Goal: Task Accomplishment & Management: Complete application form

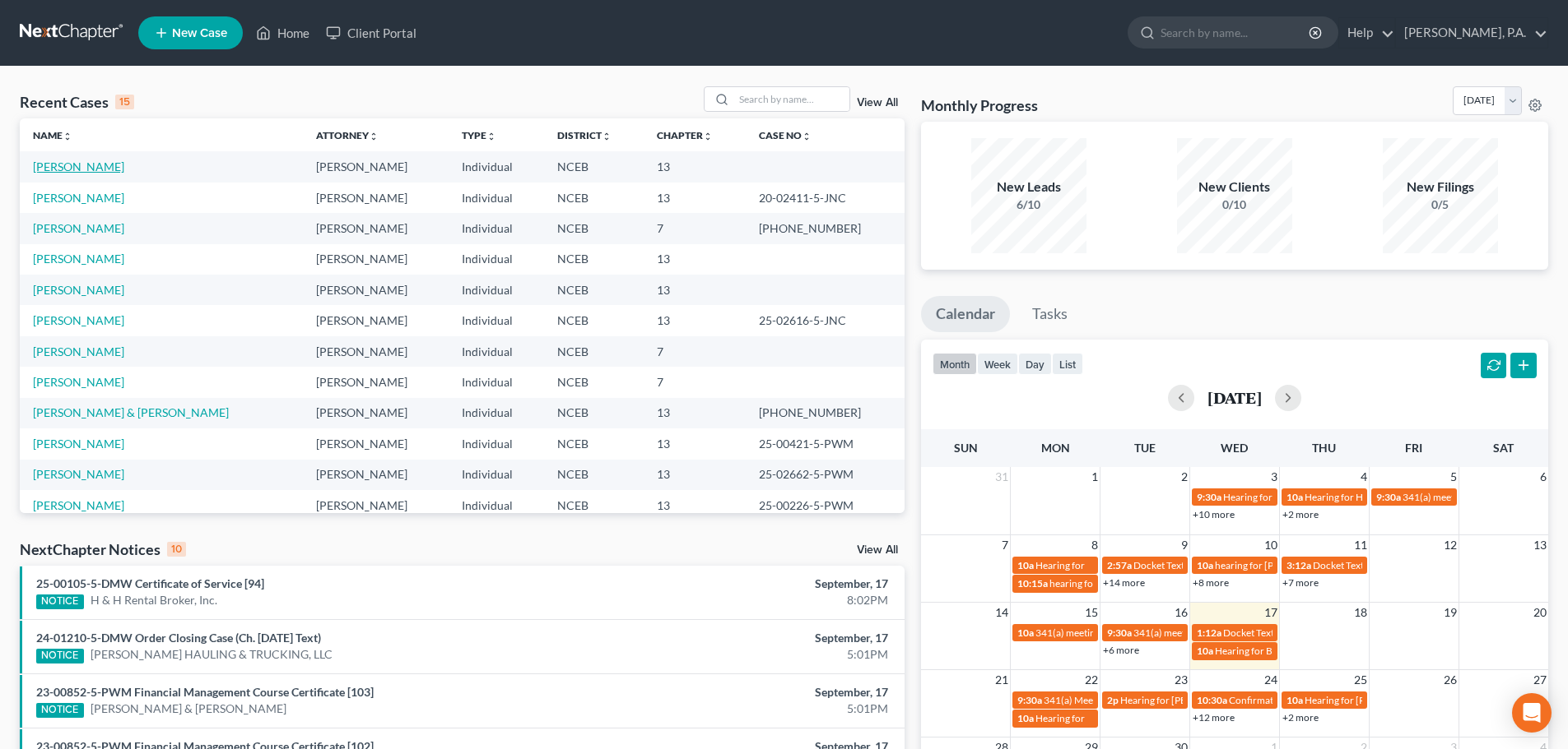
click at [49, 167] on link "[PERSON_NAME]" at bounding box center [78, 166] width 91 height 14
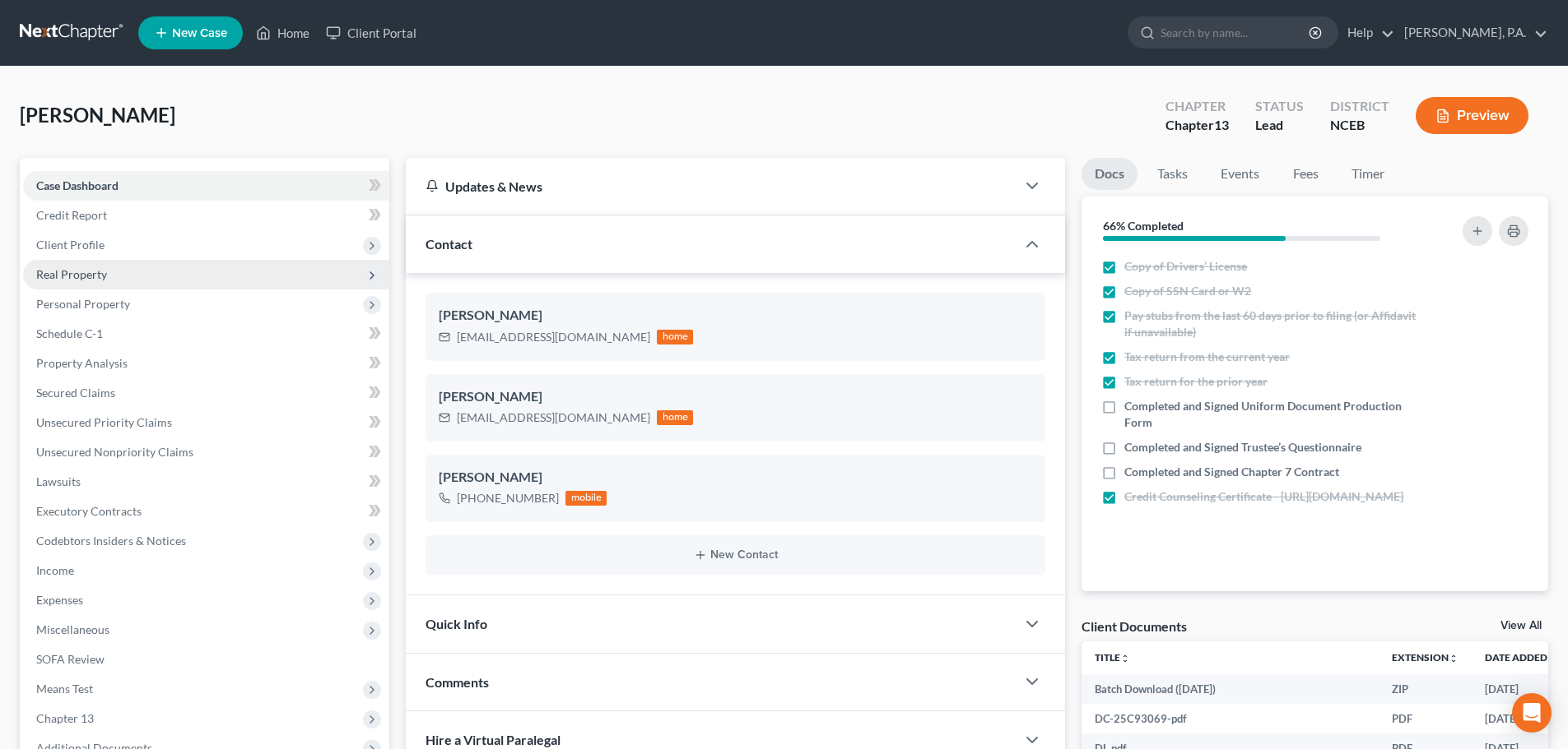
click at [163, 276] on span "Real Property" at bounding box center [206, 275] width 366 height 30
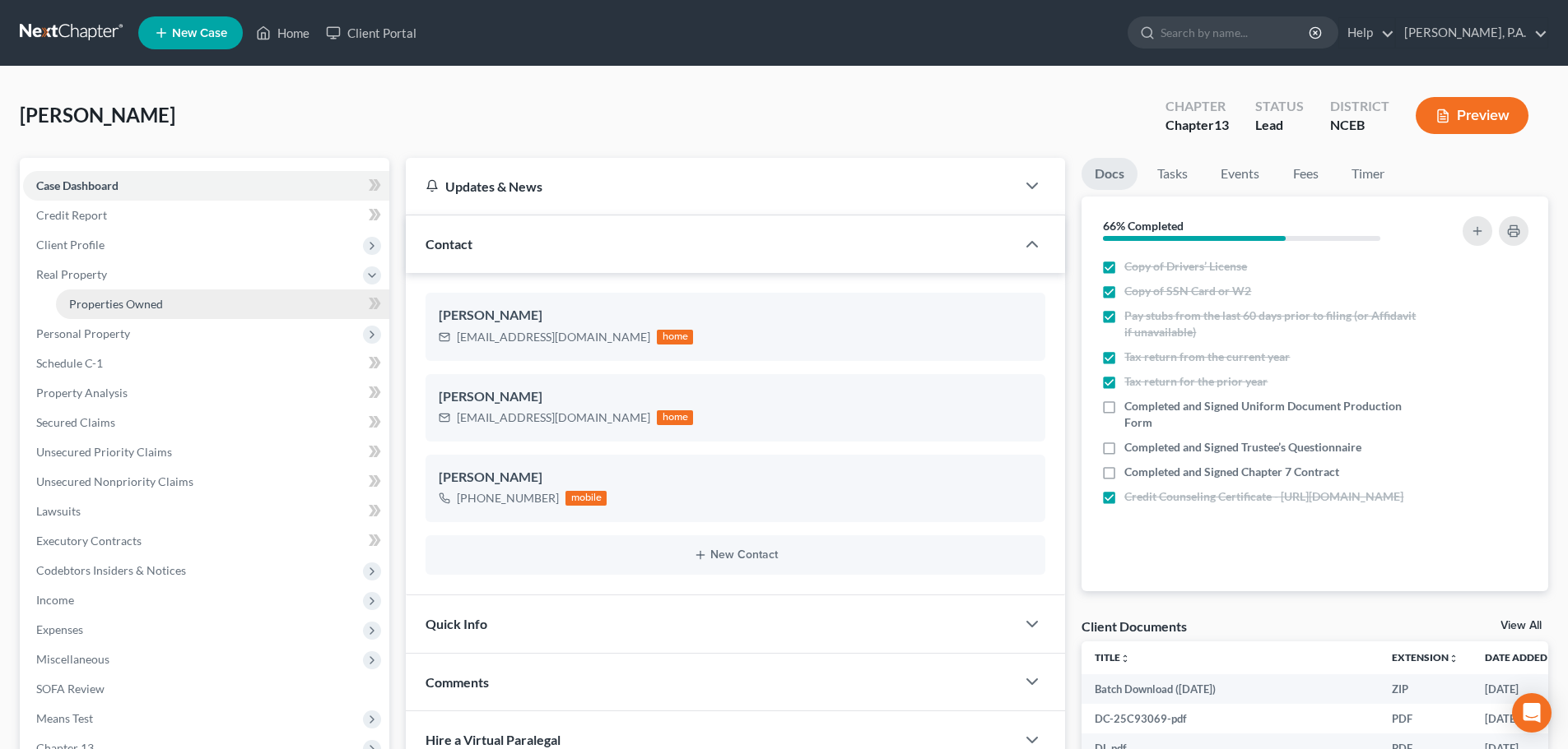
click at [192, 302] on link "Properties Owned" at bounding box center [222, 303] width 333 height 30
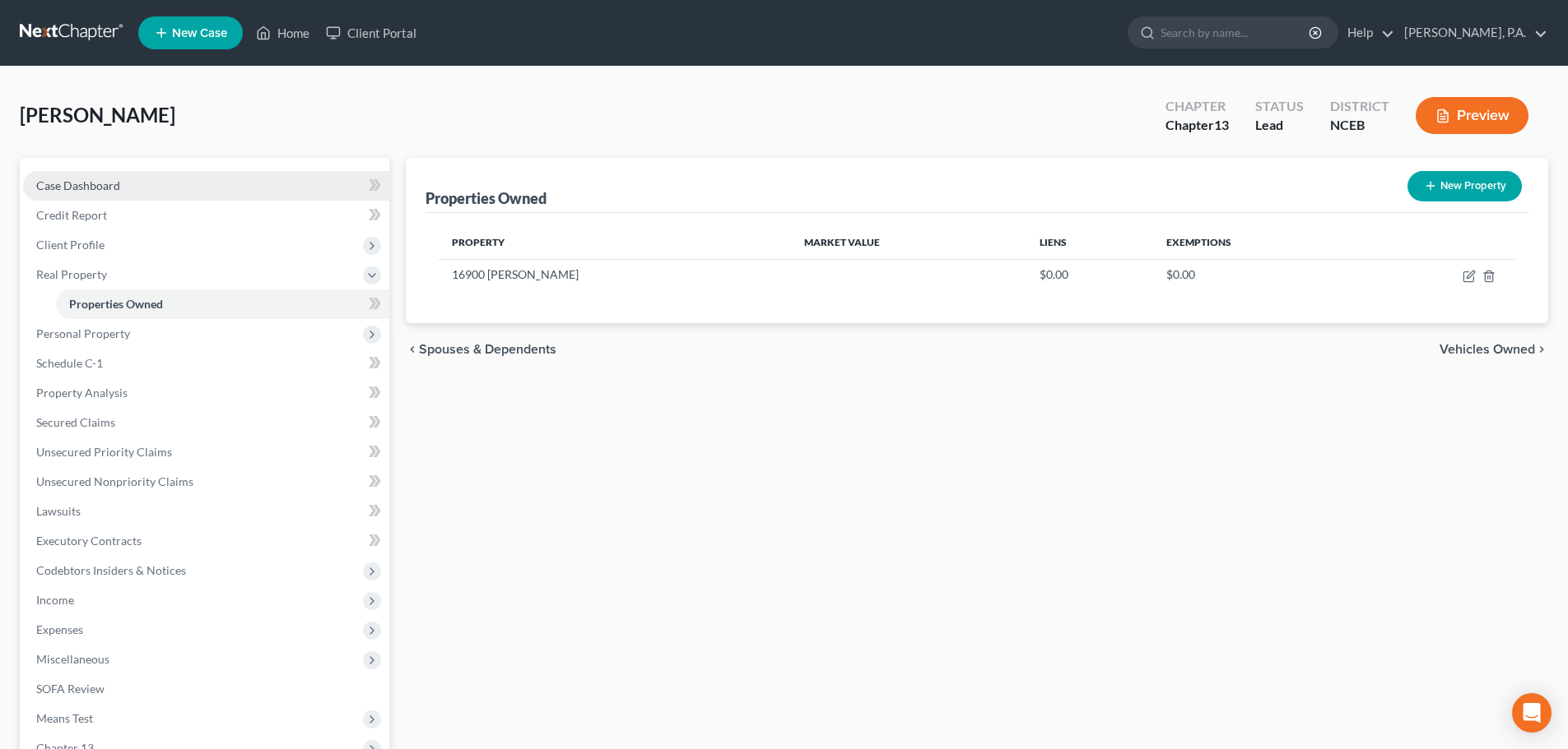
click at [149, 179] on link "Case Dashboard" at bounding box center [206, 185] width 366 height 30
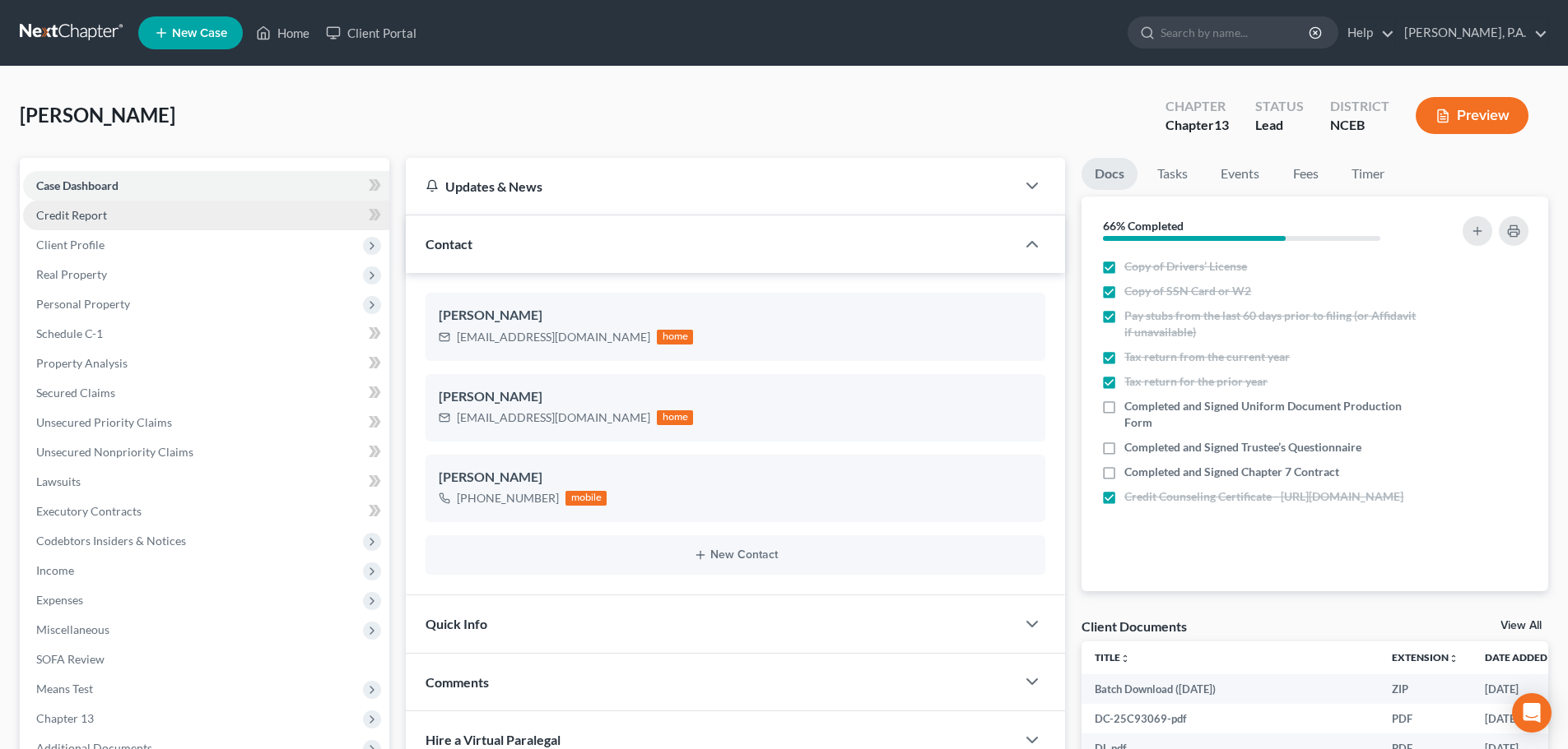
click at [154, 212] on link "Credit Report" at bounding box center [206, 215] width 366 height 30
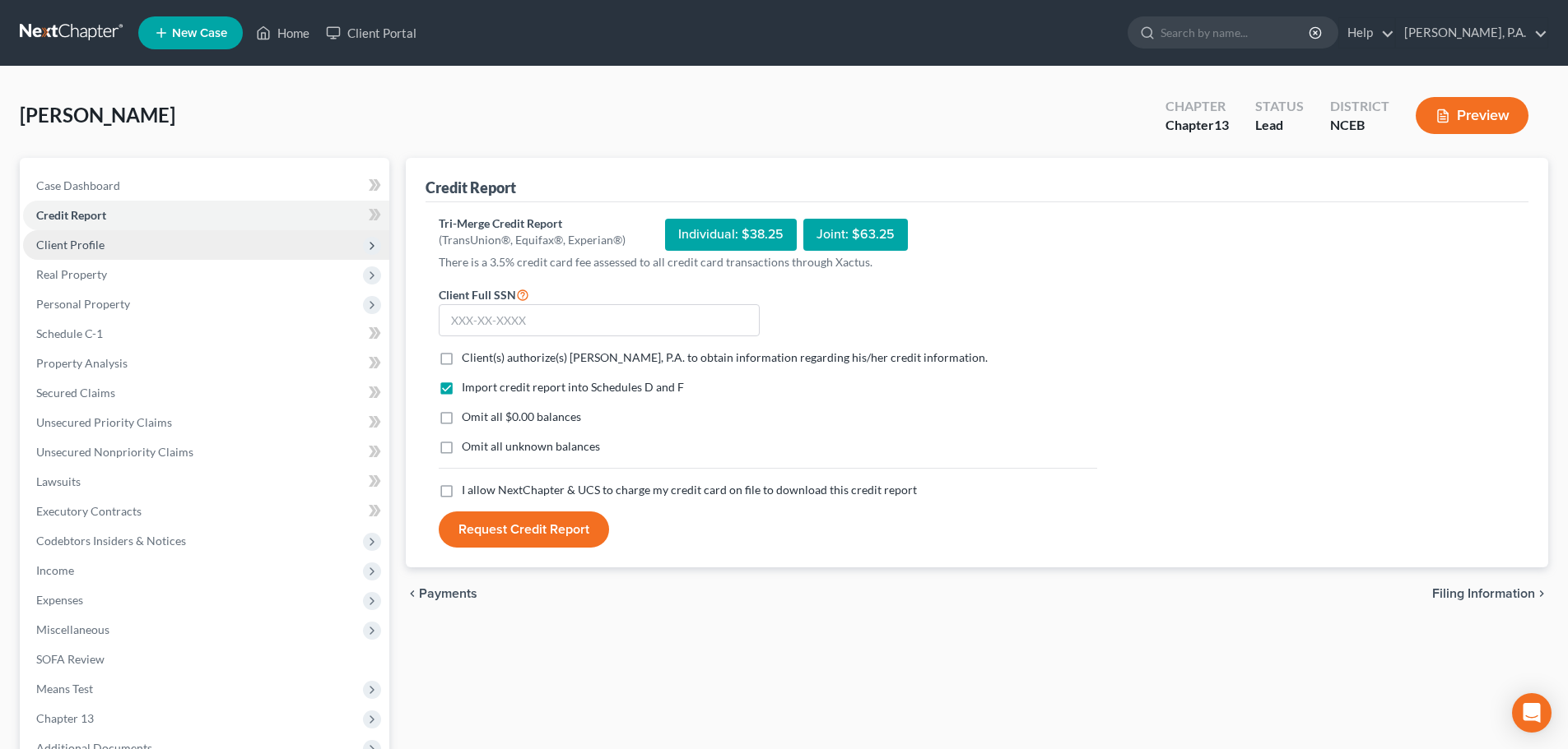
click at [192, 244] on span "Client Profile" at bounding box center [206, 245] width 366 height 30
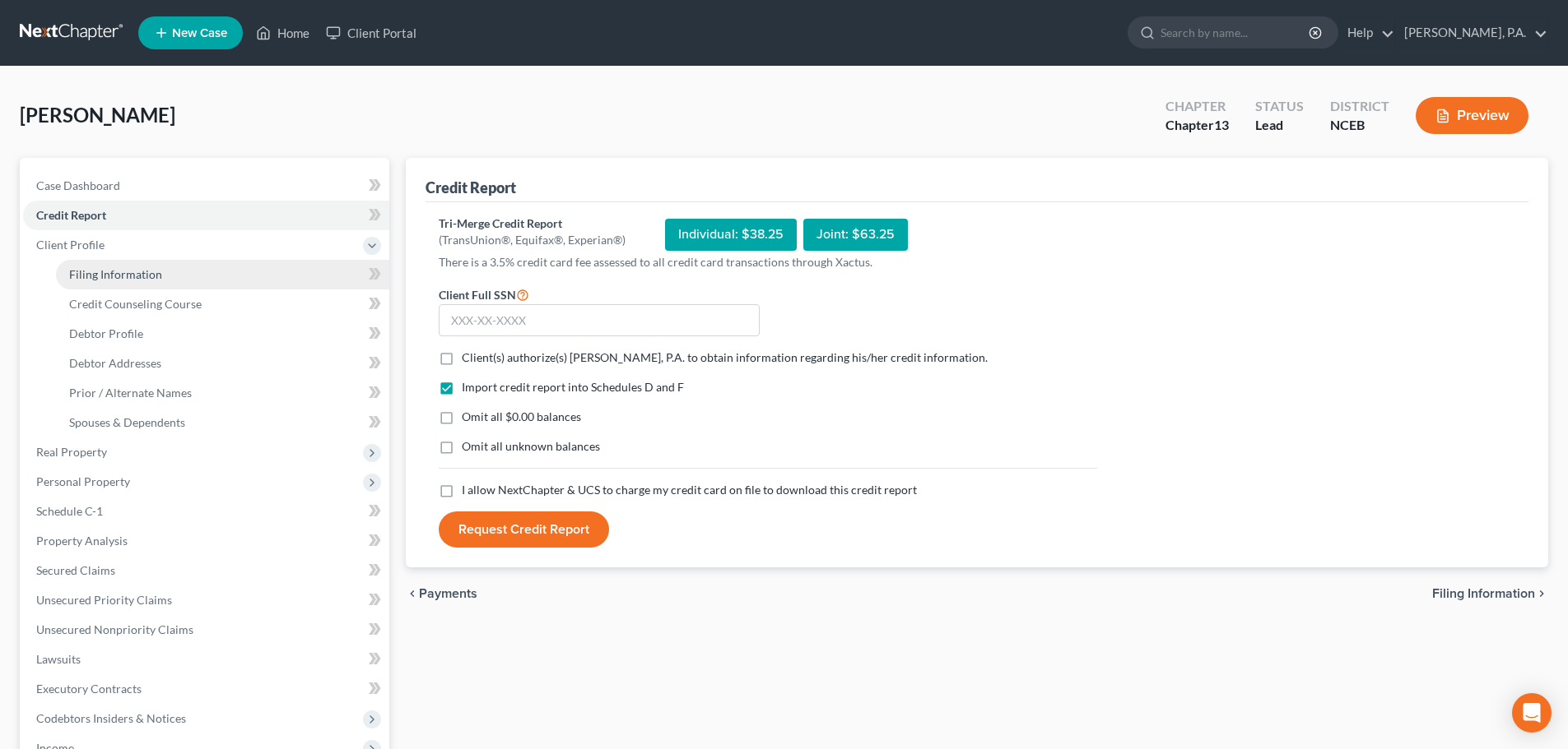
click at [196, 263] on link "Filing Information" at bounding box center [222, 275] width 333 height 30
select select "1"
select select "0"
select select "3"
select select "28"
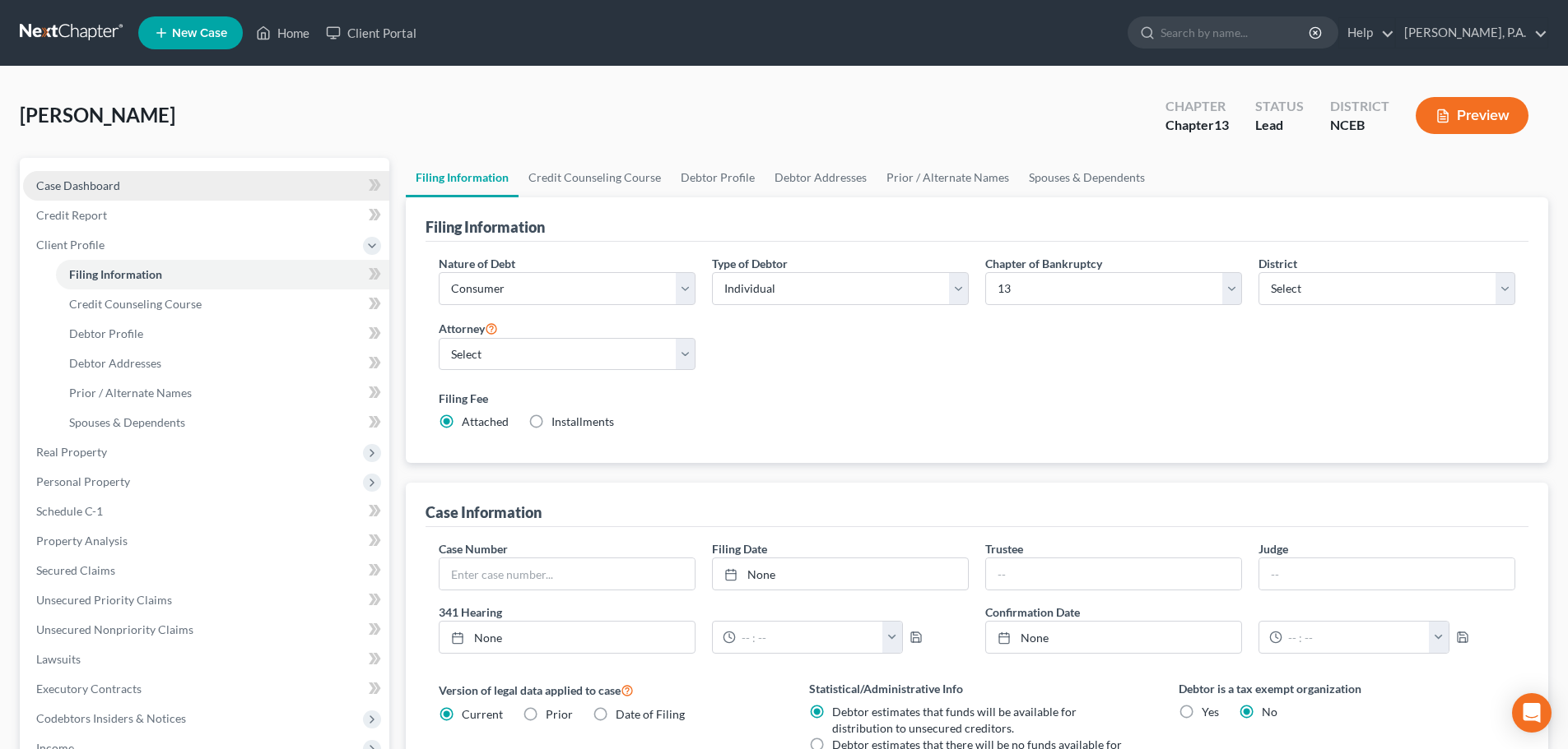
click at [204, 187] on link "Case Dashboard" at bounding box center [206, 185] width 366 height 30
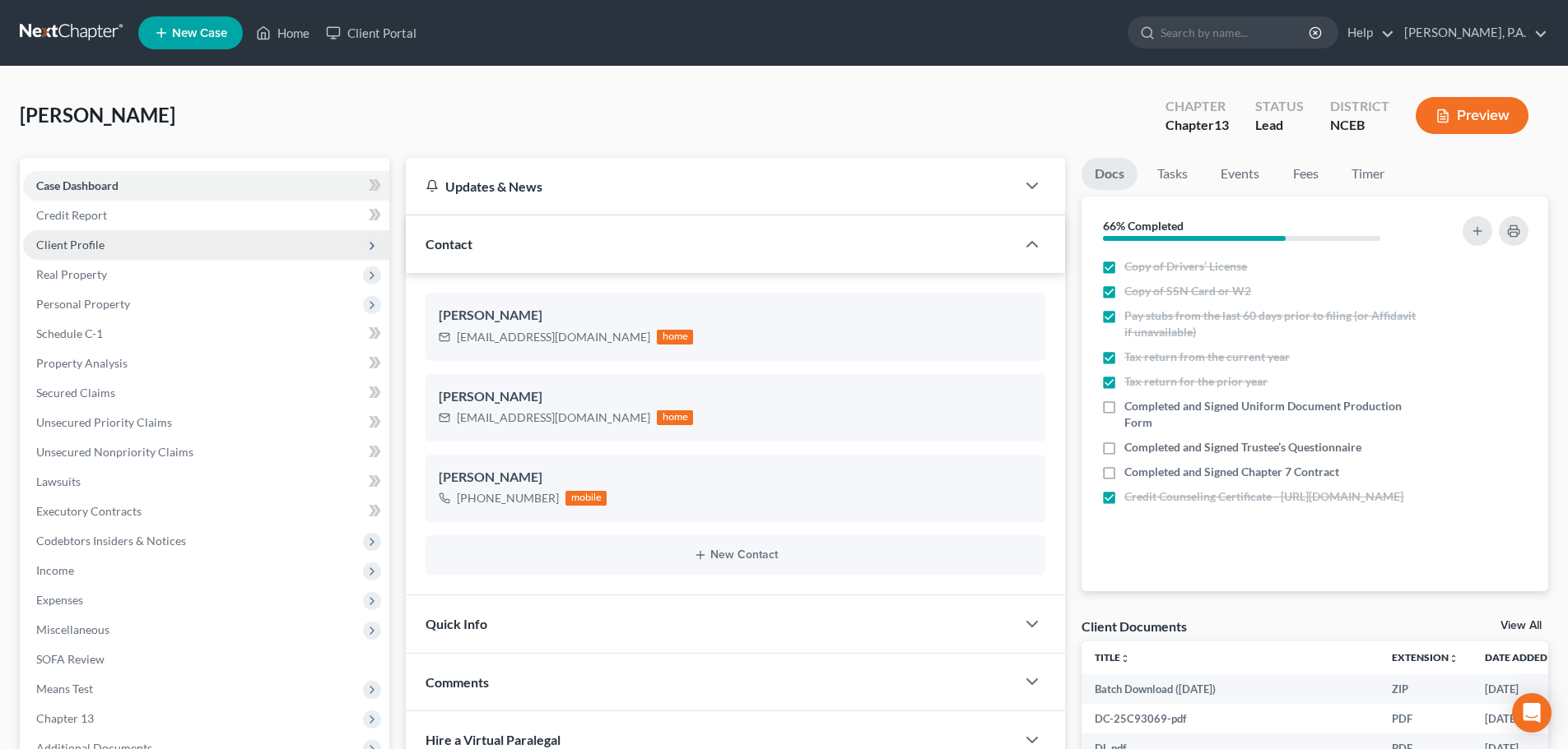
click at [190, 241] on span "Client Profile" at bounding box center [206, 245] width 366 height 30
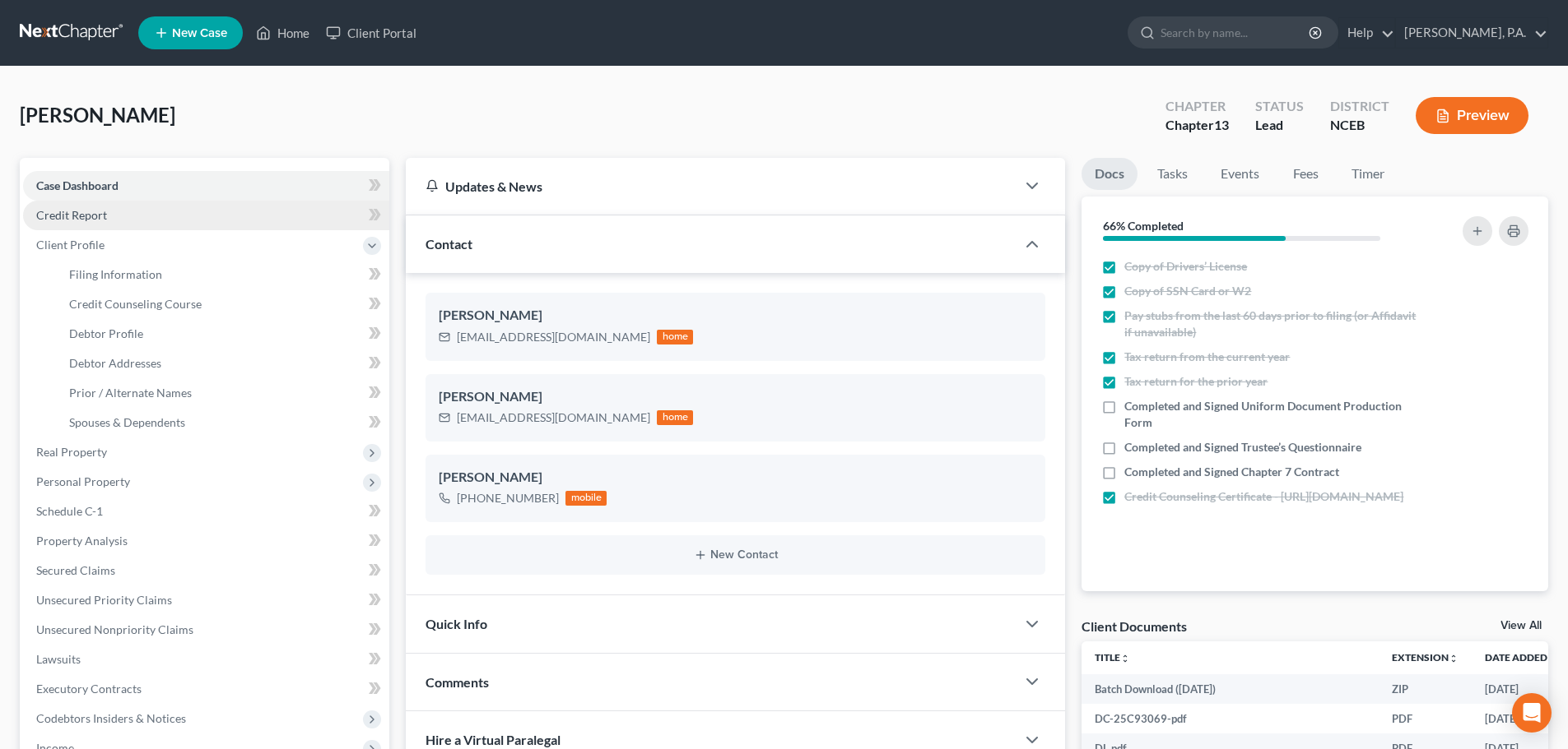
click at [189, 217] on link "Credit Report" at bounding box center [206, 215] width 366 height 30
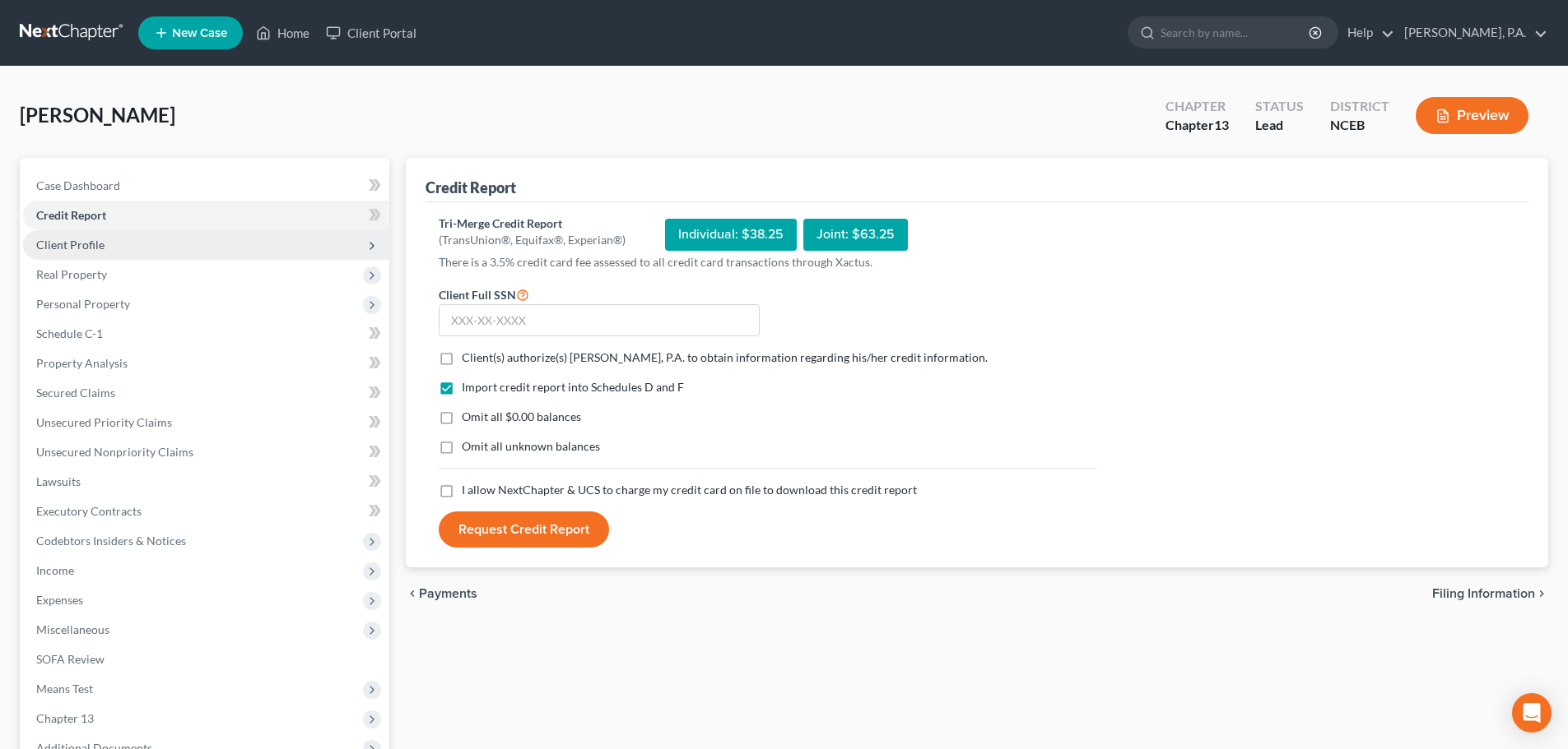
click at [289, 245] on span "Client Profile" at bounding box center [206, 245] width 366 height 30
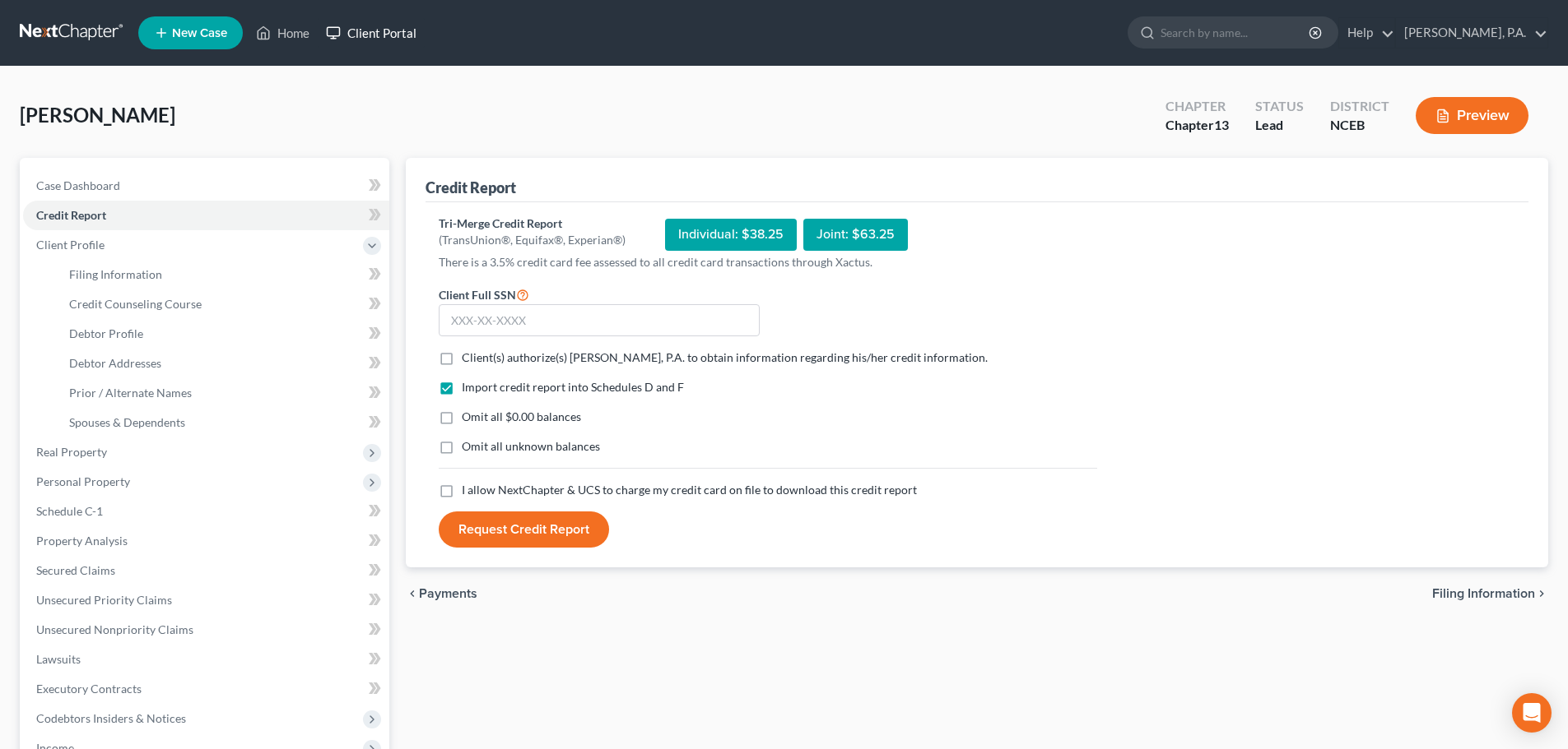
click at [370, 37] on link "Client Portal" at bounding box center [371, 33] width 107 height 30
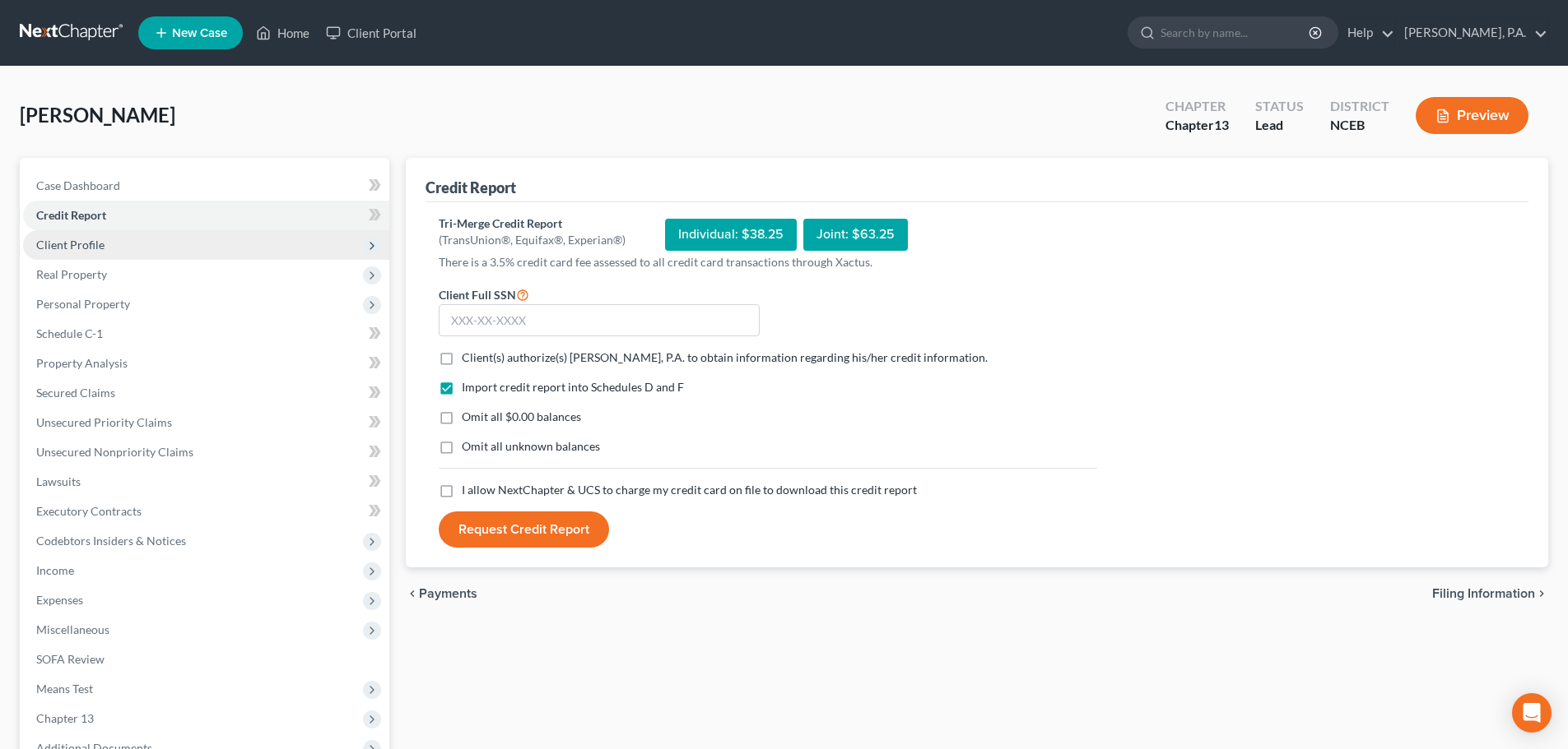
click at [118, 246] on span "Client Profile" at bounding box center [206, 245] width 366 height 30
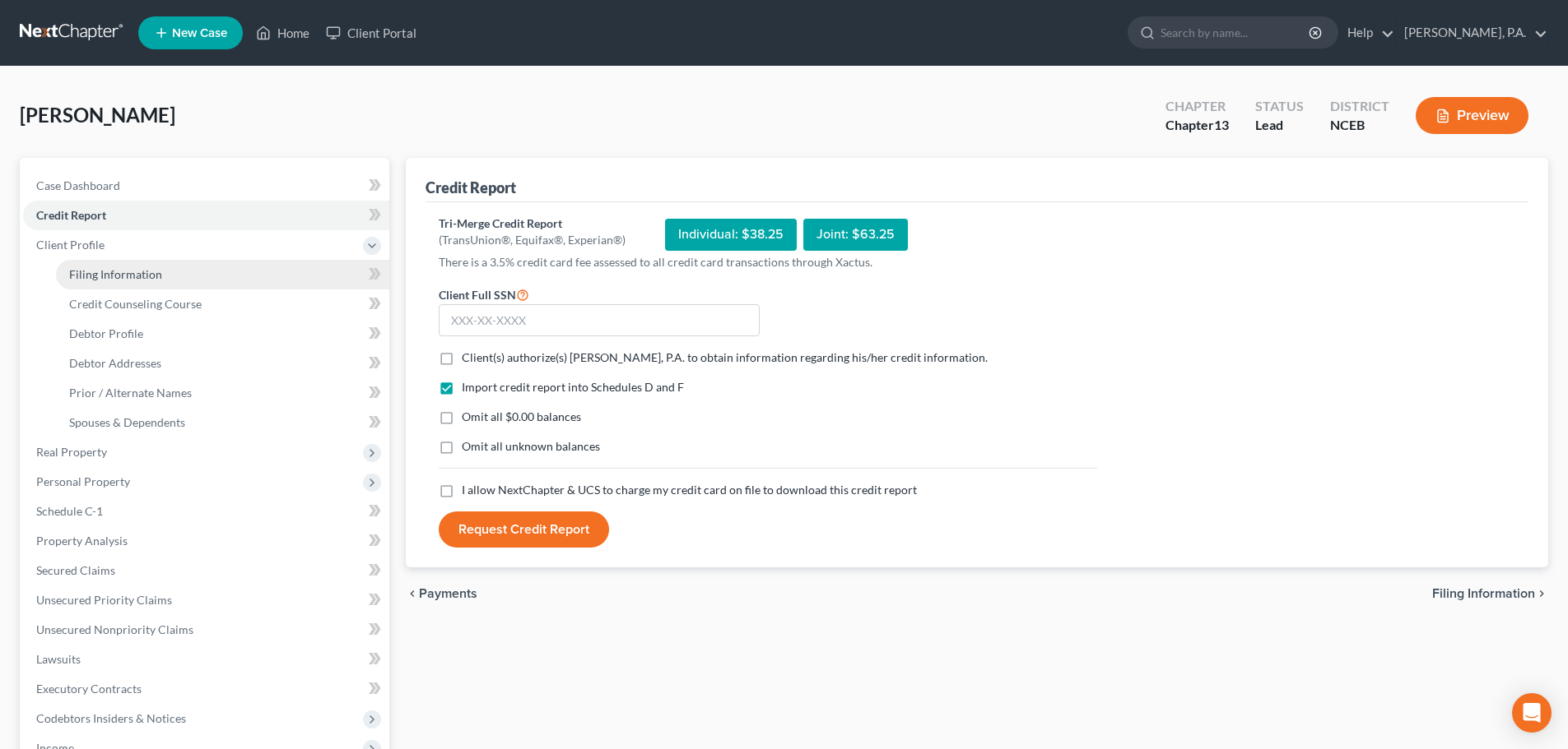
click at [230, 274] on link "Filing Information" at bounding box center [222, 275] width 333 height 30
select select "1"
select select "0"
select select "3"
select select "57"
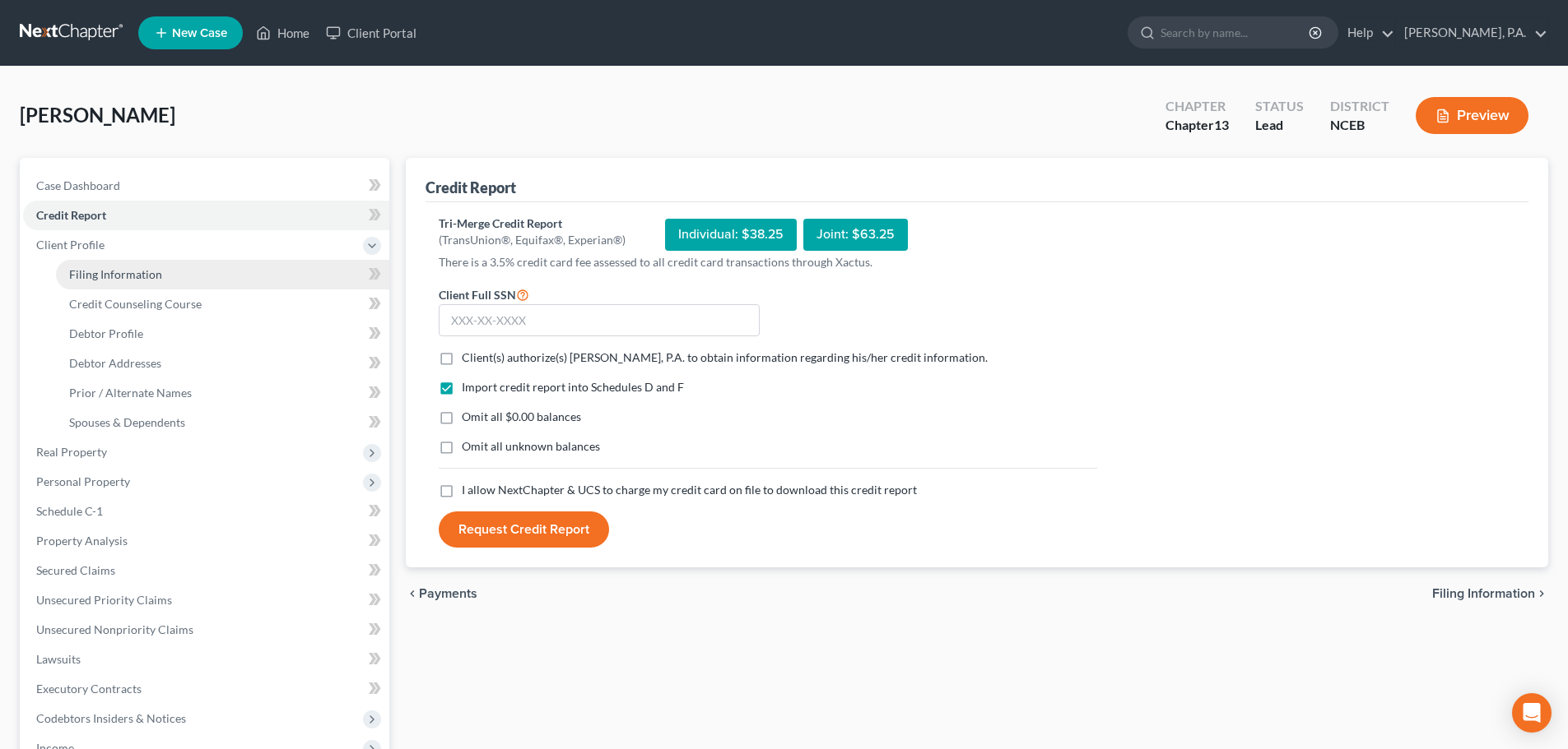
select select "0"
select select "28"
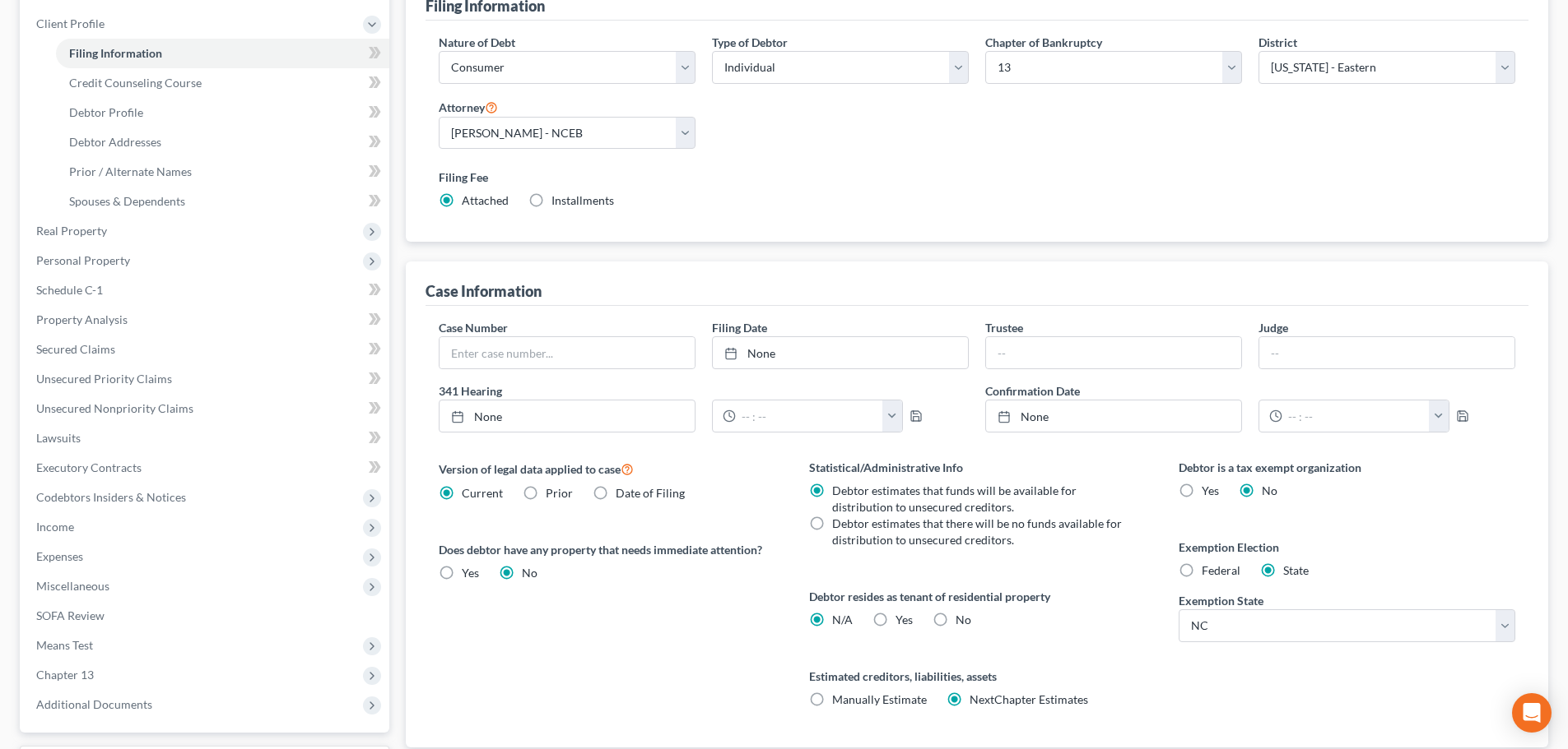
scroll to position [285, 0]
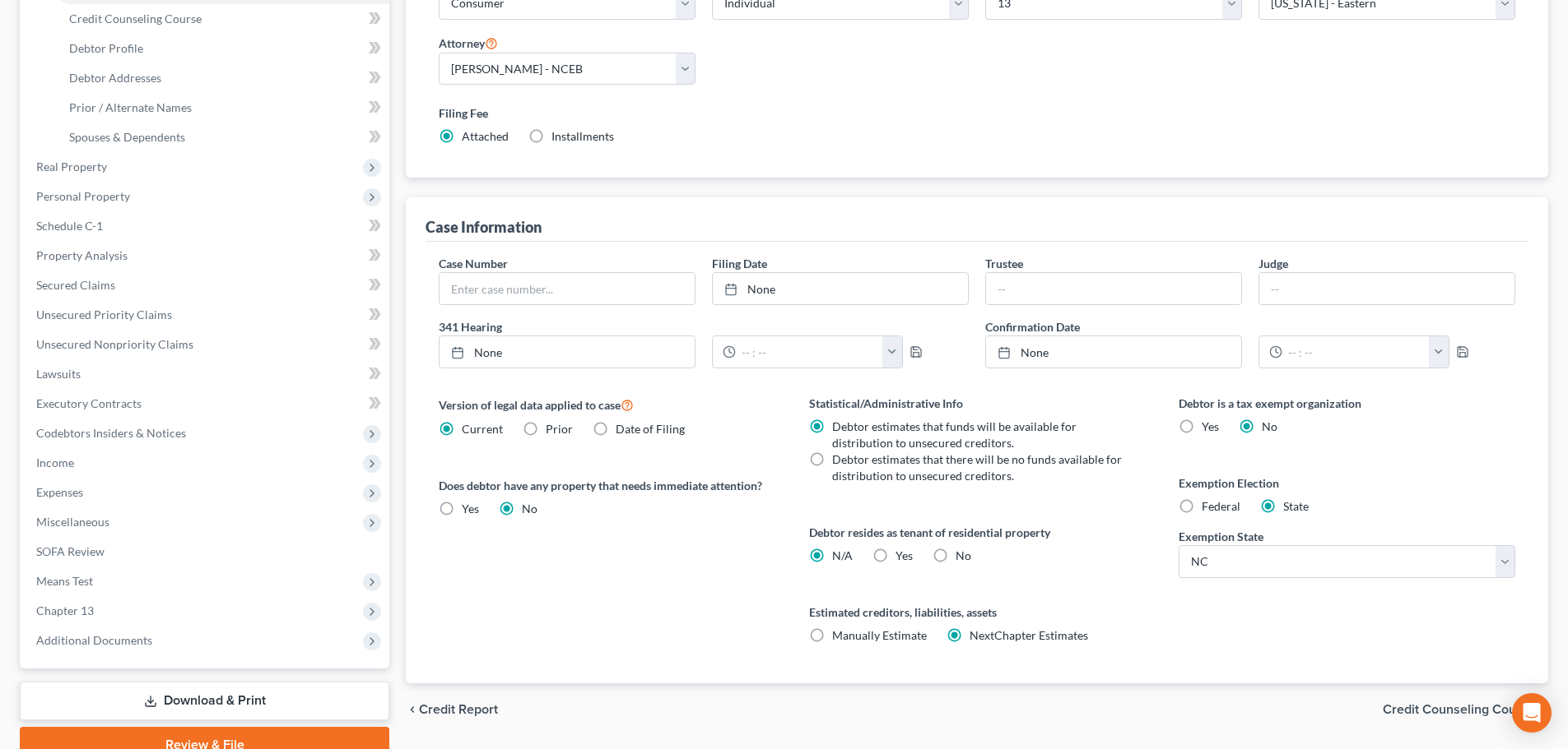
click at [895, 555] on label "Yes Yes" at bounding box center [904, 555] width 17 height 16
click at [902, 555] on input "Yes Yes" at bounding box center [907, 552] width 11 height 11
radio input "true"
radio input "false"
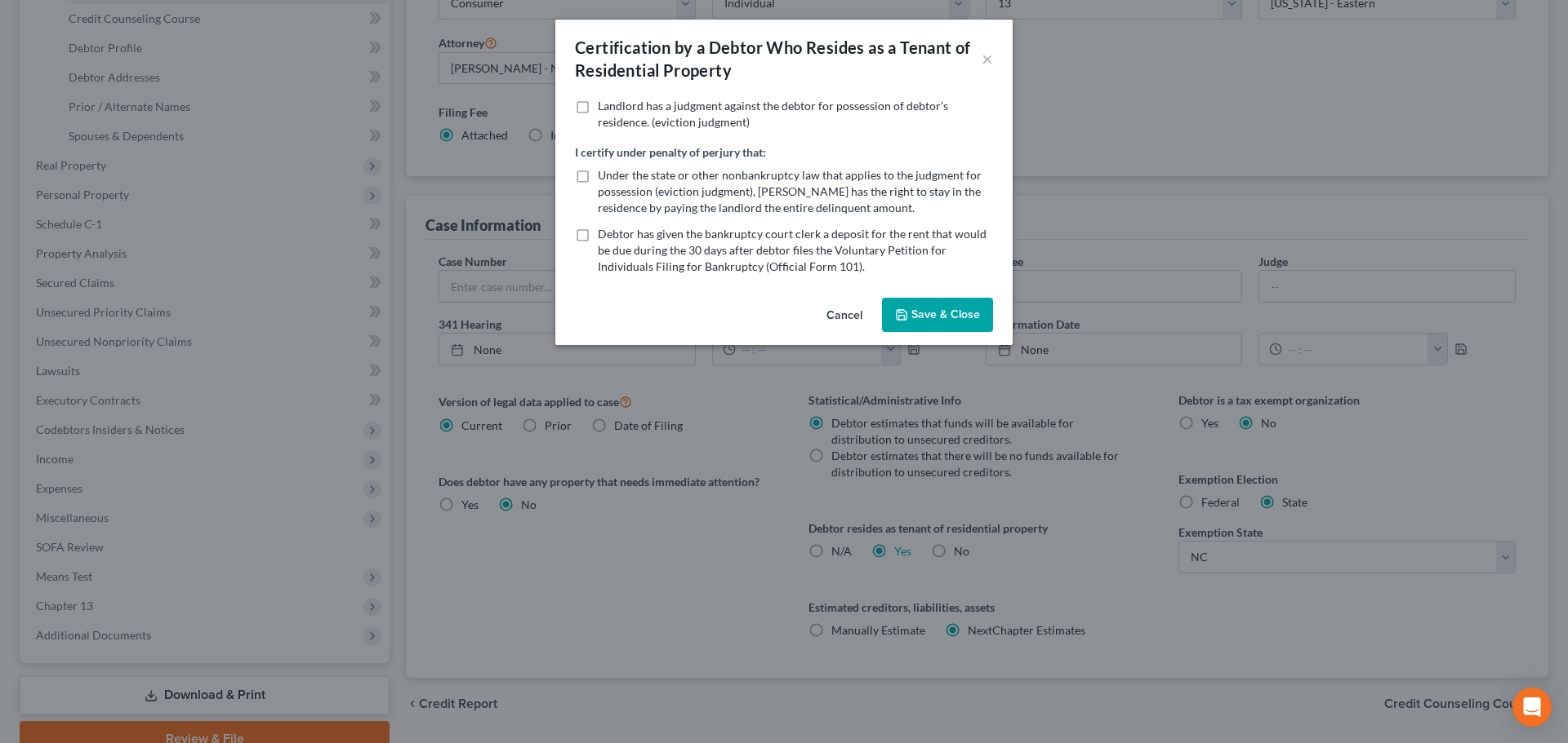
click at [898, 312] on icon "button" at bounding box center [901, 314] width 10 height 10
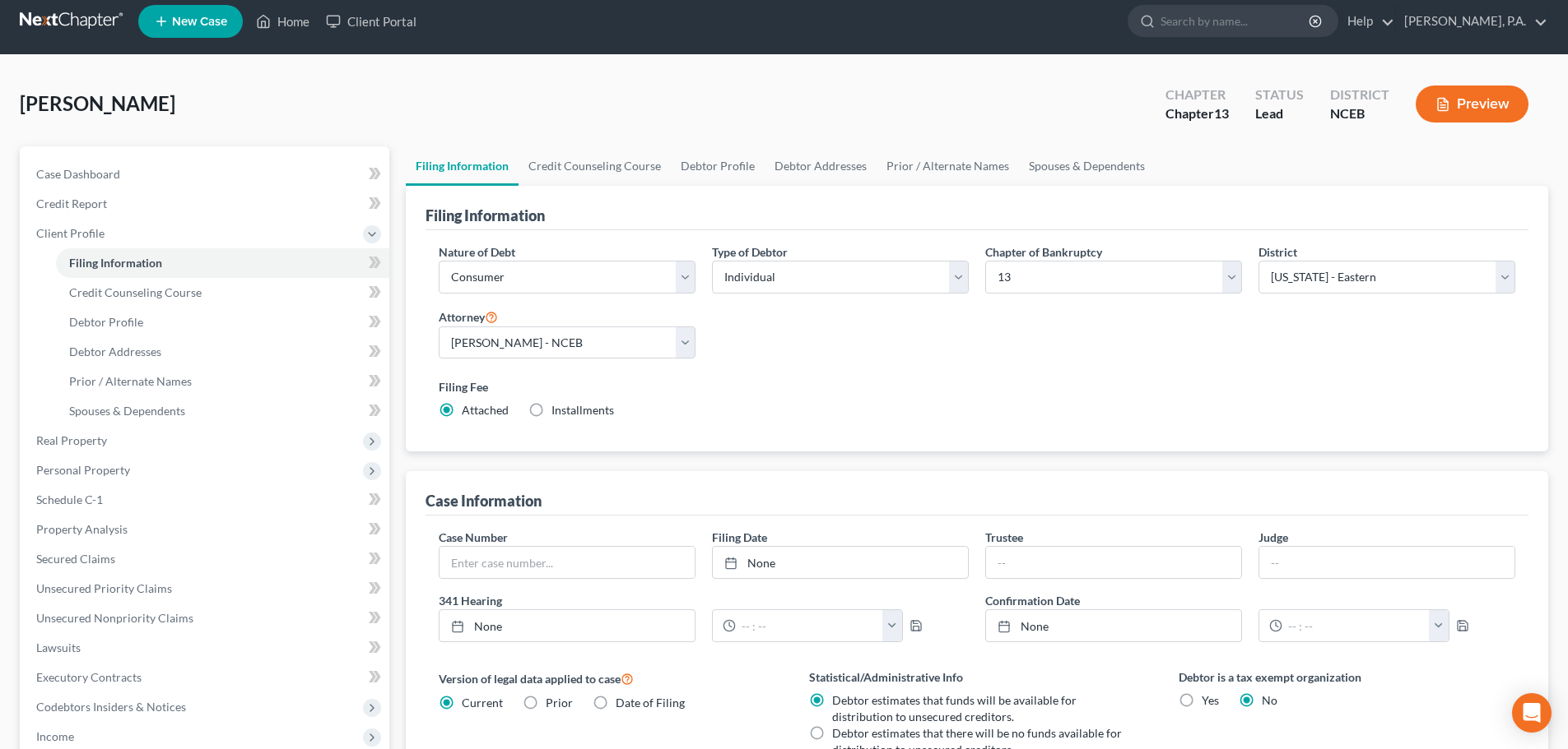
scroll to position [0, 0]
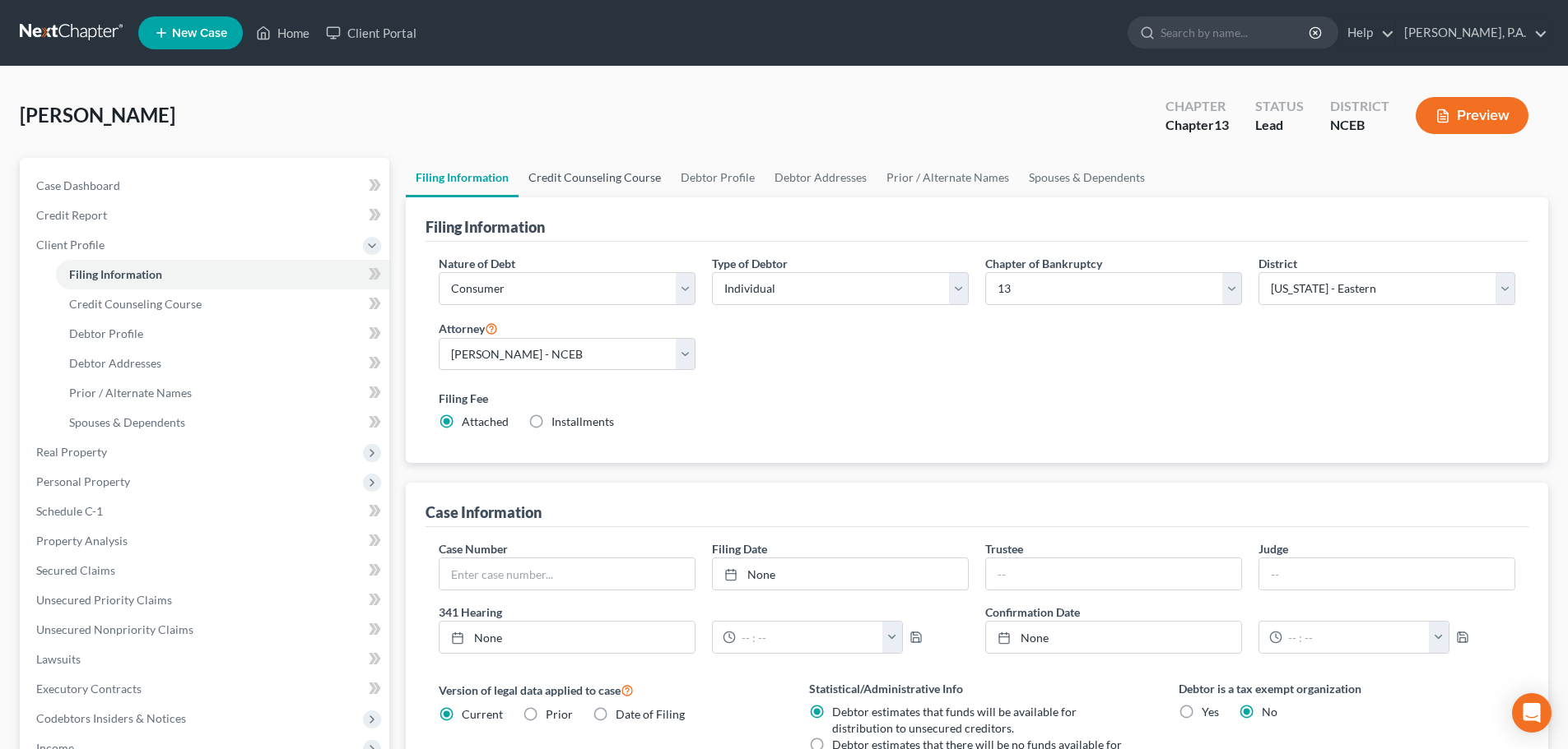
click at [519, 176] on link "Credit Counseling Course" at bounding box center [595, 177] width 152 height 39
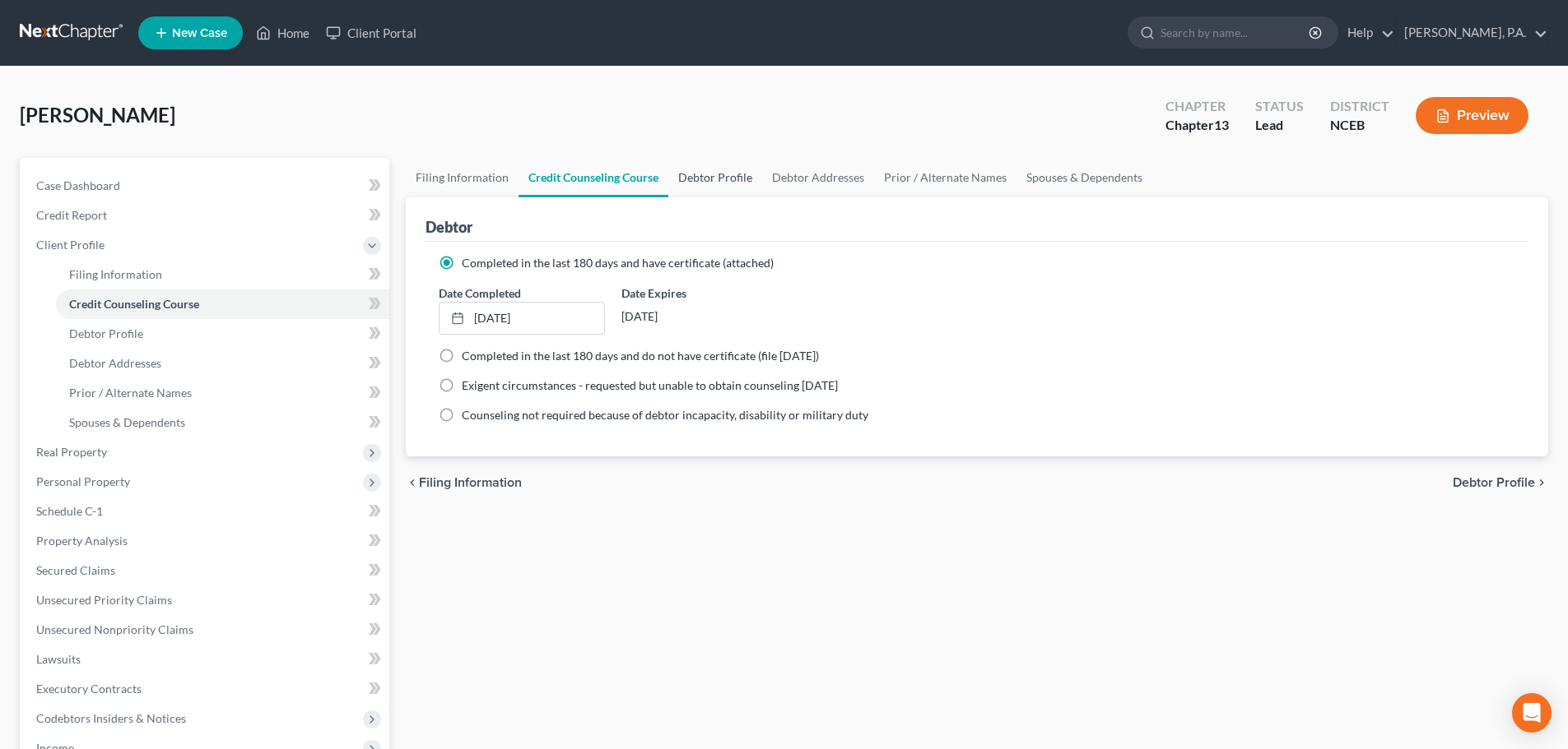
click at [697, 176] on link "Debtor Profile" at bounding box center [715, 177] width 94 height 39
select select "0"
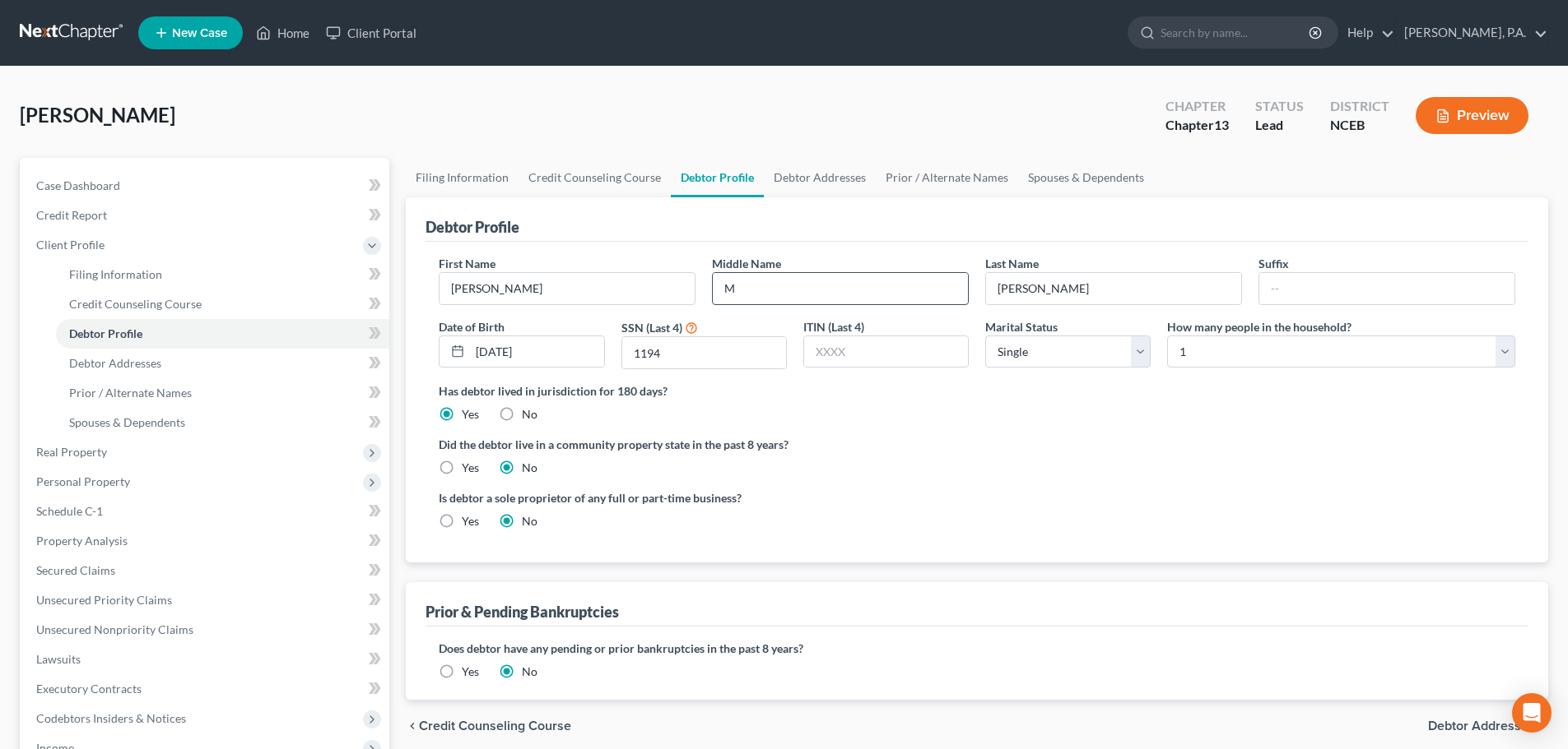
click at [850, 294] on input "M" at bounding box center [841, 288] width 256 height 32
type input "M."
click at [860, 173] on link "Debtor Addresses" at bounding box center [820, 177] width 111 height 39
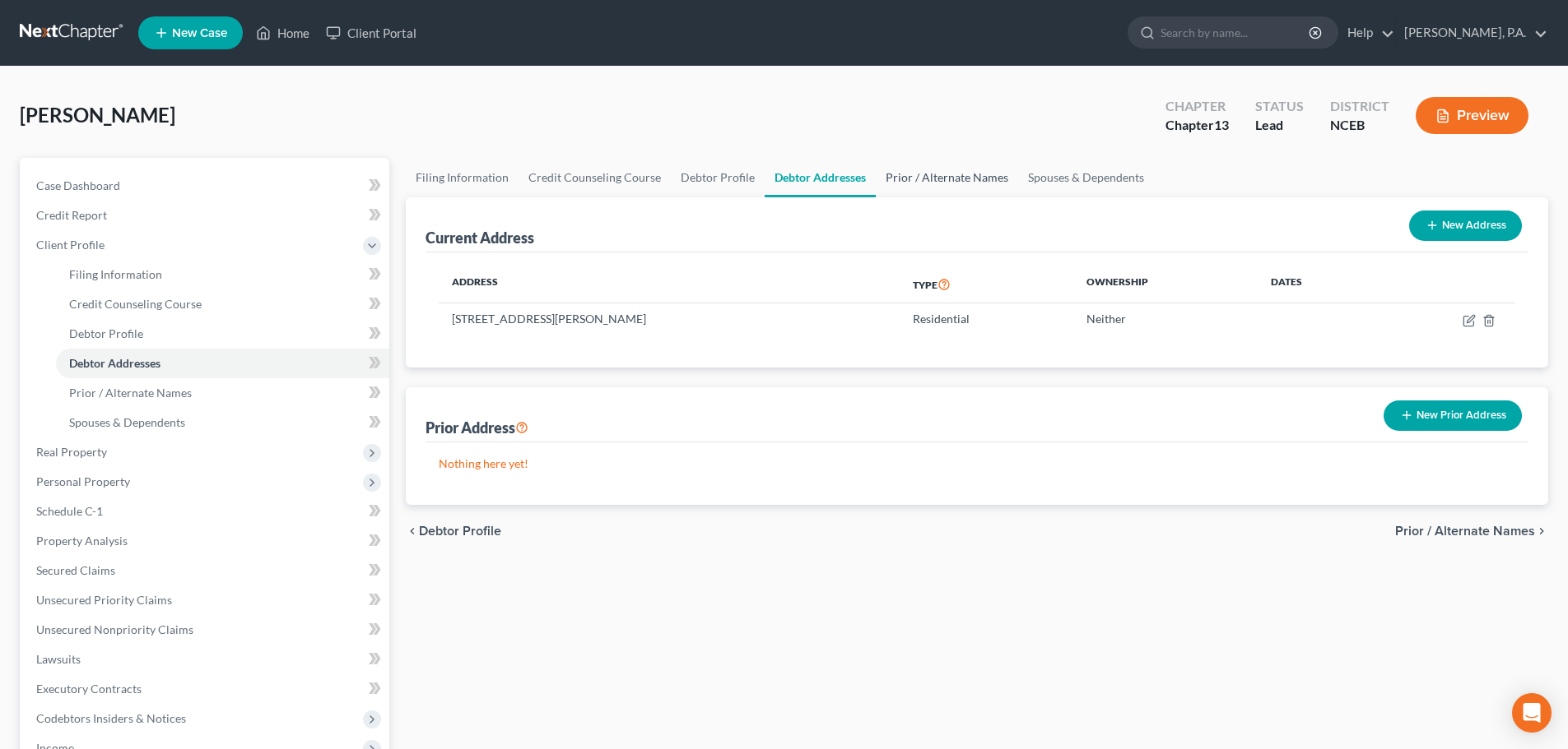
click at [941, 182] on link "Prior / Alternate Names" at bounding box center [946, 177] width 142 height 39
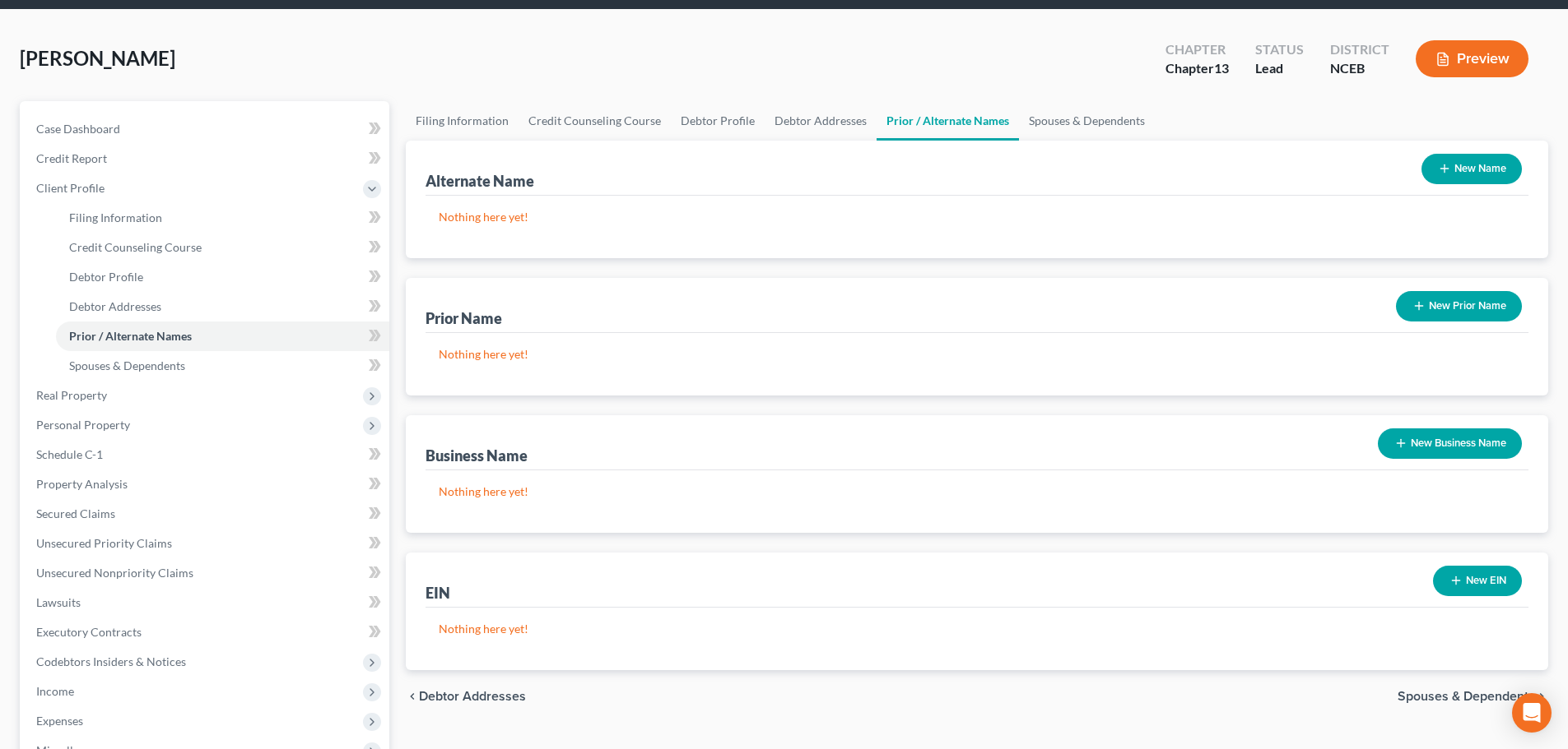
scroll to position [24, 0]
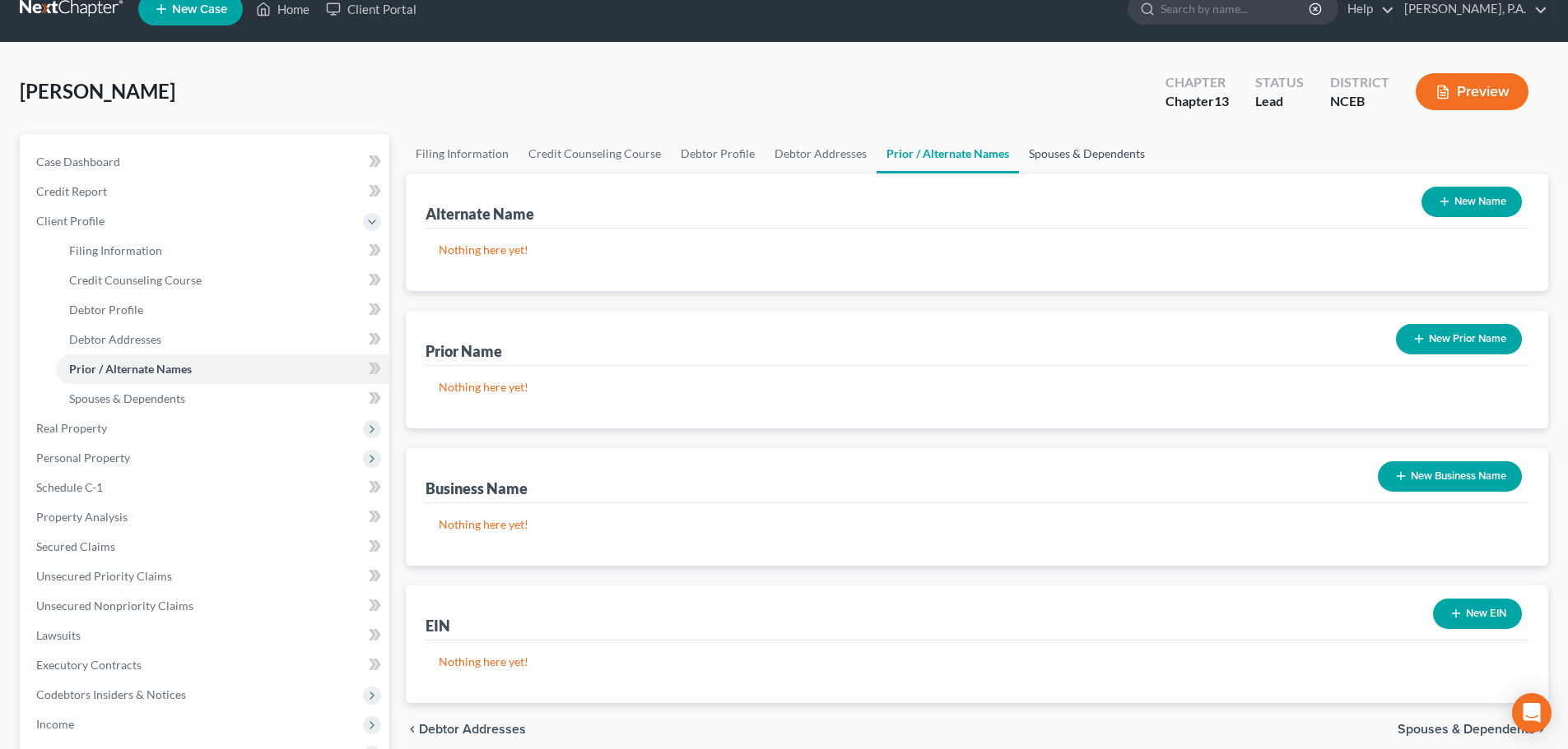
click at [1121, 167] on link "Spouses & Dependents" at bounding box center [1086, 154] width 135 height 39
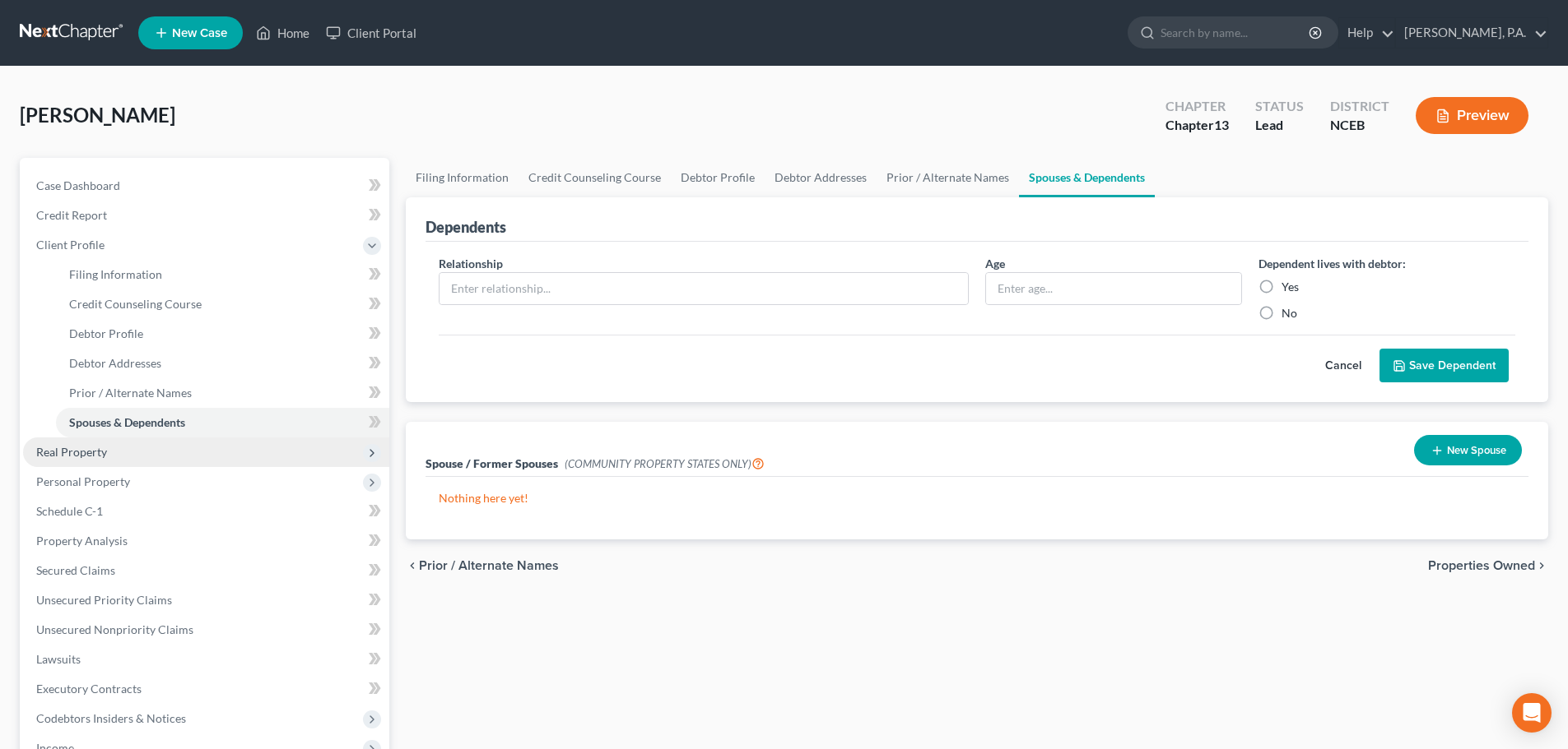
click at [289, 451] on span "Real Property" at bounding box center [206, 452] width 366 height 30
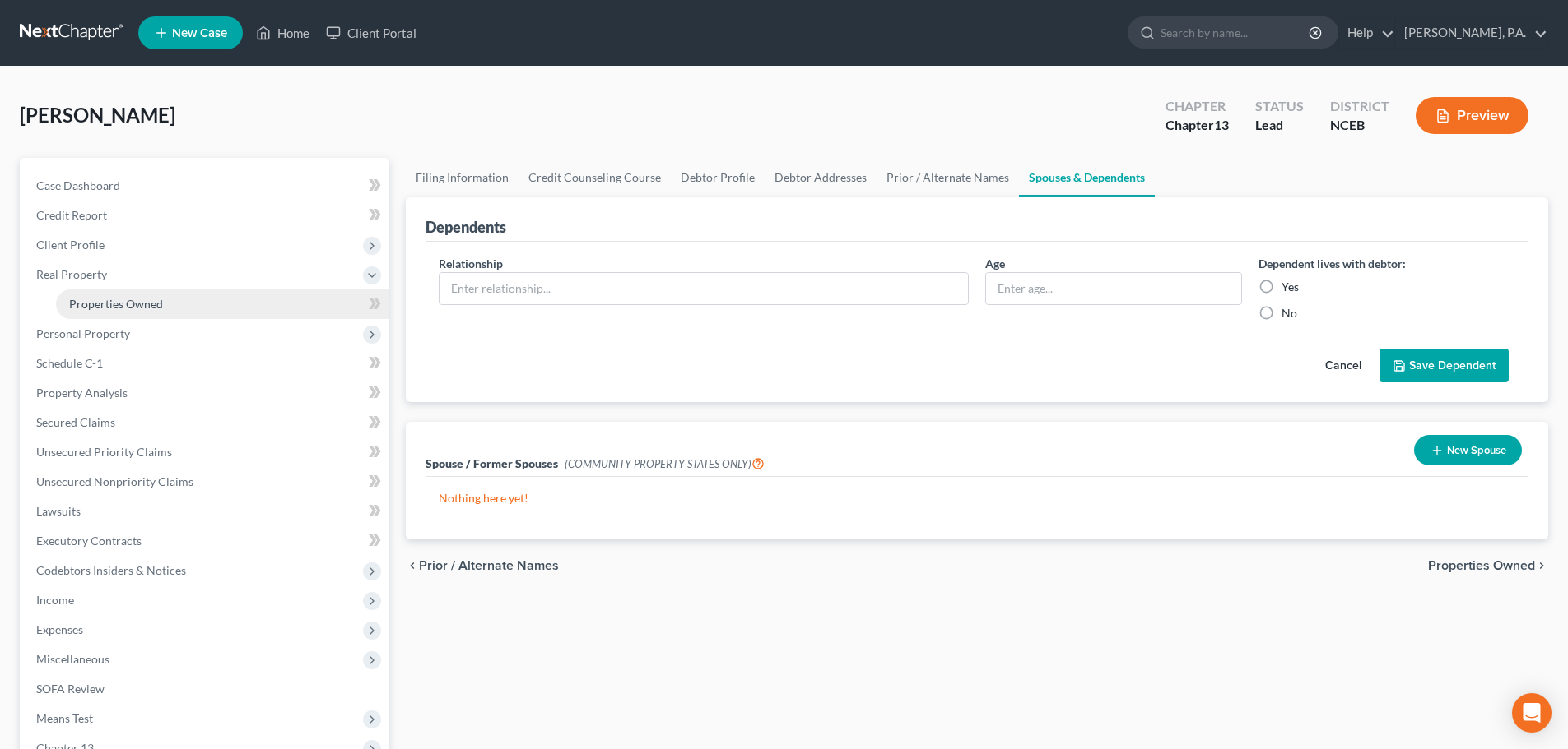
click at [236, 312] on link "Properties Owned" at bounding box center [222, 303] width 333 height 30
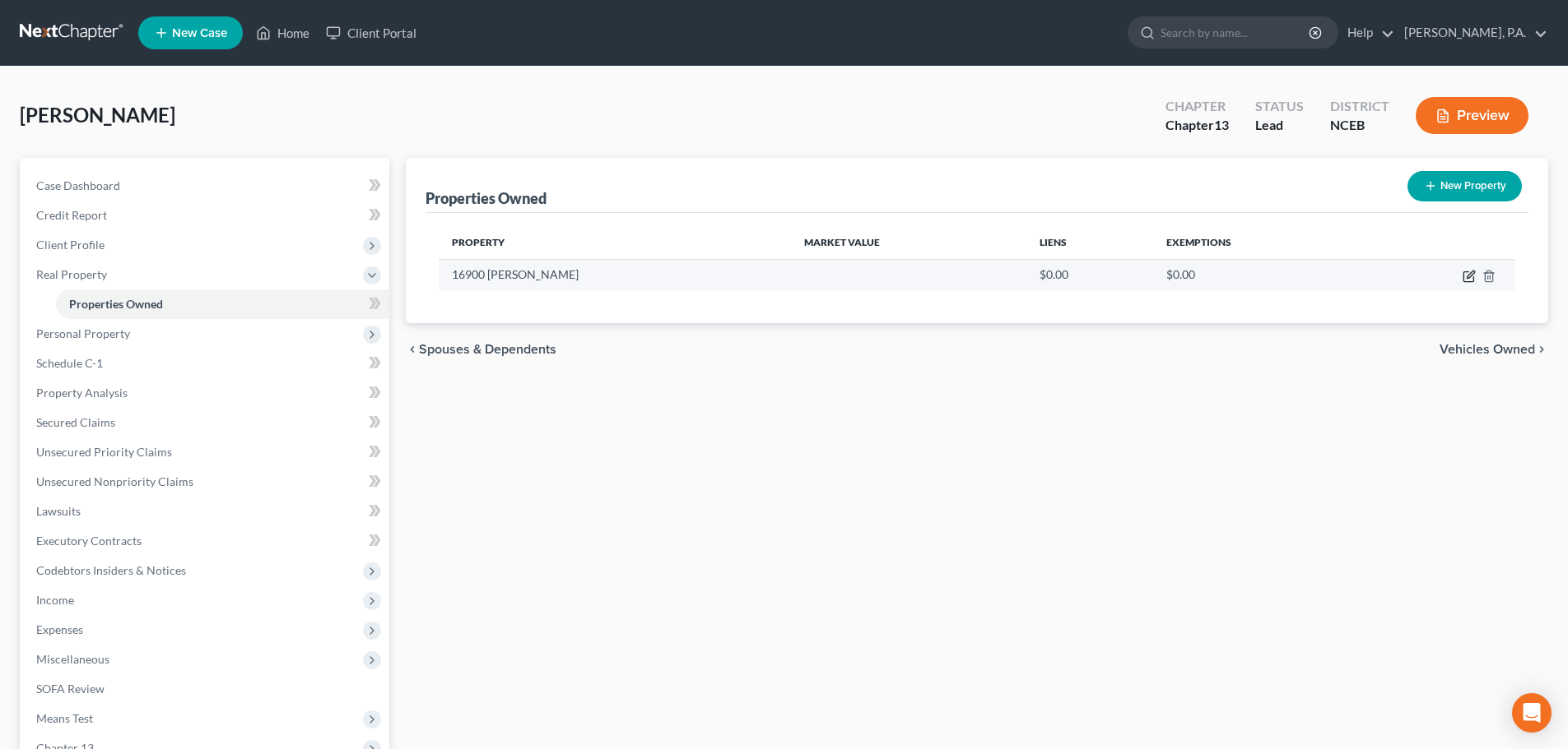
click at [1471, 271] on icon "button" at bounding box center [1469, 277] width 13 height 13
select select "45"
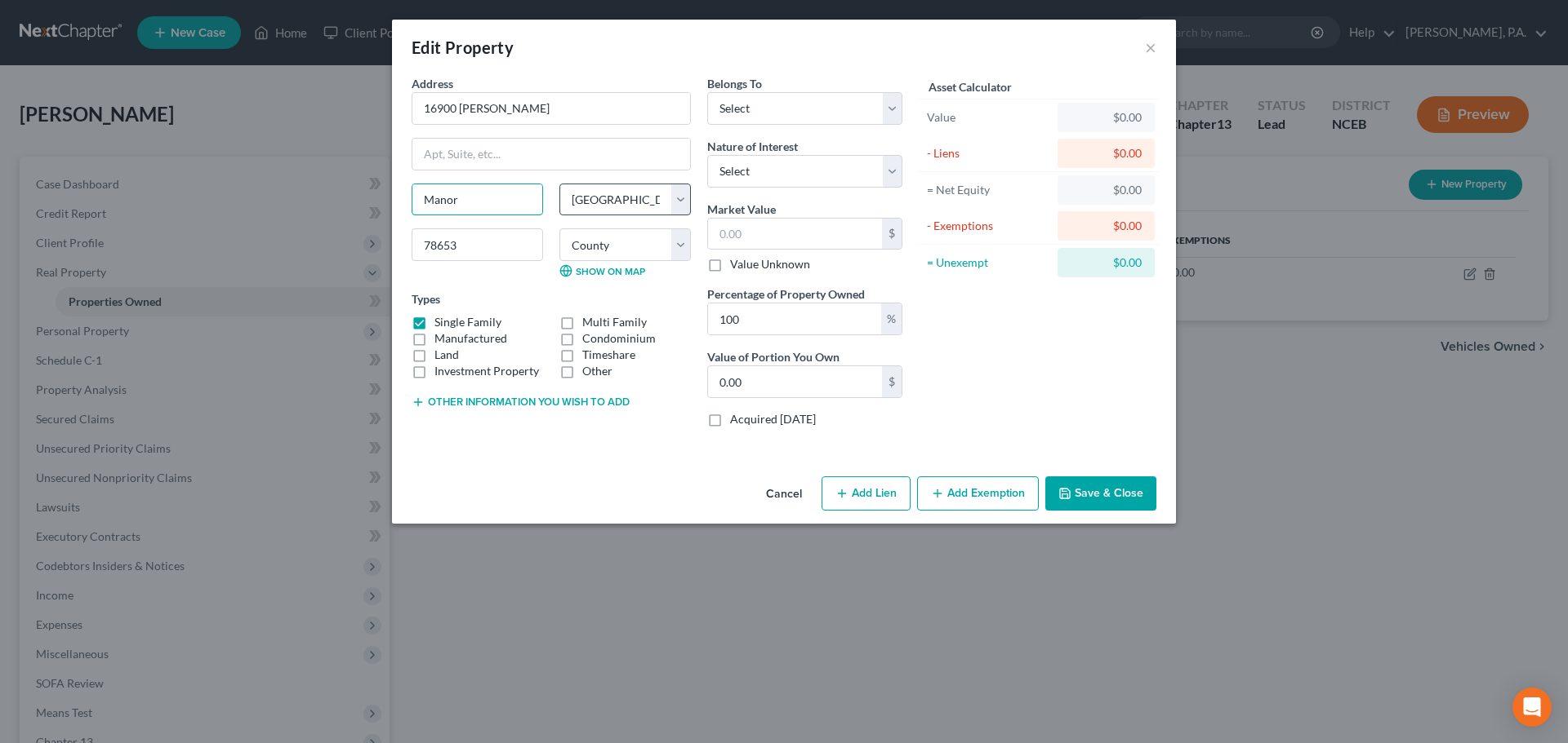
drag, startPoint x: 420, startPoint y: 203, endPoint x: 591, endPoint y: 198, distance: 171.1
click at [591, 198] on div "Manor State AL AK AR AZ CA CO CT DE DC FL GA GU HI ID IL IN IA KS KY LA ME MD M…" at bounding box center [551, 237] width 295 height 108
click at [670, 236] on select "County Anderson County Andrews County Angelina County Aransas County Archer Cou…" at bounding box center [625, 245] width 132 height 32
select select "226"
click at [560, 229] on select "County Anderson County Andrews County Angelina County Aransas County Archer Cou…" at bounding box center [625, 245] width 132 height 32
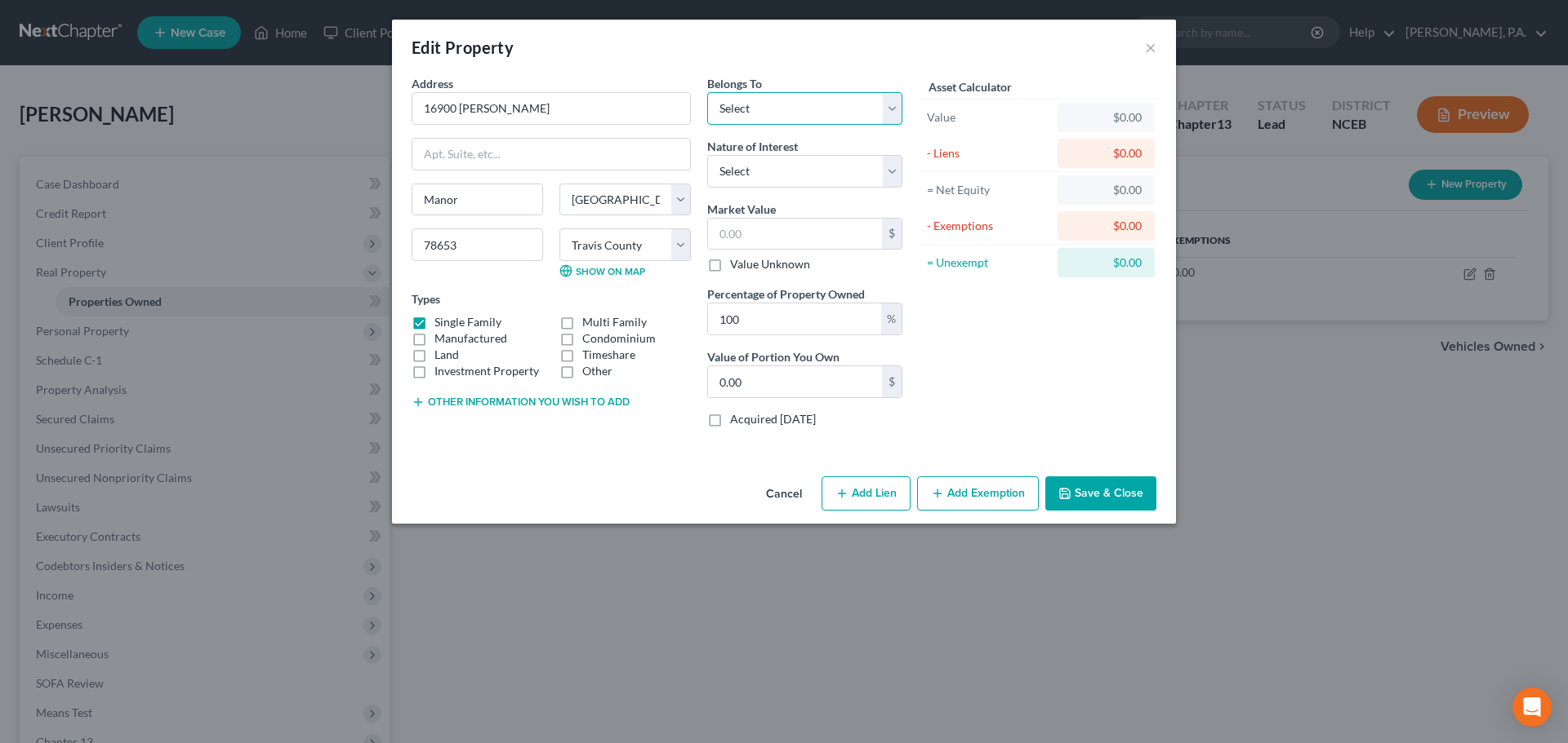
click at [779, 120] on select "Select Debtor 1 Only Debtor 2 Only Debtor 1 And Debtor 2 Only At Least One Of T…" at bounding box center [804, 109] width 195 height 32
select select "0"
click at [707, 92] on select "Select Debtor 1 Only Debtor 2 Only Debtor 1 And Debtor 2 Only At Least One Of T…" at bounding box center [804, 109] width 195 height 32
click at [850, 168] on select "Select Fee Simple Joint Tenant Life Estate Equitable Interest Future Interest T…" at bounding box center [804, 171] width 195 height 32
select select "0"
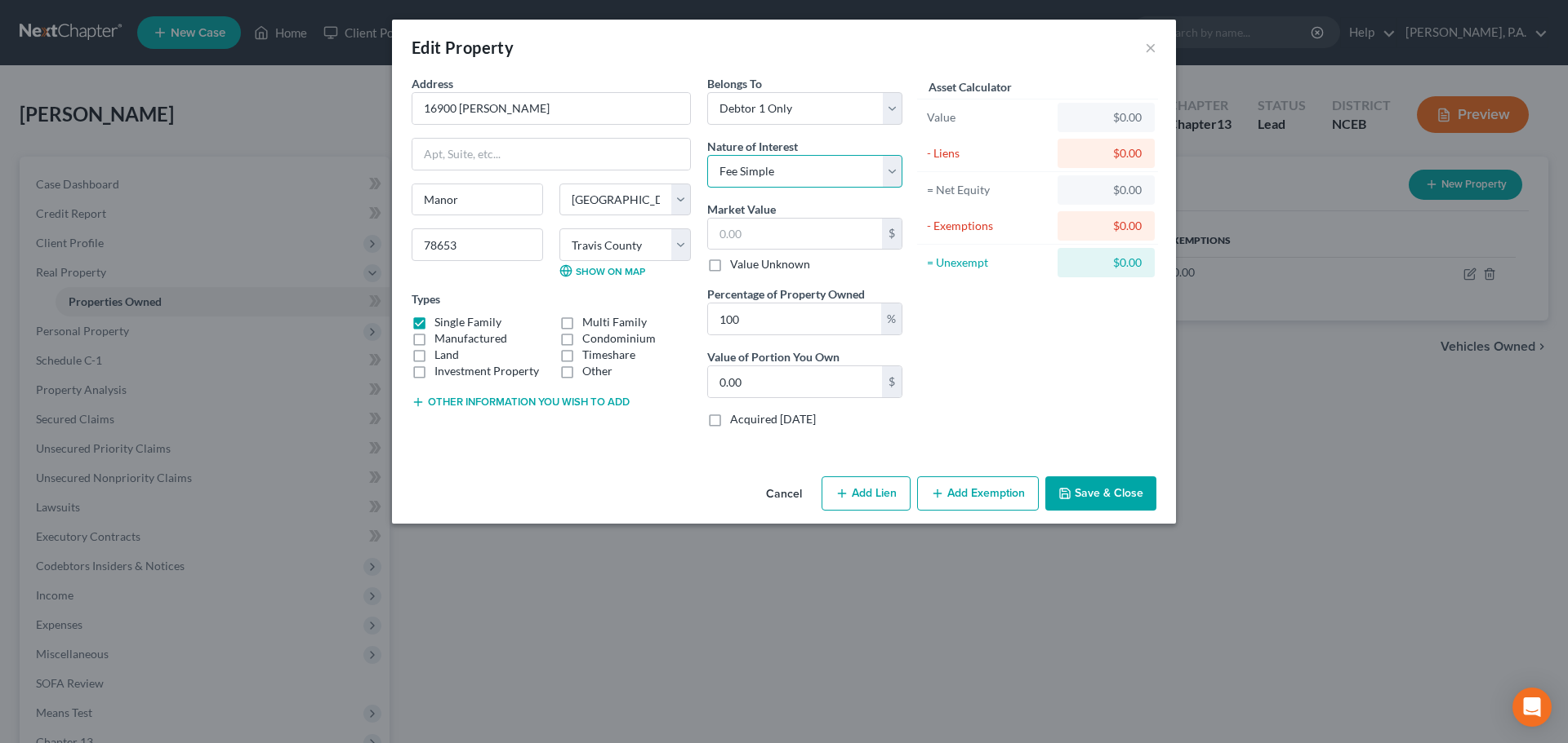
click at [707, 155] on select "Select Fee Simple Joint Tenant Life Estate Equitable Interest Future Interest T…" at bounding box center [804, 171] width 195 height 32
click at [842, 236] on input "text" at bounding box center [795, 234] width 173 height 31
click at [1128, 499] on button "Save & Close" at bounding box center [1100, 493] width 111 height 34
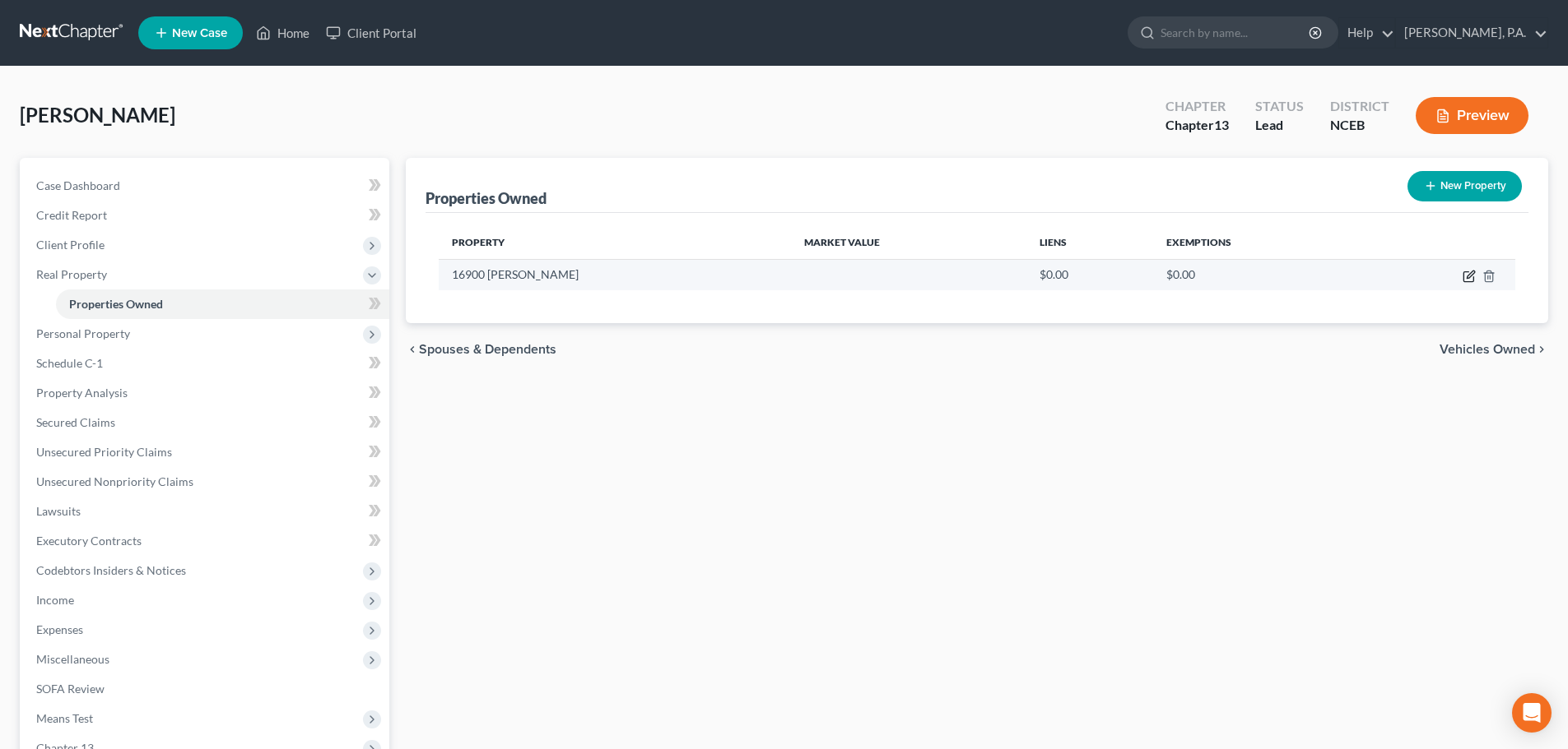
click at [1471, 278] on icon "button" at bounding box center [1469, 277] width 13 height 13
select select "45"
select select "226"
select select "0"
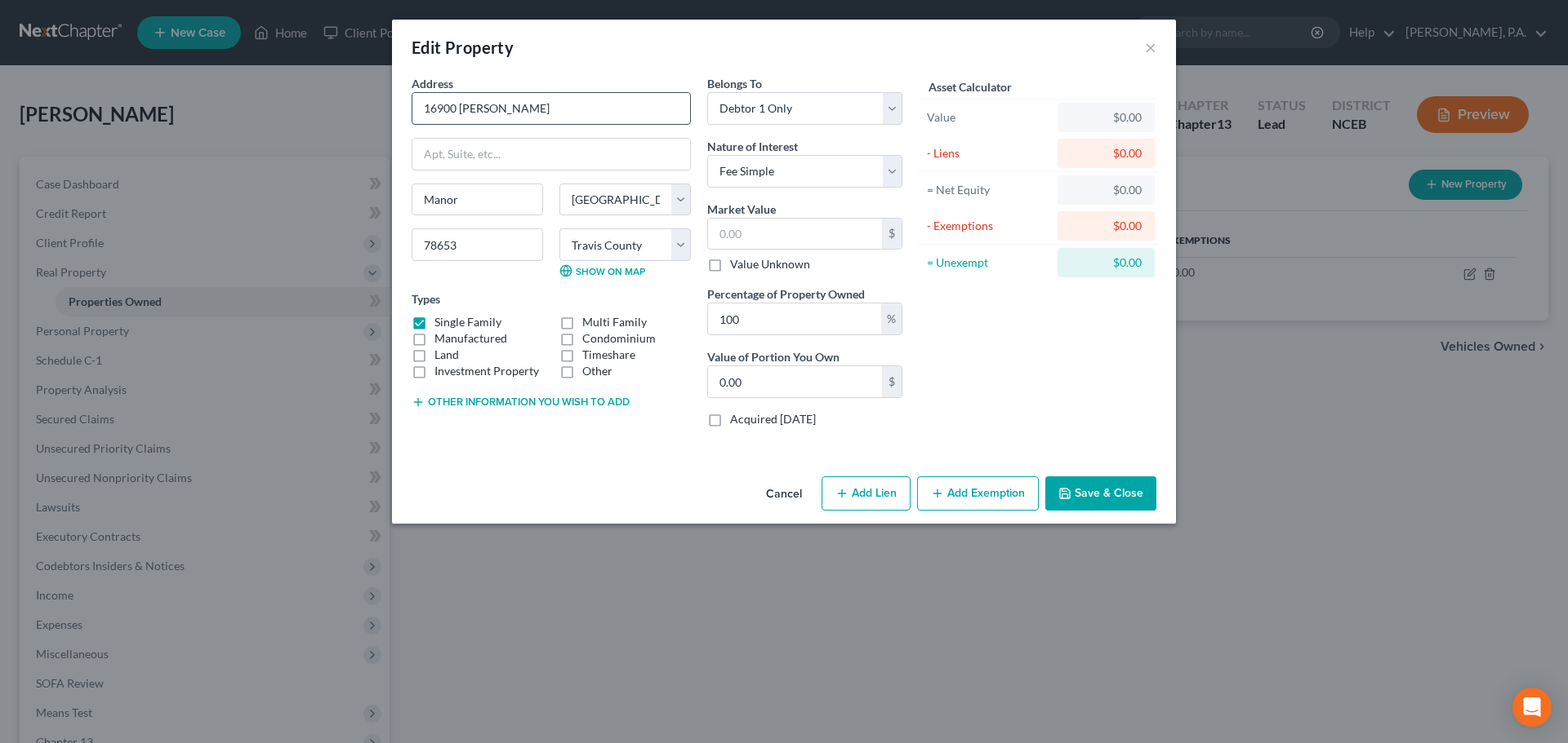
drag, startPoint x: 421, startPoint y: 104, endPoint x: 507, endPoint y: 104, distance: 86.0
click at [507, 104] on input "16900 Jonse Ct" at bounding box center [551, 109] width 277 height 31
click at [740, 240] on input "text" at bounding box center [795, 234] width 173 height 31
paste input "494,999."
type input "494,999."
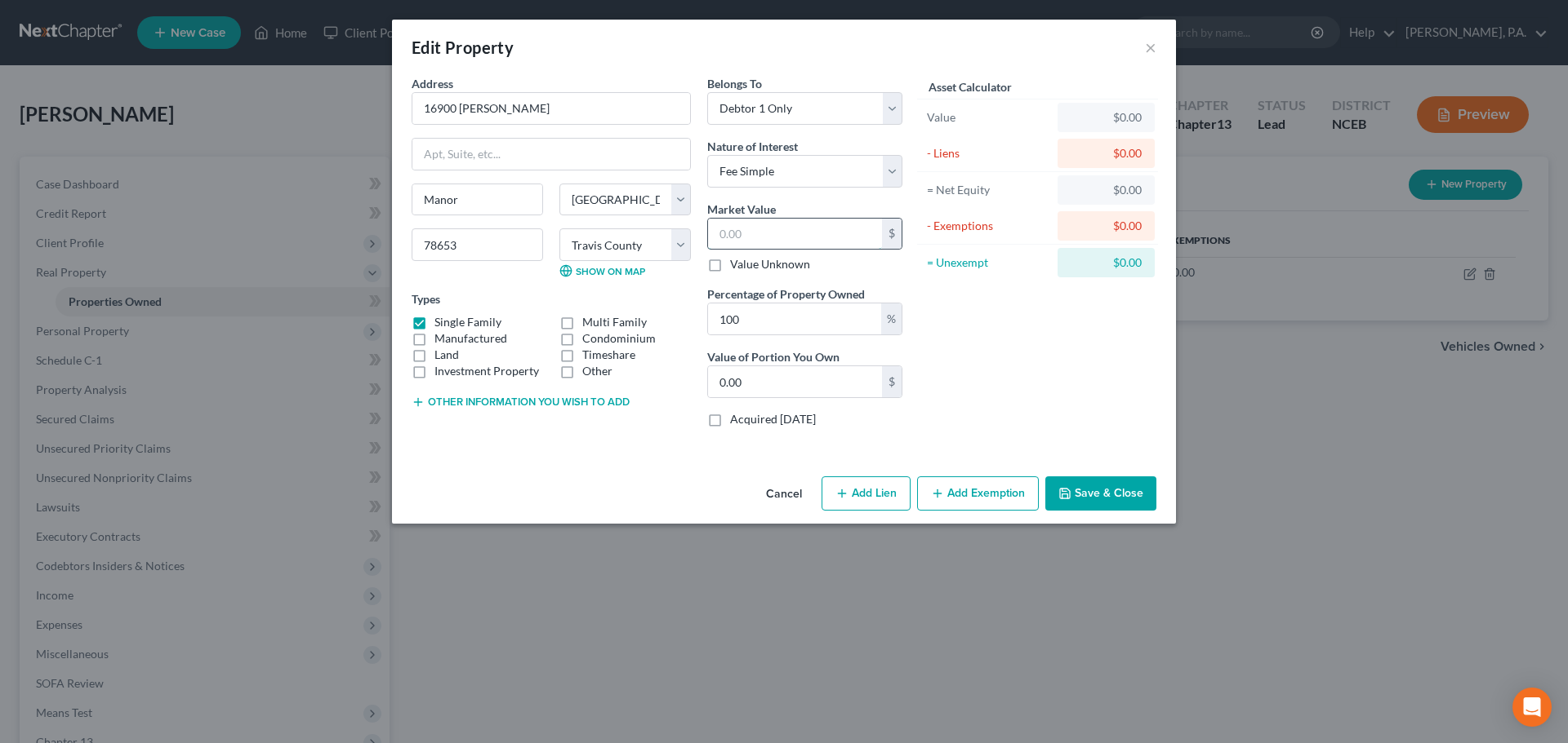
type input "494,999.00"
type input "494,999."
click at [1099, 487] on button "Save & Close" at bounding box center [1100, 493] width 111 height 34
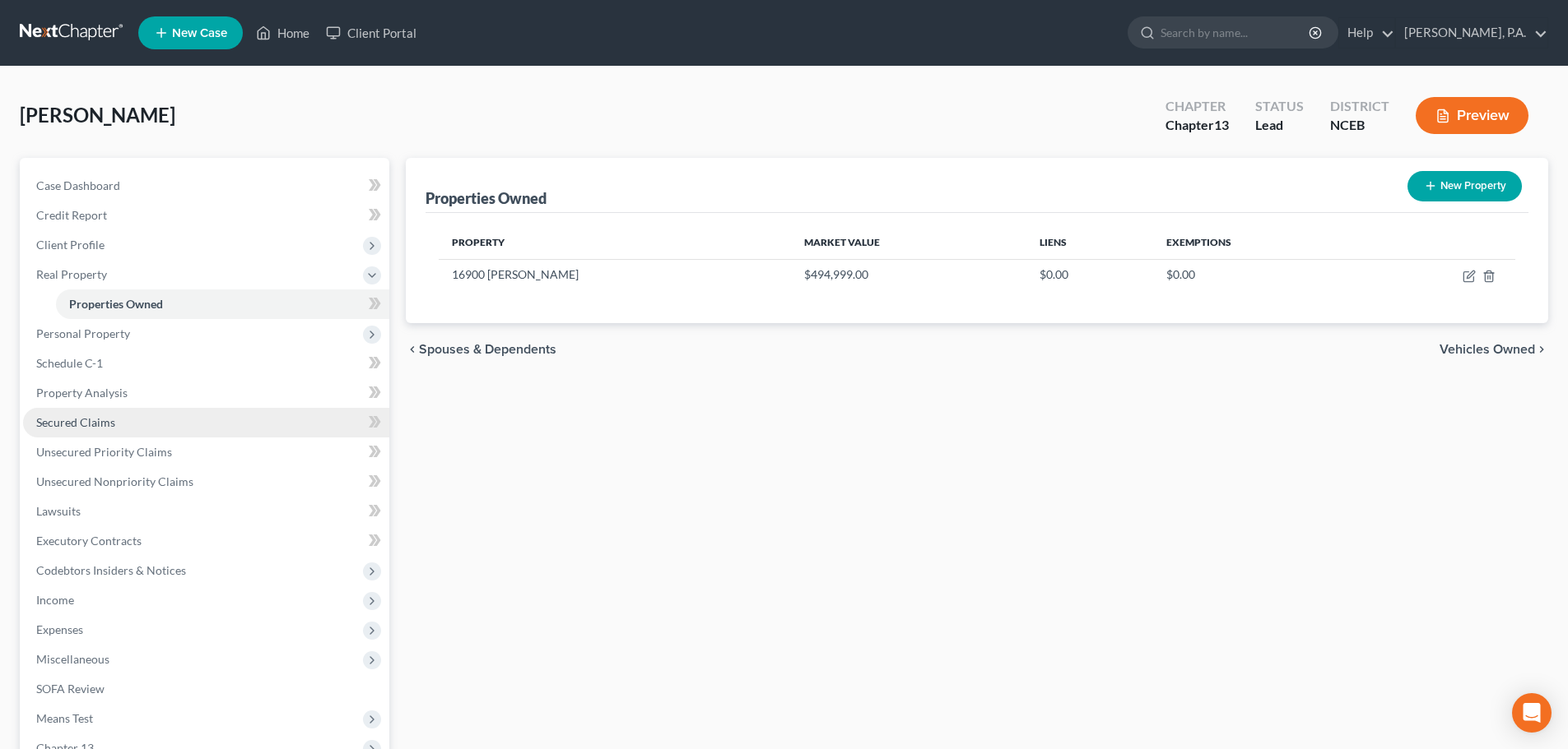
click at [254, 416] on link "Secured Claims" at bounding box center [206, 423] width 366 height 30
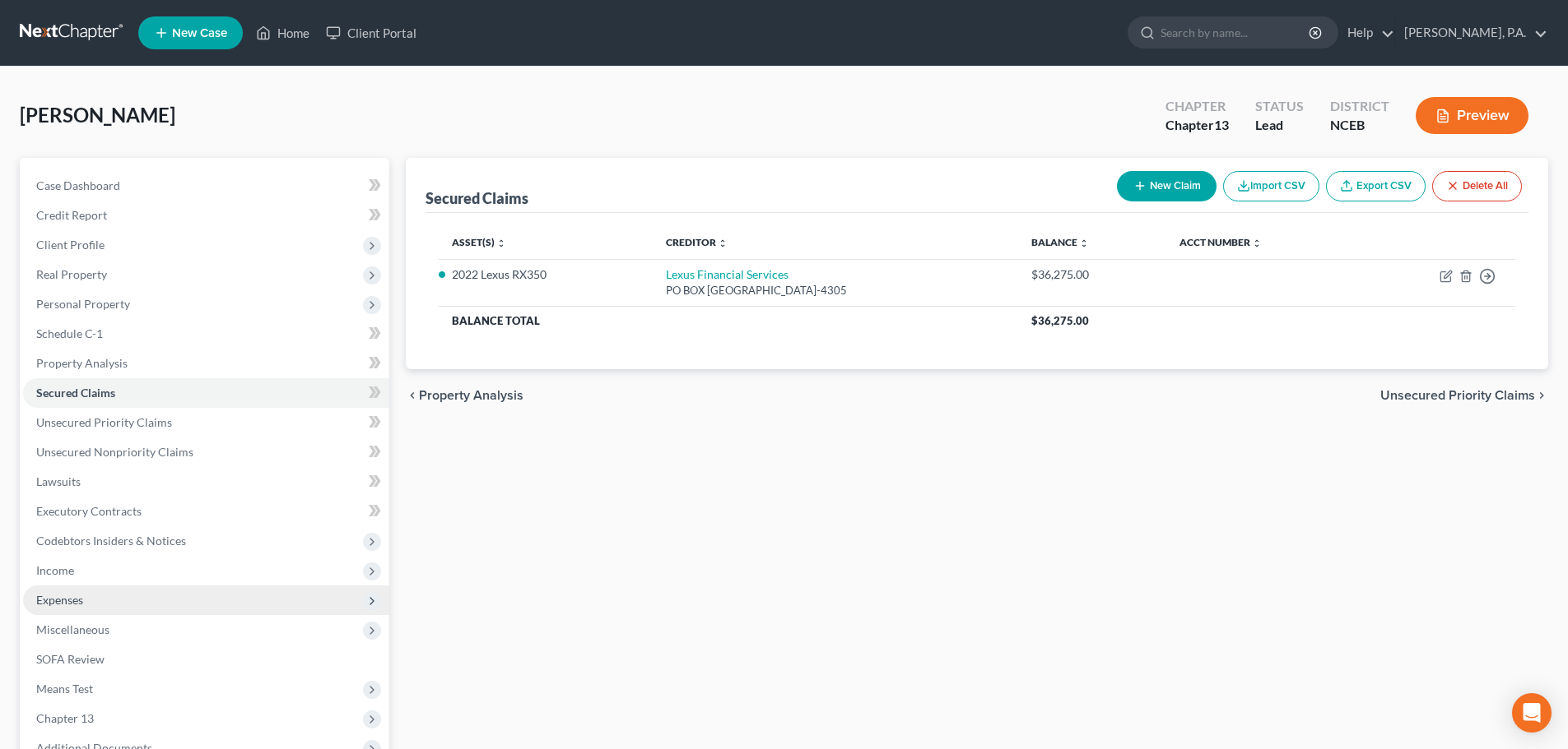
scroll to position [184, 0]
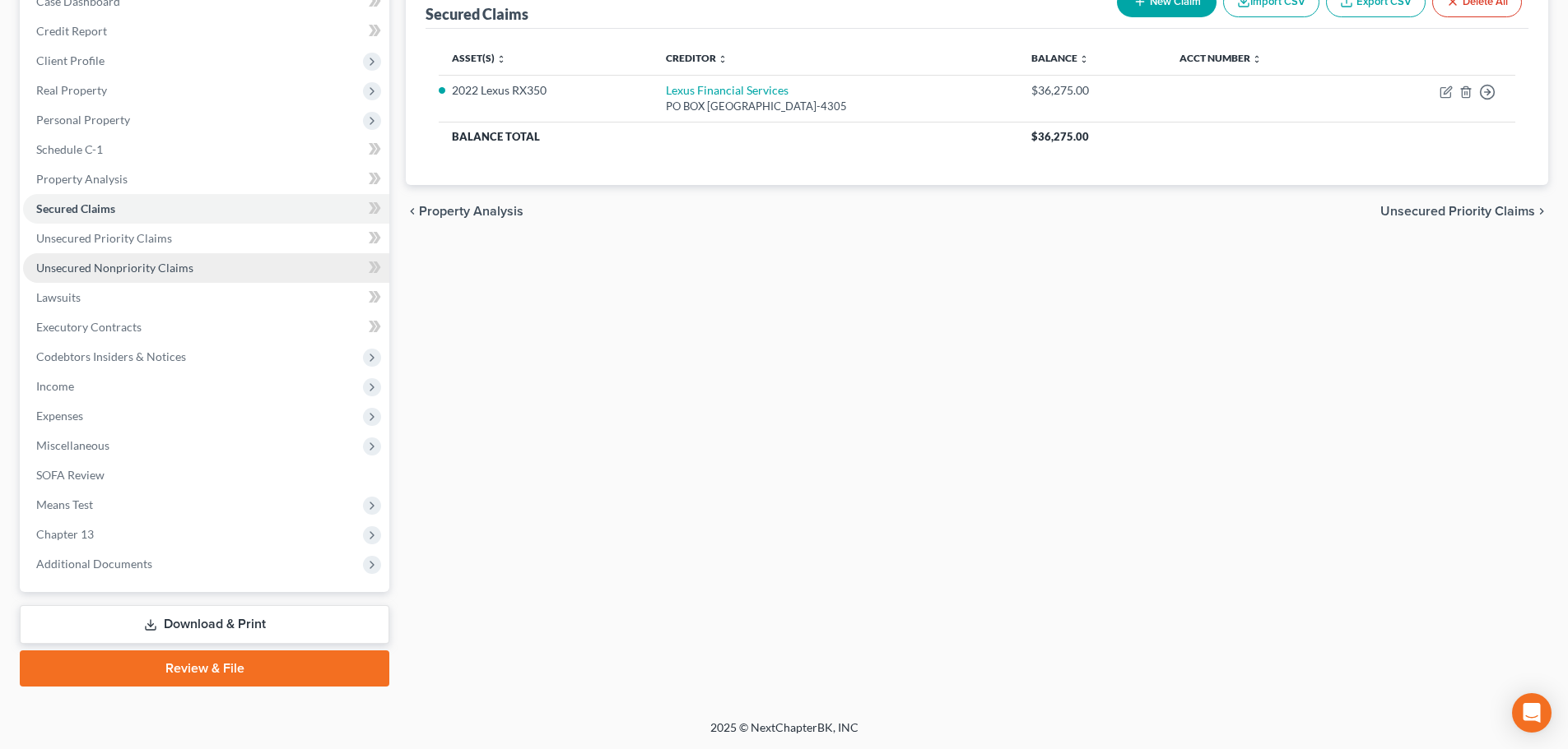
click at [281, 266] on link "Unsecured Nonpriority Claims" at bounding box center [206, 268] width 366 height 30
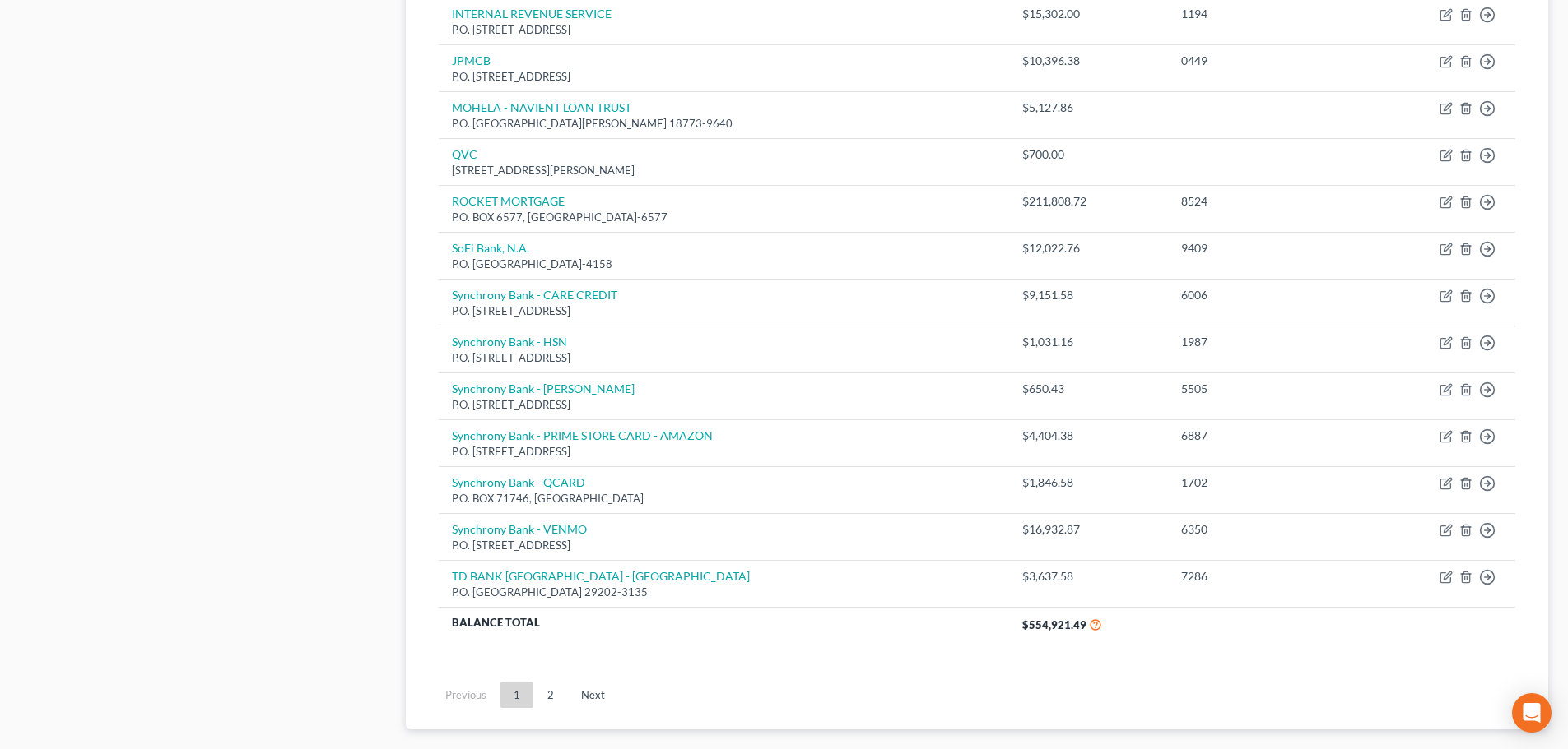
scroll to position [1059, 0]
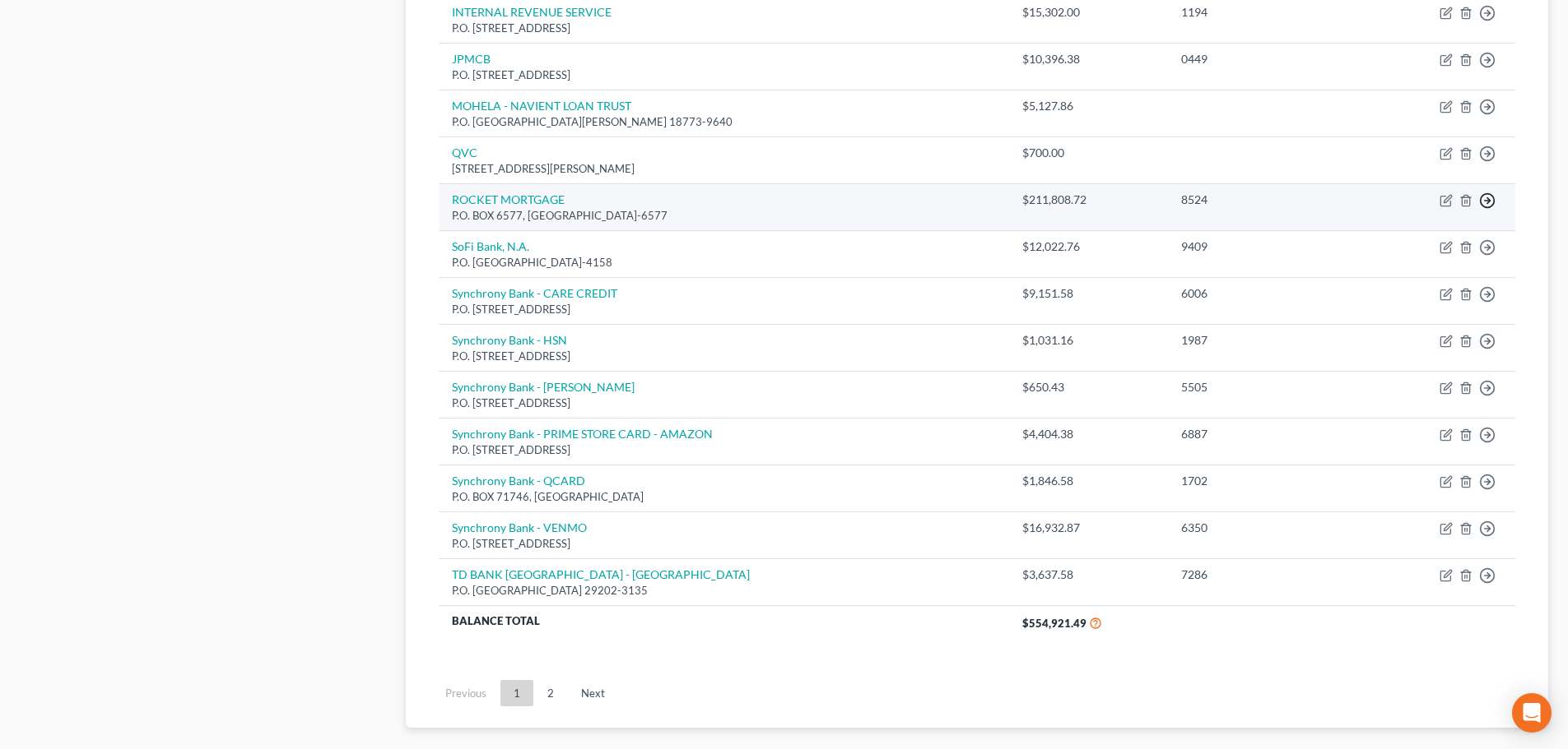
click at [1493, 204] on circle "button" at bounding box center [1487, 201] width 14 height 14
click at [1454, 205] on link "Move to D" at bounding box center [1411, 212] width 137 height 28
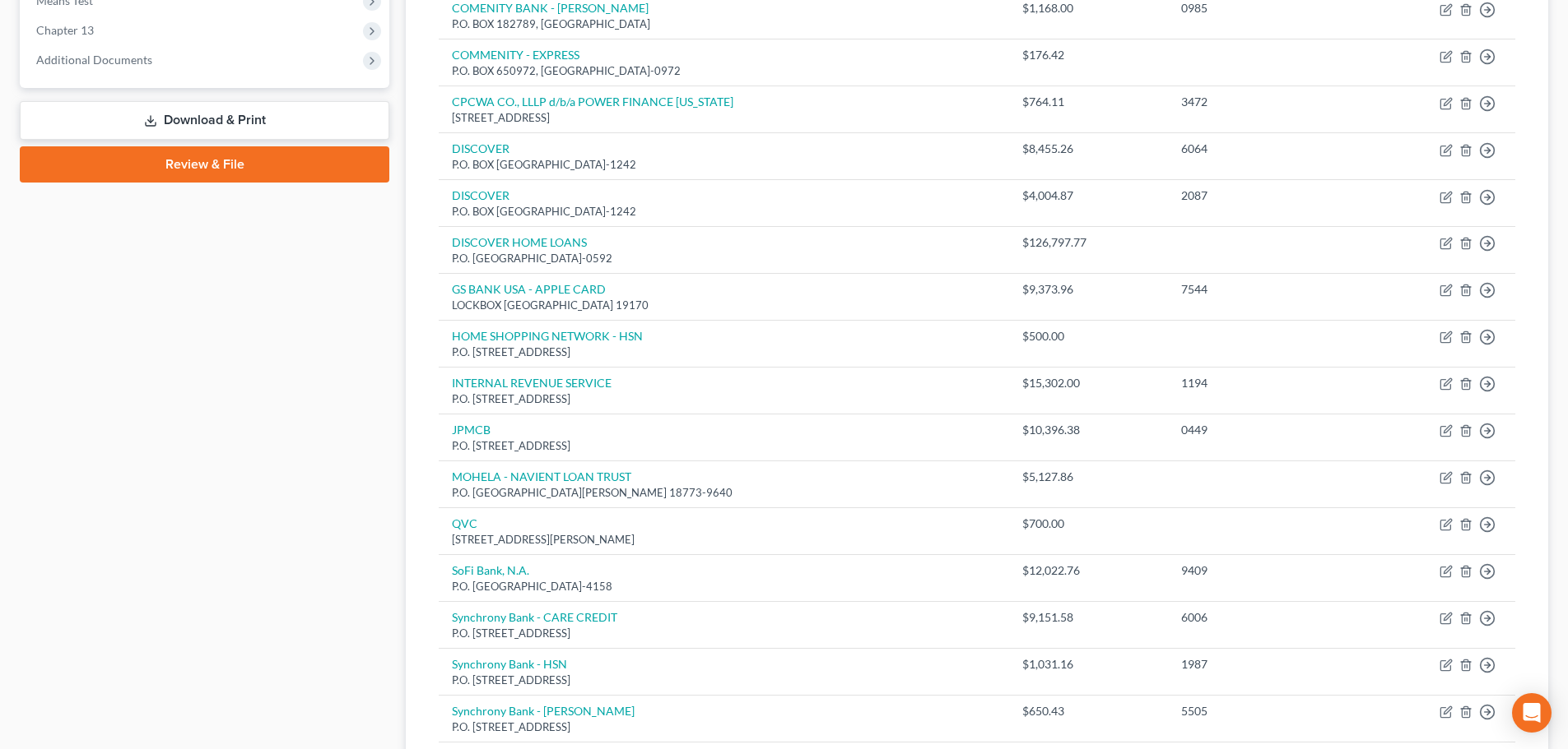
scroll to position [683, 0]
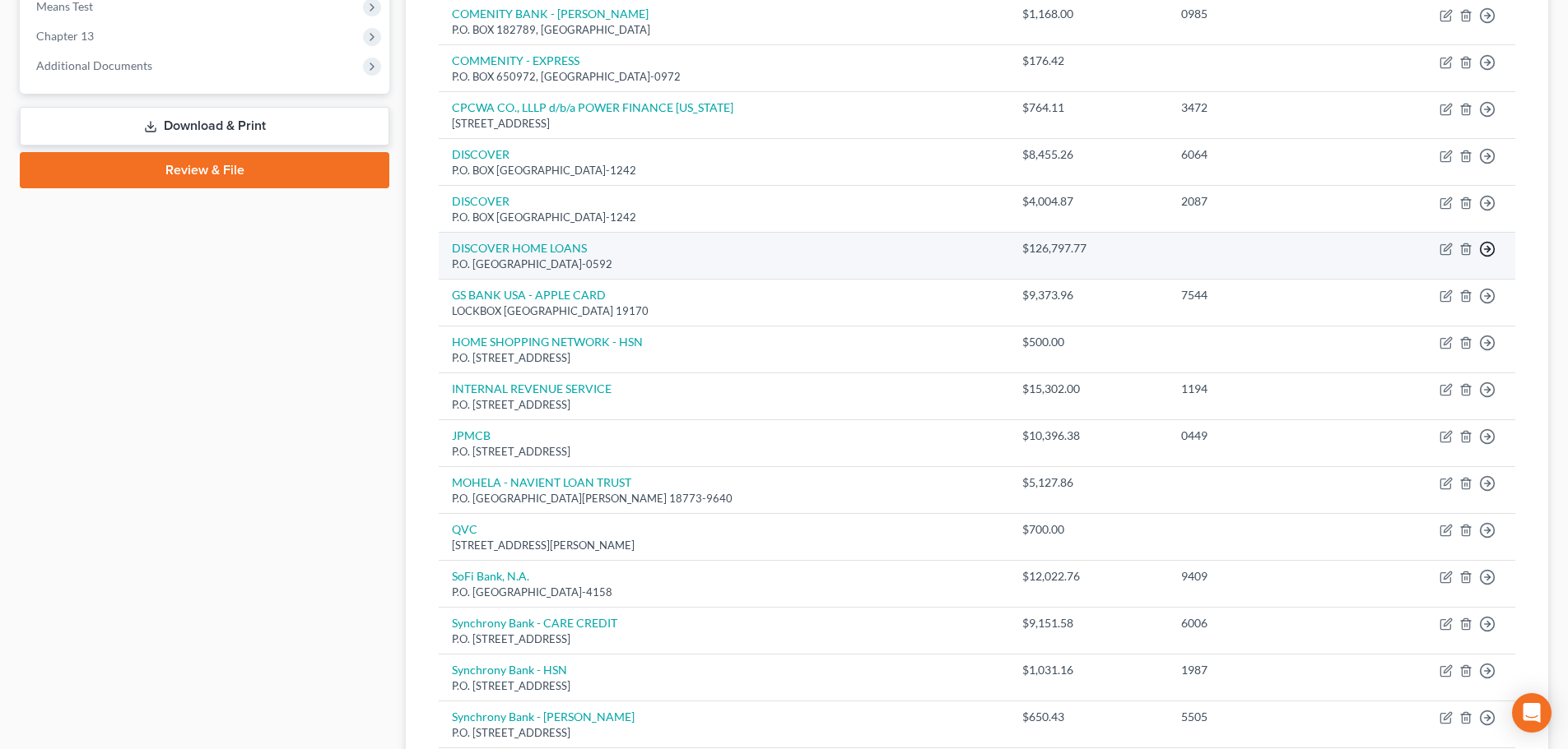
click at [1491, 250] on icon "button" at bounding box center [1486, 249] width 16 height 16
click at [1435, 261] on link "Move to D" at bounding box center [1411, 261] width 137 height 28
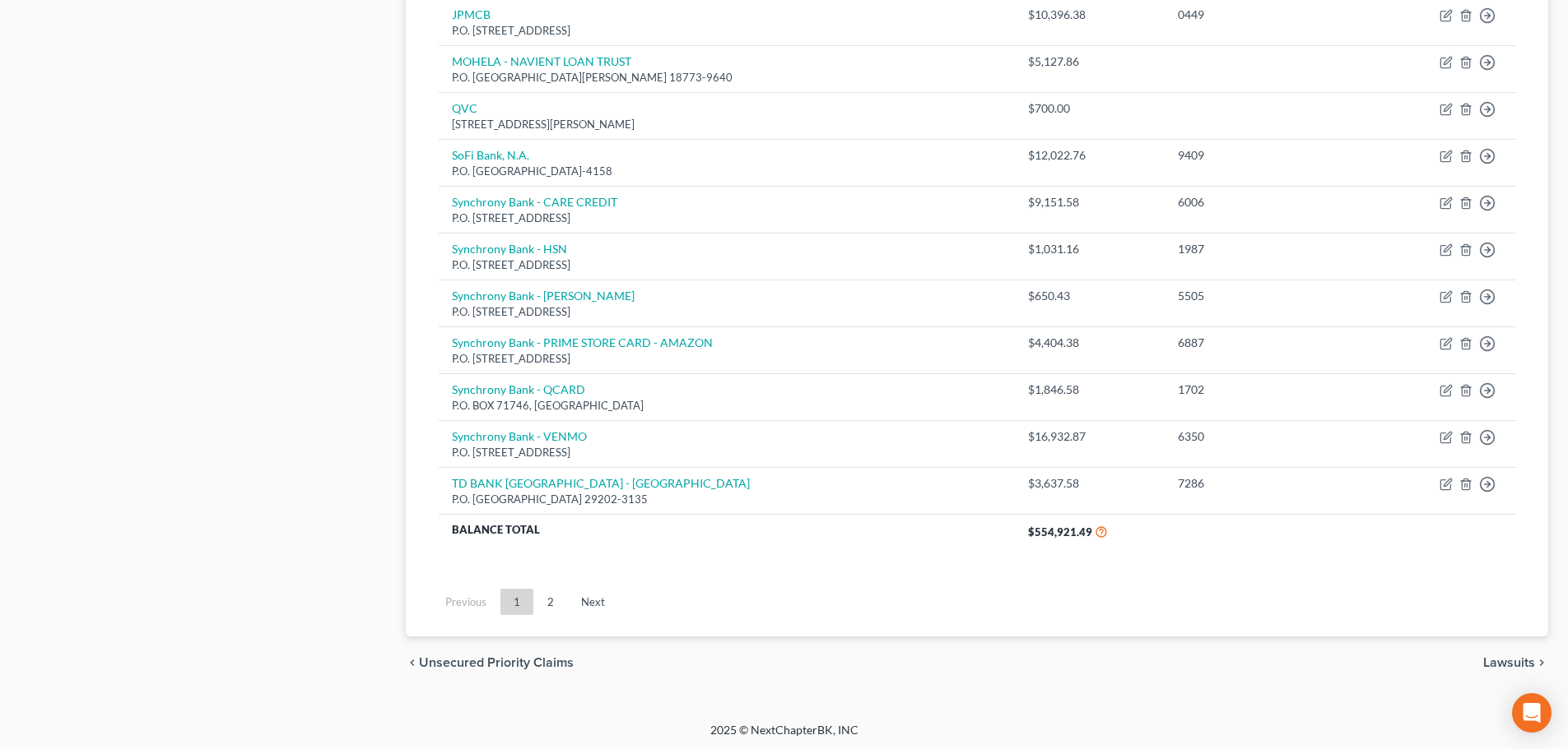
scroll to position [1059, 0]
click at [601, 599] on link "Next" at bounding box center [593, 599] width 50 height 26
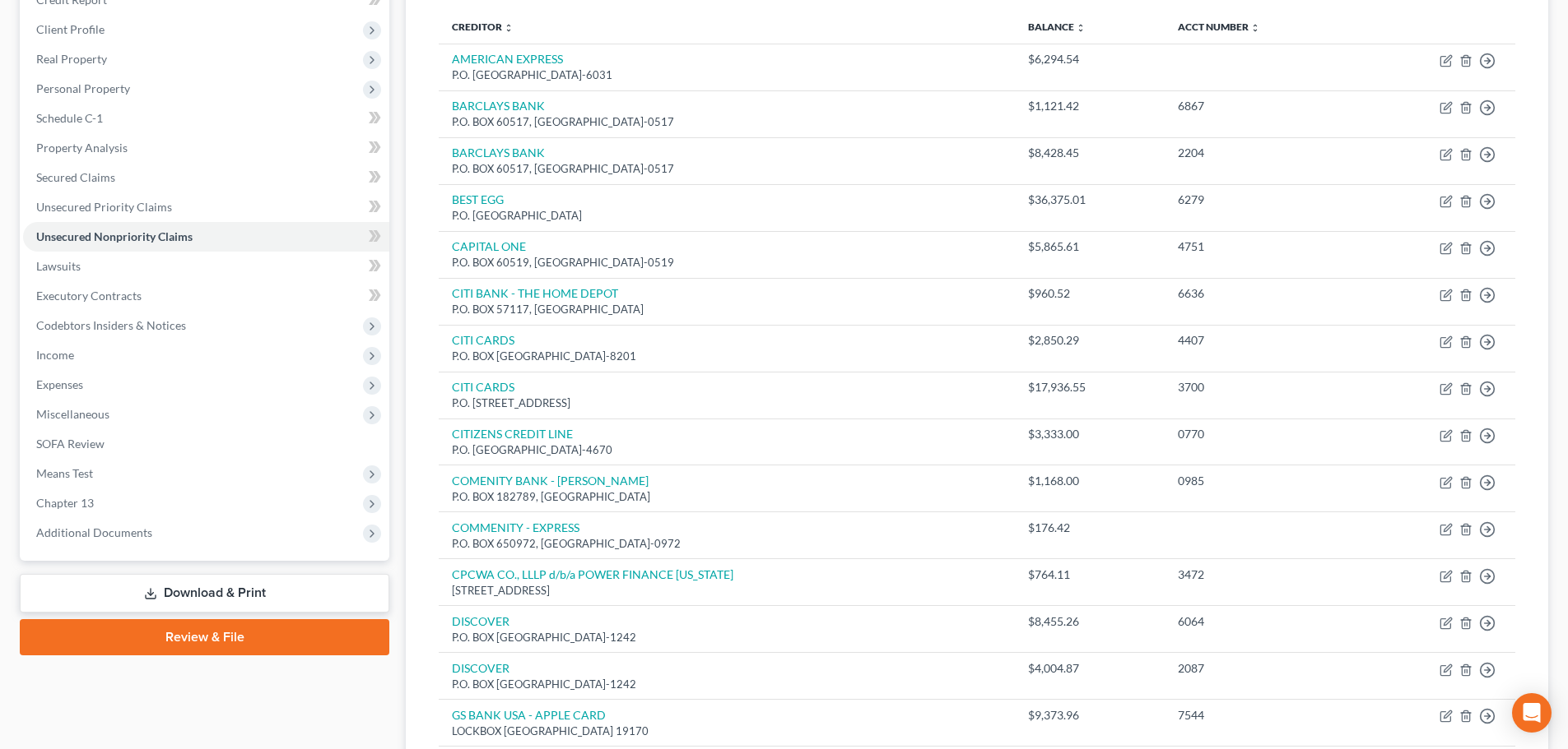
scroll to position [184, 0]
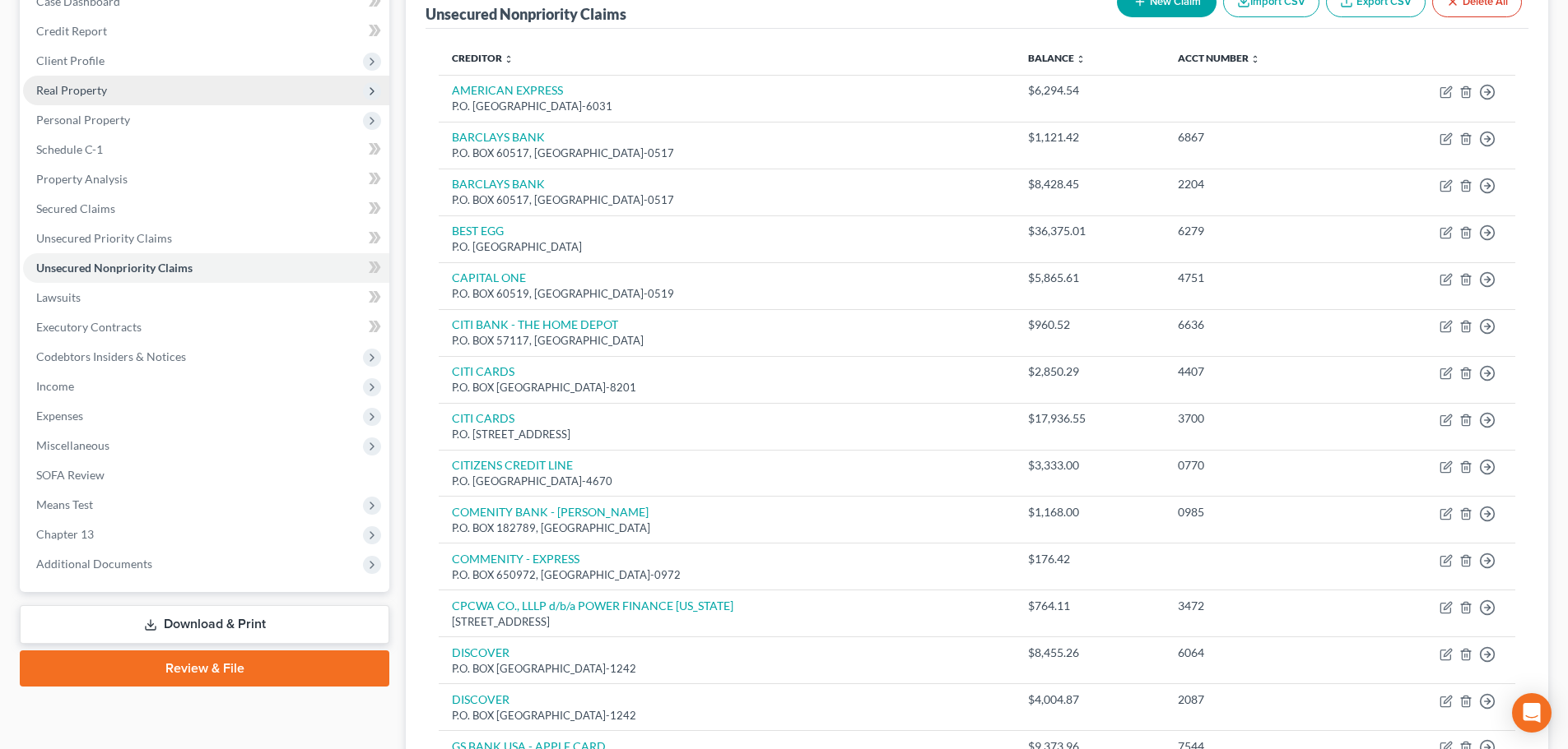
click at [249, 93] on span "Real Property" at bounding box center [206, 90] width 366 height 30
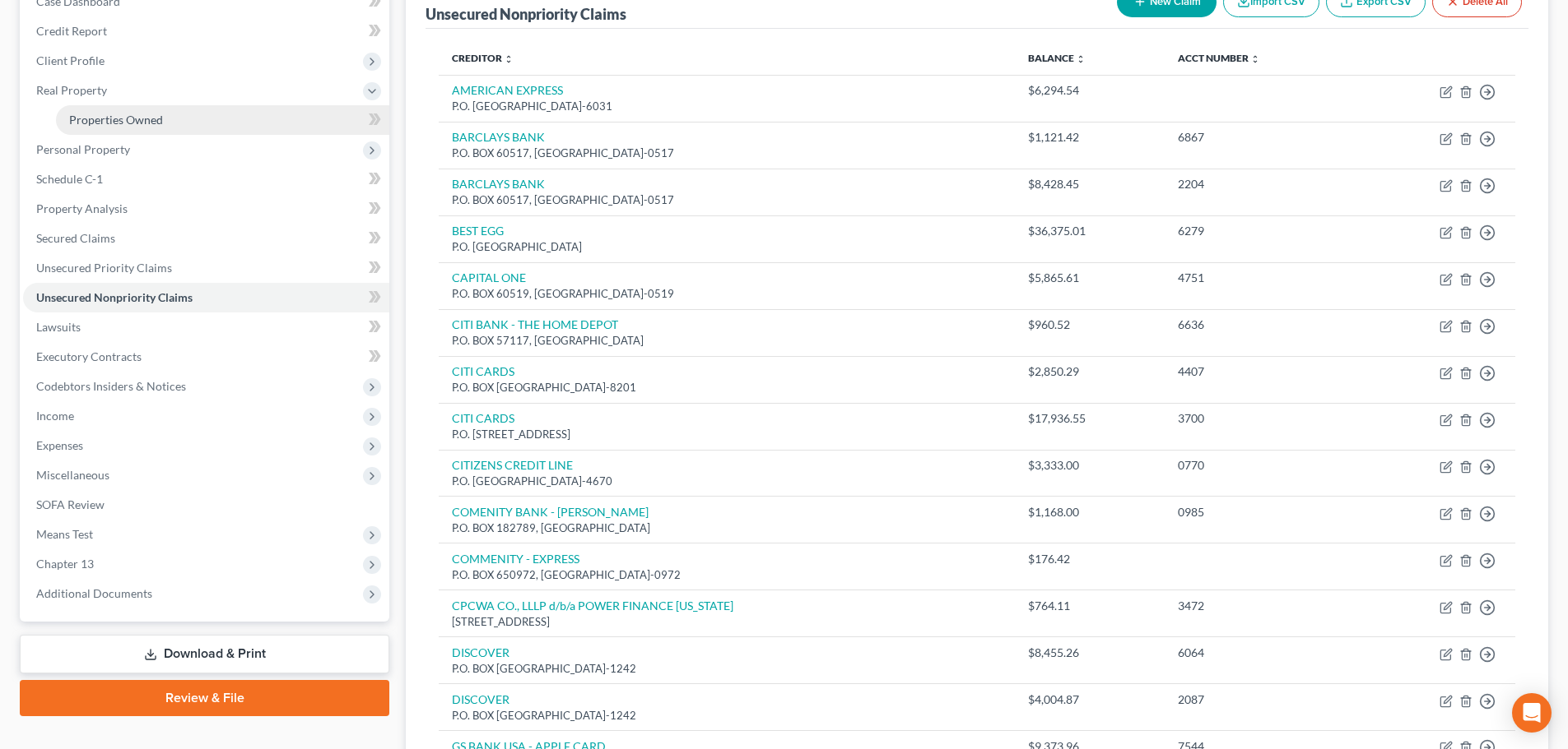
click at [299, 119] on link "Properties Owned" at bounding box center [222, 120] width 333 height 30
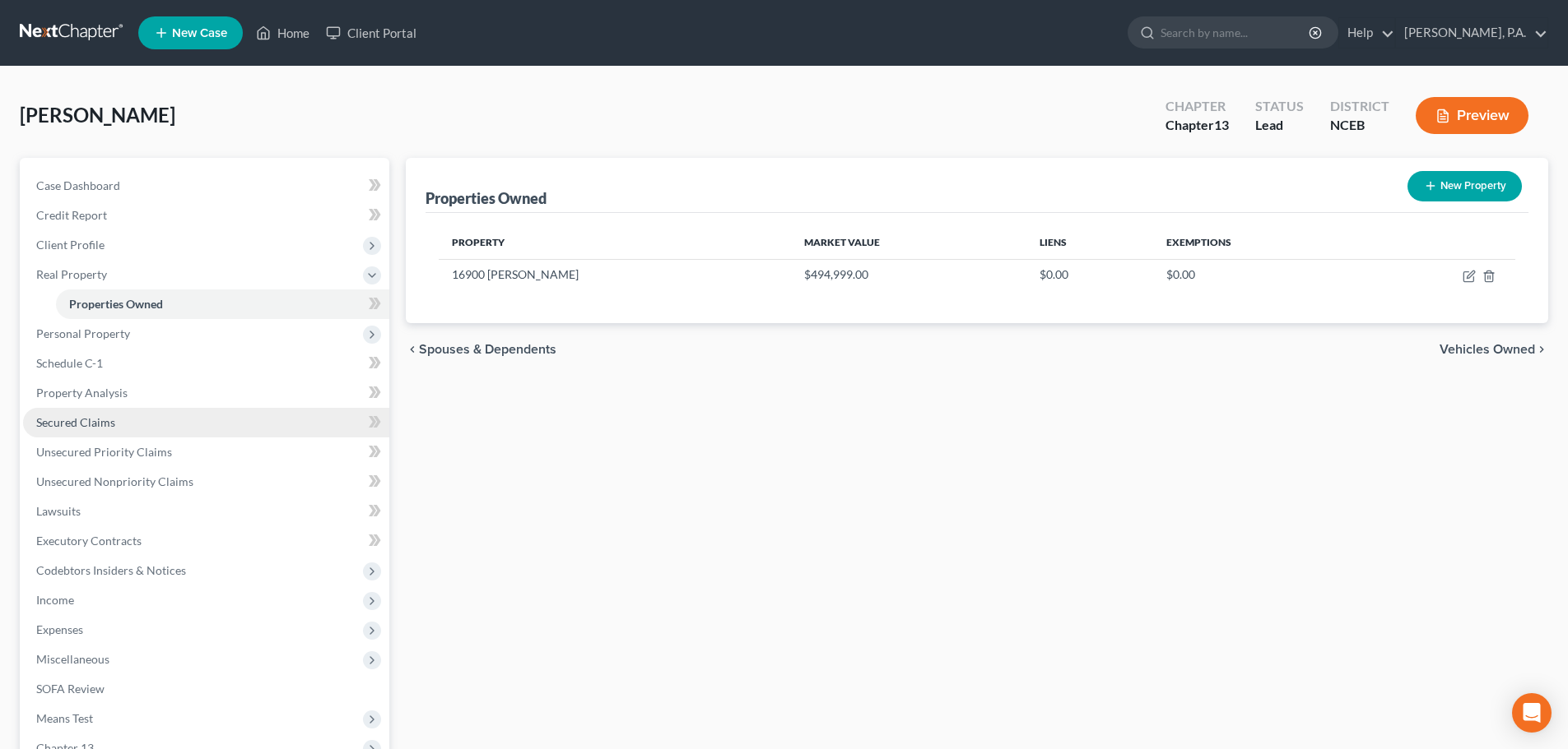
click at [158, 417] on link "Secured Claims" at bounding box center [206, 423] width 366 height 30
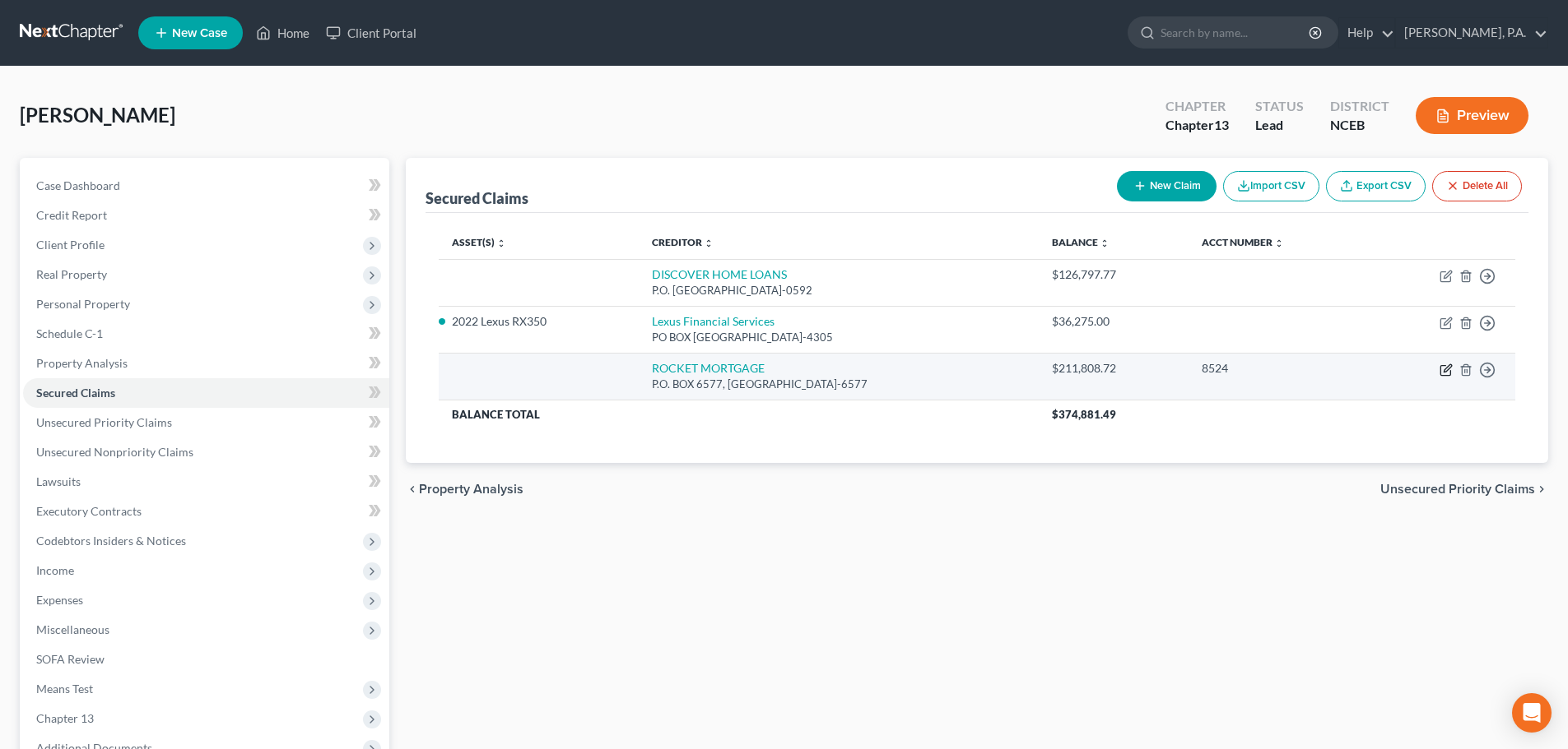
click at [1448, 372] on icon "button" at bounding box center [1446, 371] width 13 height 13
select select "14"
select select "3"
select select "0"
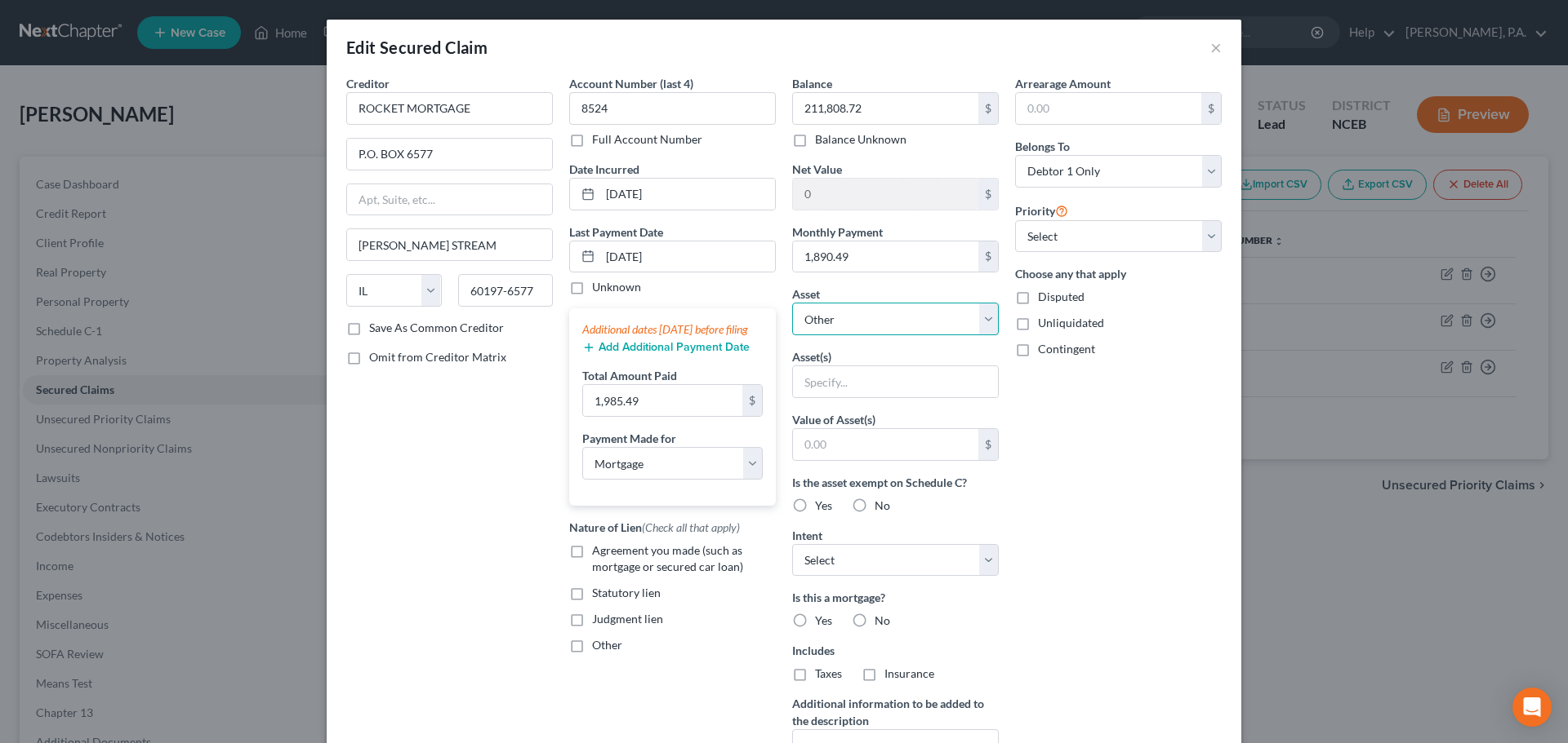
click at [924, 325] on select "Select Other Multiple Assets 16900 Jonse Ct - $494999.0 2022 Lexus RX350 - $434…" at bounding box center [895, 319] width 207 height 32
select select "2"
click at [792, 303] on select "Select Other Multiple Assets 16900 Jonse Ct - $494999.0 2022 Lexus RX350 - $434…" at bounding box center [895, 319] width 207 height 32
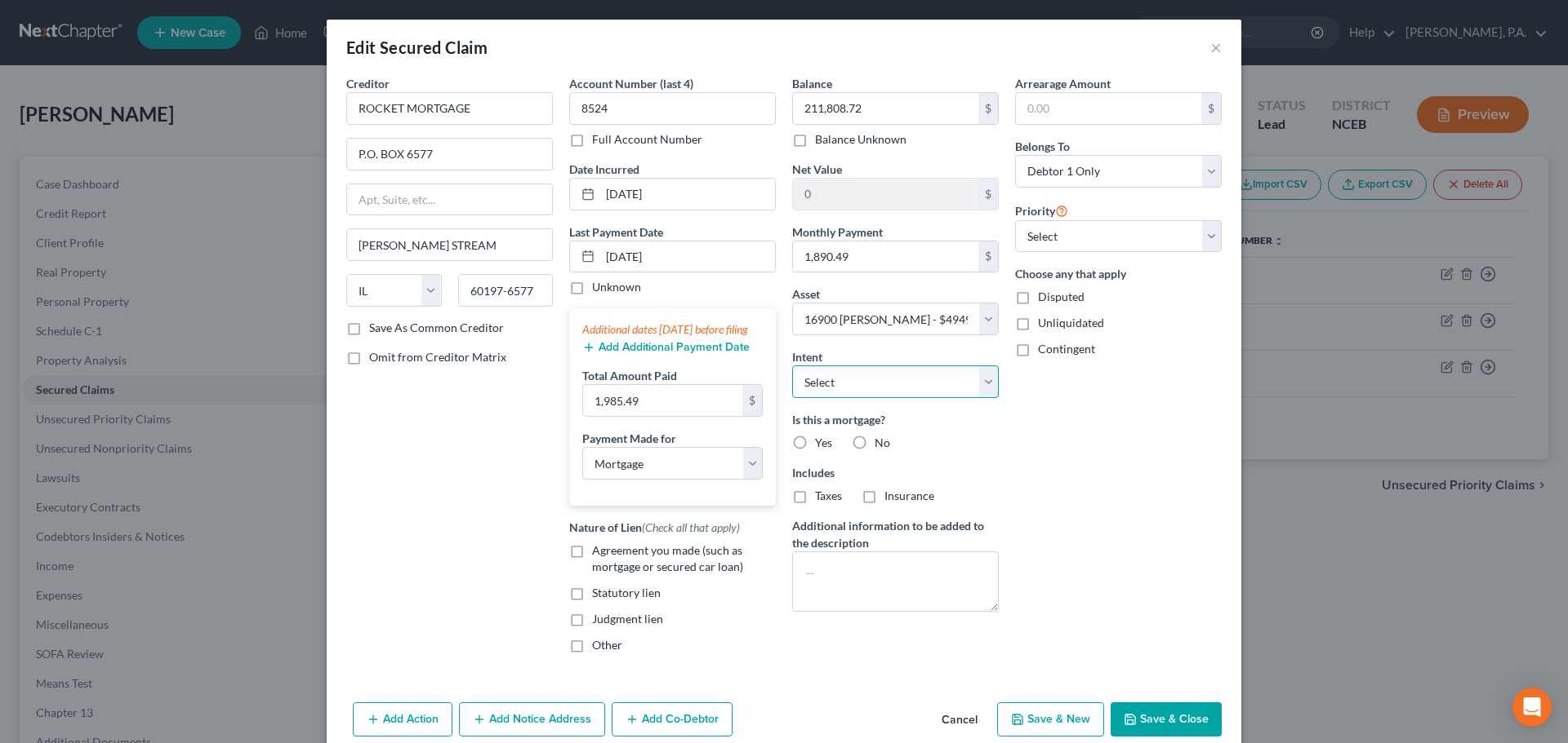
click at [941, 390] on select "Select Surrender Redeem Reaffirm Avoid Other" at bounding box center [895, 382] width 207 height 32
select select "2"
click at [792, 366] on select "Select Surrender Redeem Reaffirm Avoid Other" at bounding box center [895, 382] width 207 height 32
click at [792, 428] on label "Is this a mortgage?" at bounding box center [895, 420] width 207 height 17
click at [815, 447] on label "Yes" at bounding box center [824, 443] width 17 height 16
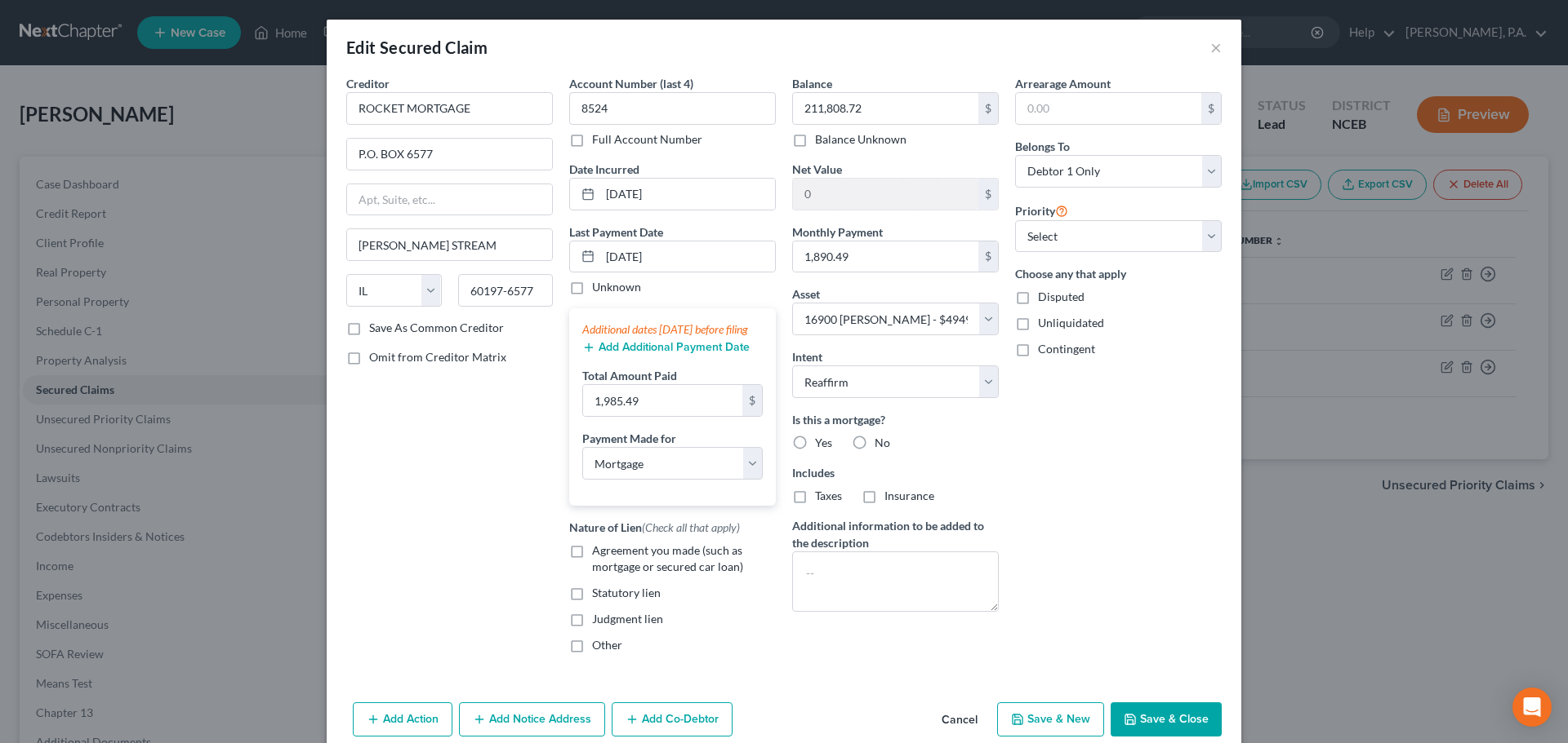
click at [822, 446] on input "Yes" at bounding box center [826, 440] width 10 height 10
radio input "true"
click at [815, 503] on label "Taxes" at bounding box center [828, 495] width 27 height 16
click at [822, 498] on input "Taxes" at bounding box center [826, 492] width 10 height 10
checkbox input "true"
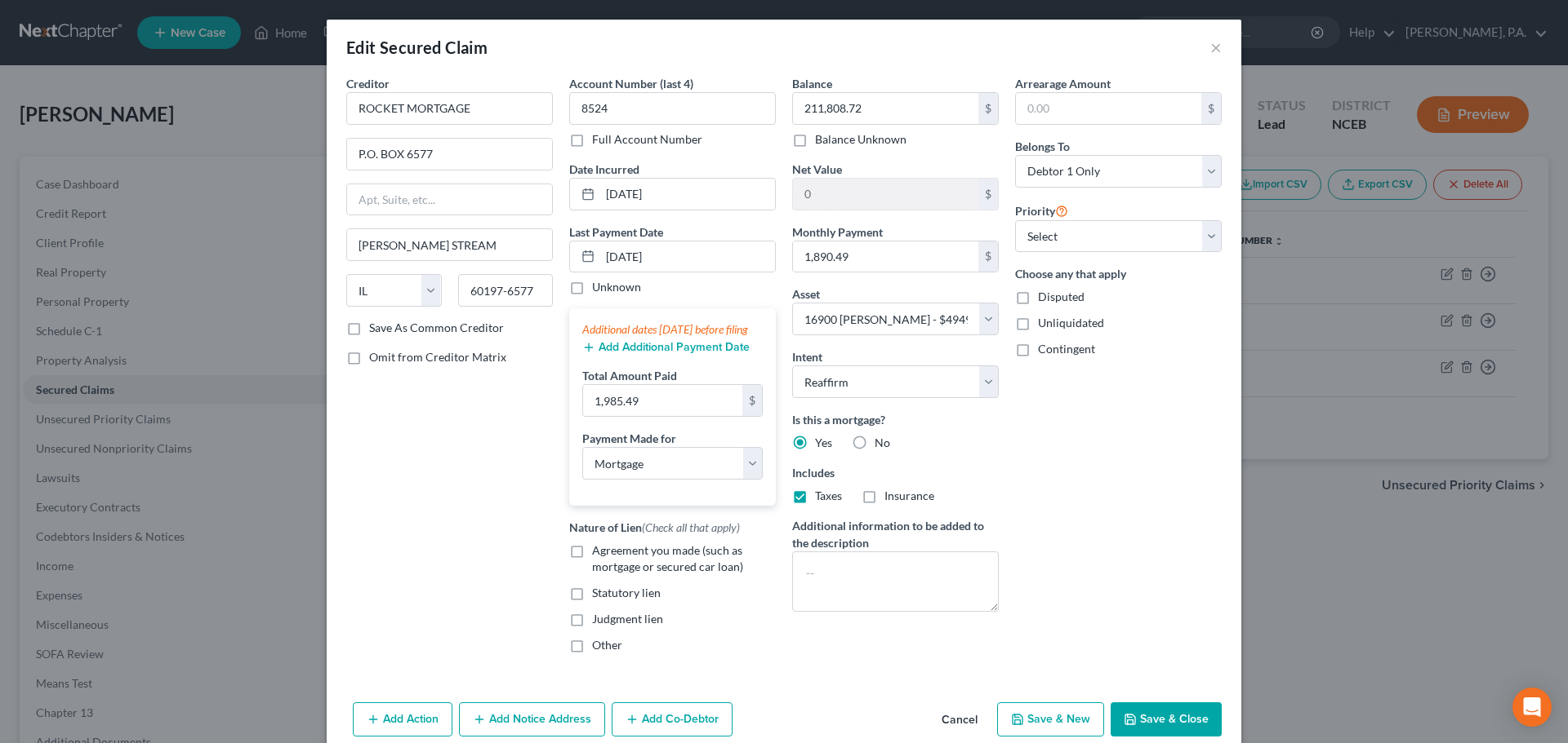
click at [885, 503] on label "Insurance" at bounding box center [909, 495] width 50 height 16
click at [890, 498] on input "Insurance" at bounding box center [895, 492] width 10 height 10
checkbox input "true"
click at [592, 566] on label "Agreement you made (such as mortgage or secured car loan)" at bounding box center [683, 559] width 184 height 32
click at [599, 553] on input "Agreement you made (such as mortgage or secured car loan)" at bounding box center [603, 548] width 10 height 10
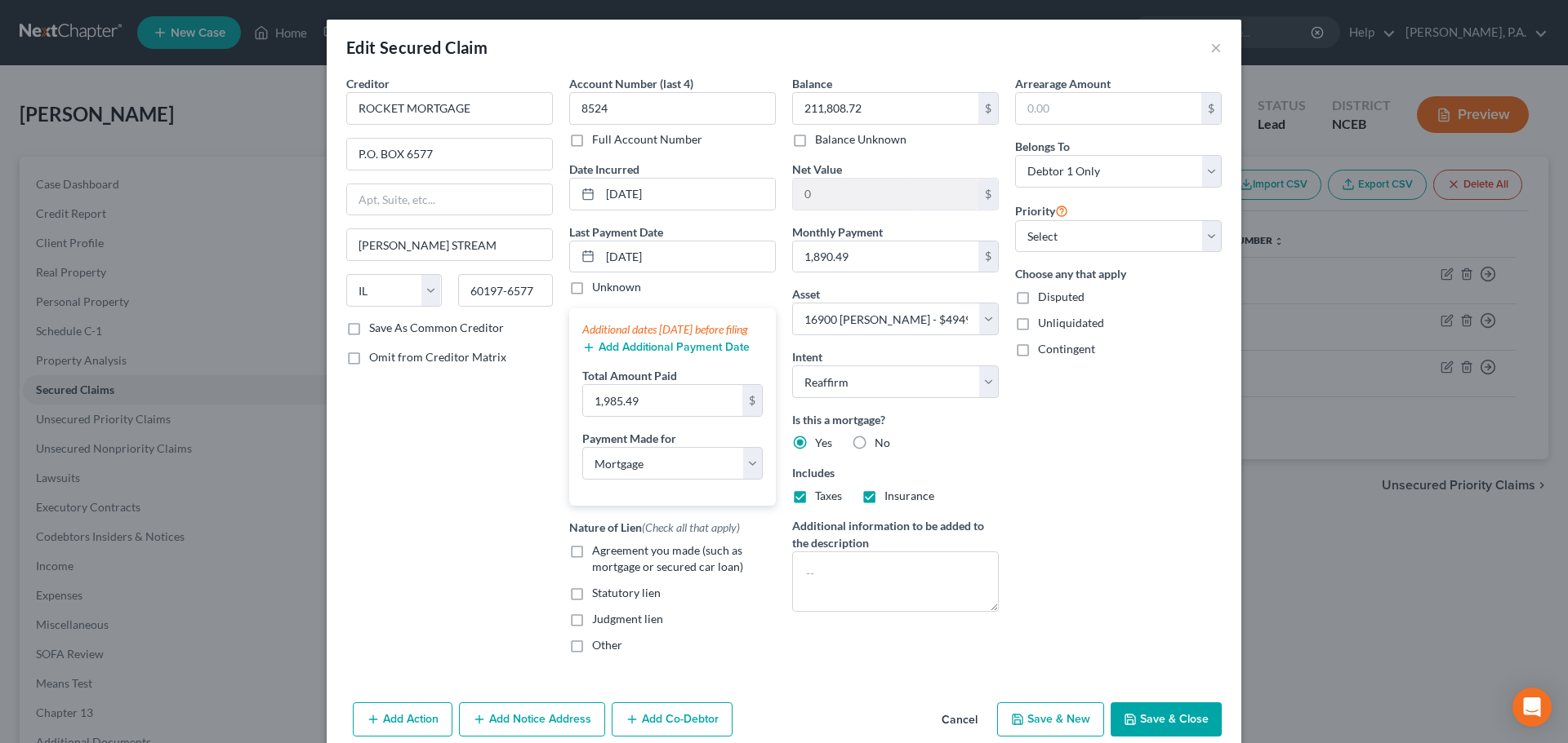
checkbox input "true"
click at [1038, 243] on select "Select 1st 2nd 3rd 4th 5th 6th 7th 8th 9th 10th 11th 12th 13th 14th 15th 16th 1…" at bounding box center [1118, 236] width 207 height 32
select select "0"
click at [1015, 220] on select "Select 1st 2nd 3rd 4th 5th 6th 7th 8th 9th 10th 11th 12th 13th 14th 15th 16th 1…" at bounding box center [1118, 236] width 207 height 32
click at [1172, 725] on button "Save & Close" at bounding box center [1166, 719] width 111 height 34
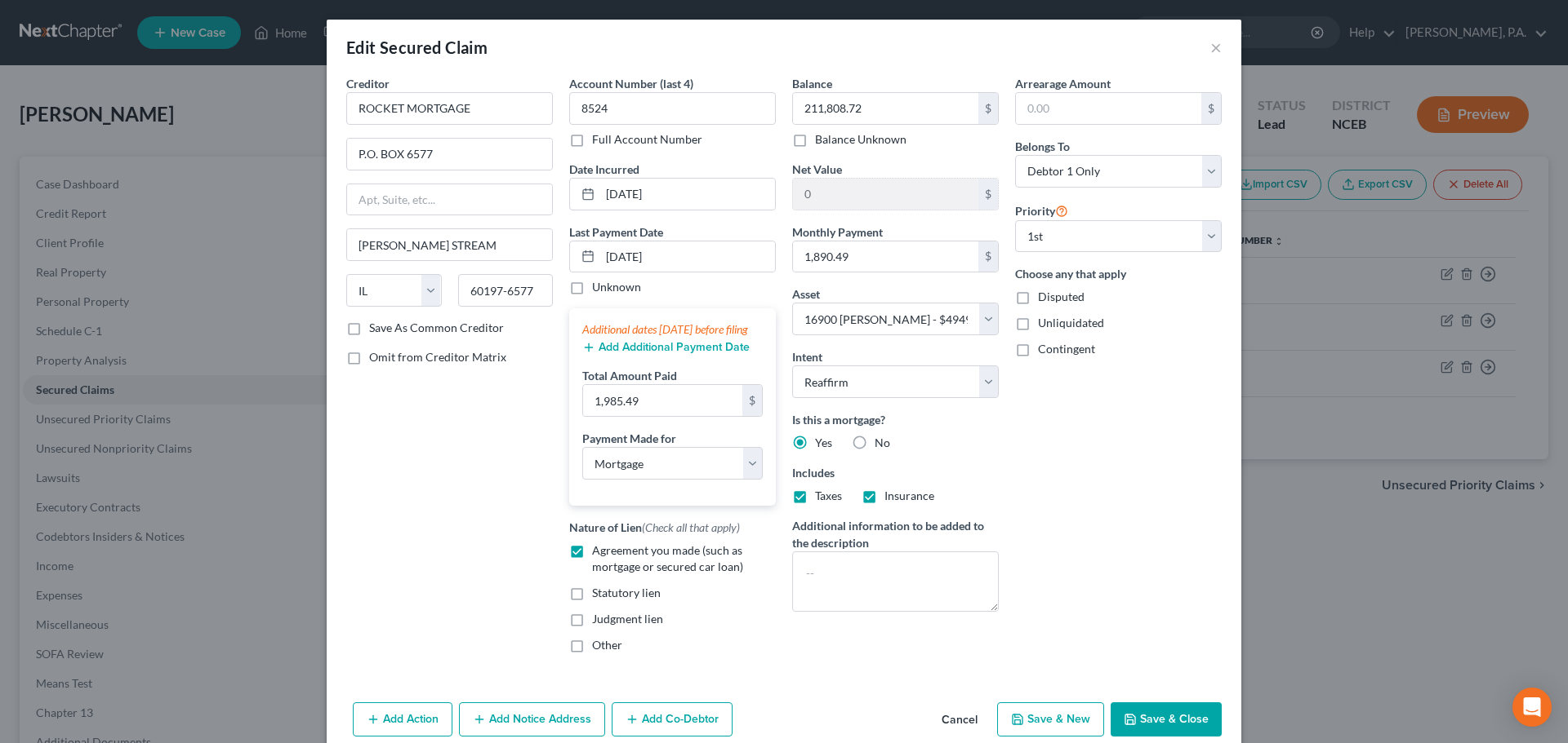
select select
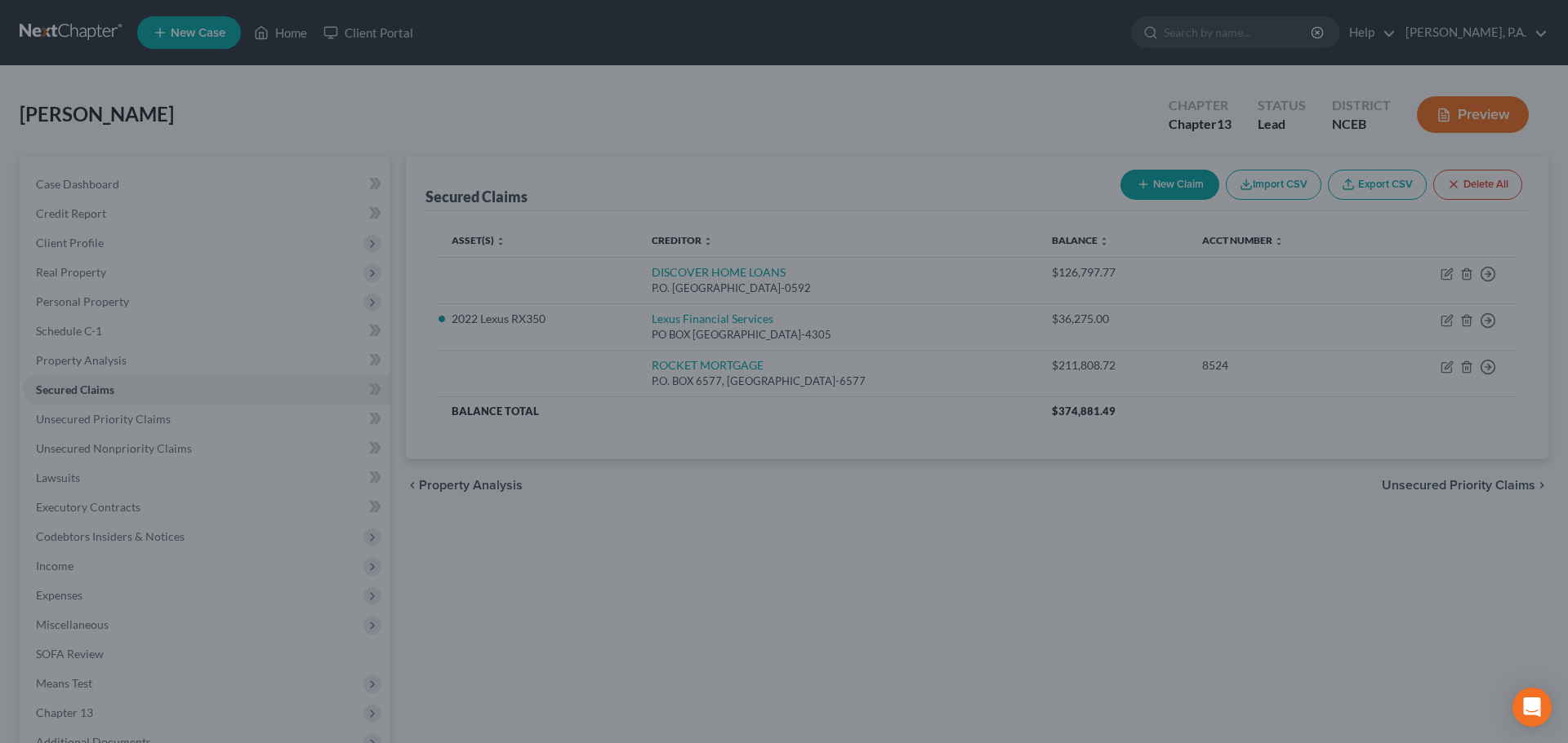
type input "283,190.28"
select select "2"
type input "0"
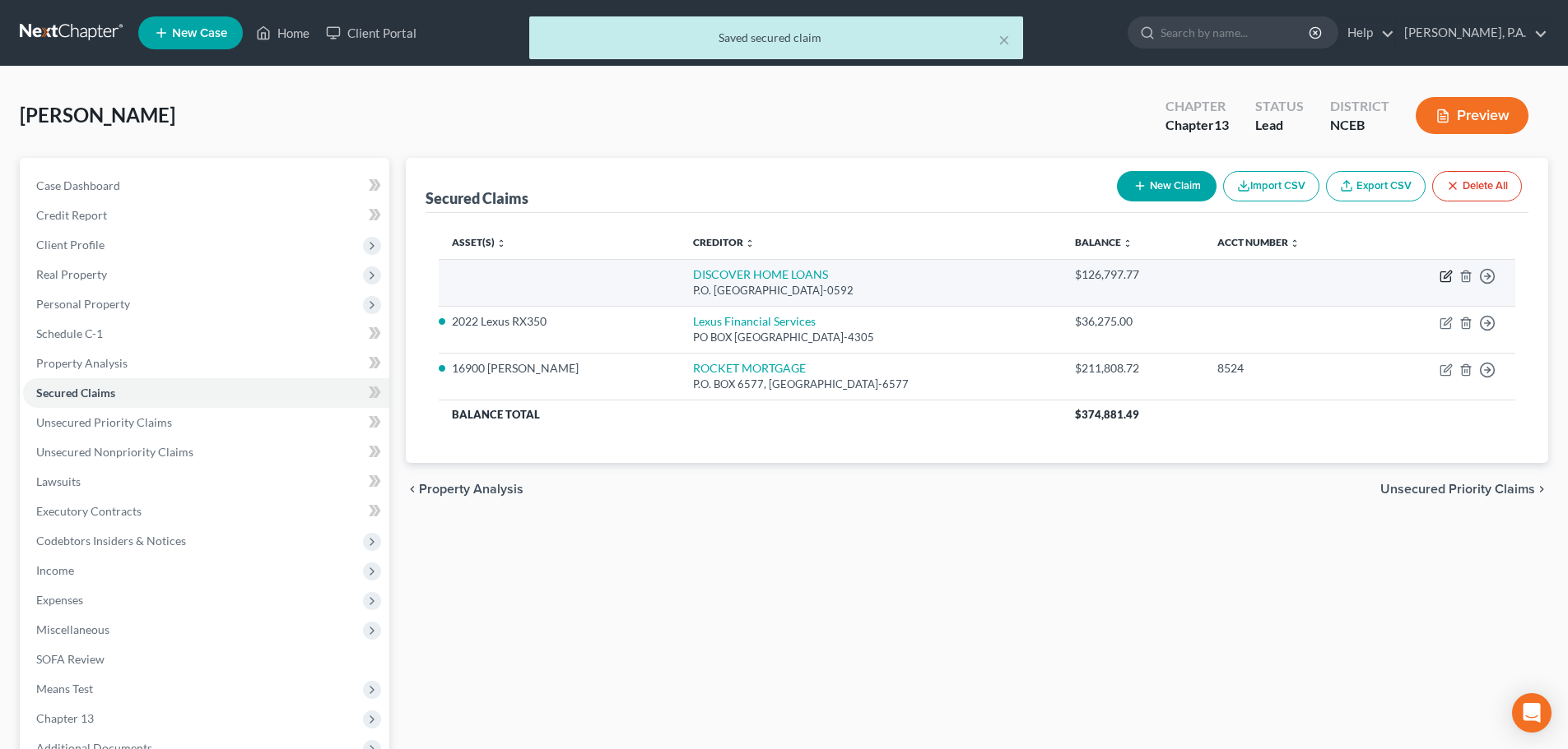
click at [1448, 275] on icon "button" at bounding box center [1446, 277] width 13 height 13
select select "45"
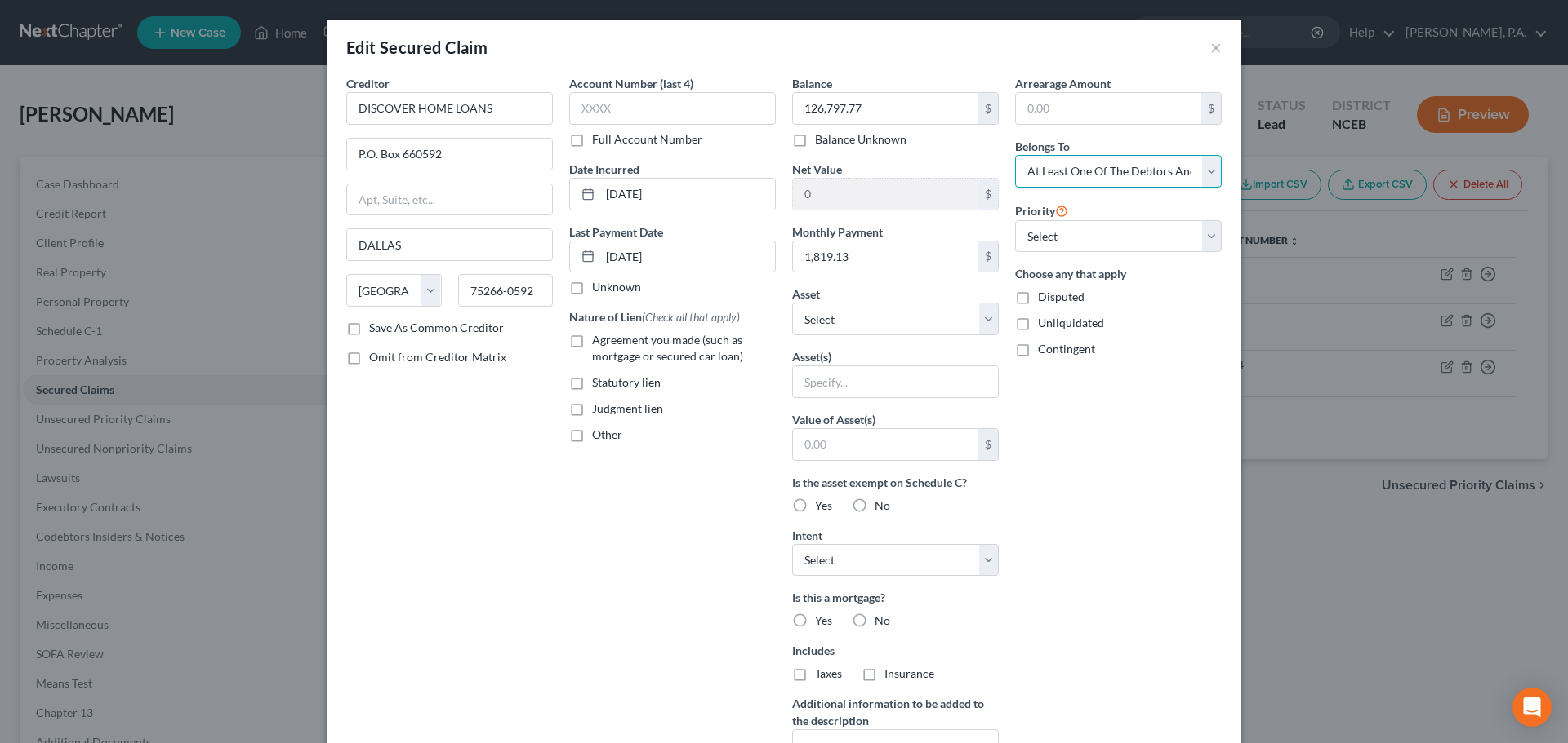
click at [1103, 180] on select "Select Debtor 1 Only Debtor 2 Only Debtor 1 And Debtor 2 Only At Least One Of T…" at bounding box center [1118, 171] width 207 height 32
select select "0"
click at [1015, 155] on select "Select Debtor 1 Only Debtor 2 Only Debtor 1 And Debtor 2 Only At Least One Of T…" at bounding box center [1118, 171] width 207 height 32
click at [655, 345] on span "Agreement you made (such as mortgage or secured car loan)" at bounding box center [667, 348] width 151 height 30
click at [609, 343] on input "Agreement you made (such as mortgage or secured car loan)" at bounding box center [603, 337] width 10 height 10
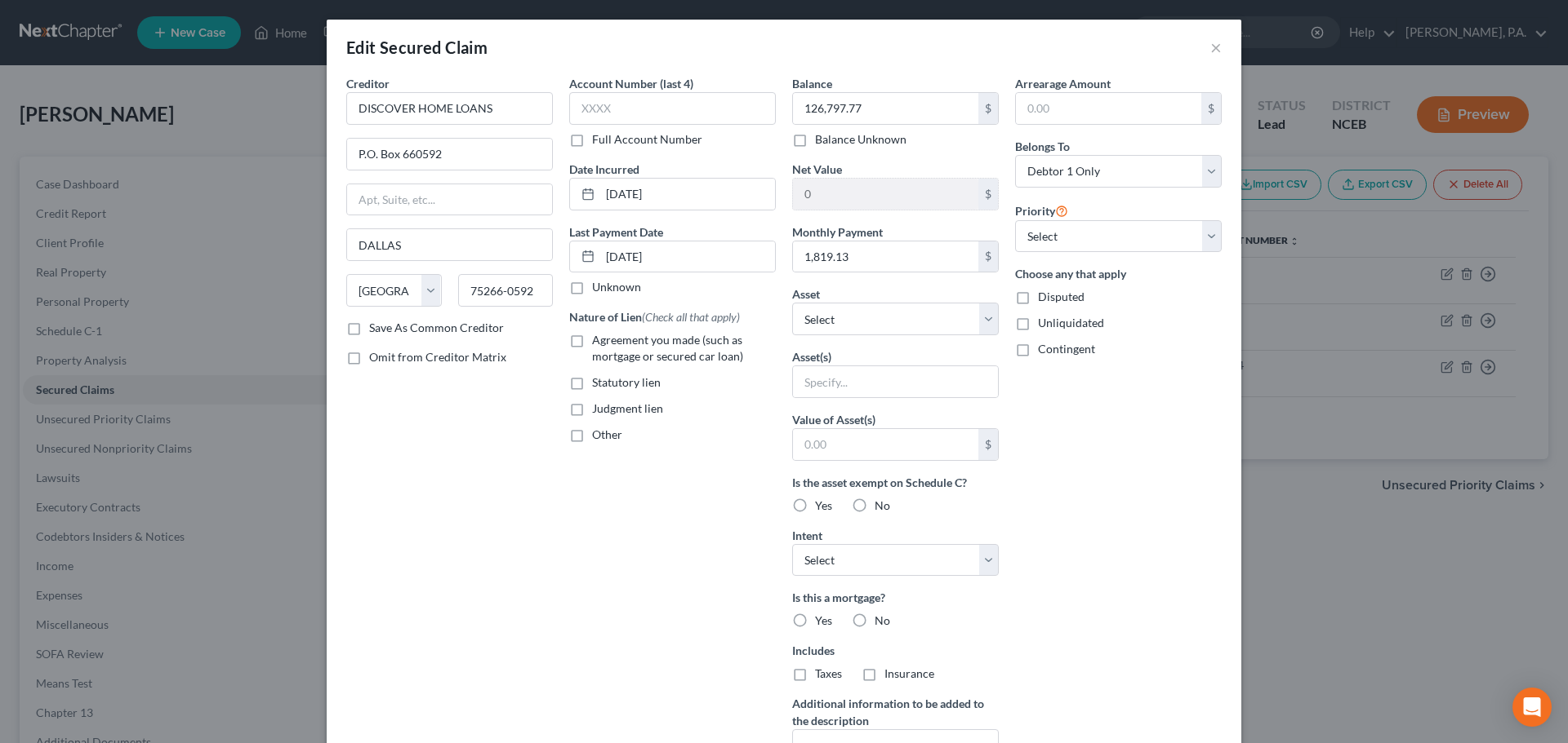
checkbox input "true"
click at [825, 321] on select "Select Other Multiple Assets 16900 Jonse Ct - $494999.0 2022 Lexus RX350 - $434…" at bounding box center [895, 319] width 207 height 32
select select "2"
click at [792, 303] on select "Select Other Multiple Assets 16900 Jonse Ct - $494999.0 2022 Lexus RX350 - $434…" at bounding box center [895, 319] width 207 height 32
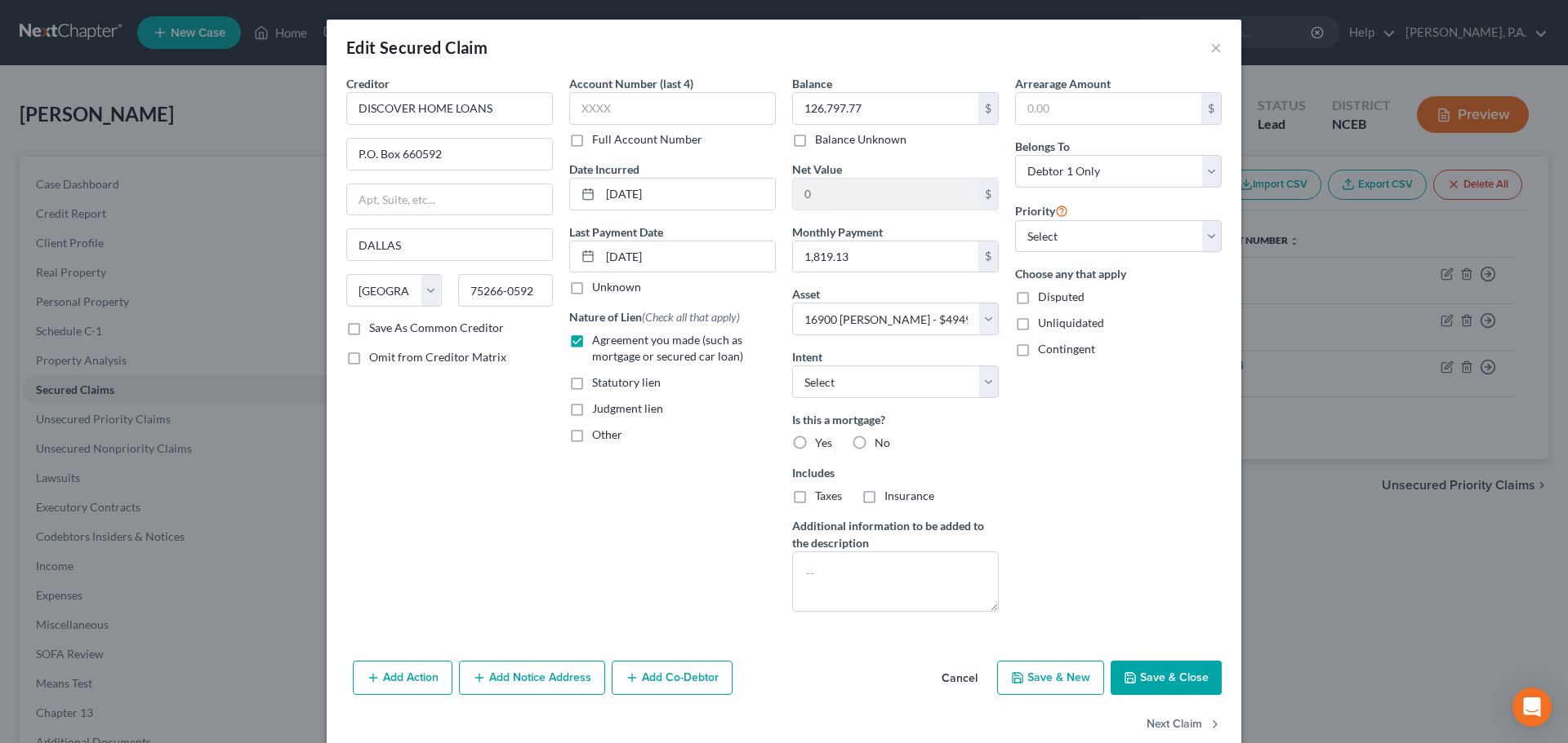
click at [815, 441] on label "Yes" at bounding box center [824, 443] width 17 height 16
click at [822, 441] on input "Yes" at bounding box center [826, 440] width 10 height 10
radio input "true"
click at [1069, 236] on select "Select 2nd 3rd 4th 5th 6th 7th 8th 9th 10th 11th 12th 13th 14th 15th 16th 17th …" at bounding box center [1118, 236] width 207 height 32
select select "0"
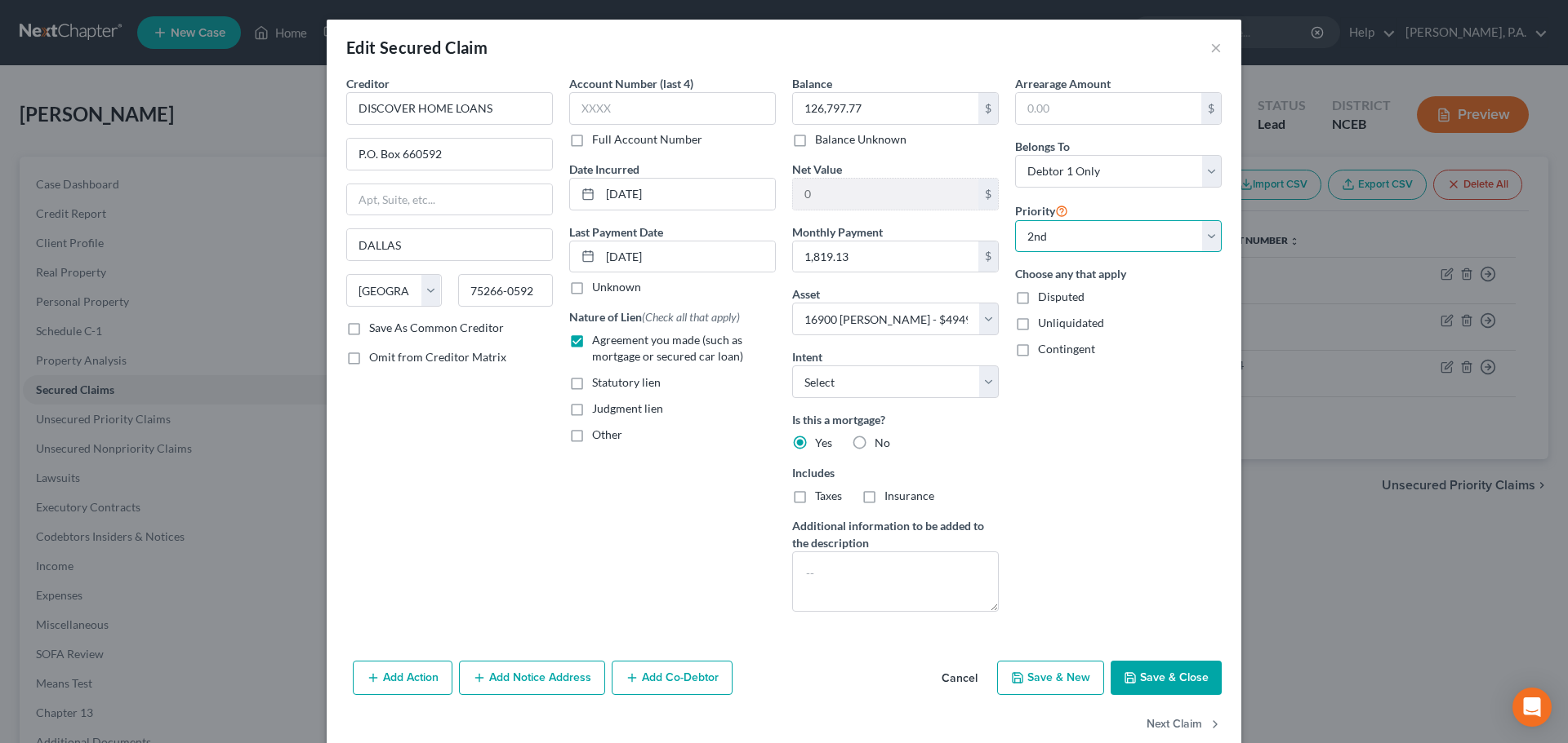
click at [1015, 220] on select "Select 2nd 3rd 4th 5th 6th 7th 8th 9th 10th 11th 12th 13th 14th 15th 16th 17th …" at bounding box center [1118, 236] width 207 height 32
click at [1152, 666] on button "Save & Close" at bounding box center [1166, 678] width 111 height 34
select select
select select "1"
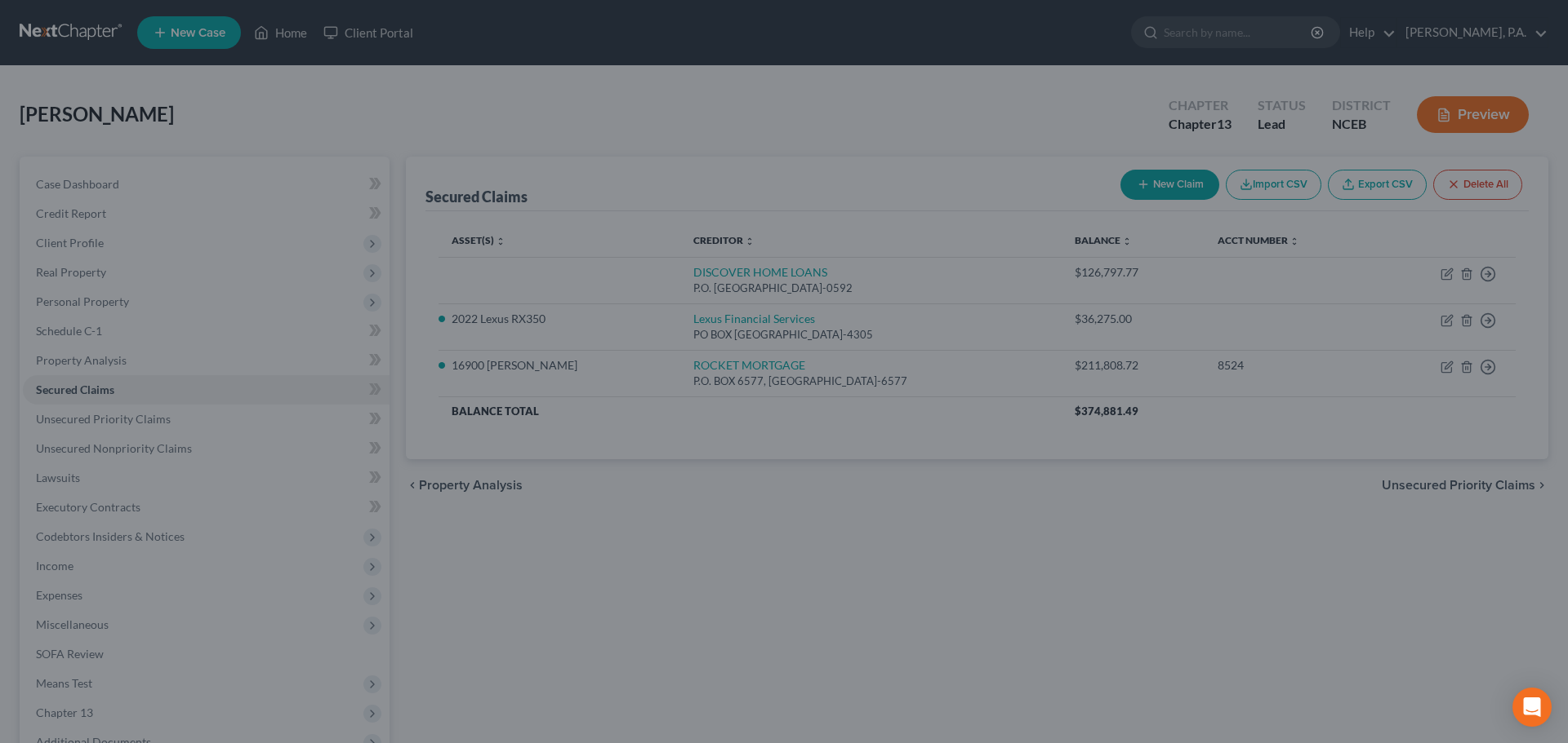
type input "156,392.51"
select select "2"
type input "0"
select select "0"
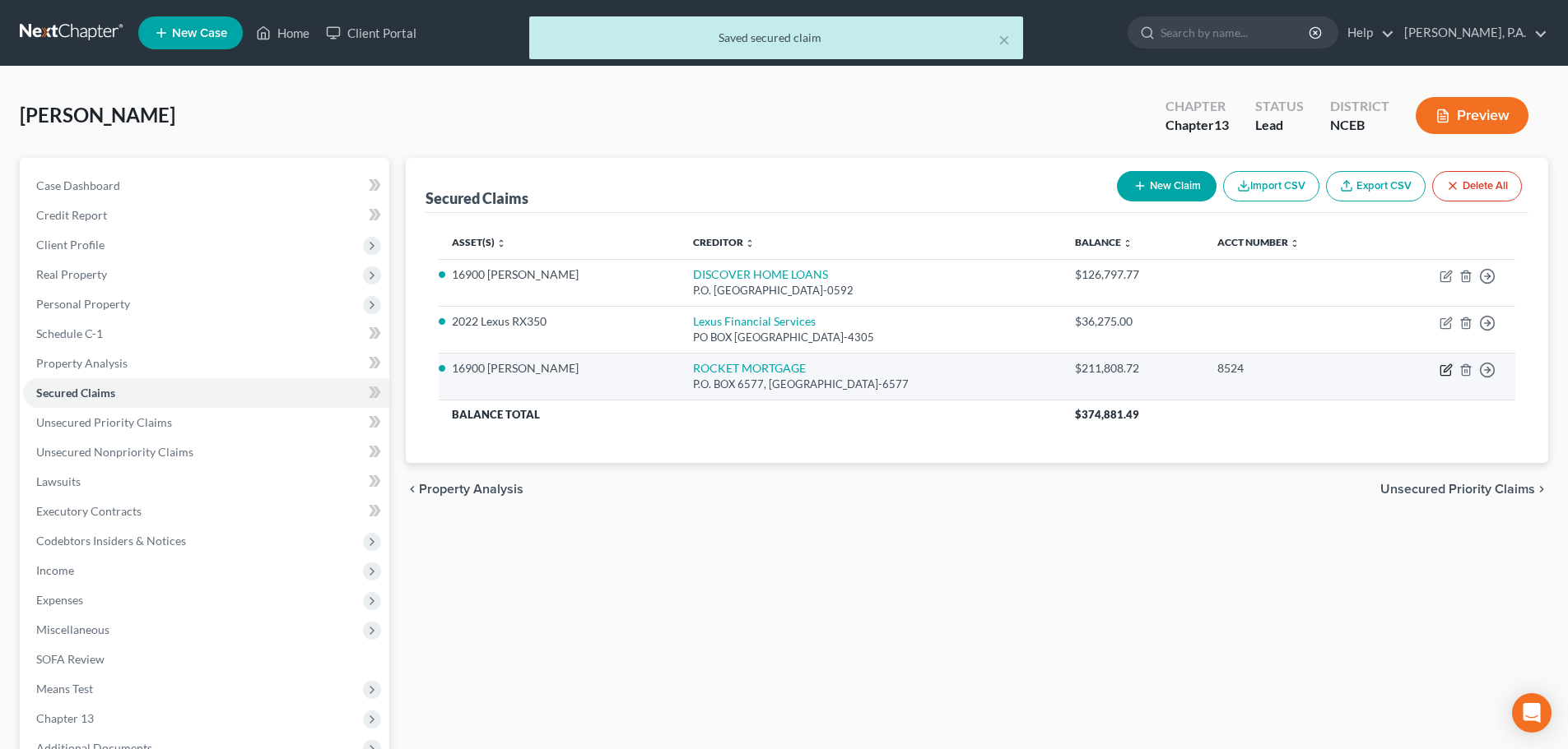
click at [1442, 374] on icon "button" at bounding box center [1446, 371] width 13 height 13
select select "14"
select select "3"
select select "2"
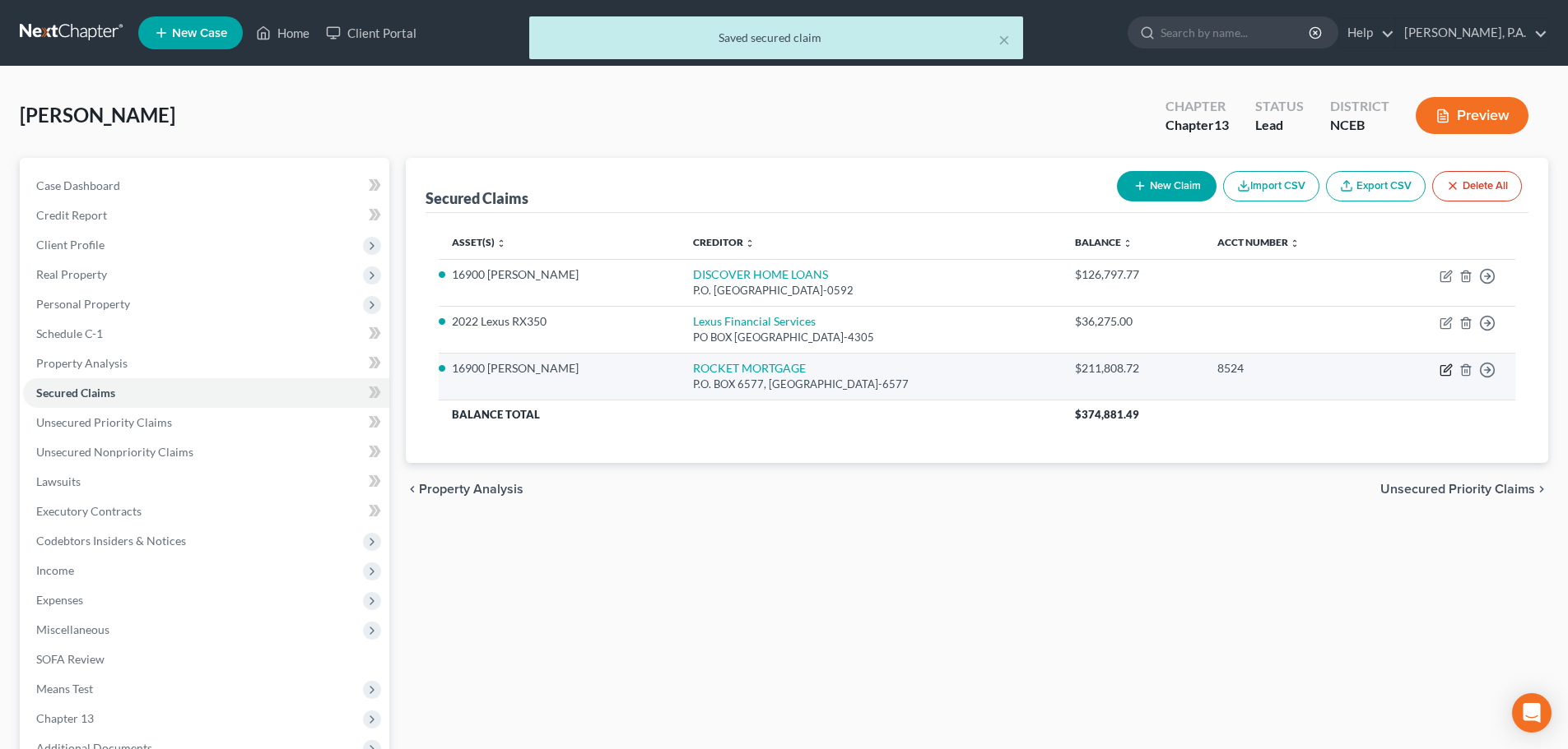
select select "0"
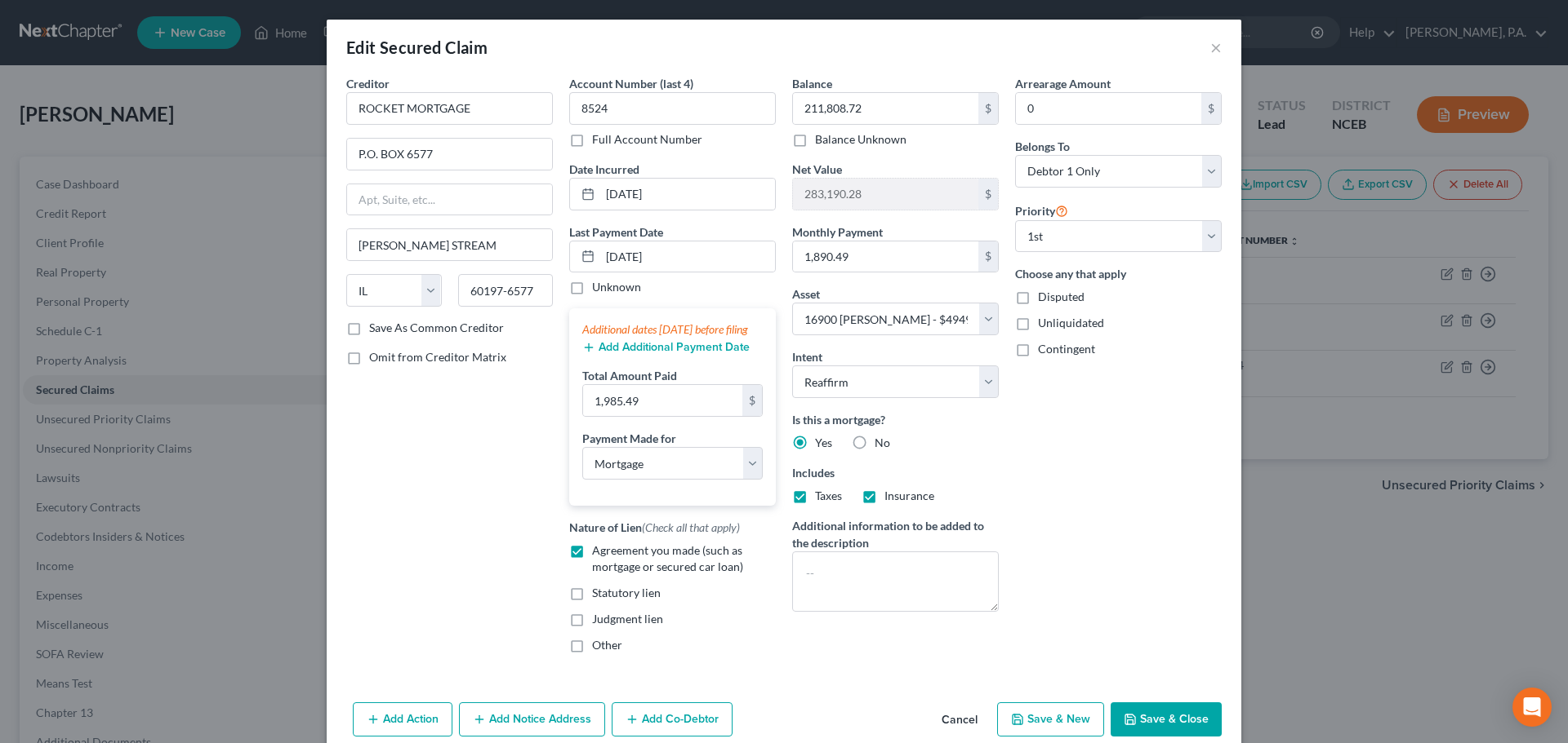
click at [967, 733] on button "Cancel" at bounding box center [959, 720] width 62 height 32
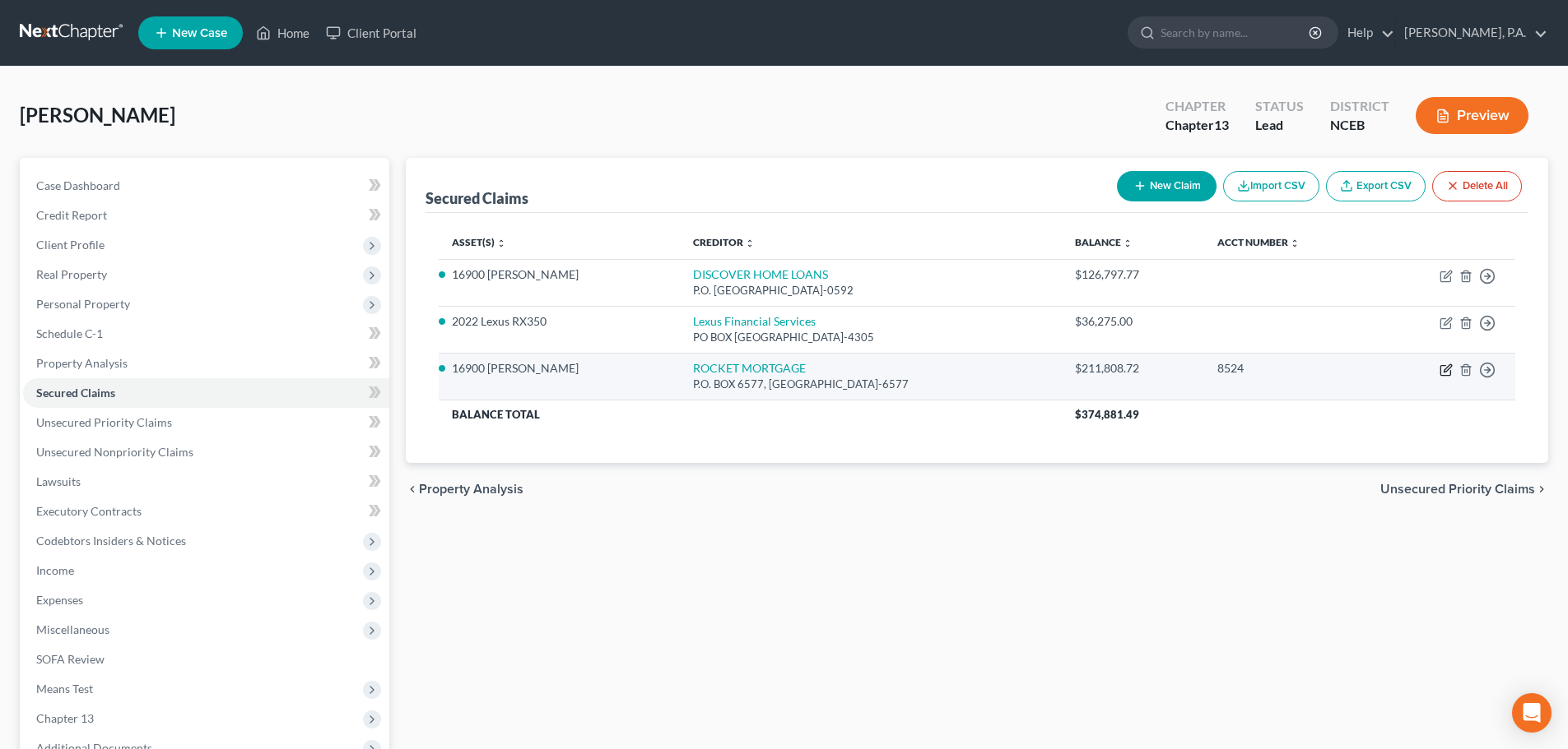
click at [1449, 370] on icon "button" at bounding box center [1446, 371] width 13 height 13
select select "14"
select select "3"
select select "2"
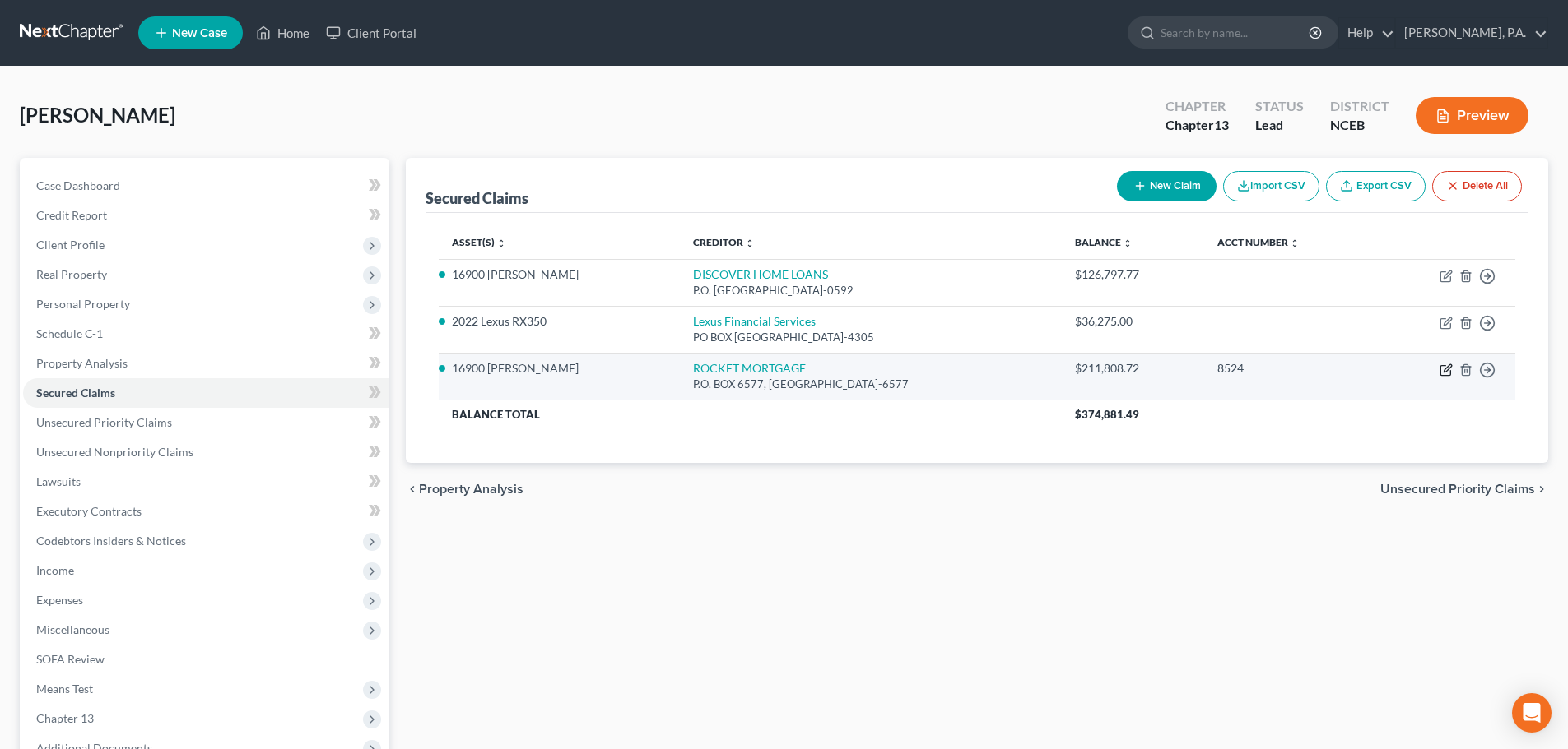
select select "0"
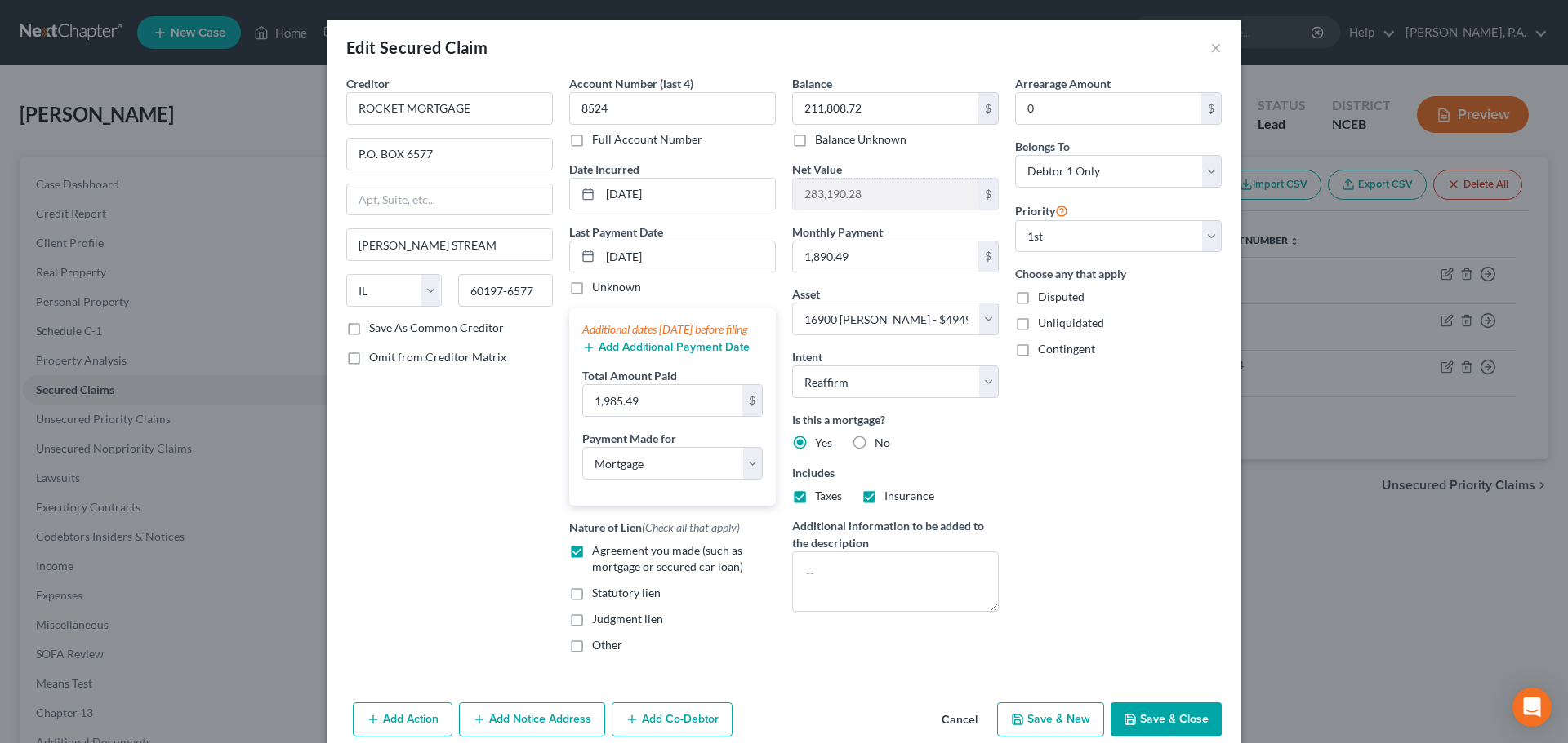
click at [952, 731] on button "Cancel" at bounding box center [959, 720] width 62 height 32
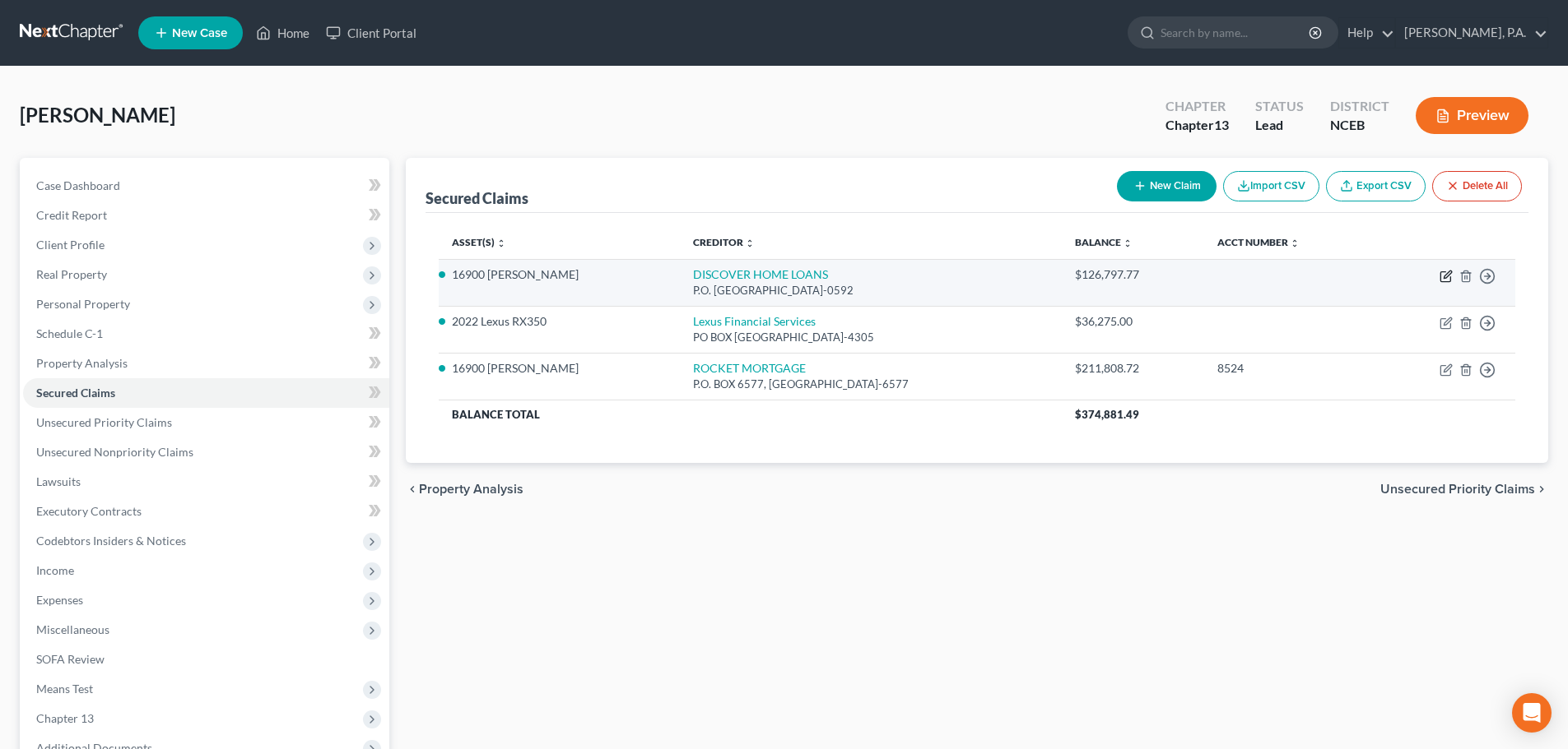
click at [1449, 272] on icon "button" at bounding box center [1447, 275] width 8 height 8
select select "45"
select select "2"
select select "0"
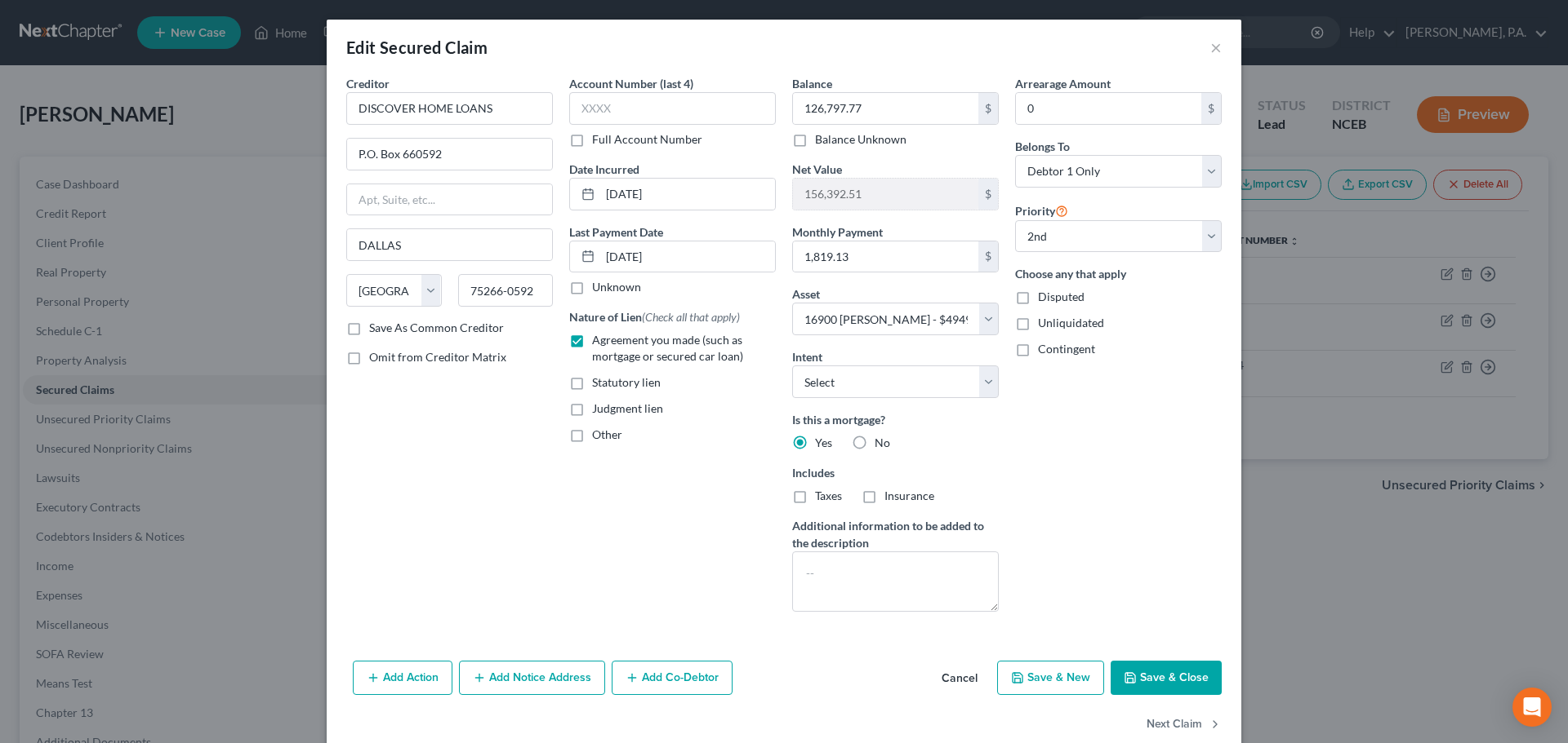
click at [952, 679] on button "Cancel" at bounding box center [959, 678] width 62 height 32
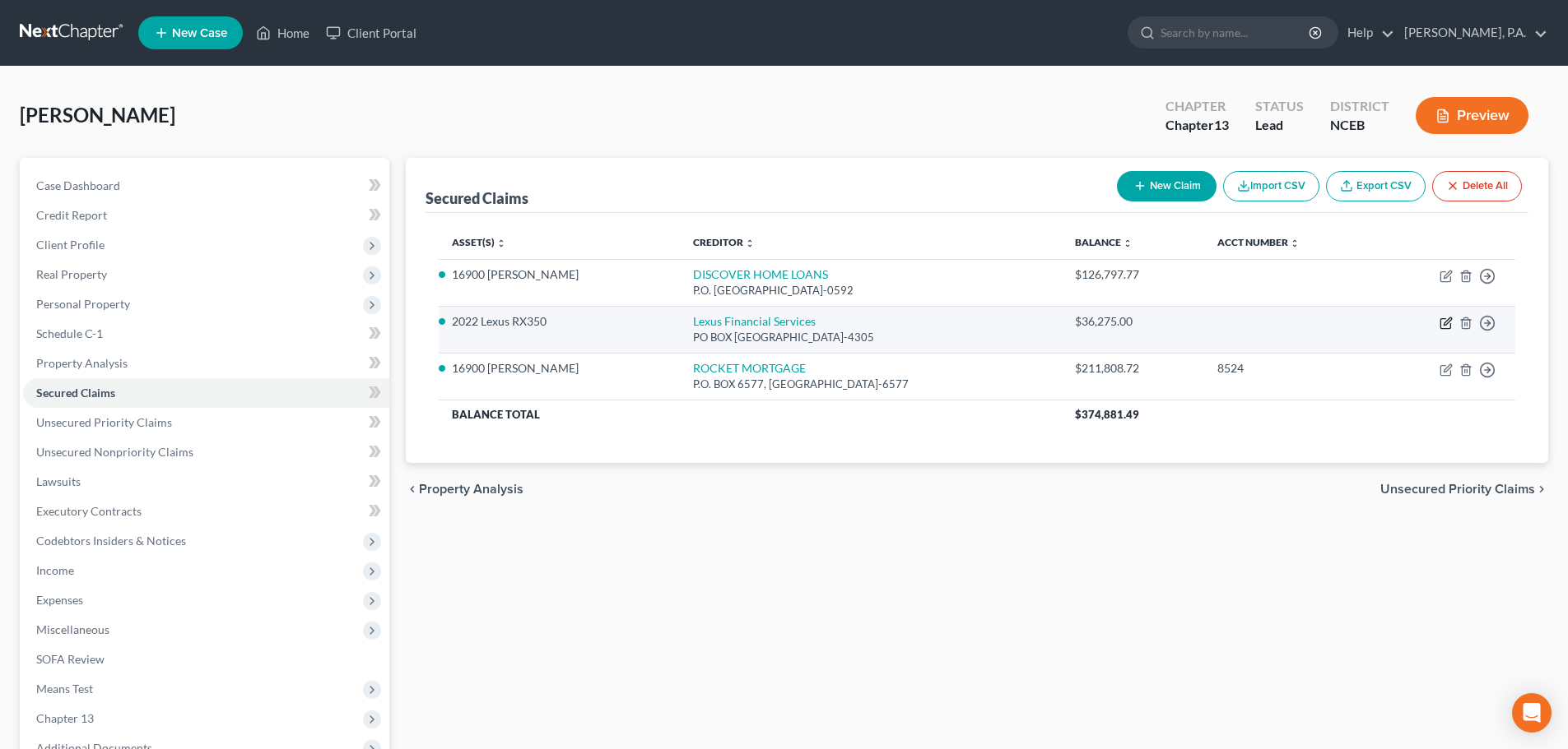
click at [1443, 321] on icon "button" at bounding box center [1446, 324] width 13 height 13
select select "14"
select select "3"
select select "0"
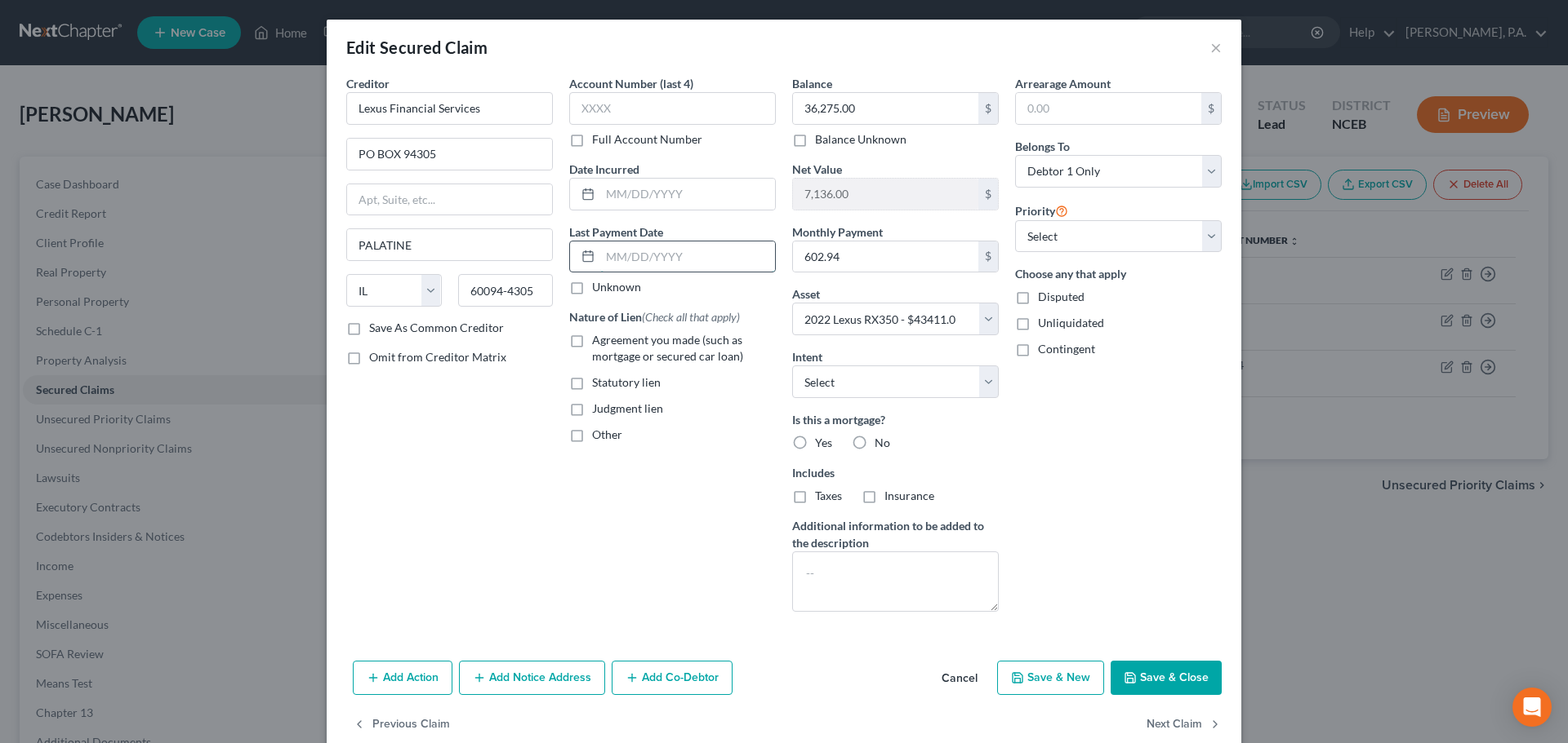
click at [668, 258] on input "text" at bounding box center [687, 257] width 174 height 31
click at [668, 256] on input "text" at bounding box center [687, 257] width 174 height 31
click at [592, 341] on label "Agreement you made (such as mortgage or secured car loan)" at bounding box center [683, 349] width 184 height 32
click at [599, 341] on input "Agreement you made (such as mortgage or secured car loan)" at bounding box center [603, 337] width 10 height 10
checkbox input "true"
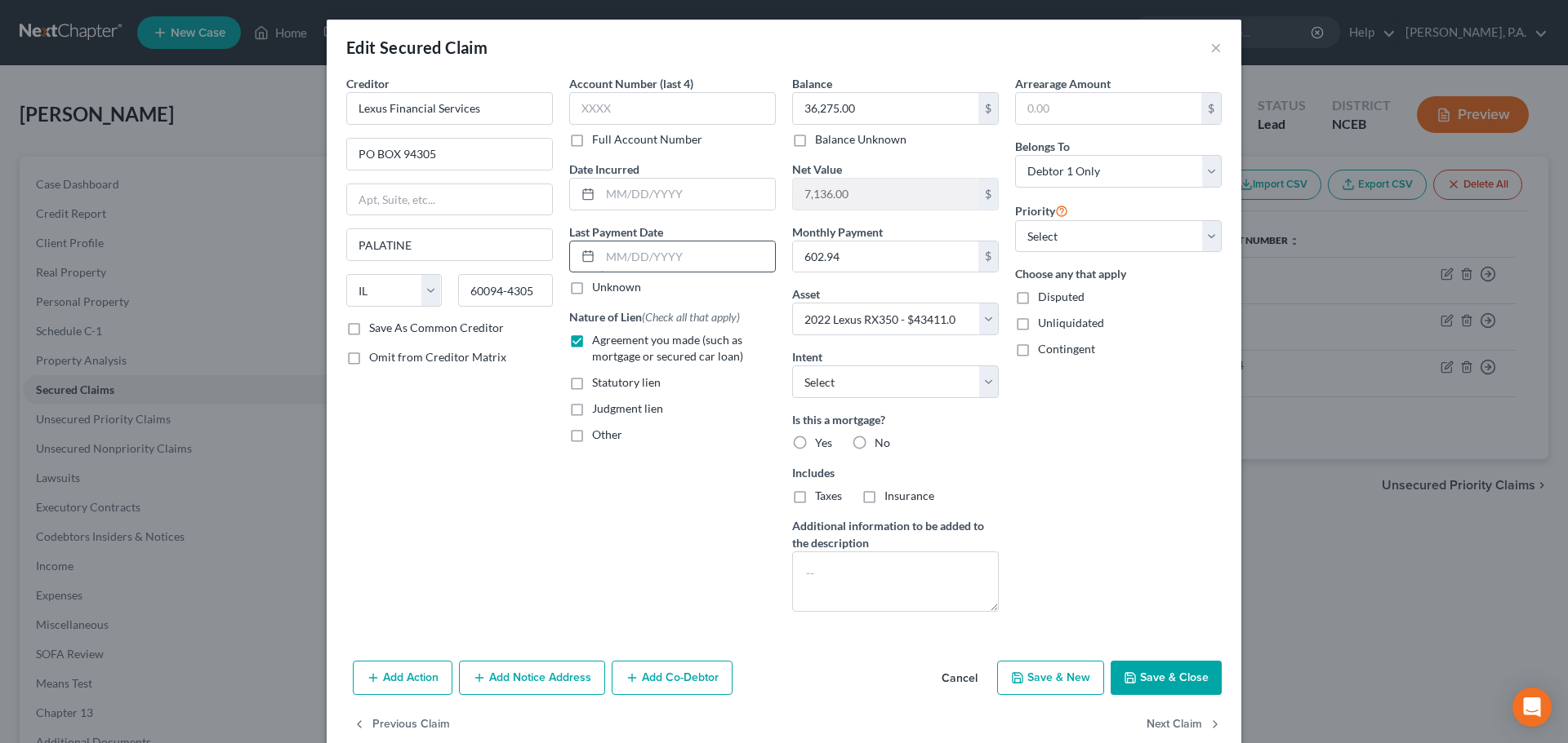
click at [618, 260] on input "text" at bounding box center [687, 257] width 174 height 31
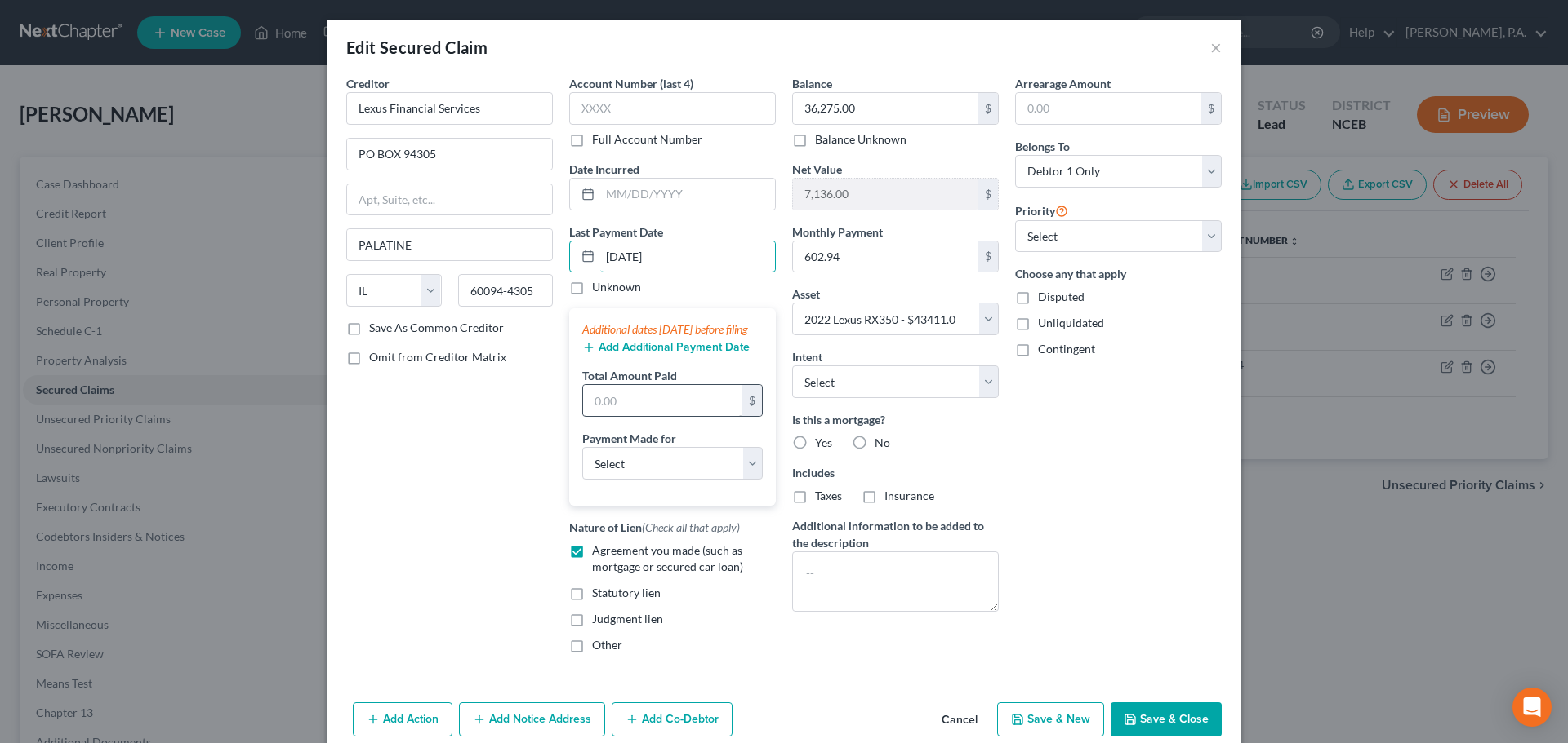
type input "09/01/2025"
click at [638, 407] on input "text" at bounding box center [662, 400] width 159 height 31
click at [679, 416] on input "text" at bounding box center [662, 400] width 159 height 31
type input "1,808.82"
click at [874, 440] on label "No" at bounding box center [882, 443] width 15 height 16
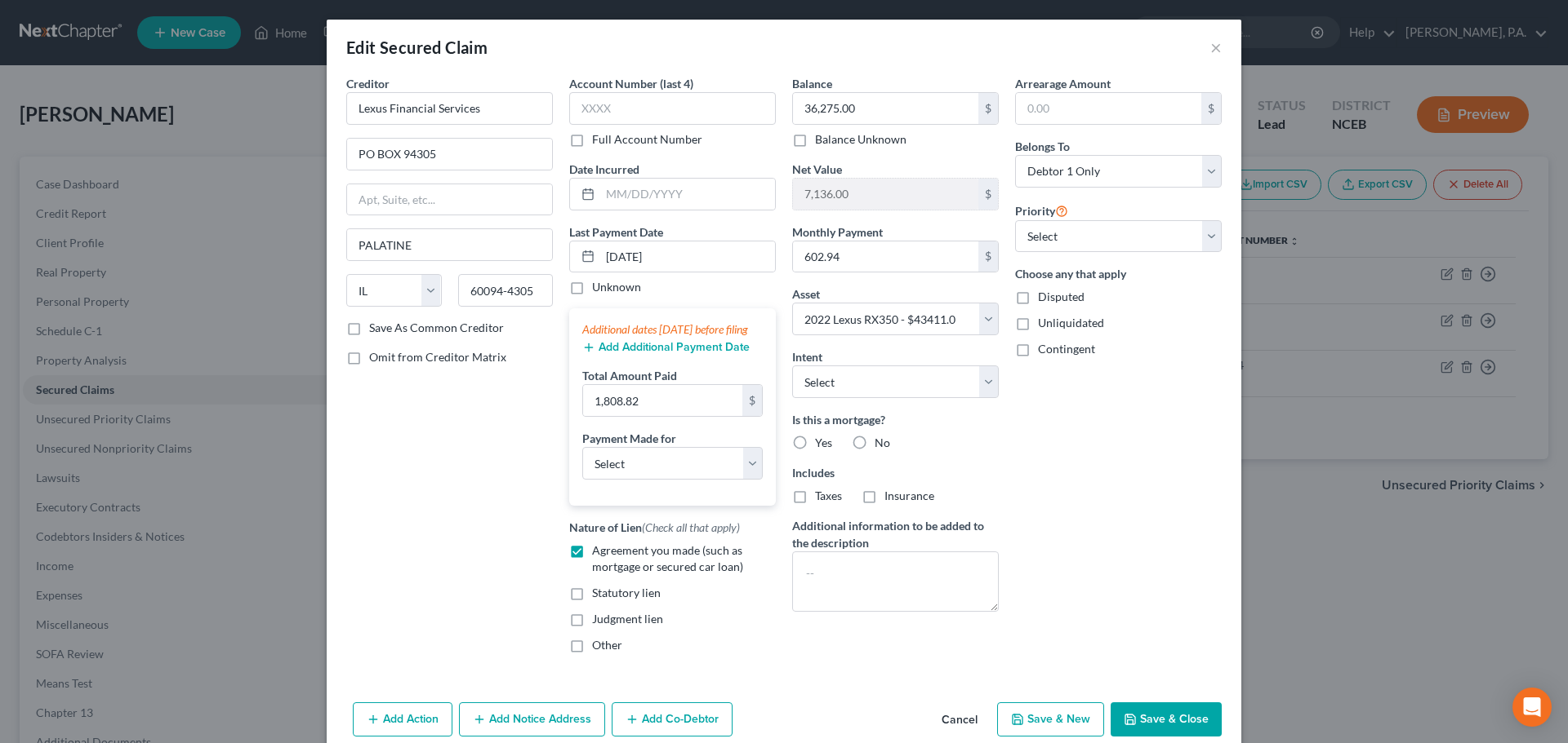
click at [881, 440] on input "No" at bounding box center [886, 440] width 10 height 10
radio input "true"
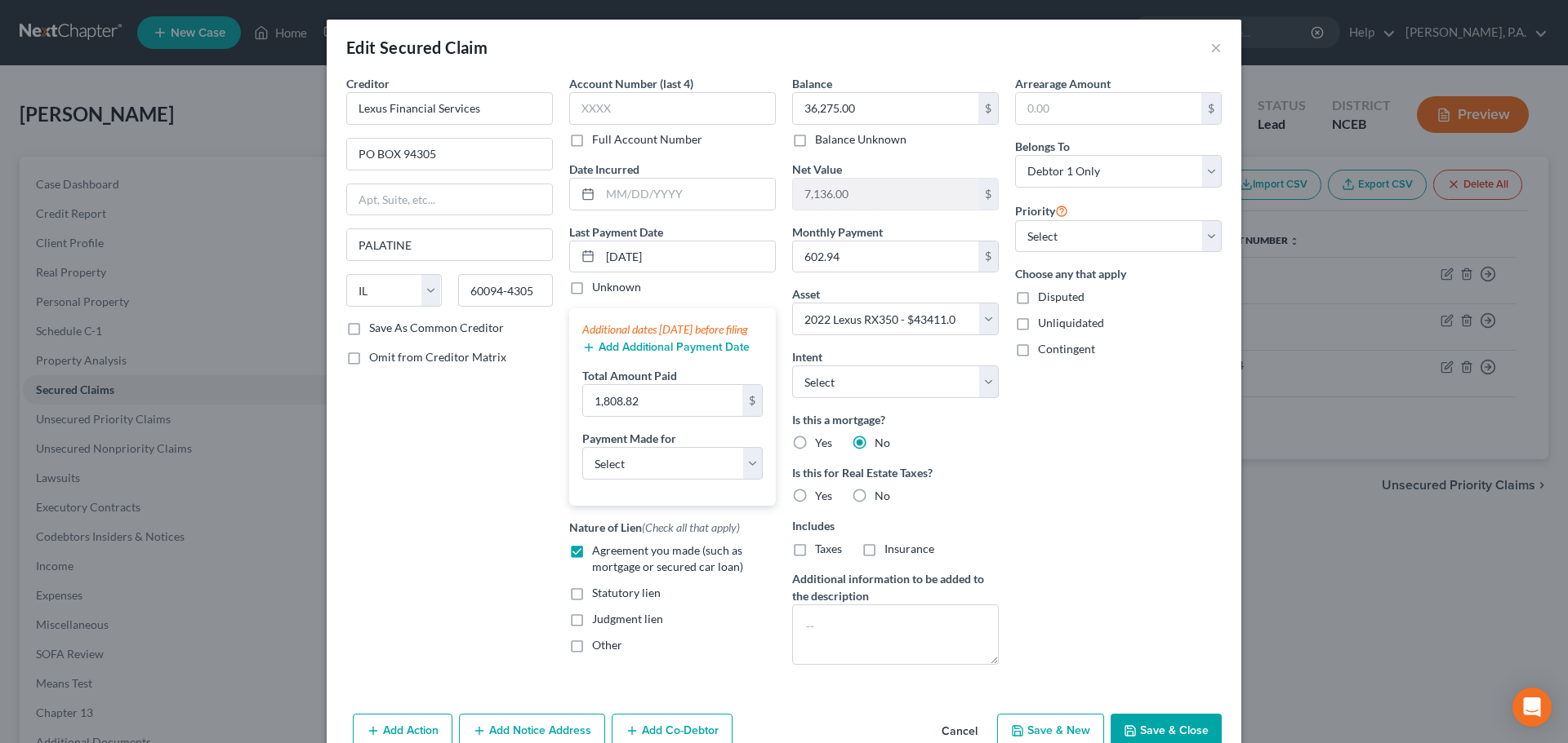
click at [874, 500] on label "No" at bounding box center [882, 495] width 15 height 16
click at [881, 498] on input "No" at bounding box center [886, 492] width 10 height 10
radio input "true"
click at [1107, 242] on select "Select 1st 2nd 3rd 4th 5th 6th 7th 8th 9th 10th 11th 12th 13th 14th 15th 16th 1…" at bounding box center [1118, 236] width 207 height 32
select select "0"
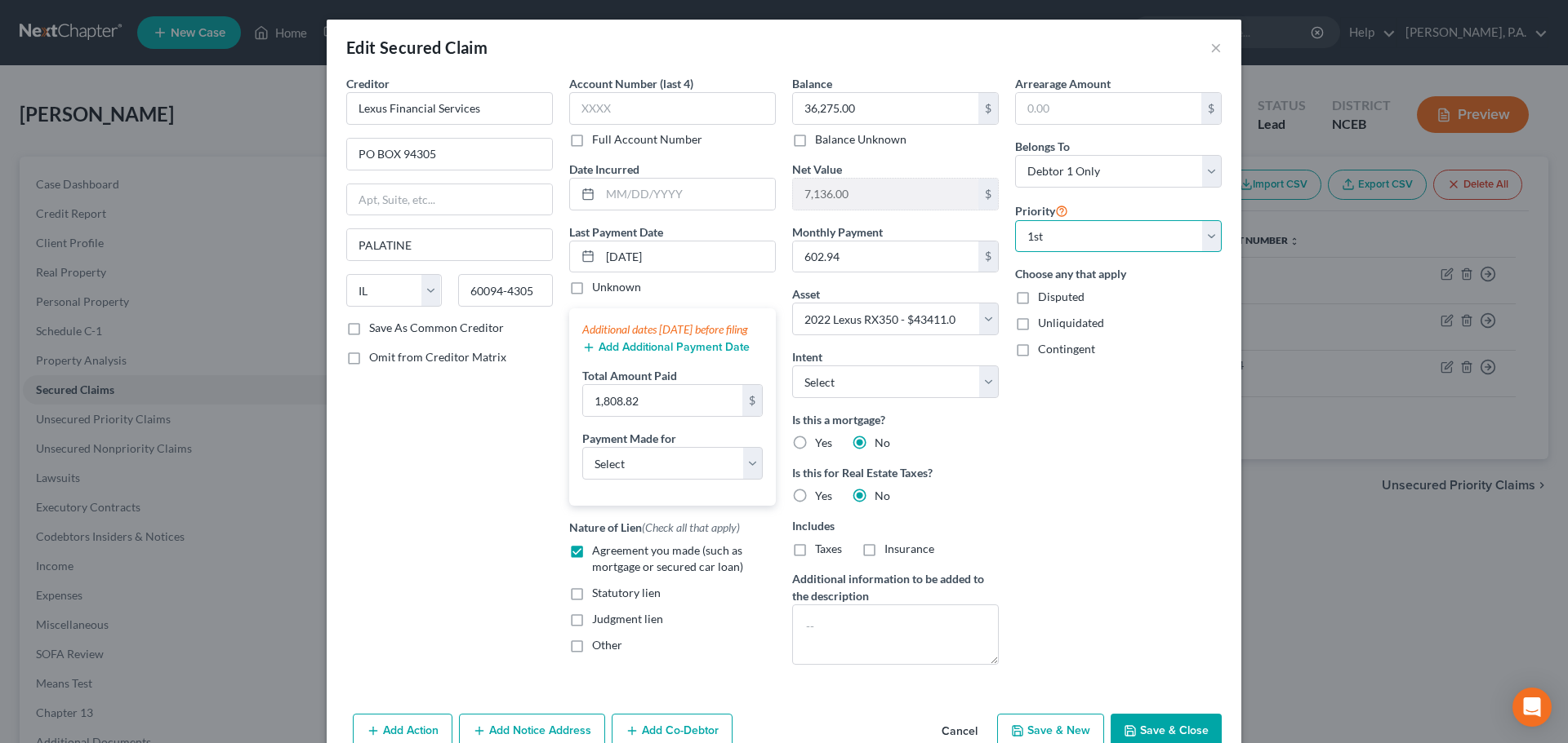
click at [1015, 220] on select "Select 1st 2nd 3rd 4th 5th 6th 7th 8th 9th 10th 11th 12th 13th 14th 15th 16th 1…" at bounding box center [1118, 236] width 207 height 32
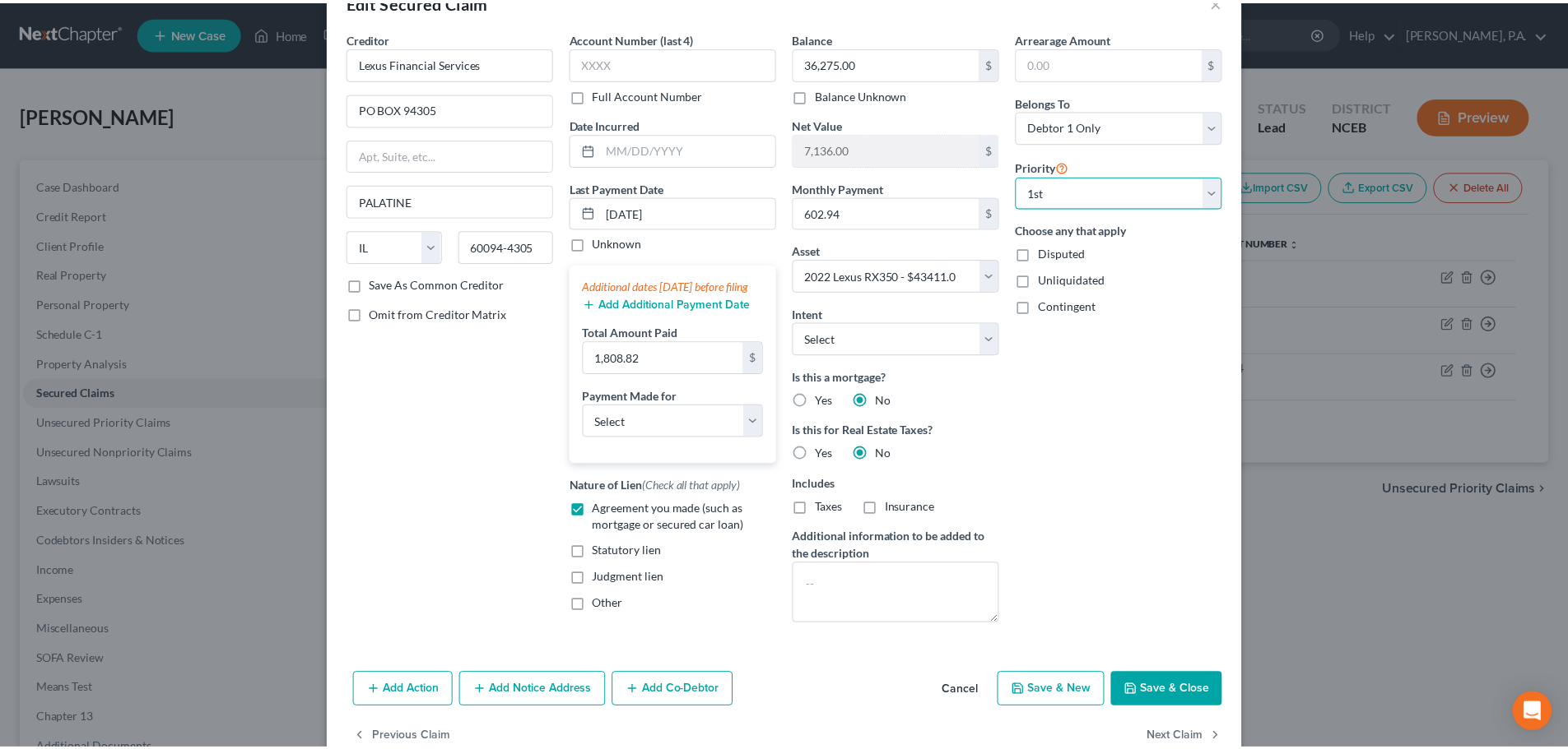
scroll to position [89, 0]
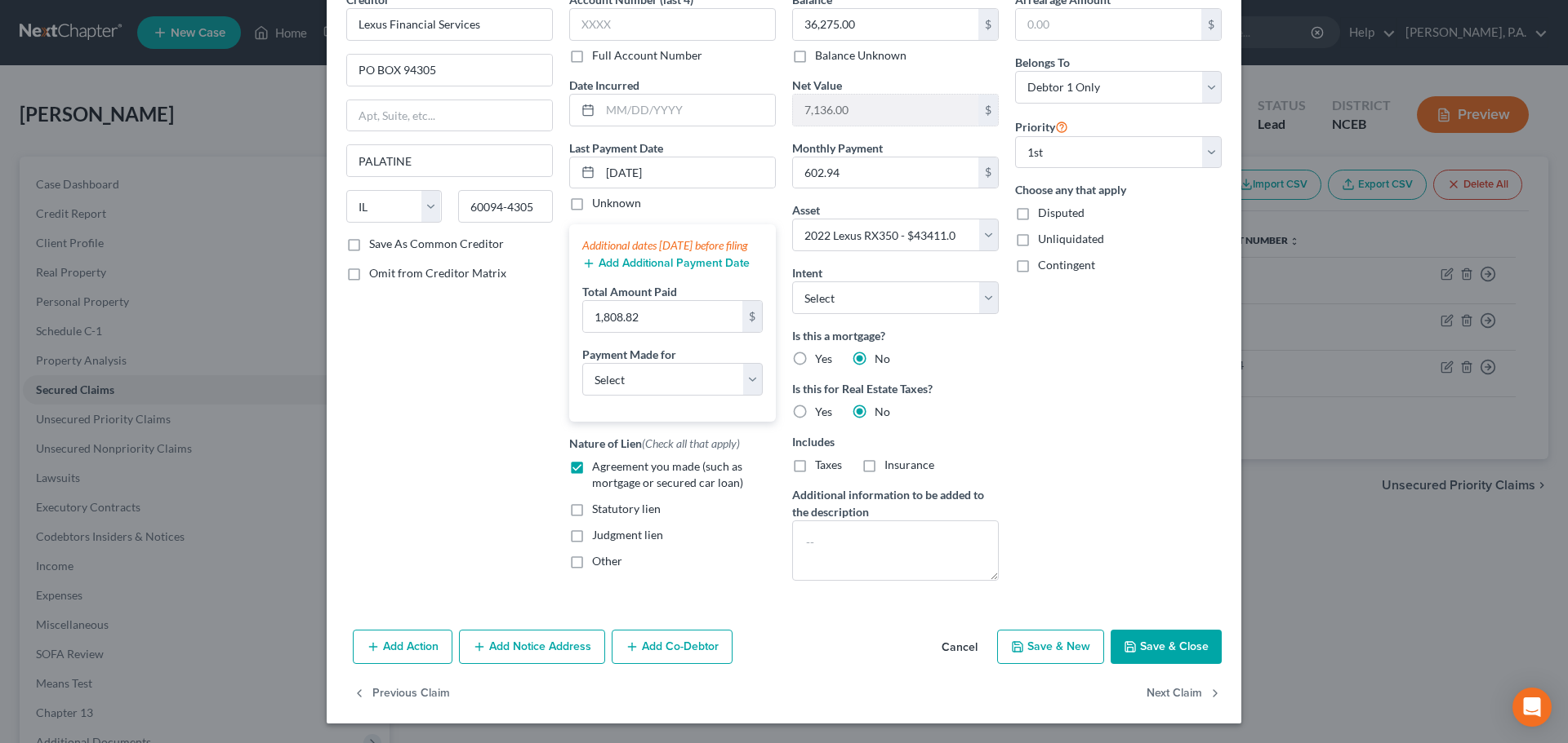
click at [1143, 634] on button "Save & Close" at bounding box center [1166, 647] width 111 height 34
select select
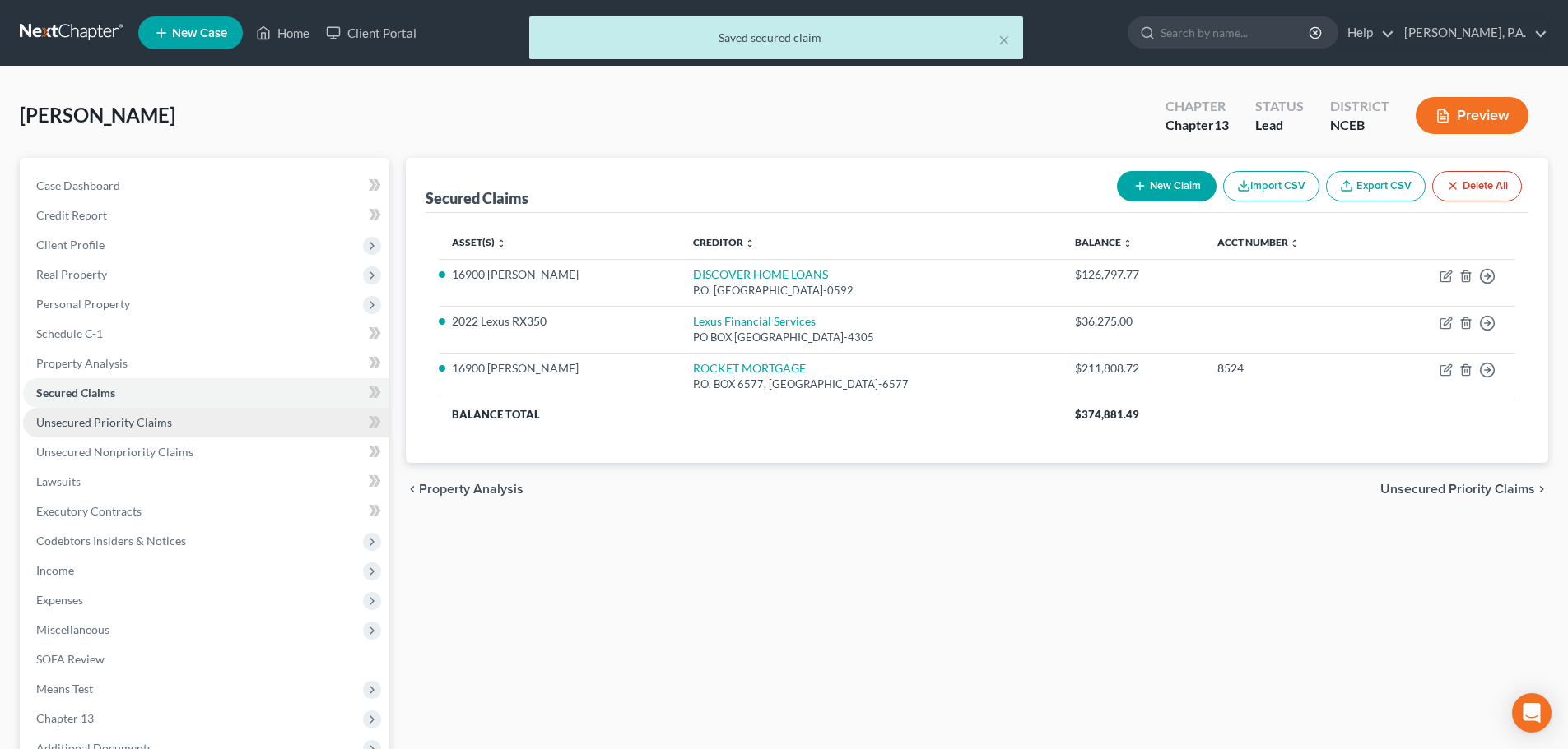
click at [276, 423] on link "Unsecured Priority Claims" at bounding box center [206, 423] width 366 height 30
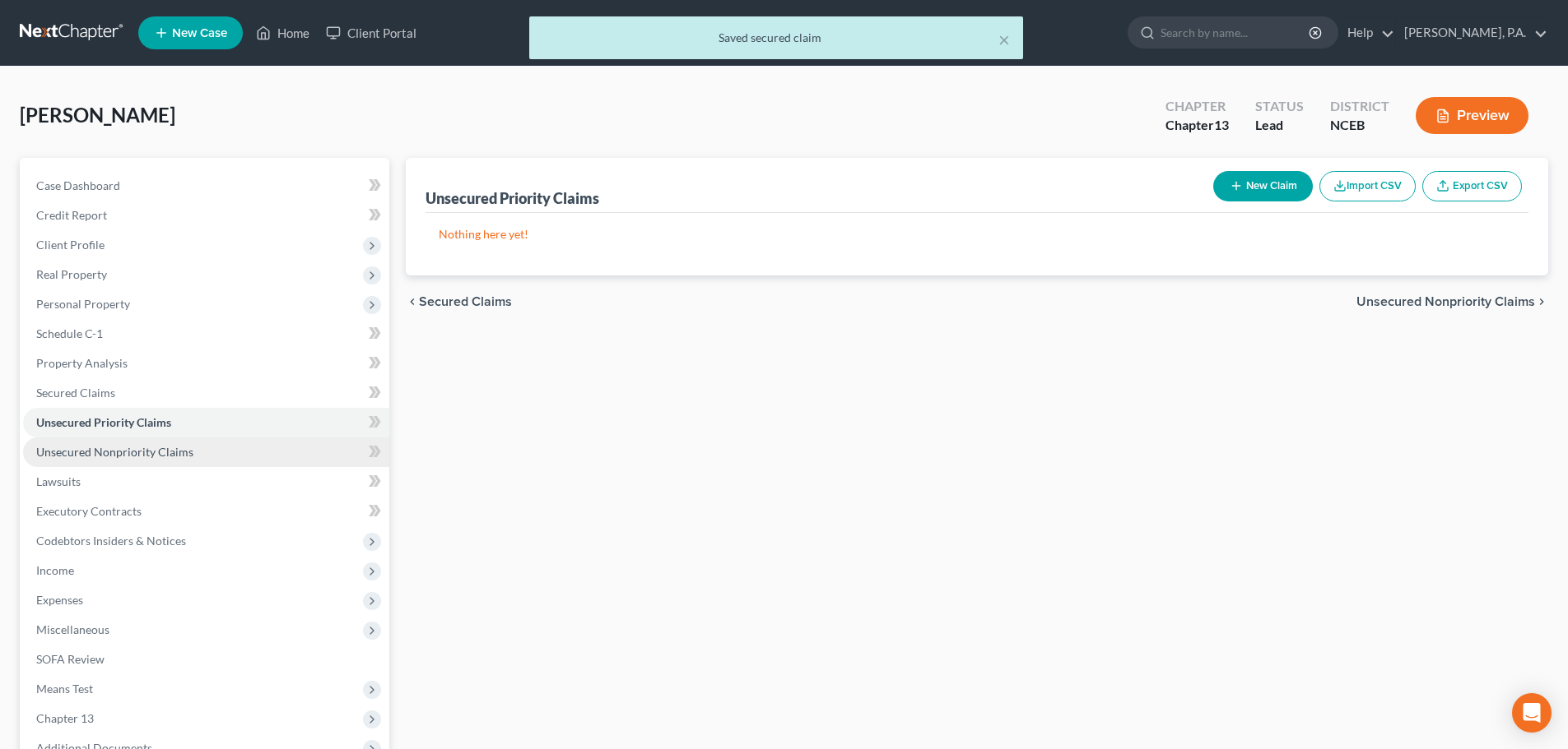
click at [273, 445] on link "Unsecured Nonpriority Claims" at bounding box center [206, 452] width 366 height 30
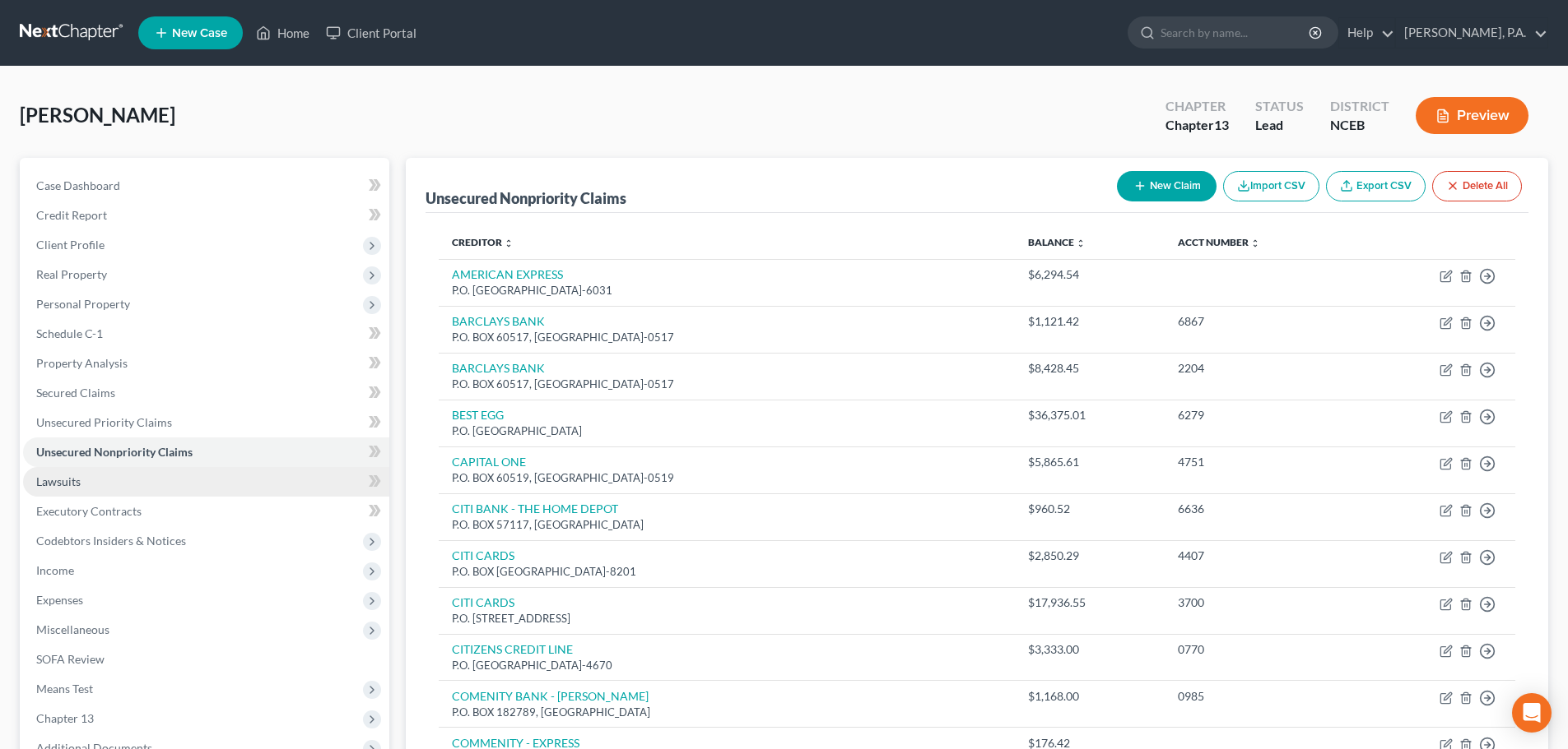
click at [316, 480] on link "Lawsuits" at bounding box center [206, 482] width 366 height 30
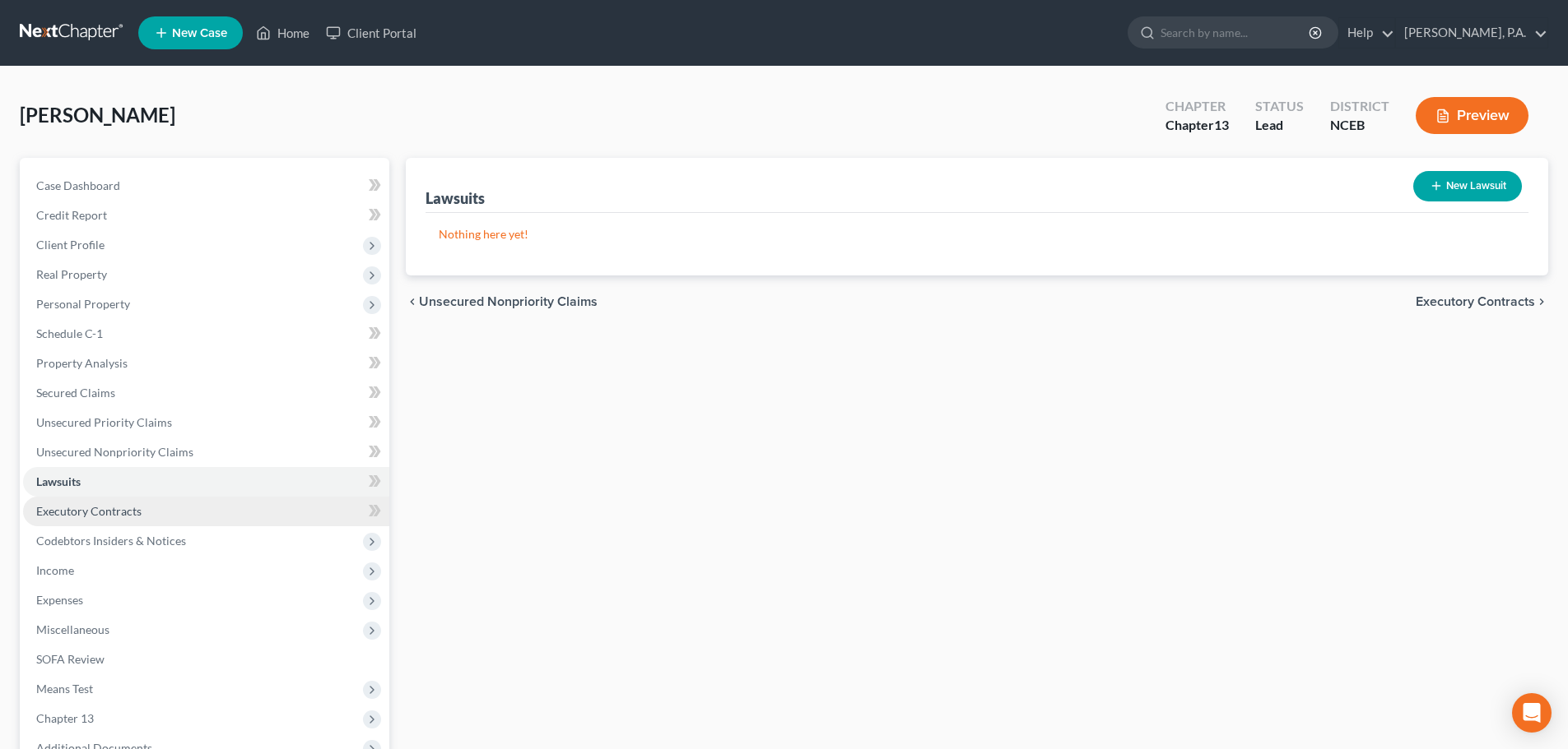
click at [330, 519] on link "Executory Contracts" at bounding box center [206, 511] width 366 height 30
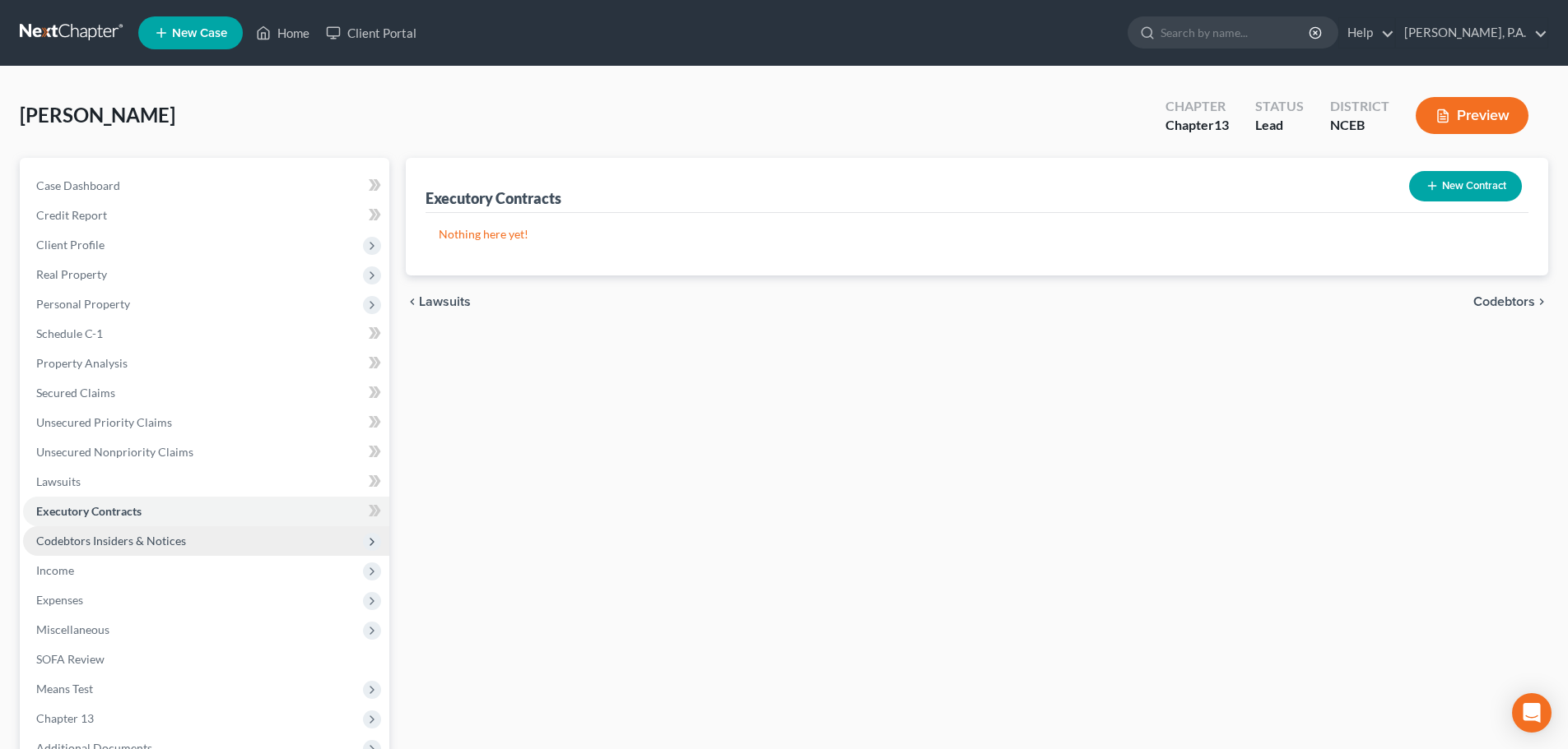
click at [335, 540] on span "Codebtors Insiders & Notices" at bounding box center [206, 541] width 366 height 30
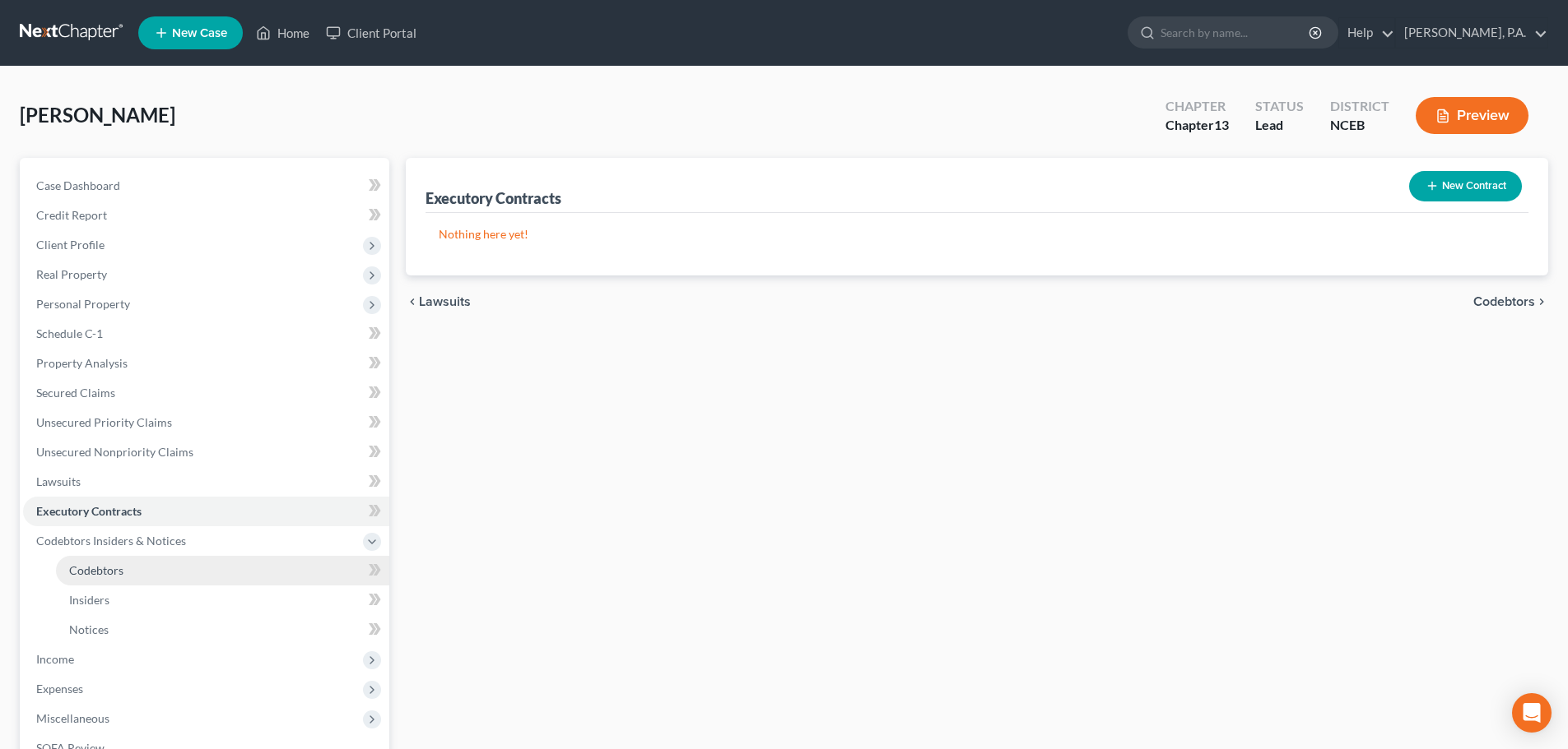
click at [303, 576] on link "Codebtors" at bounding box center [222, 570] width 333 height 30
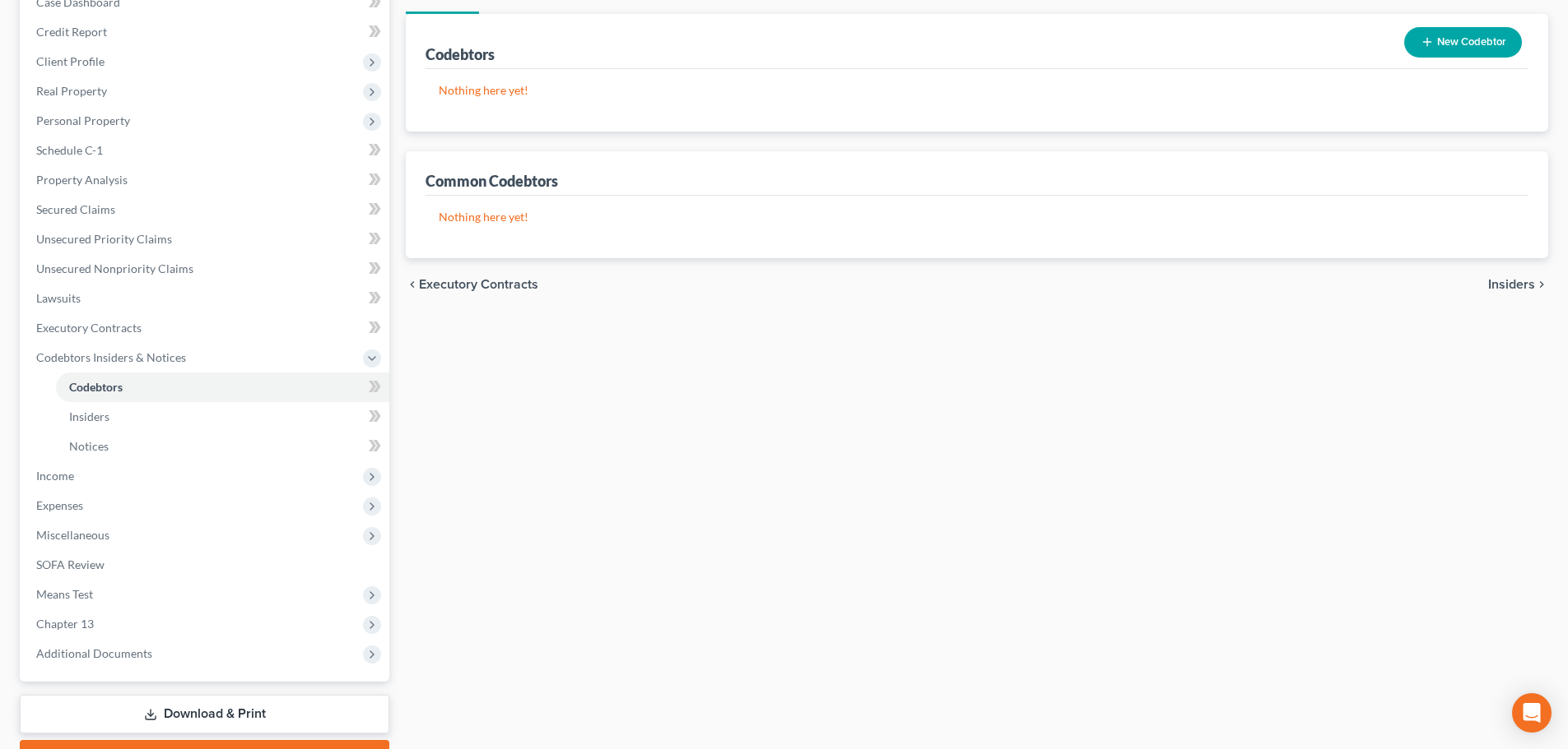
scroll to position [273, 0]
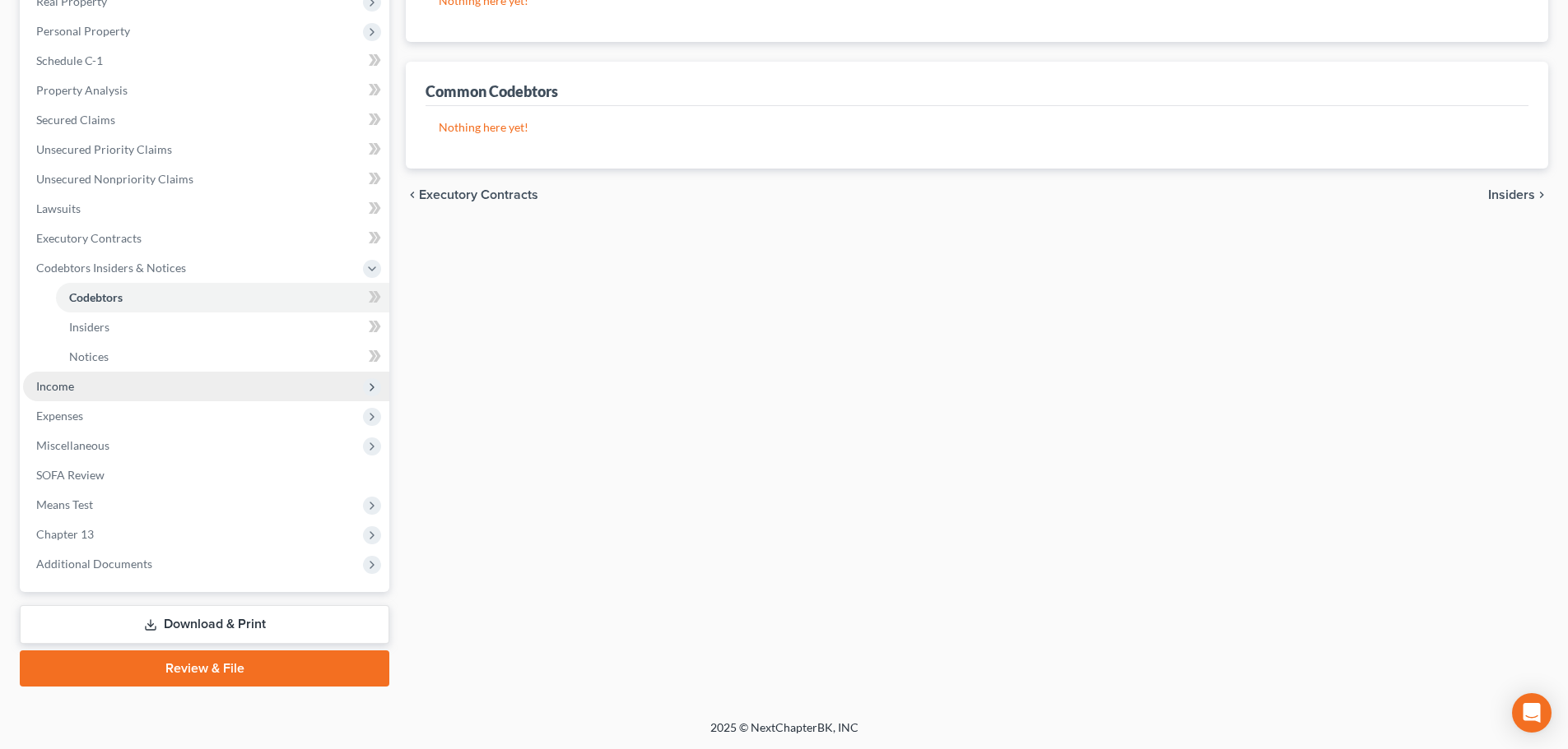
click at [274, 380] on span "Income" at bounding box center [206, 386] width 366 height 30
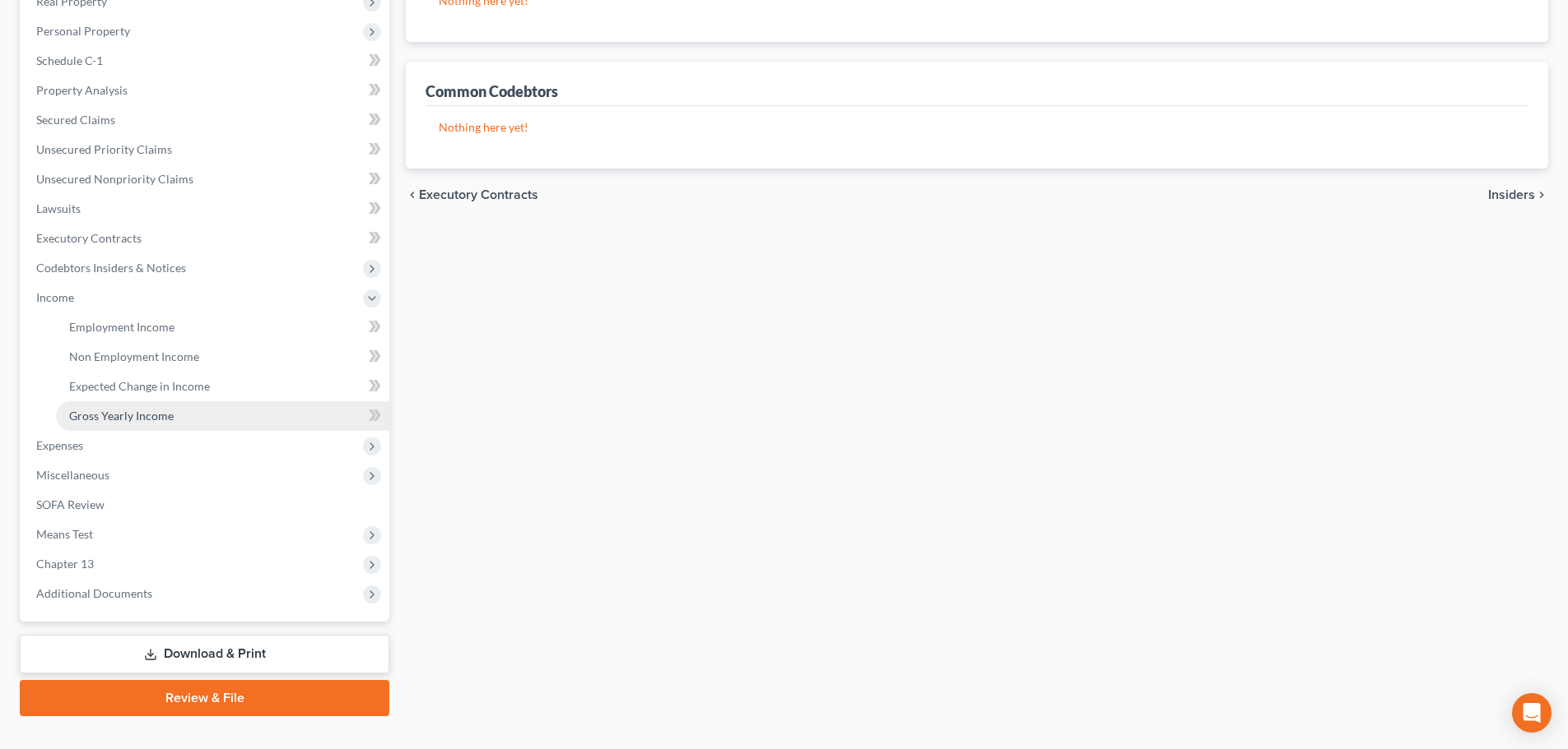
click at [202, 417] on link "Gross Yearly Income" at bounding box center [222, 416] width 333 height 30
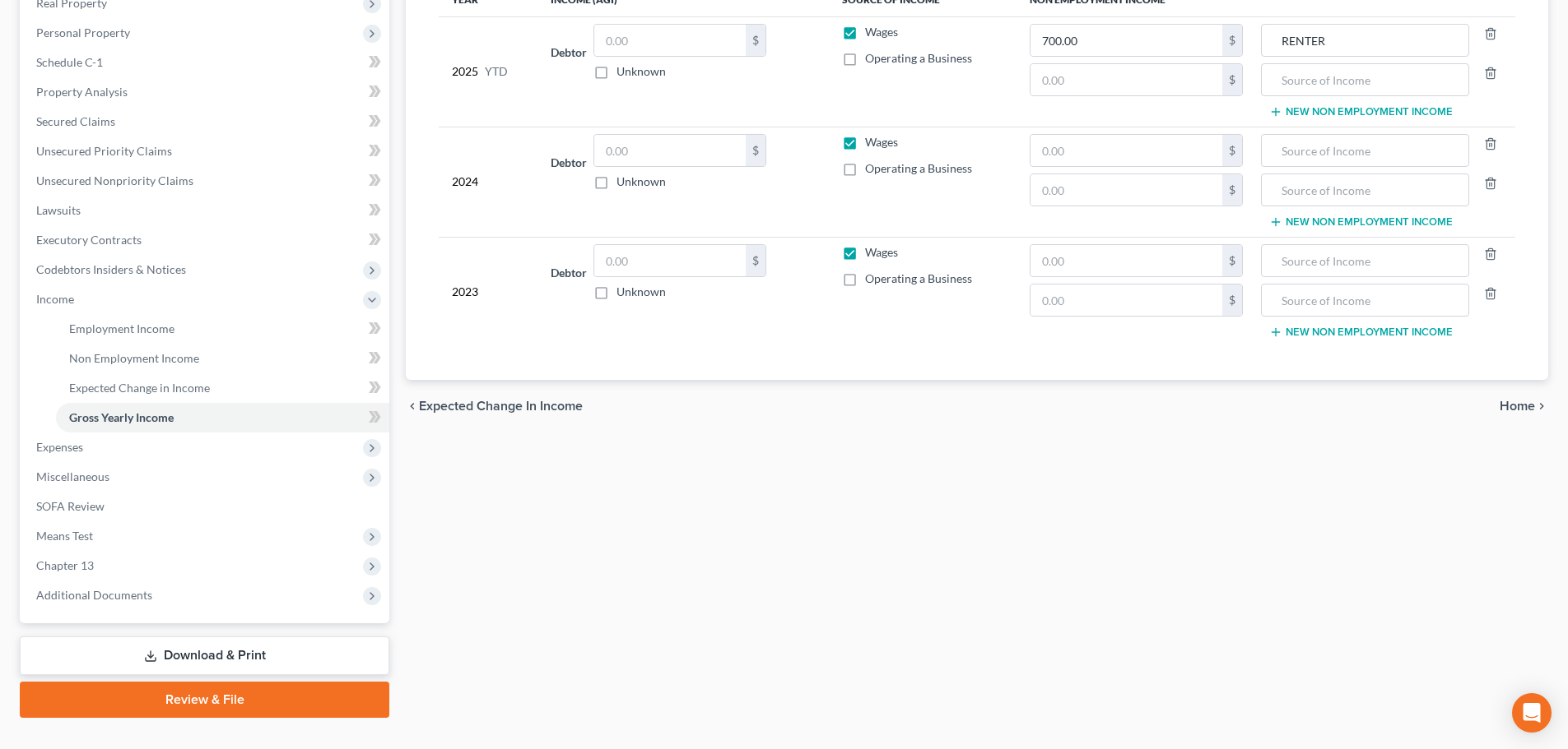
scroll to position [302, 0]
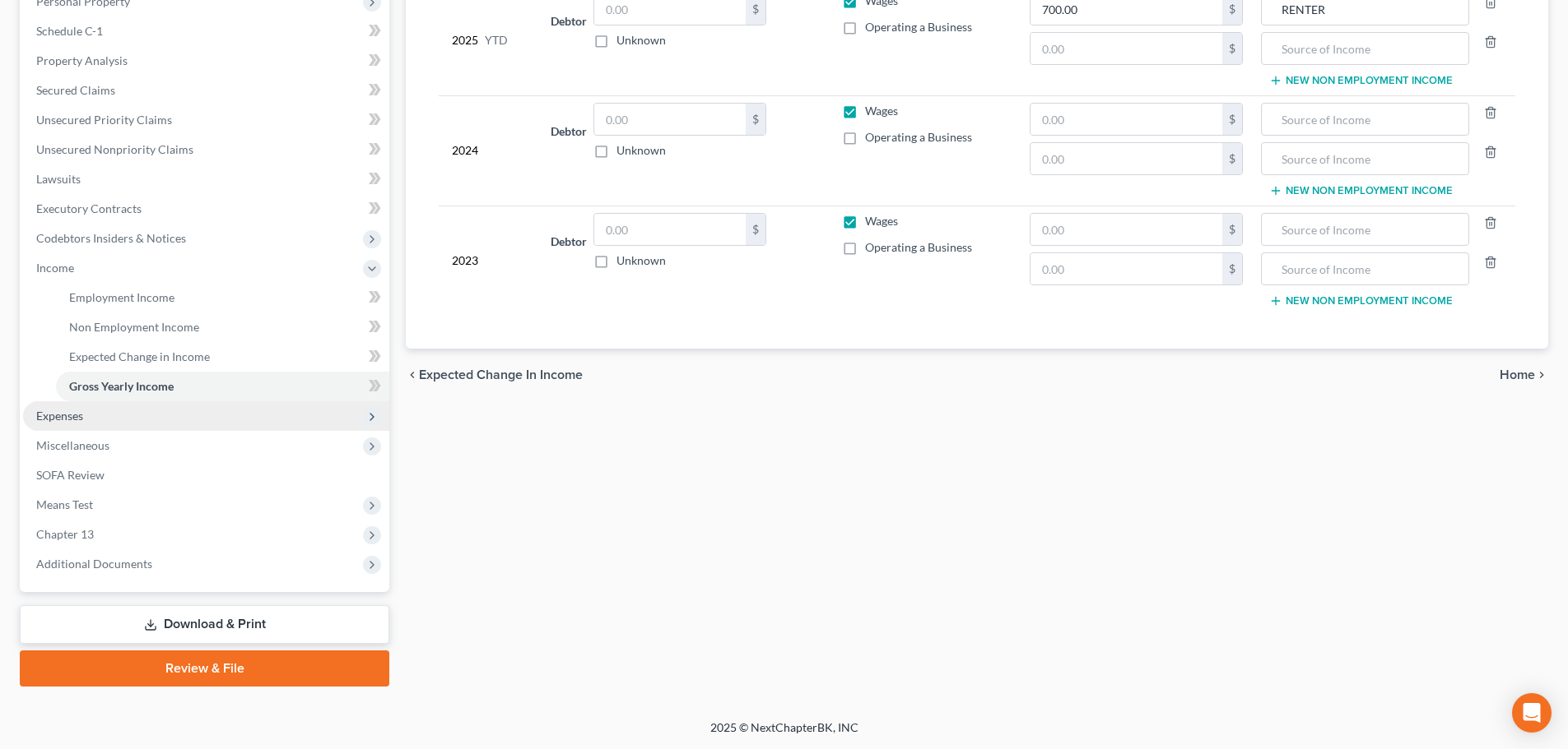
click at [232, 415] on span "Expenses" at bounding box center [206, 416] width 366 height 30
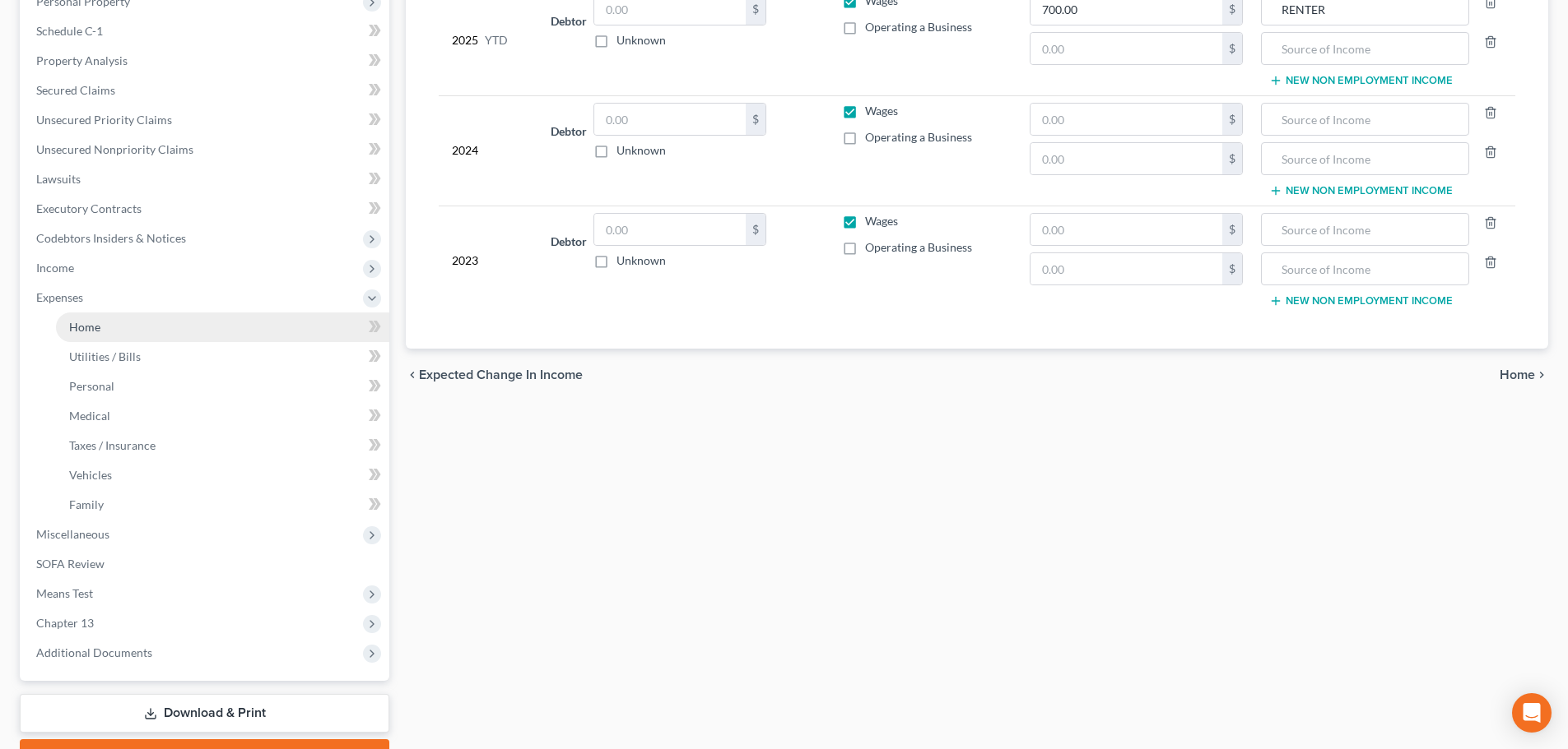
click at [212, 325] on link "Home" at bounding box center [222, 326] width 333 height 30
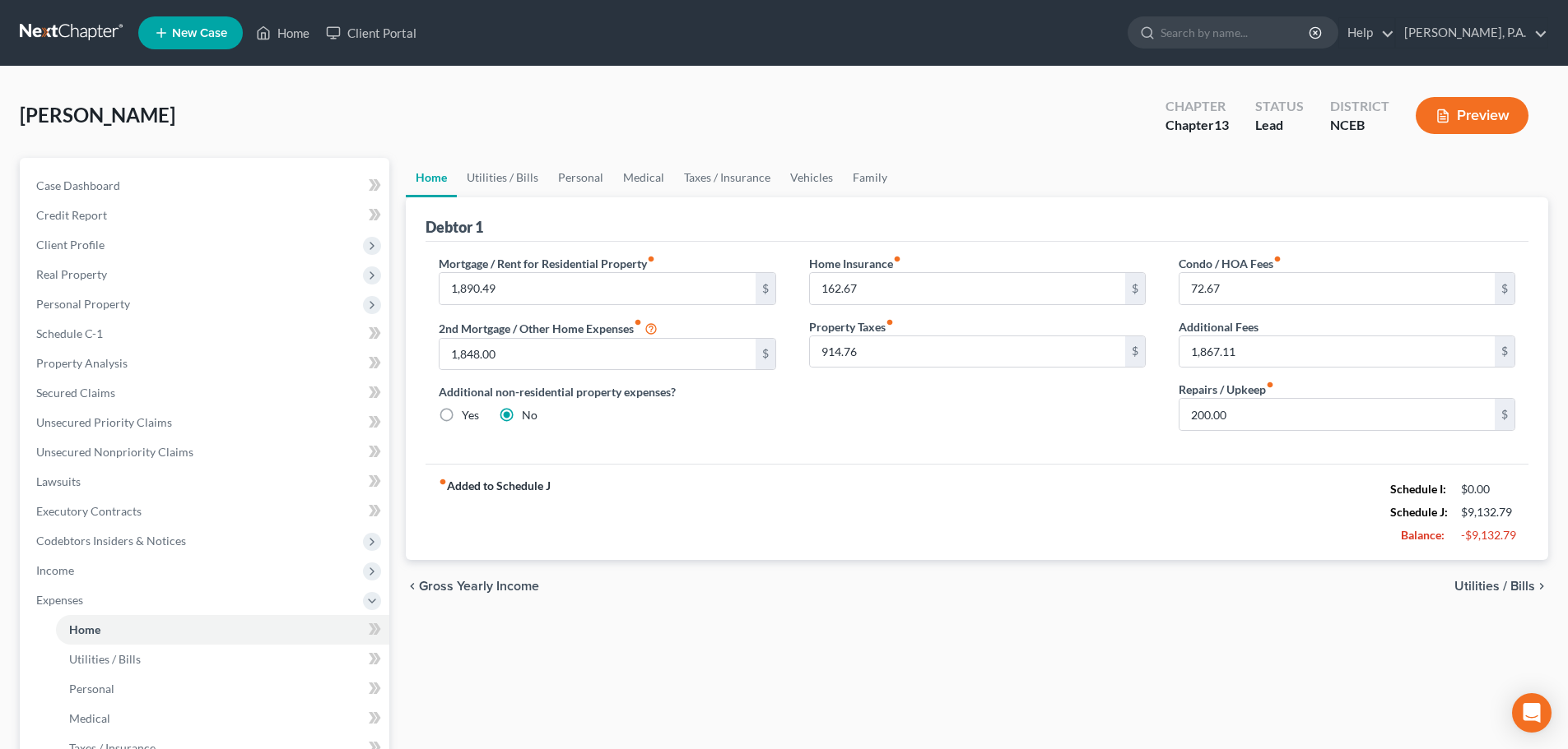
click at [462, 410] on label "Yes" at bounding box center [471, 415] width 17 height 16
click at [468, 410] on input "Yes" at bounding box center [473, 412] width 11 height 11
radio input "true"
radio input "false"
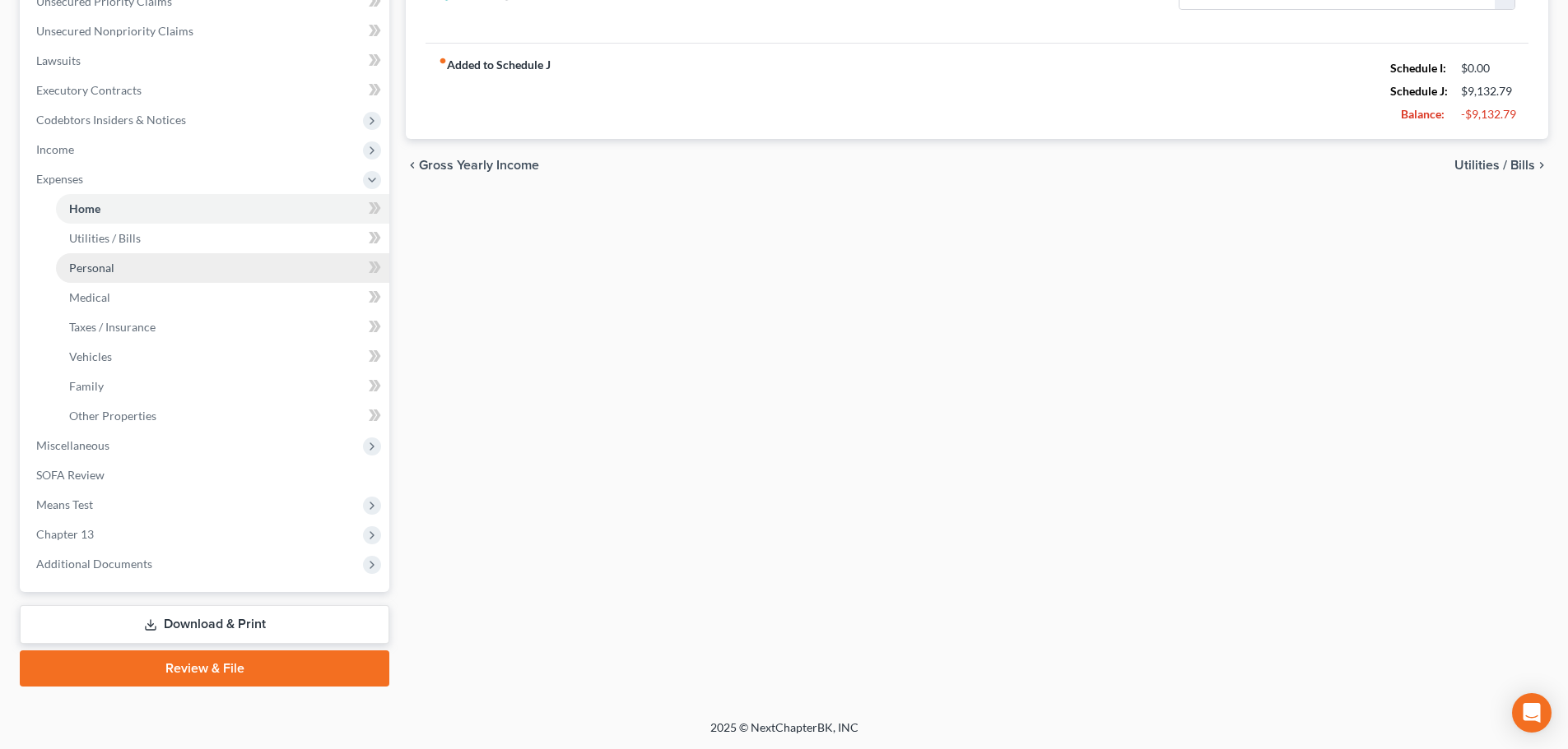
click at [161, 256] on link "Personal" at bounding box center [222, 268] width 333 height 30
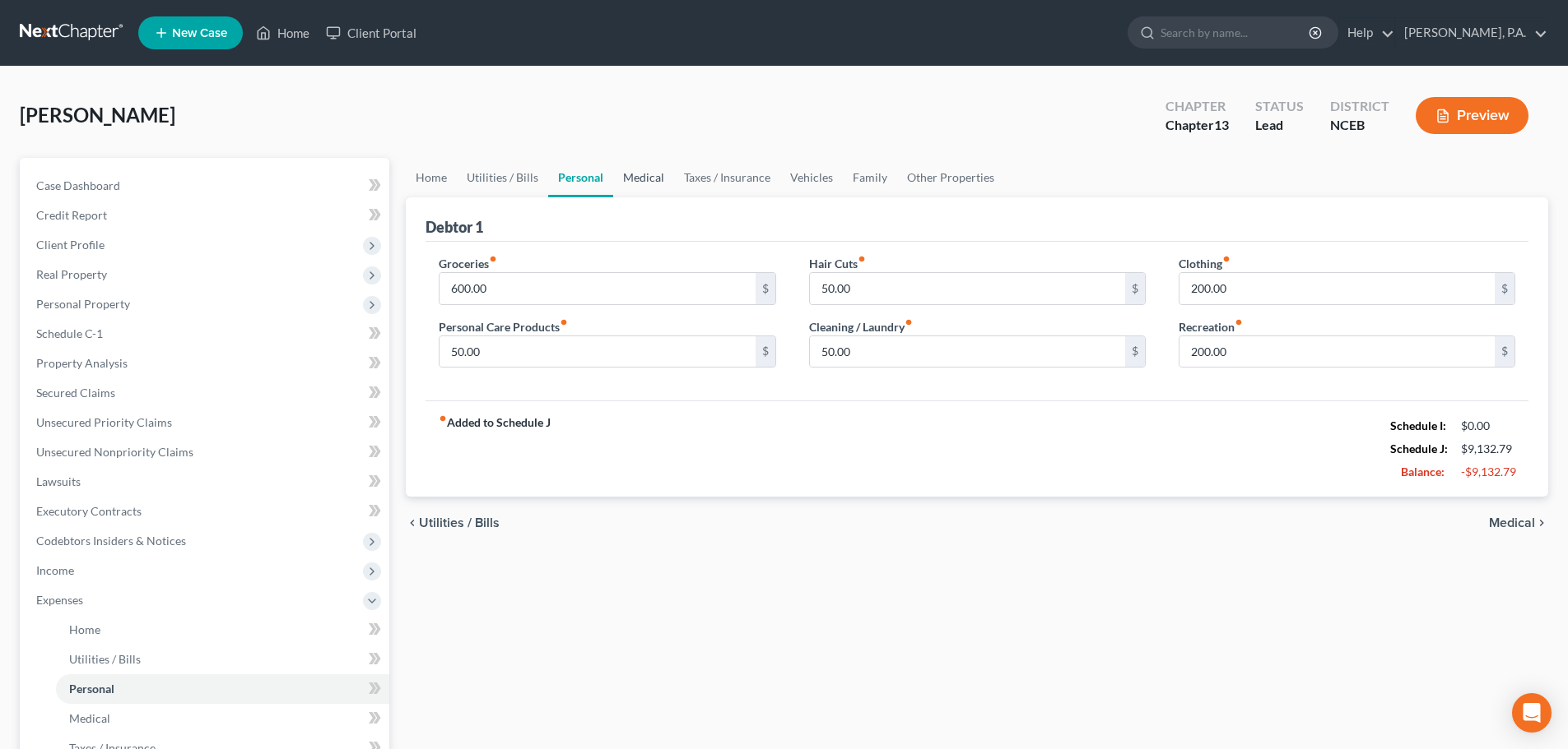
click at [651, 190] on link "Medical" at bounding box center [643, 177] width 61 height 39
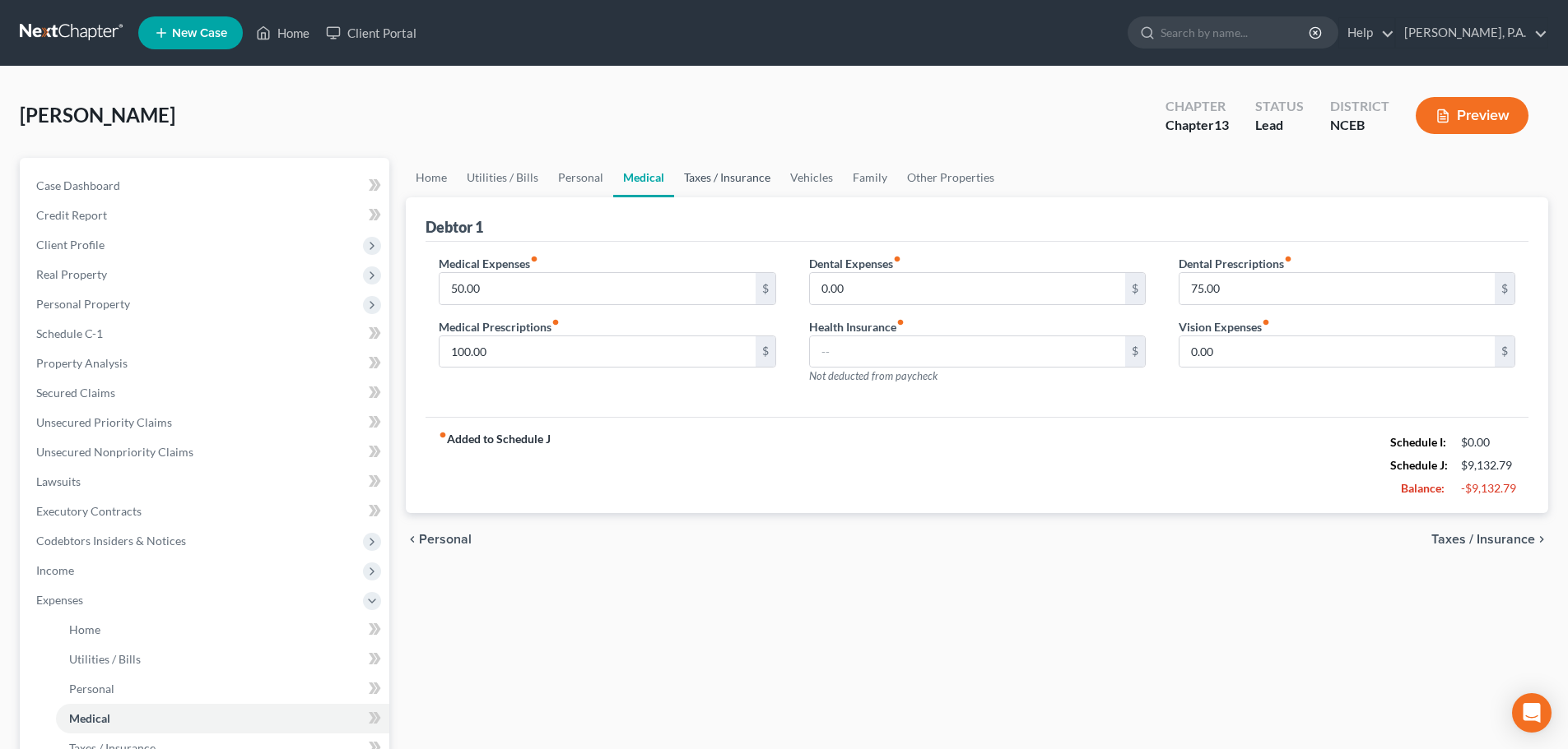
click at [714, 167] on link "Taxes / Insurance" at bounding box center [726, 177] width 106 height 39
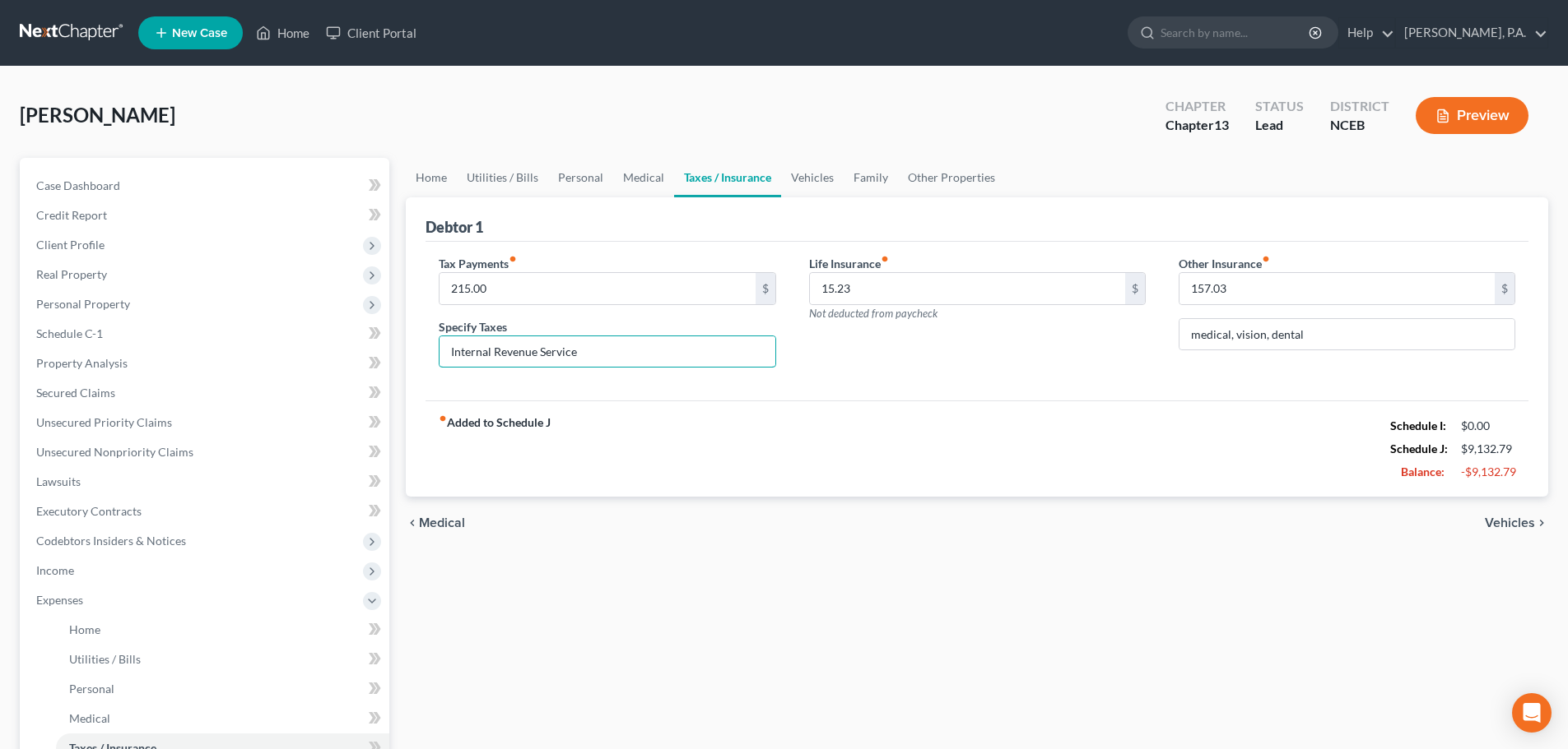
drag, startPoint x: 660, startPoint y: 349, endPoint x: 416, endPoint y: 349, distance: 244.0
click at [416, 349] on div "Debtor 1 Tax Payments fiber_manual_record 215.00 $ Specify Taxes Internal Reven…" at bounding box center [976, 348] width 1142 height 301
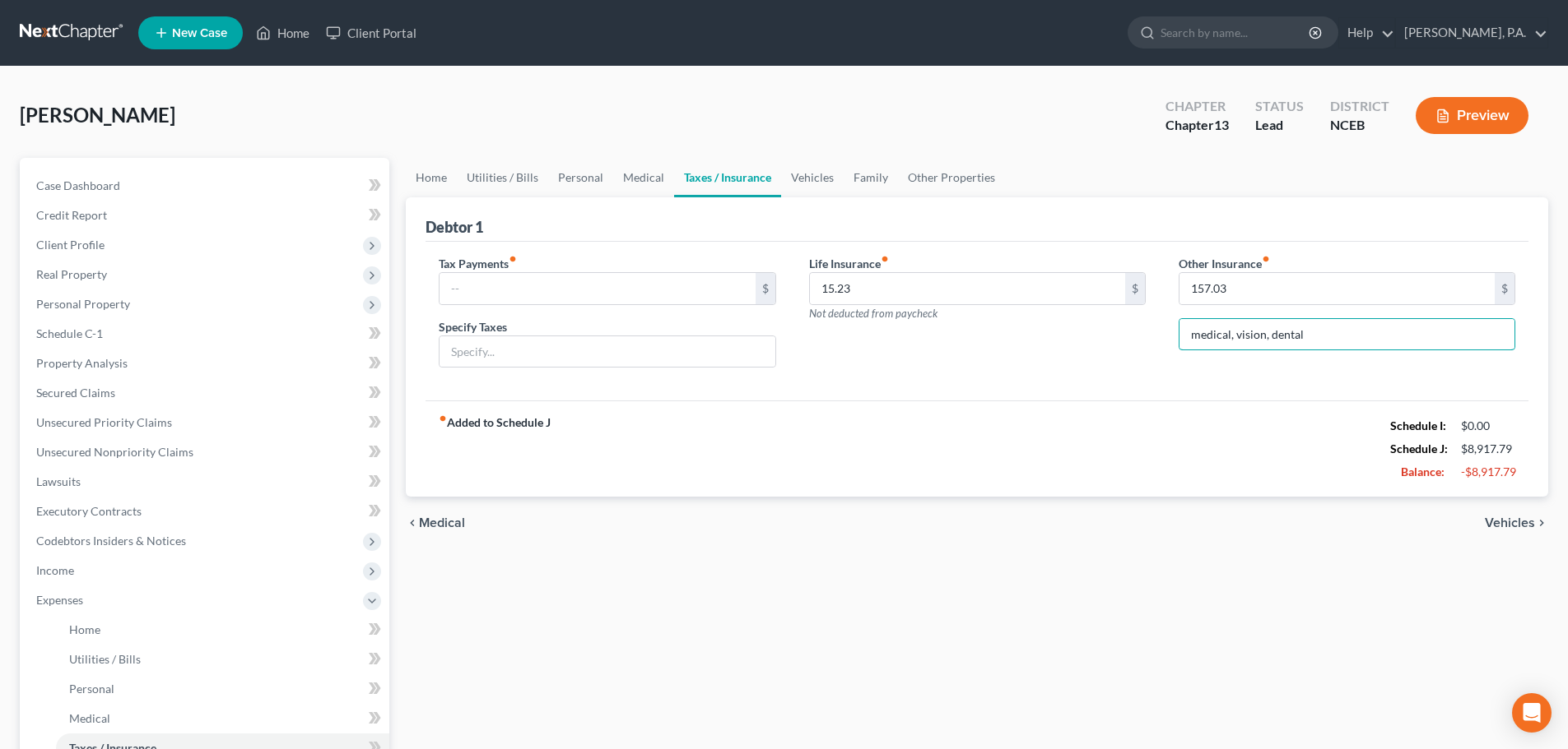
drag, startPoint x: 1336, startPoint y: 330, endPoint x: 1167, endPoint y: 323, distance: 169.1
click at [1167, 323] on div "Other Insurance fiber_manual_record 157.03 $ medical, vision, dental" at bounding box center [1346, 319] width 370 height 127
click at [795, 169] on link "Vehicles" at bounding box center [812, 177] width 62 height 39
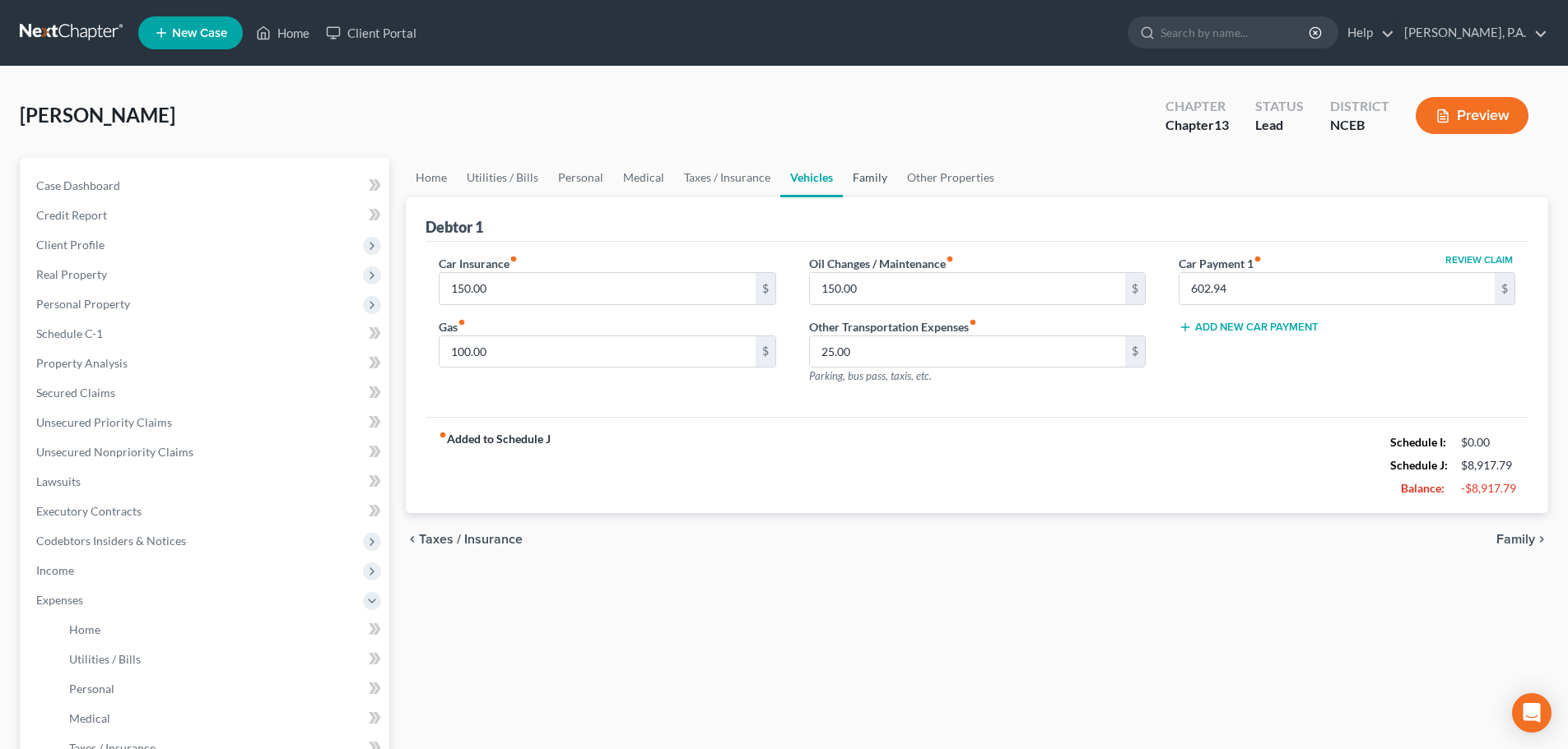
click at [880, 178] on link "Family" at bounding box center [870, 177] width 55 height 39
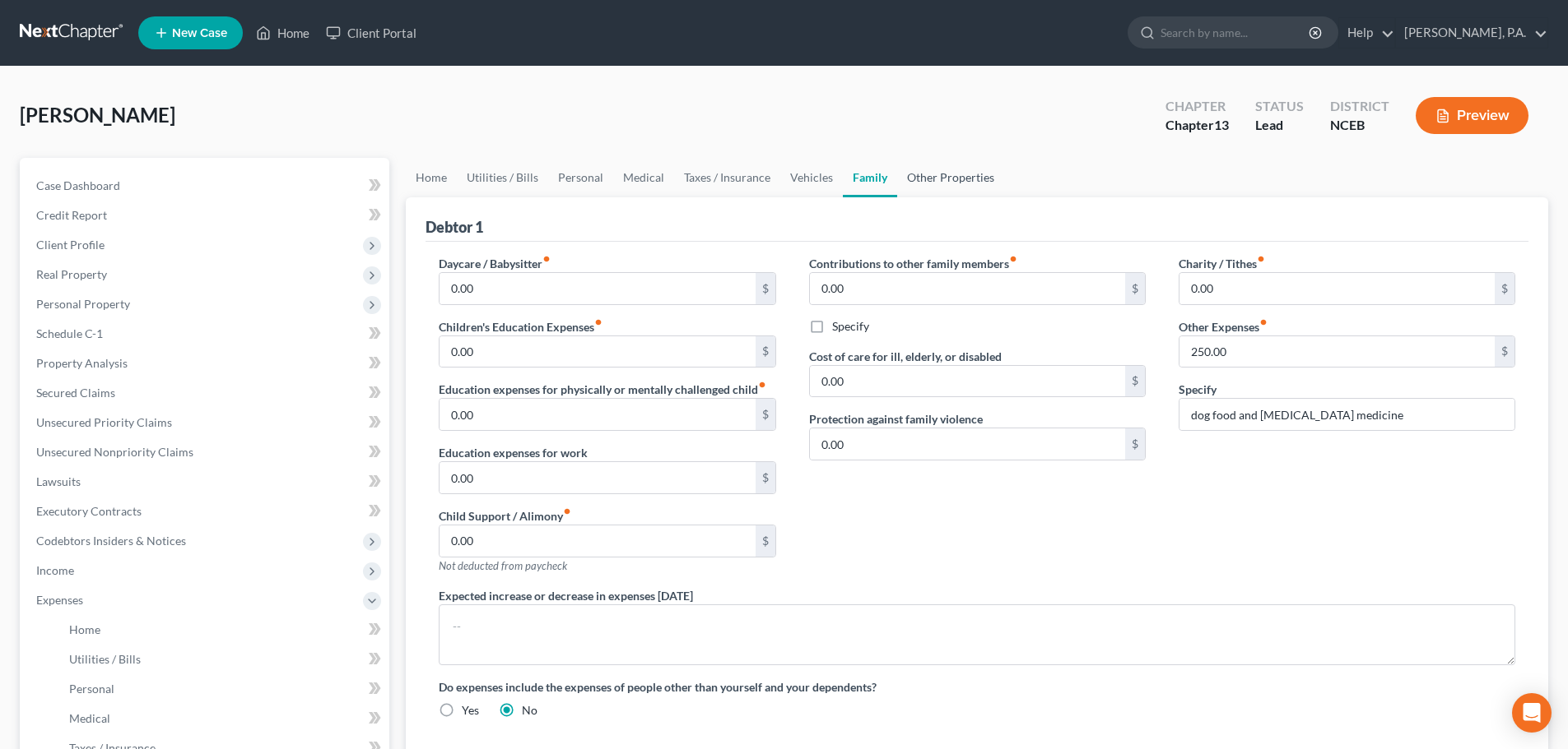
click at [948, 181] on link "Other Properties" at bounding box center [950, 177] width 107 height 39
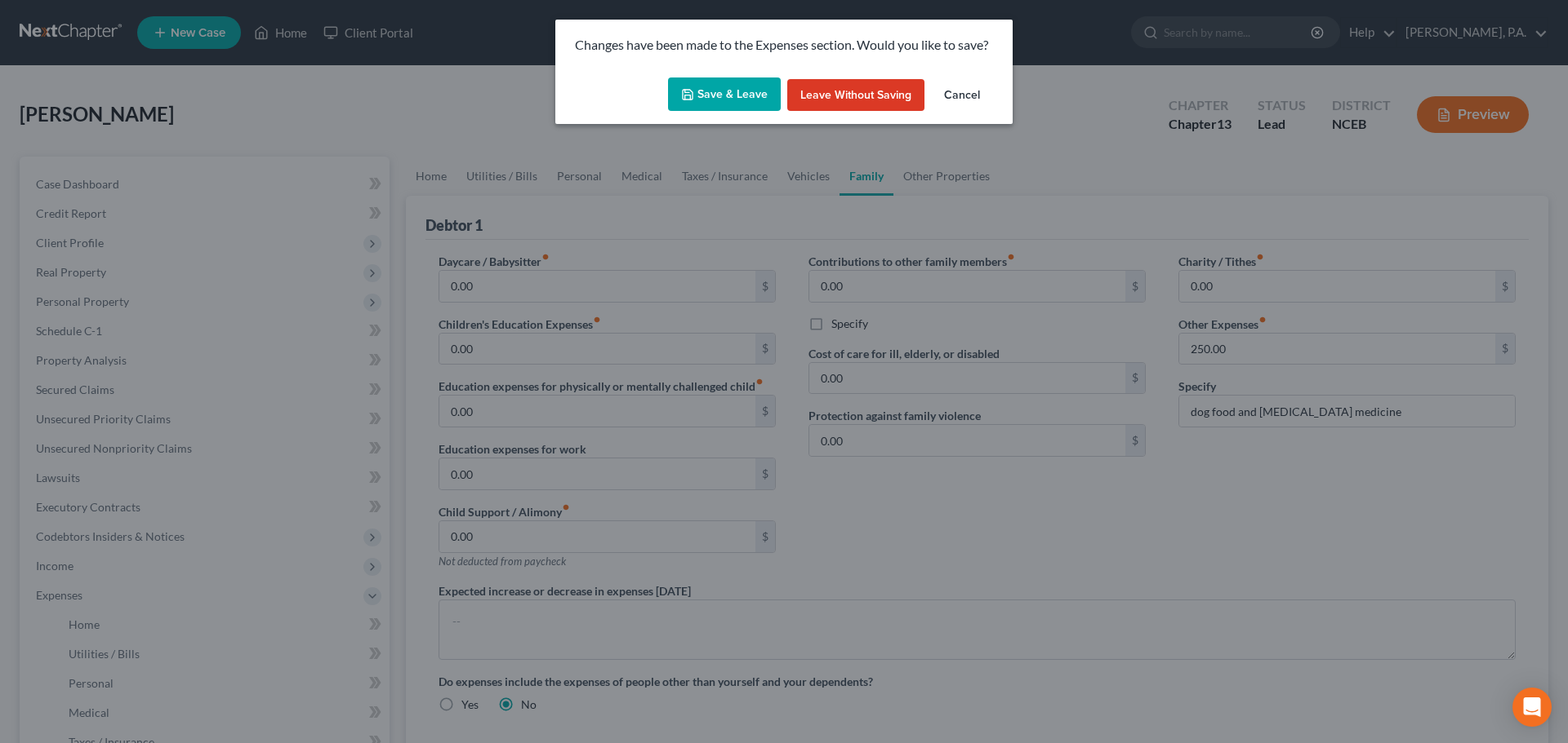
click at [748, 103] on button "Save & Leave" at bounding box center [724, 94] width 112 height 34
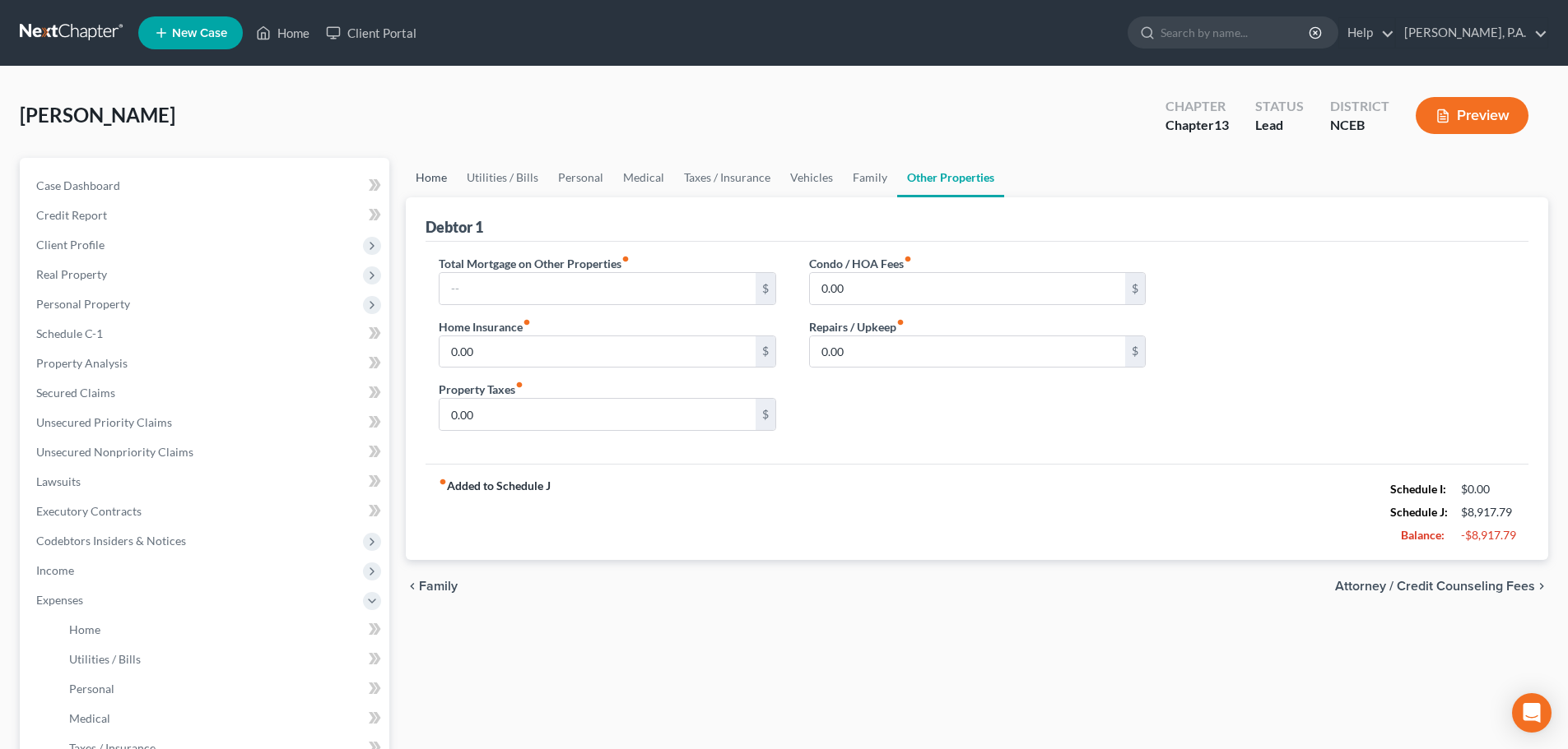
click at [430, 181] on link "Home" at bounding box center [430, 177] width 51 height 39
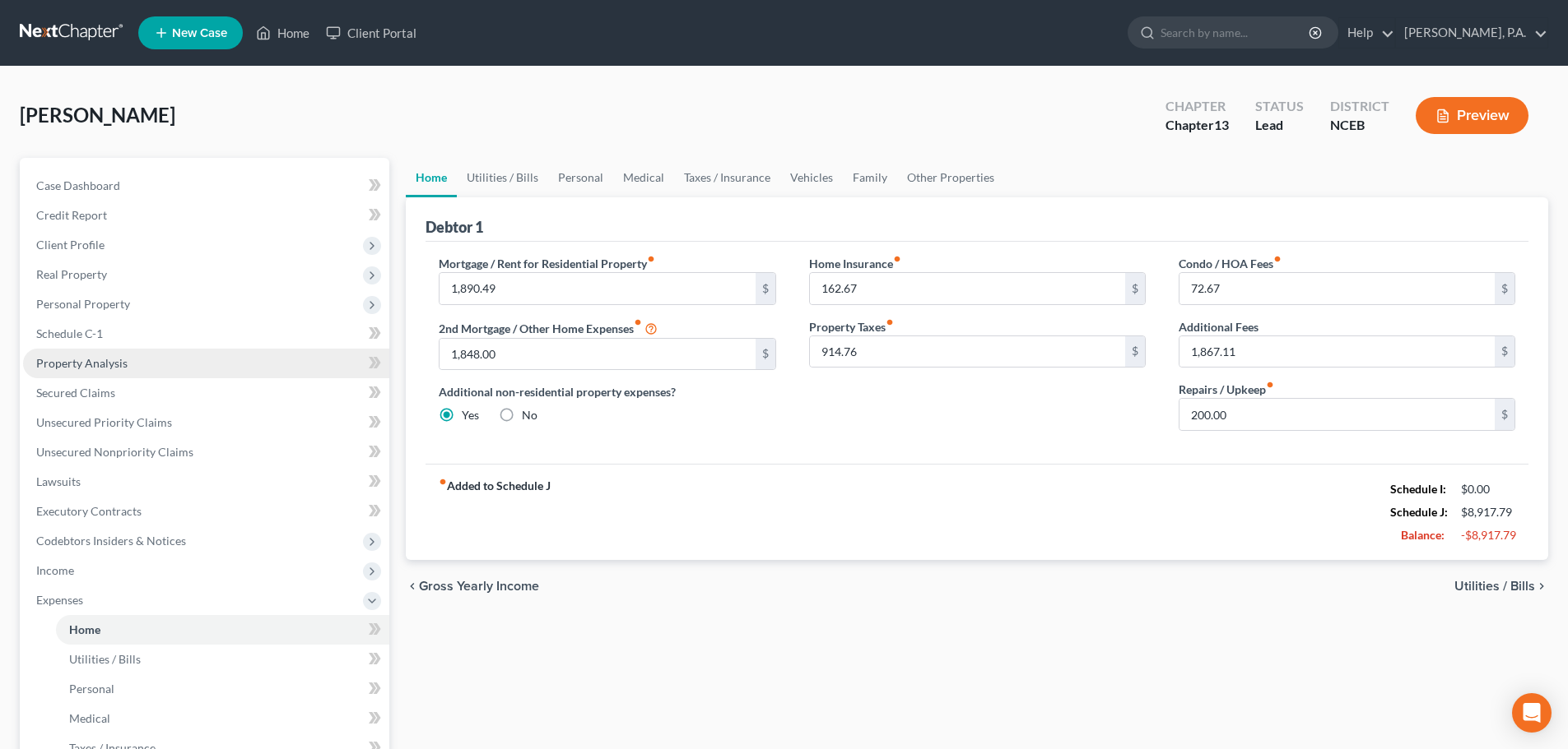
click at [134, 376] on link "Property Analysis" at bounding box center [206, 363] width 366 height 30
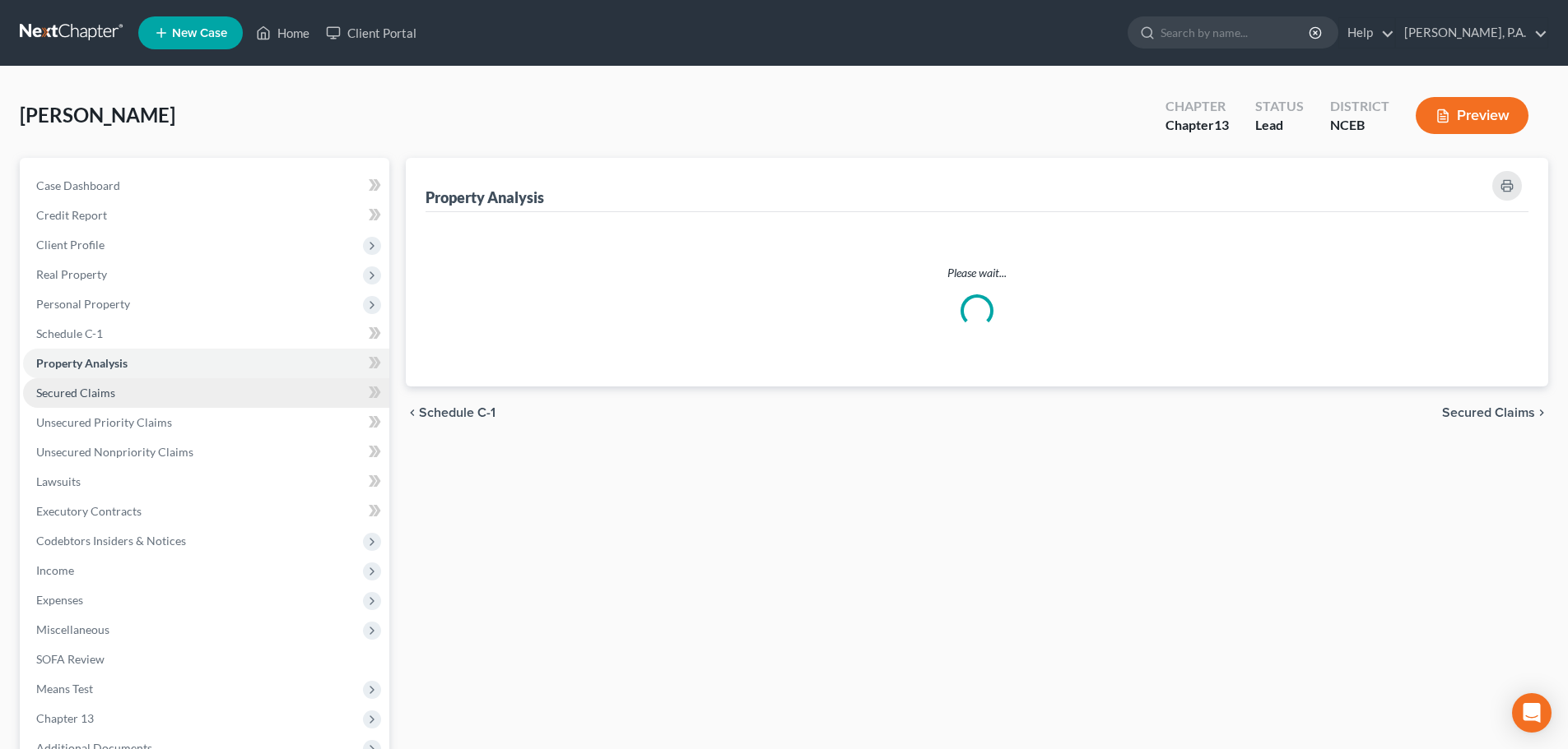
click at [135, 387] on link "Secured Claims" at bounding box center [206, 393] width 366 height 30
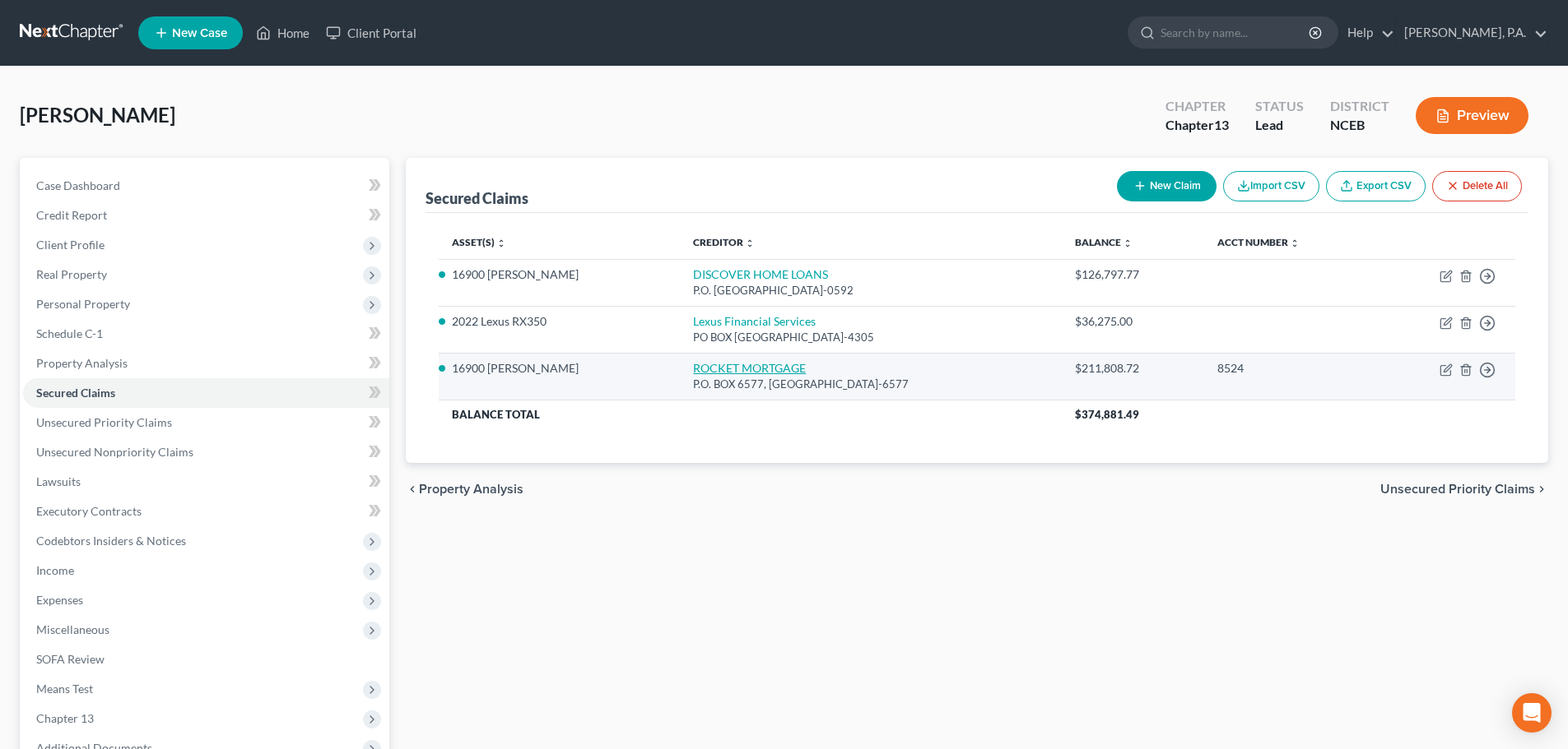
click at [728, 368] on link "ROCKET MORTGAGE" at bounding box center [748, 368] width 112 height 14
select select "14"
select select "3"
select select "2"
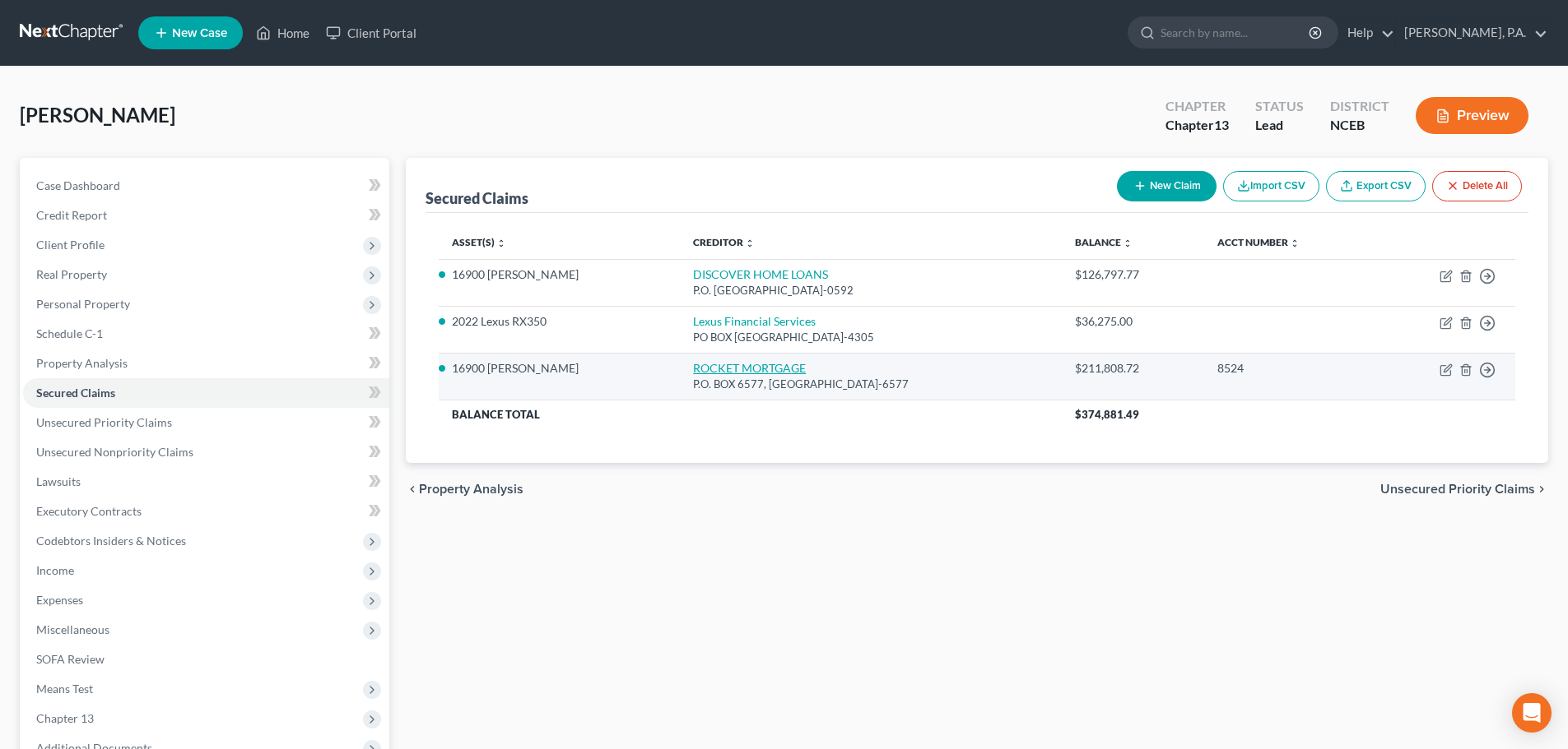
select select "0"
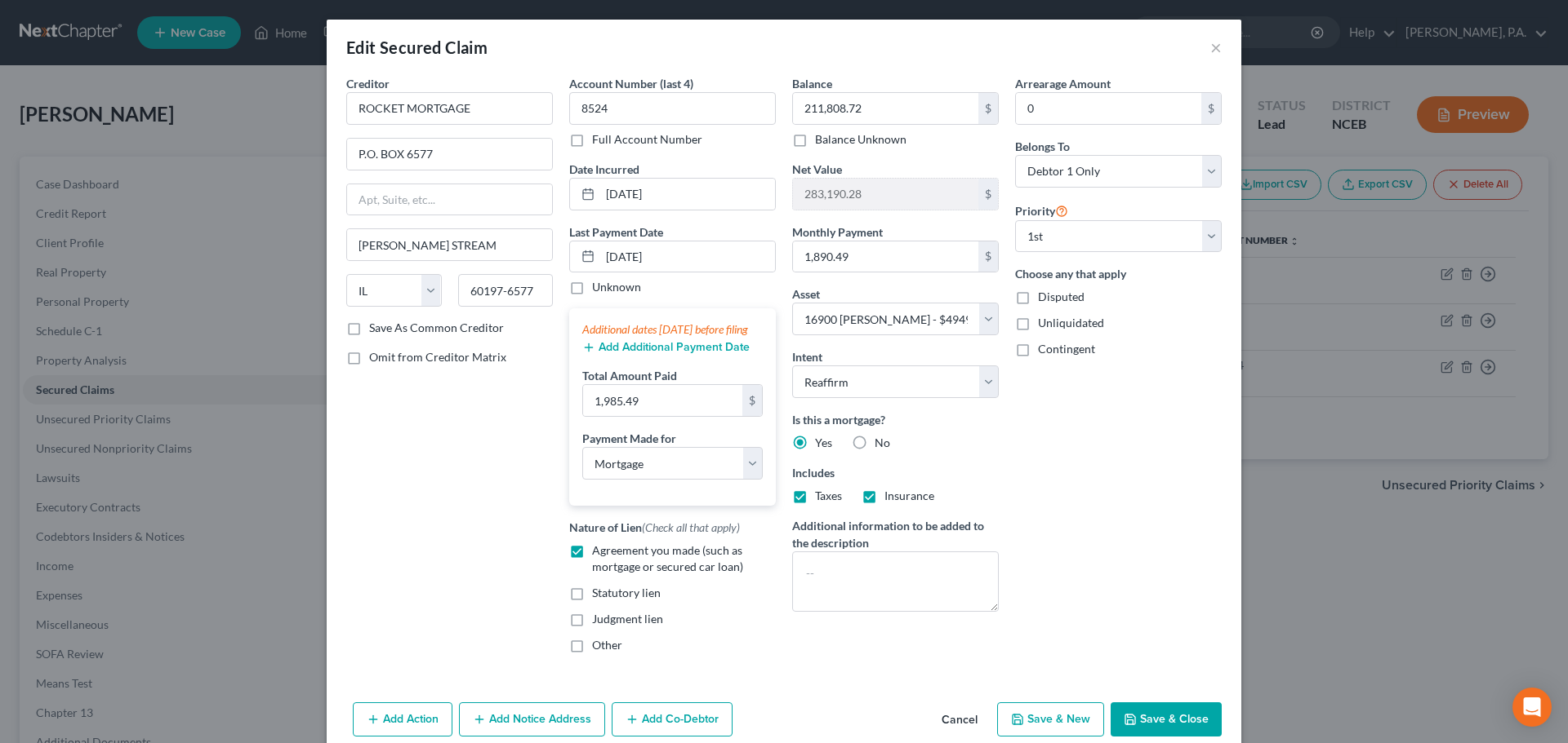
click at [955, 736] on button "Cancel" at bounding box center [959, 720] width 62 height 32
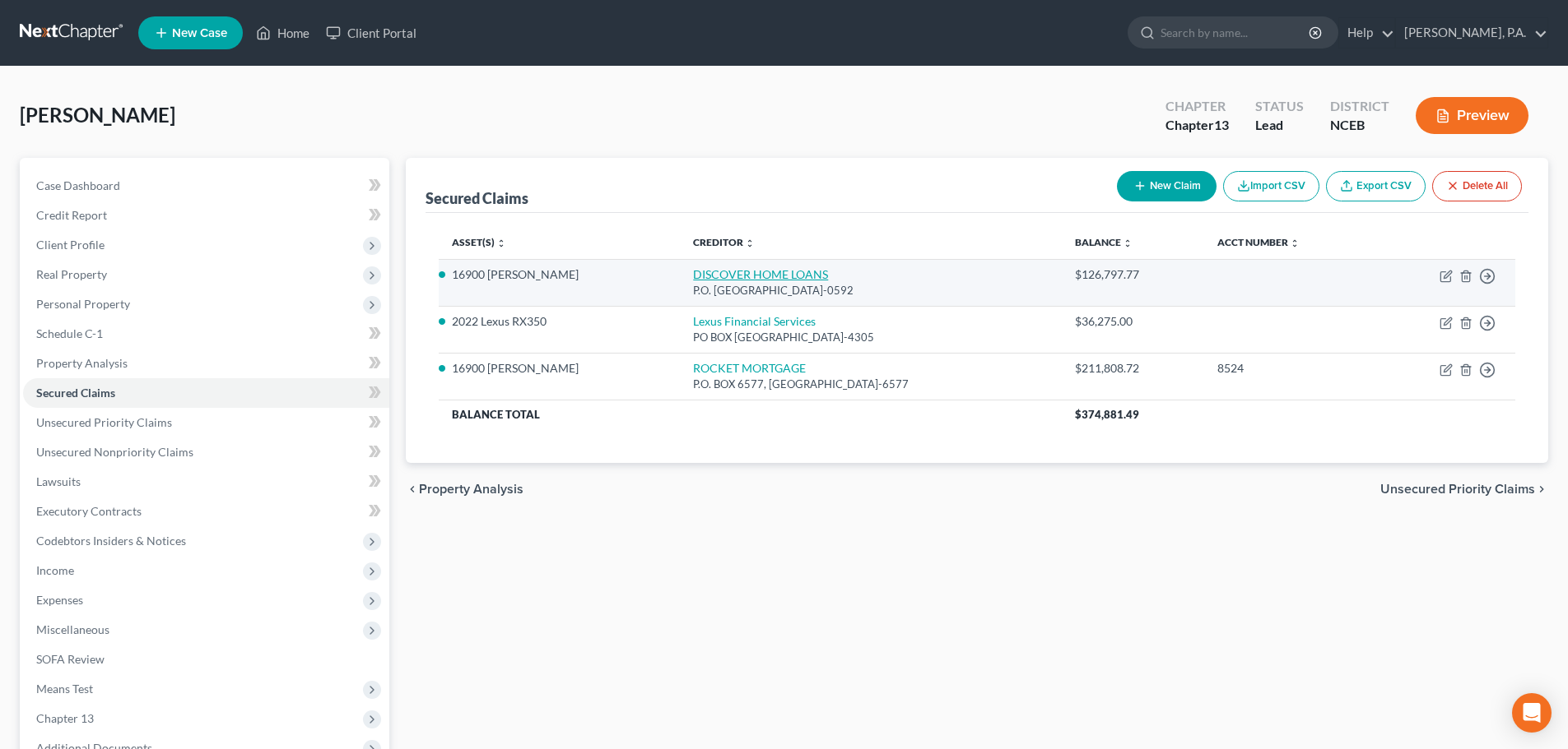
click at [734, 278] on link "DISCOVER HOME LOANS" at bounding box center [760, 274] width 135 height 14
select select "45"
select select "2"
select select "0"
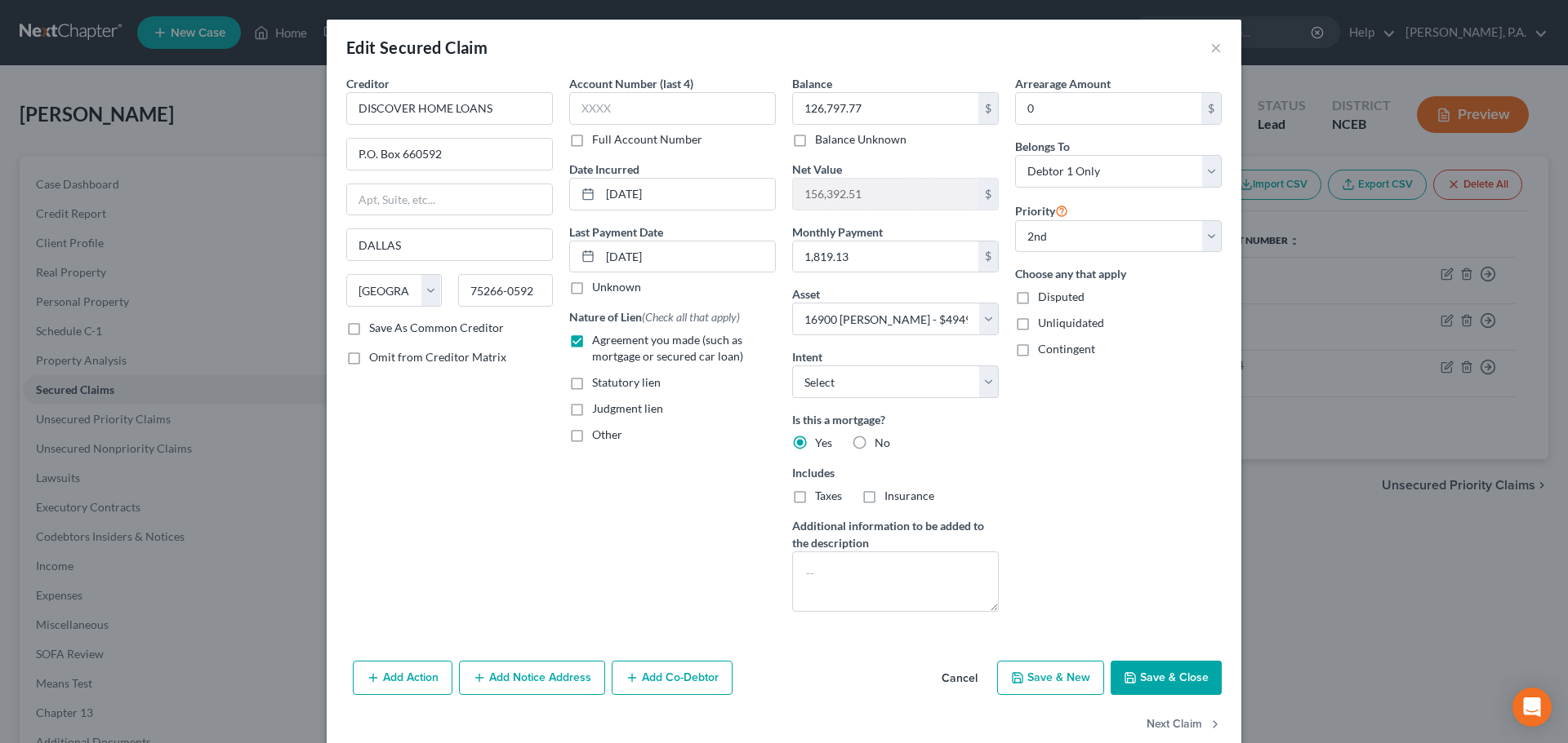
click at [940, 668] on button "Cancel" at bounding box center [959, 678] width 62 height 32
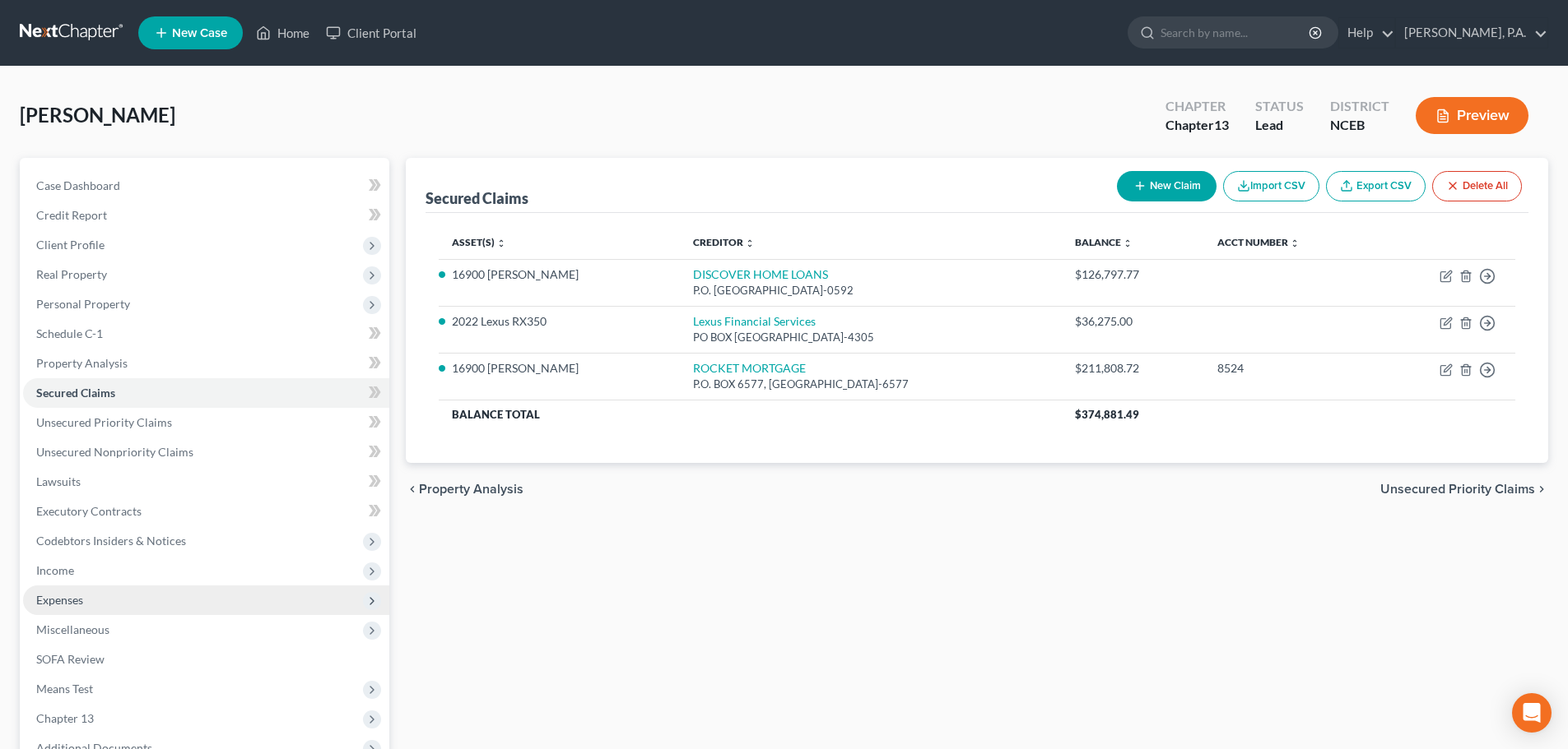
click at [305, 602] on span "Expenses" at bounding box center [206, 600] width 366 height 30
click at [384, 622] on span at bounding box center [375, 632] width 29 height 25
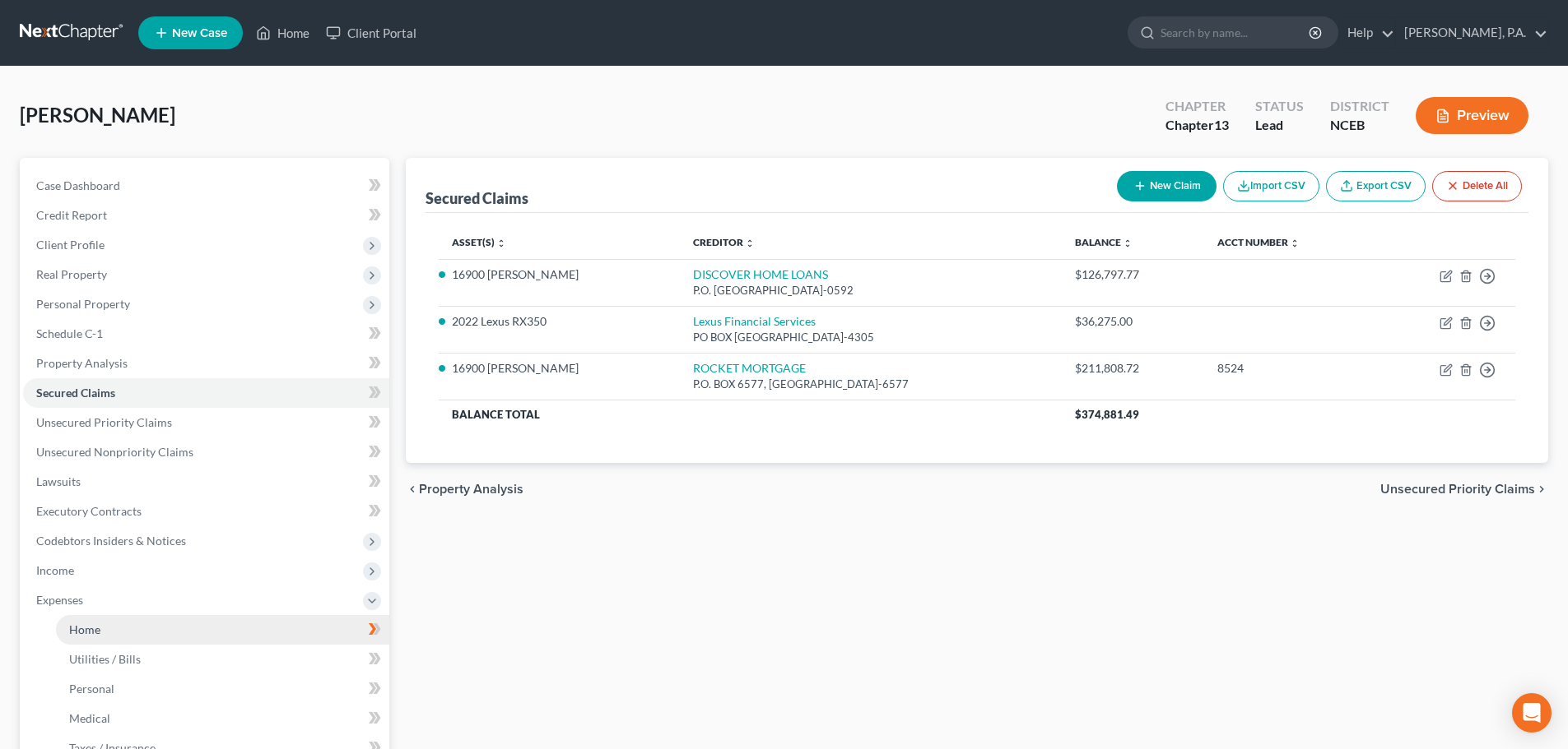
click at [310, 626] on link "Home" at bounding box center [222, 630] width 333 height 30
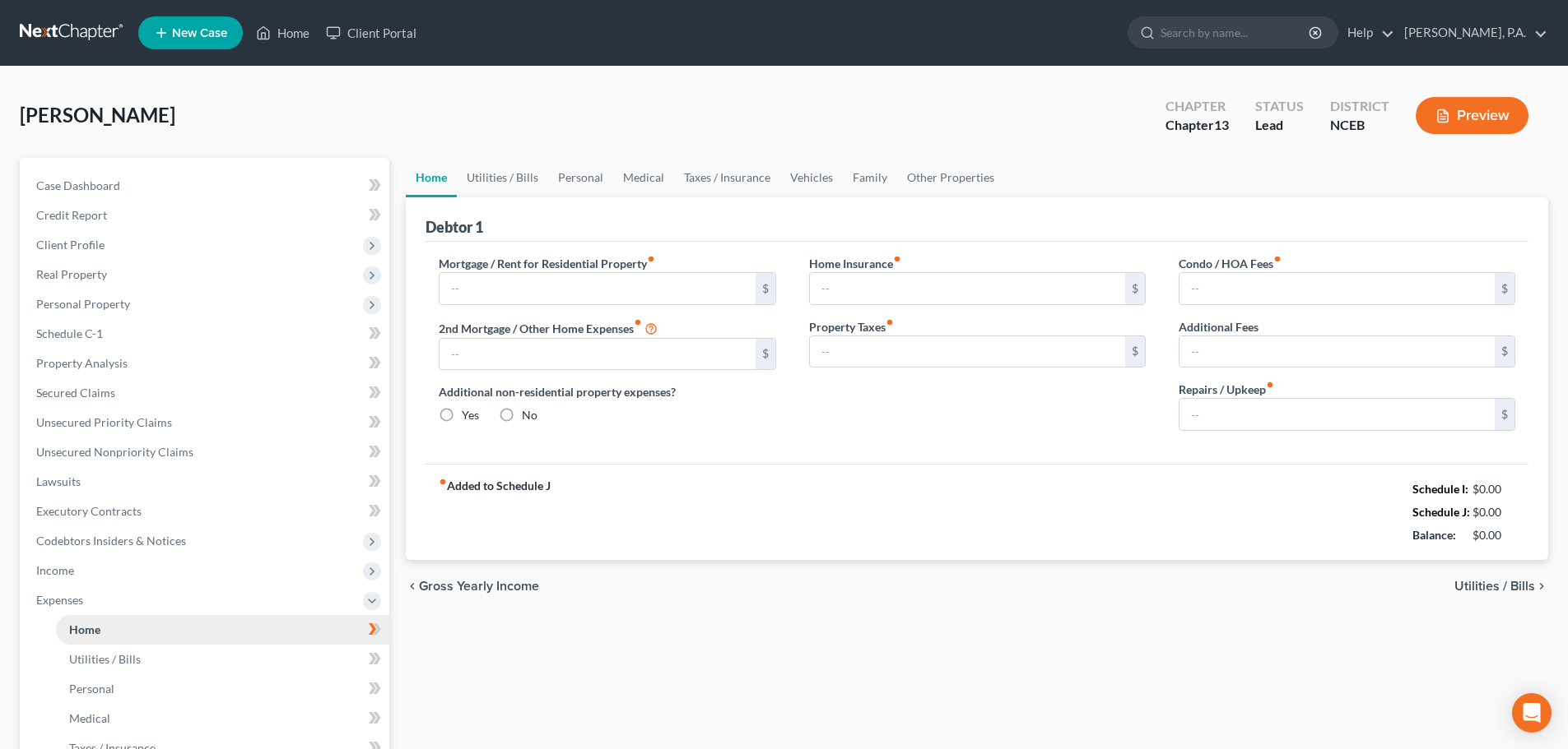
type input "1,890.49"
type input "1,848.00"
radio input "true"
type input "162.67"
type input "914.76"
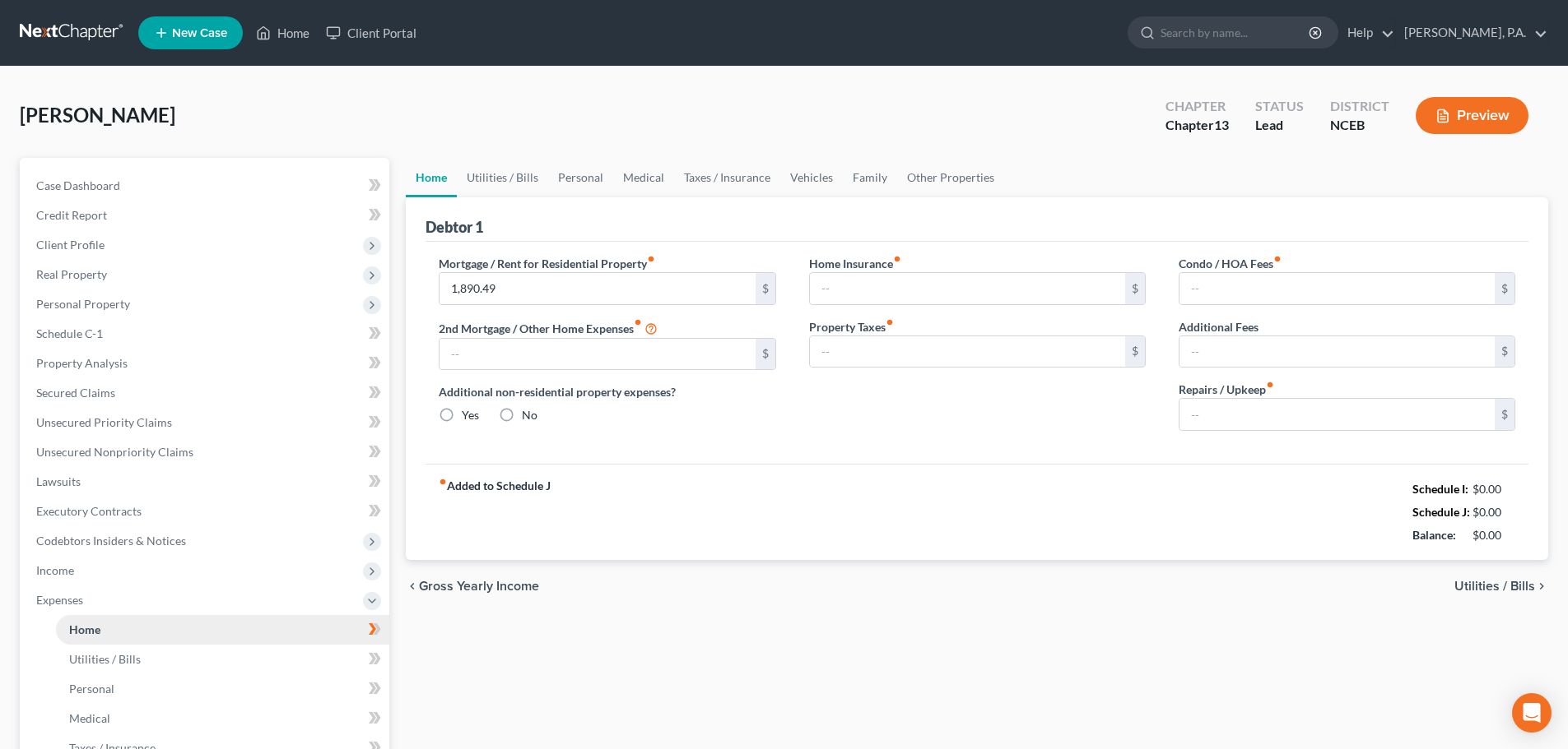
type input "72.67"
type input "1,867.11"
type input "200.00"
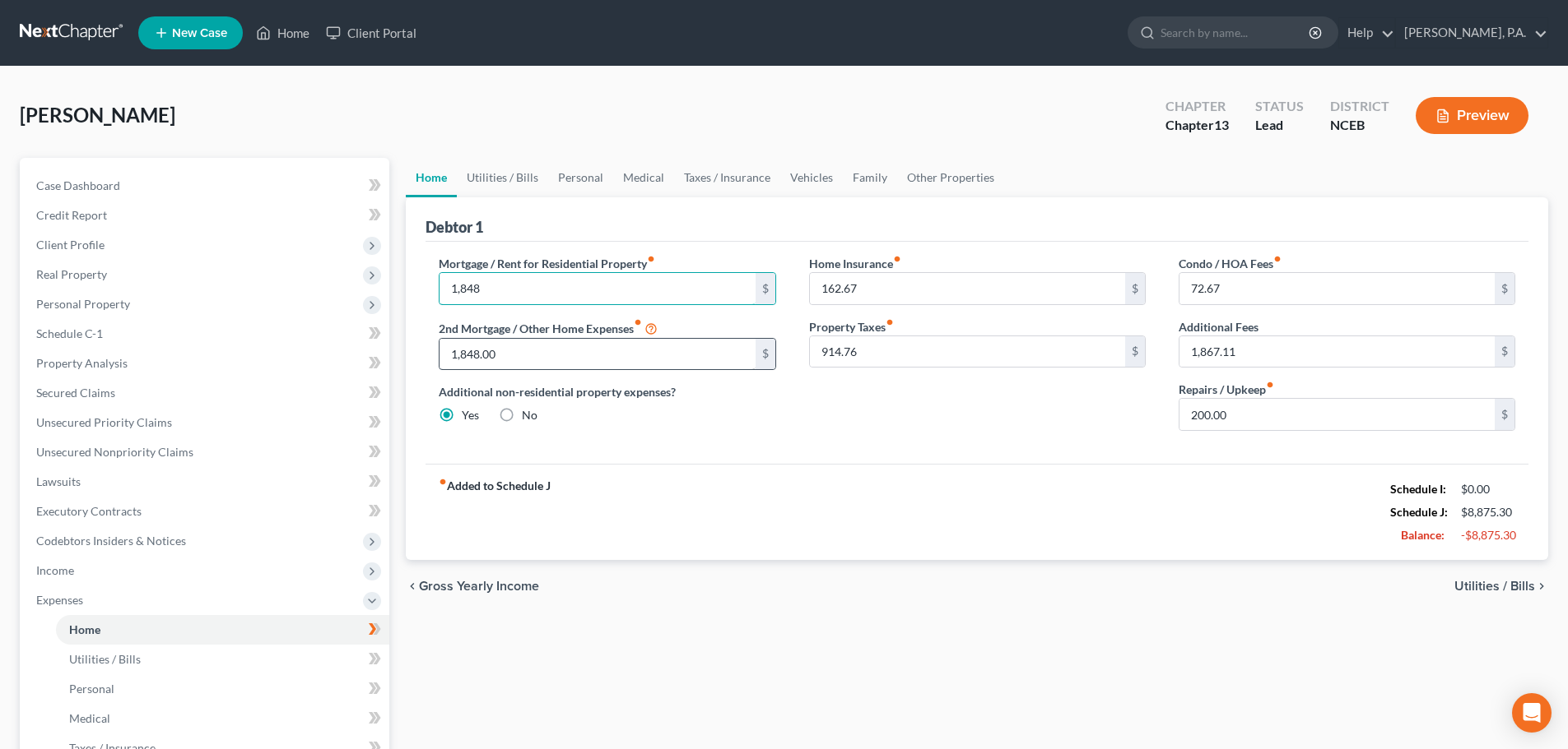
type input "1,848"
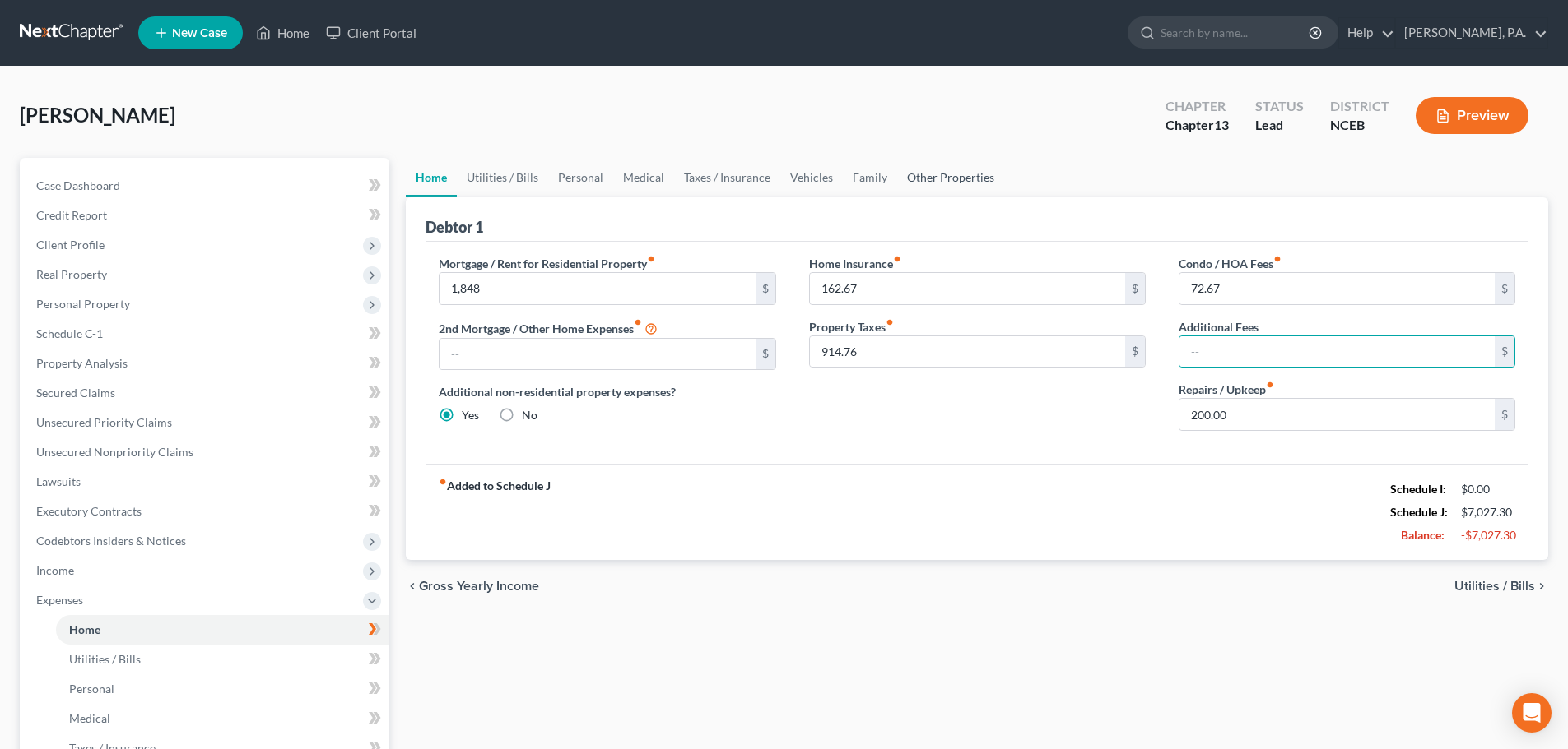
click at [937, 186] on link "Other Properties" at bounding box center [950, 177] width 107 height 39
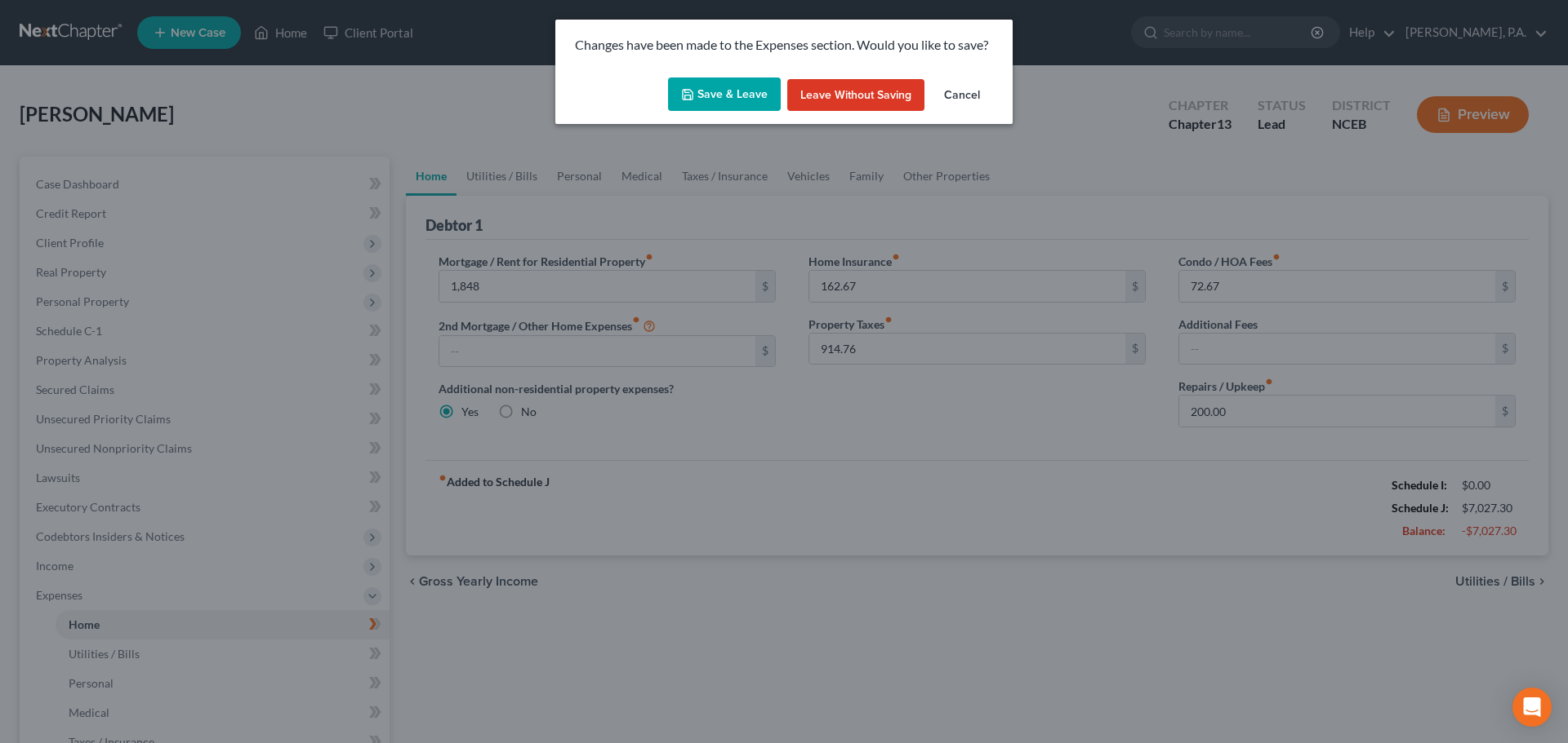
click at [760, 97] on button "Save & Leave" at bounding box center [724, 94] width 112 height 34
type input "1,848.00"
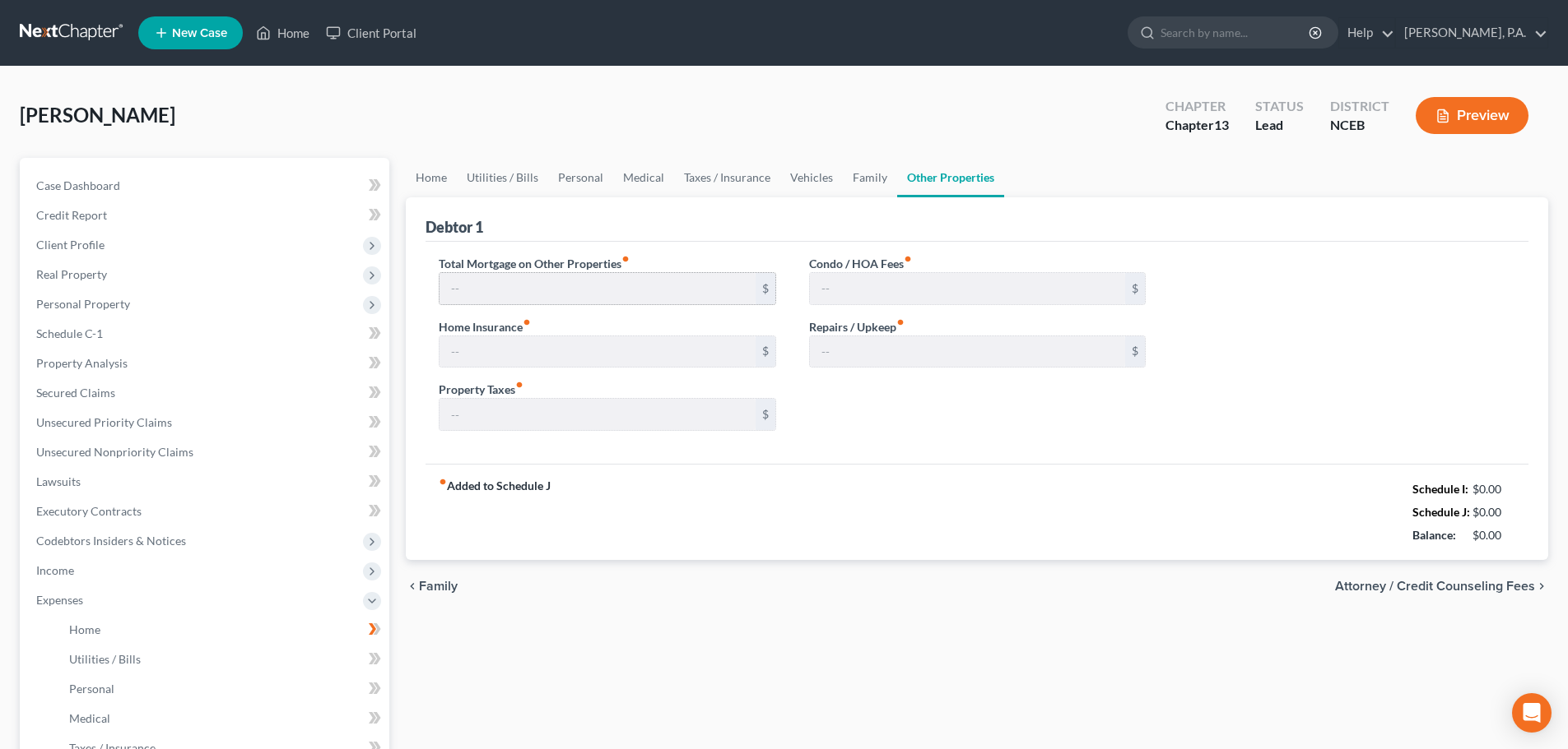
type input "0.00"
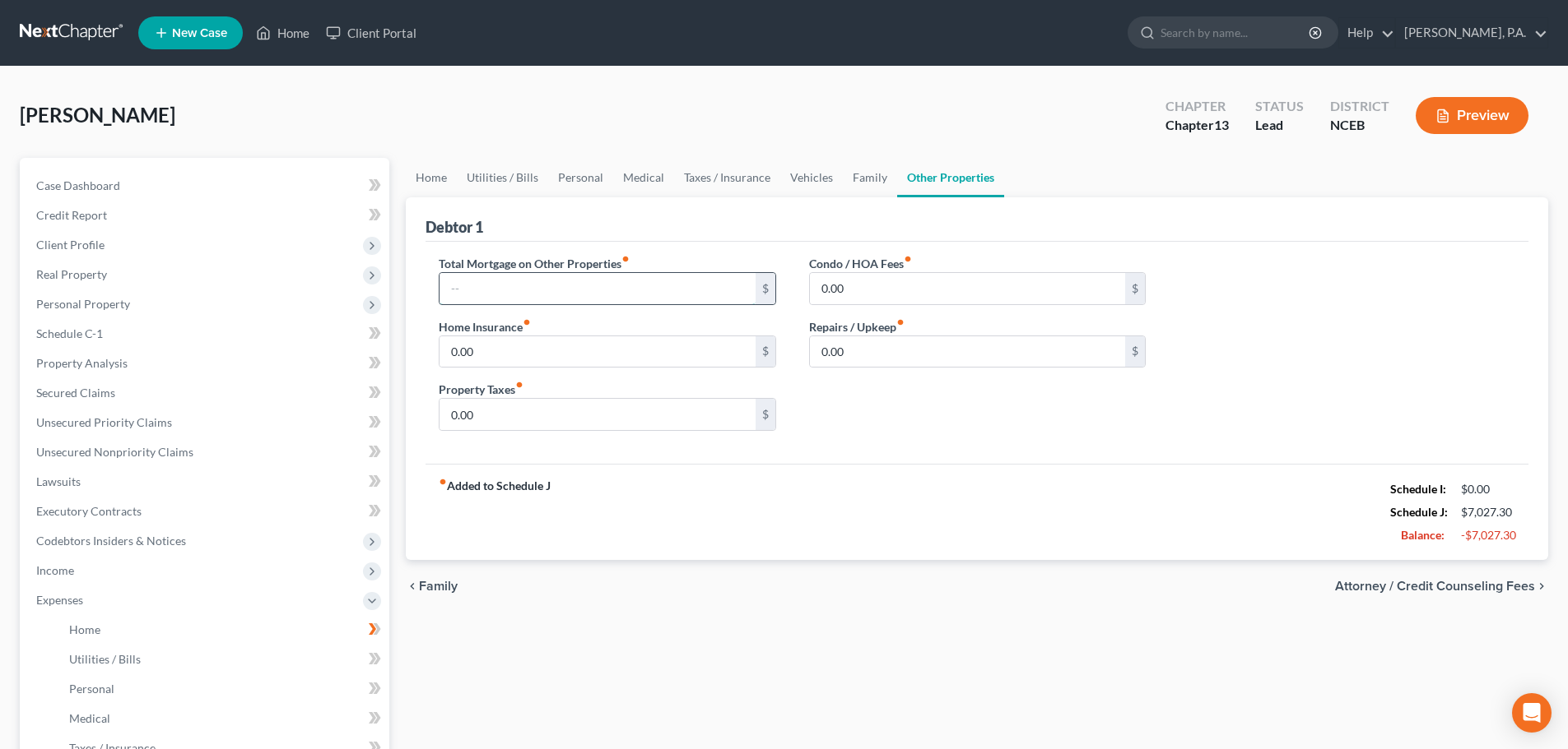
click at [632, 295] on input "text" at bounding box center [597, 288] width 315 height 32
click at [470, 279] on input "text" at bounding box center [597, 288] width 315 height 32
type input "3,709"
click at [644, 349] on input "0.00" at bounding box center [597, 351] width 315 height 32
click at [814, 351] on input "0.00" at bounding box center [968, 351] width 315 height 32
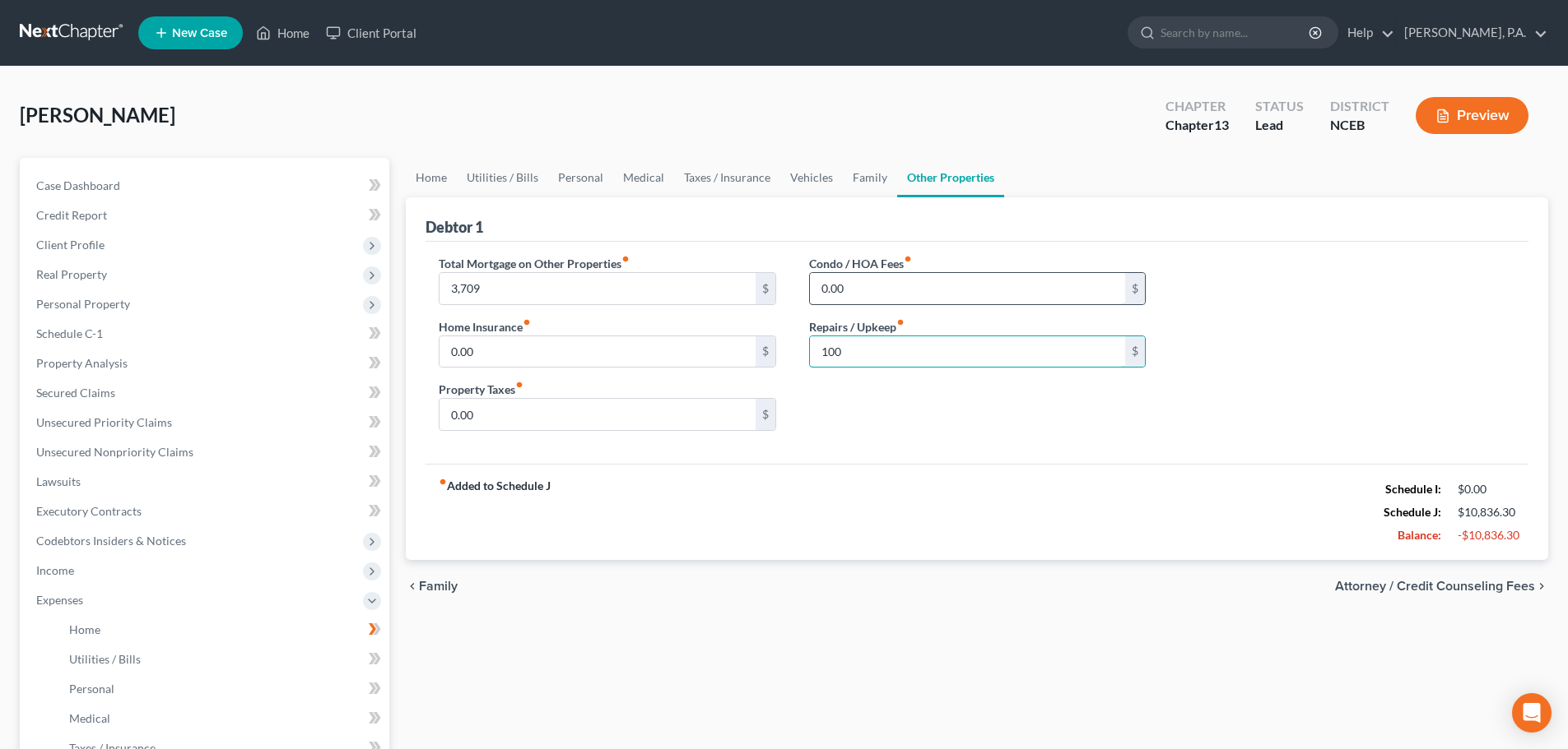
type input "100"
click at [846, 295] on input "0.00" at bounding box center [968, 288] width 315 height 32
click at [867, 189] on link "Family" at bounding box center [870, 177] width 55 height 39
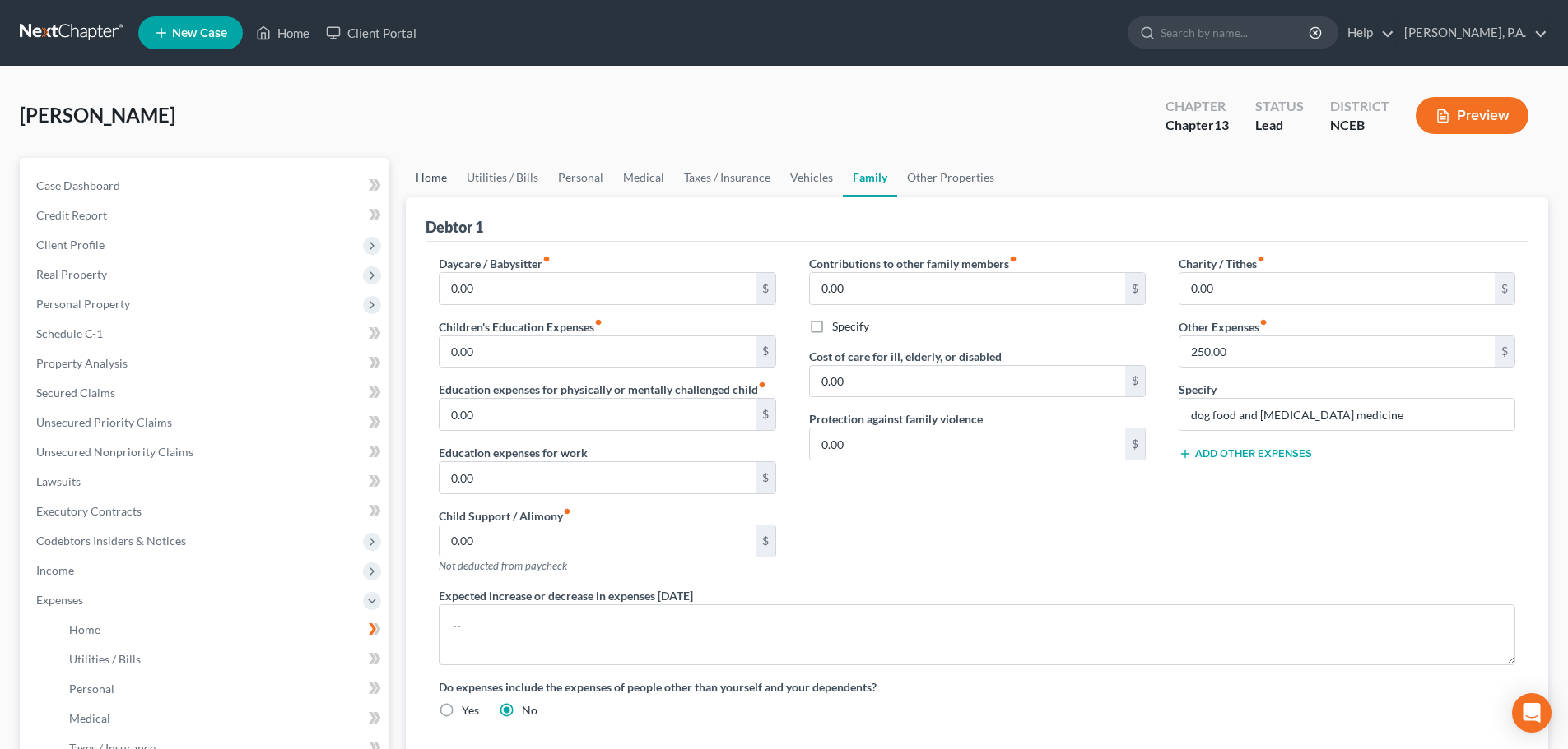
click at [430, 187] on link "Home" at bounding box center [430, 177] width 51 height 39
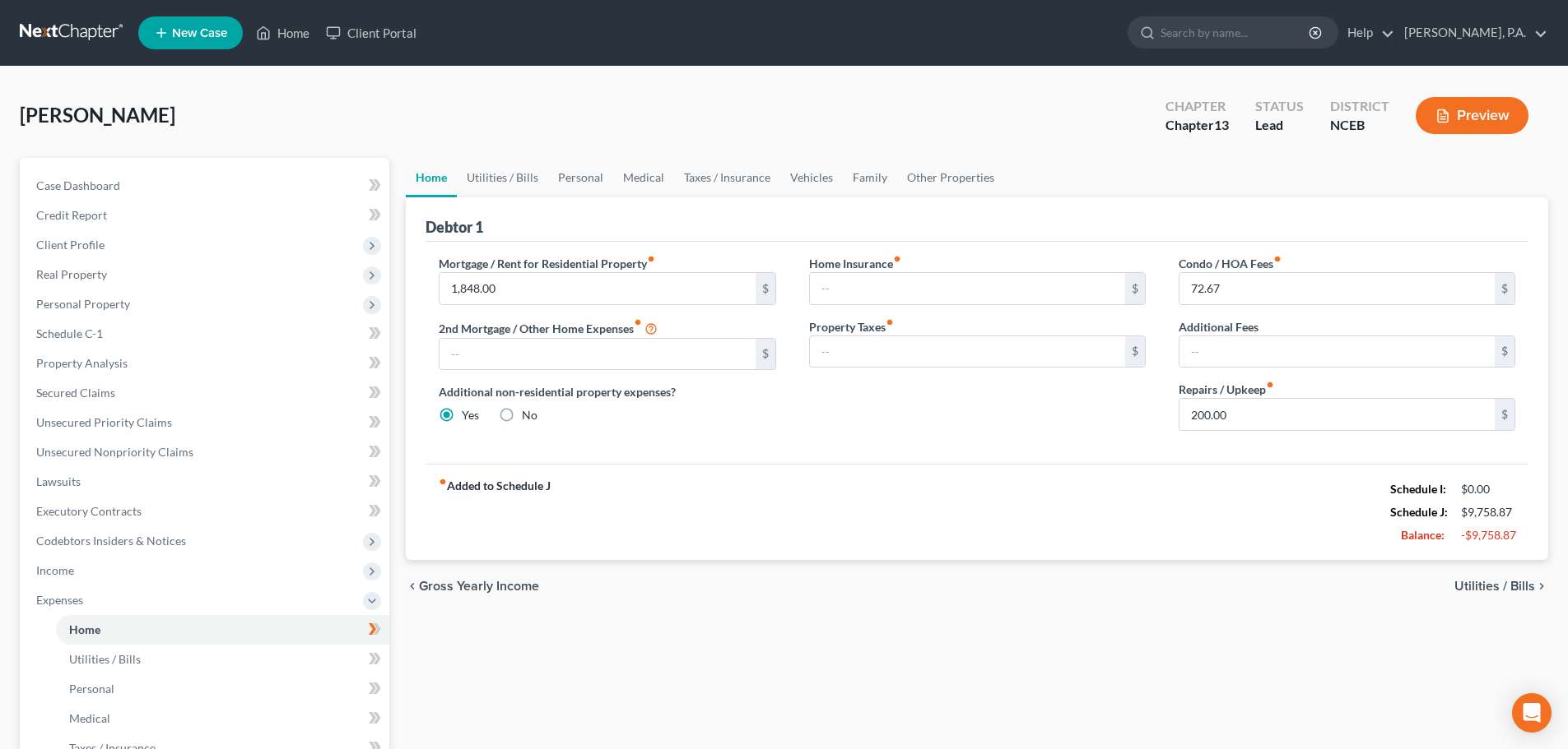
click at [978, 406] on div "Home Insurance fiber_manual_record $ Property Taxes fiber_manual_record $" at bounding box center [977, 350] width 370 height 189
click at [522, 175] on link "Utilities / Bills" at bounding box center [502, 177] width 91 height 39
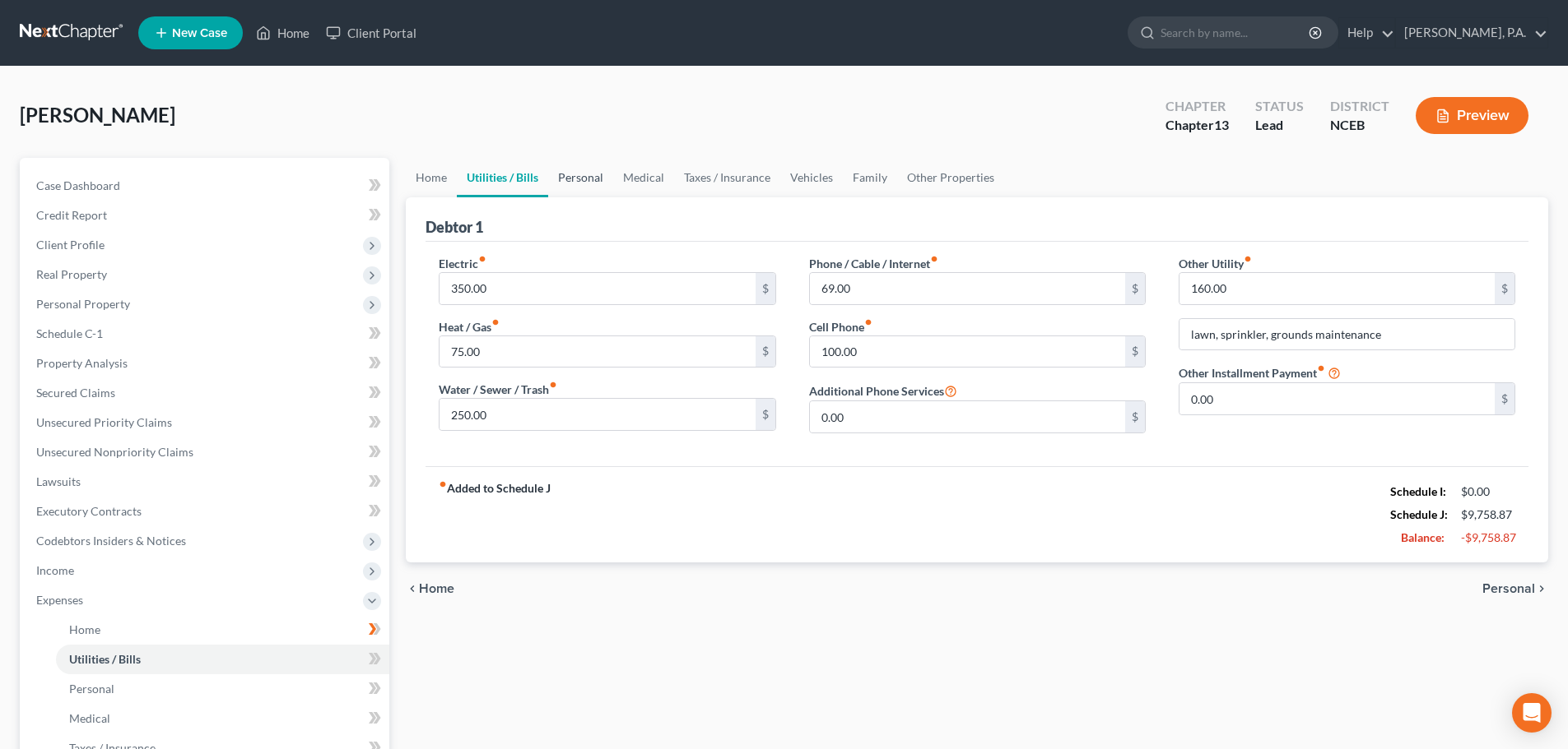
click at [597, 181] on link "Personal" at bounding box center [580, 177] width 65 height 39
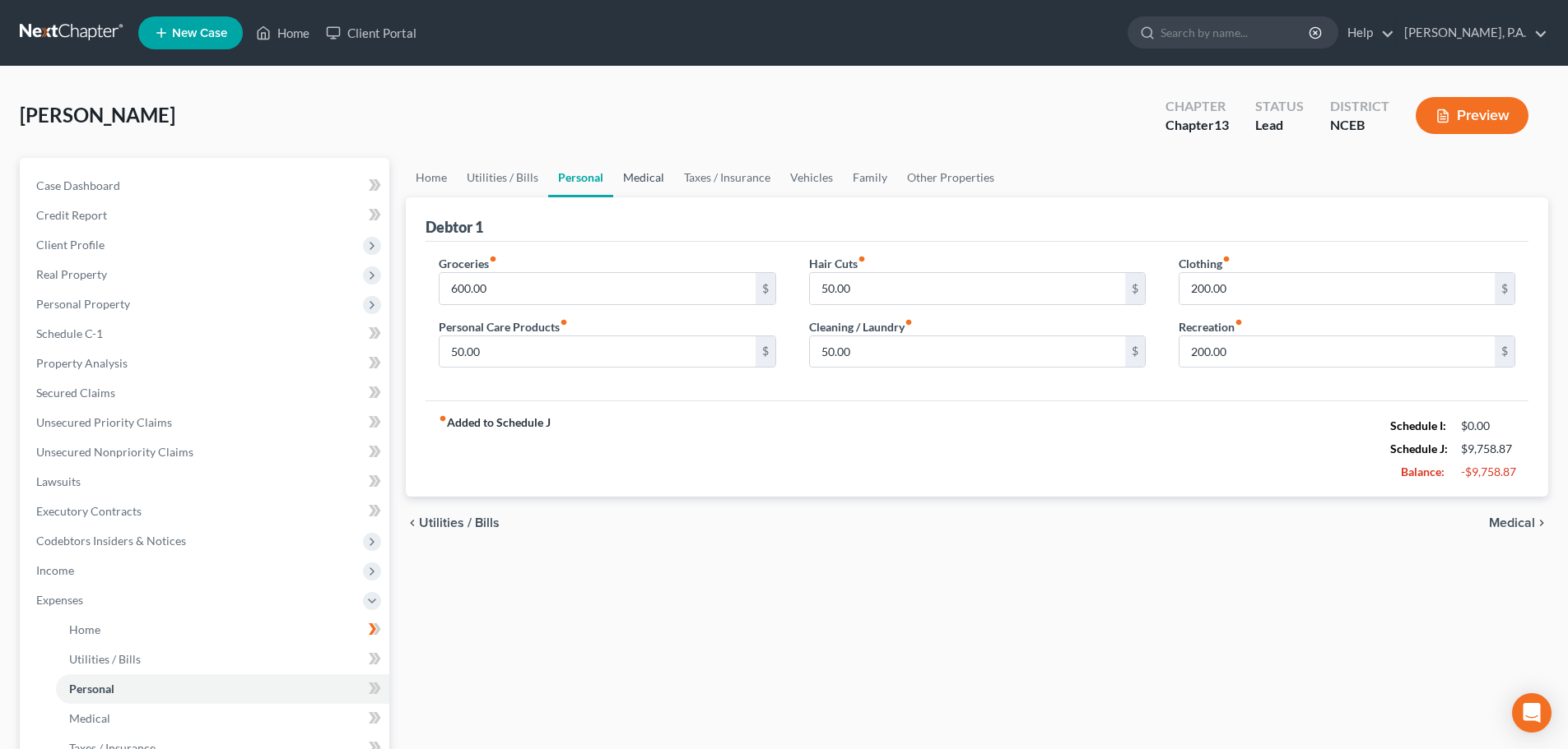
click at [650, 181] on link "Medical" at bounding box center [643, 177] width 61 height 39
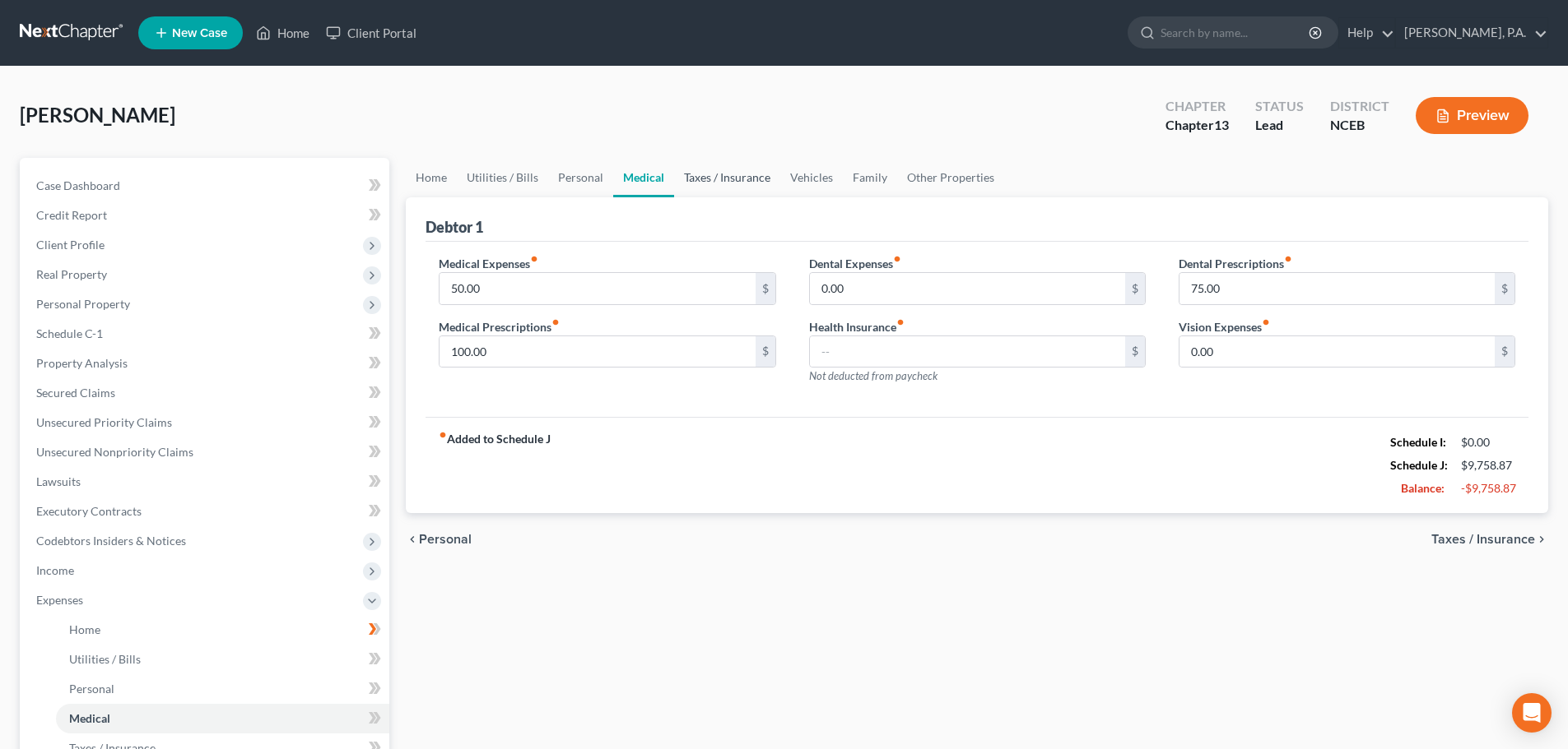
click at [751, 181] on link "Taxes / Insurance" at bounding box center [726, 177] width 106 height 39
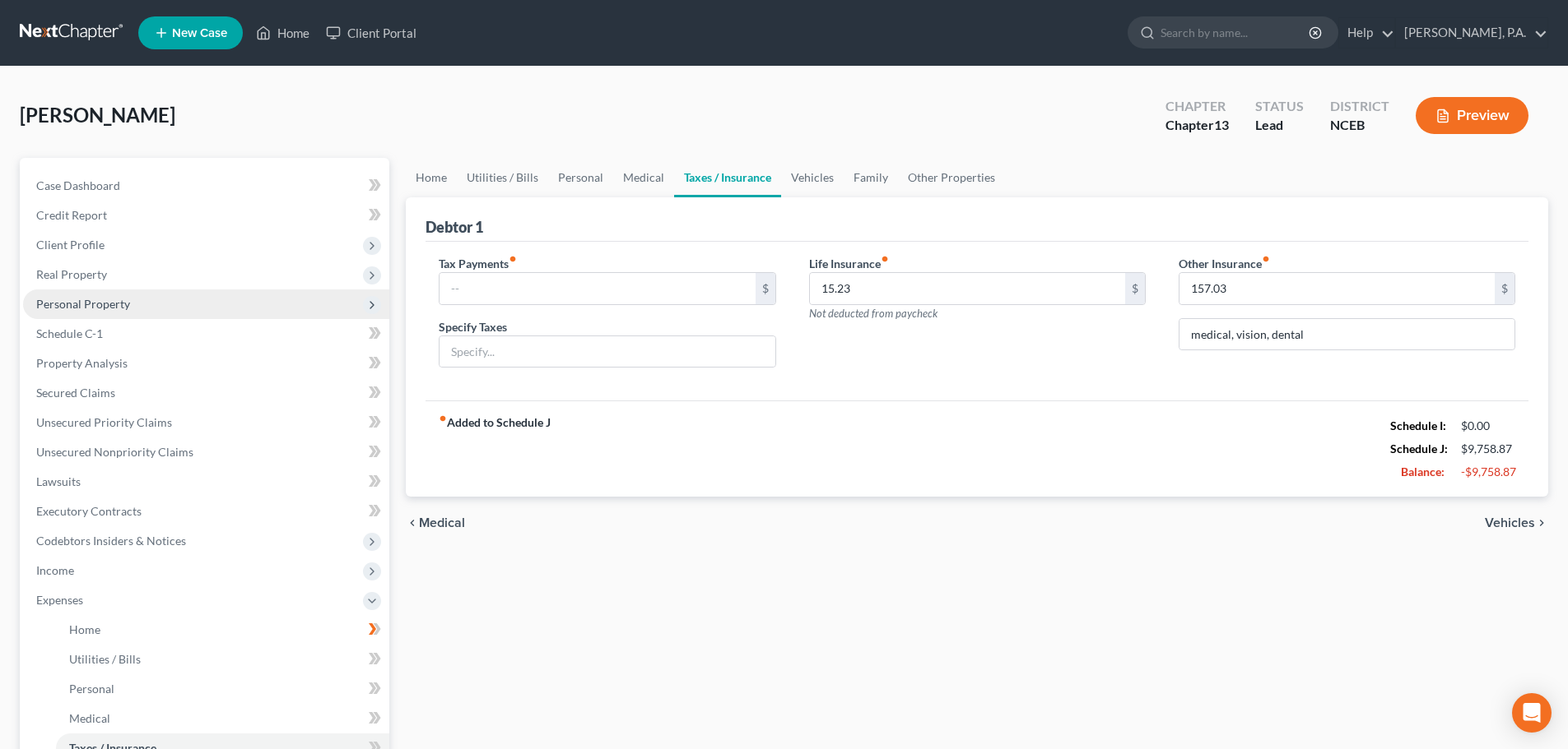
click at [143, 308] on span "Personal Property" at bounding box center [206, 303] width 366 height 30
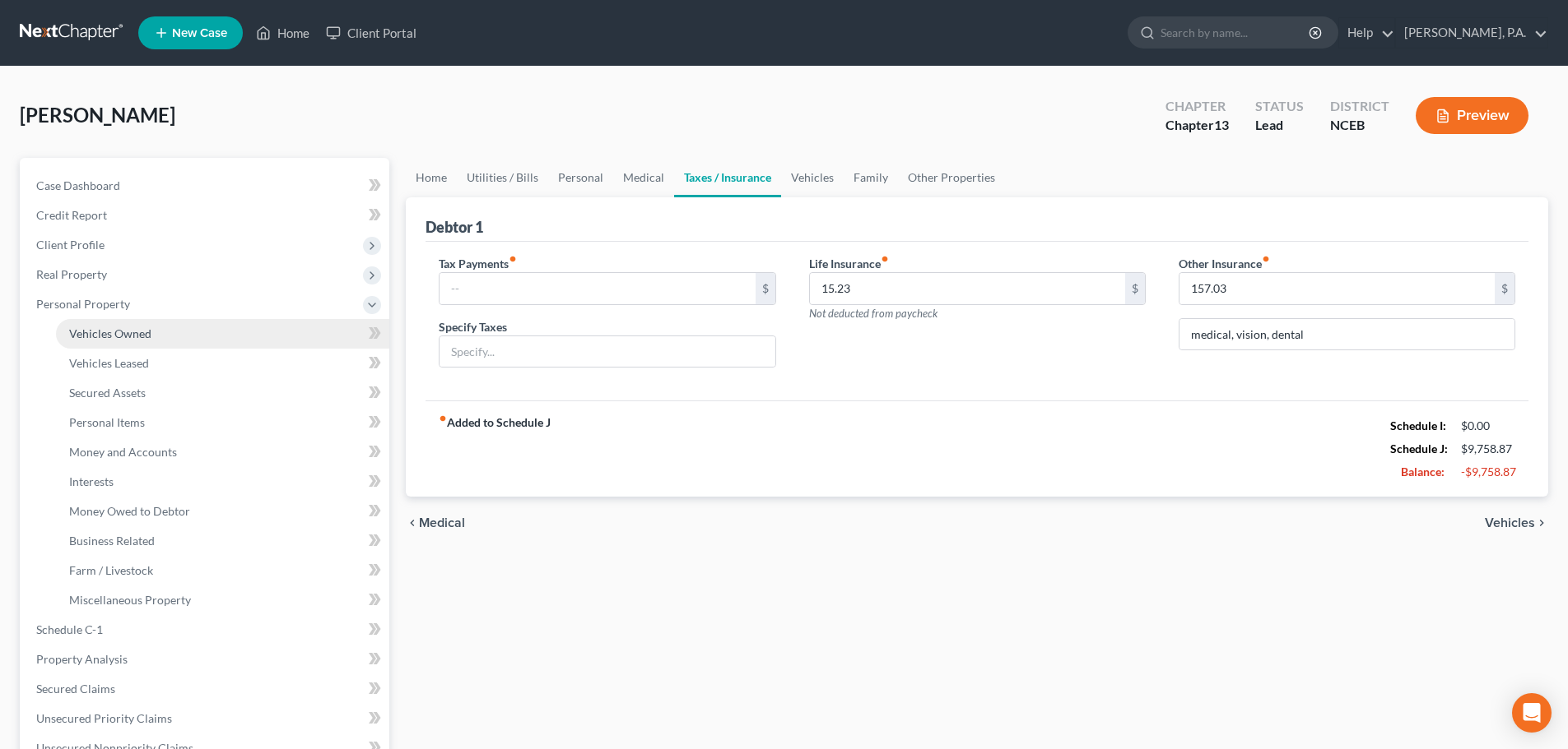
click at [176, 346] on link "Vehicles Owned" at bounding box center [222, 333] width 333 height 30
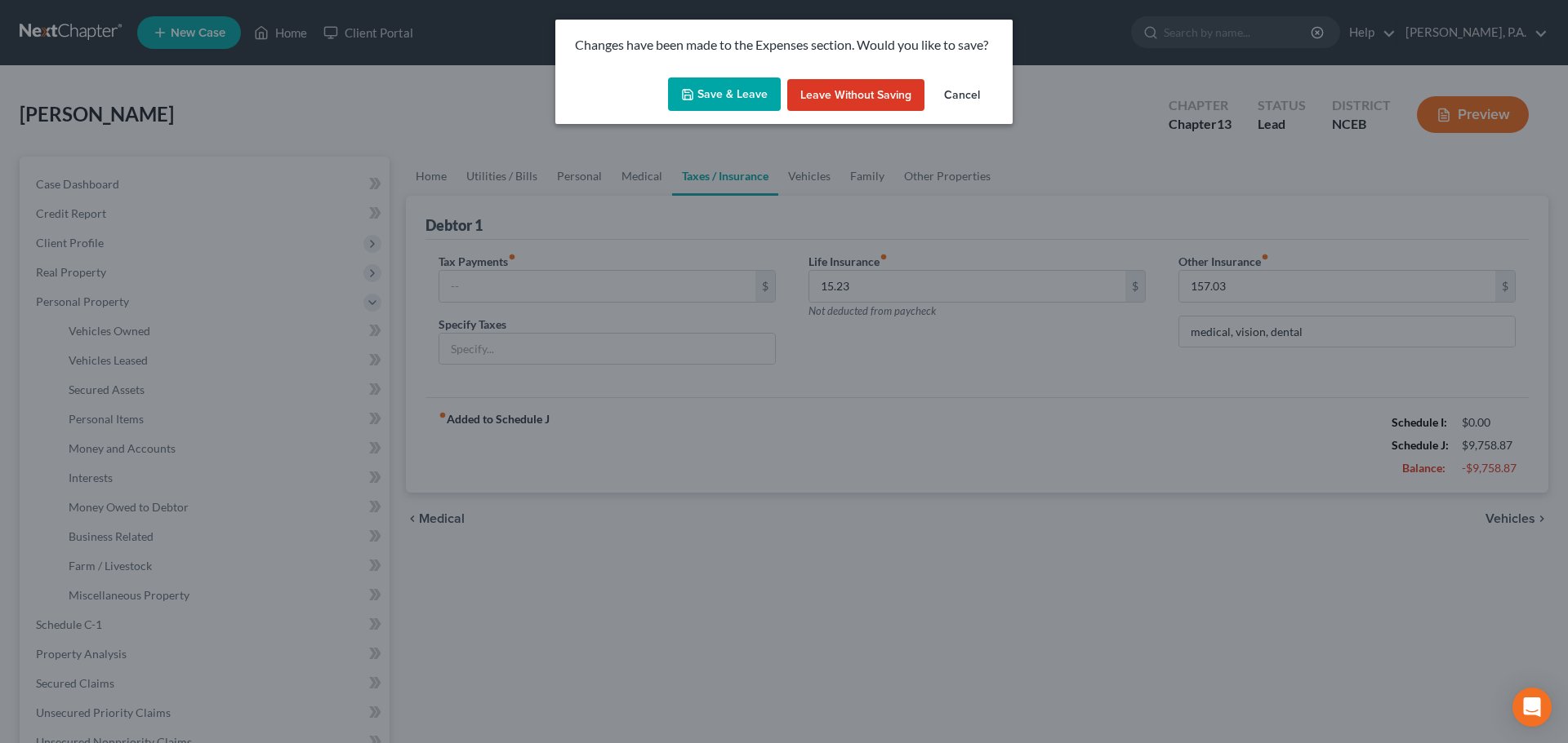
click at [681, 86] on button "Save & Leave" at bounding box center [724, 94] width 112 height 34
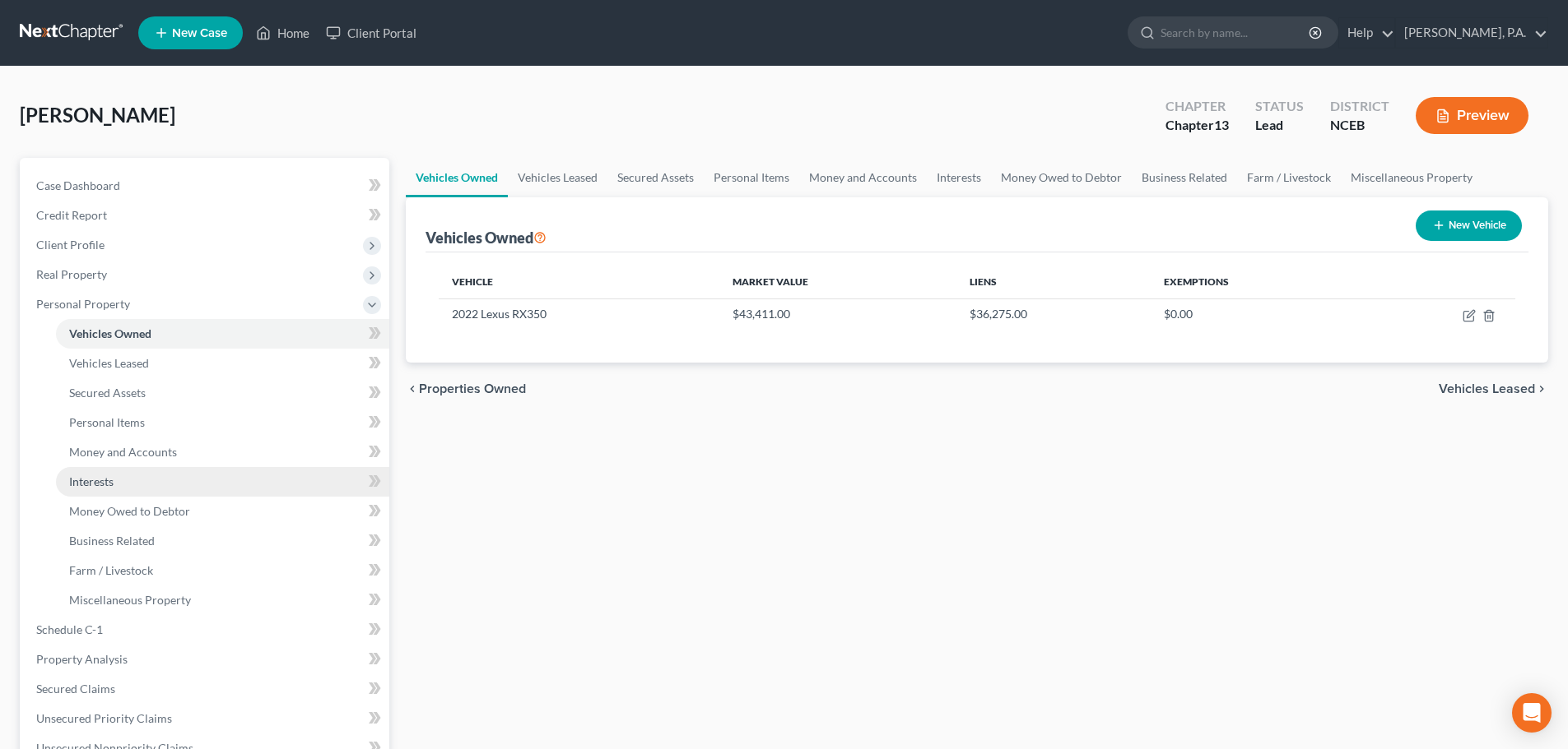
click at [281, 473] on link "Interests" at bounding box center [222, 482] width 333 height 30
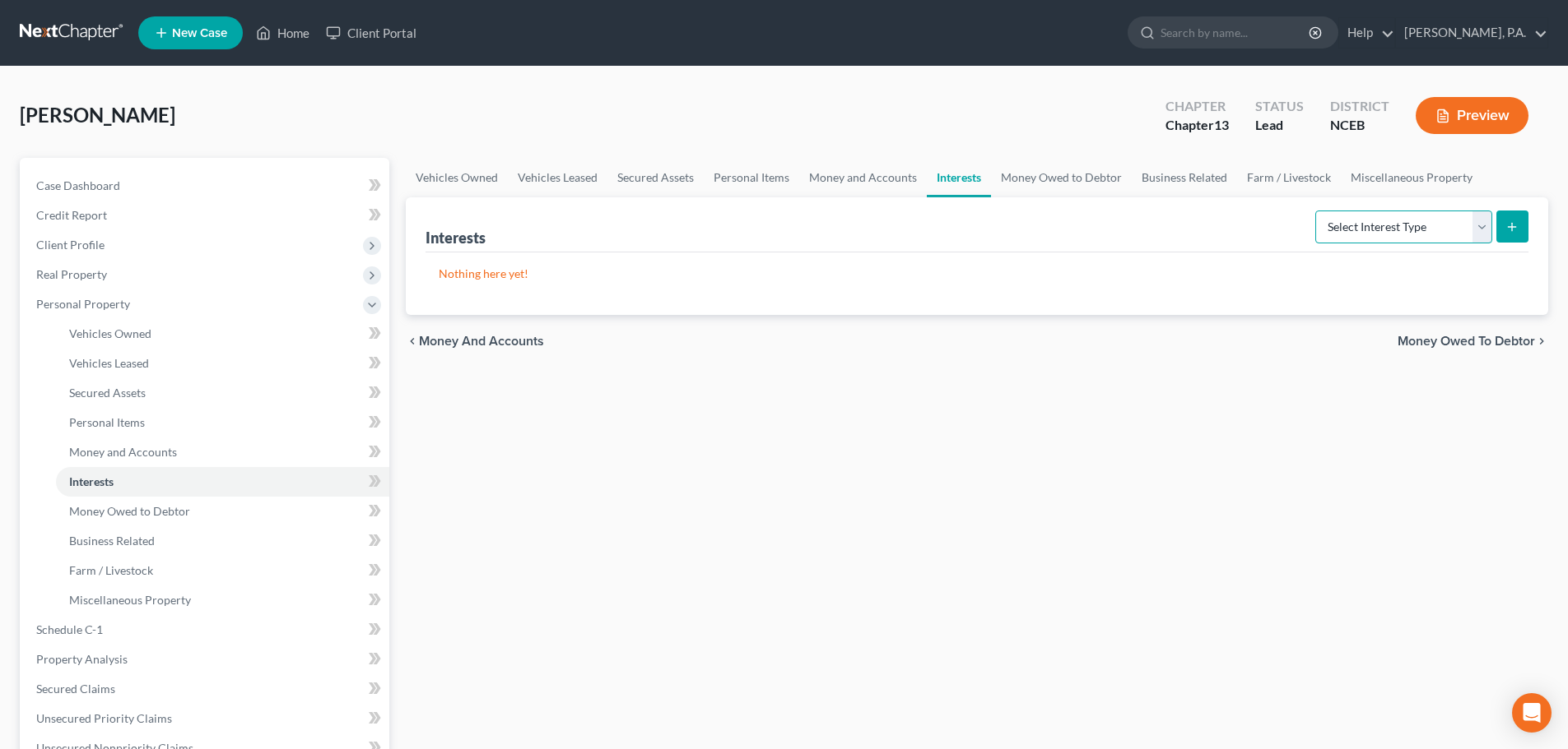
click at [1334, 241] on select "Select Interest Type 401K Annuity Bond Education IRA Government Bond Government…" at bounding box center [1404, 227] width 177 height 33
select select "term_life_insurance"
click at [1316, 210] on select "Select Interest Type 401K Annuity Bond Education IRA Government Bond Government…" at bounding box center [1404, 227] width 177 height 33
click at [1526, 238] on button "submit" at bounding box center [1511, 226] width 32 height 32
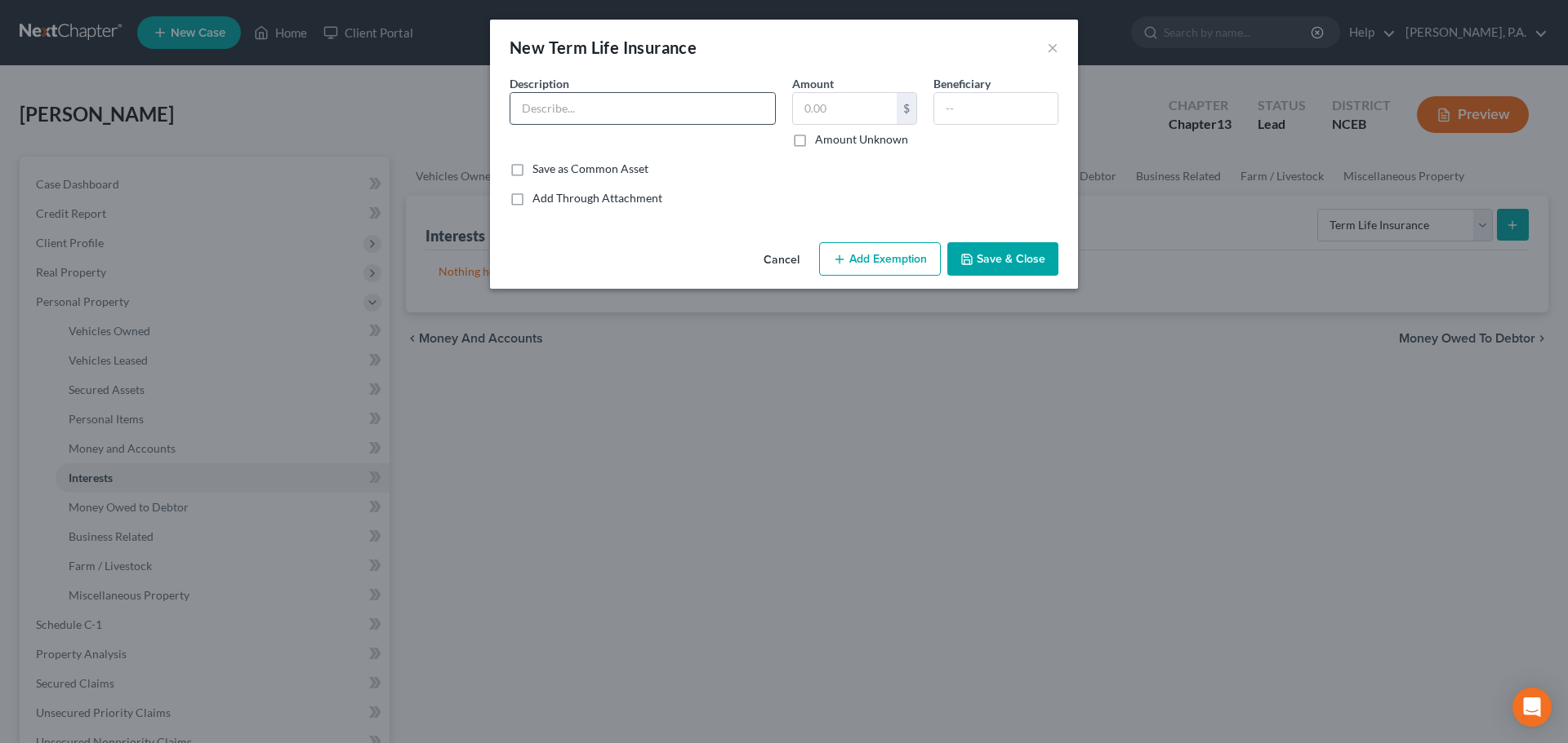
click at [735, 106] on input "text" at bounding box center [642, 109] width 265 height 31
type input "Life Insurance"
click at [993, 115] on input "text" at bounding box center [995, 109] width 123 height 31
type input "Daughter"
click at [915, 252] on button "Add Exemption" at bounding box center [880, 259] width 122 height 34
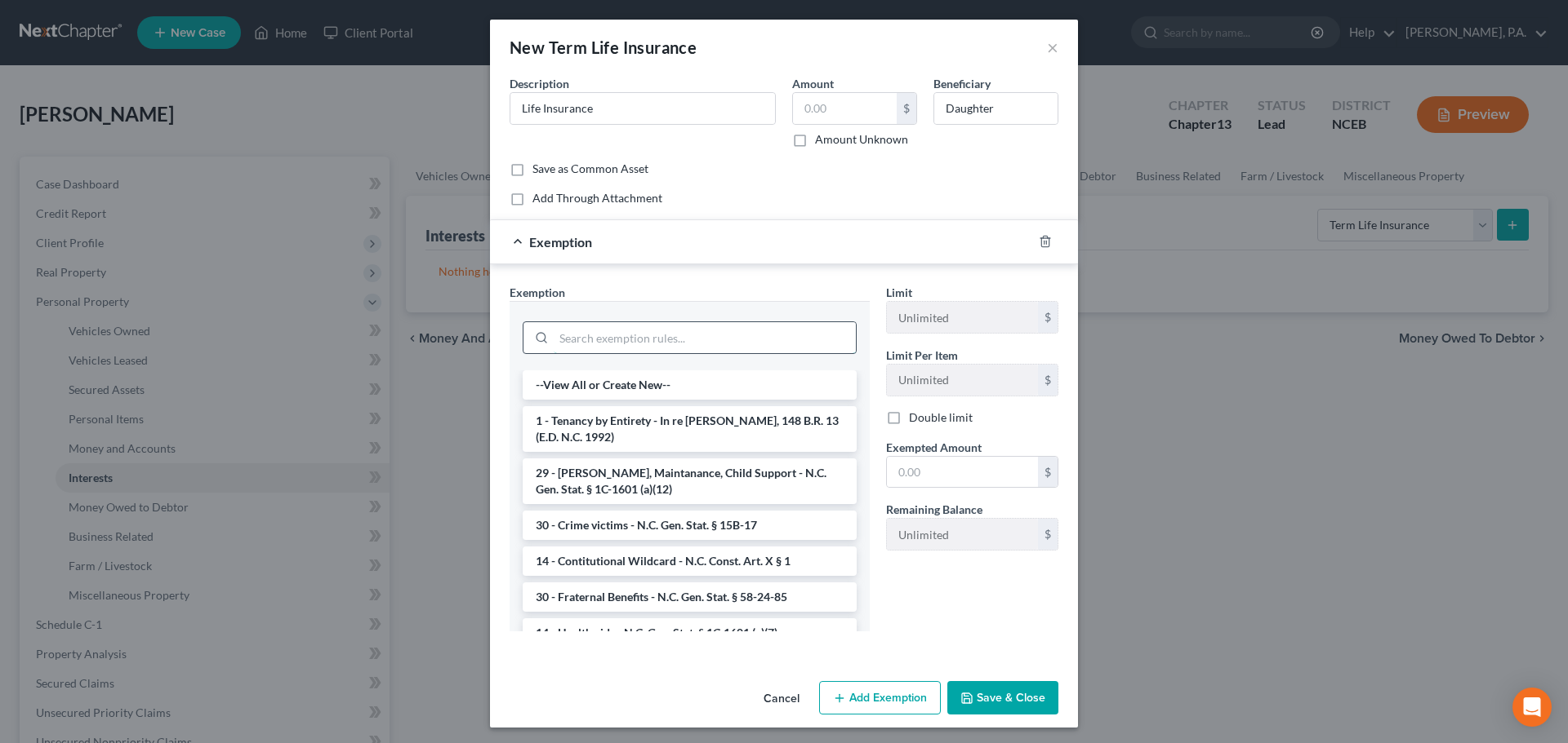
click at [759, 334] on input "search" at bounding box center [704, 337] width 302 height 31
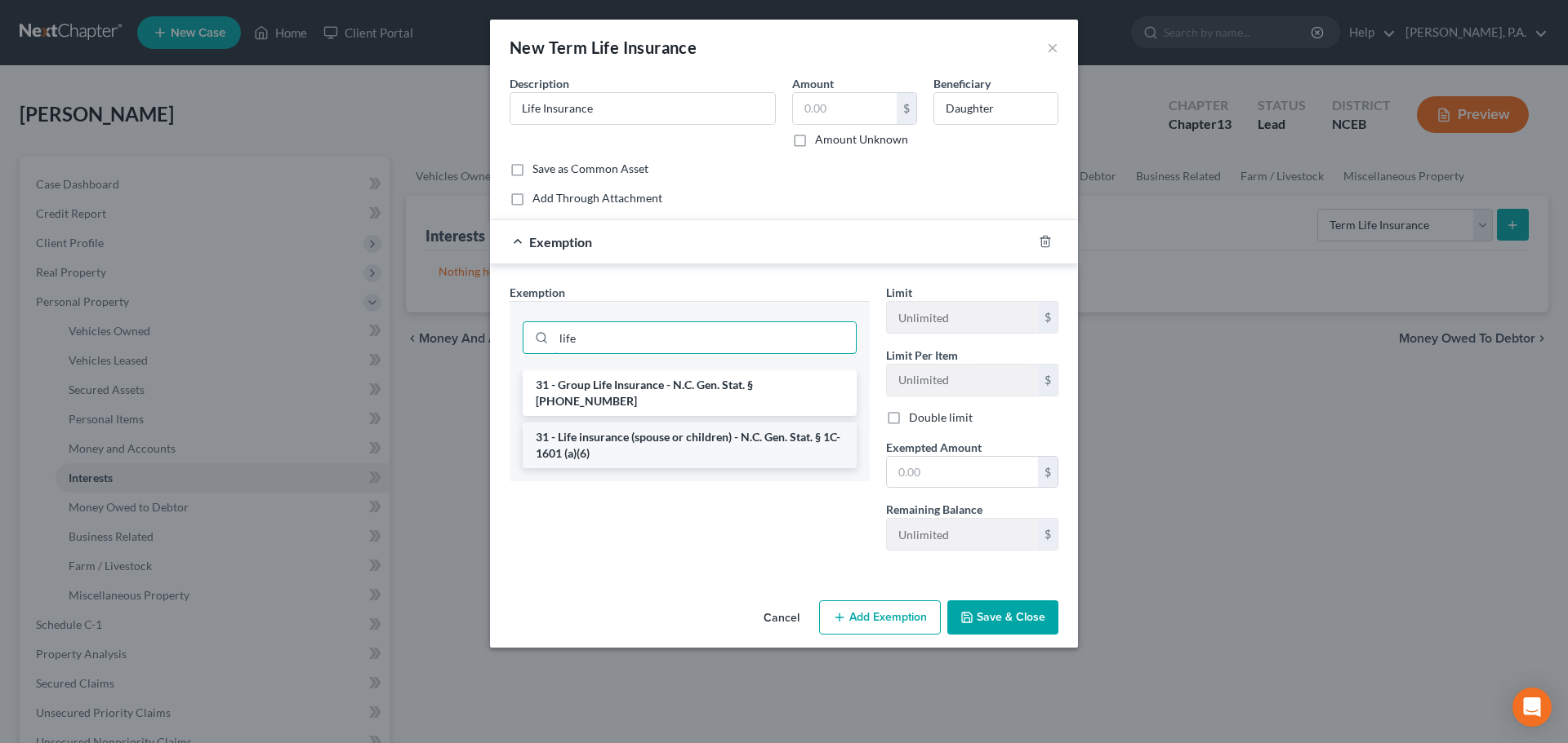
type input "life"
click at [771, 435] on li "31 - Life insurance (spouse or children) - N.C. Gen. Stat. § 1C-1601 (a)(6)" at bounding box center [689, 446] width 334 height 46
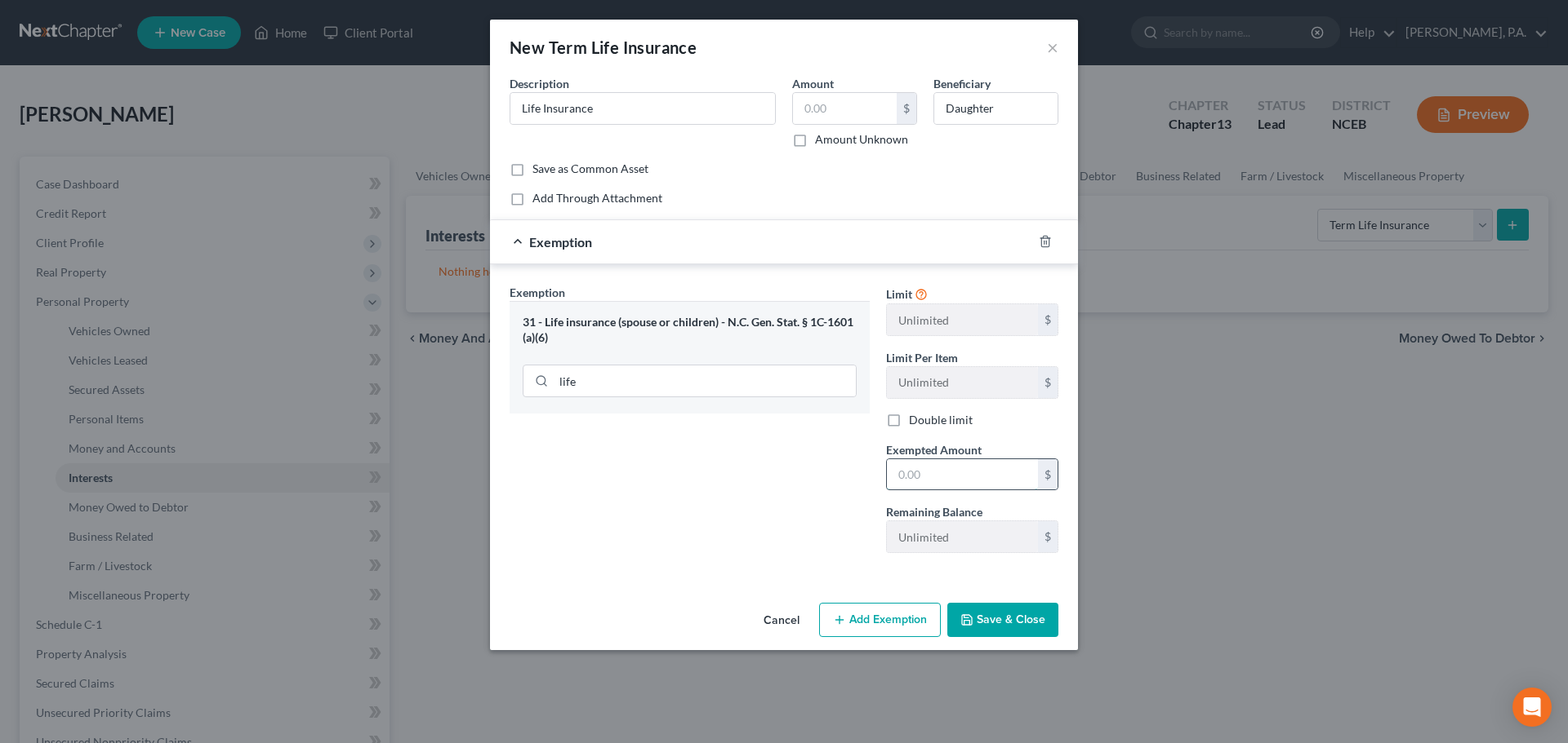
click at [938, 468] on input "text" at bounding box center [962, 474] width 151 height 31
type input "0.00"
click at [995, 623] on button "Save & Close" at bounding box center [1003, 620] width 111 height 34
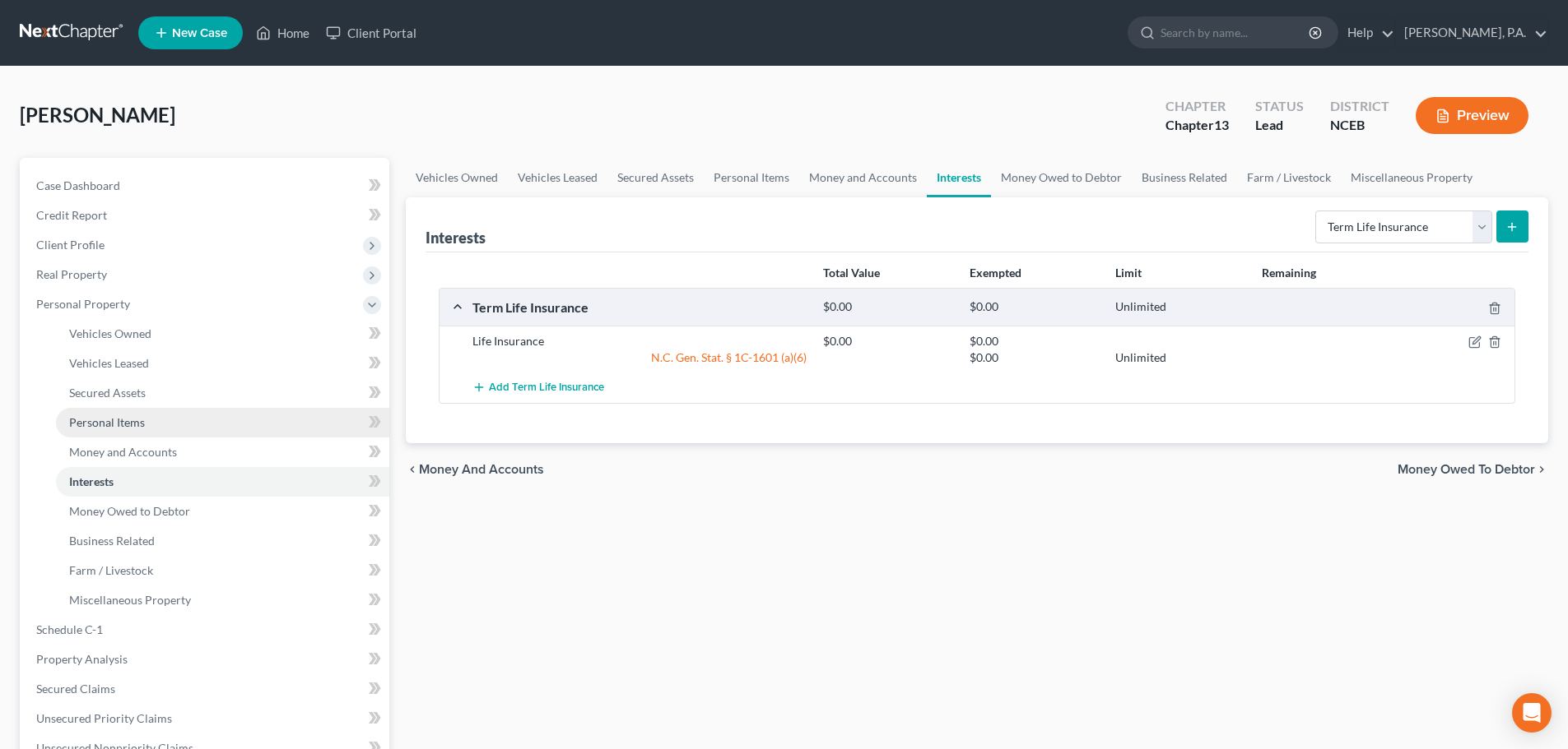
click at [220, 433] on link "Personal Items" at bounding box center [222, 423] width 333 height 30
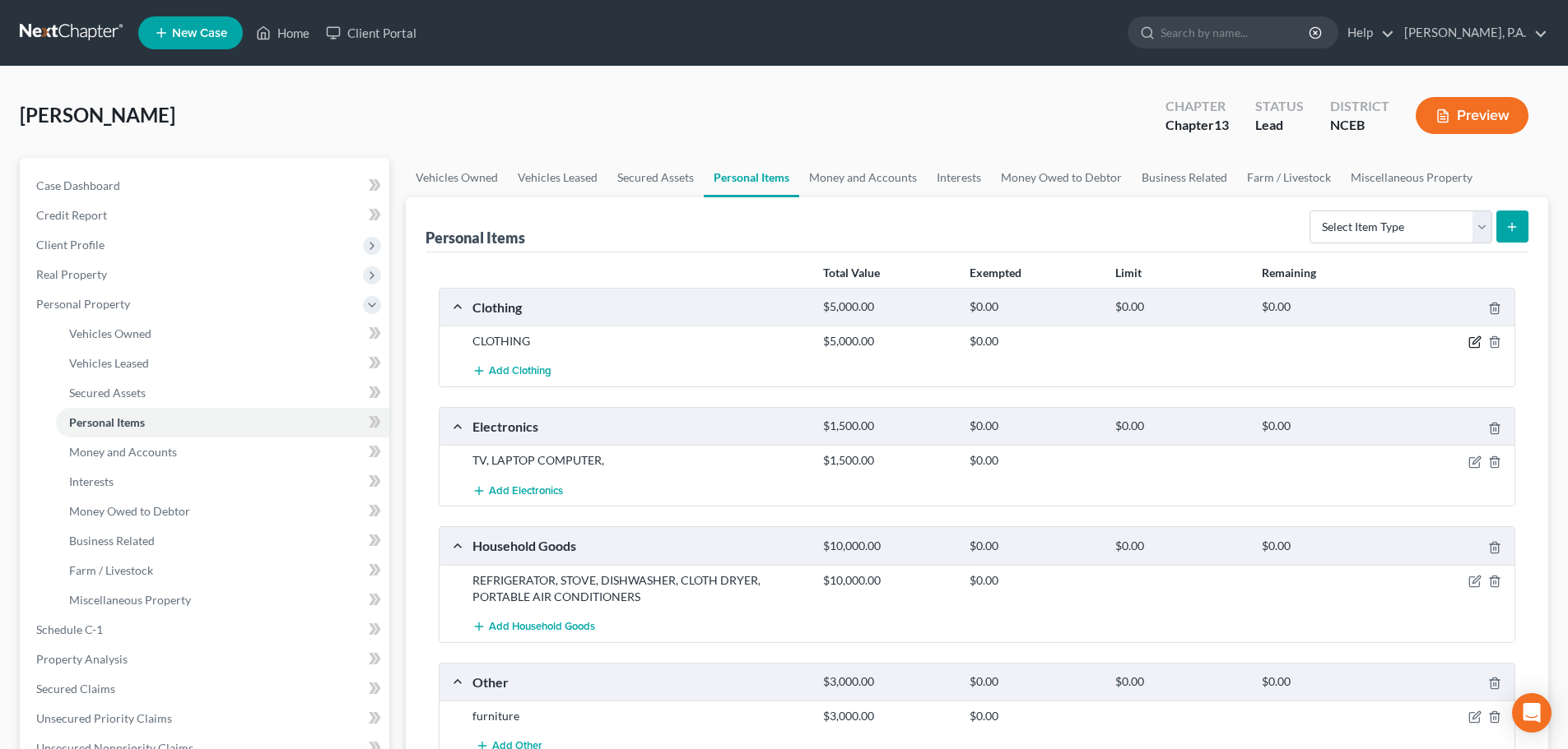
click at [1479, 347] on icon "button" at bounding box center [1474, 343] width 10 height 10
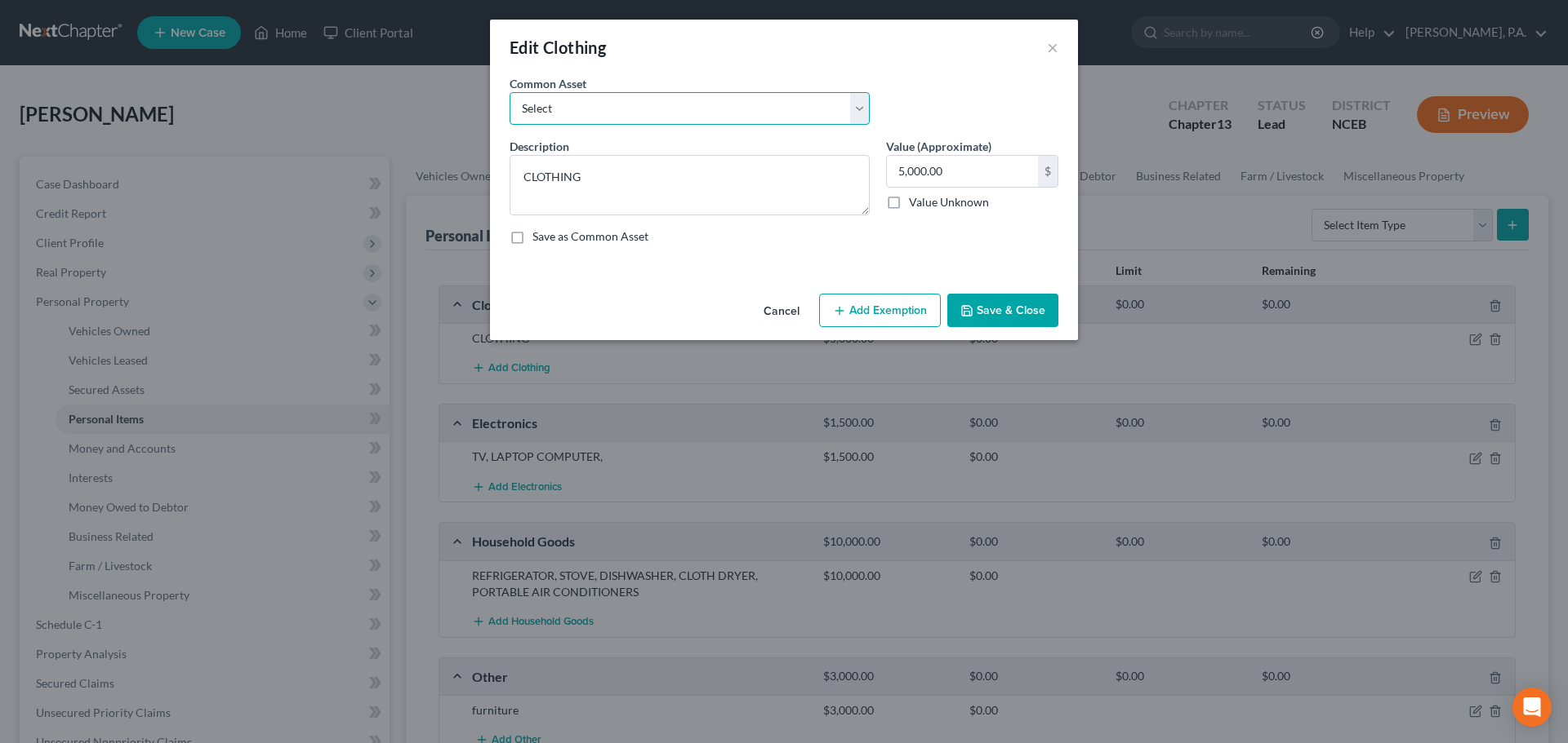
click at [616, 110] on select "Select Men's casual and work apparel. Women's casual and work apparel." at bounding box center [689, 109] width 360 height 32
select select "1"
click at [509, 92] on select "Select Men's casual and work apparel. Women's casual and work apparel." at bounding box center [689, 109] width 360 height 32
type textarea "Women's casual and work apparel."
type input "500.00"
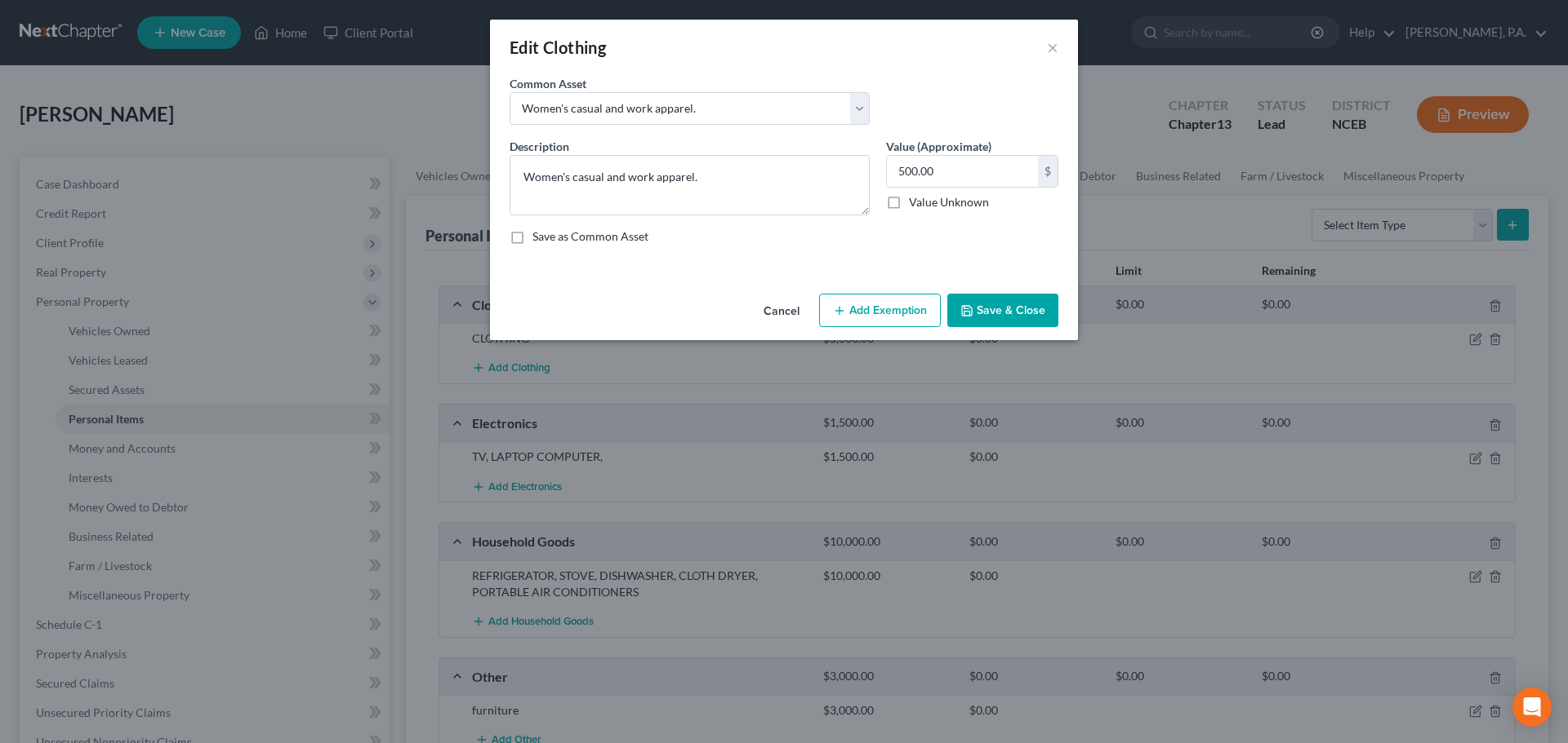
click at [916, 311] on button "Add Exemption" at bounding box center [880, 311] width 122 height 34
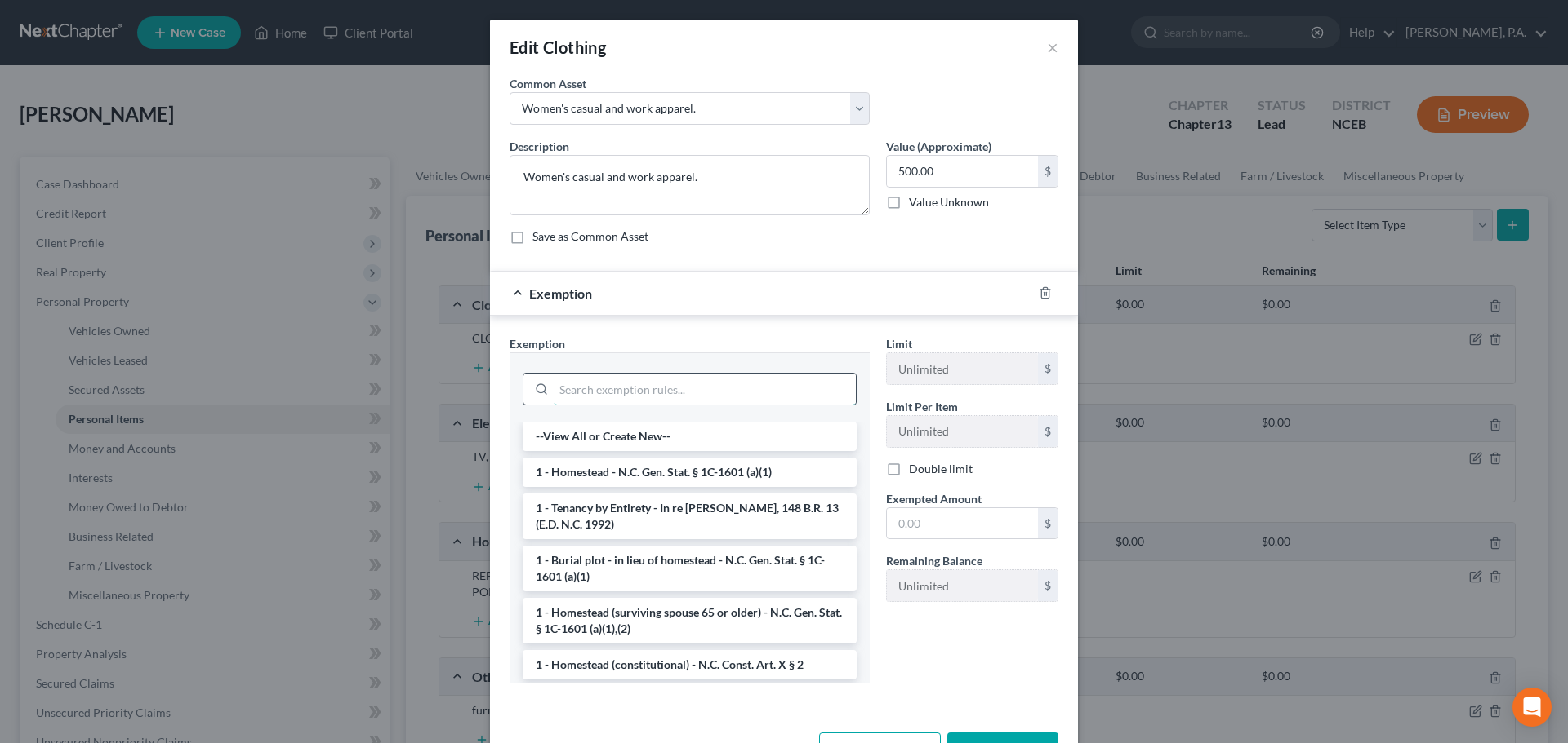
click at [678, 380] on input "search" at bounding box center [704, 389] width 302 height 31
type input "w"
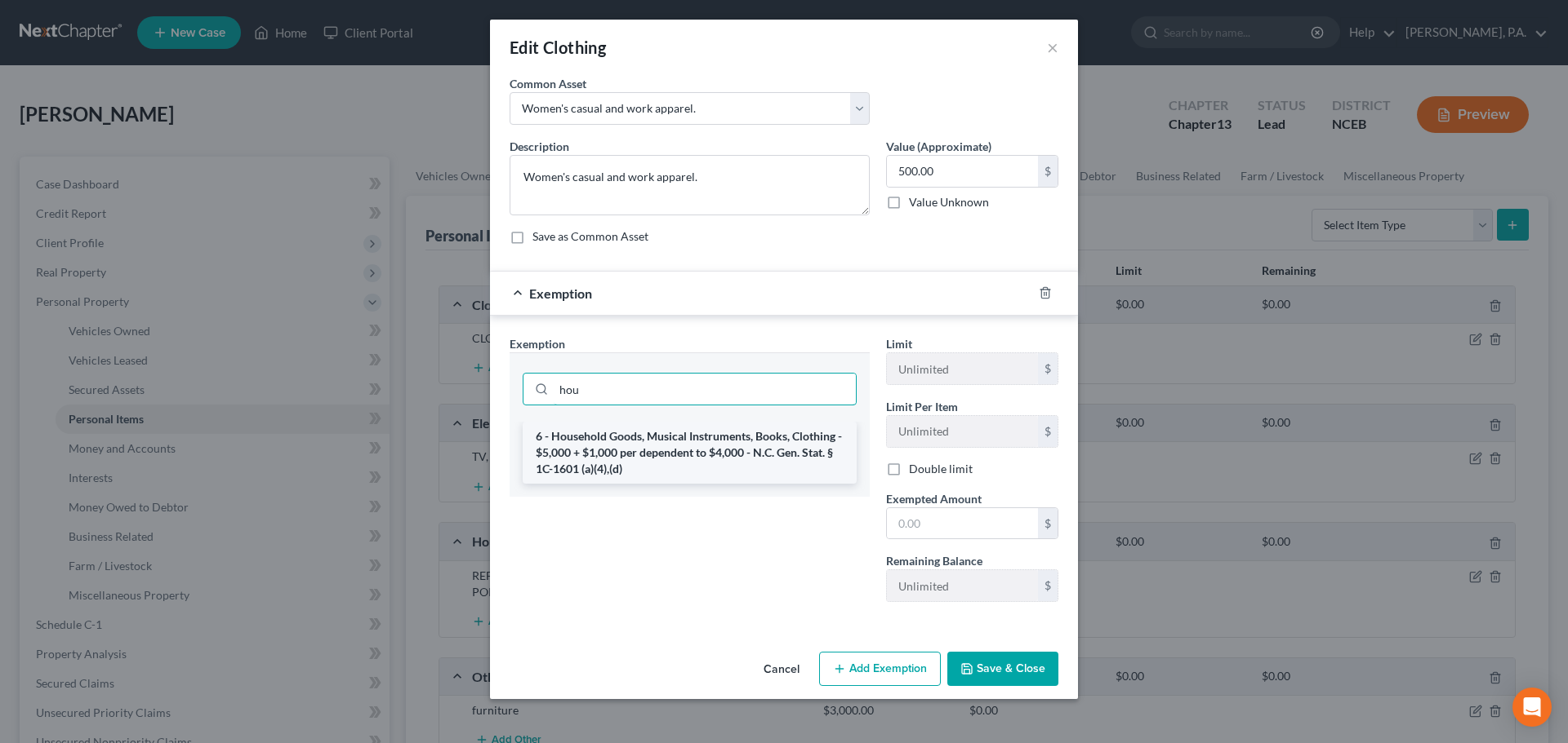
type input "hou"
click at [673, 454] on li "6 - Household Goods, Musical Instruments, Books, Clothing - $5,000 + $1,000 per…" at bounding box center [689, 452] width 334 height 62
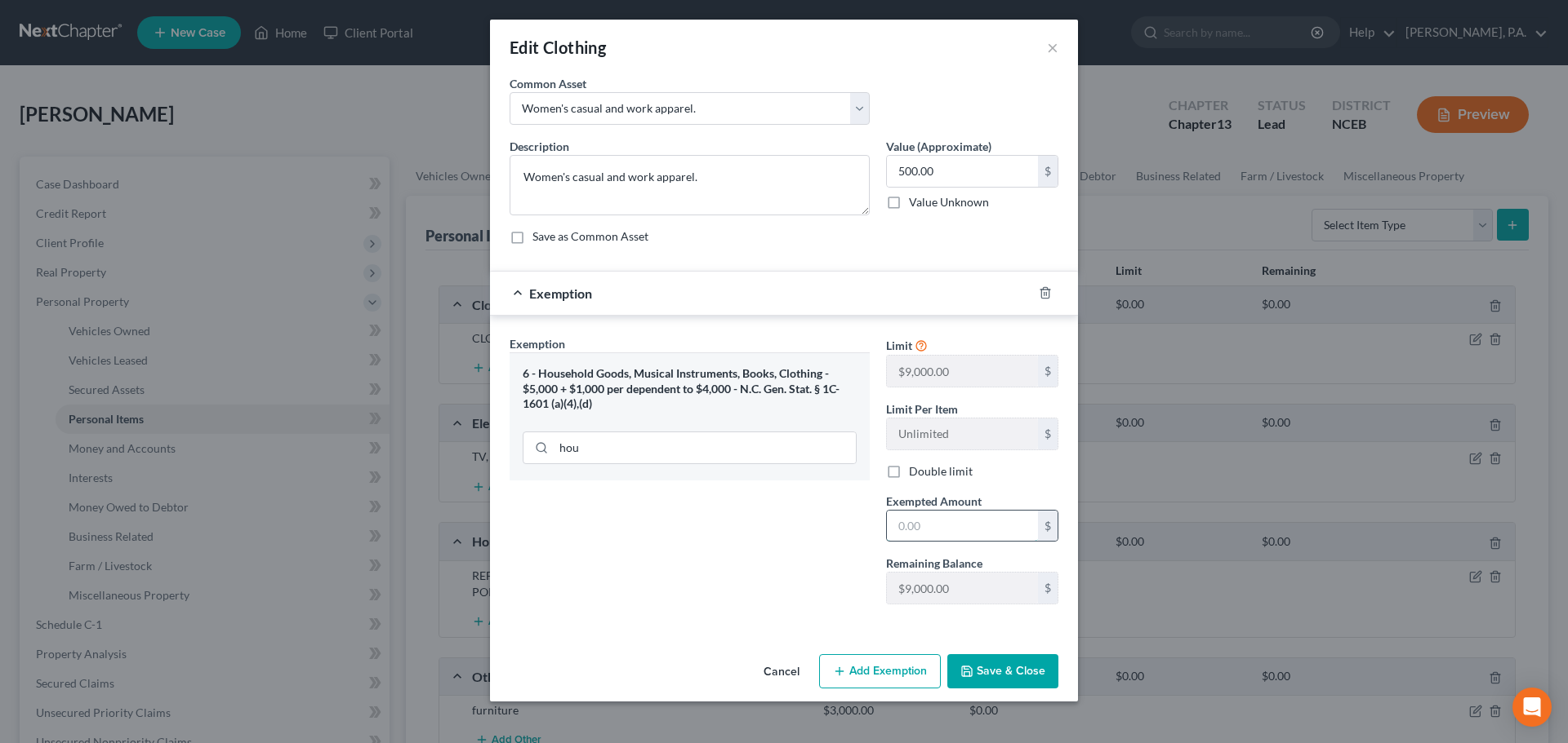
click at [904, 531] on input "text" at bounding box center [962, 526] width 151 height 31
type input "500"
click at [999, 662] on button "Save & Close" at bounding box center [1003, 672] width 111 height 34
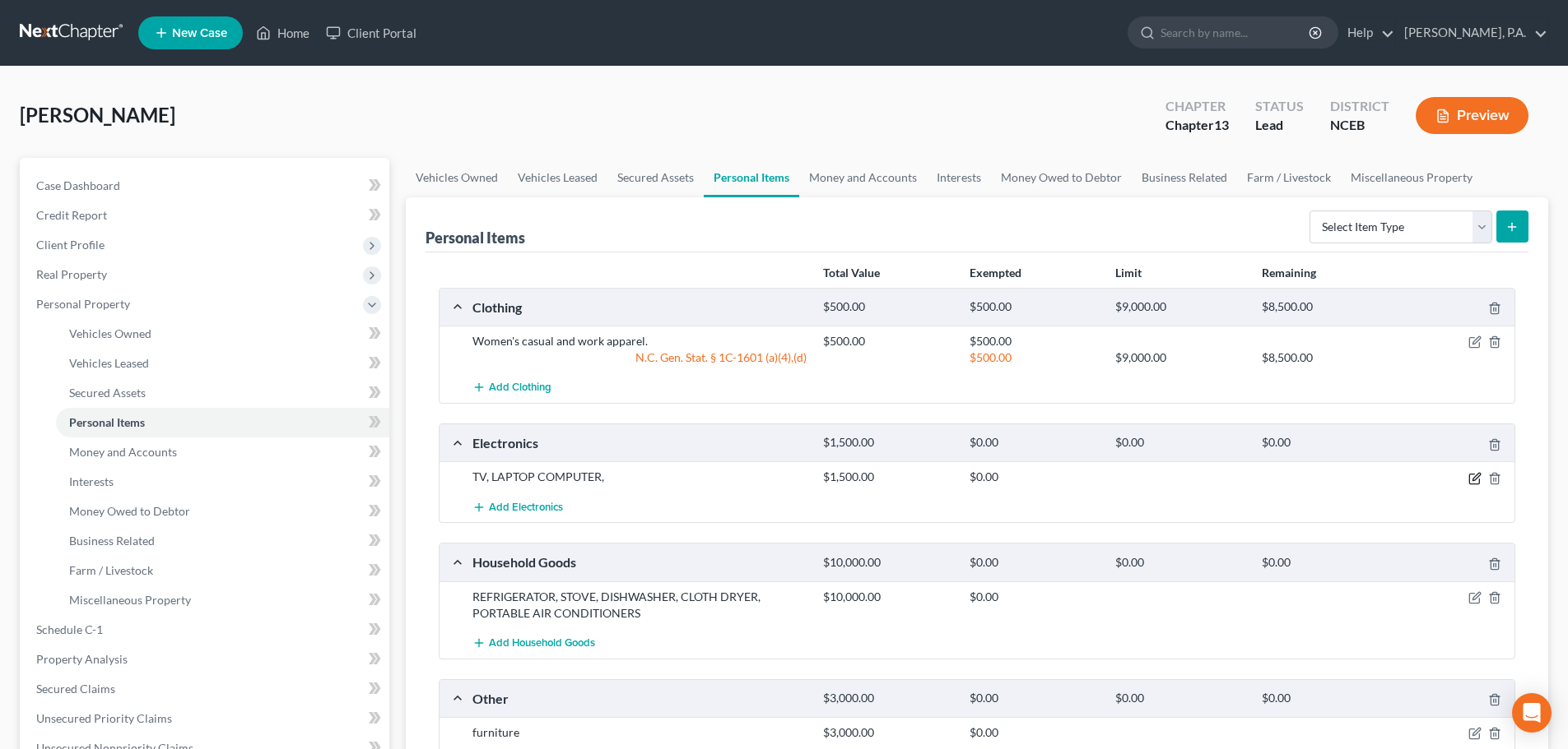
click at [1474, 477] on icon "button" at bounding box center [1476, 476] width 8 height 8
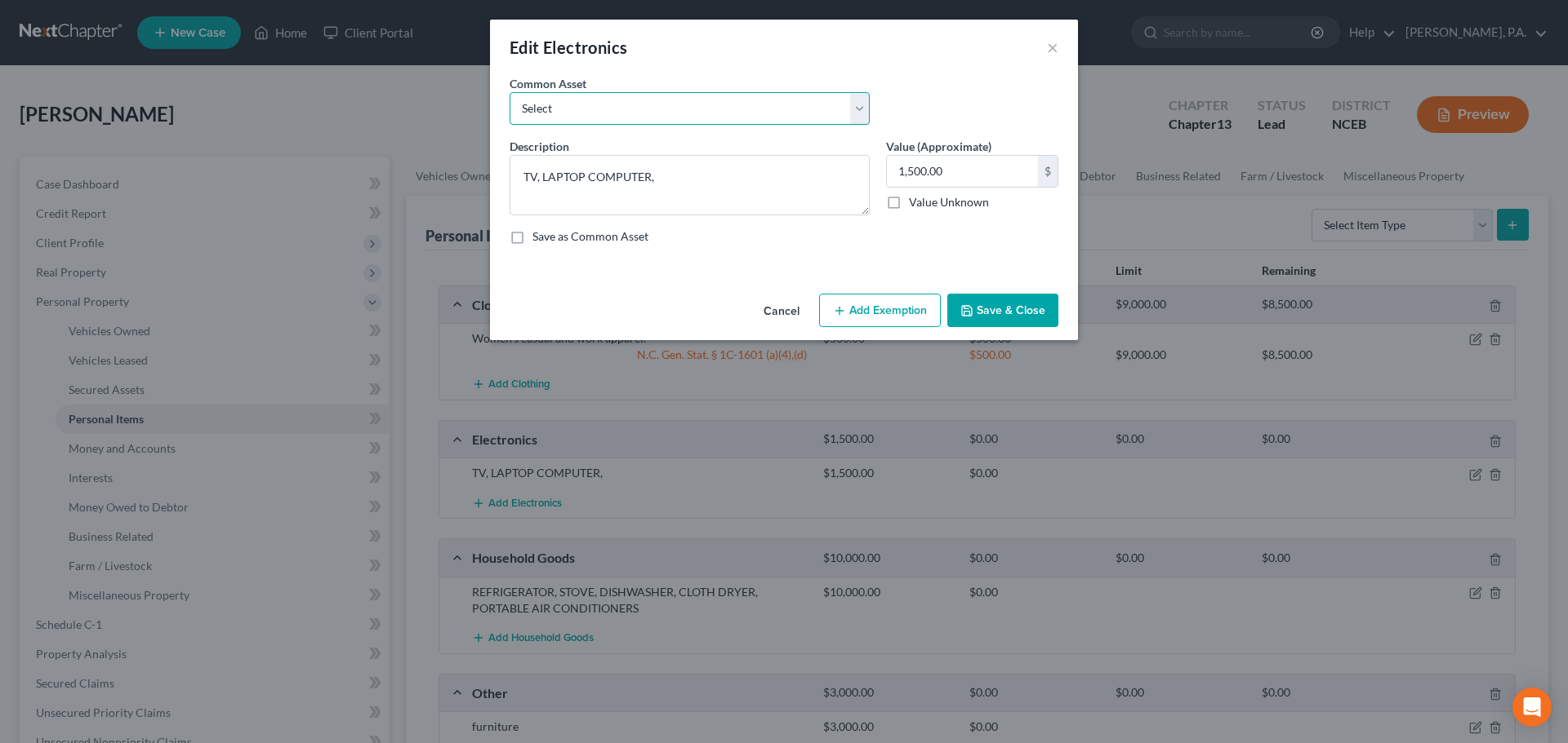
click at [802, 110] on select "Select Consumer electronics, including televisions, audio/visual equipment, and…" at bounding box center [689, 109] width 360 height 32
select select "0"
click at [509, 92] on select "Select Consumer electronics, including televisions, audio/visual equipment, and…" at bounding box center [689, 109] width 360 height 32
type textarea "Consumer electronics, including televisions, audio/visual equipment, and access…"
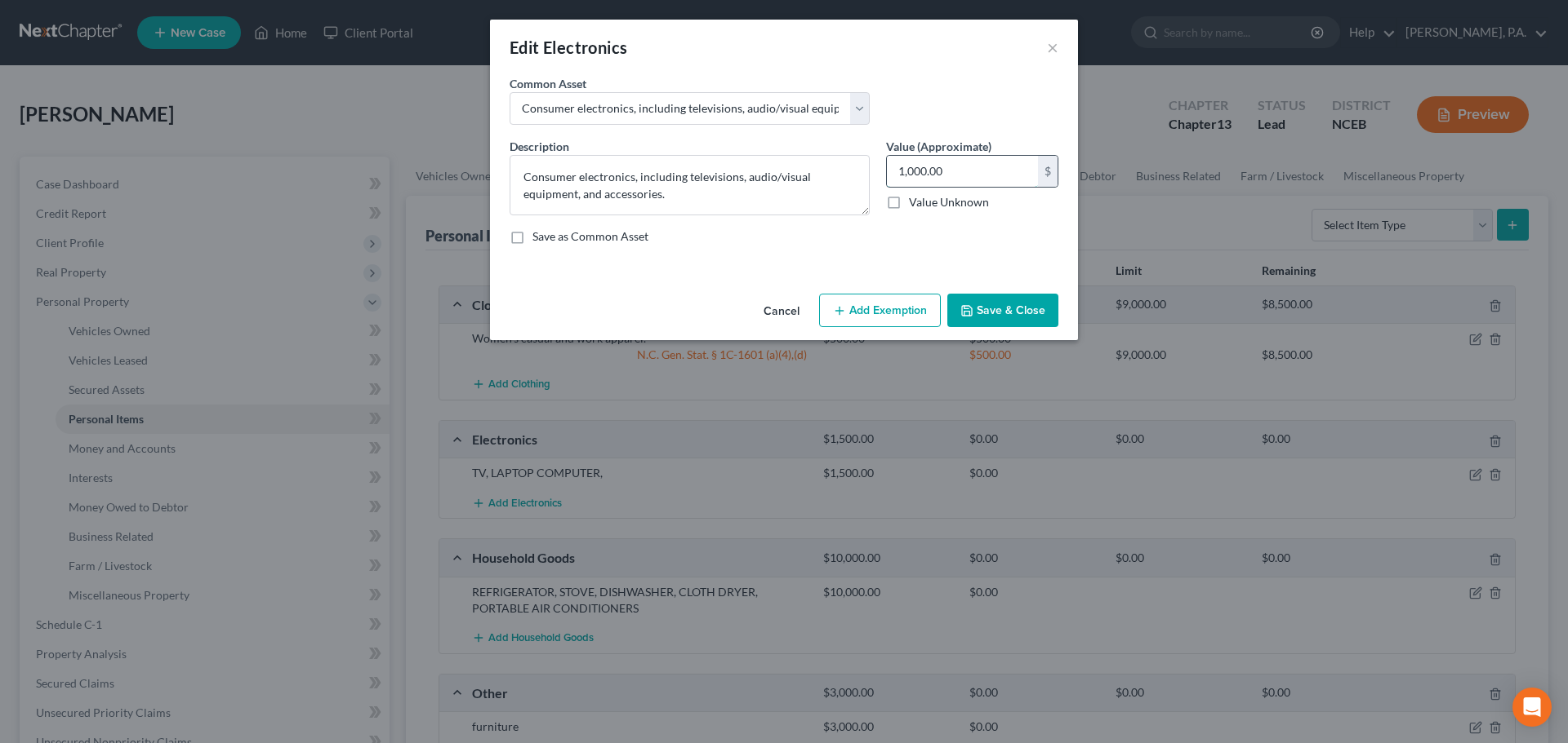
click at [909, 171] on input "1,000.00" at bounding box center [962, 171] width 151 height 31
type input "1,500"
click at [956, 315] on button "Save & Close" at bounding box center [1003, 311] width 111 height 34
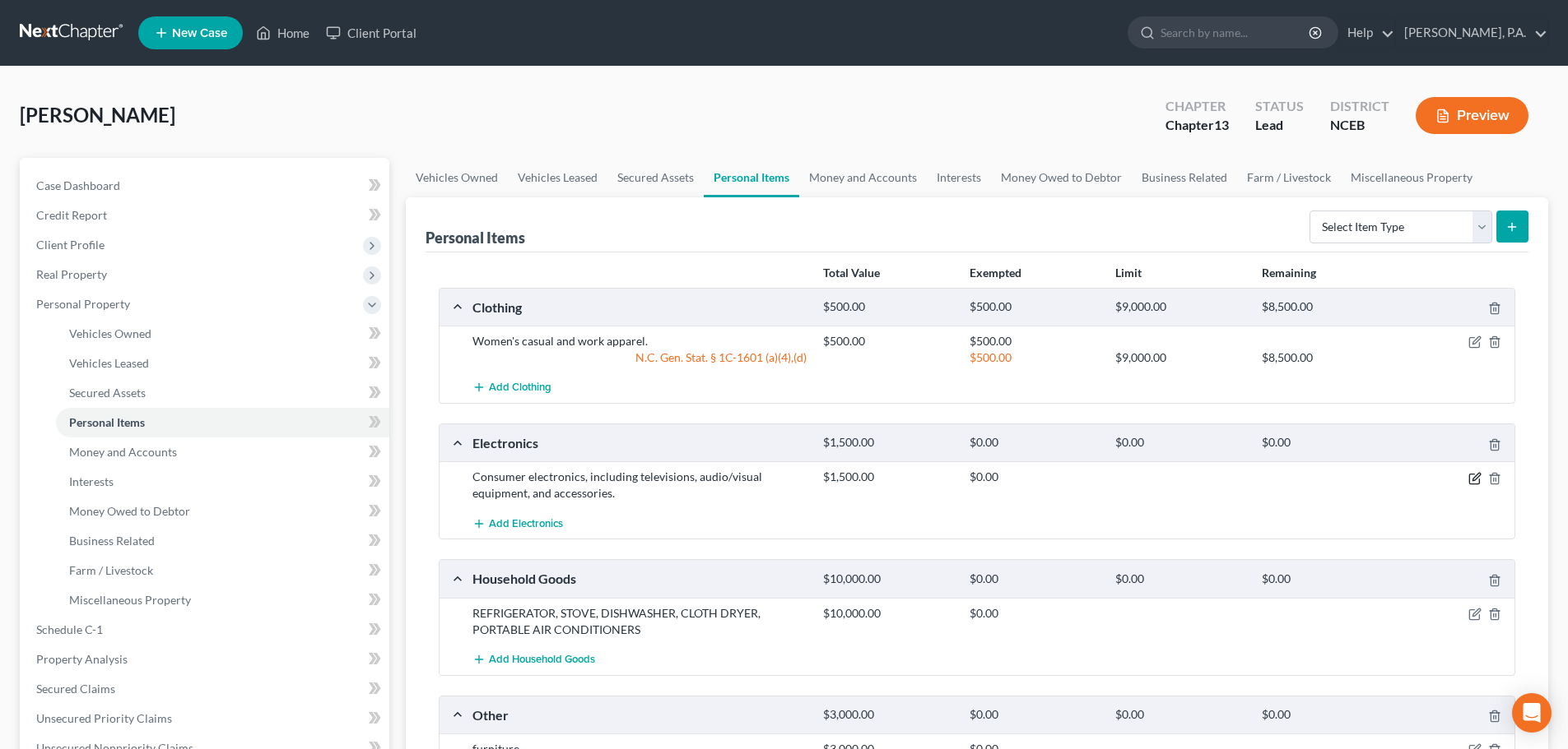
click at [1471, 477] on icon "button" at bounding box center [1475, 479] width 13 height 13
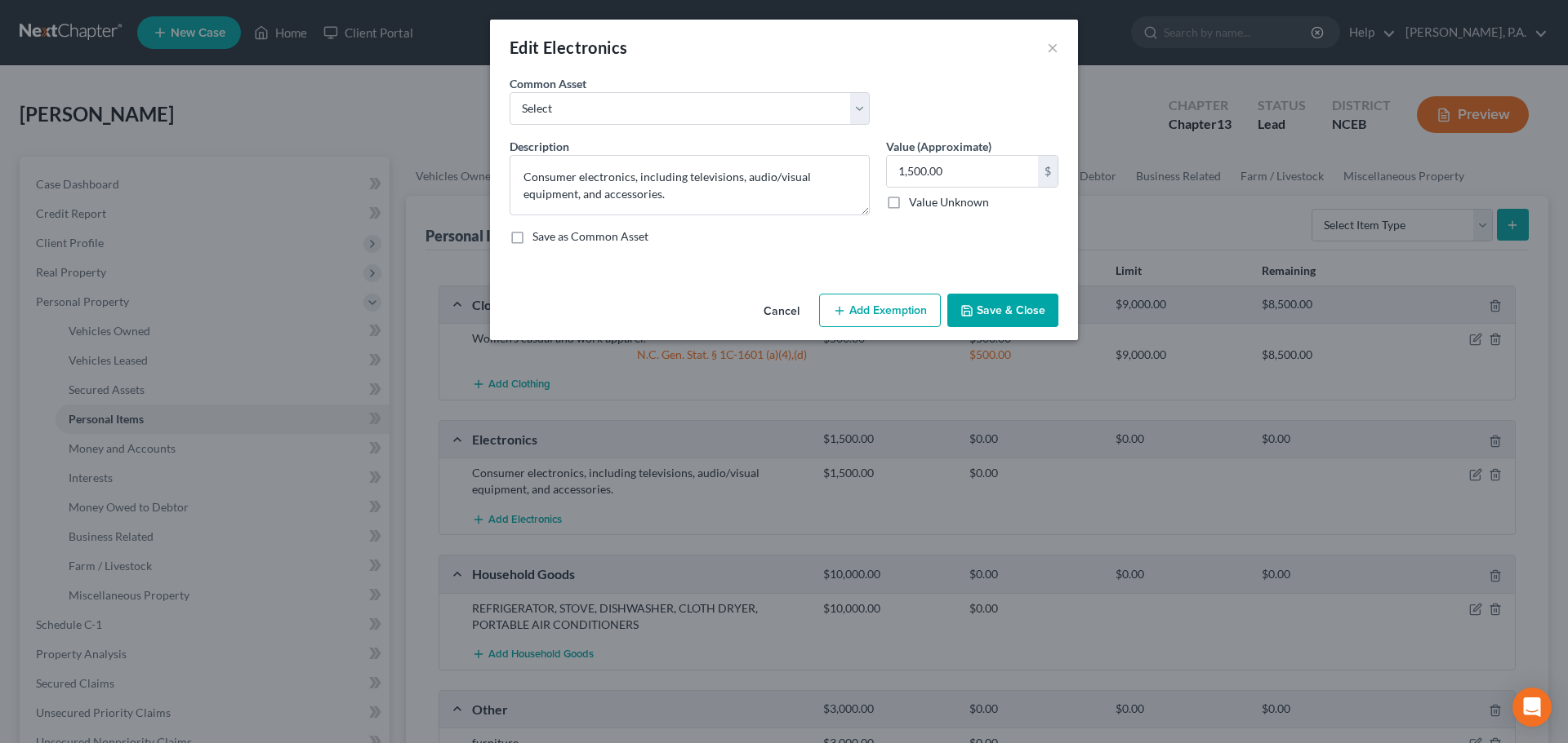
click at [859, 304] on button "Add Exemption" at bounding box center [880, 311] width 122 height 34
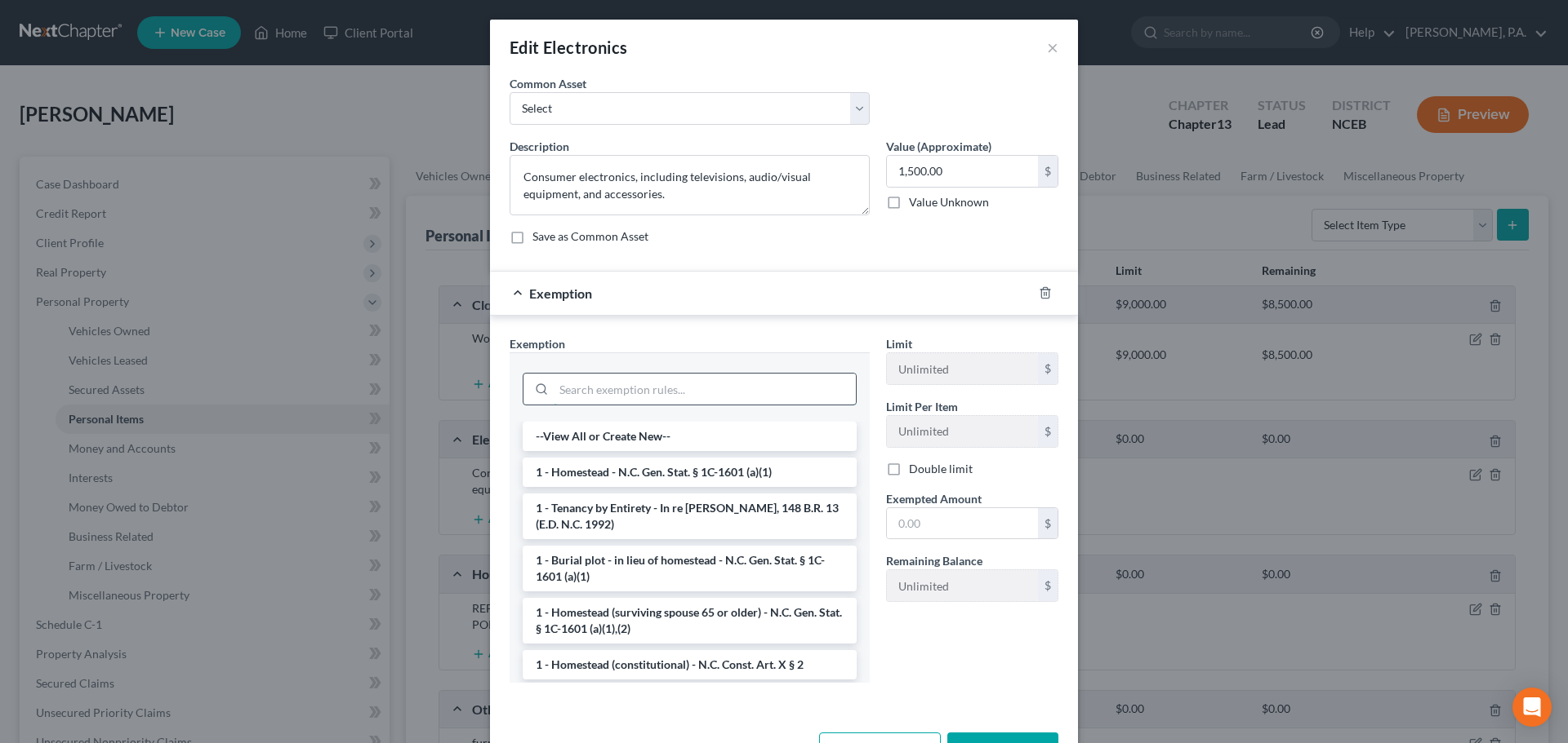
click at [824, 391] on input "search" at bounding box center [704, 389] width 302 height 31
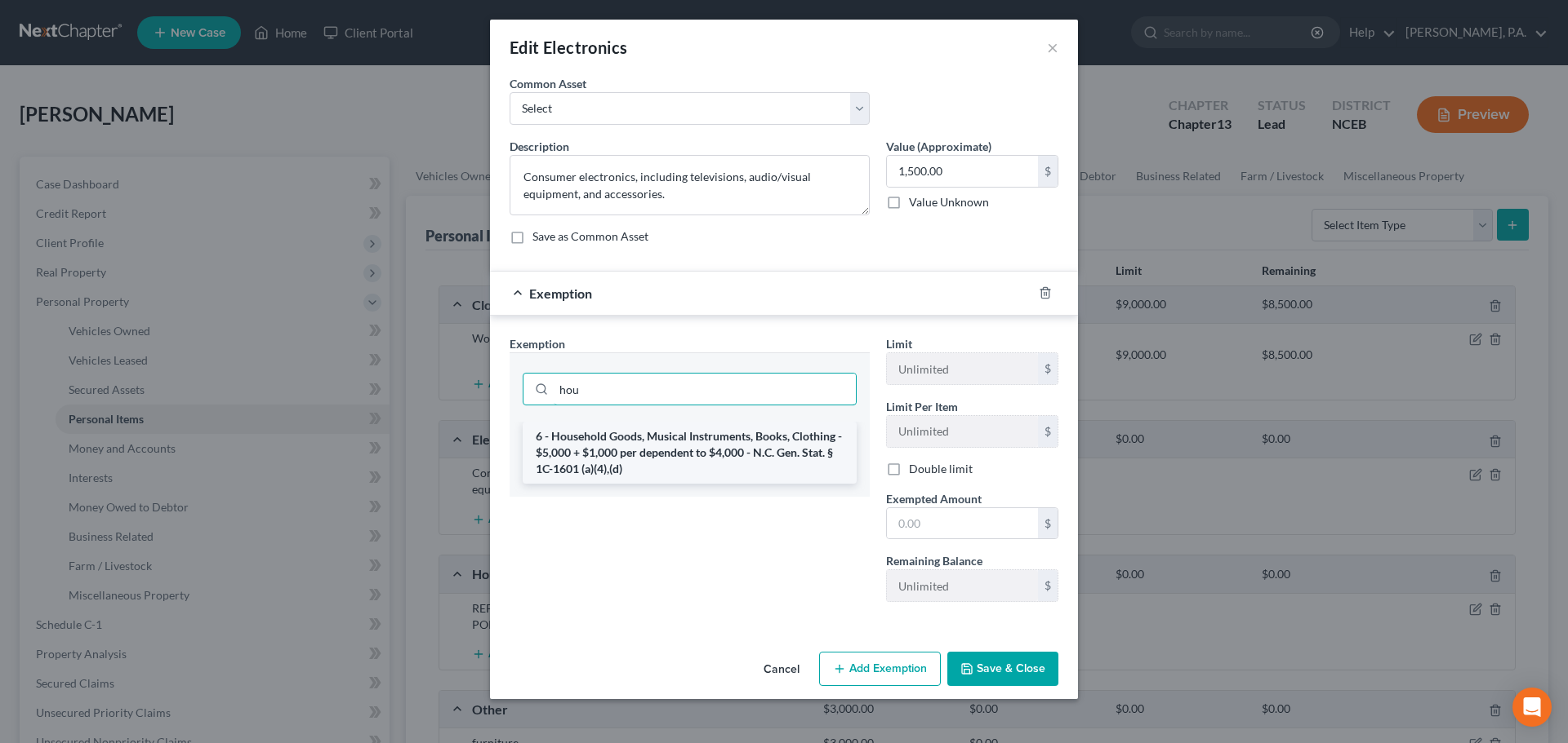
type input "hou"
click at [791, 423] on li "6 - Household Goods, Musical Instruments, Books, Clothing - $5,000 + $1,000 per…" at bounding box center [689, 452] width 334 height 62
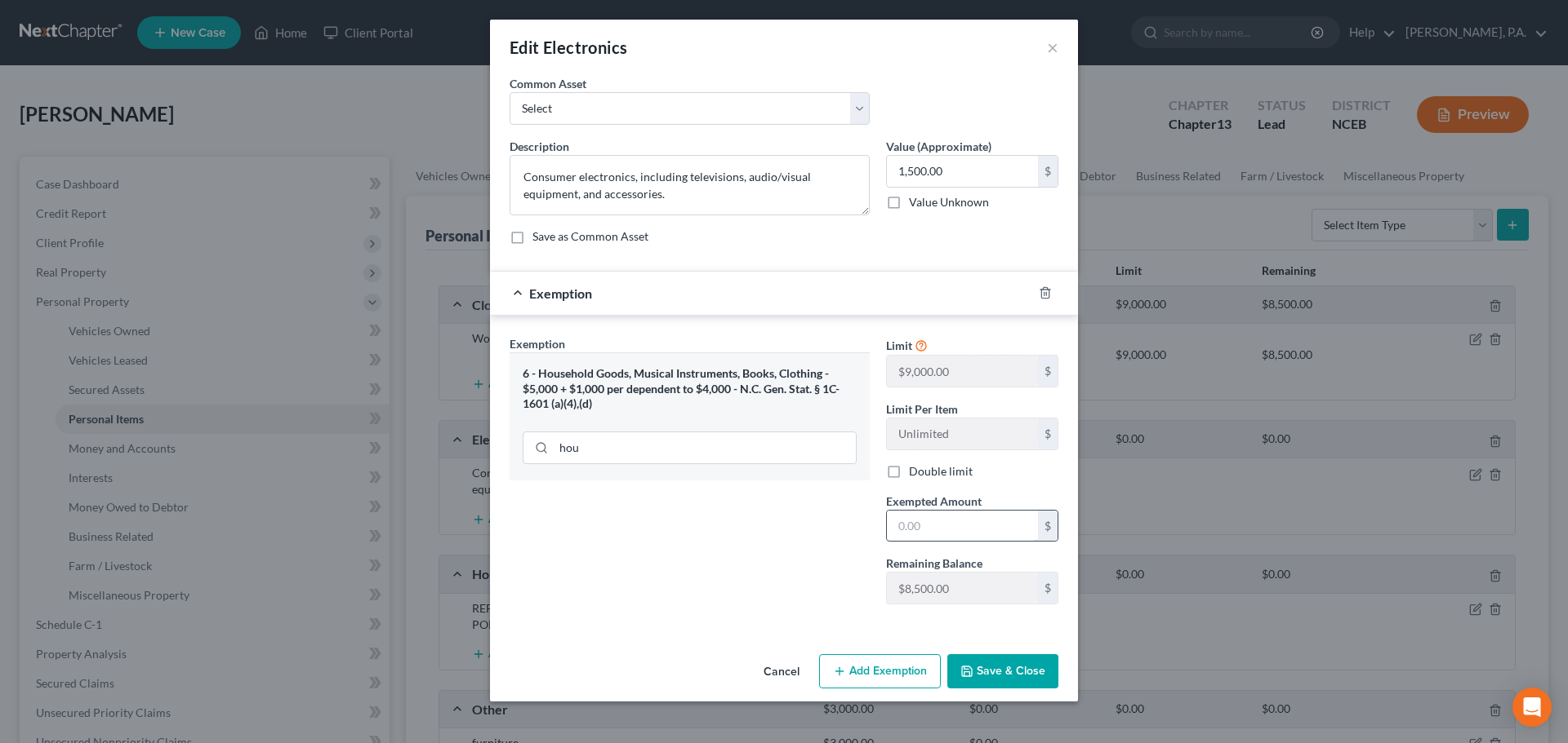
click at [904, 523] on input "text" at bounding box center [962, 526] width 151 height 31
type input "1,500"
click at [978, 665] on button "Save & Close" at bounding box center [1003, 672] width 111 height 34
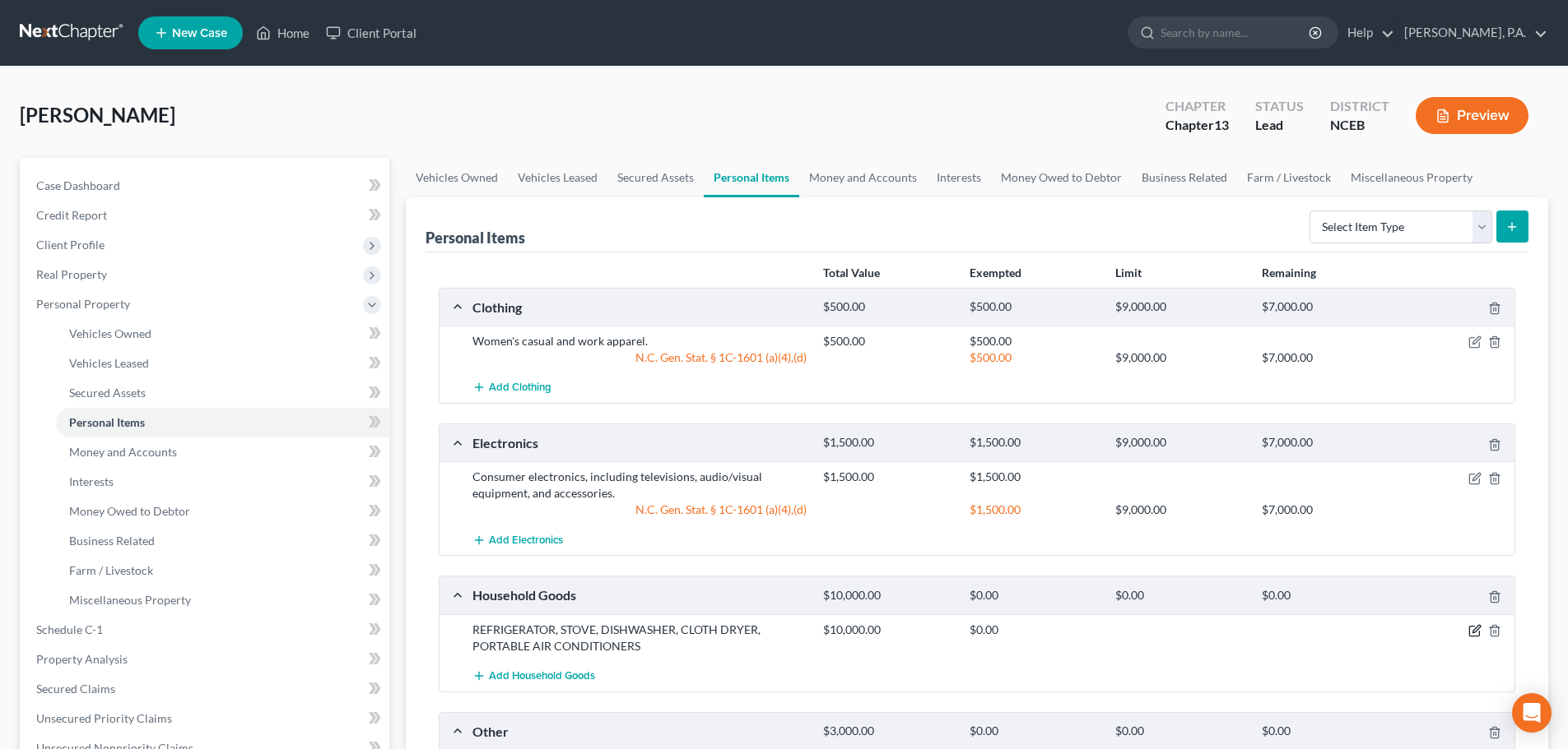
click at [1478, 627] on icon "button" at bounding box center [1475, 631] width 13 height 13
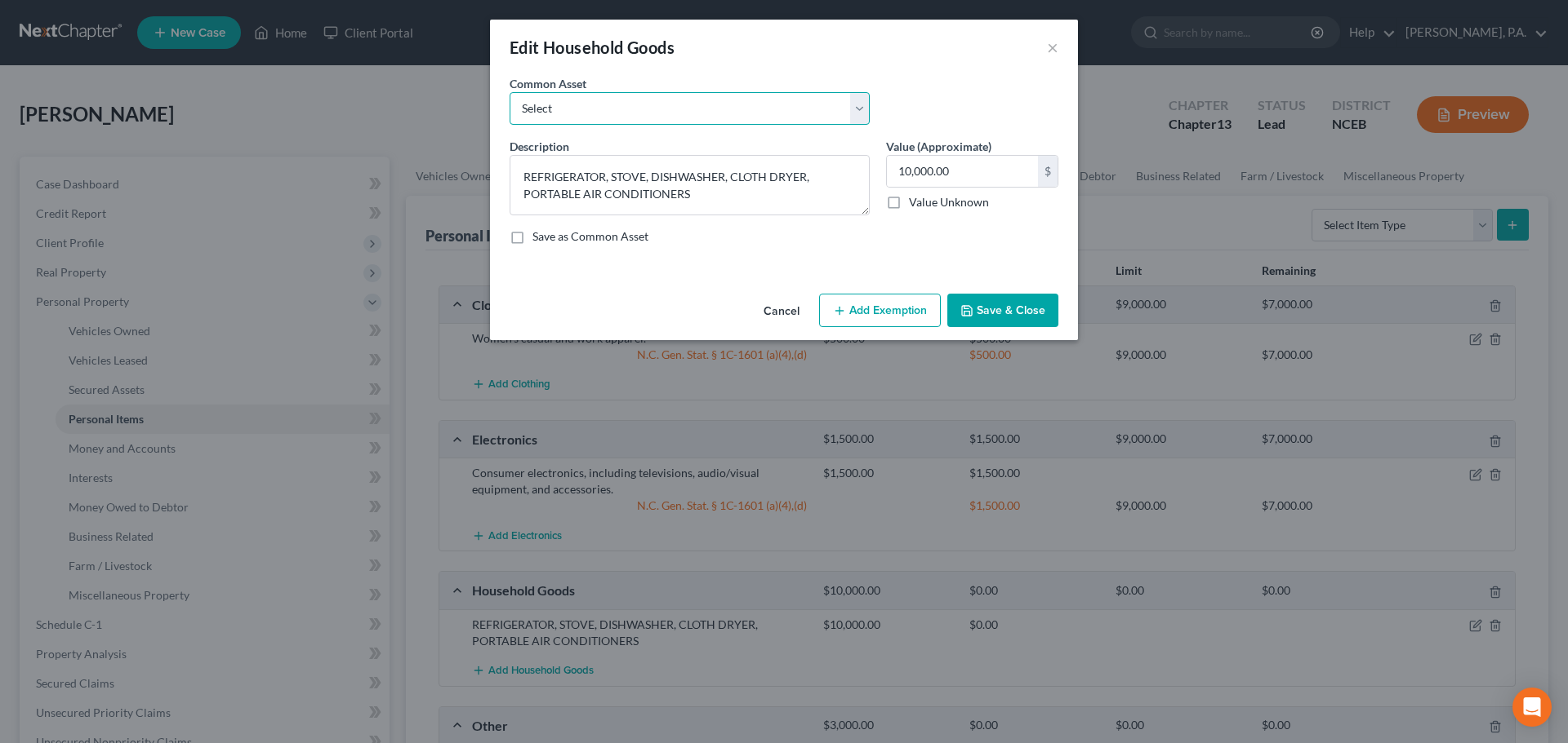
click at [847, 108] on select "Select Furnishings, including bedroom, living room and kitchen furniture. Major…" at bounding box center [689, 109] width 360 height 32
select select "1"
click at [509, 92] on select "Select Furnishings, including bedroom, living room and kitchen furniture. Major…" at bounding box center [689, 109] width 360 height 32
type textarea "Major appliances, including refrigerator, stove, washer and dryer."
type input "1,500.00"
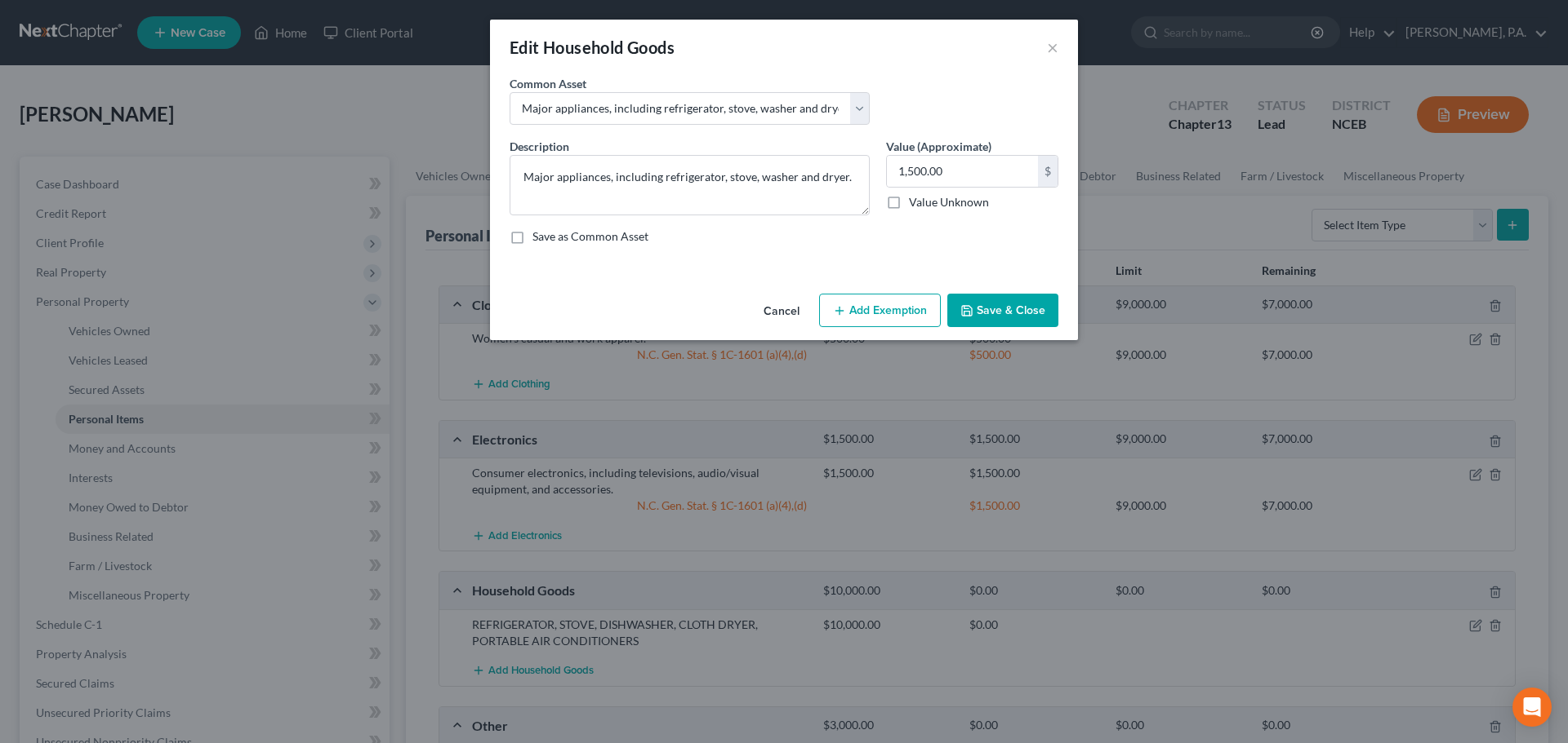
click at [873, 304] on button "Add Exemption" at bounding box center [880, 311] width 122 height 34
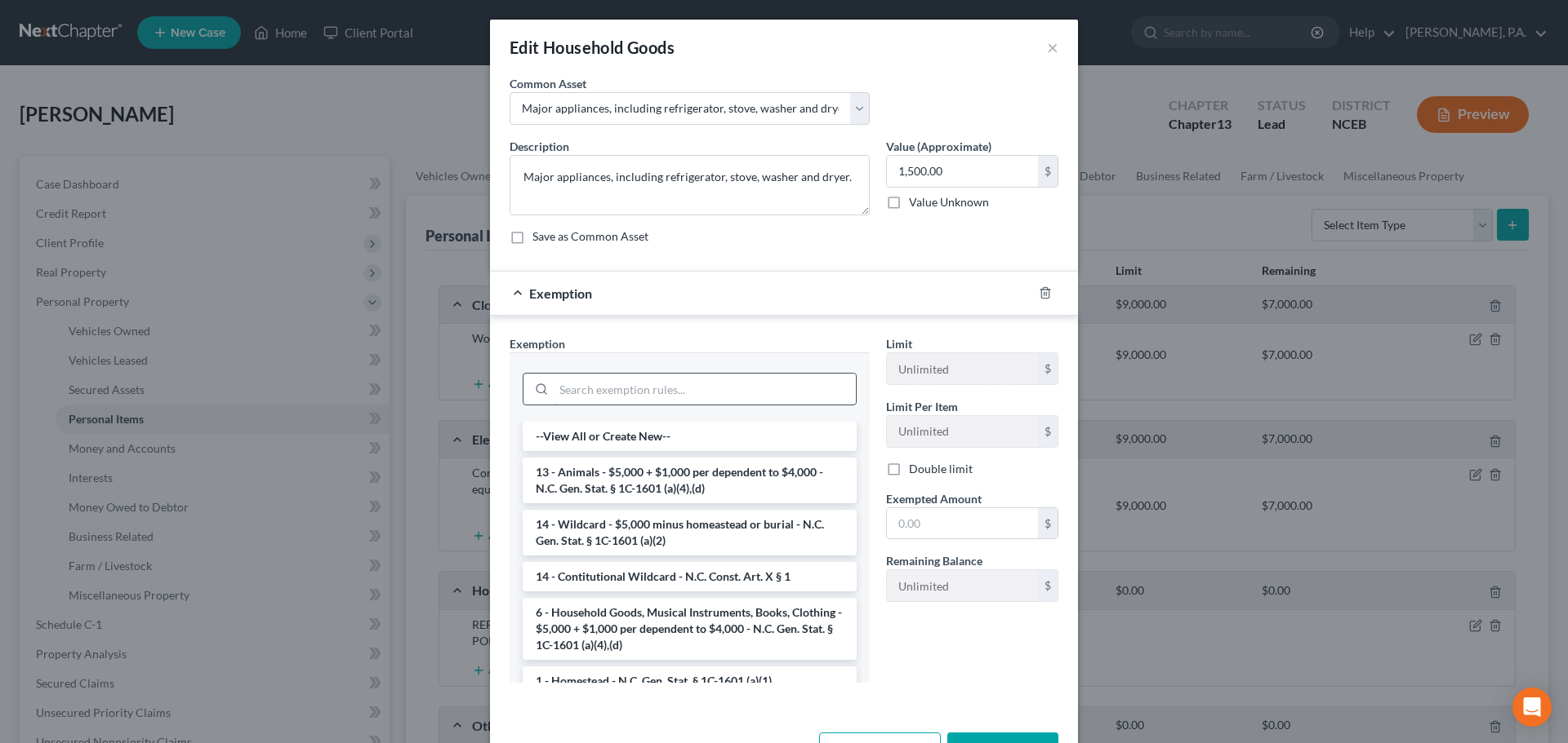
click at [759, 401] on input "search" at bounding box center [704, 389] width 302 height 31
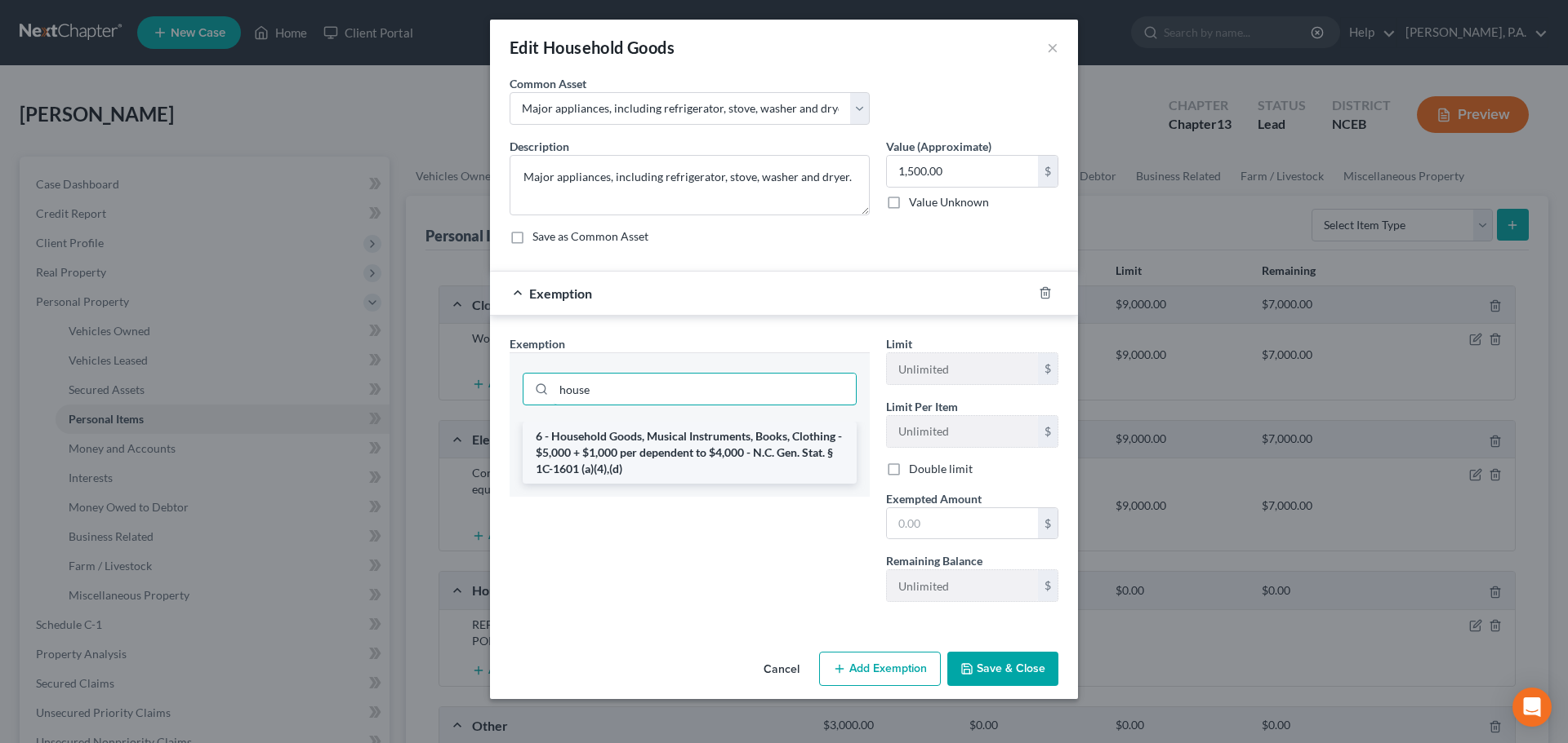
type input "house"
click at [768, 459] on li "6 - Household Goods, Musical Instruments, Books, Clothing - $5,000 + $1,000 per…" at bounding box center [689, 452] width 334 height 62
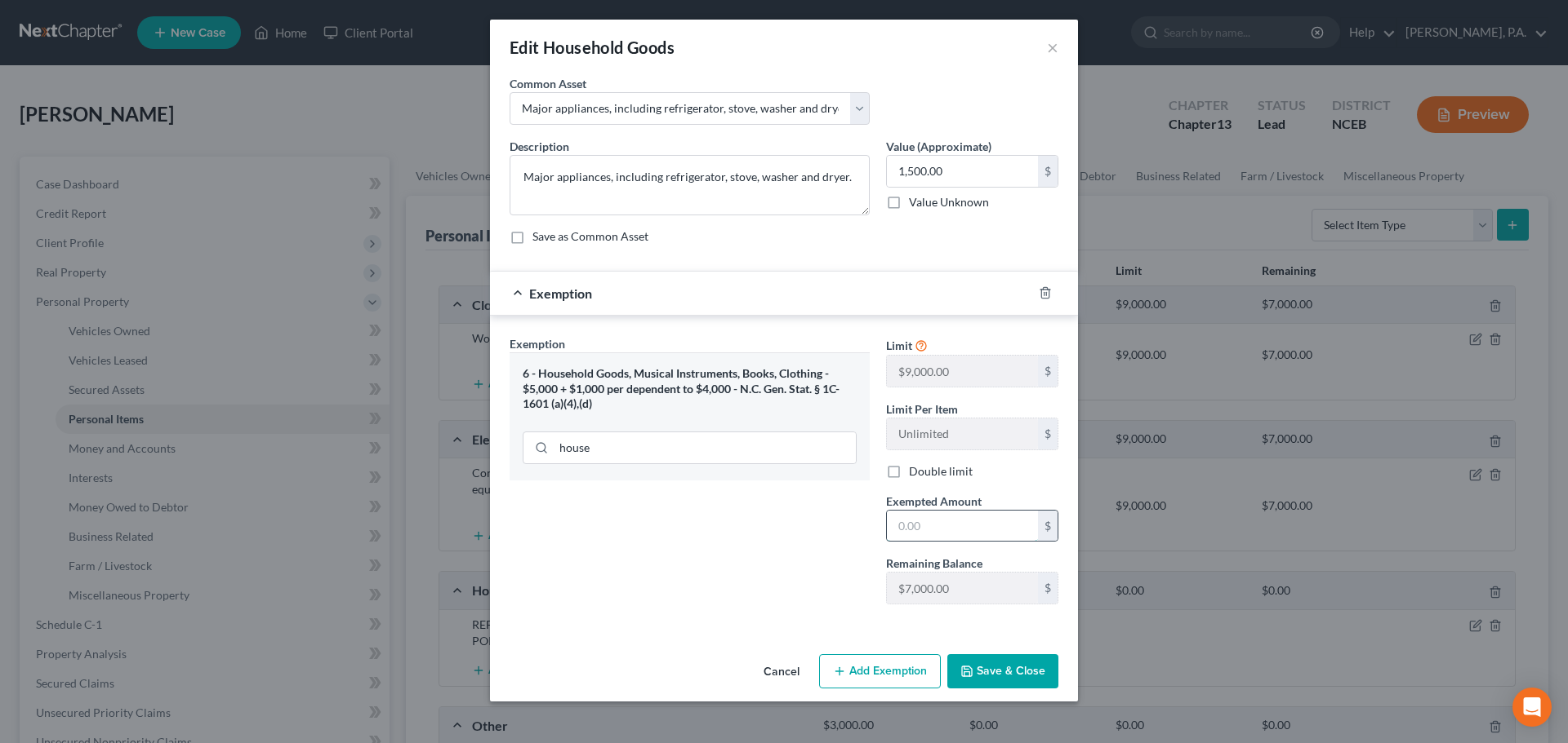
click at [918, 526] on input "text" at bounding box center [962, 526] width 151 height 31
type input "1,500"
click at [975, 653] on div "Cancel Add Exemption Save & Close" at bounding box center [784, 674] width 588 height 54
click at [975, 661] on button "Save & Close" at bounding box center [1003, 672] width 111 height 34
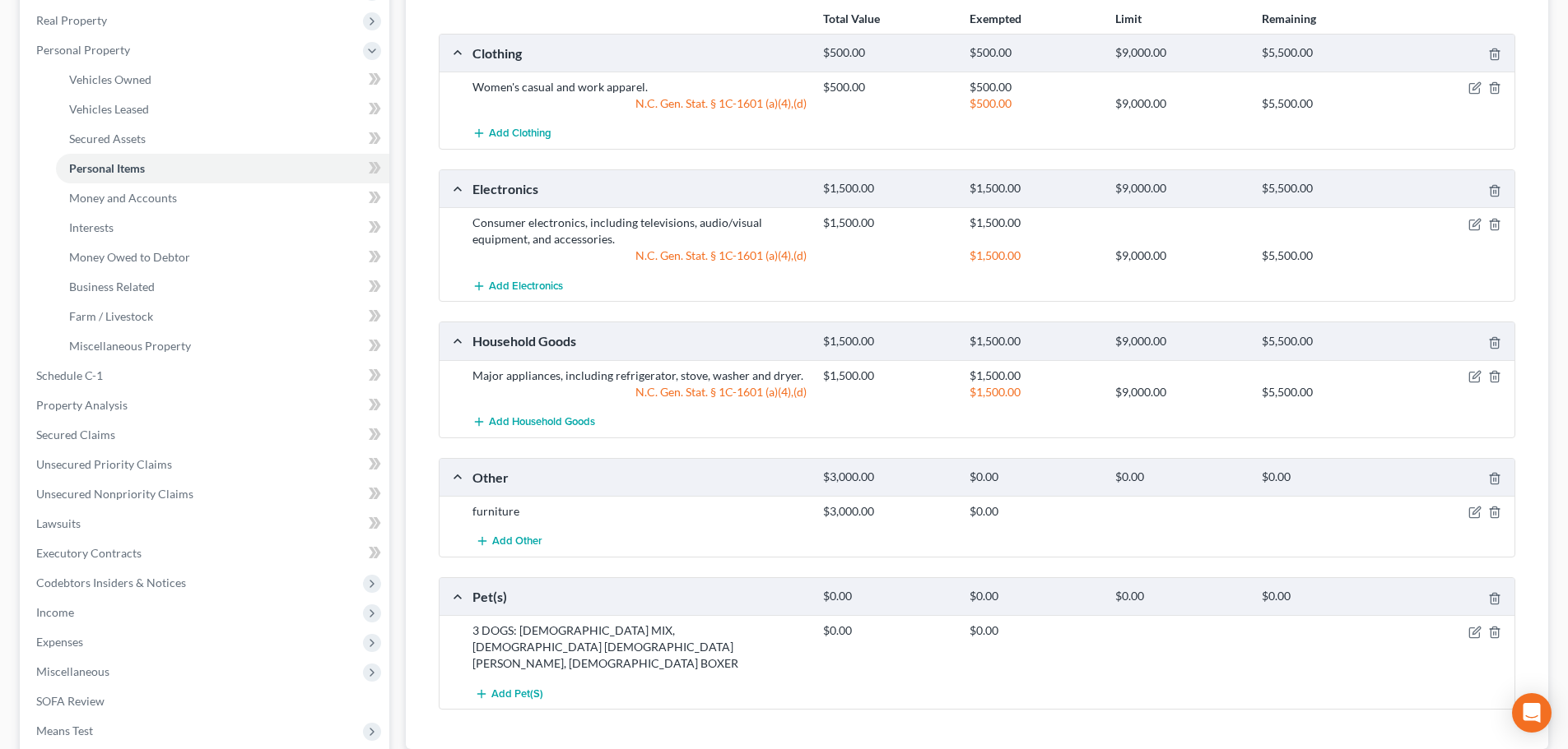
scroll to position [258, 0]
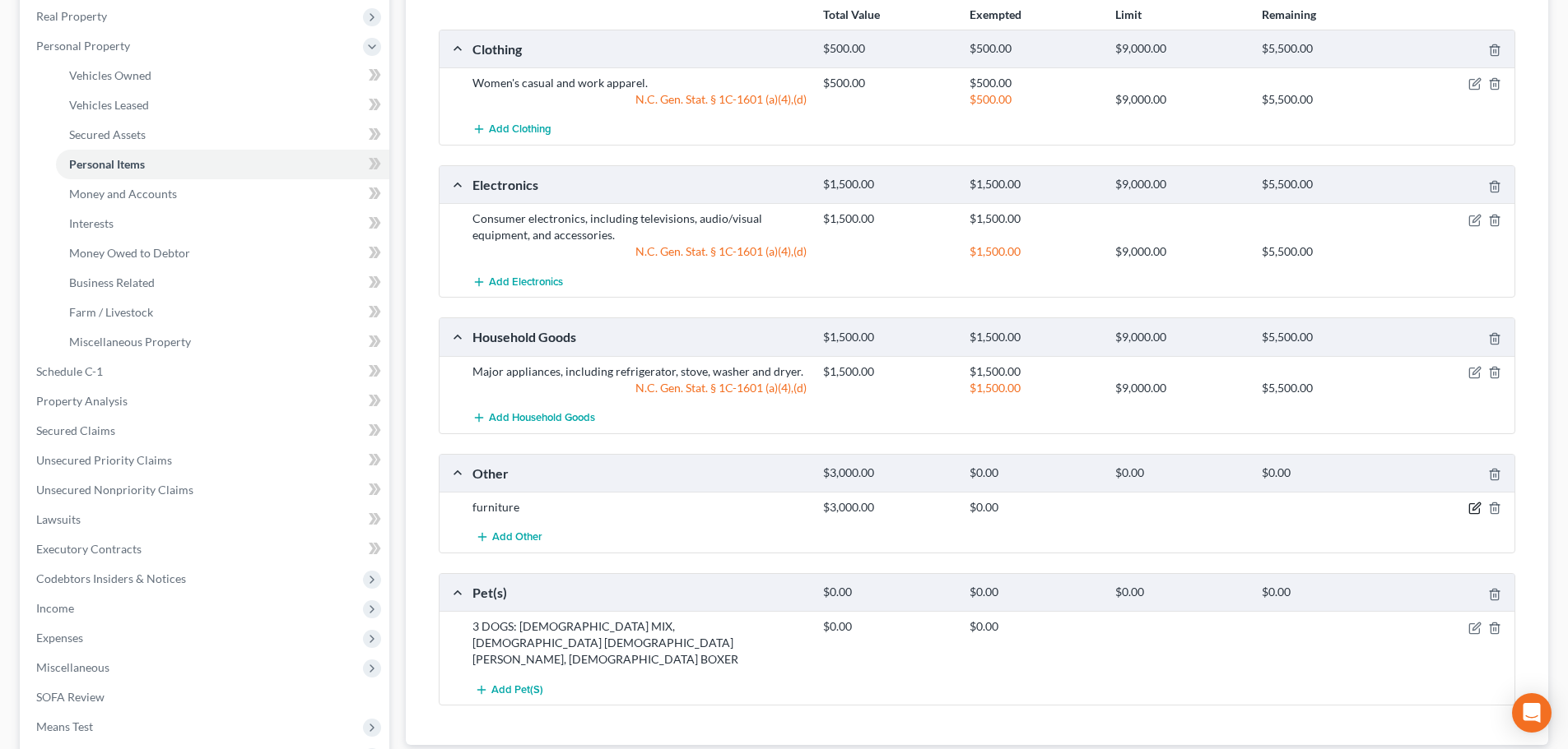
click at [1473, 505] on icon "button" at bounding box center [1475, 508] width 13 height 13
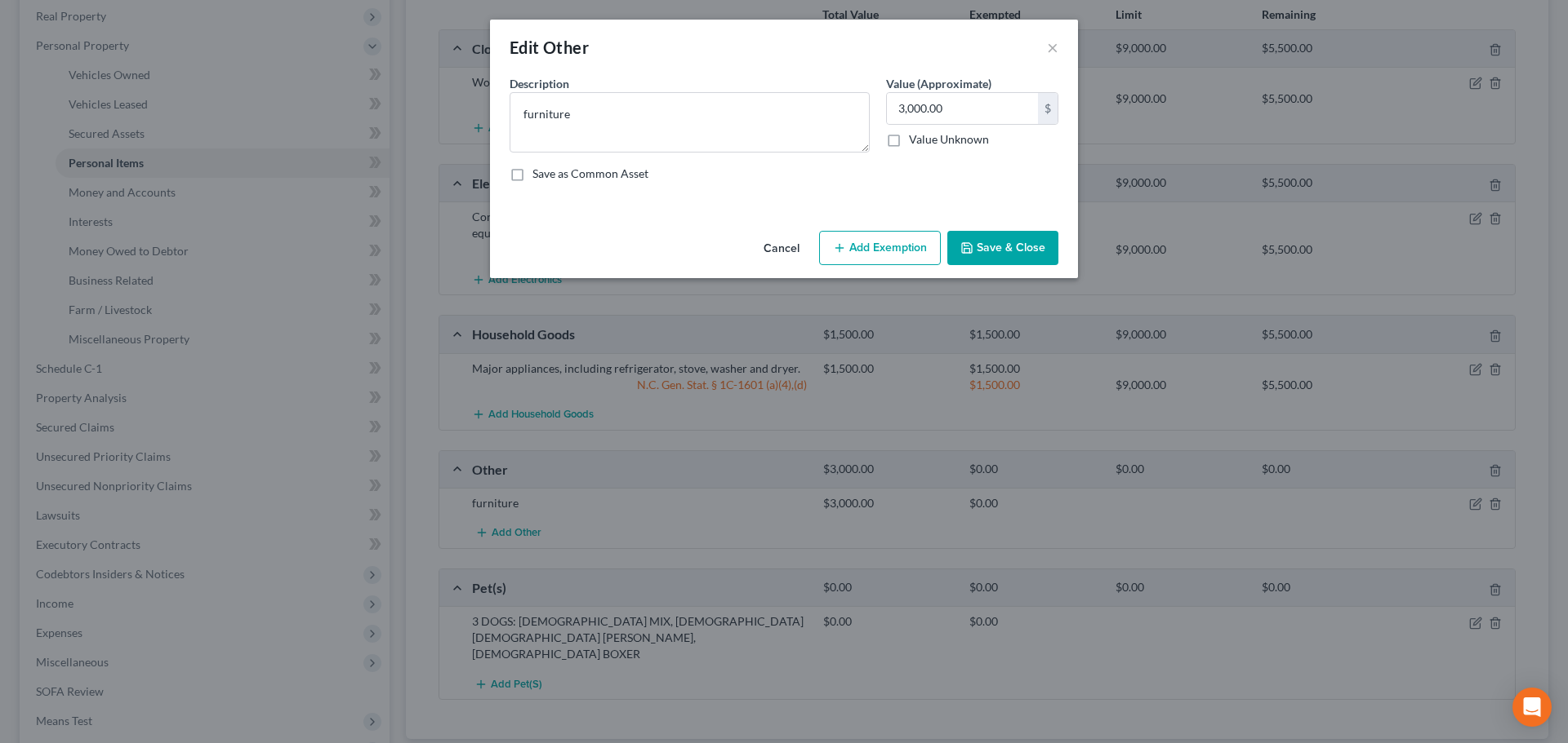
click at [823, 89] on div "Description * furniture" at bounding box center [689, 113] width 377 height 77
click at [785, 247] on button "Cancel" at bounding box center [781, 249] width 62 height 32
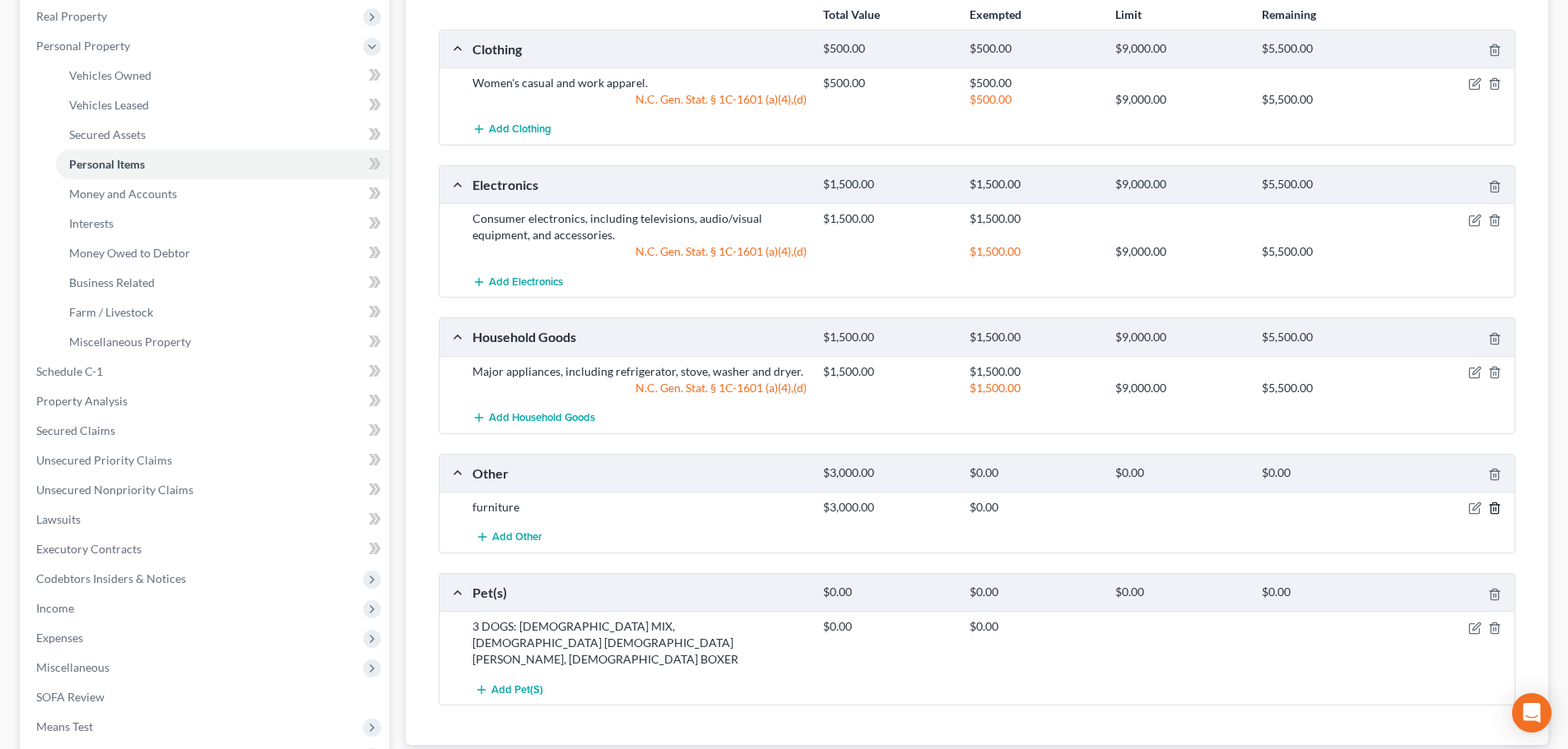
click at [1490, 509] on icon "button" at bounding box center [1494, 508] width 8 height 11
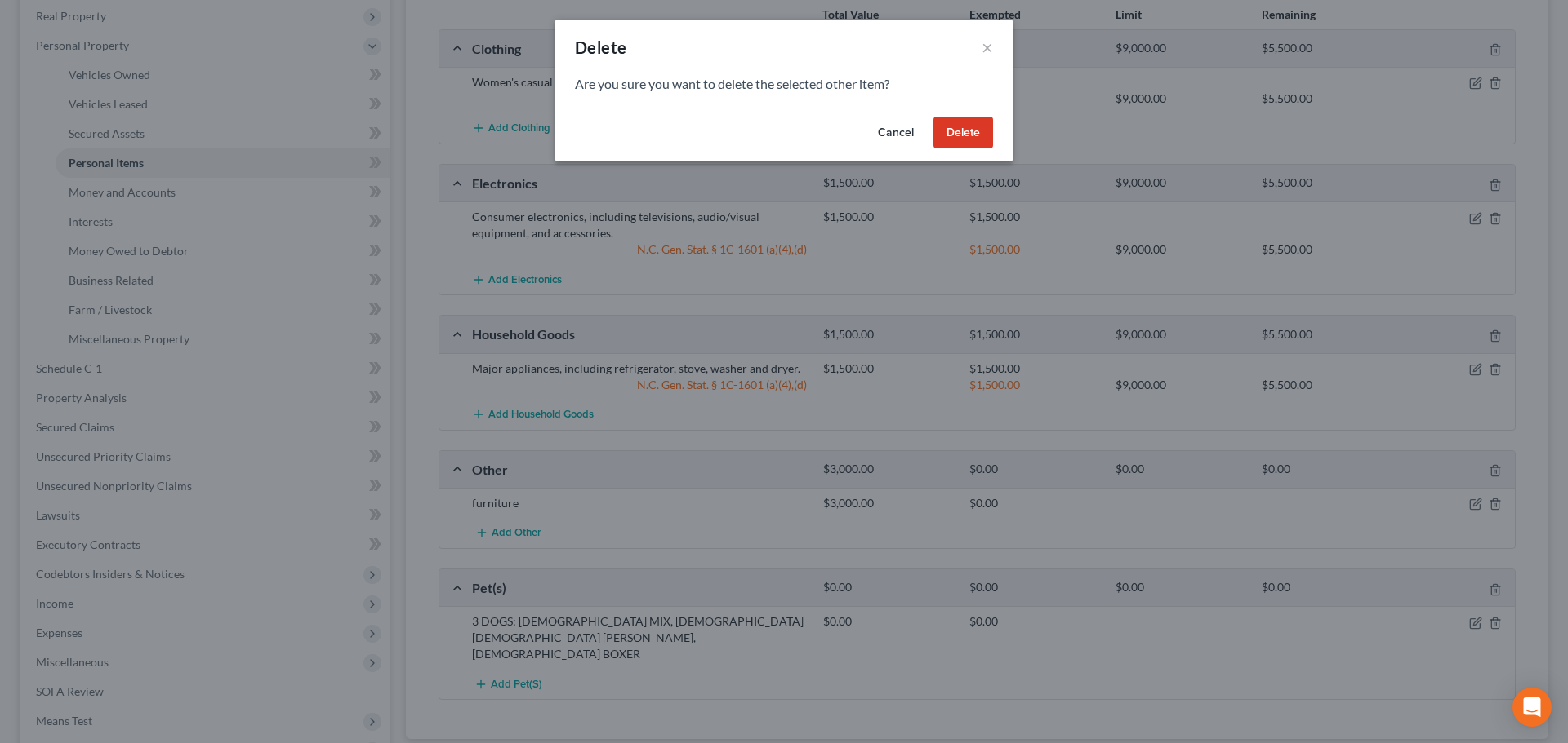
click at [977, 121] on button "Delete" at bounding box center [963, 132] width 60 height 32
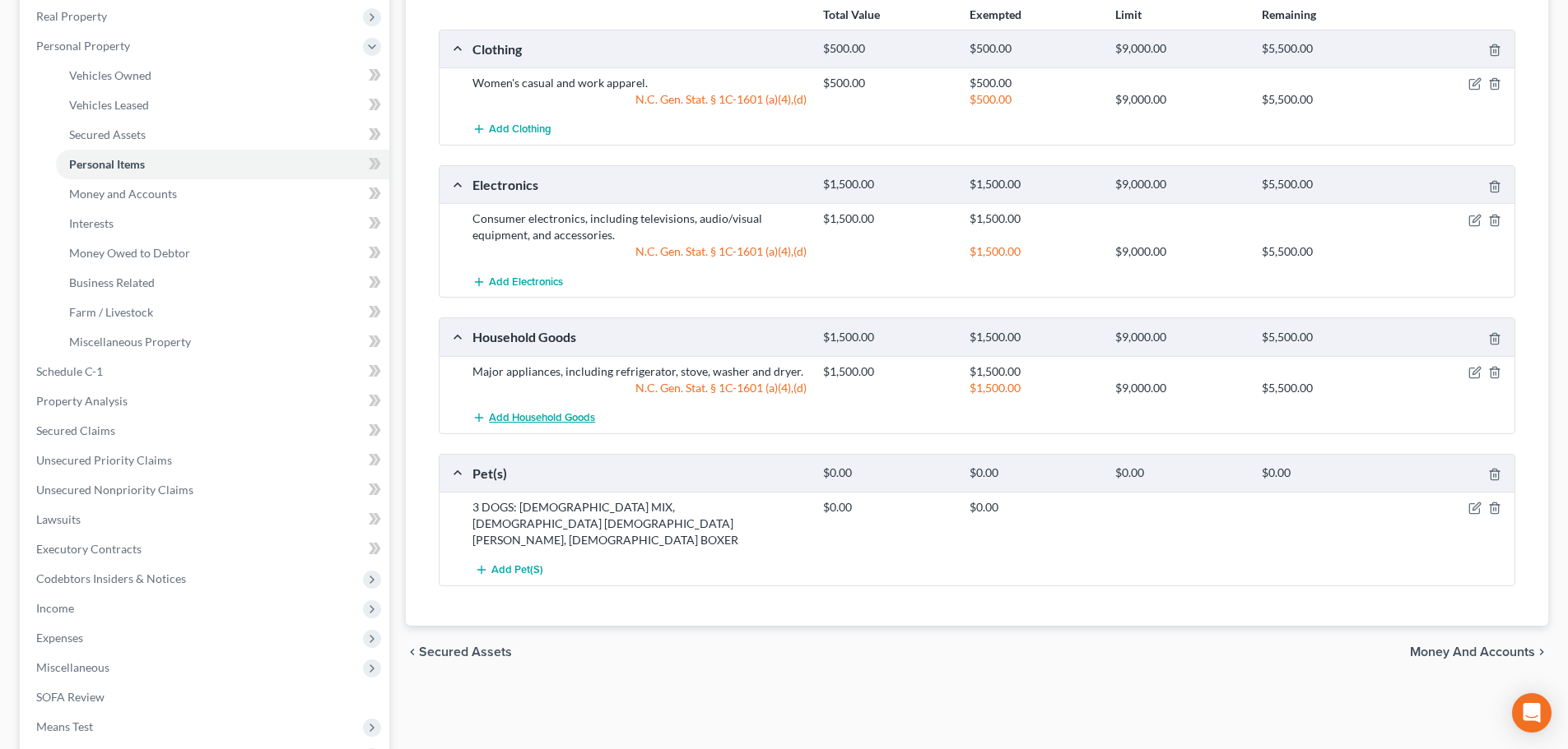
click at [570, 409] on button "Add Household Goods" at bounding box center [534, 419] width 123 height 31
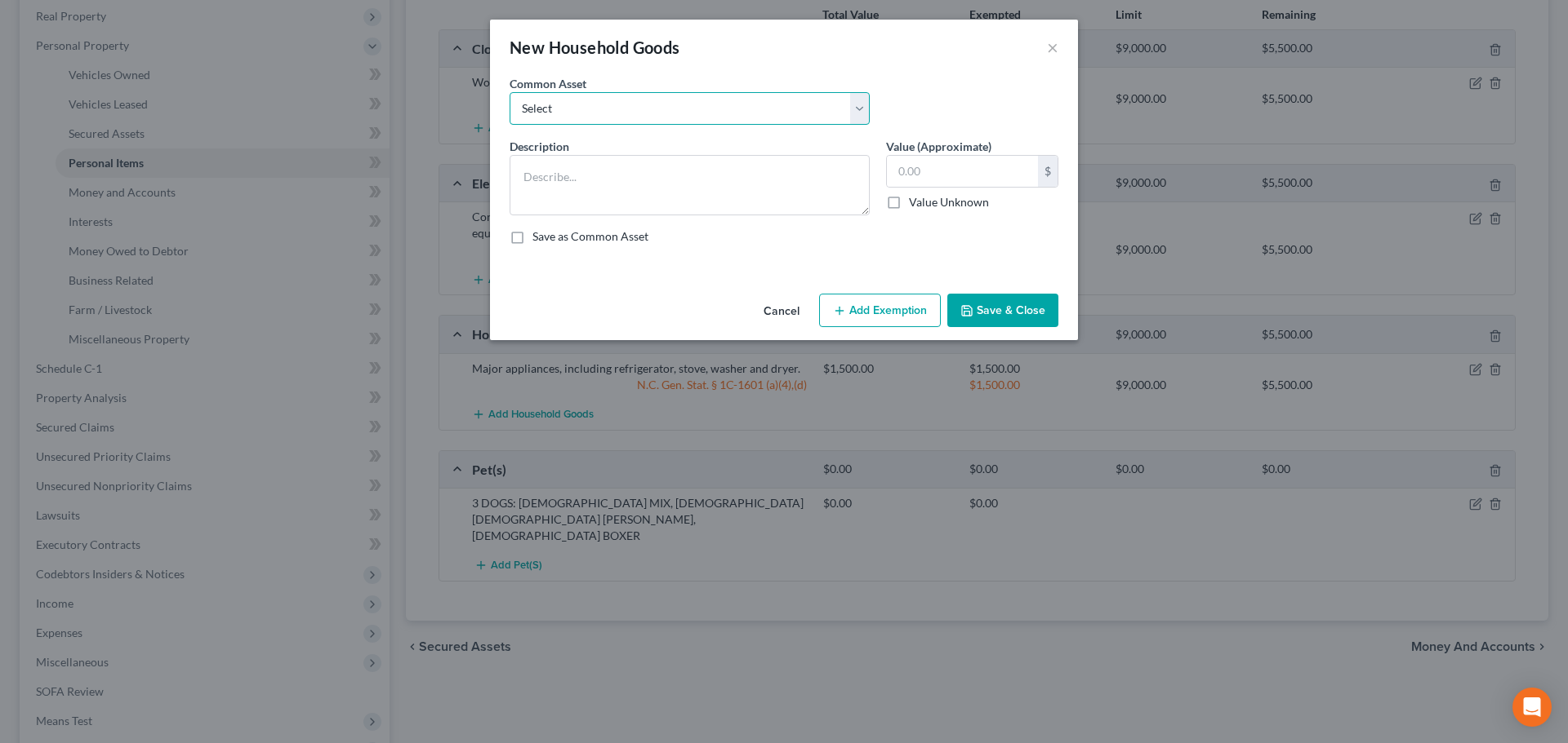
click at [732, 105] on select "Select Furnishings, including bedroom, living room and kitchen furniture. Major…" at bounding box center [689, 109] width 360 height 32
select select "0"
click at [509, 92] on select "Select Furnishings, including bedroom, living room and kitchen furniture. Major…" at bounding box center [689, 109] width 360 height 32
type textarea "Furnishings, including bedroom, living room and kitchen furniture."
type input "2,000.00"
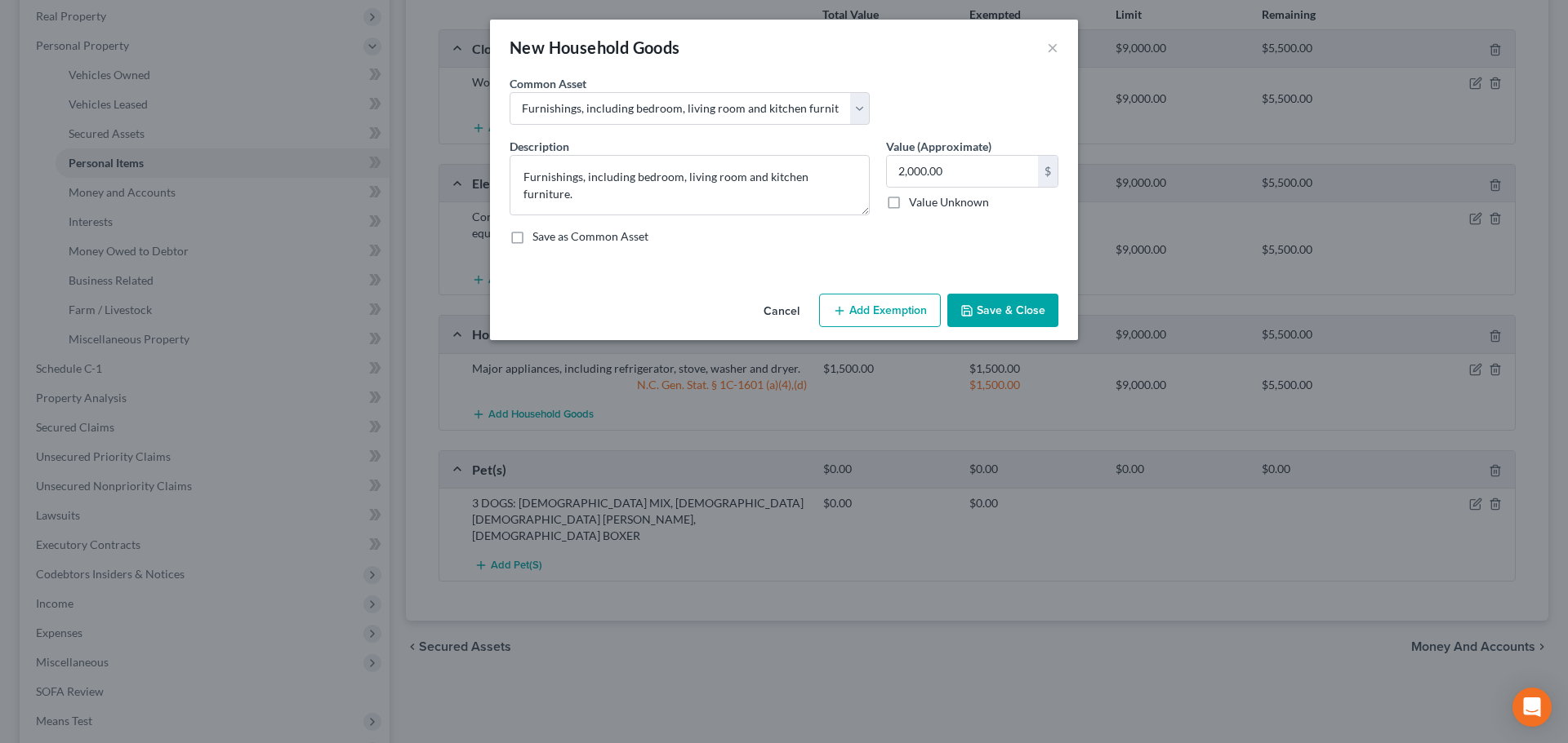
click at [891, 314] on button "Add Exemption" at bounding box center [880, 311] width 122 height 34
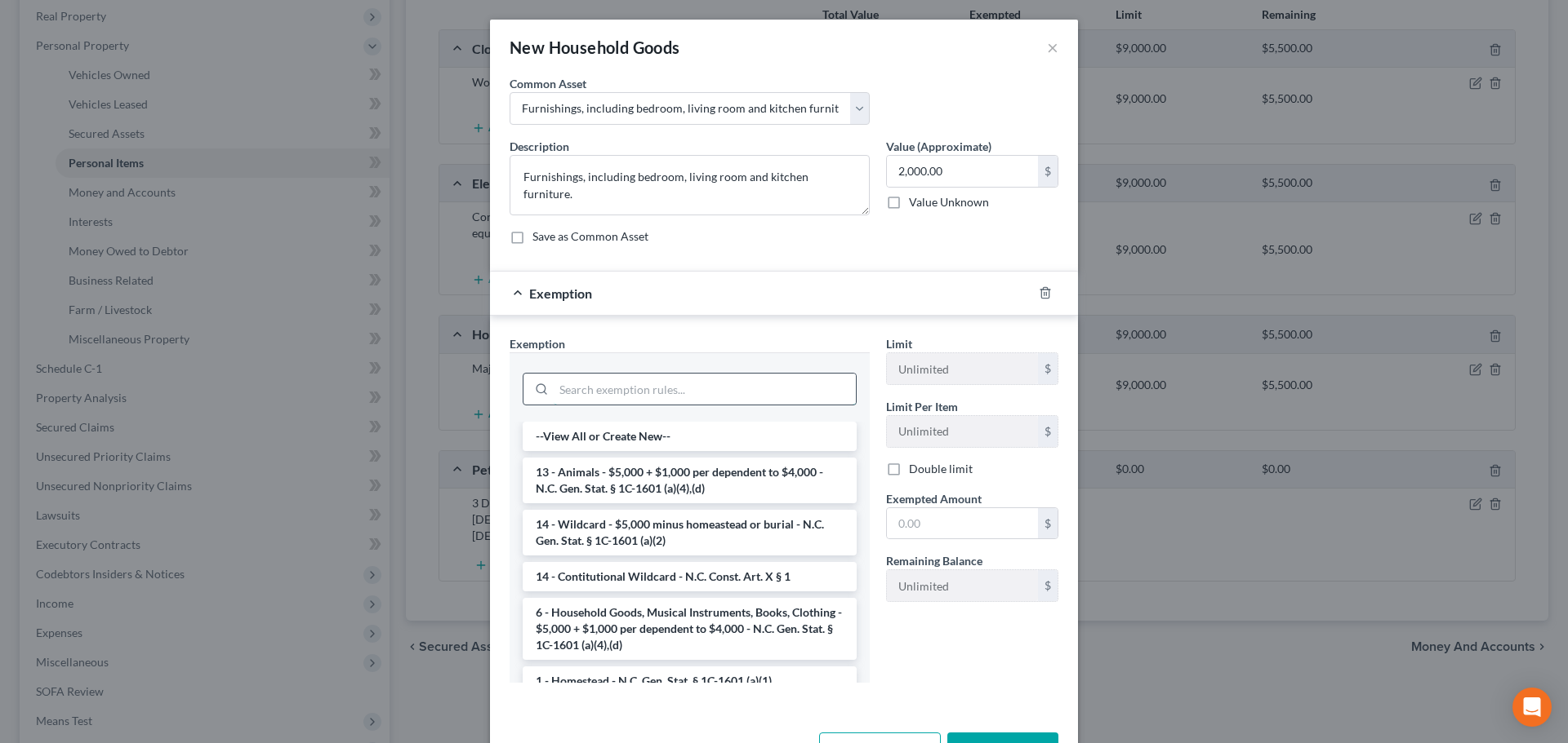
click at [820, 388] on input "search" at bounding box center [704, 389] width 302 height 31
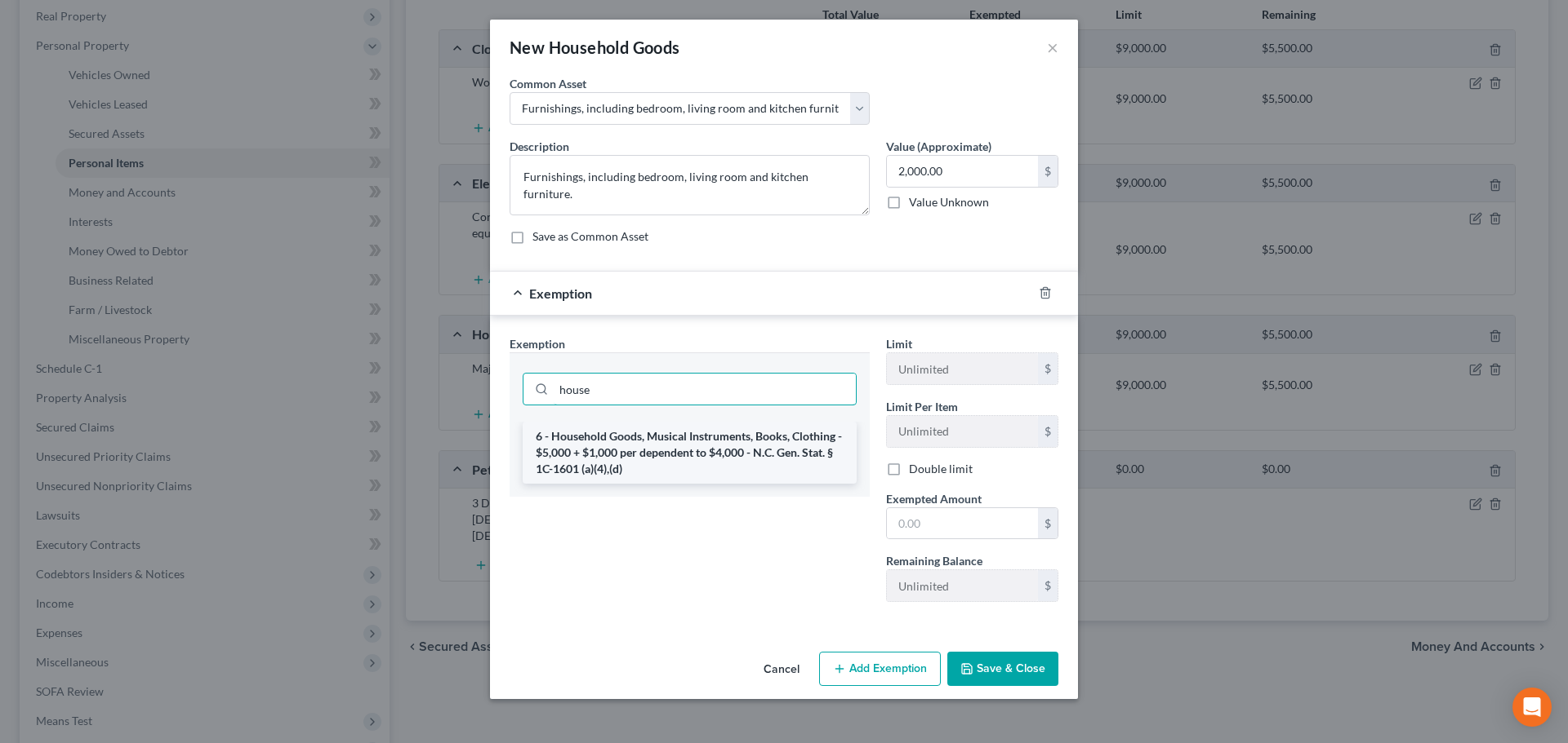
type input "house"
click at [765, 452] on li "6 - Household Goods, Musical Instruments, Books, Clothing - $5,000 + $1,000 per…" at bounding box center [689, 452] width 334 height 62
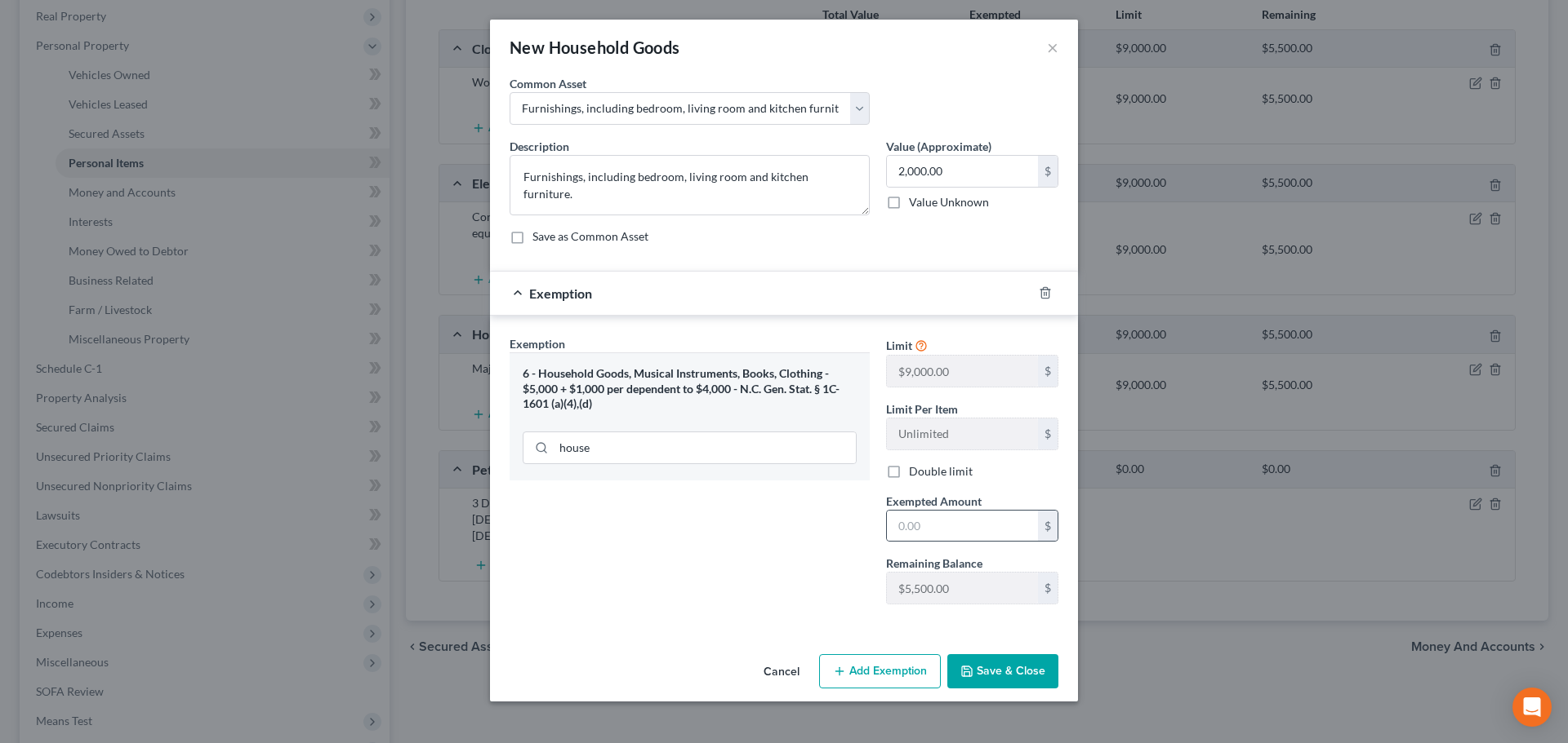
click at [888, 510] on div "$" at bounding box center [971, 526] width 173 height 32
click at [892, 525] on input "text" at bounding box center [962, 526] width 151 height 31
type input "2,000"
click at [976, 676] on button "Save & Close" at bounding box center [1003, 672] width 111 height 34
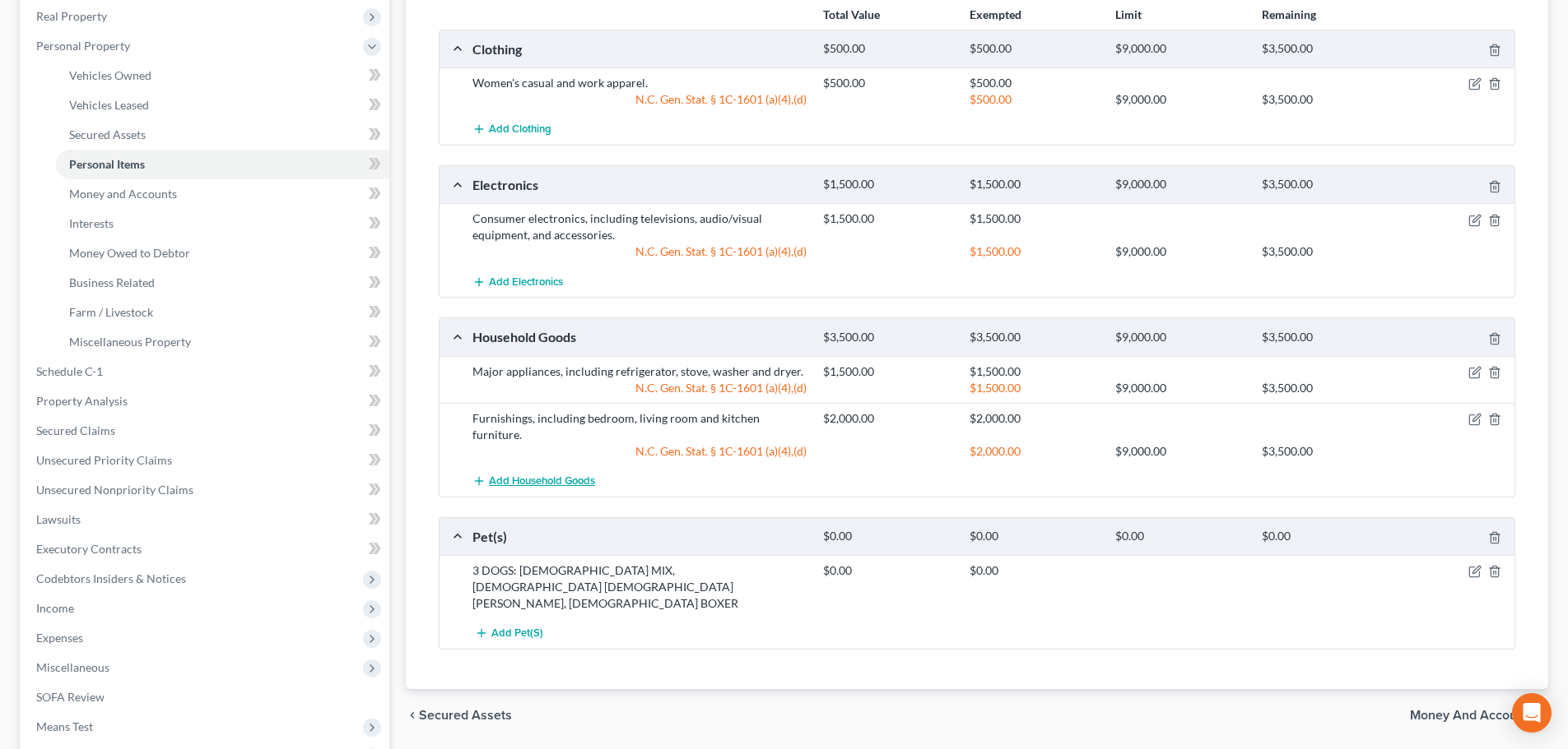
click at [576, 474] on span "Add Household Goods" at bounding box center [542, 481] width 106 height 13
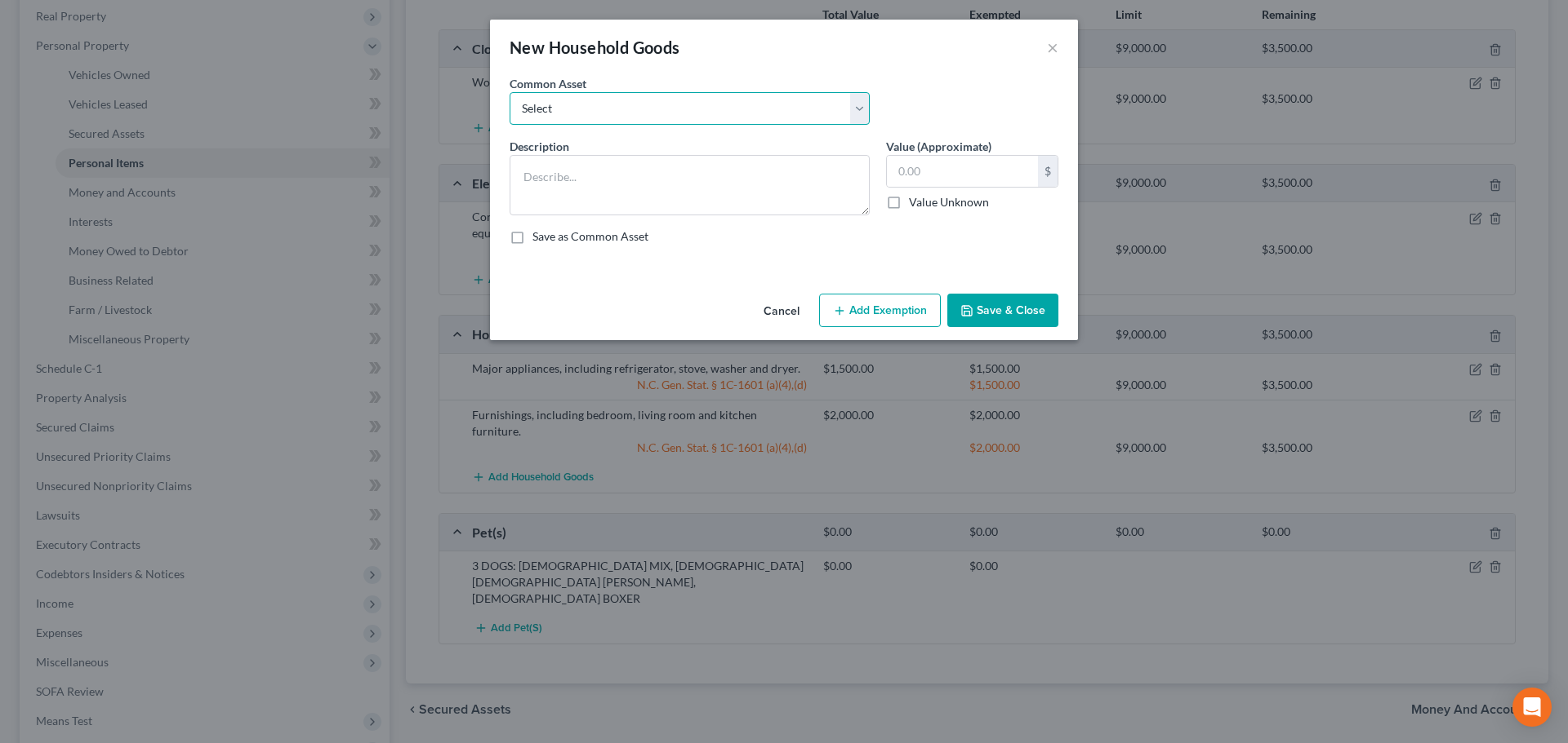
click at [560, 110] on select "Select Furnishings, including bedroom, living room and kitchen furniture. Major…" at bounding box center [689, 109] width 360 height 32
select select "2"
click at [509, 92] on select "Select Furnishings, including bedroom, living room and kitchen furniture. Major…" at bounding box center [689, 109] width 360 height 32
type textarea "Housewares and Kitchenware, including utensils, cookware, decorative items, etc."
type input "300.00"
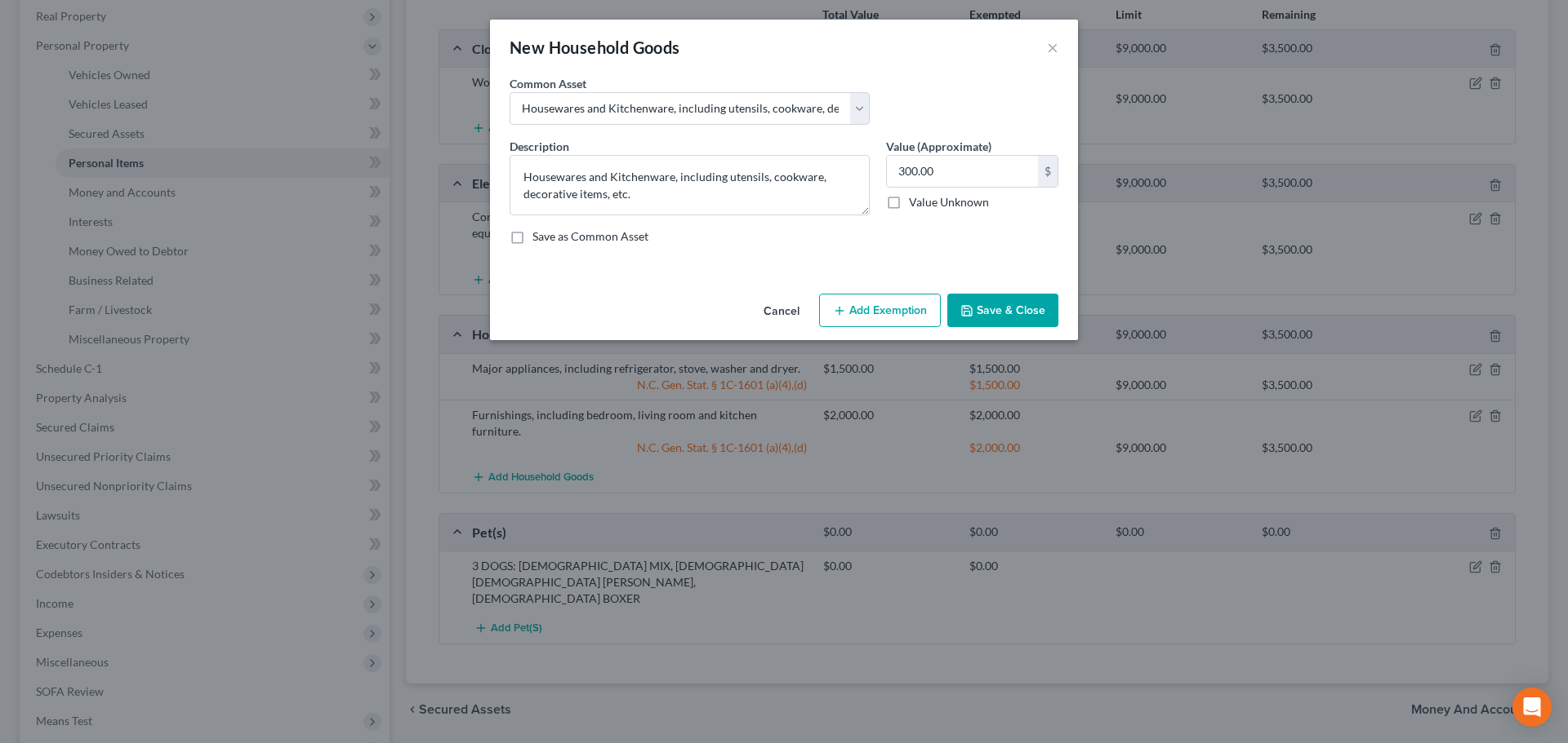
click at [890, 311] on button "Add Exemption" at bounding box center [880, 311] width 122 height 34
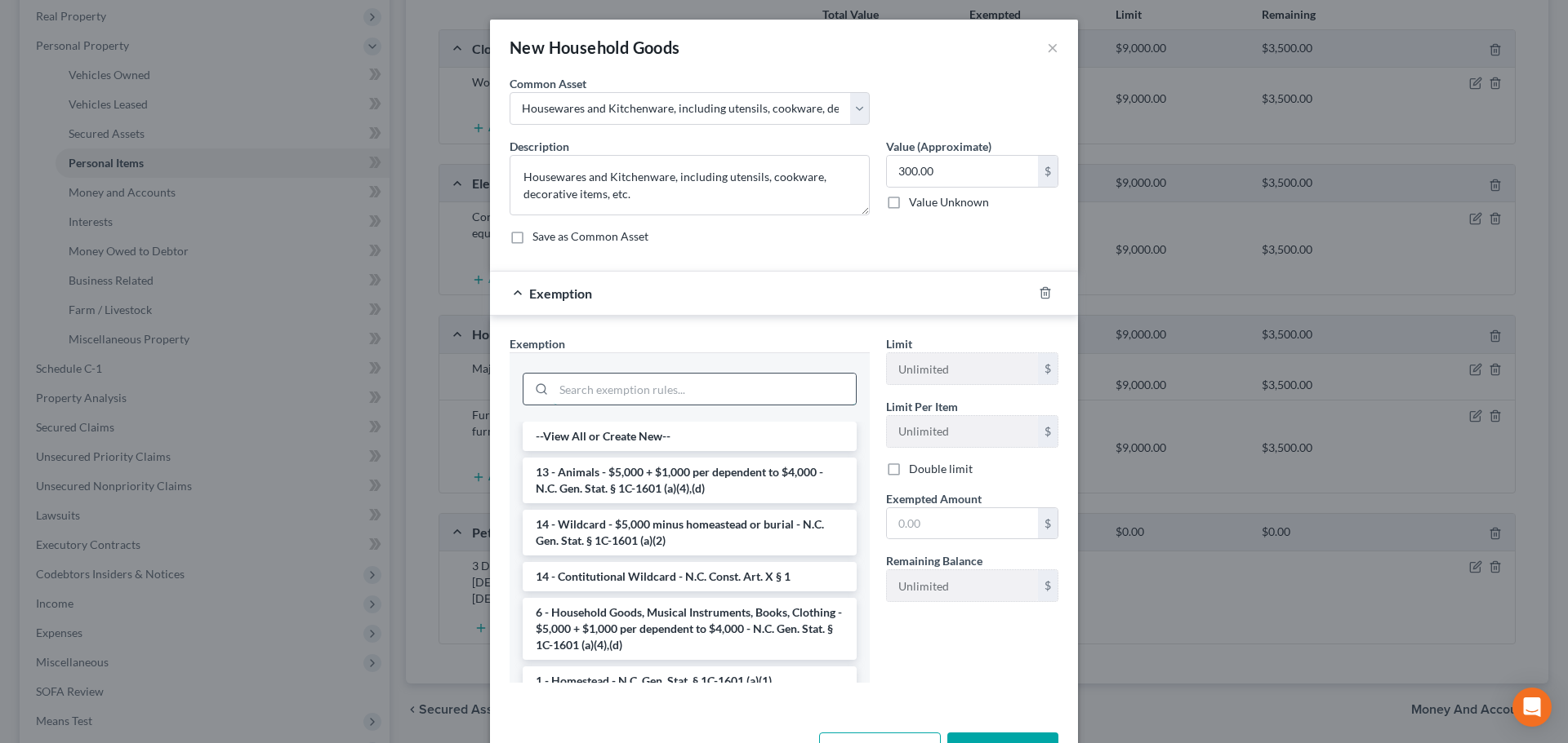
click at [648, 380] on input "search" at bounding box center [704, 389] width 302 height 31
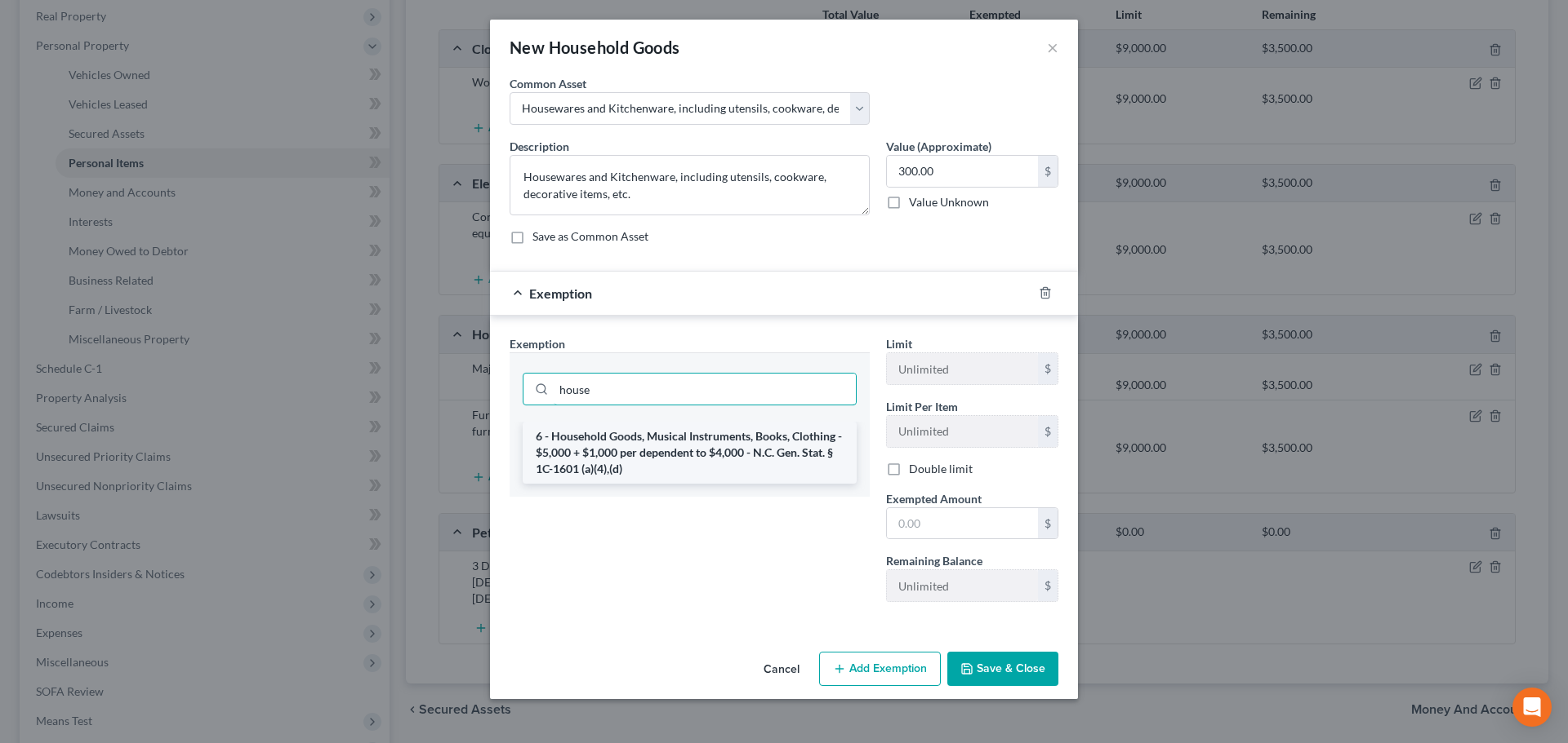
type input "house"
click at [685, 447] on li "6 - Household Goods, Musical Instruments, Books, Clothing - $5,000 + $1,000 per…" at bounding box center [689, 452] width 334 height 62
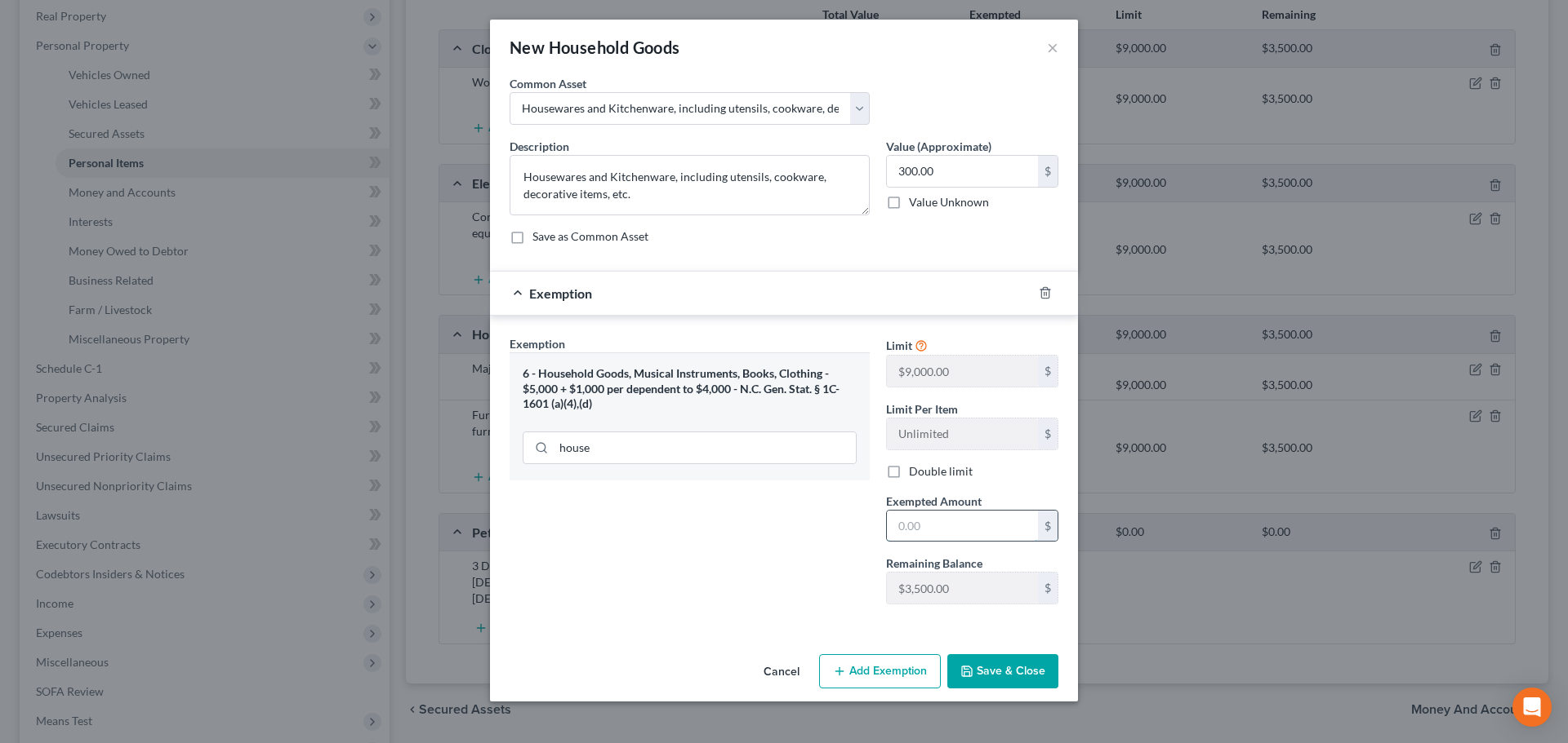
click at [908, 528] on input "text" at bounding box center [962, 526] width 151 height 31
type input "300"
click at [998, 678] on button "Save & Close" at bounding box center [1003, 672] width 111 height 34
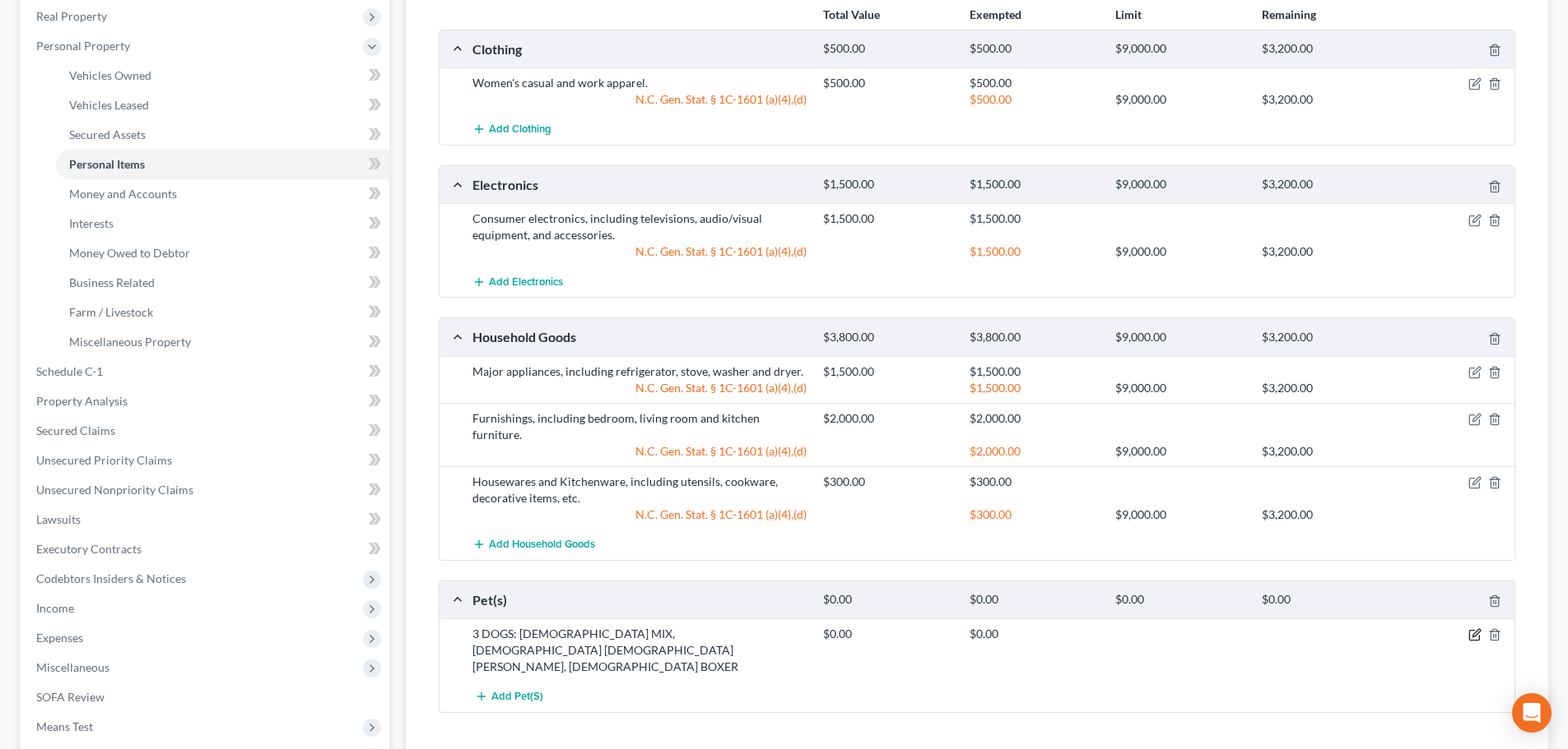
click at [1477, 628] on icon "button" at bounding box center [1475, 635] width 13 height 13
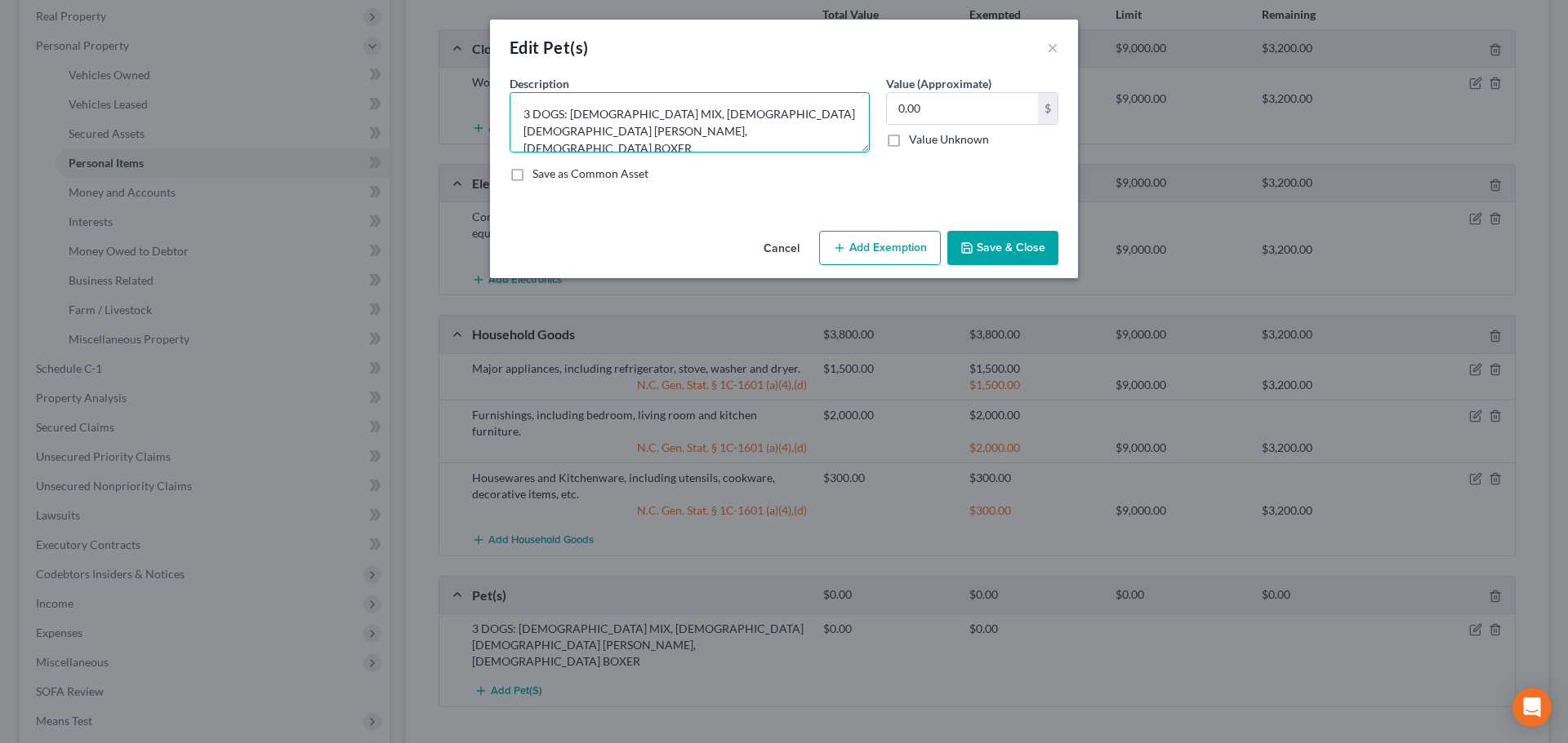
drag, startPoint x: 565, startPoint y: 115, endPoint x: 622, endPoint y: 140, distance: 62.2
click at [622, 140] on textarea "3 DOGS: FEMALE MIX, FEMALE GERMAN SHEPPERD, MALE BOXER" at bounding box center [689, 122] width 360 height 60
type textarea "3 Dogs, pet quality"
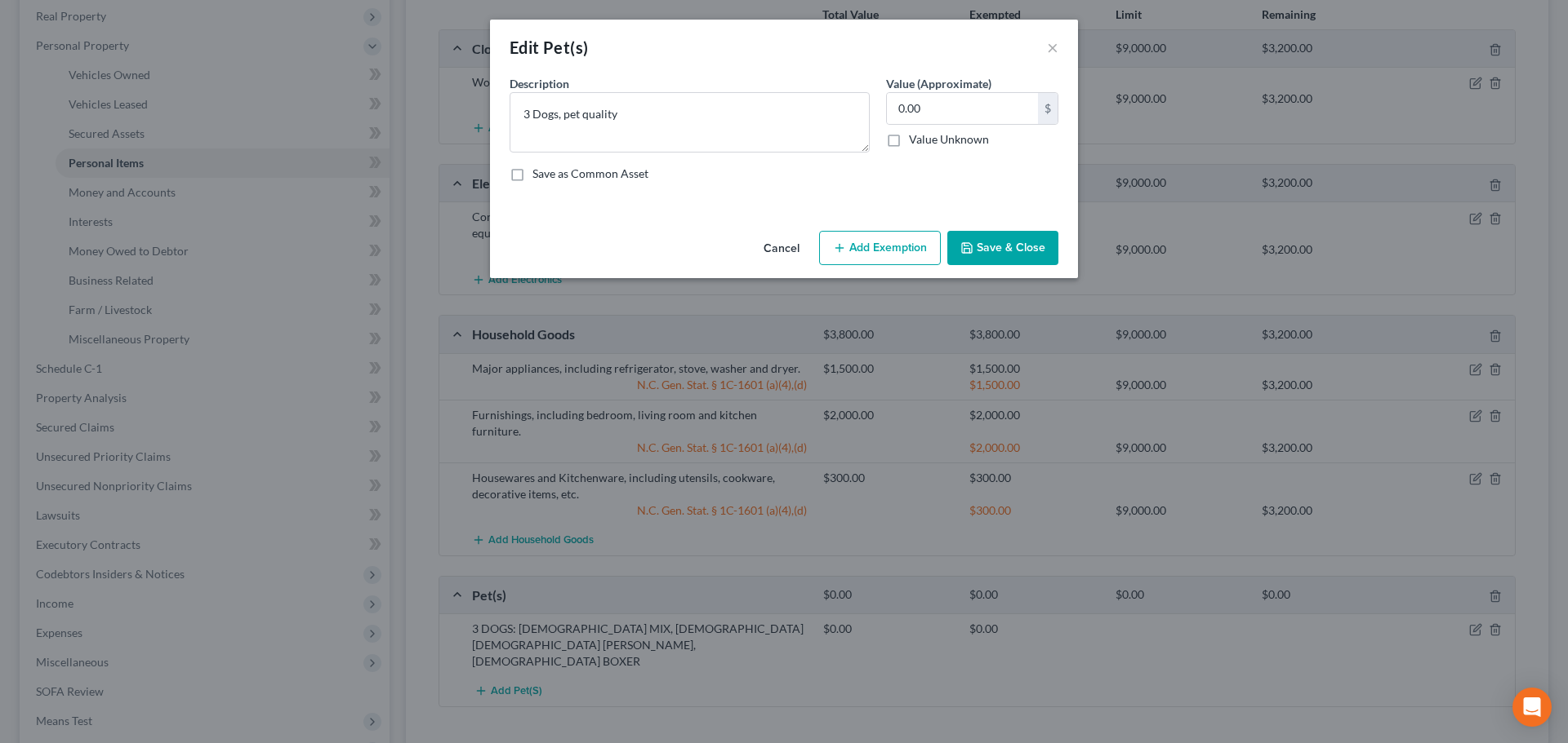
click at [986, 251] on button "Save & Close" at bounding box center [1003, 248] width 111 height 34
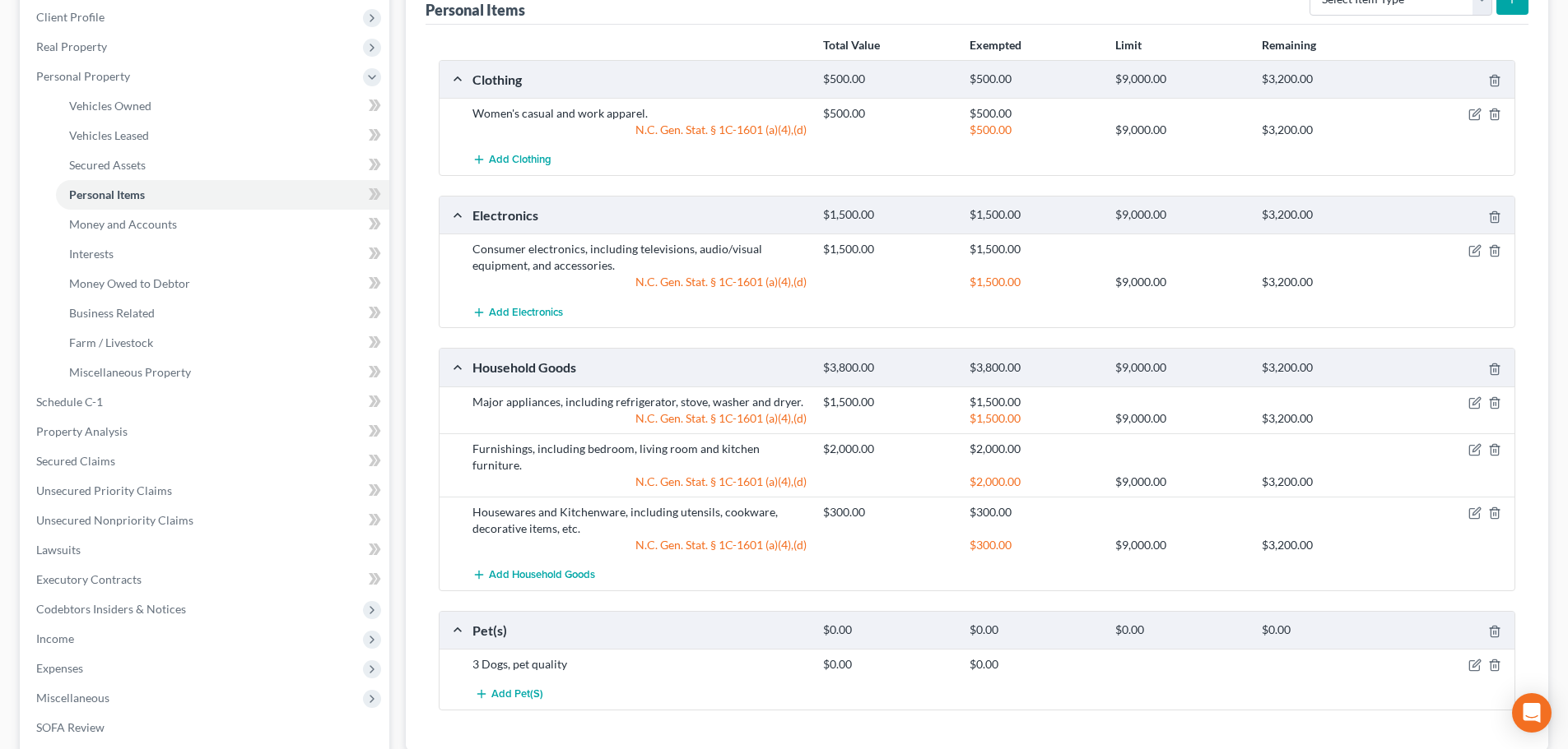
scroll to position [227, 0]
click at [1473, 508] on icon "button" at bounding box center [1475, 515] width 13 height 13
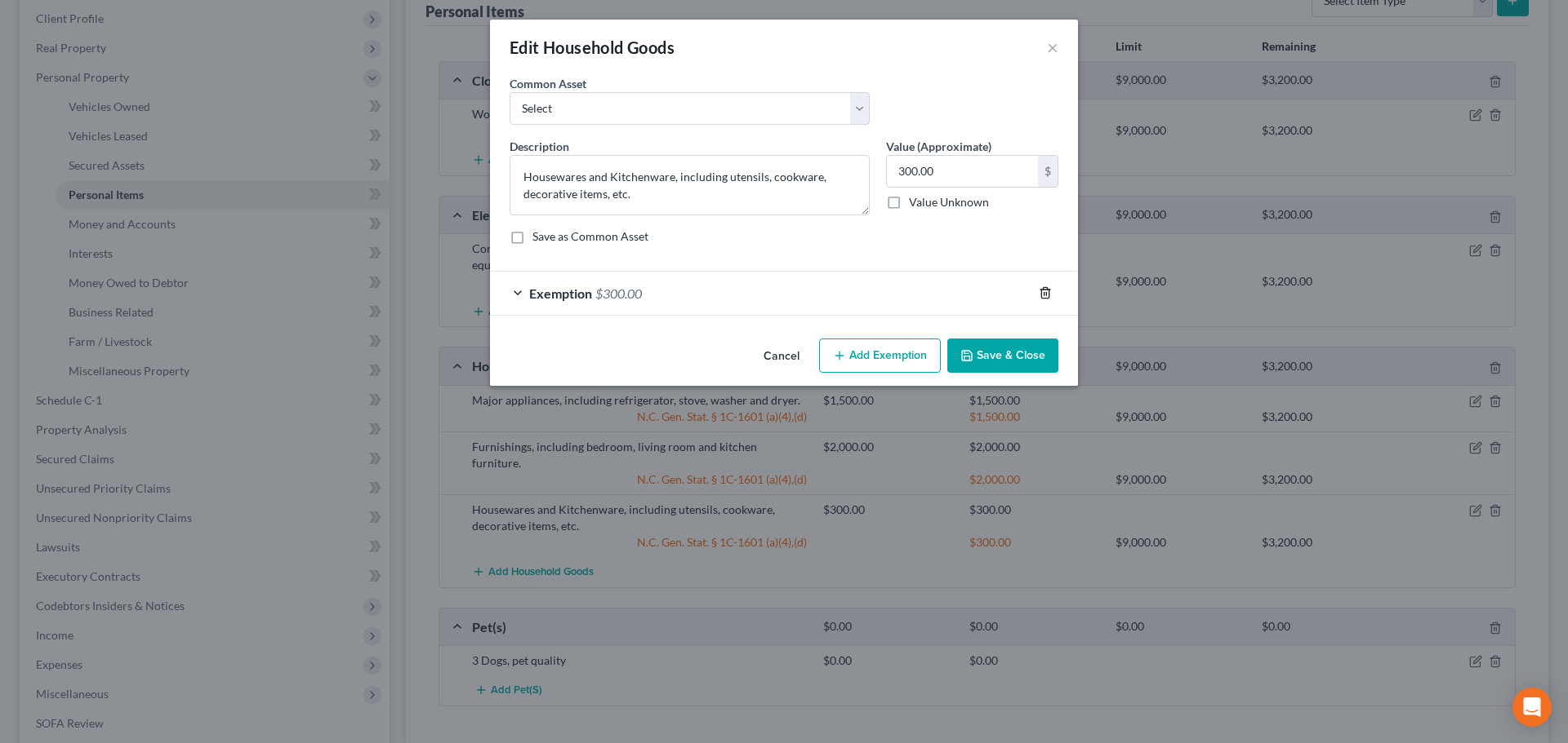
click at [1049, 287] on div at bounding box center [1055, 292] width 46 height 26
click at [1044, 288] on icon "button" at bounding box center [1045, 293] width 13 height 13
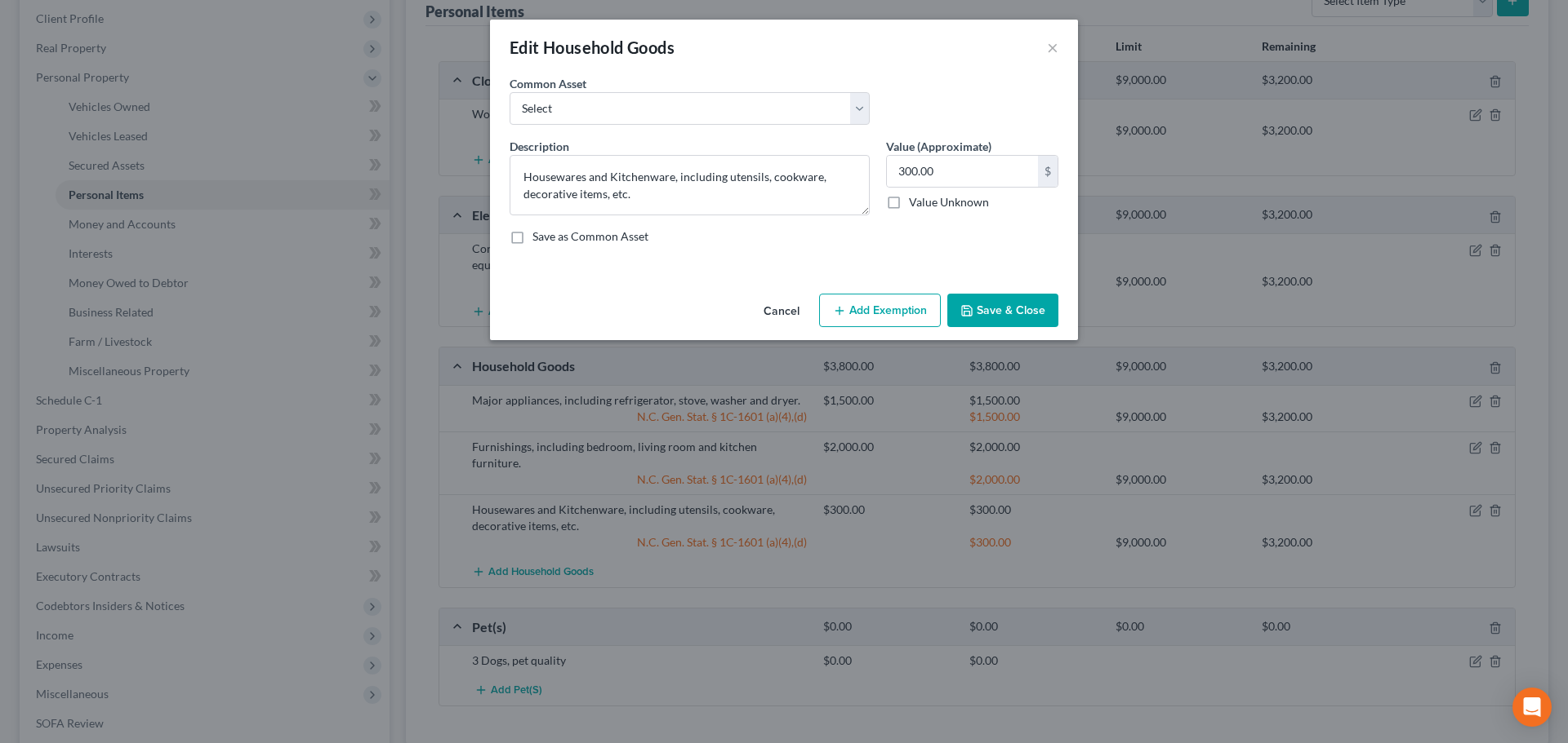
click at [975, 314] on button "Save & Close" at bounding box center [1003, 311] width 111 height 34
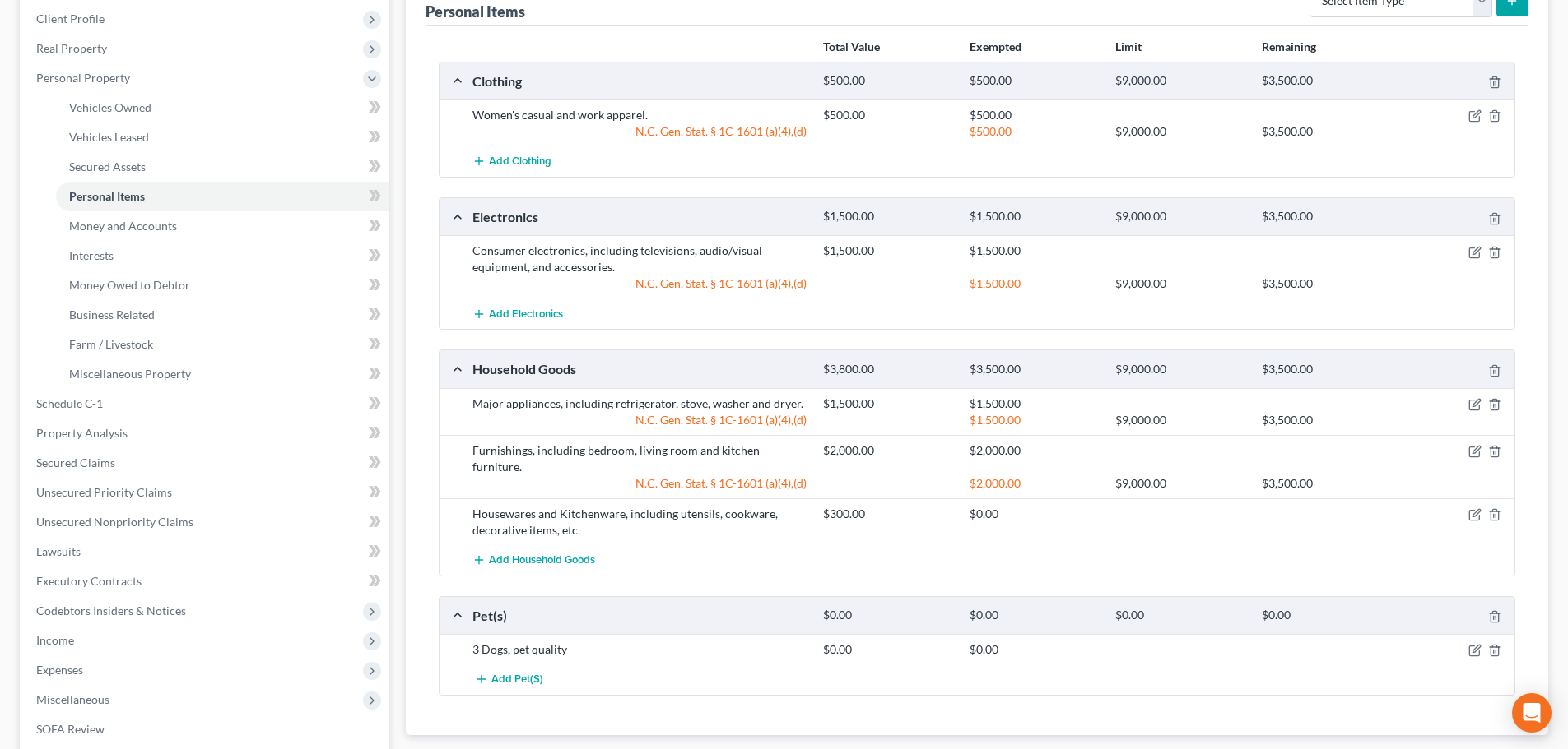
scroll to position [480, 0]
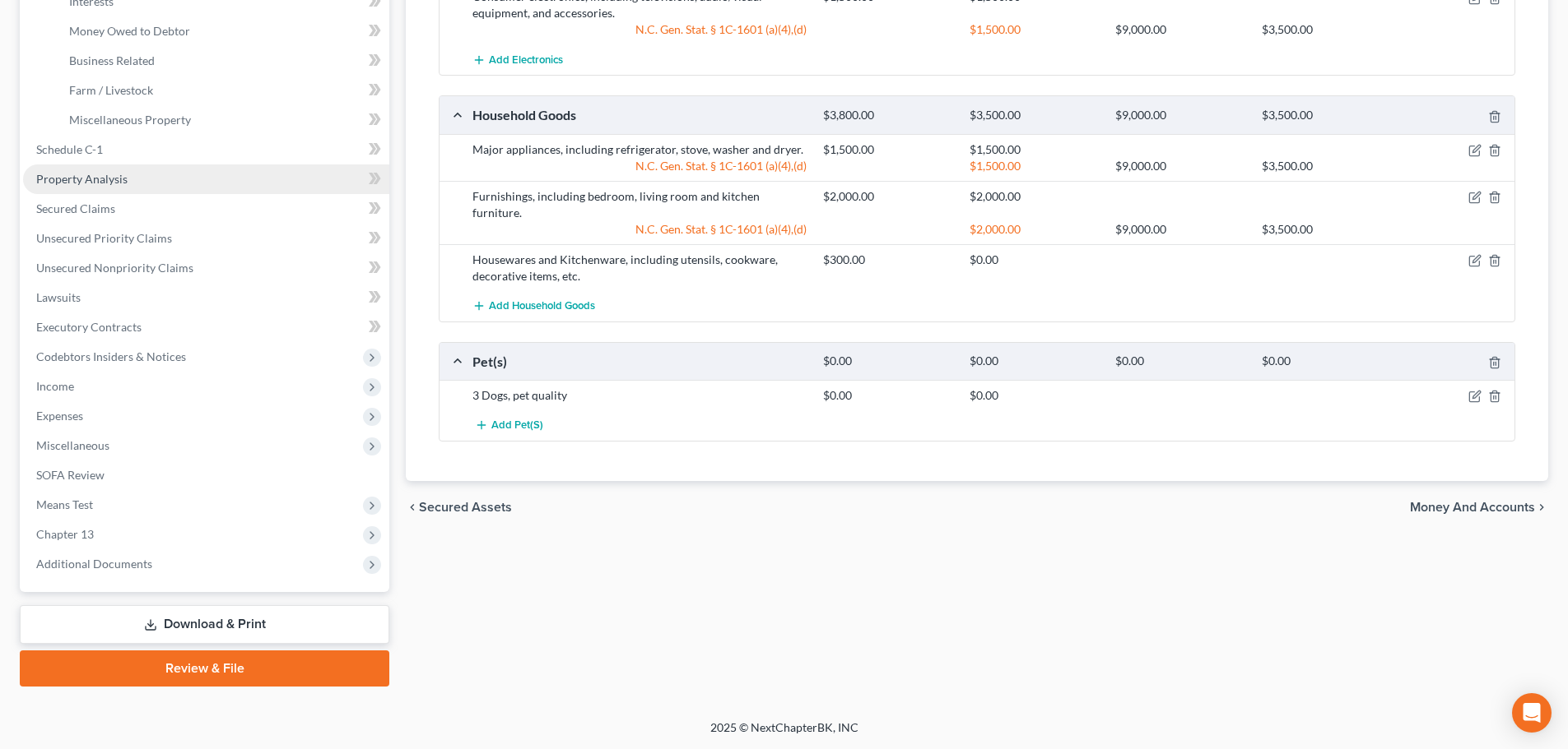
click at [172, 192] on link "Property Analysis" at bounding box center [206, 179] width 366 height 30
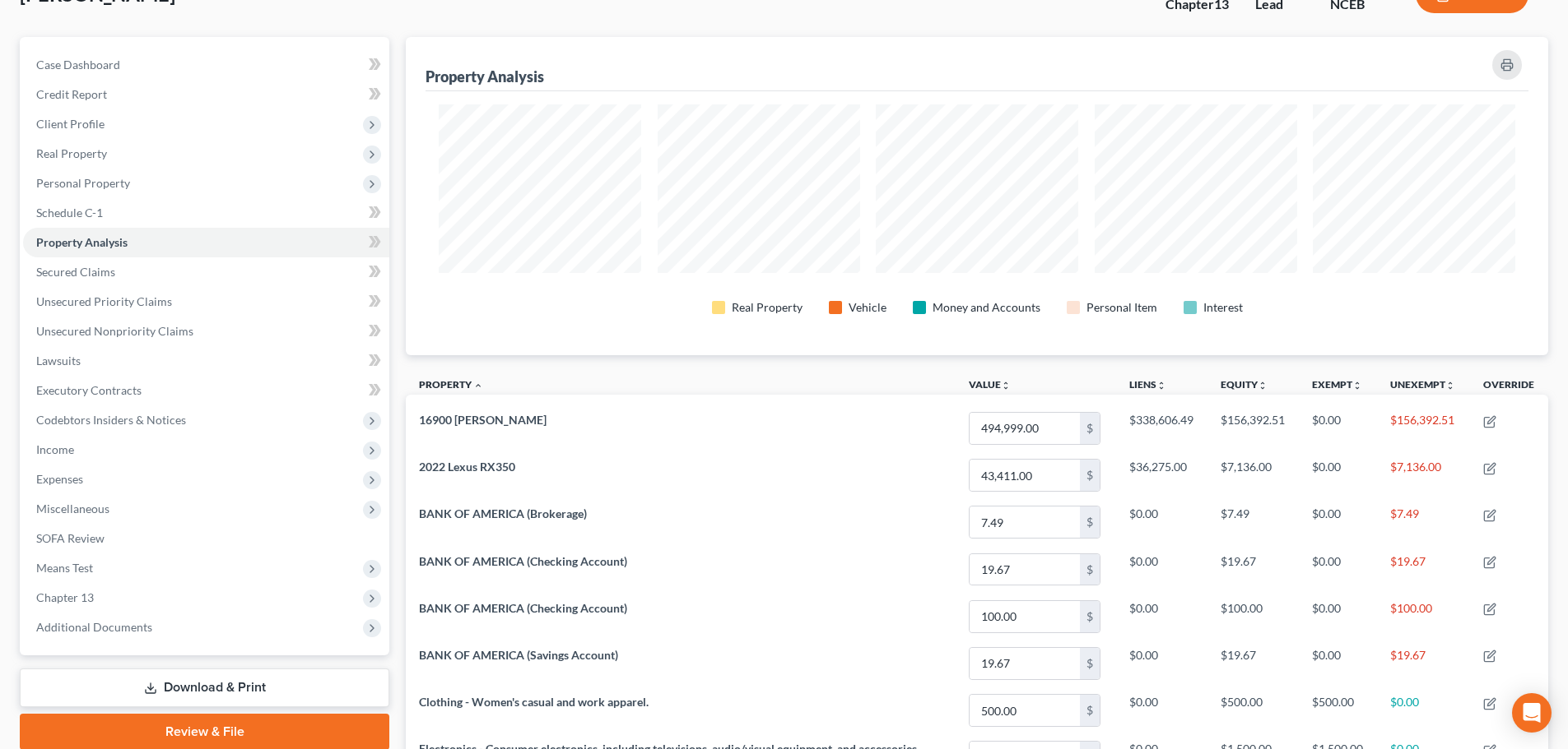
scroll to position [44, 0]
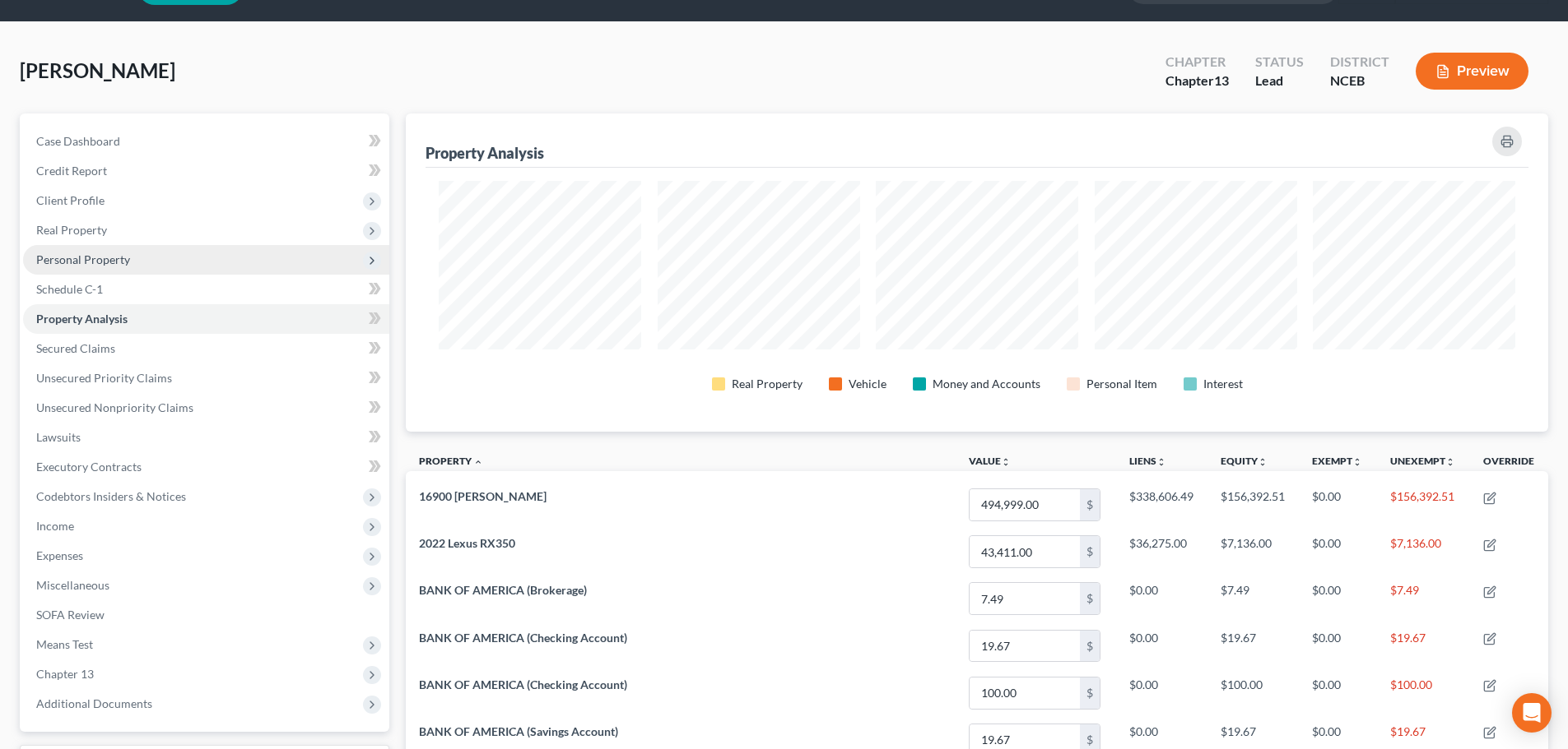
click at [207, 264] on span "Personal Property" at bounding box center [206, 259] width 366 height 30
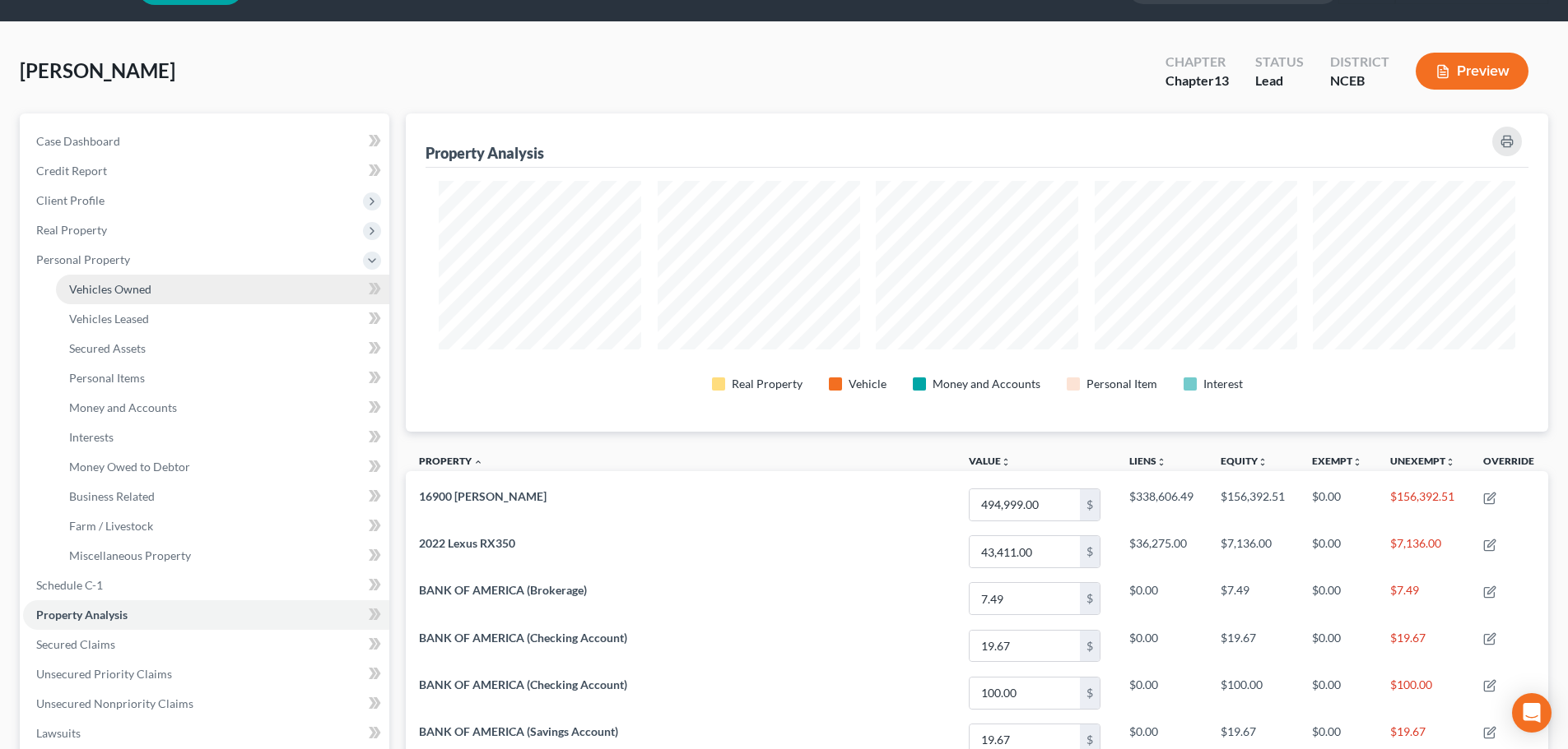
click at [194, 295] on link "Vehicles Owned" at bounding box center [222, 289] width 333 height 30
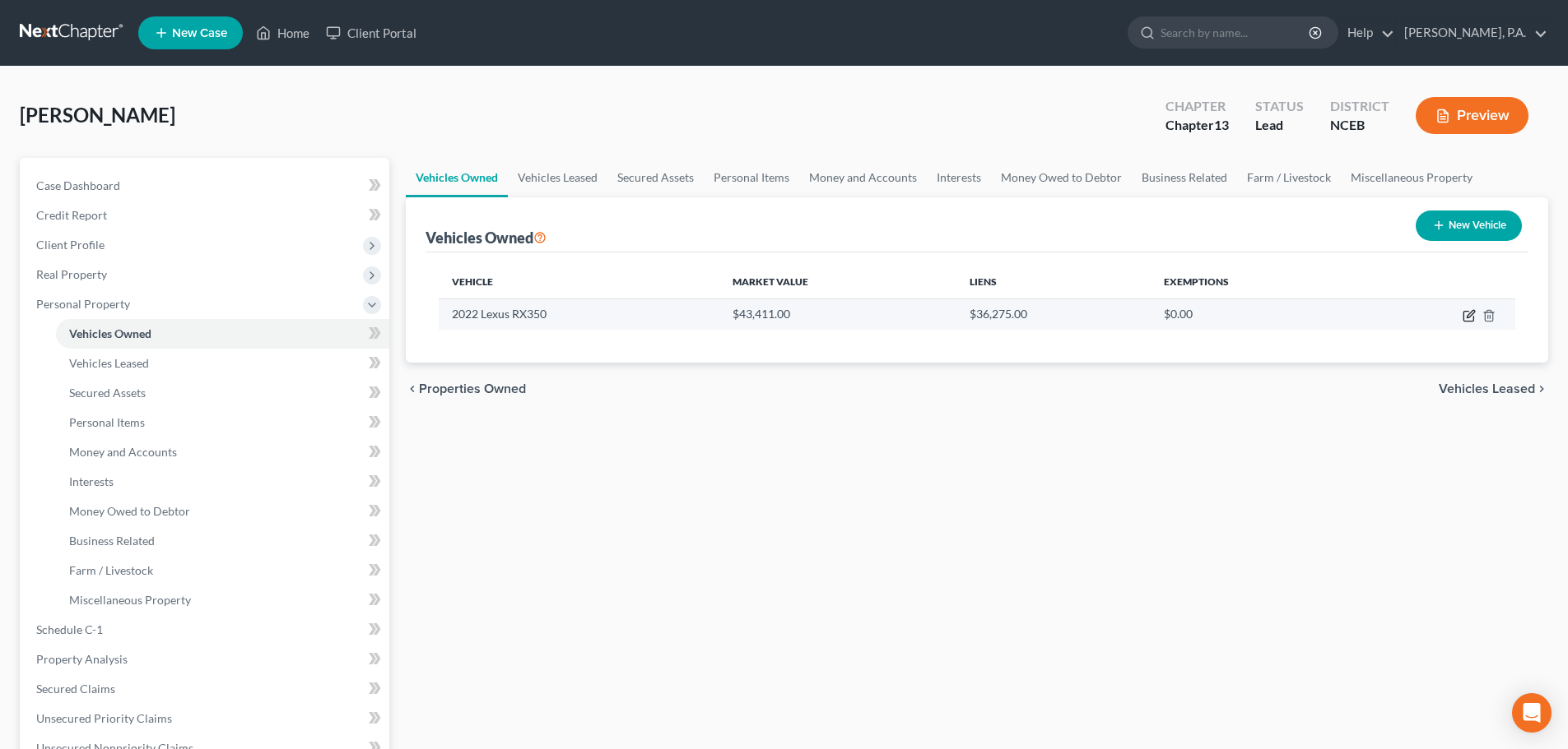
click at [1471, 312] on icon "button" at bounding box center [1469, 316] width 13 height 13
select select "0"
select select "4"
select select "0"
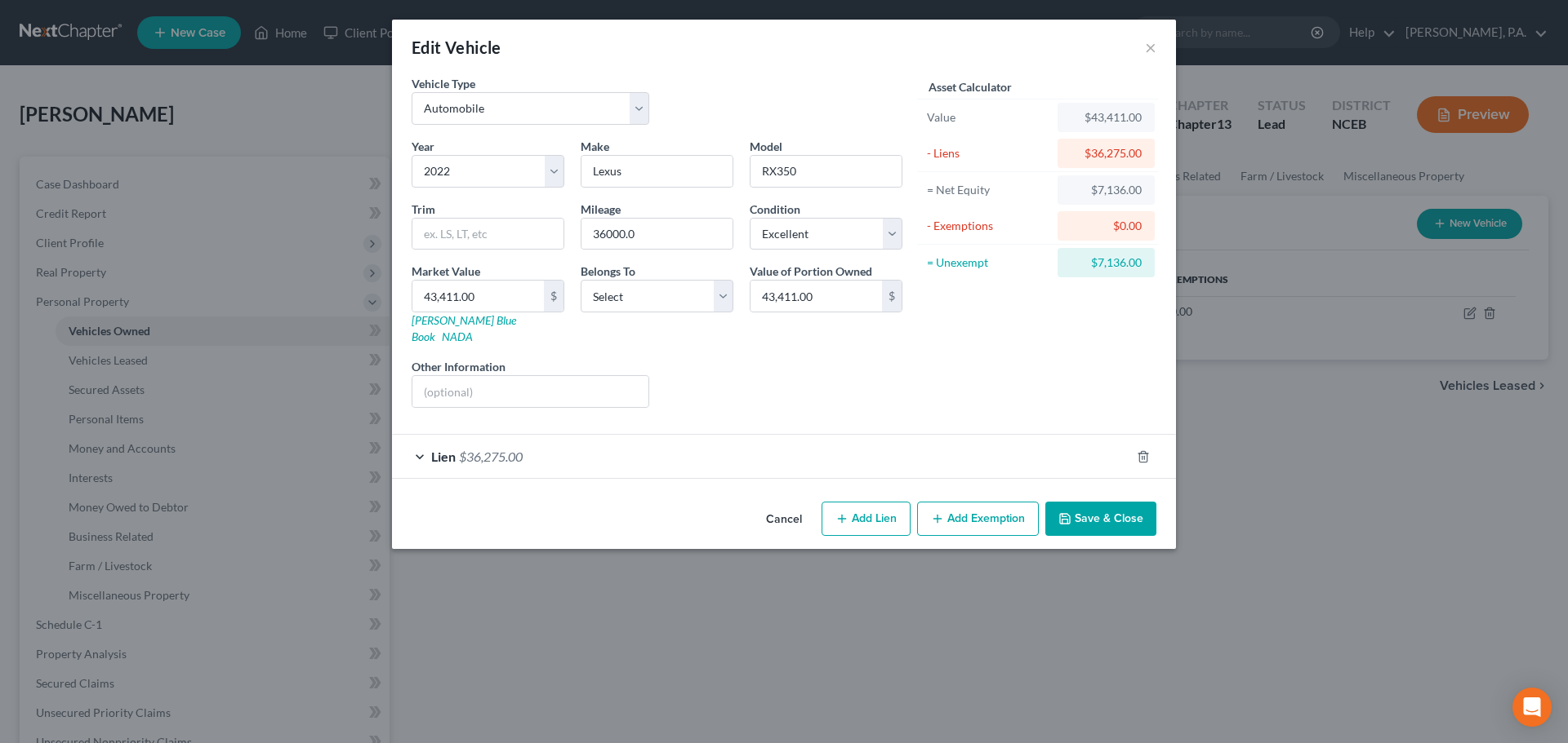
click at [811, 452] on div "Lien $36,275.00" at bounding box center [761, 456] width 738 height 43
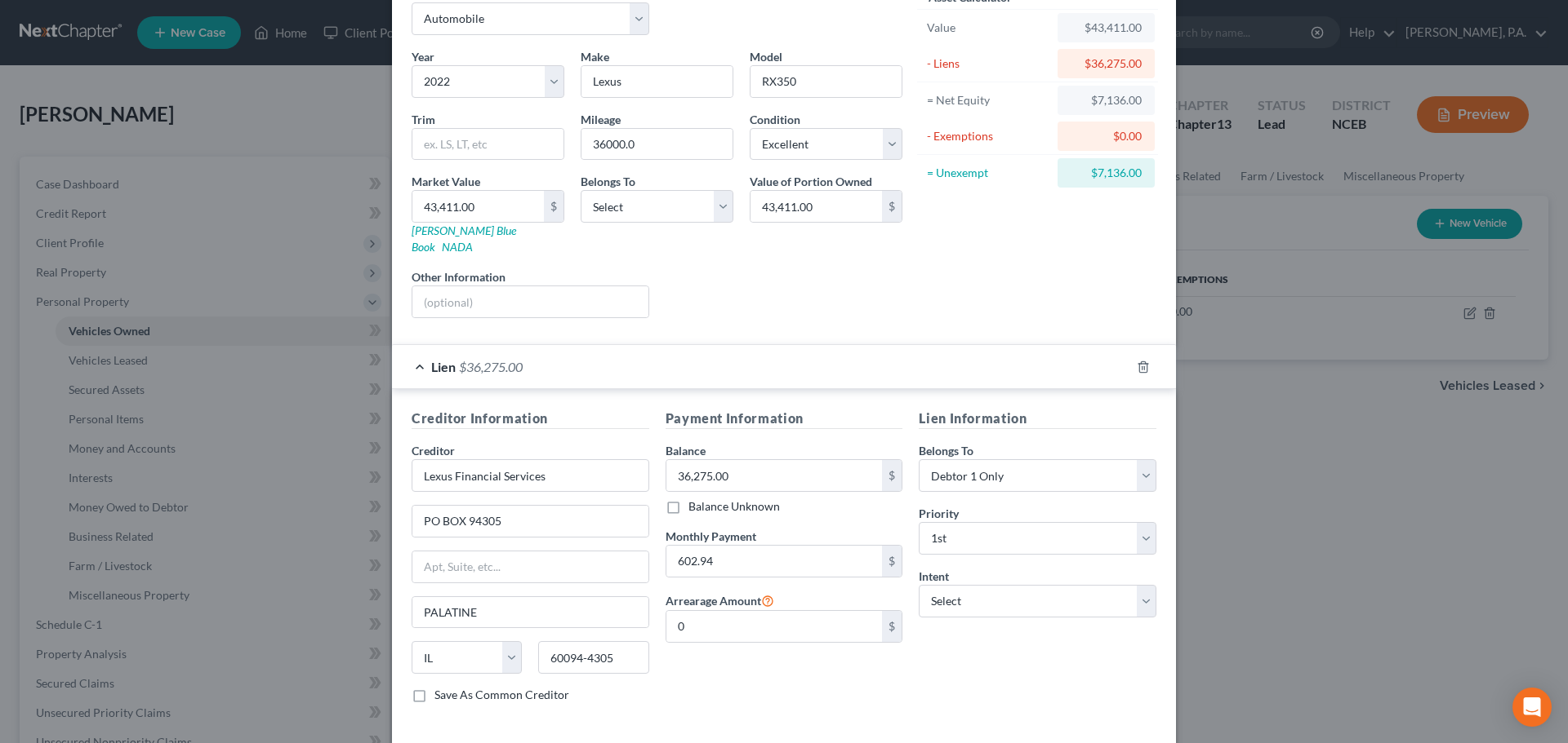
scroll to position [150, 0]
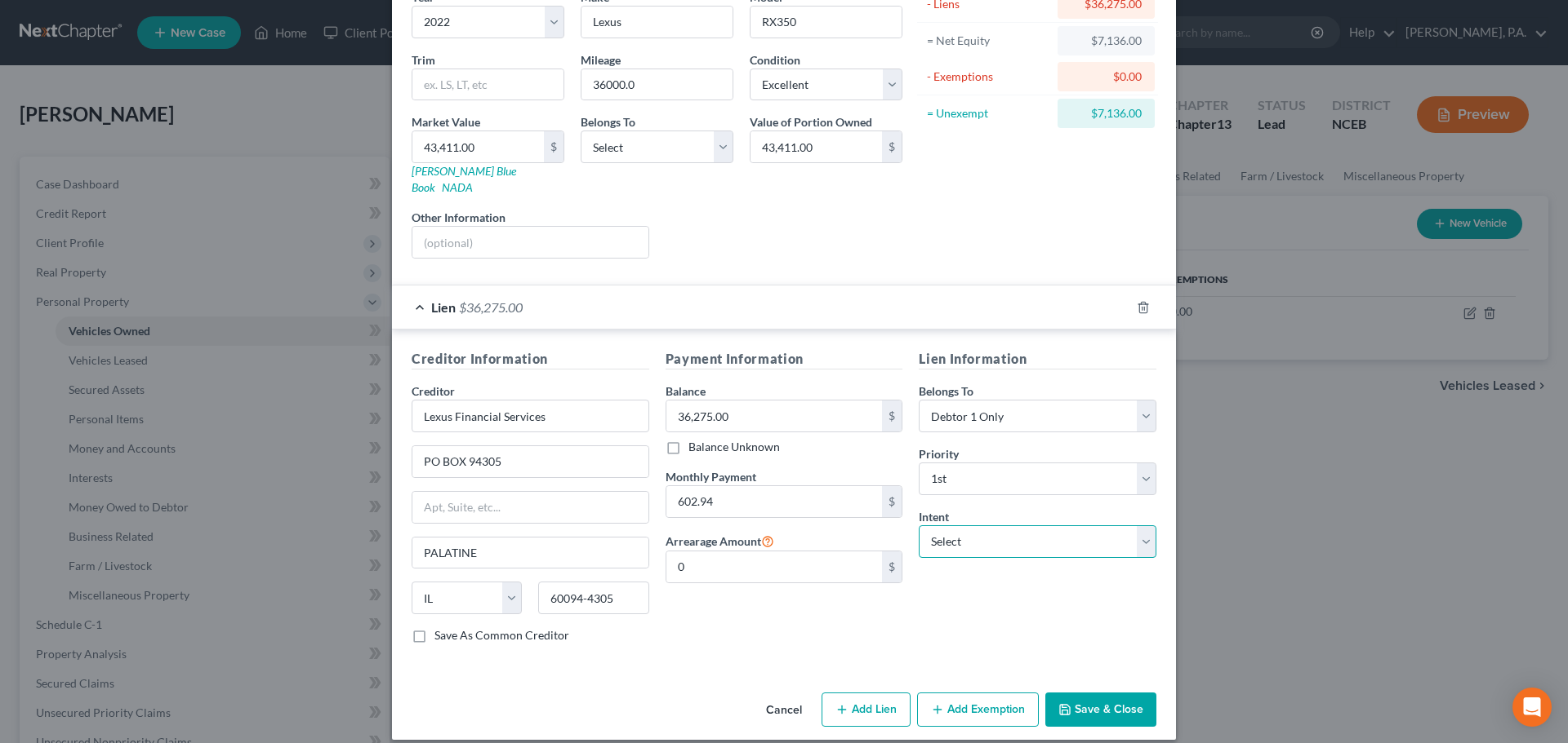
click at [1037, 532] on select "Select Surrender Redeem Reaffirm Avoid Other" at bounding box center [1037, 542] width 237 height 32
select select "2"
click at [919, 526] on select "Select Surrender Redeem Reaffirm Avoid Other" at bounding box center [1037, 542] width 237 height 32
click at [682, 159] on select "Select Debtor 1 Only Debtor 2 Only Debtor 1 And Debtor 2 Only At Least One Of T…" at bounding box center [657, 147] width 153 height 32
select select "0"
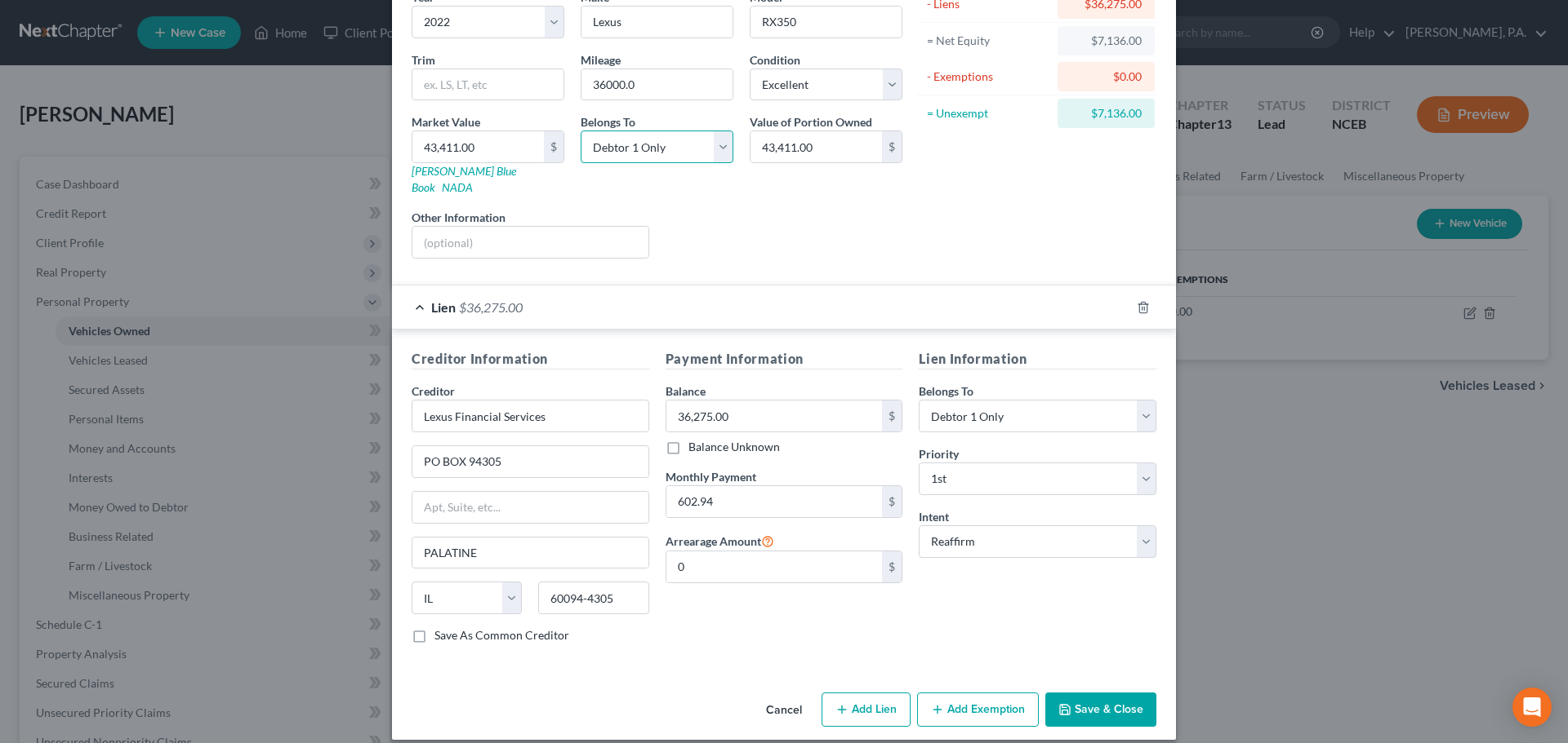
click at [580, 131] on select "Select Debtor 1 Only Debtor 2 Only Debtor 1 And Debtor 2 Only At Least One Of T…" at bounding box center [657, 147] width 153 height 32
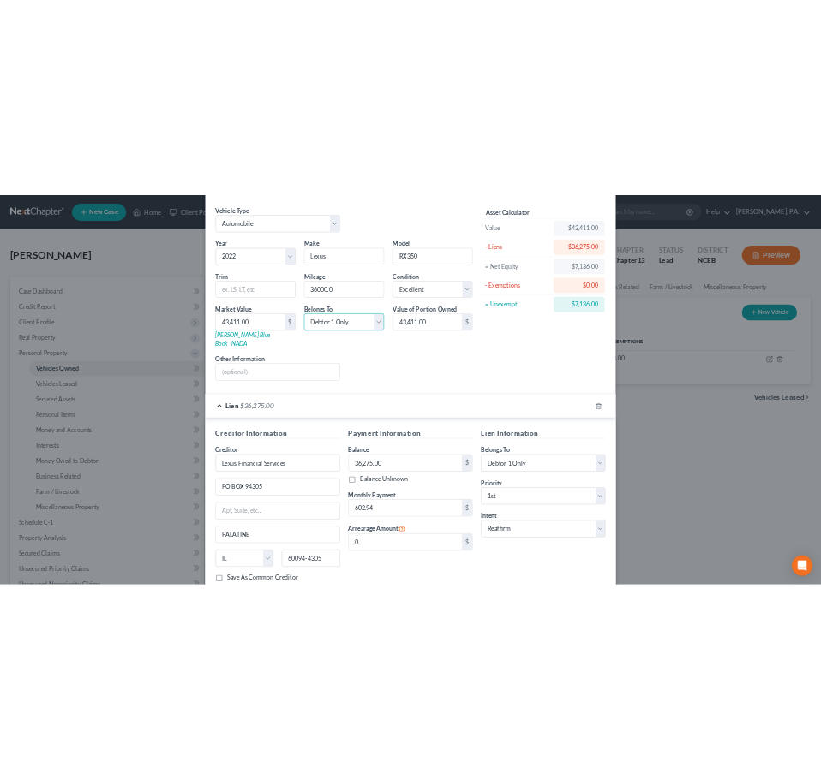
scroll to position [0, 0]
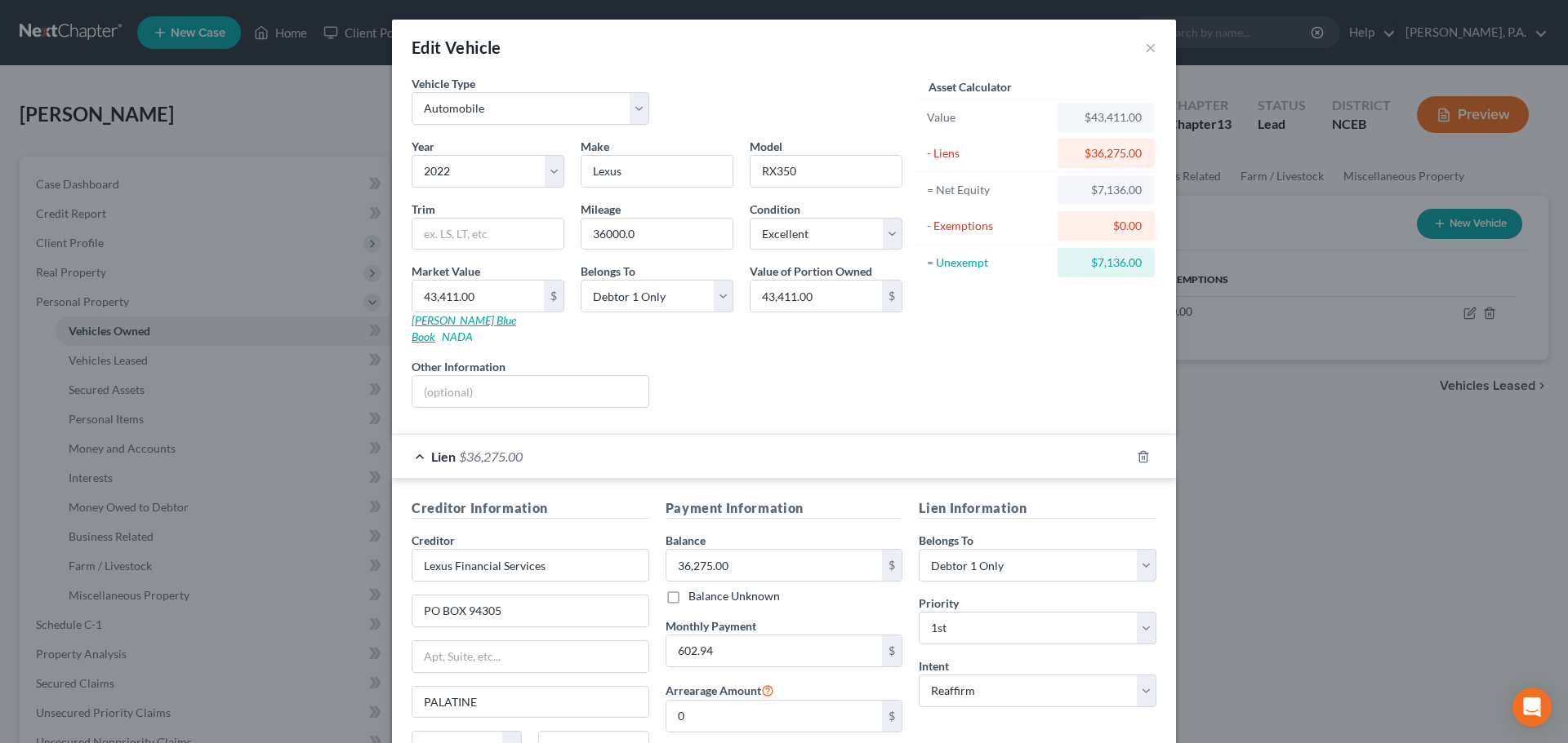
click at [474, 321] on link "Kelly Blue Book" at bounding box center [464, 329] width 105 height 30
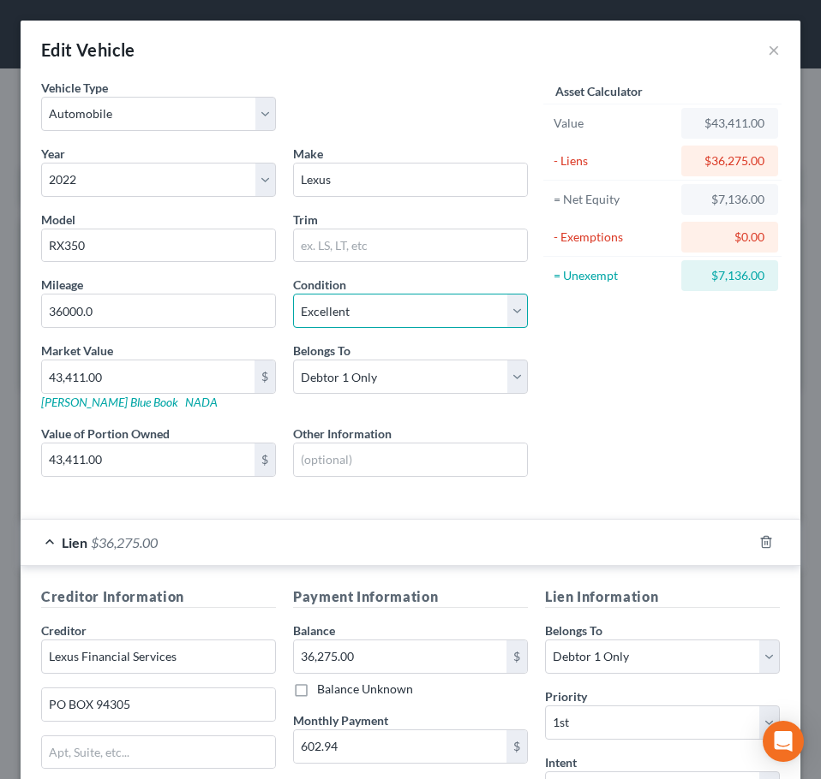
click at [364, 309] on select "Select Excellent Very Good Good Fair Poor" at bounding box center [410, 311] width 235 height 34
select select "2"
click at [293, 294] on select "Select Excellent Very Good Good Fair Poor" at bounding box center [410, 311] width 235 height 34
type input "3"
type input "3.00"
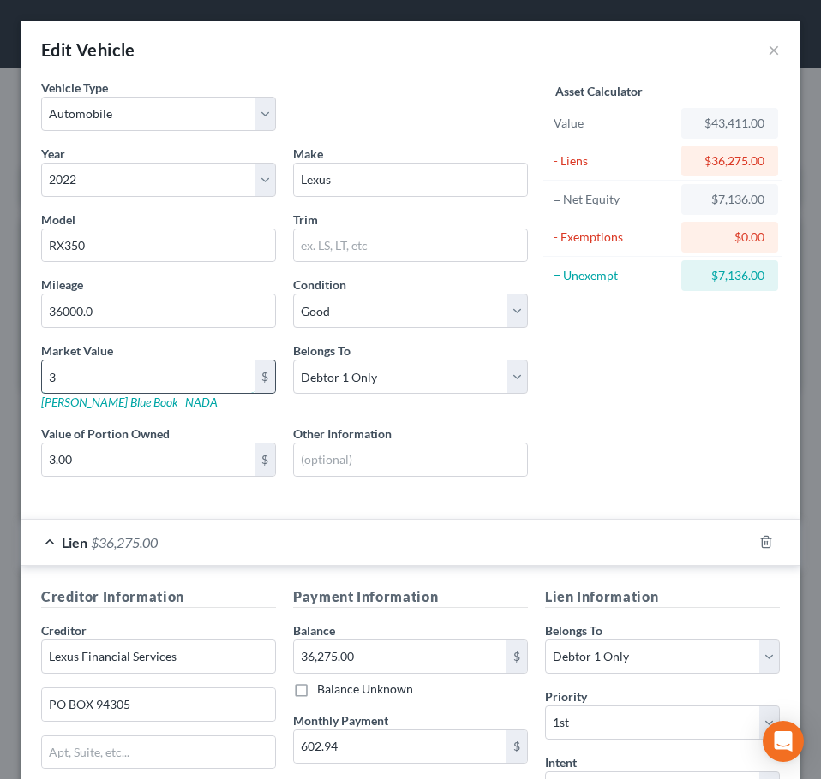
type input "36"
type input "36.00"
type input "369"
type input "369.00"
type input "3690"
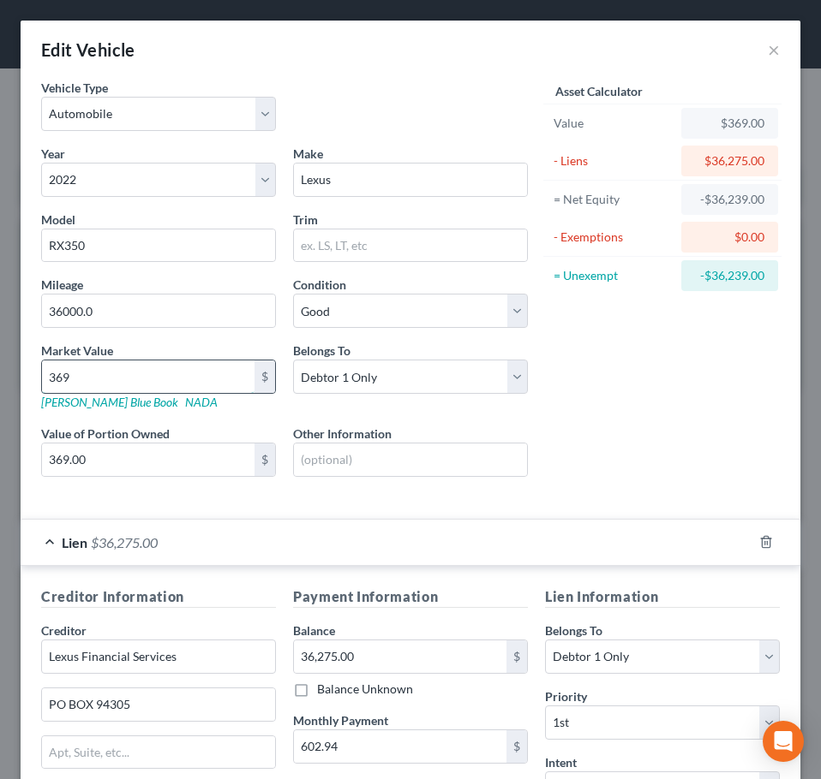
type input "3,690.00"
type input "3,6906"
type input "36,906.00"
type input "36,906"
click at [317, 461] on input "text" at bounding box center [410, 460] width 233 height 33
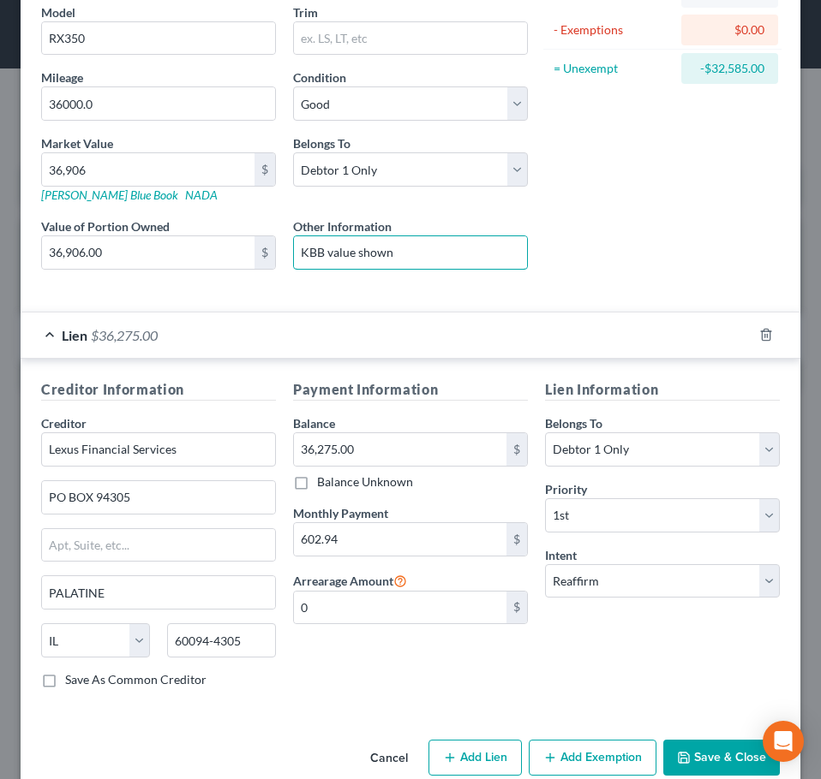
scroll to position [238, 0]
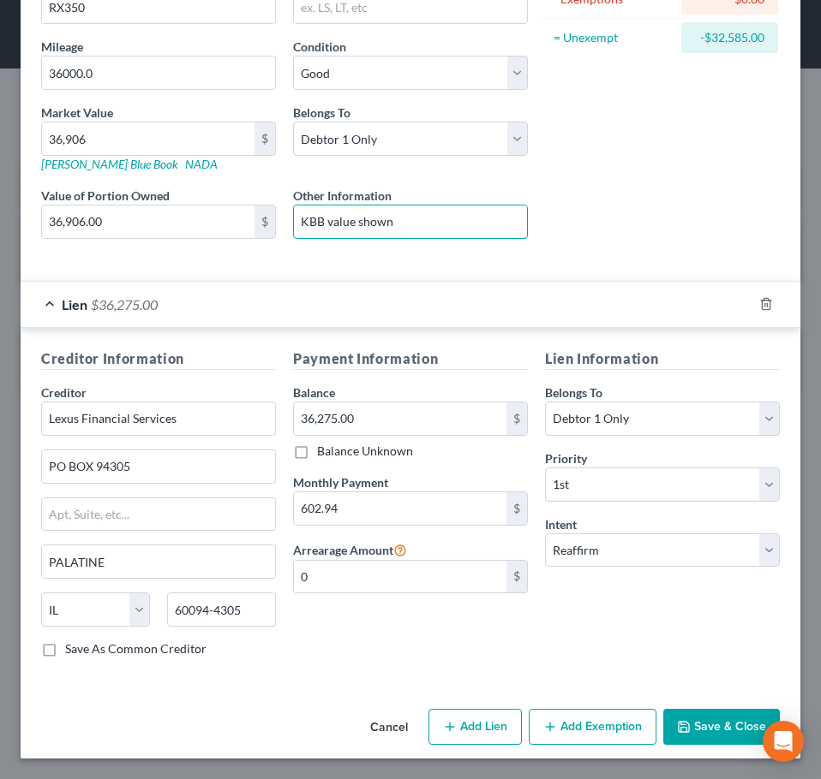
type input "KBB value shown"
click at [731, 728] on button "Save & Close" at bounding box center [721, 727] width 116 height 36
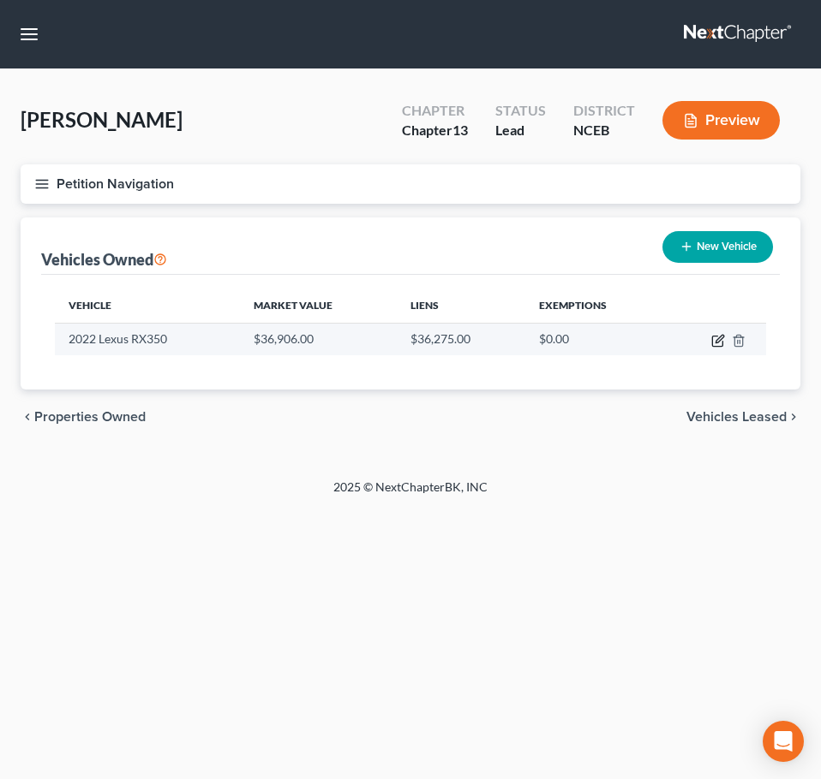
click at [718, 340] on icon "button" at bounding box center [718, 341] width 14 height 14
select select "0"
select select "4"
select select "2"
select select "0"
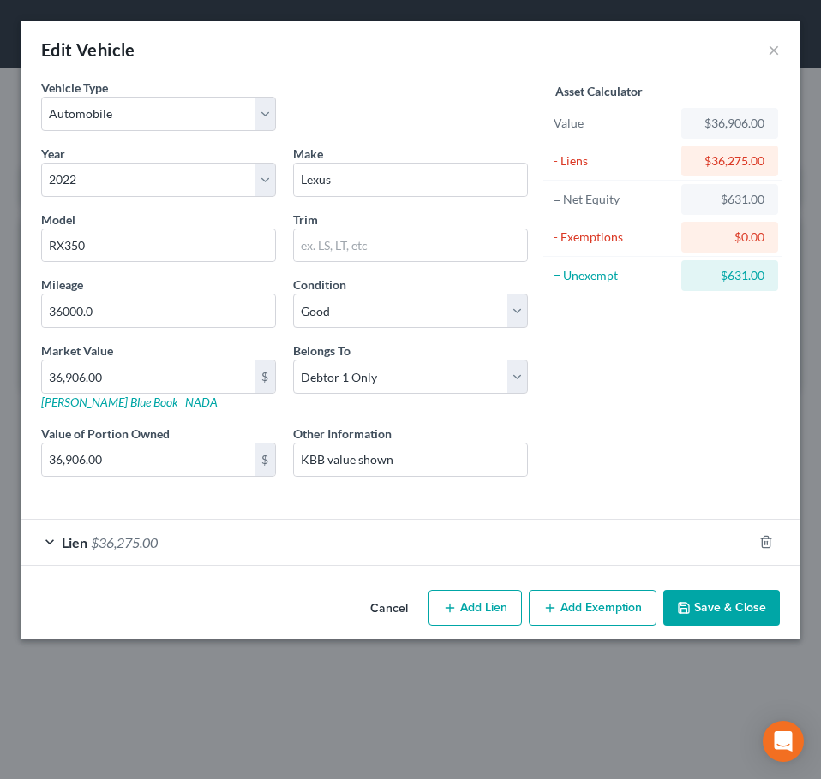
click at [579, 599] on button "Add Exemption" at bounding box center [592, 608] width 128 height 36
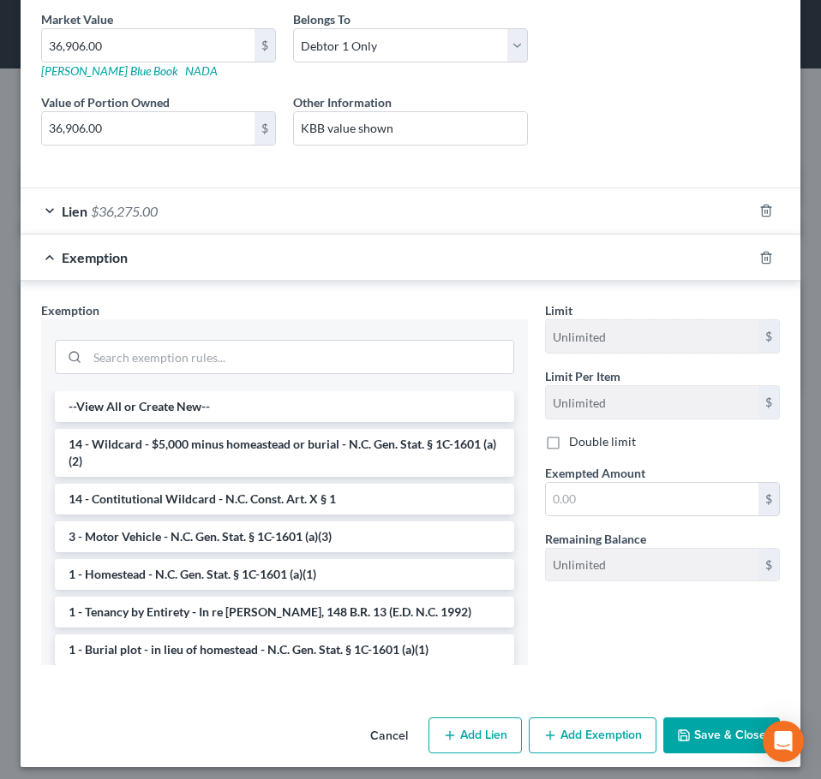
scroll to position [340, 0]
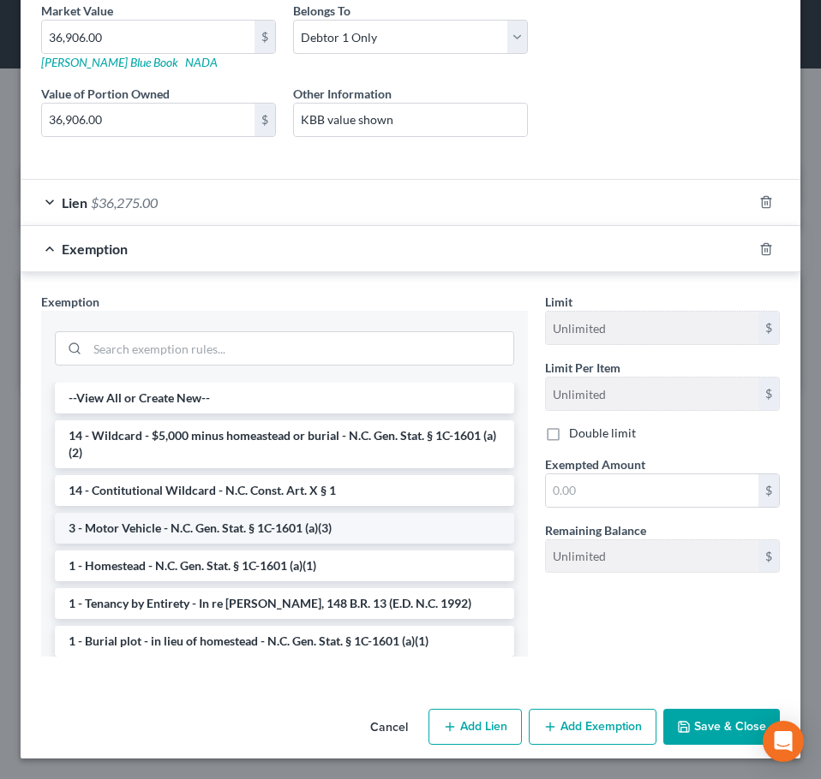
click at [344, 517] on li "3 - Motor Vehicle - N.C. Gen. Stat. § 1C-1601 (a)(3)" at bounding box center [284, 528] width 459 height 31
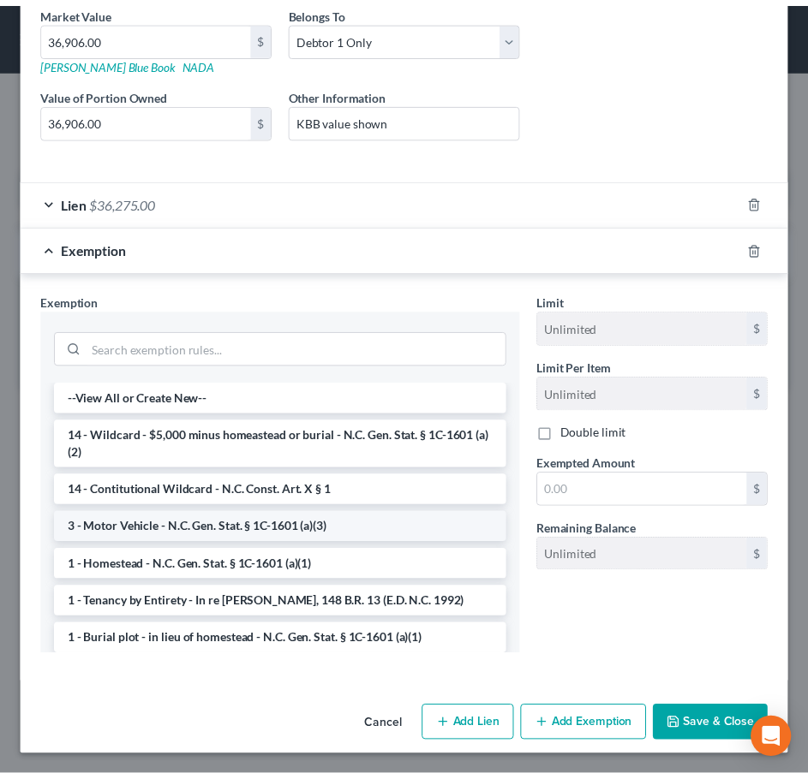
scroll to position [259, 0]
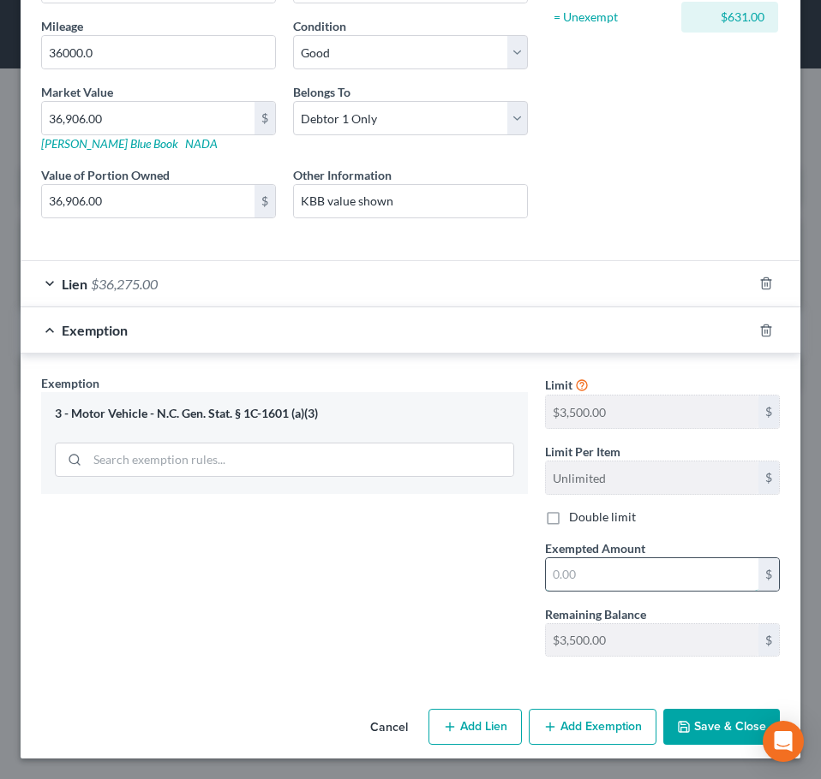
click at [581, 572] on input "text" at bounding box center [652, 574] width 212 height 33
type input "3,500"
click at [688, 725] on button "Save & Close" at bounding box center [721, 727] width 116 height 36
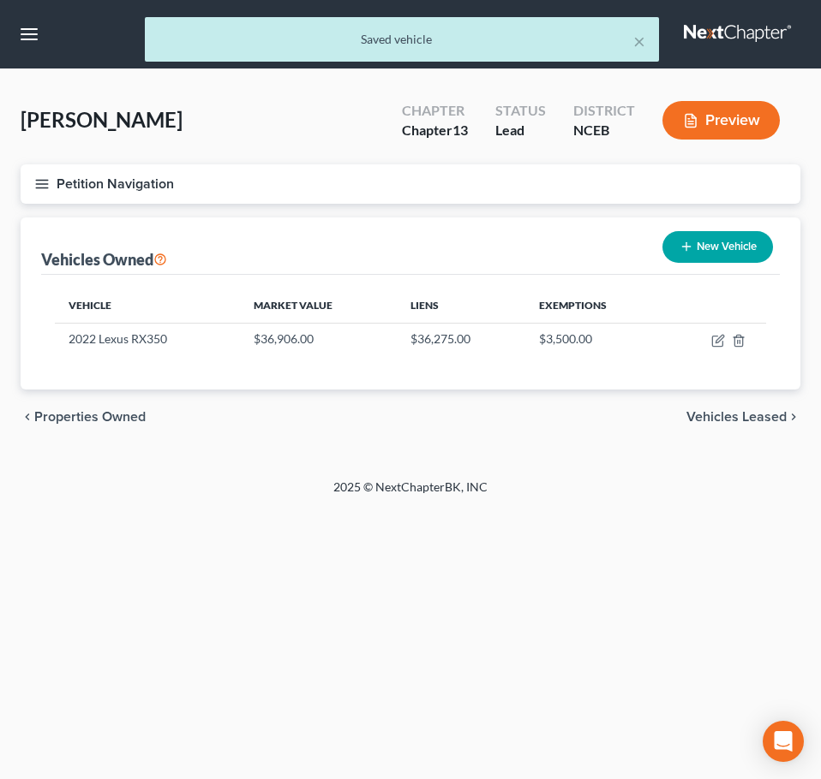
click at [43, 188] on line "button" at bounding box center [42, 188] width 12 height 0
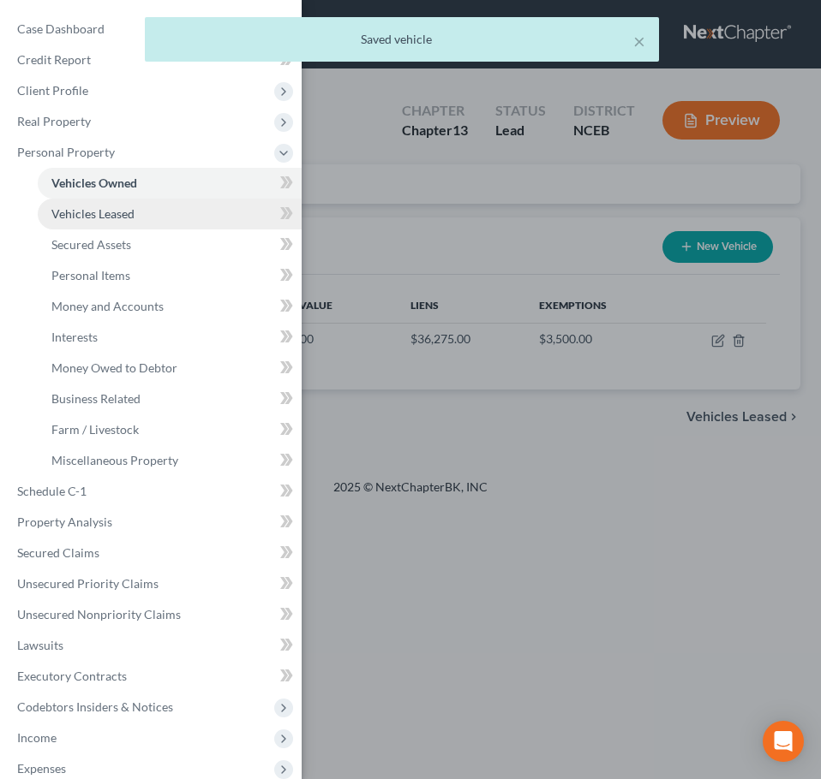
click at [172, 206] on link "Vehicles Leased" at bounding box center [170, 214] width 264 height 31
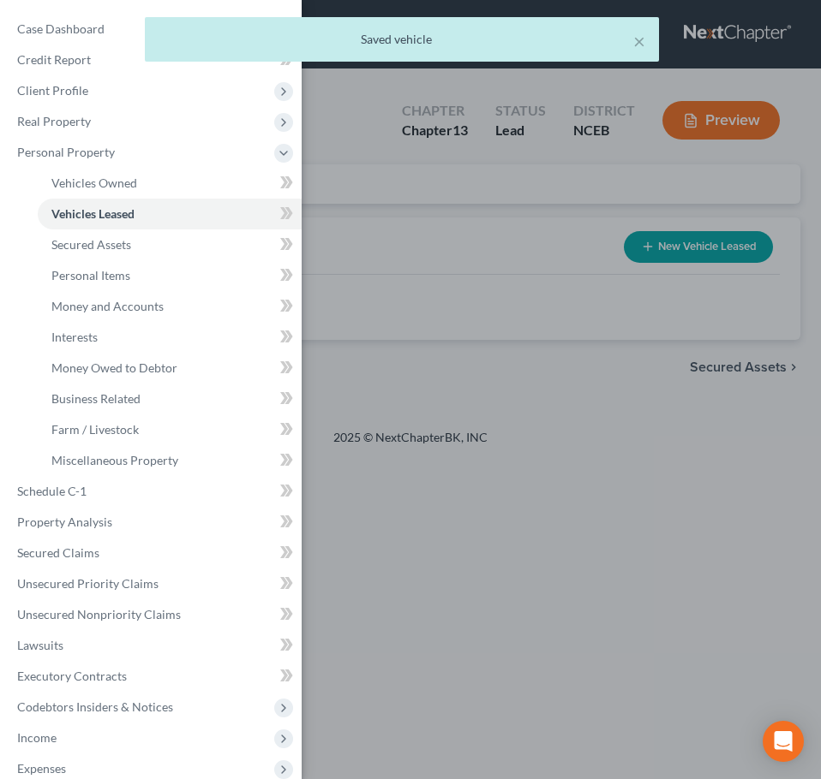
click at [357, 224] on div "Case Dashboard Payments Invoices Payments Payments Credit Report Client Profile" at bounding box center [410, 389] width 821 height 779
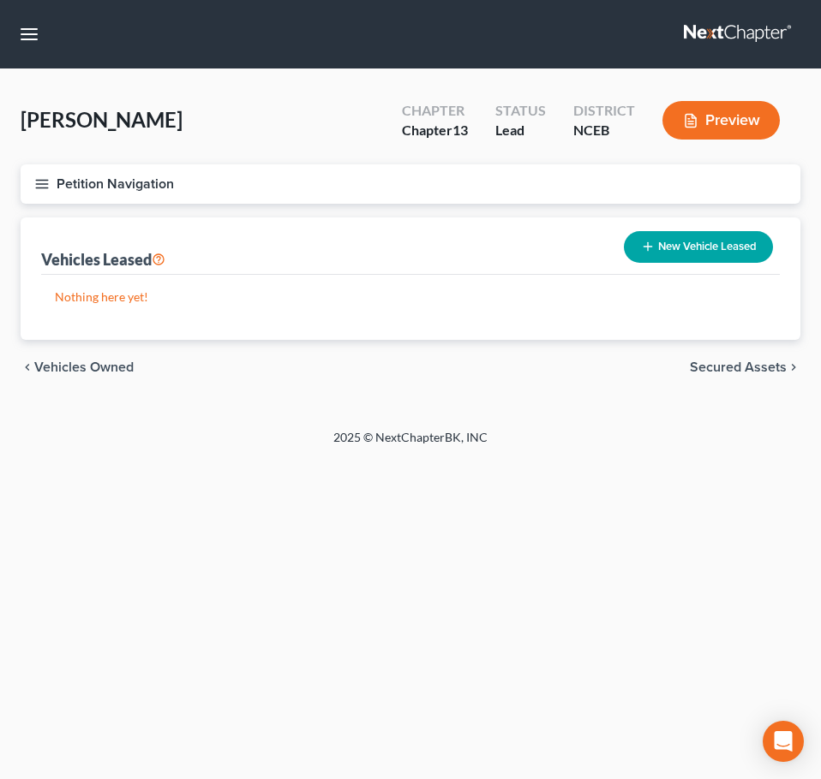
click at [39, 177] on icon "button" at bounding box center [41, 183] width 15 height 15
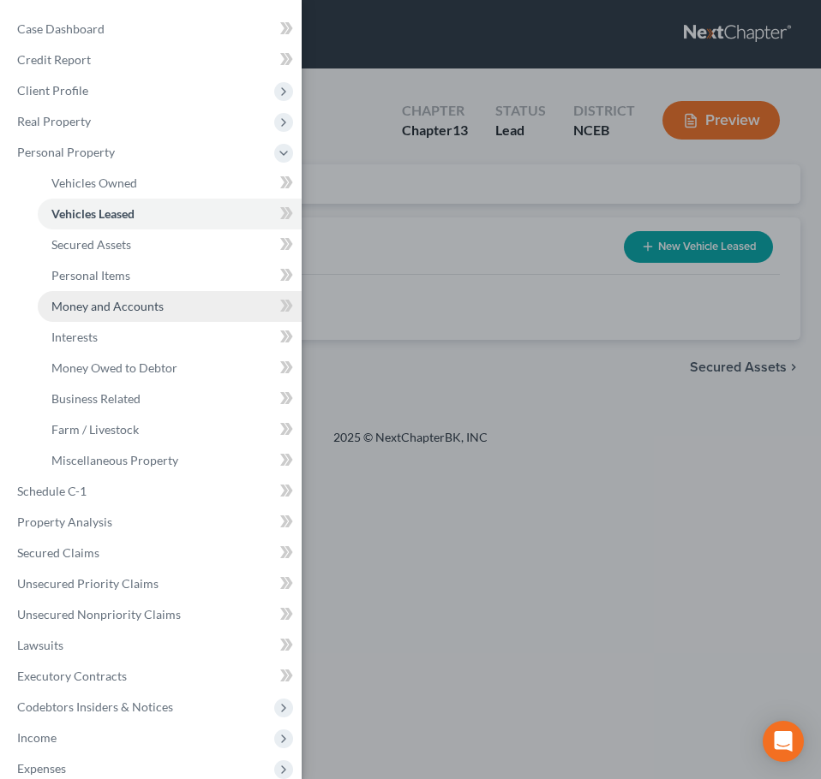
click at [110, 291] on link "Money and Accounts" at bounding box center [170, 306] width 264 height 31
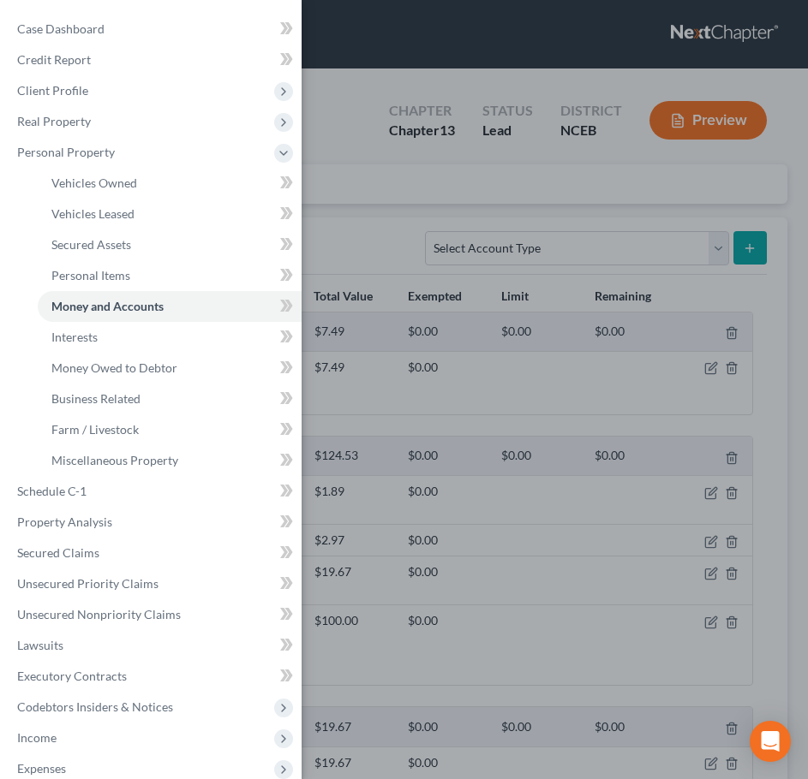
click at [355, 236] on div "Case Dashboard Payments Invoices Payments Payments Credit Report Client Profile" at bounding box center [404, 389] width 808 height 779
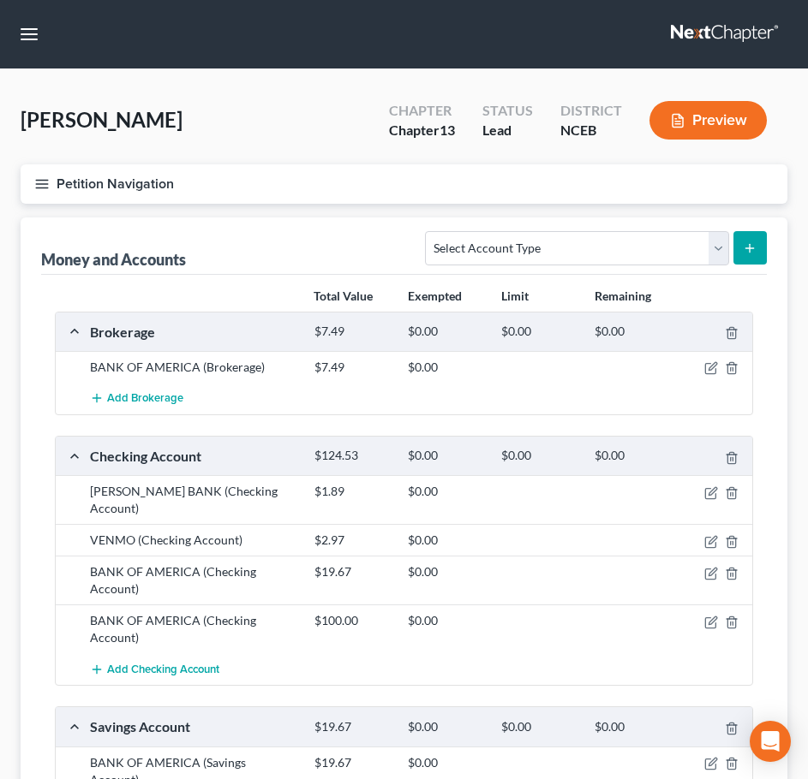
click at [45, 183] on icon "button" at bounding box center [41, 183] width 15 height 15
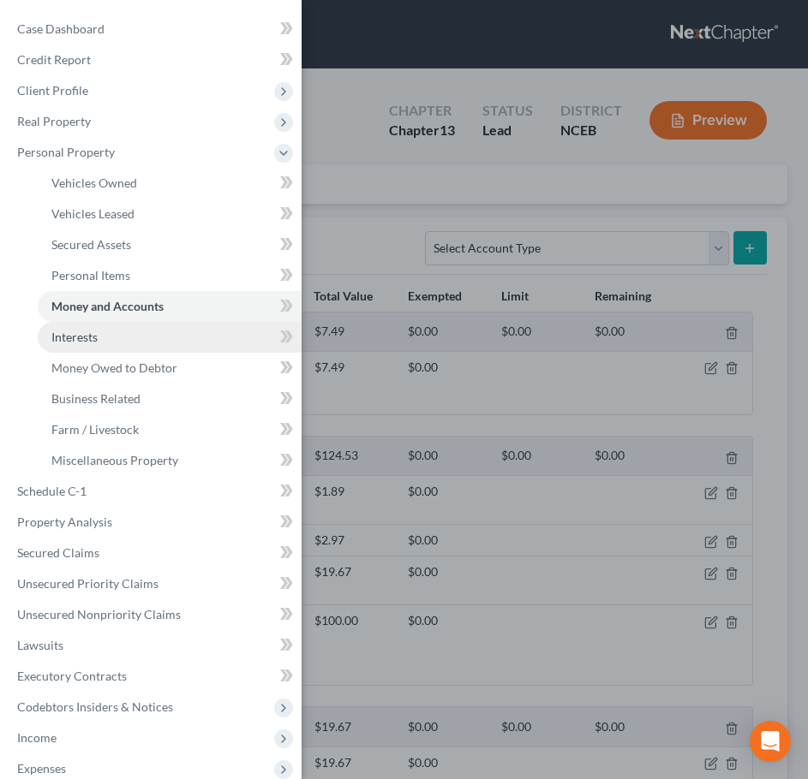
click at [139, 340] on link "Interests" at bounding box center [170, 337] width 264 height 31
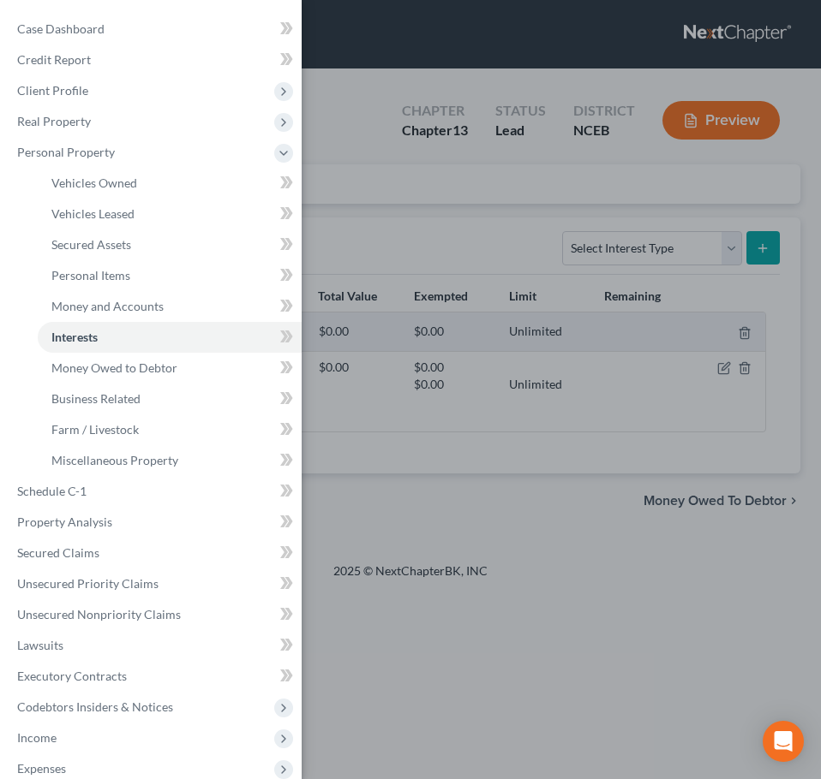
click at [361, 222] on div "Case Dashboard Payments Invoices Payments Payments Credit Report Client Profile" at bounding box center [410, 389] width 821 height 779
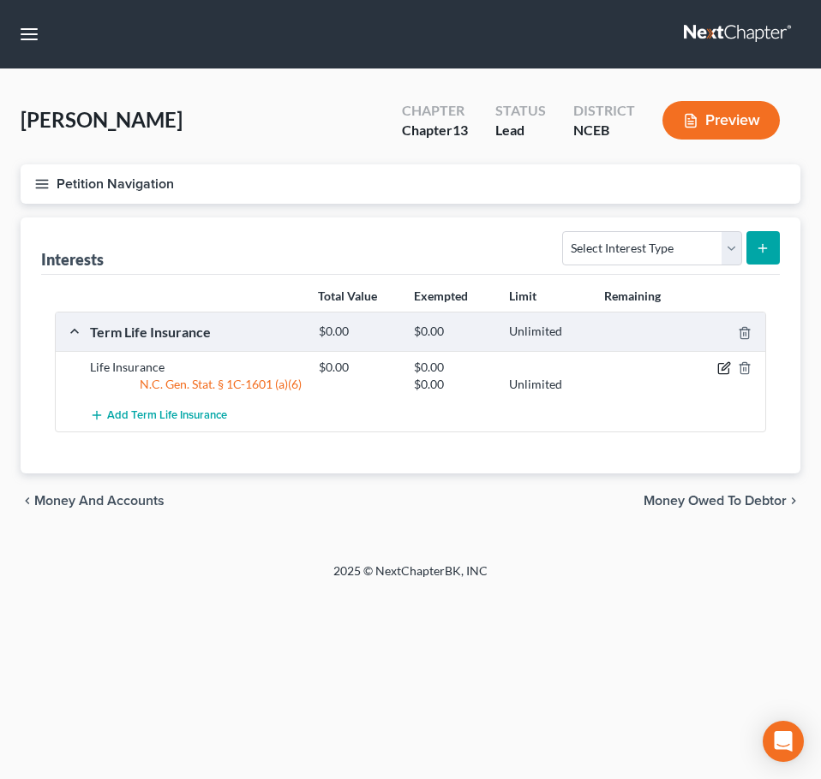
click at [725, 373] on icon "button" at bounding box center [724, 368] width 14 height 14
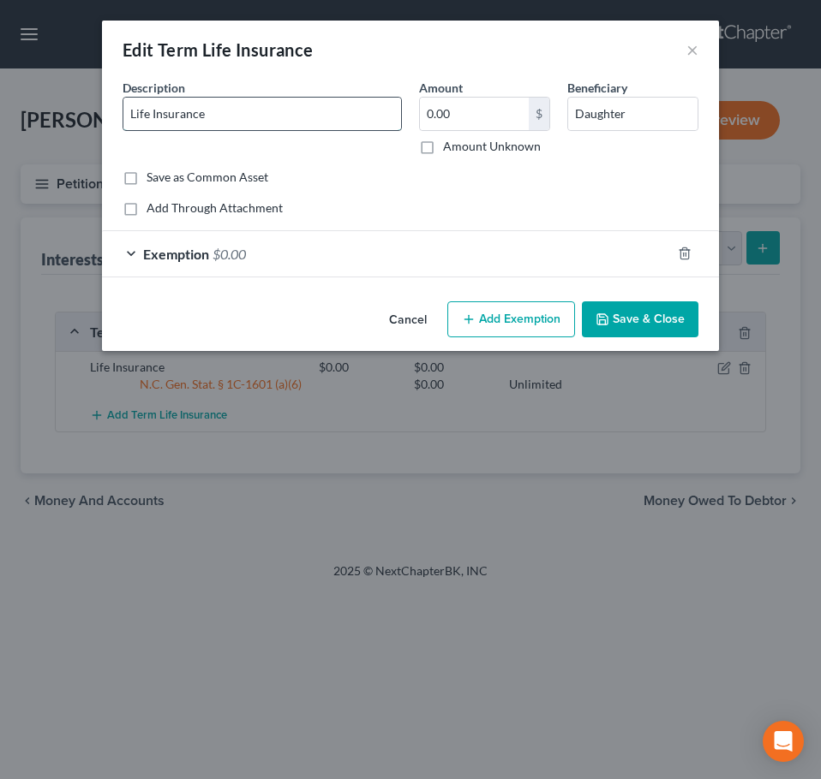
click at [130, 110] on input "Life Insurance" at bounding box center [262, 114] width 278 height 33
type input "Group Life Insurance"
click at [305, 266] on div "Exemption $0.00" at bounding box center [386, 253] width 569 height 45
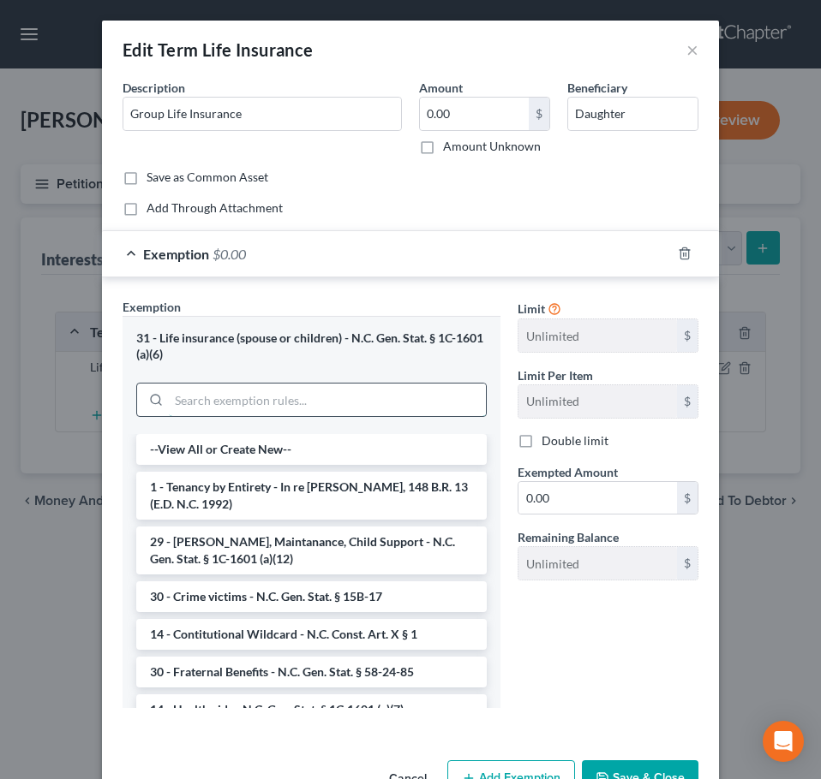
click at [297, 391] on input "search" at bounding box center [327, 400] width 317 height 33
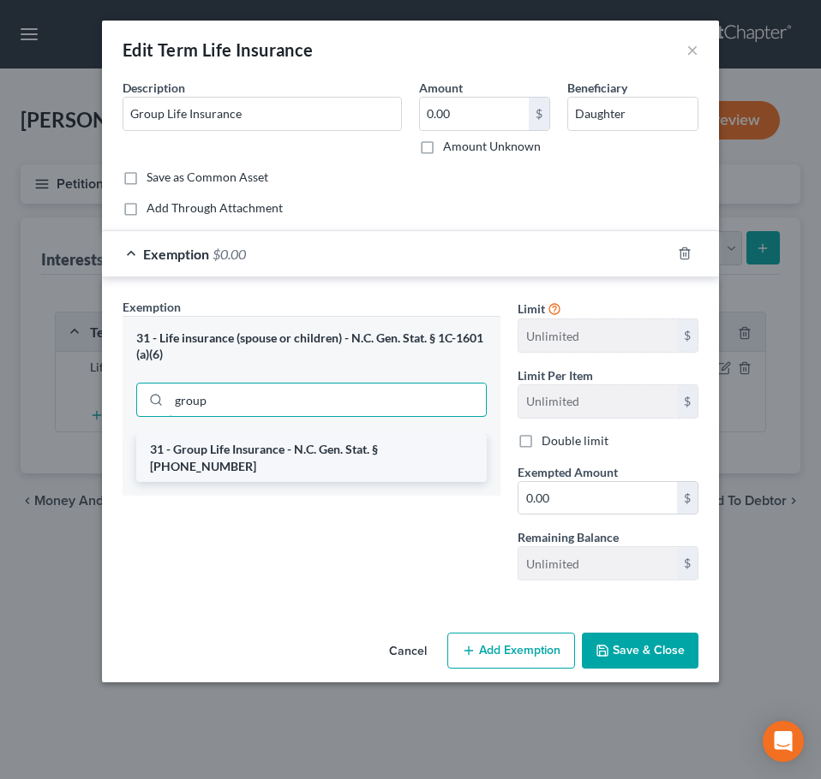
type input "group"
click at [334, 439] on li "31 - Group Life Insurance - N.C. Gen. Stat. § 58-58-165" at bounding box center [311, 458] width 350 height 48
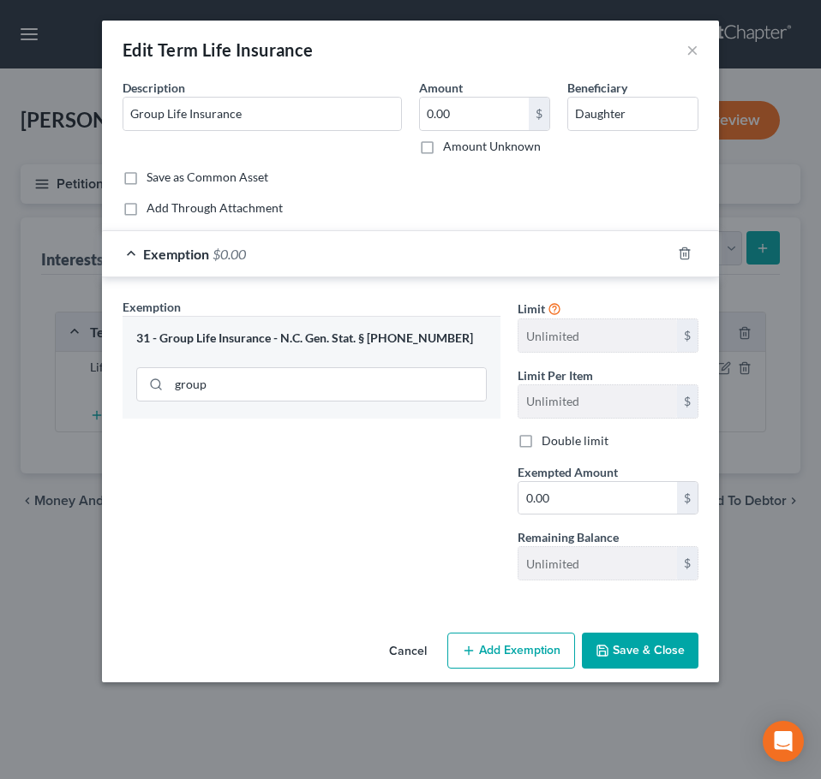
click at [617, 654] on button "Save & Close" at bounding box center [640, 651] width 116 height 36
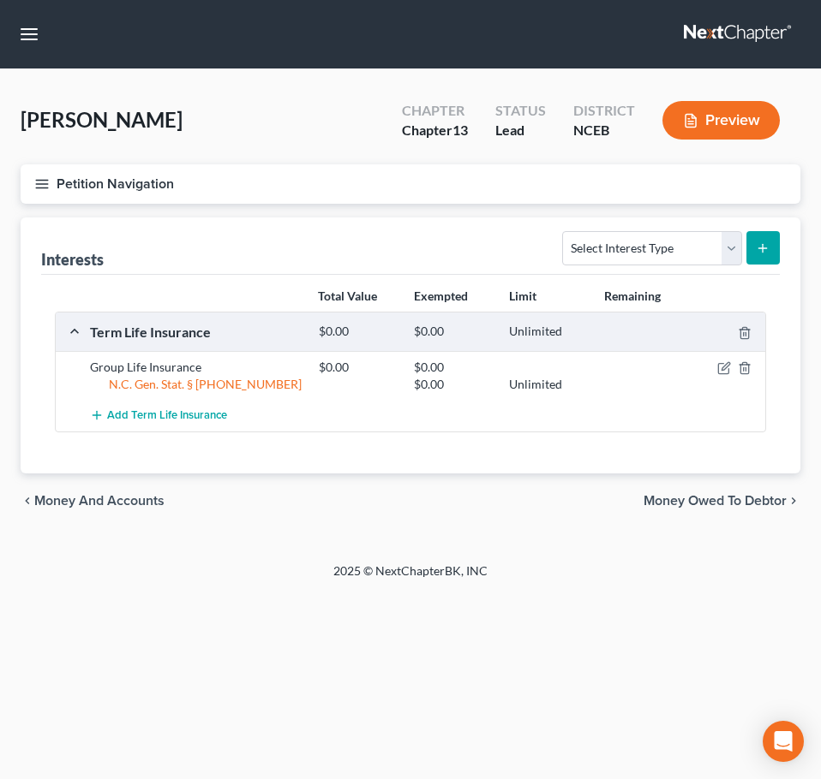
click at [33, 187] on button "Petition Navigation" at bounding box center [410, 183] width 779 height 39
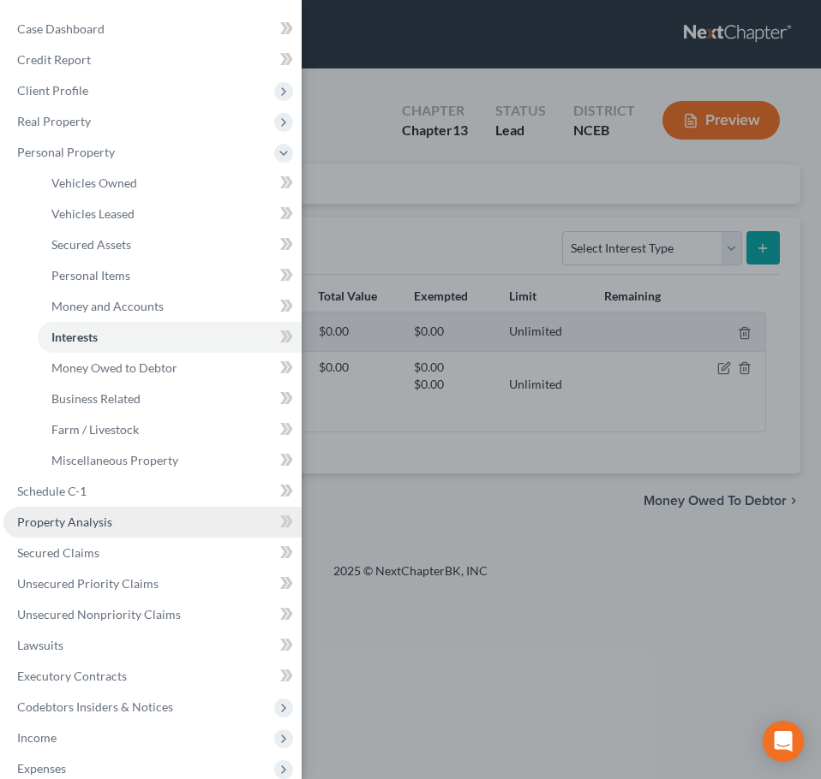
click at [188, 510] on link "Property Analysis" at bounding box center [152, 522] width 298 height 31
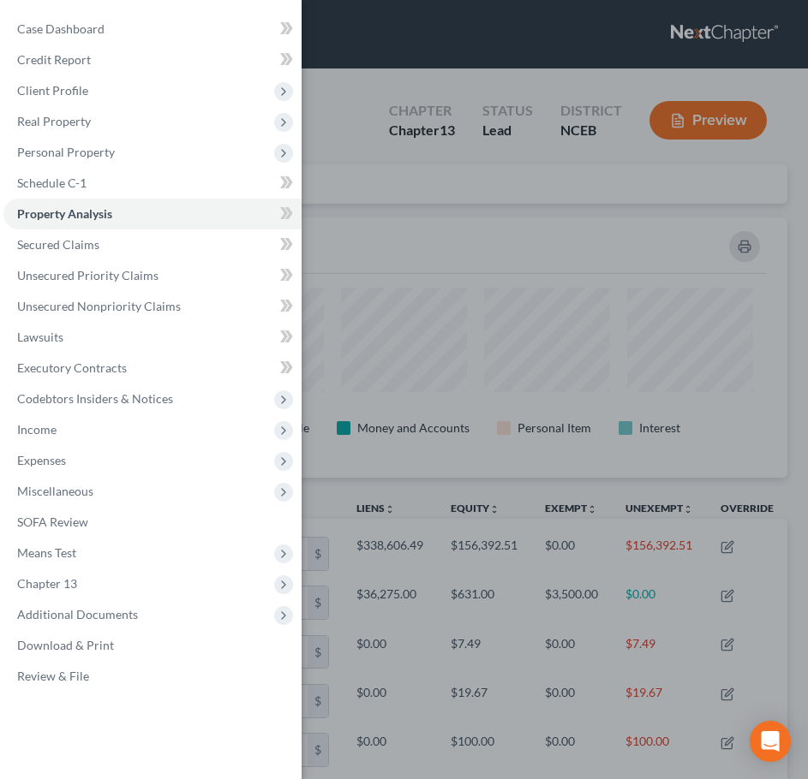
scroll to position [260, 767]
click at [390, 248] on div "Case Dashboard Payments Invoices Payments Payments Credit Report Client Profile" at bounding box center [404, 389] width 808 height 779
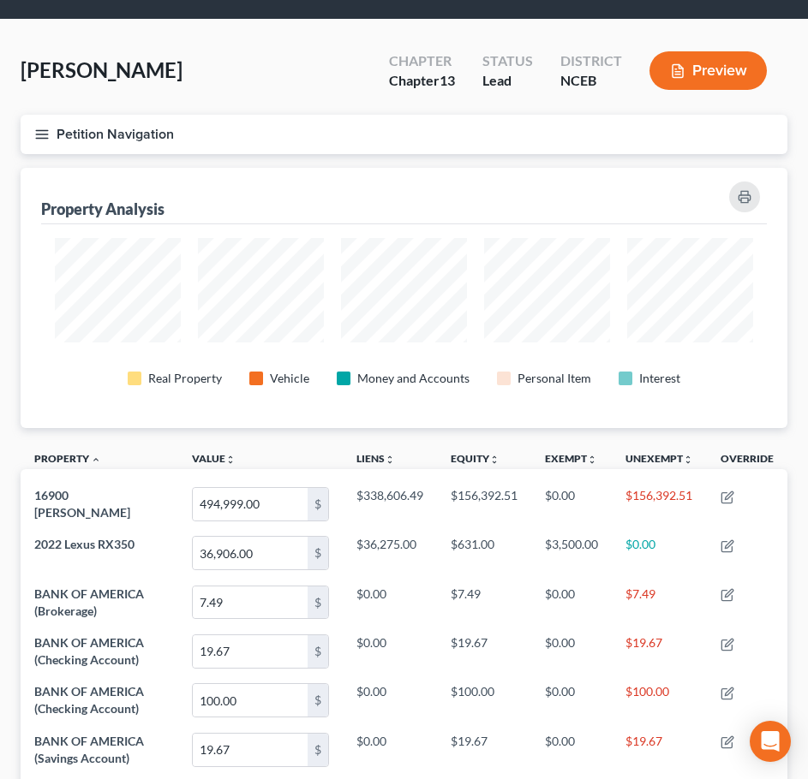
scroll to position [45, 0]
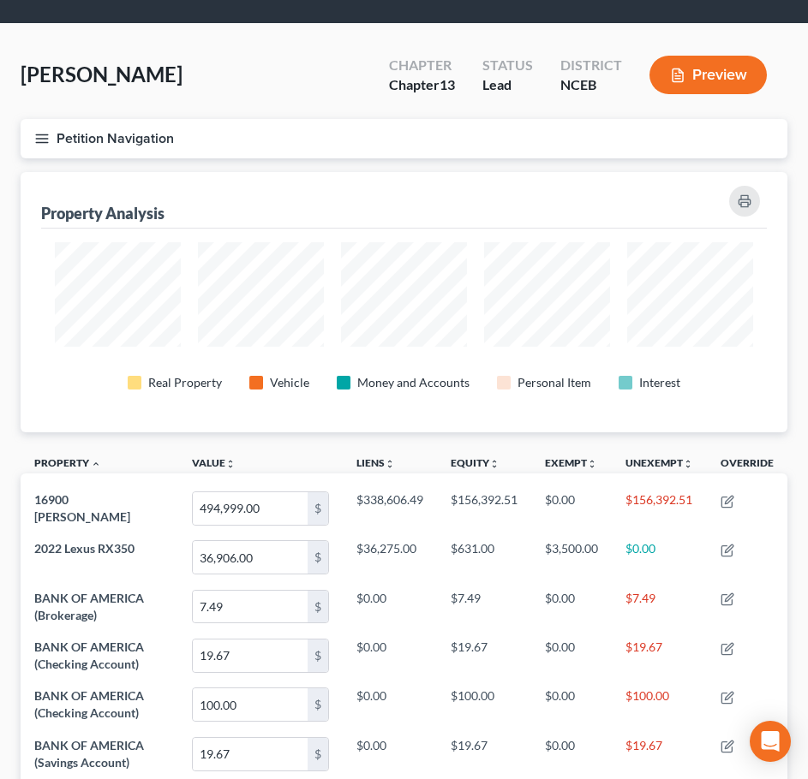
click at [43, 142] on line "button" at bounding box center [42, 142] width 12 height 0
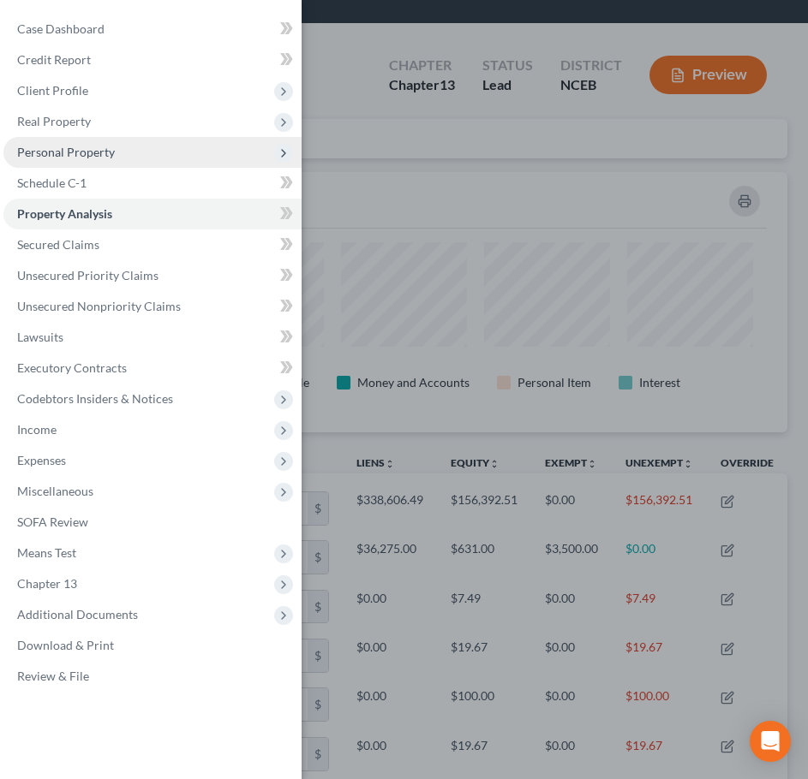
click at [90, 157] on span "Personal Property" at bounding box center [66, 152] width 98 height 15
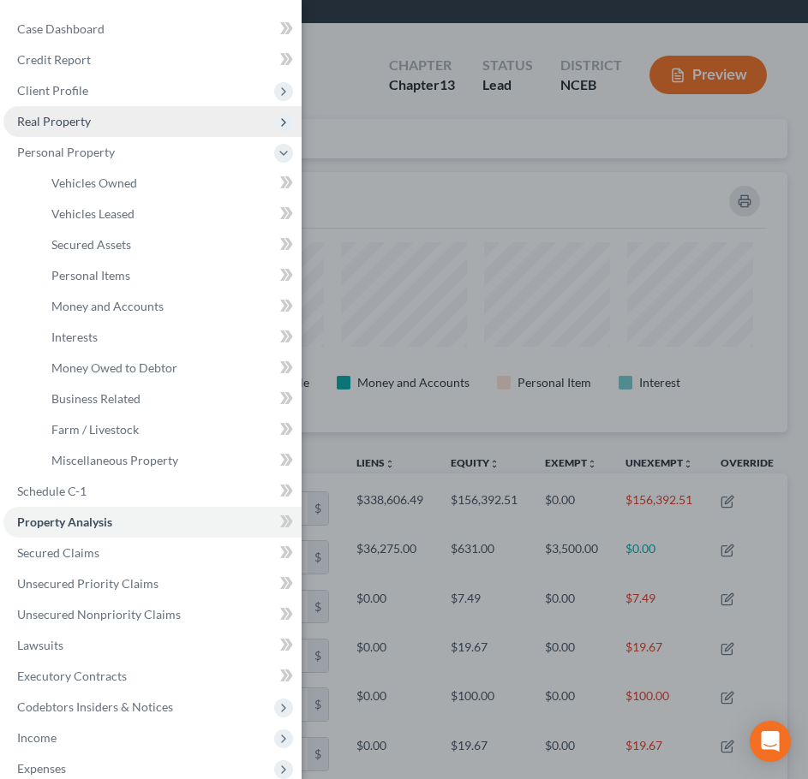
click at [105, 116] on span "Real Property" at bounding box center [152, 121] width 298 height 31
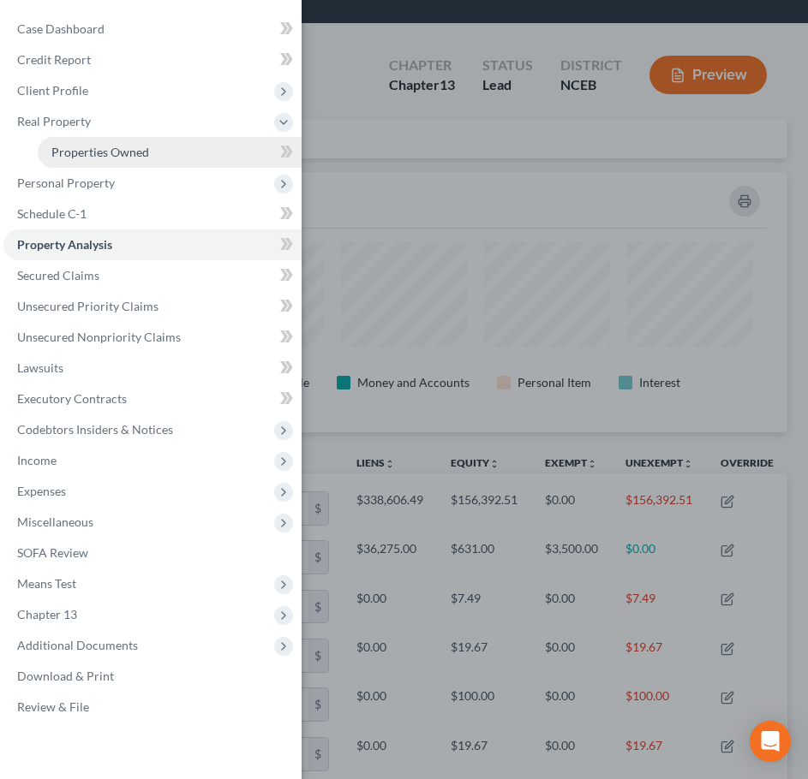
click at [160, 154] on link "Properties Owned" at bounding box center [170, 152] width 264 height 31
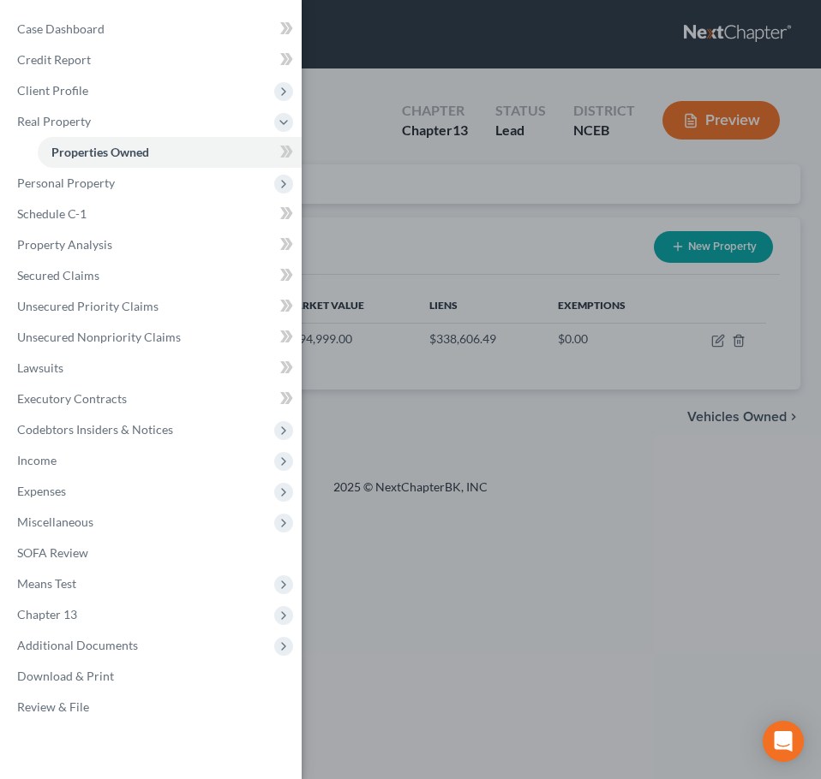
click at [440, 164] on div "Case Dashboard Payments Invoices Payments Payments Credit Report Client Profile" at bounding box center [410, 389] width 821 height 779
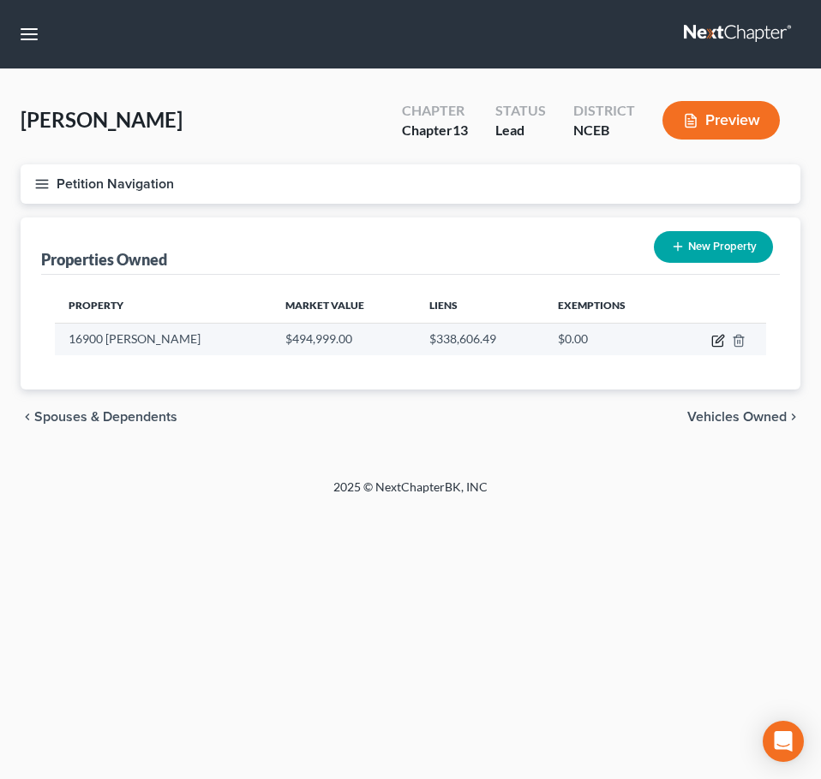
click at [718, 341] on icon "button" at bounding box center [718, 341] width 14 height 14
select select "45"
select select "226"
select select "0"
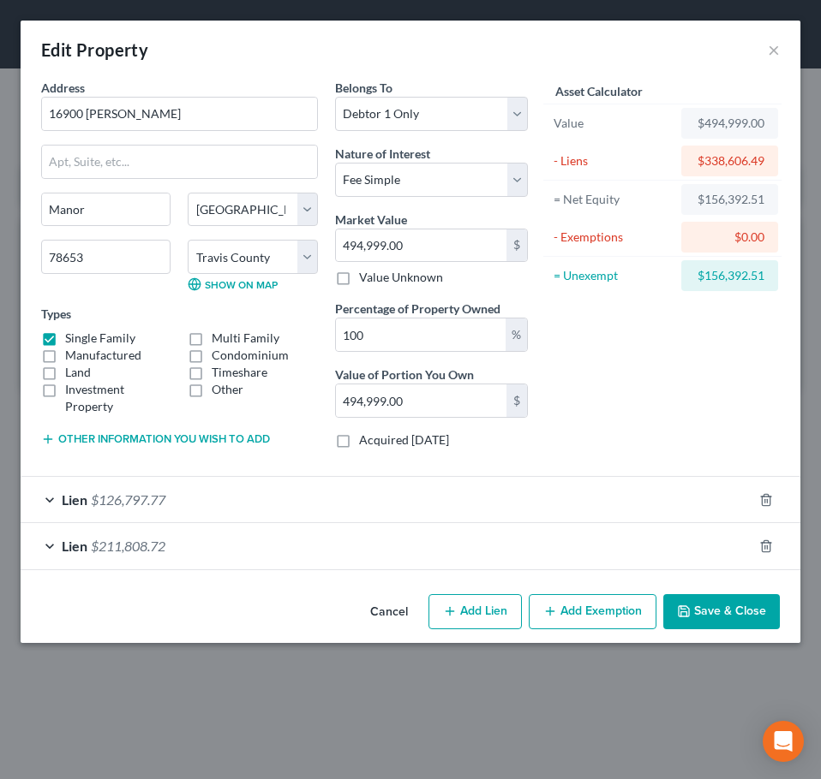
click at [616, 606] on button "Add Exemption" at bounding box center [592, 612] width 128 height 36
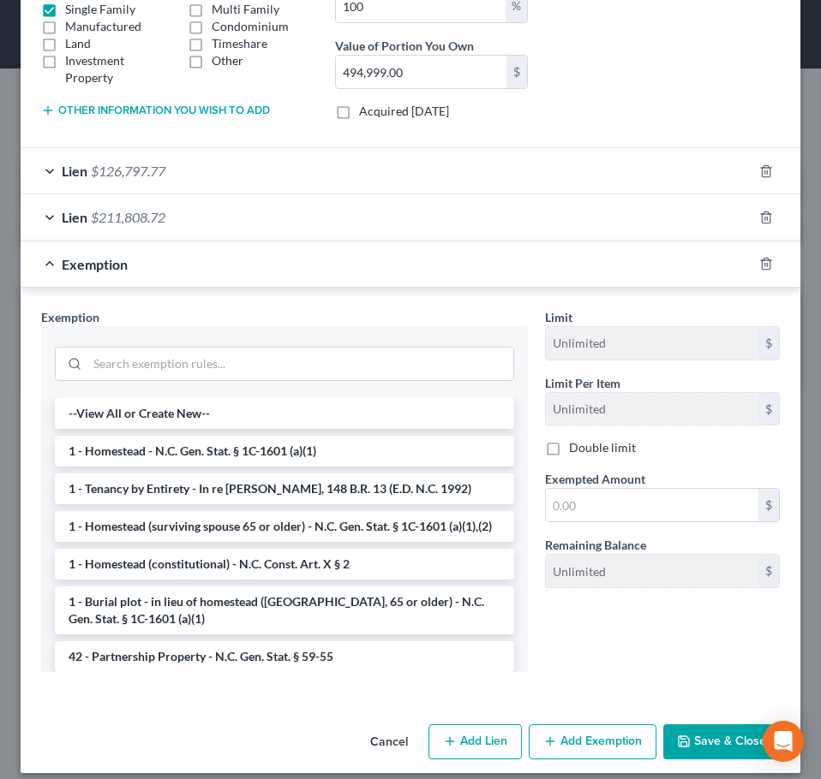
scroll to position [343, 0]
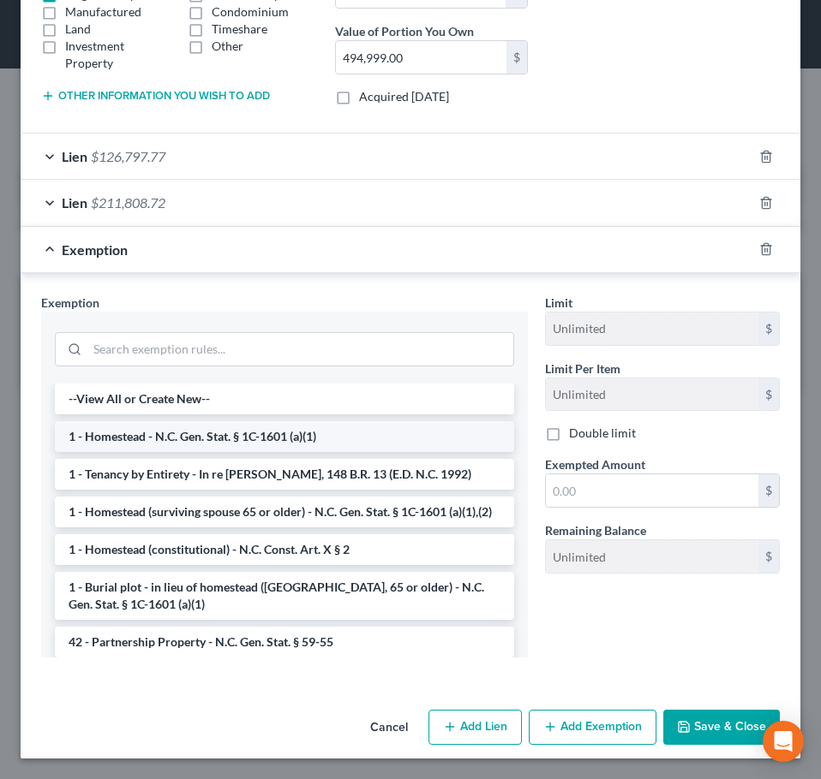
click at [320, 444] on li "1 - Homestead - N.C. Gen. Stat. § 1C-1601 (a)(1)" at bounding box center [284, 436] width 459 height 31
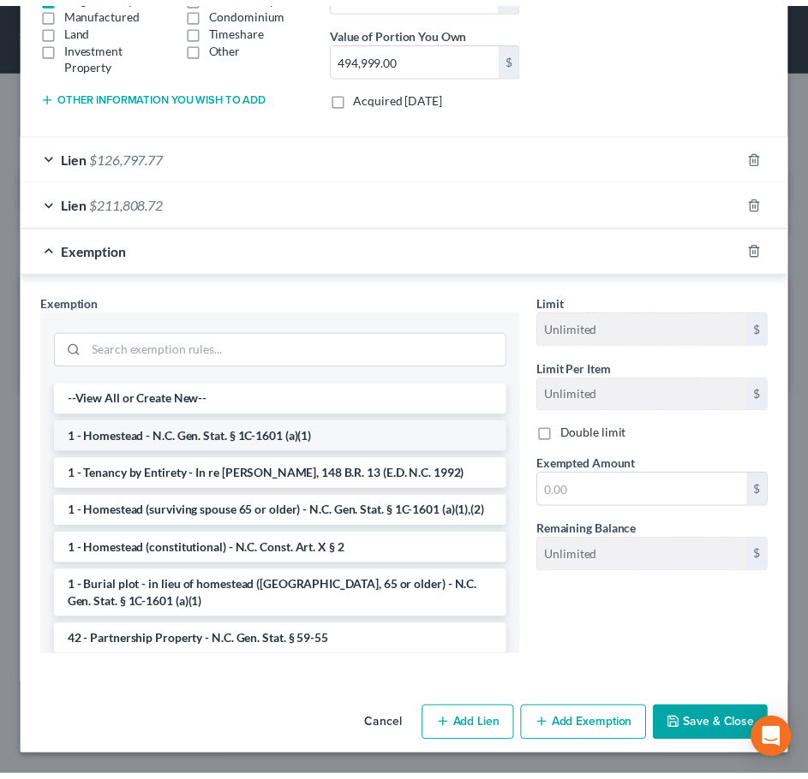
scroll to position [263, 0]
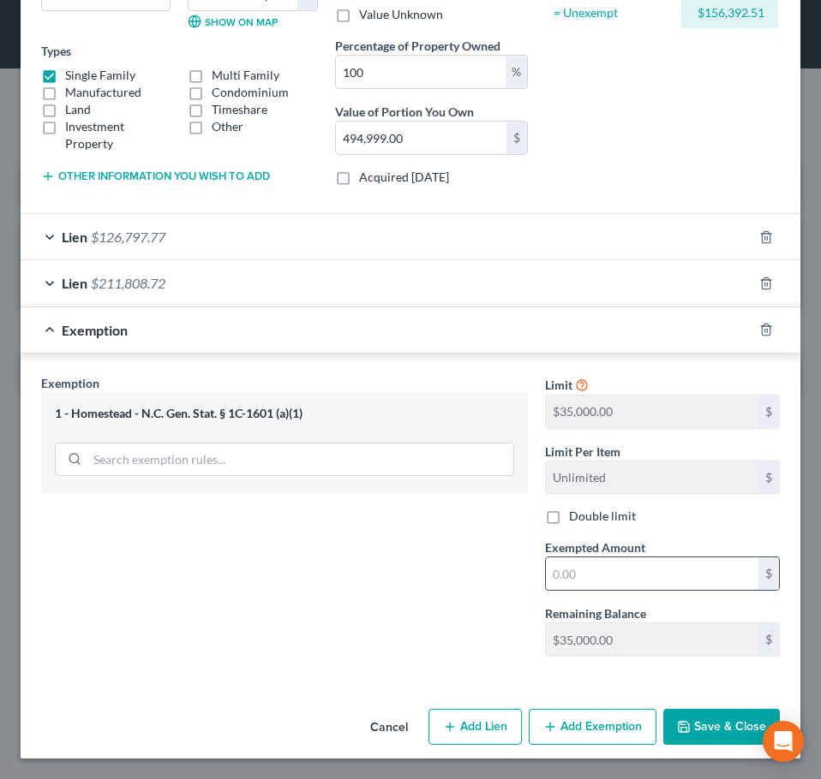
click at [554, 576] on input "text" at bounding box center [652, 574] width 212 height 33
type input "35,000"
click at [714, 725] on button "Save & Close" at bounding box center [721, 727] width 116 height 36
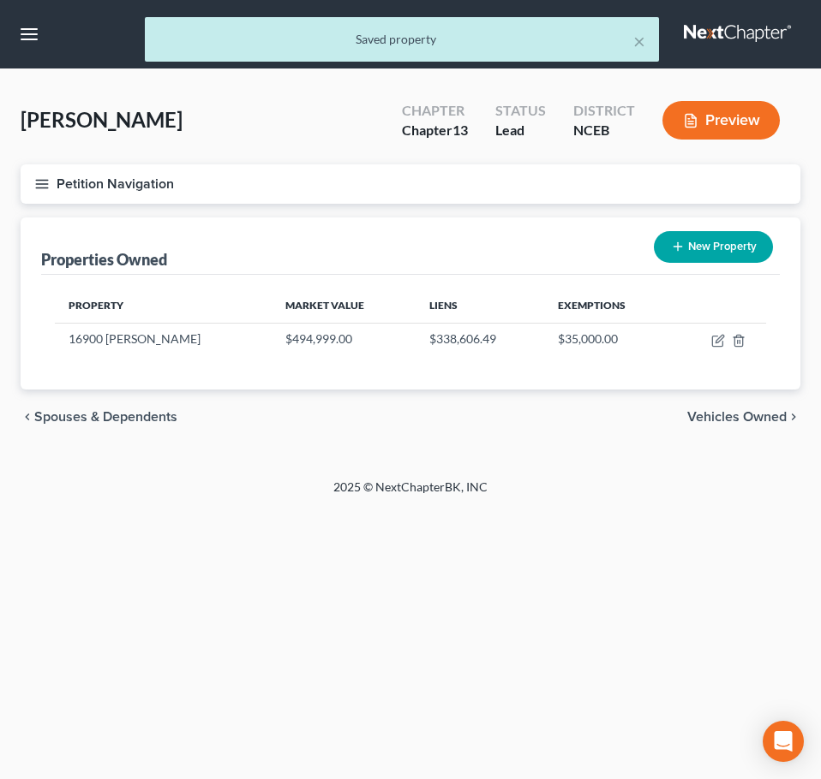
click at [46, 185] on icon "button" at bounding box center [41, 183] width 15 height 15
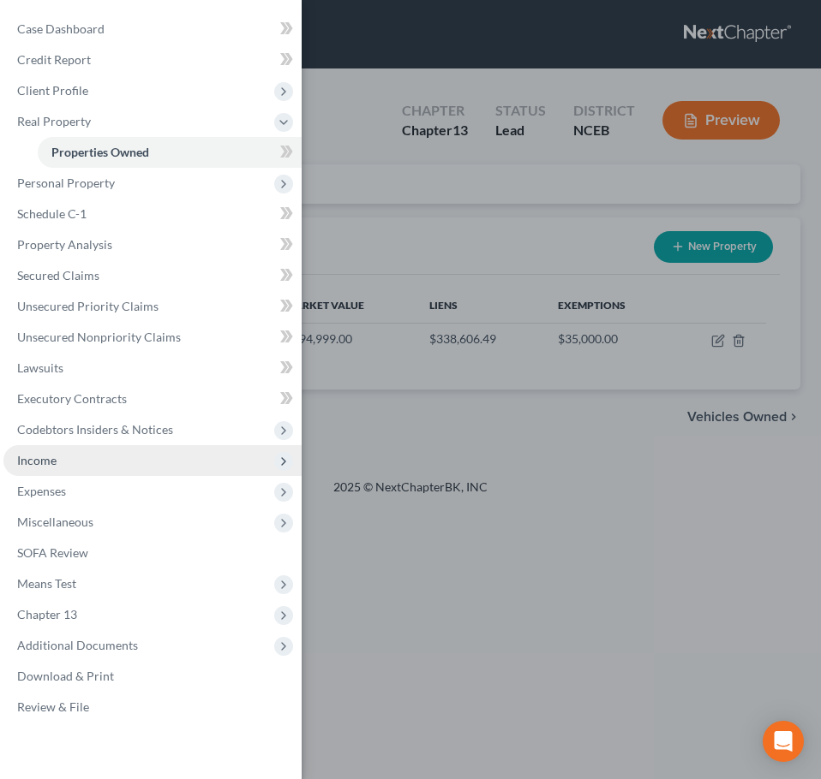
click at [115, 457] on span "Income" at bounding box center [152, 460] width 298 height 31
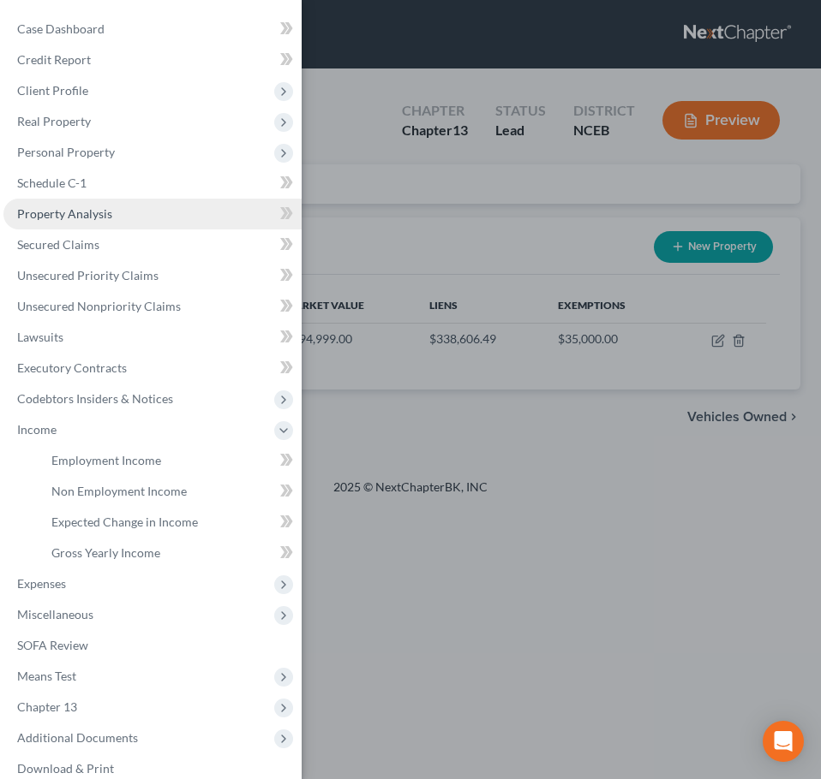
click at [103, 212] on span "Property Analysis" at bounding box center [64, 213] width 95 height 15
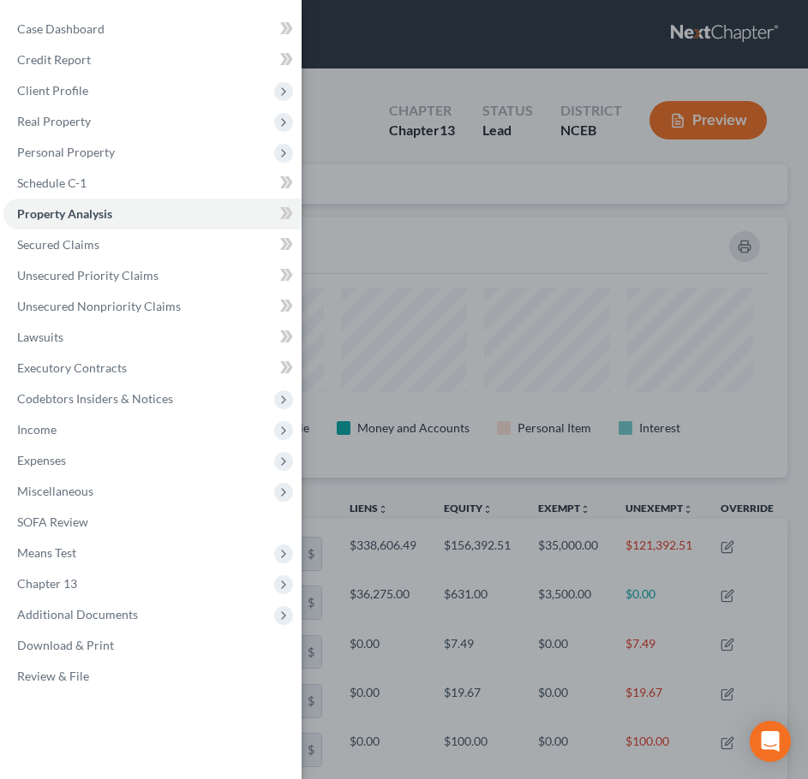
scroll to position [260, 767]
click at [365, 212] on div "Case Dashboard Payments Invoices Payments Payments Credit Report Client Profile" at bounding box center [404, 389] width 808 height 779
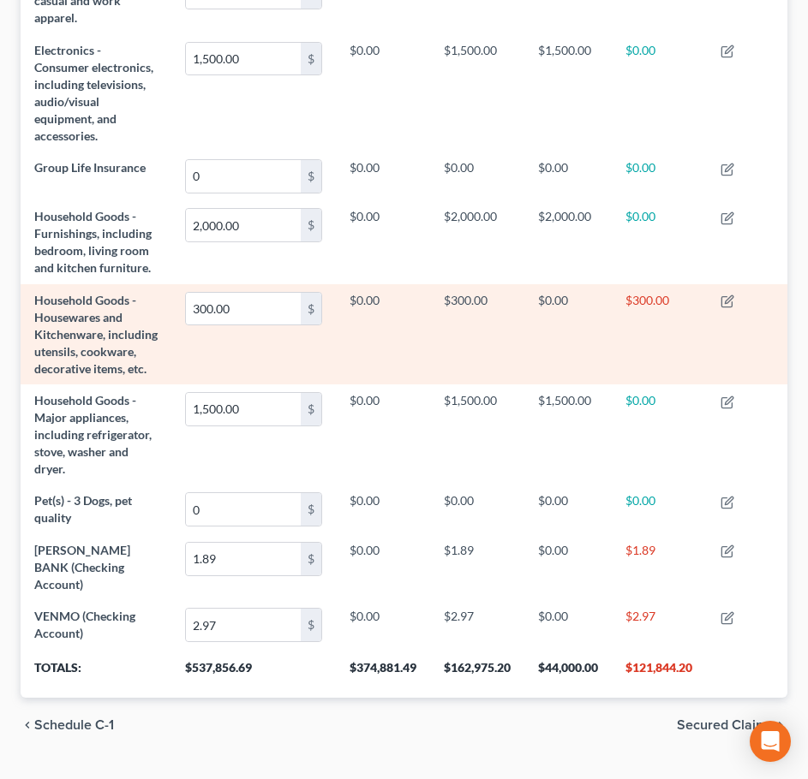
scroll to position [0, 0]
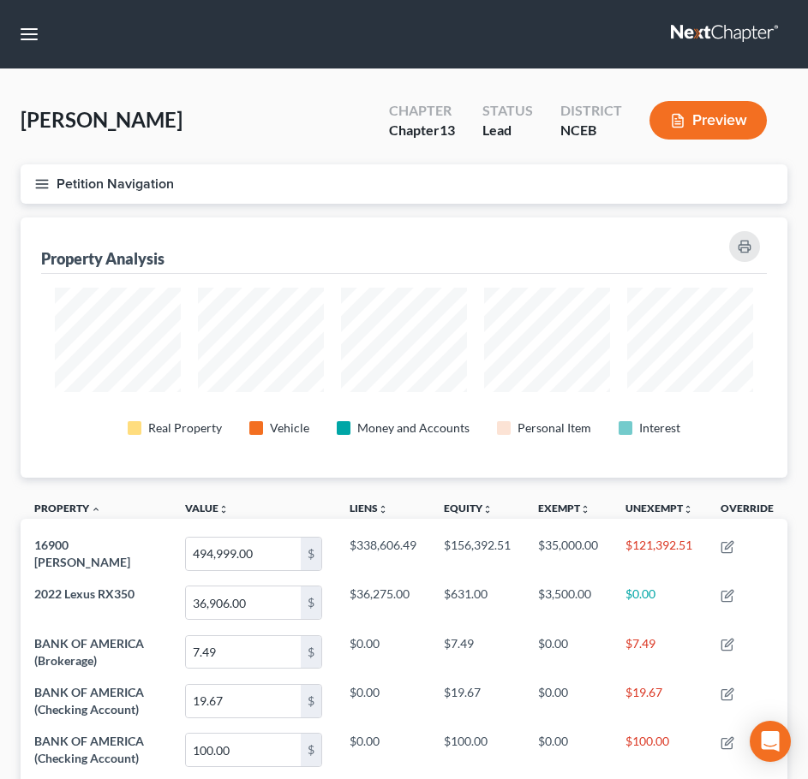
click at [41, 184] on line "button" at bounding box center [42, 184] width 12 height 0
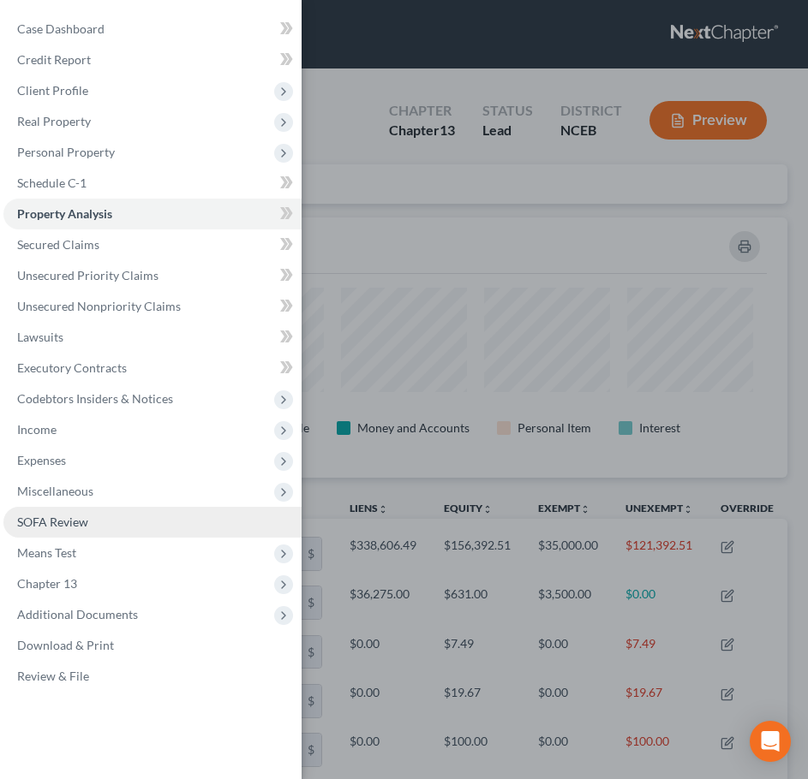
click at [59, 524] on span "SOFA Review" at bounding box center [52, 522] width 71 height 15
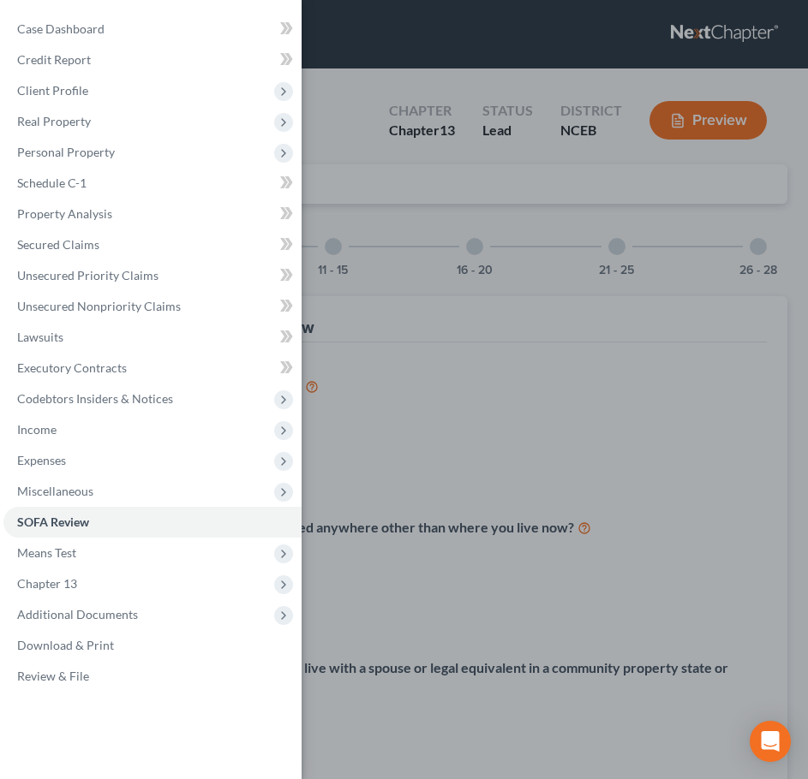
click at [393, 181] on div "Case Dashboard Payments Invoices Payments Payments Credit Report Client Profile" at bounding box center [404, 389] width 808 height 779
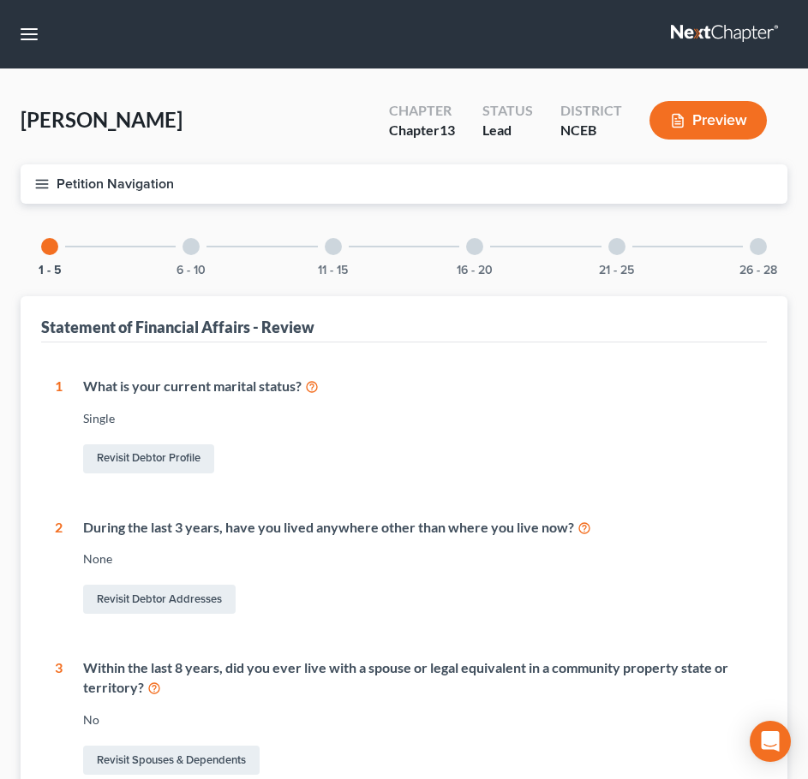
click at [34, 189] on icon "button" at bounding box center [41, 183] width 15 height 15
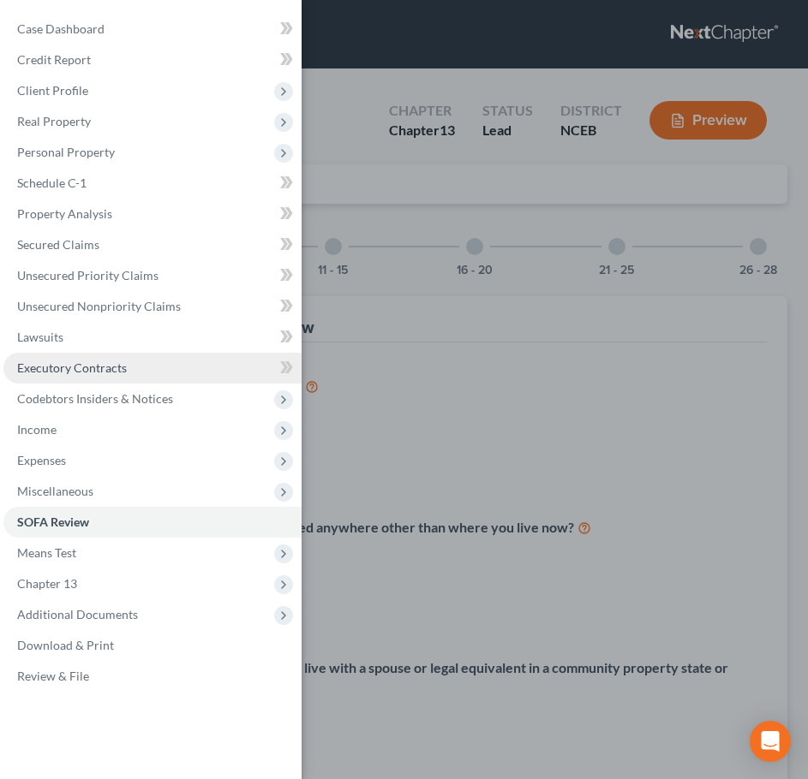
scroll to position [700, 0]
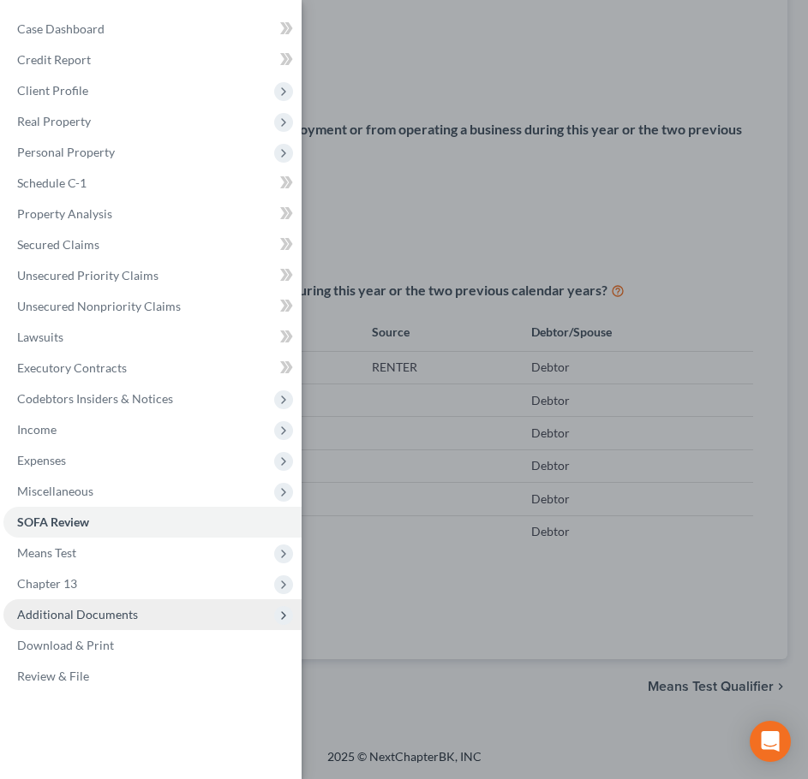
click at [167, 609] on span "Additional Documents" at bounding box center [152, 615] width 298 height 31
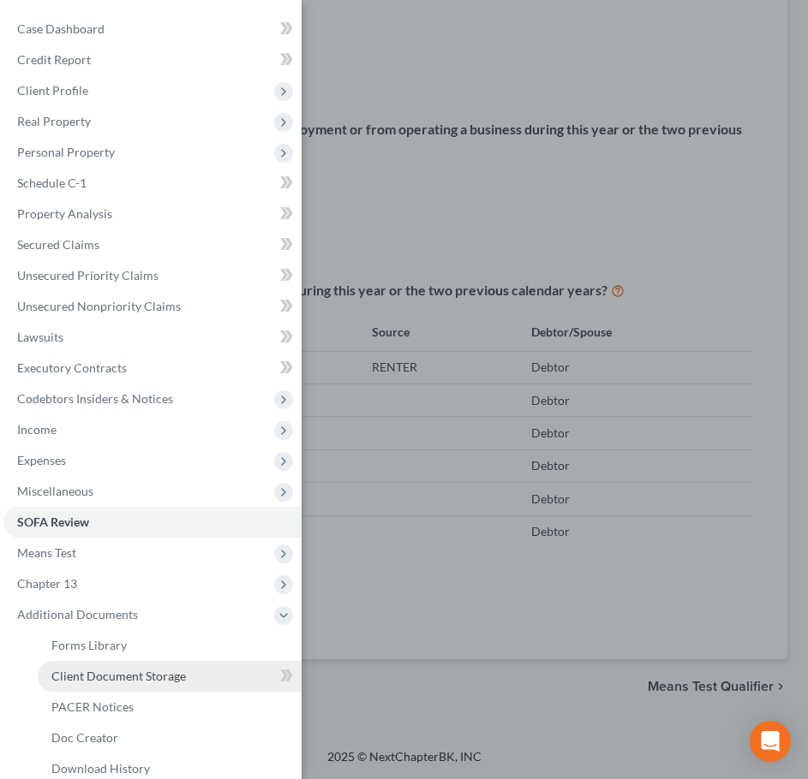
click at [181, 684] on link "Client Document Storage" at bounding box center [170, 676] width 264 height 31
select select "0"
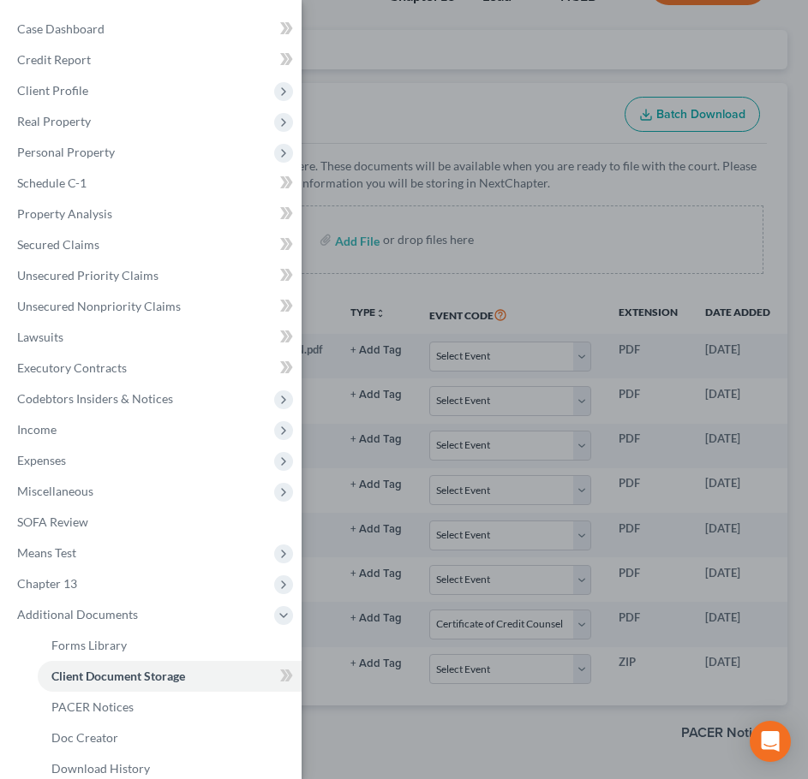
scroll to position [194, 0]
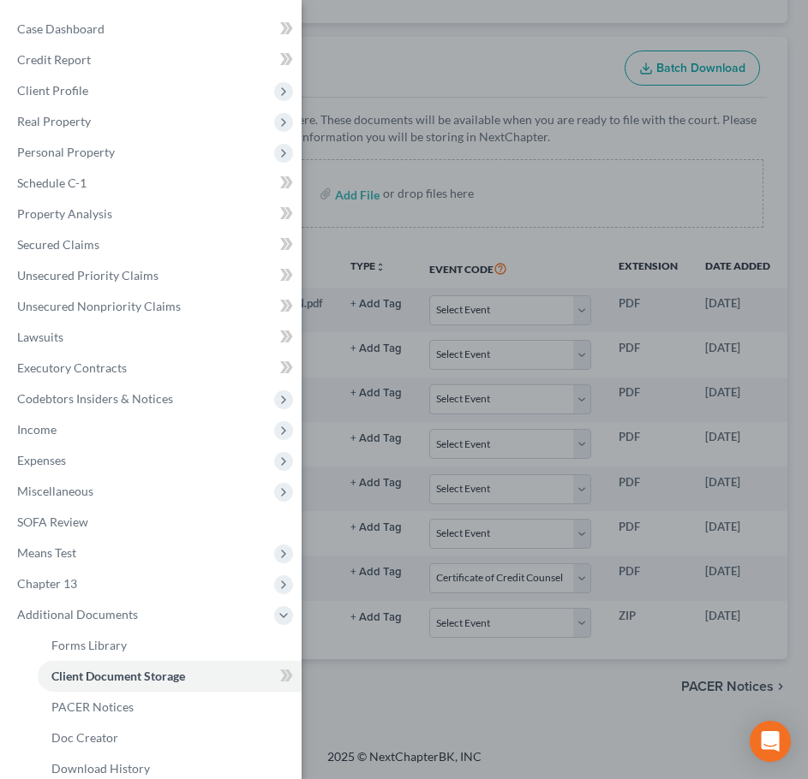
click at [543, 233] on div "Case Dashboard Payments Invoices Payments Payments Credit Report Client Profile" at bounding box center [404, 389] width 808 height 779
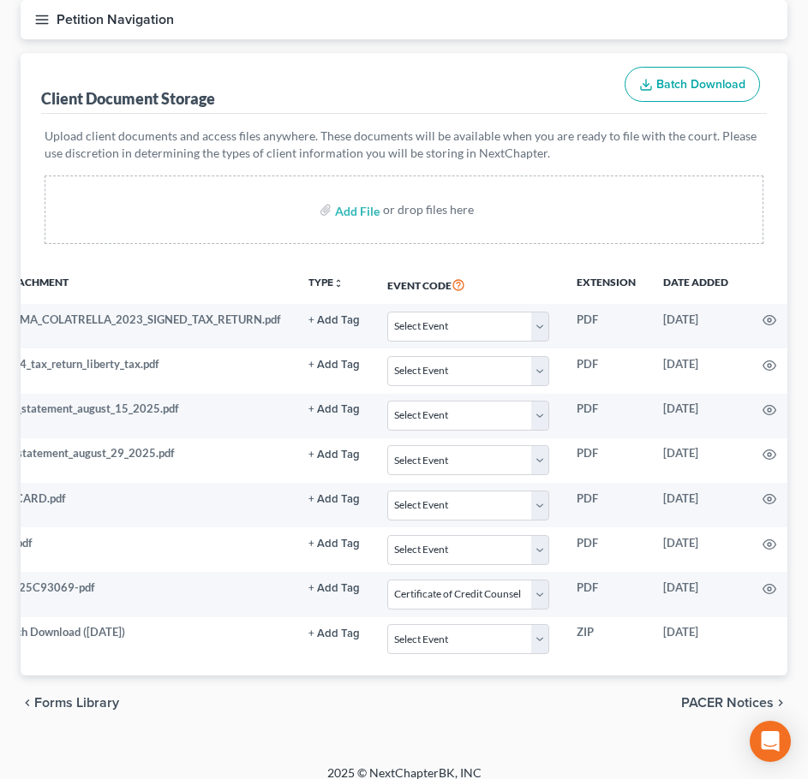
scroll to position [0, 105]
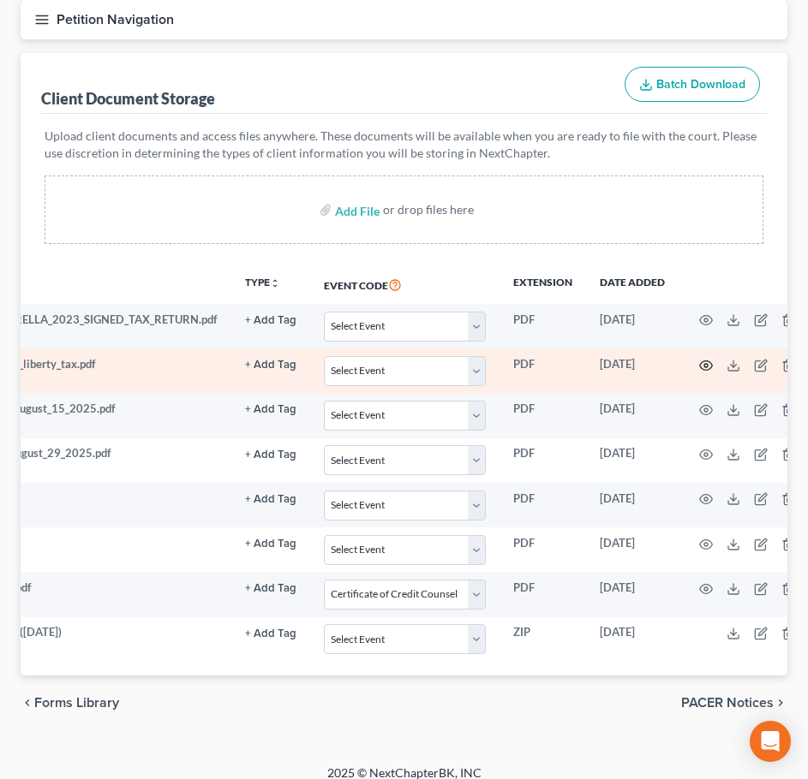
click at [708, 359] on icon "button" at bounding box center [706, 366] width 14 height 14
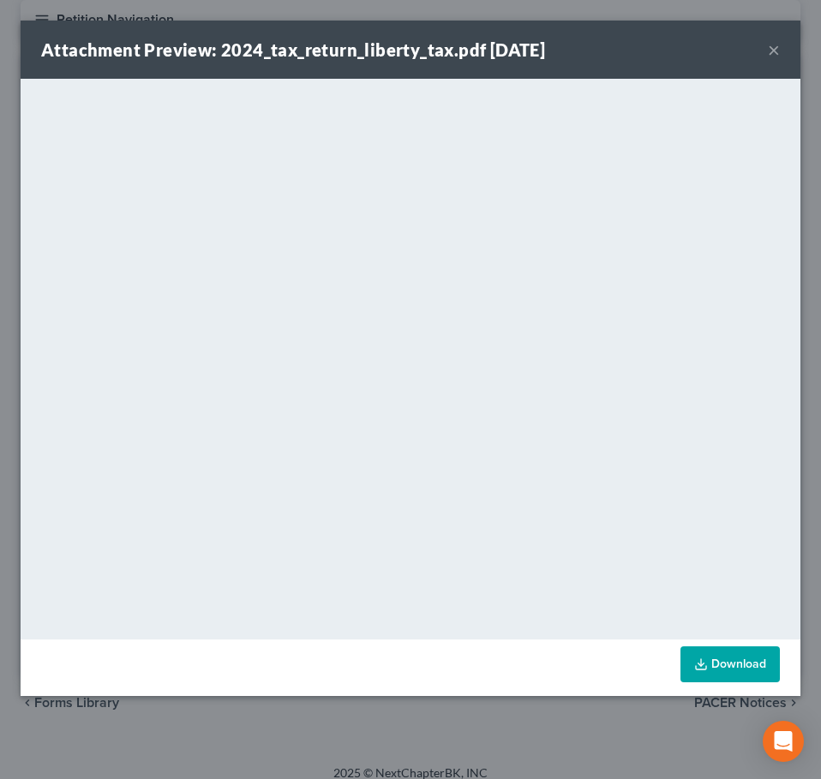
click at [777, 51] on button "×" at bounding box center [773, 49] width 12 height 21
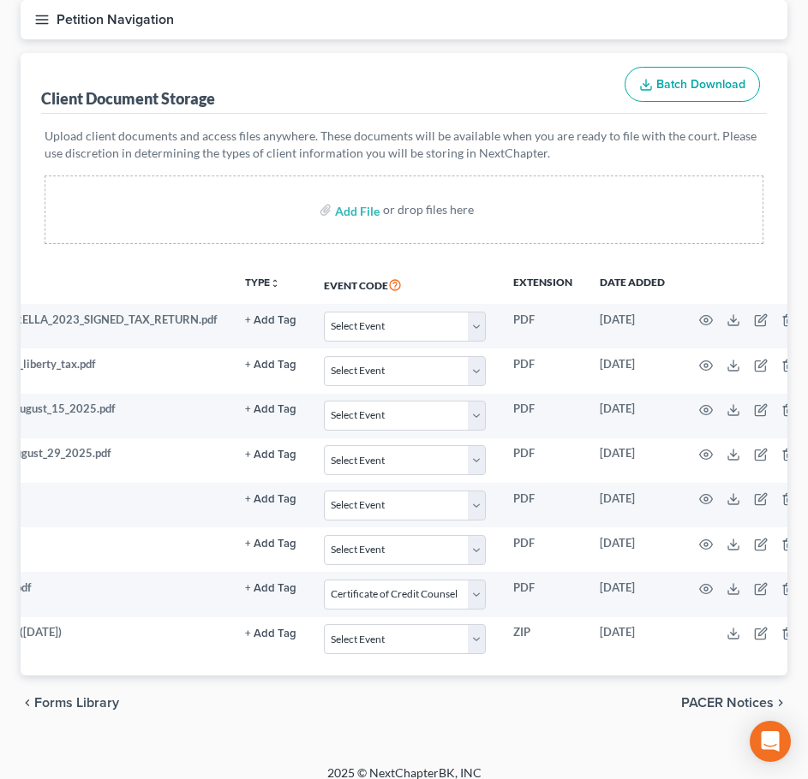
click at [32, 23] on button "Petition Navigation" at bounding box center [404, 19] width 767 height 39
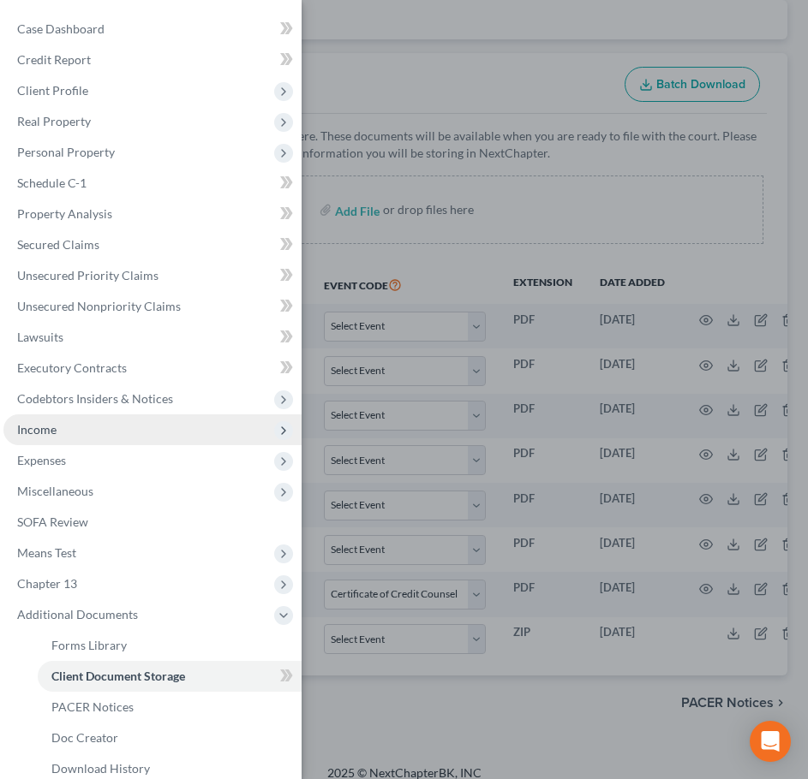
click at [157, 427] on span "Income" at bounding box center [152, 430] width 298 height 31
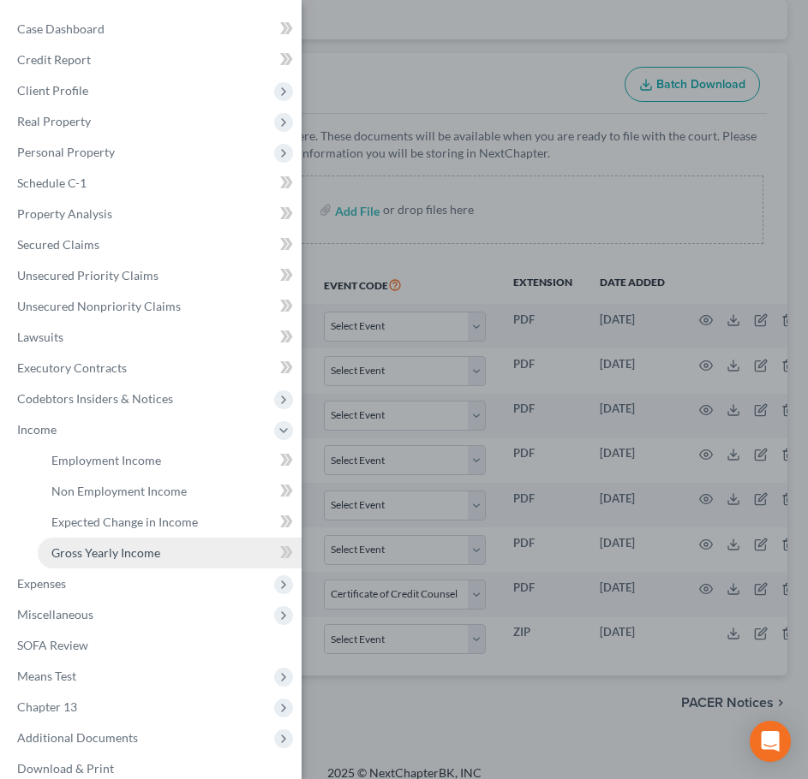
click at [185, 556] on link "Gross Yearly Income" at bounding box center [170, 553] width 264 height 31
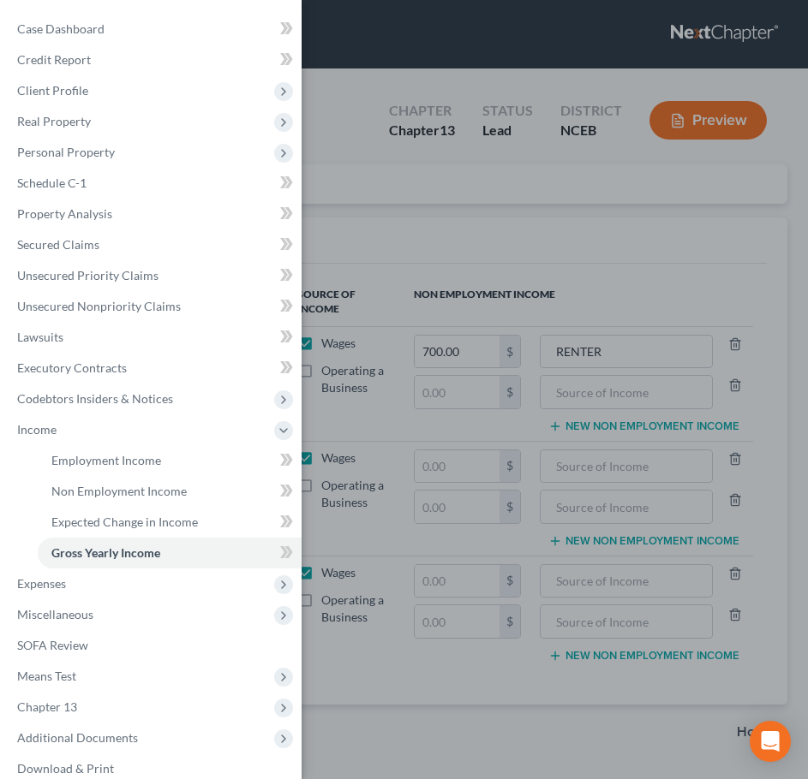
click at [412, 231] on div "Case Dashboard Payments Invoices Payments Payments Credit Report Client Profile" at bounding box center [404, 389] width 808 height 779
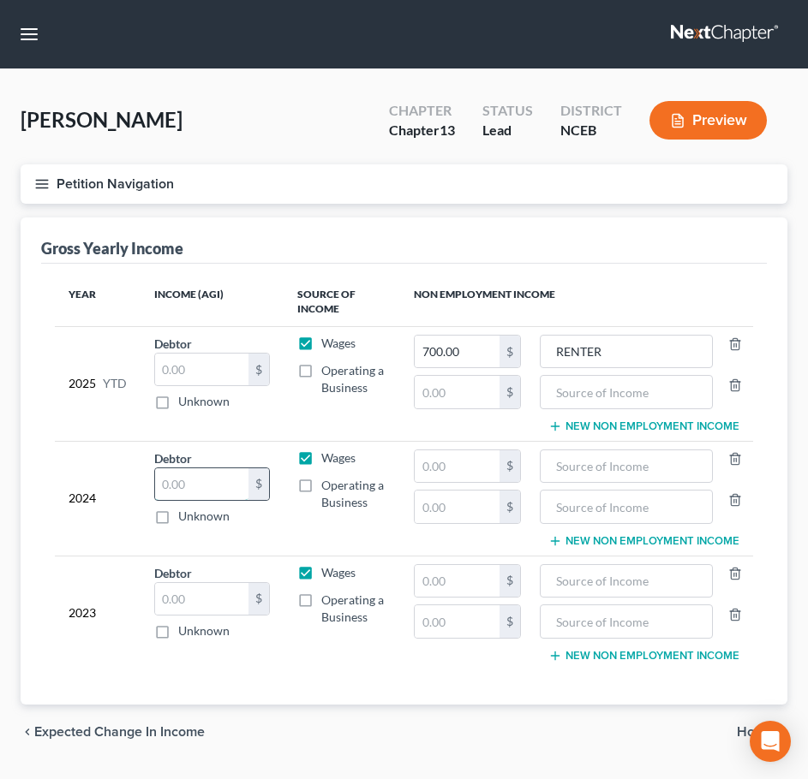
click at [212, 487] on input "text" at bounding box center [201, 485] width 93 height 33
type input "94,991"
click at [265, 534] on td "Debtor 94,991.00 $ Unknown Balance Undetermined 94,991 $ Unknown" at bounding box center [211, 498] width 143 height 115
click at [737, 502] on icon "button" at bounding box center [735, 500] width 14 height 14
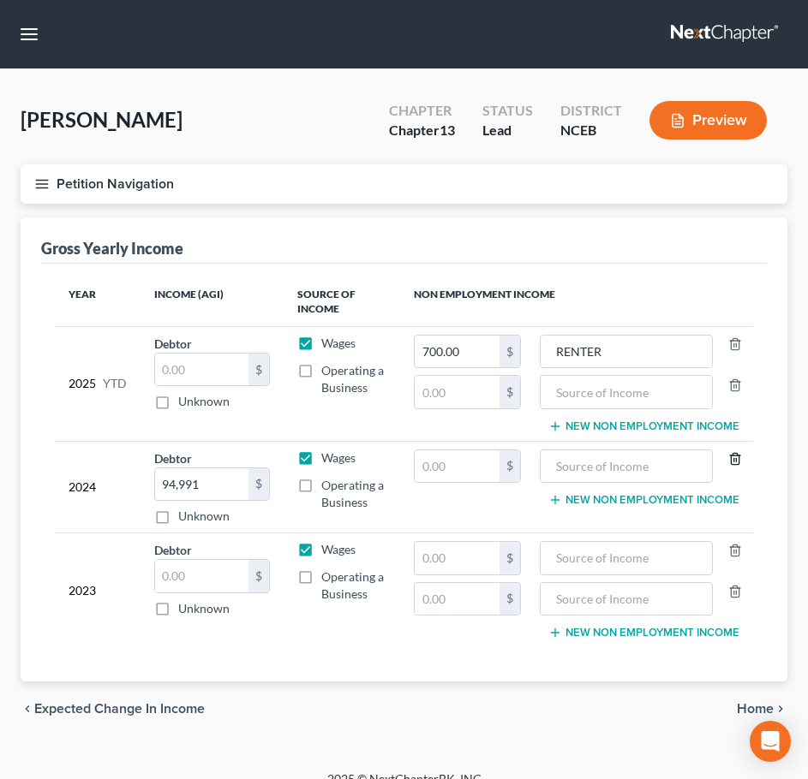
click at [741, 457] on icon "button" at bounding box center [735, 459] width 14 height 14
click at [735, 385] on icon "button" at bounding box center [735, 386] width 14 height 14
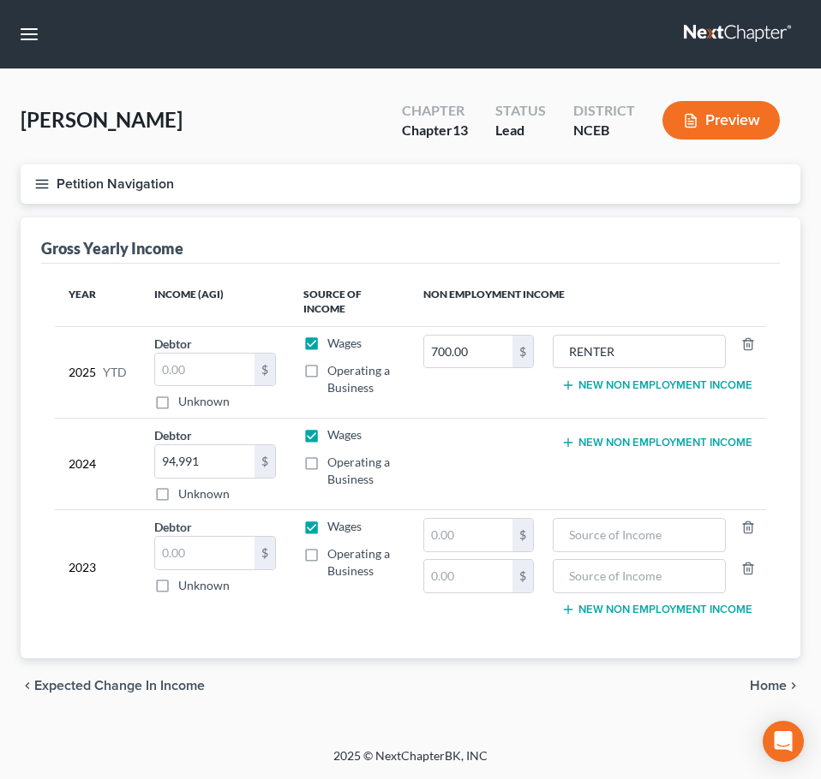
click at [43, 179] on icon "button" at bounding box center [41, 183] width 15 height 15
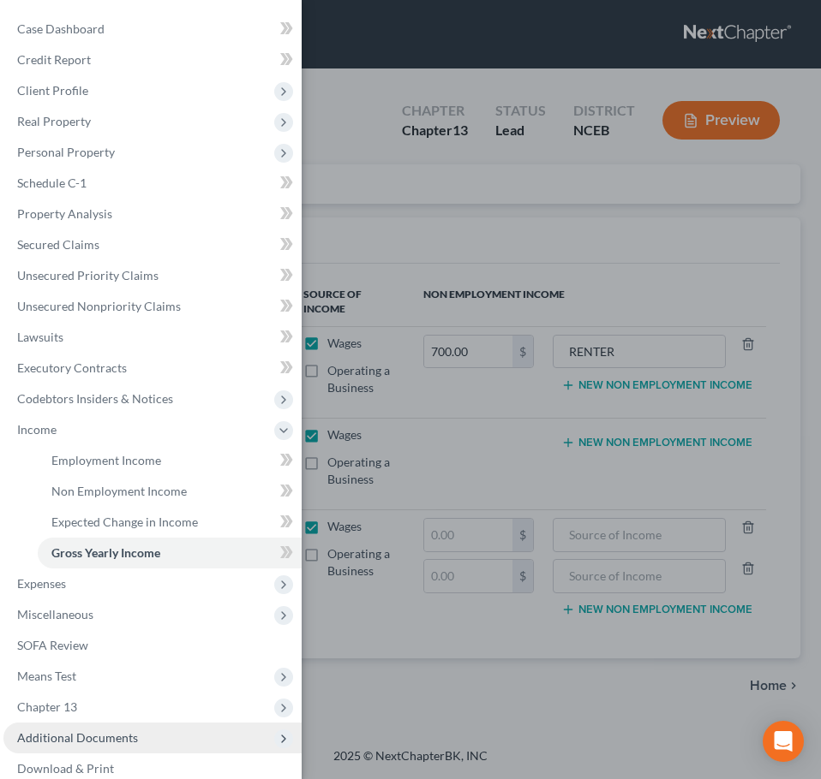
click at [201, 735] on span "Additional Documents" at bounding box center [152, 738] width 298 height 31
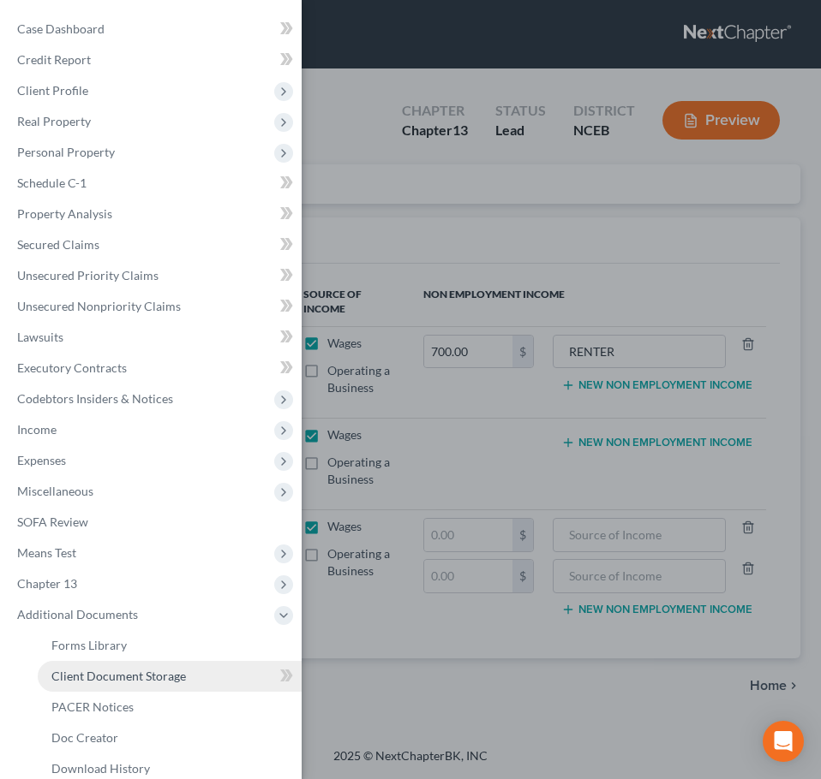
click at [193, 672] on link "Client Document Storage" at bounding box center [170, 676] width 264 height 31
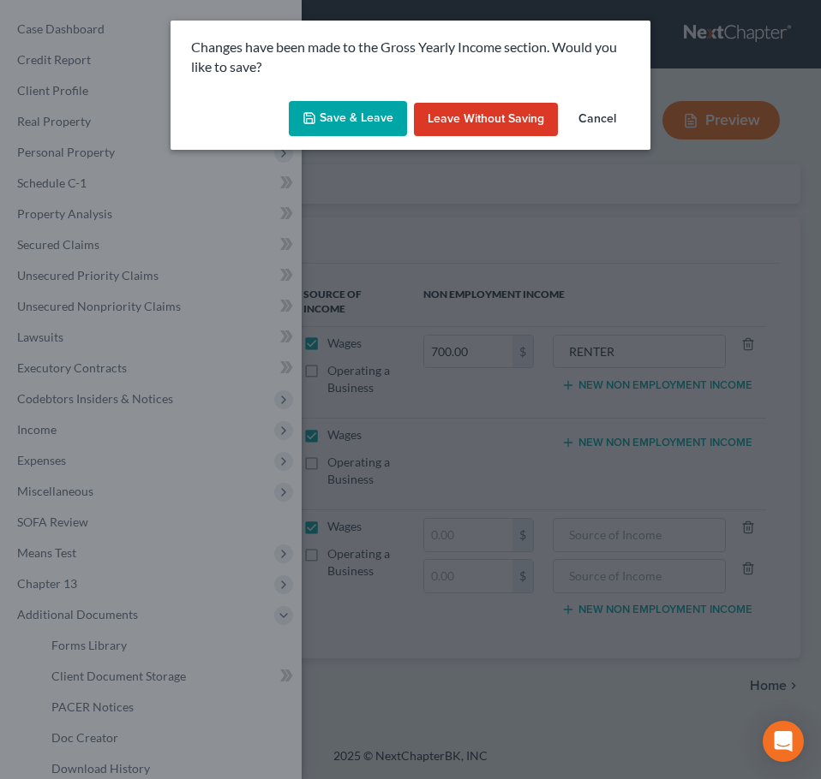
click at [356, 116] on button "Save & Leave" at bounding box center [348, 119] width 118 height 36
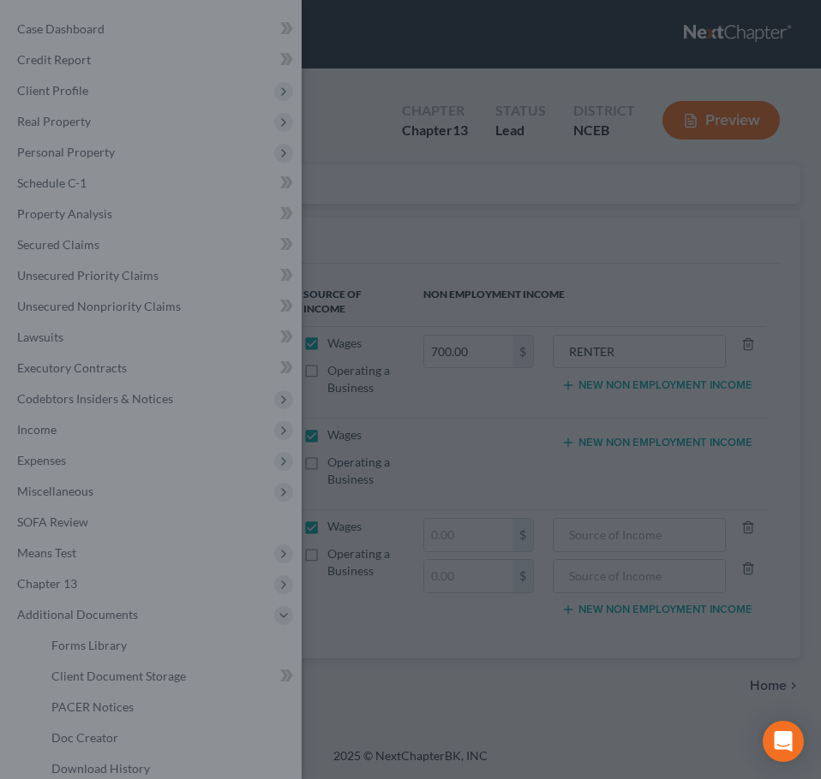
select select "0"
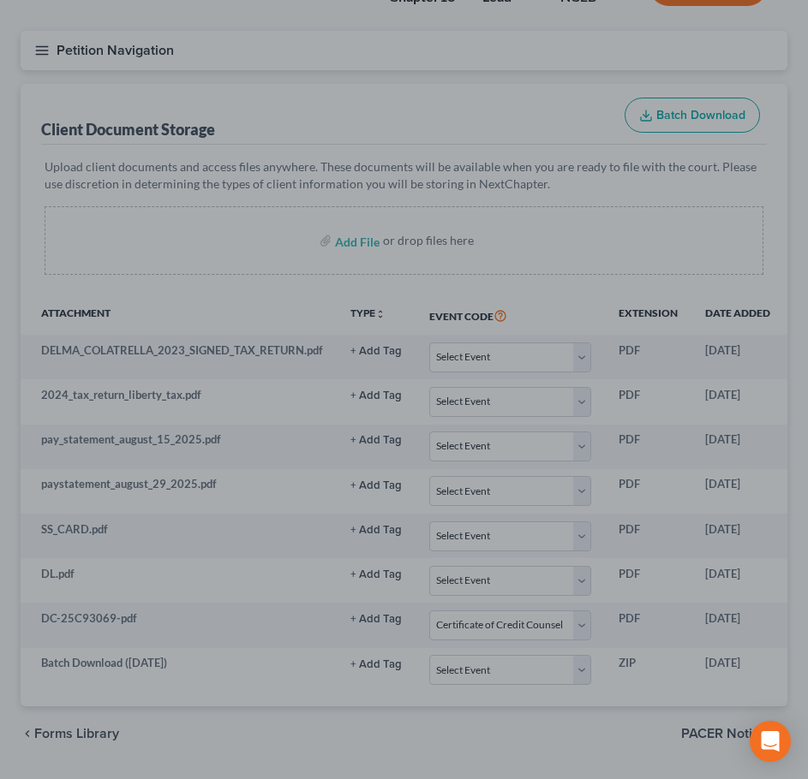
scroll to position [194, 0]
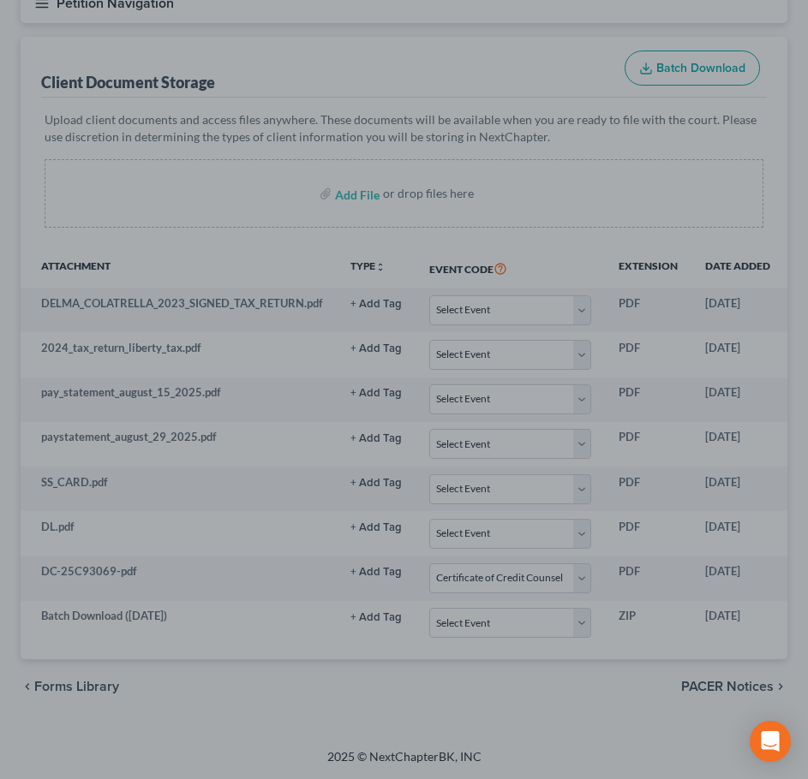
click at [218, 296] on div at bounding box center [404, 389] width 808 height 779
click at [366, 306] on div at bounding box center [404, 389] width 808 height 779
drag, startPoint x: 471, startPoint y: 637, endPoint x: 534, endPoint y: 642, distance: 62.7
click at [533, 642] on div at bounding box center [404, 389] width 808 height 779
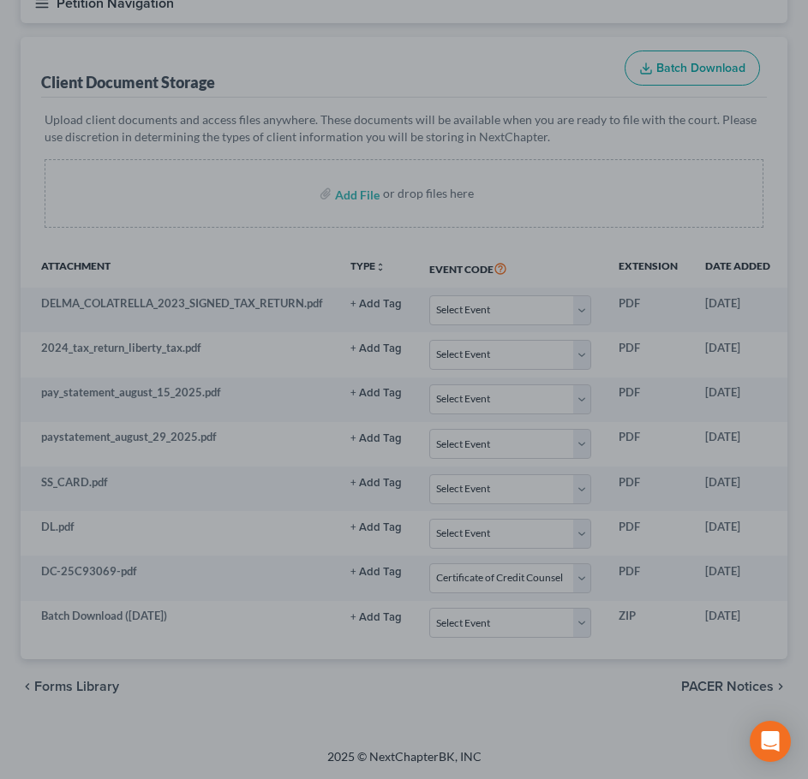
drag, startPoint x: 533, startPoint y: 636, endPoint x: 629, endPoint y: 636, distance: 95.9
click at [629, 636] on div at bounding box center [404, 389] width 808 height 779
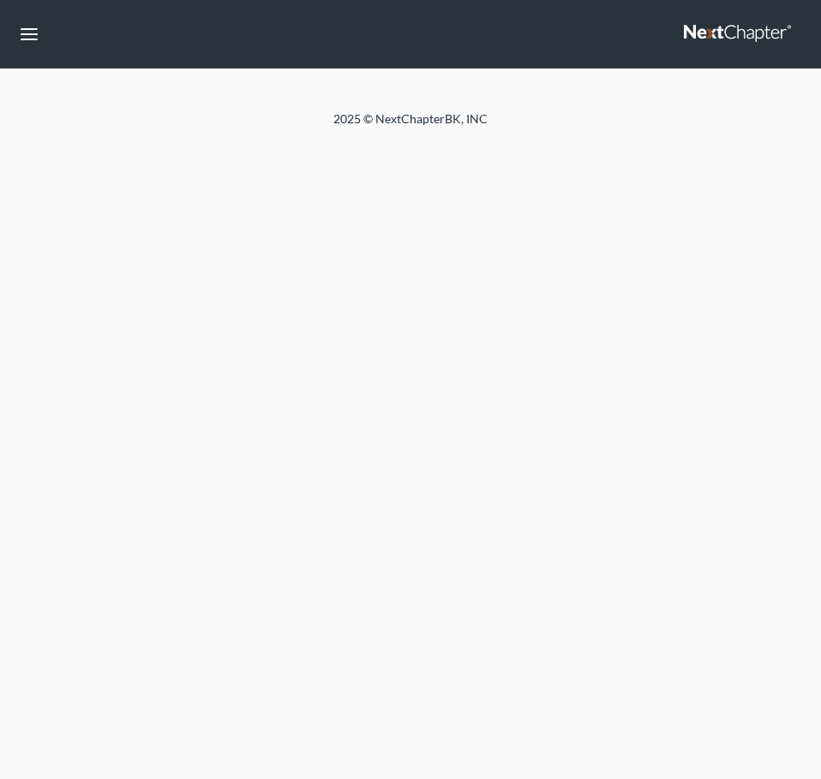
select select "0"
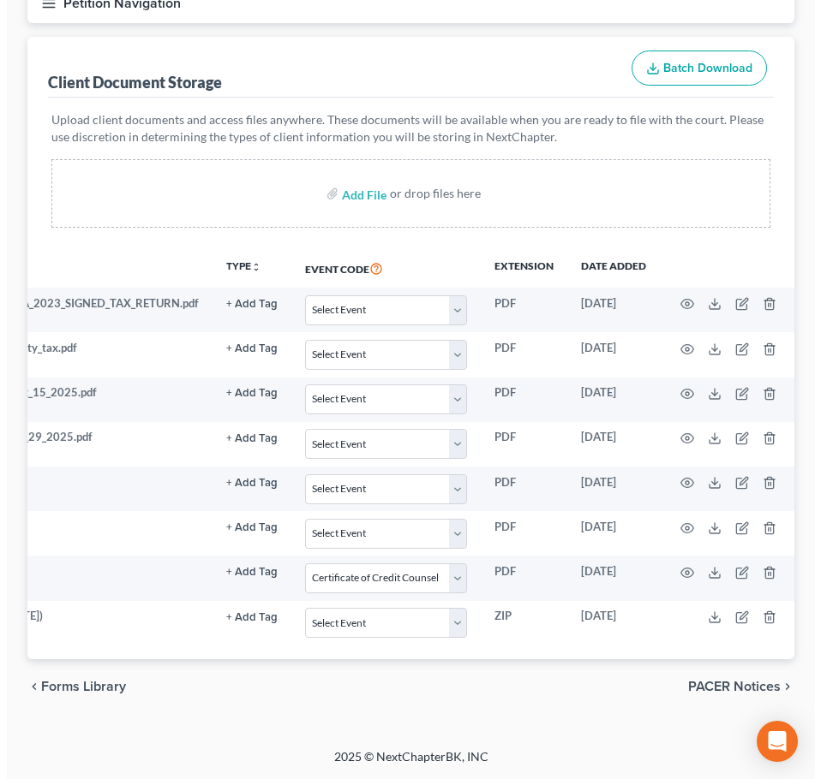
scroll to position [0, 136]
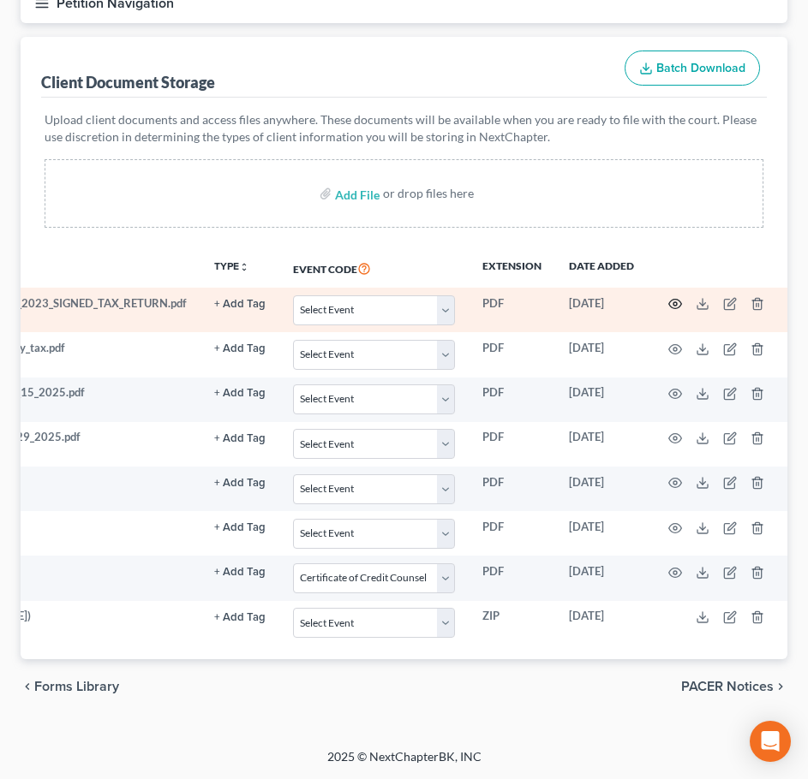
click at [674, 297] on icon "button" at bounding box center [675, 304] width 14 height 14
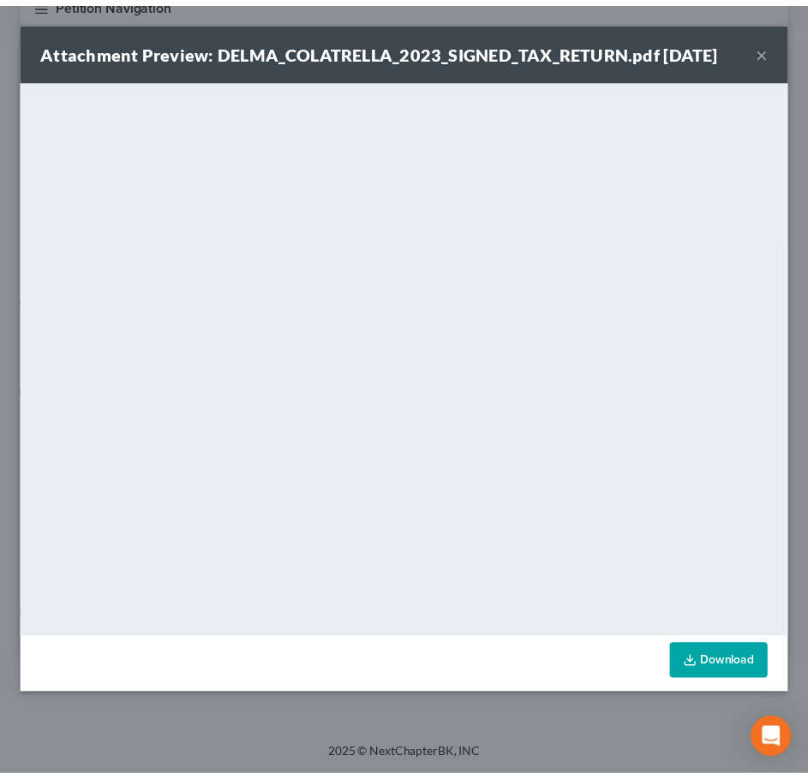
scroll to position [0, 124]
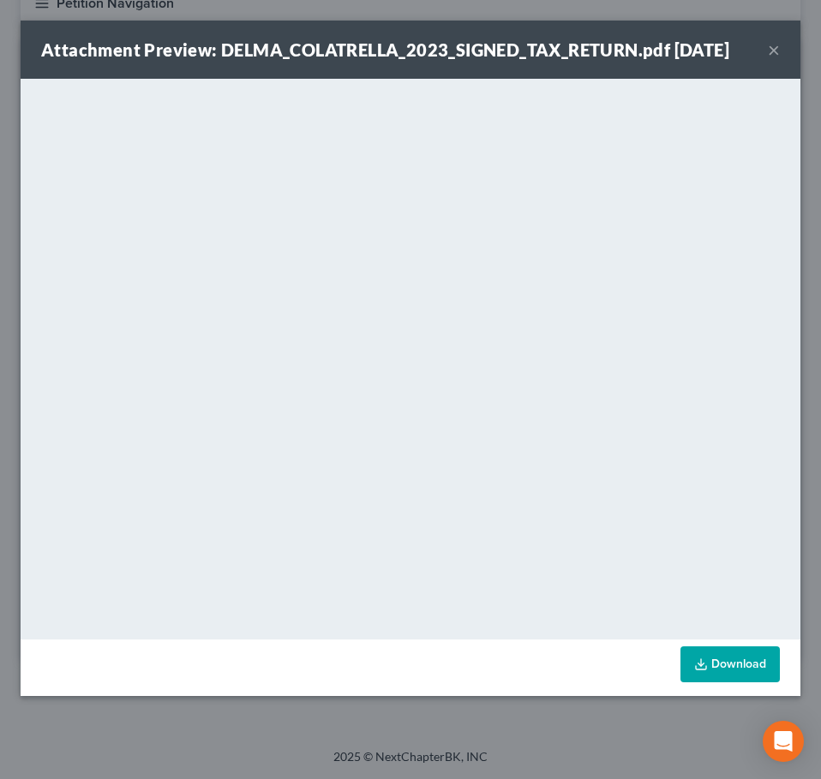
click at [776, 60] on button "×" at bounding box center [773, 49] width 12 height 21
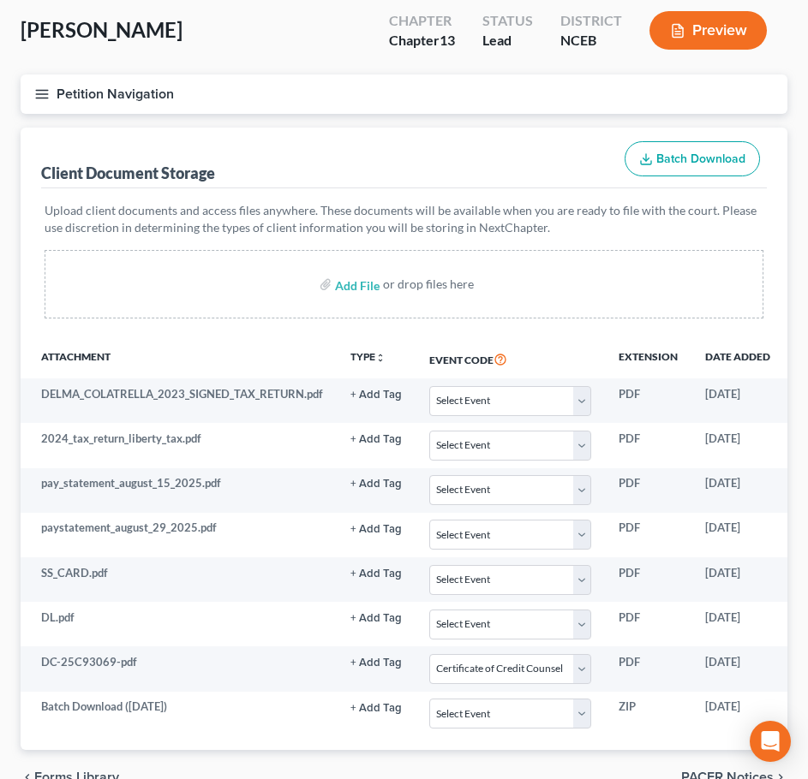
scroll to position [0, 0]
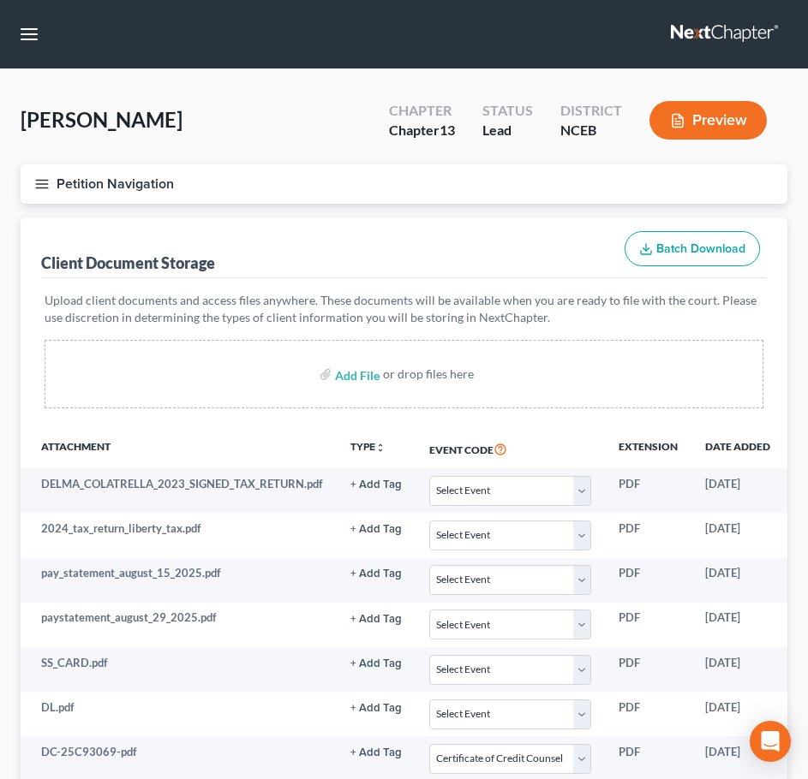
click at [37, 192] on button "Petition Navigation" at bounding box center [404, 183] width 767 height 39
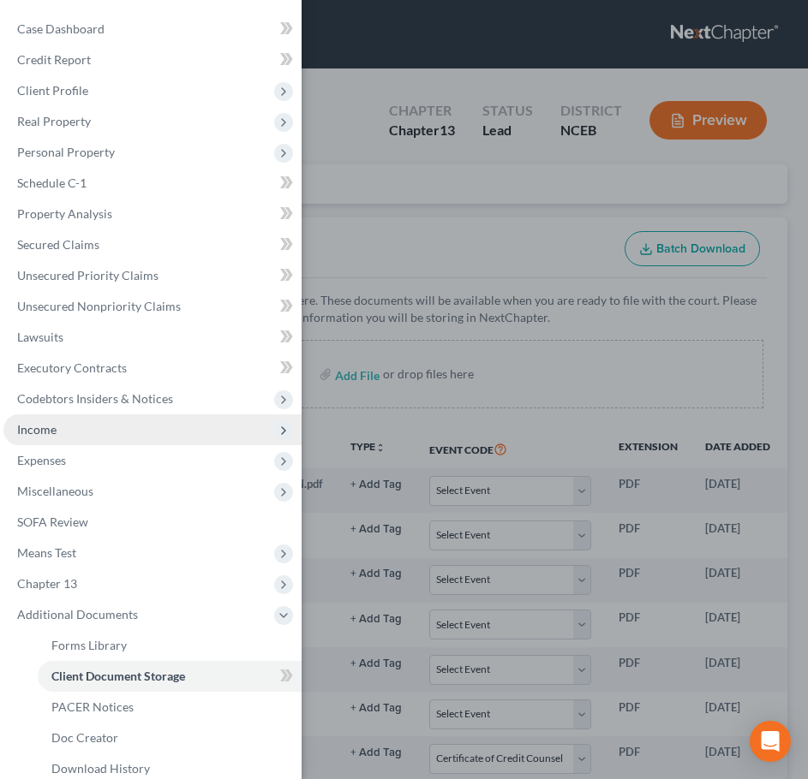
click at [102, 433] on span "Income" at bounding box center [152, 430] width 298 height 31
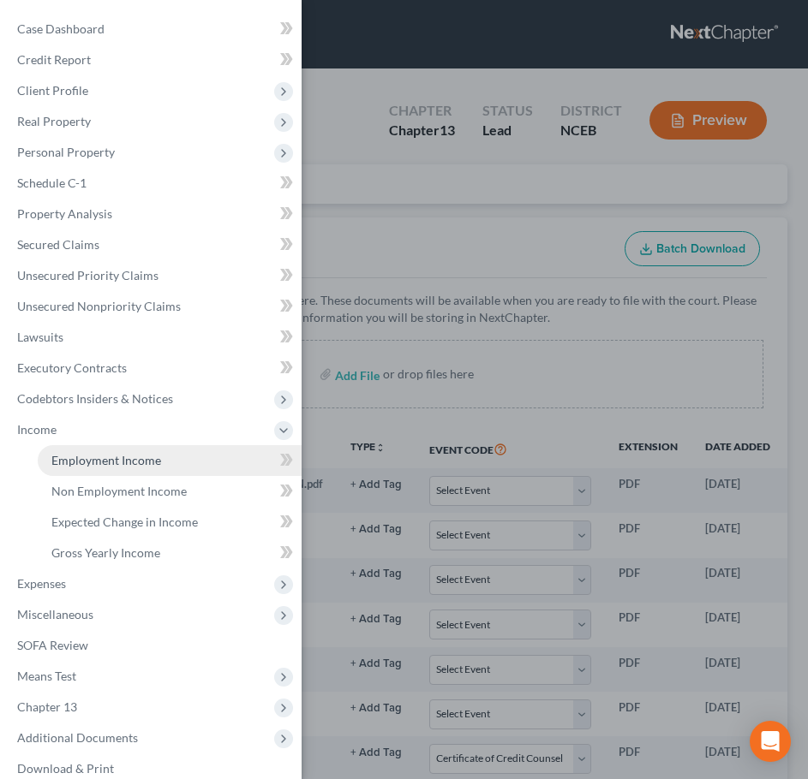
click at [116, 466] on span "Employment Income" at bounding box center [106, 460] width 110 height 15
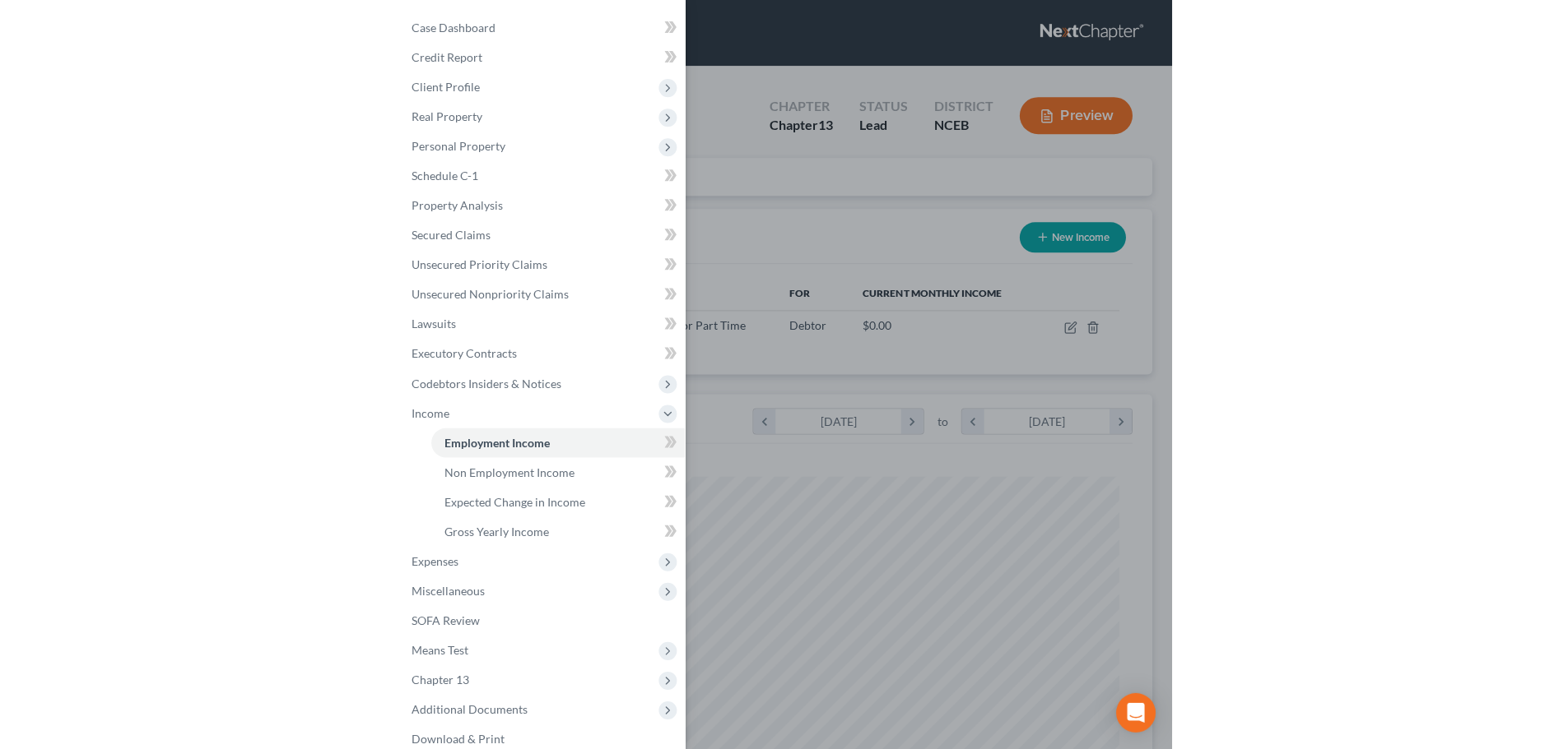
scroll to position [335, 703]
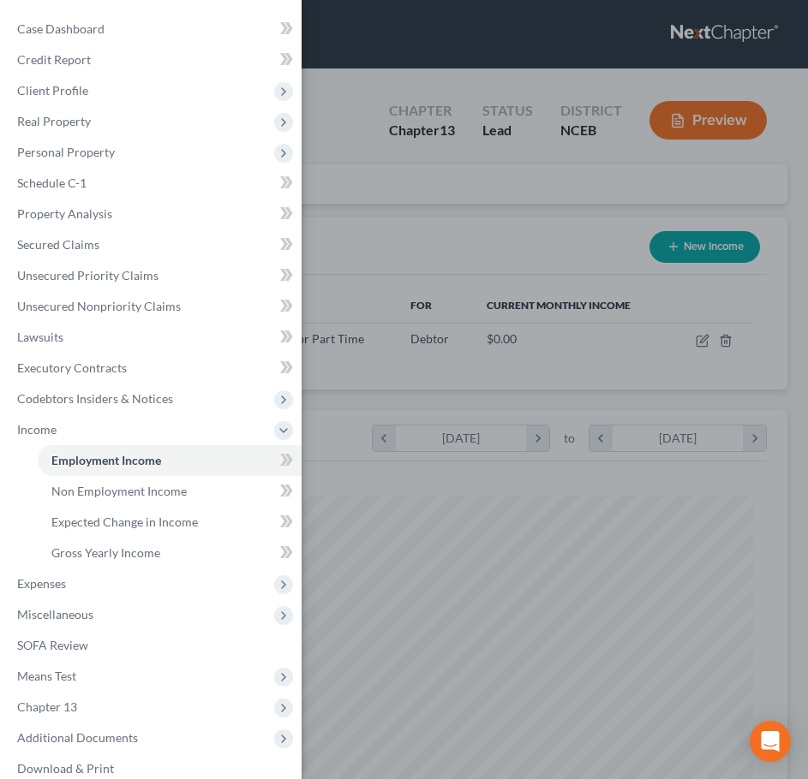
click at [421, 259] on div "Case Dashboard Payments Invoices Payments Payments Credit Report Client Profile" at bounding box center [404, 389] width 808 height 779
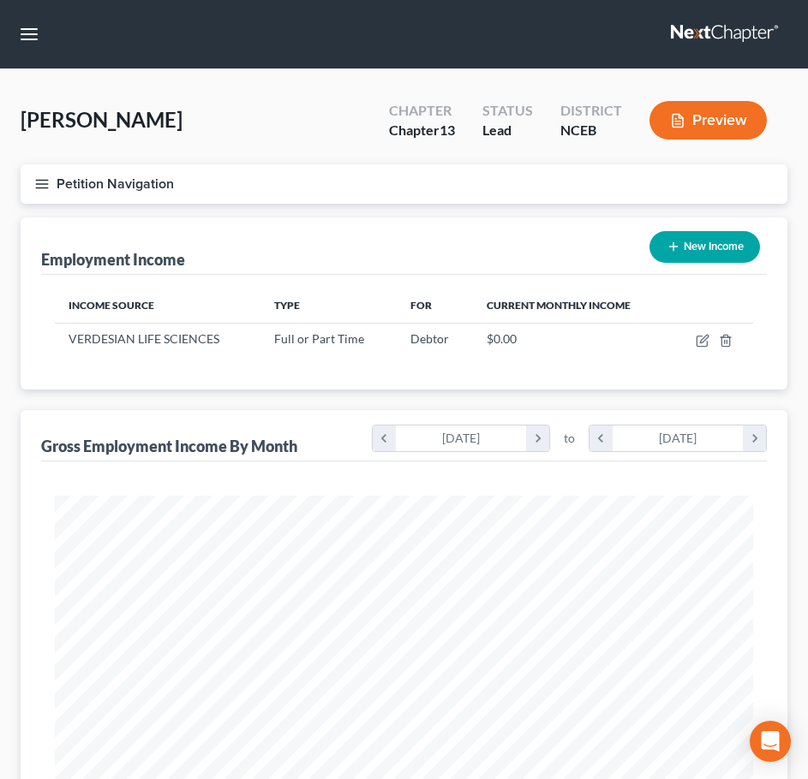
click at [46, 182] on icon "button" at bounding box center [41, 183] width 15 height 15
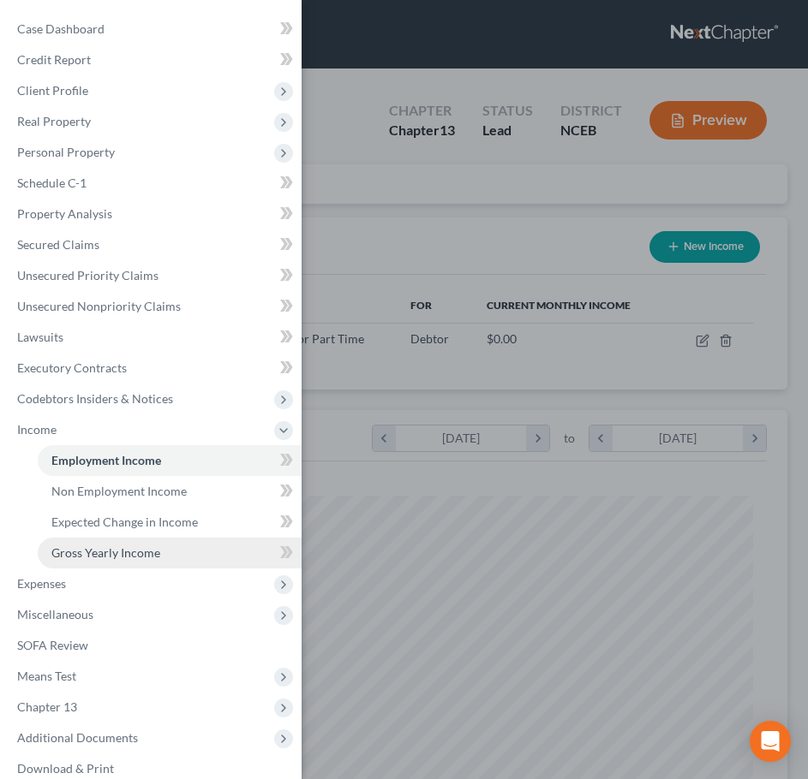
click at [165, 563] on link "Gross Yearly Income" at bounding box center [170, 553] width 264 height 31
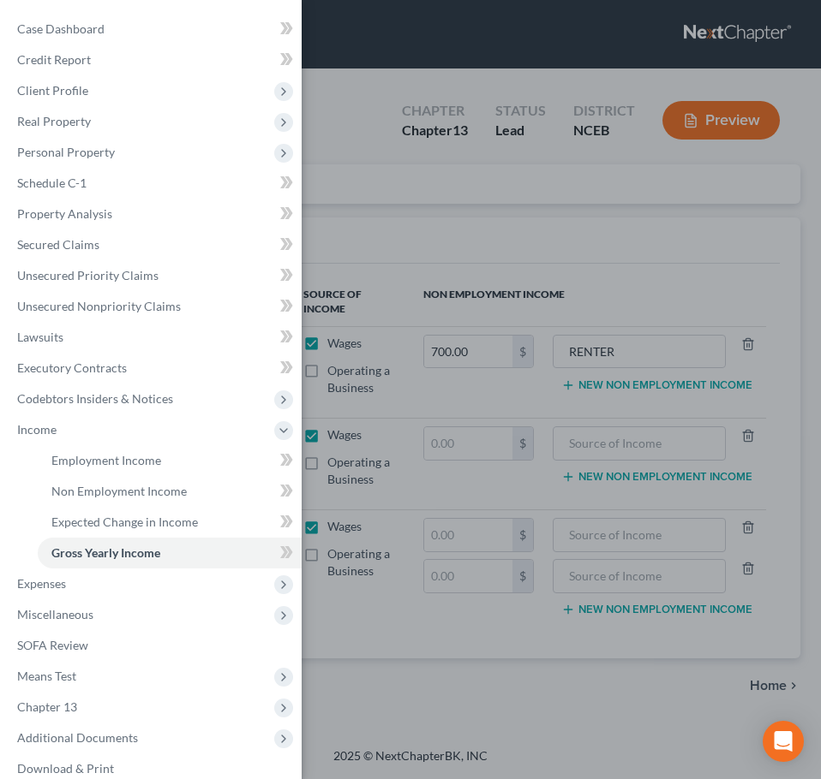
click at [367, 242] on div "Case Dashboard Payments Invoices Payments Payments Credit Report Client Profile" at bounding box center [410, 389] width 821 height 779
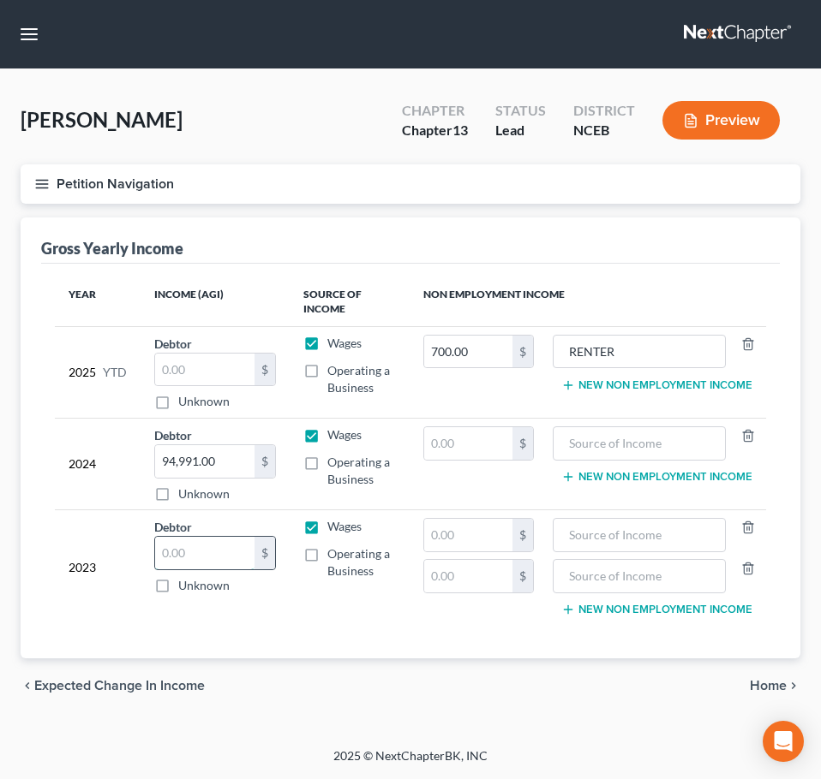
click at [195, 555] on input "text" at bounding box center [204, 553] width 99 height 33
type input "140,937"
click at [337, 598] on td "Wages Operating a Business" at bounding box center [350, 567] width 120 height 114
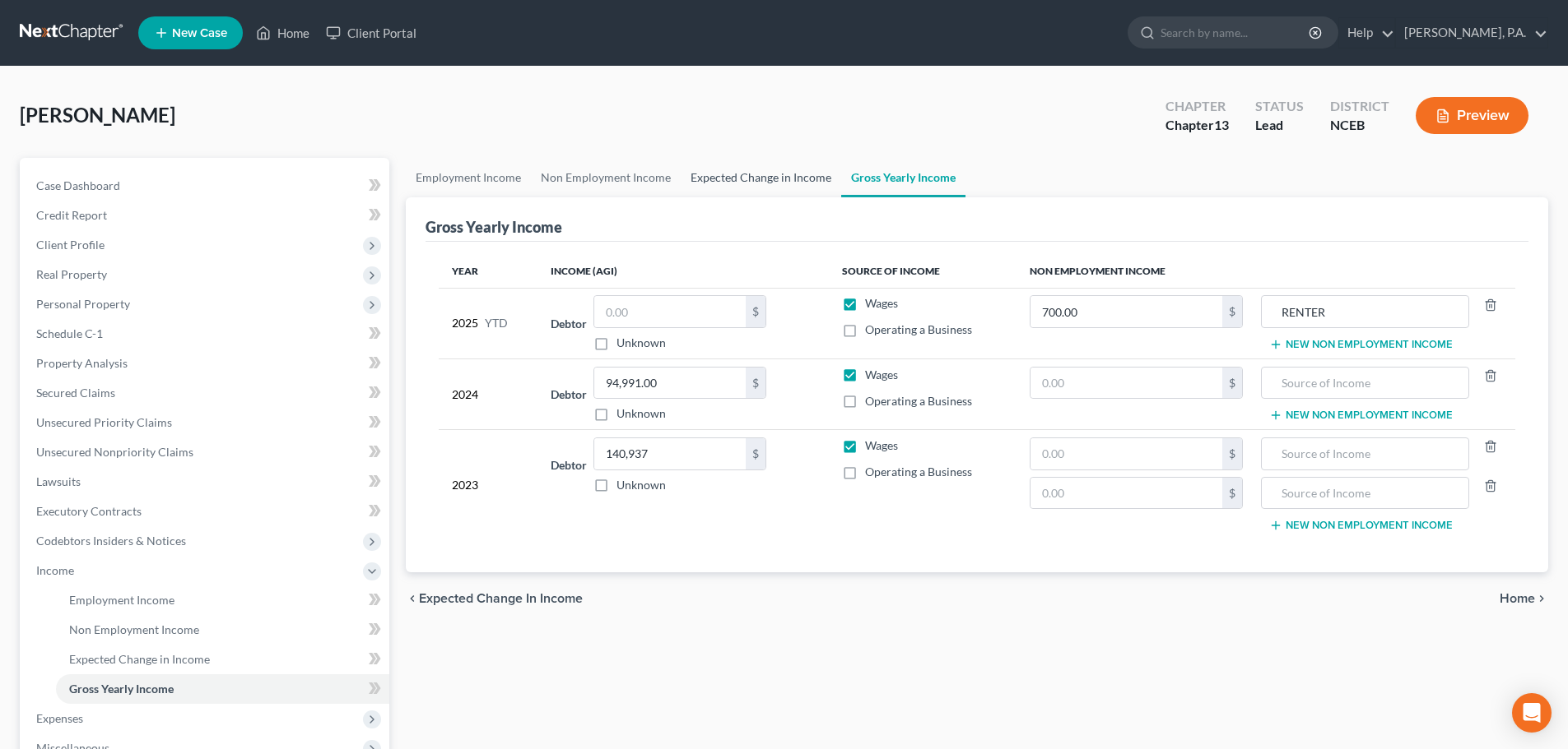
click at [739, 179] on link "Expected Change in Income" at bounding box center [760, 177] width 160 height 39
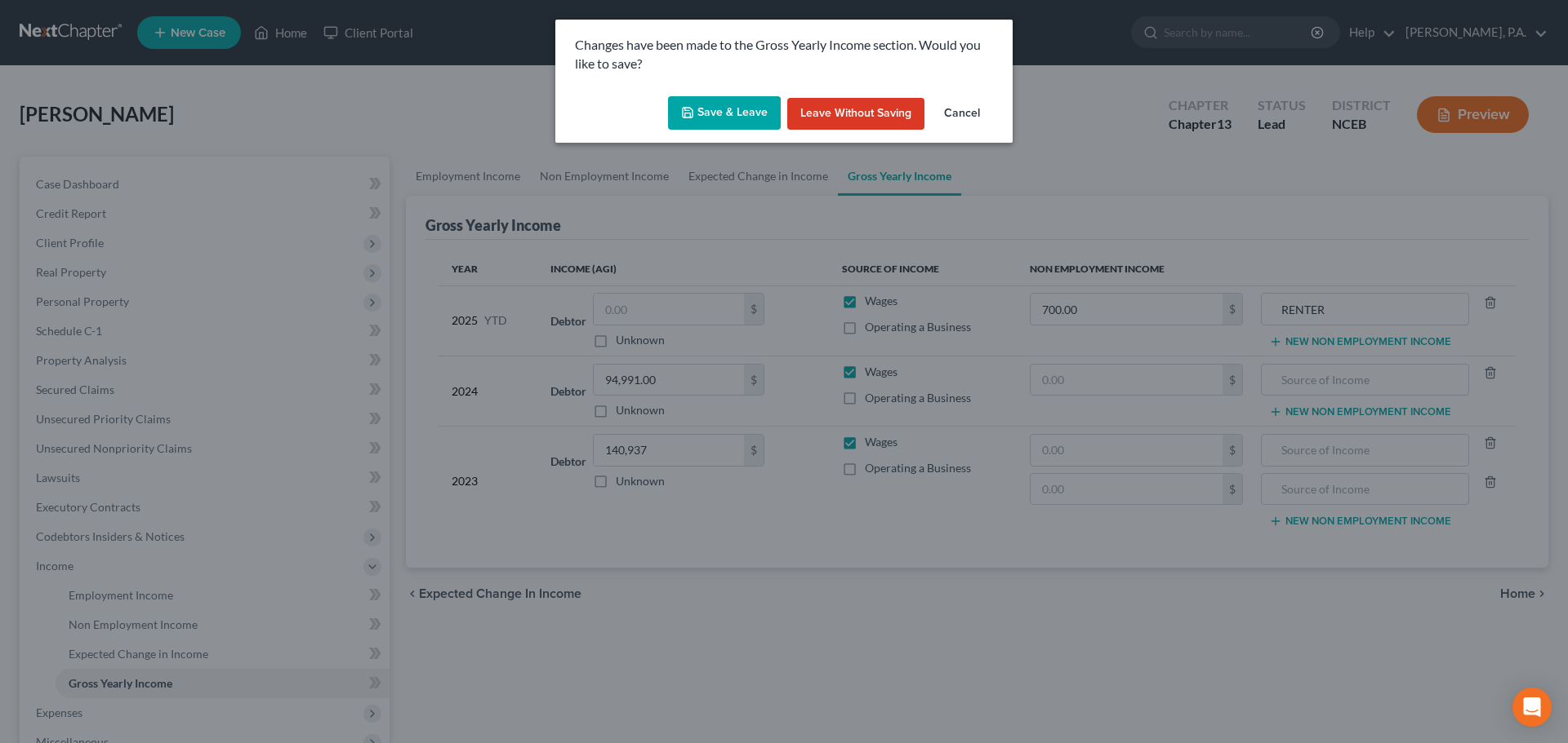
click at [745, 93] on div "Save & Leave Leave without Saving Cancel" at bounding box center [784, 116] width 458 height 54
click at [743, 111] on button "Save & Leave" at bounding box center [724, 113] width 112 height 34
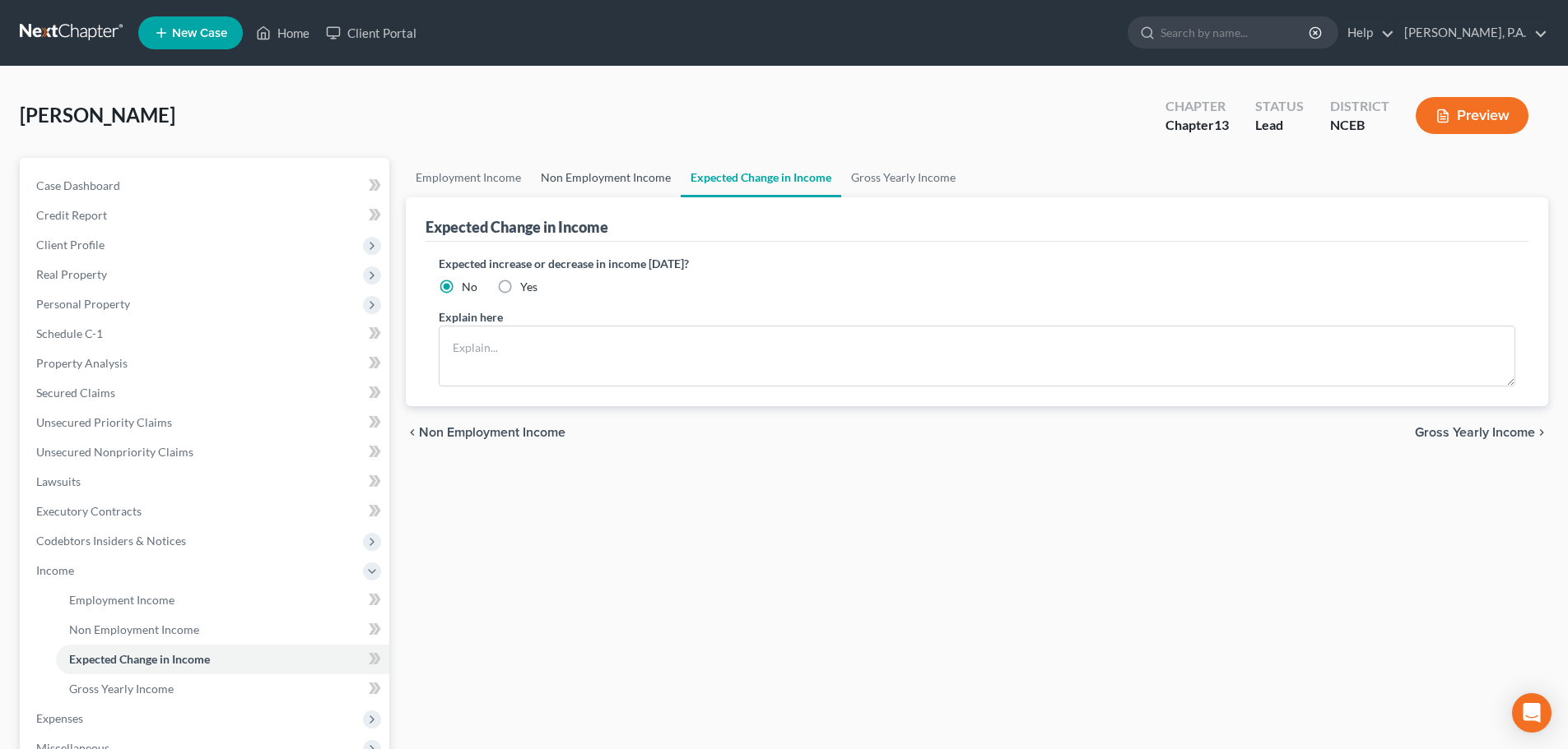
click at [645, 177] on link "Non Employment Income" at bounding box center [605, 177] width 150 height 39
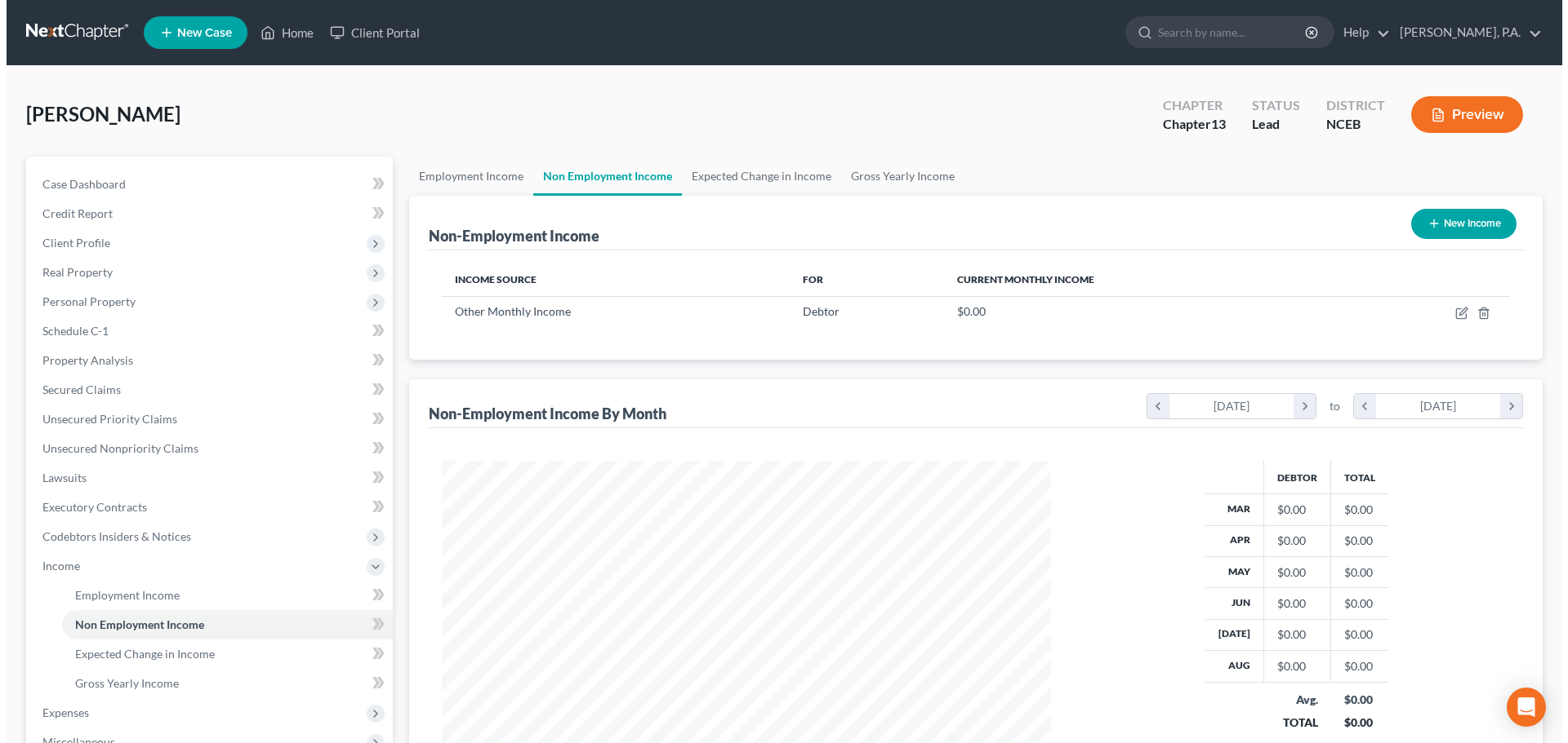
scroll to position [304, 641]
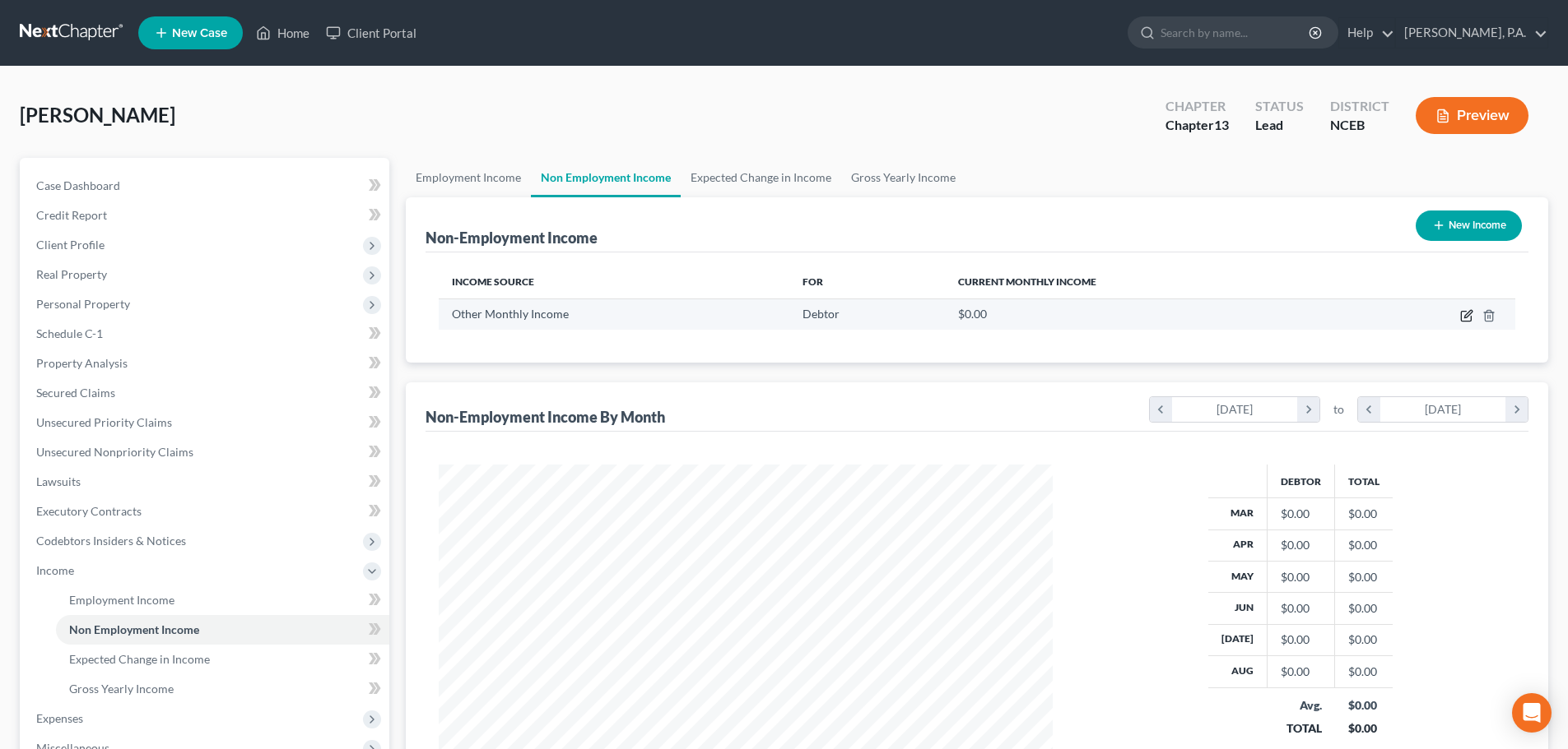
click at [788, 322] on icon "button" at bounding box center [1466, 316] width 13 height 13
select select "13"
select select "0"
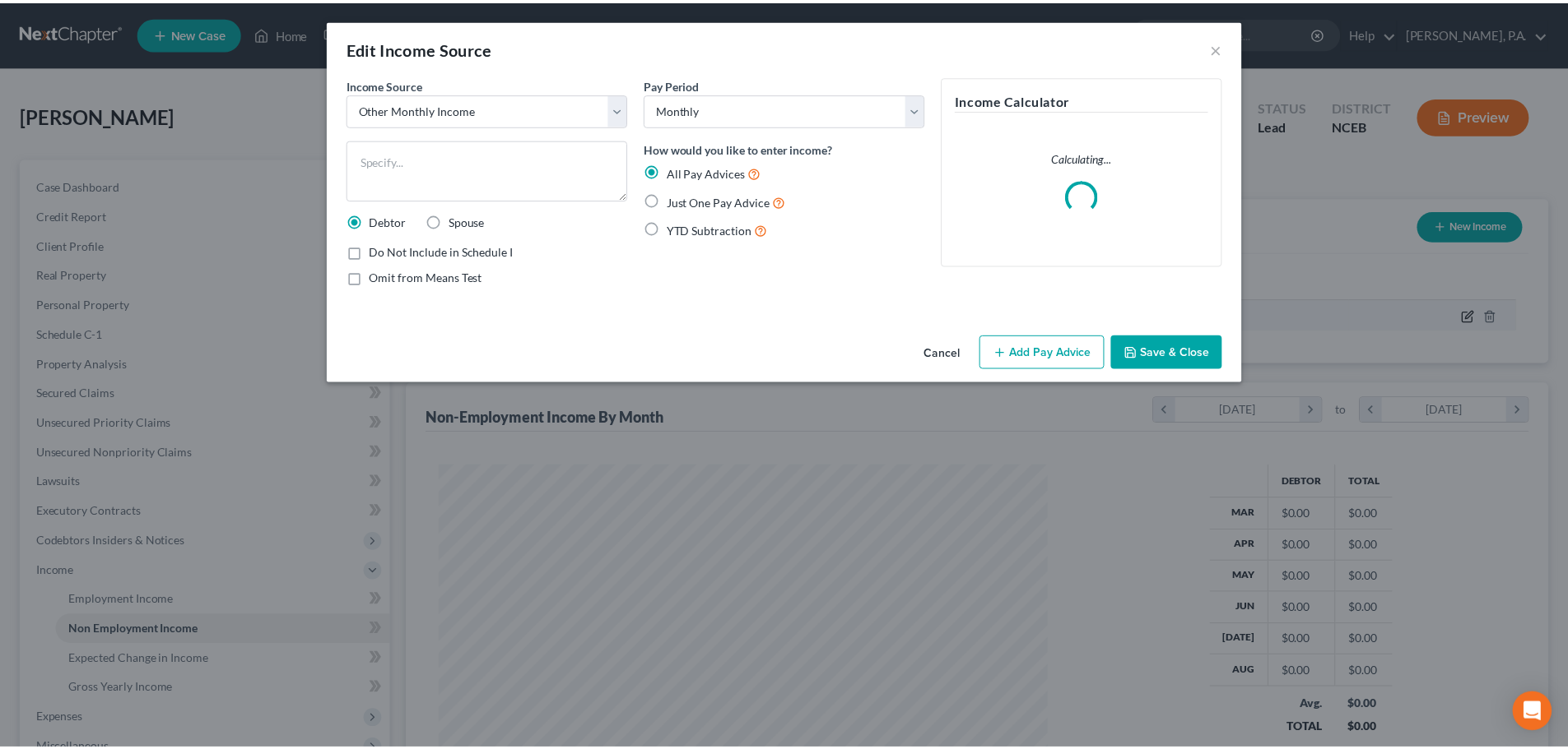
scroll to position [309, 652]
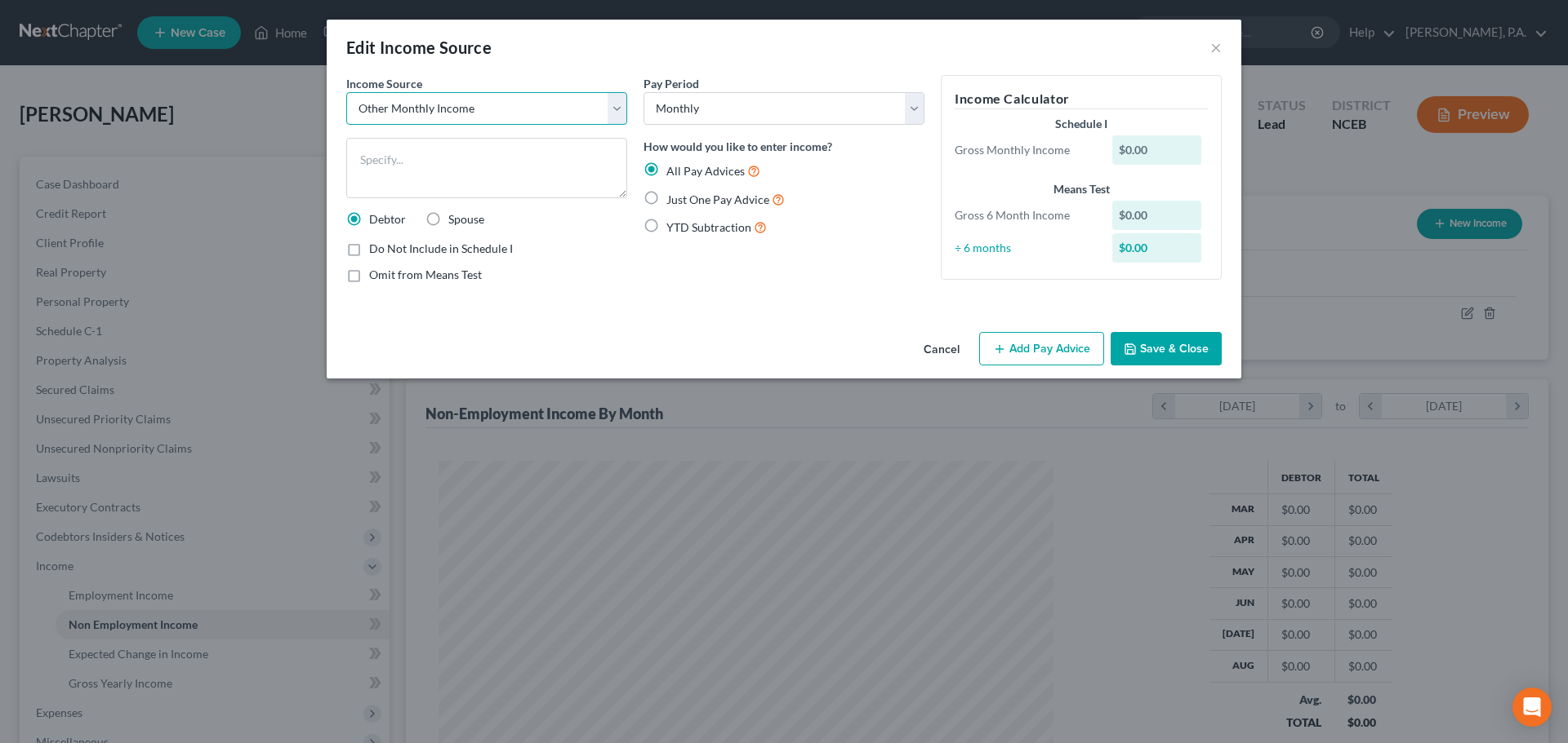
click at [623, 108] on select "Select Unemployment Disability (from employer) Pension Retirement Social Securi…" at bounding box center [486, 109] width 281 height 32
select select "9"
click at [346, 92] on select "Select Unemployment Disability (from employer) Pension Retirement Social Securi…" at bounding box center [486, 109] width 281 height 32
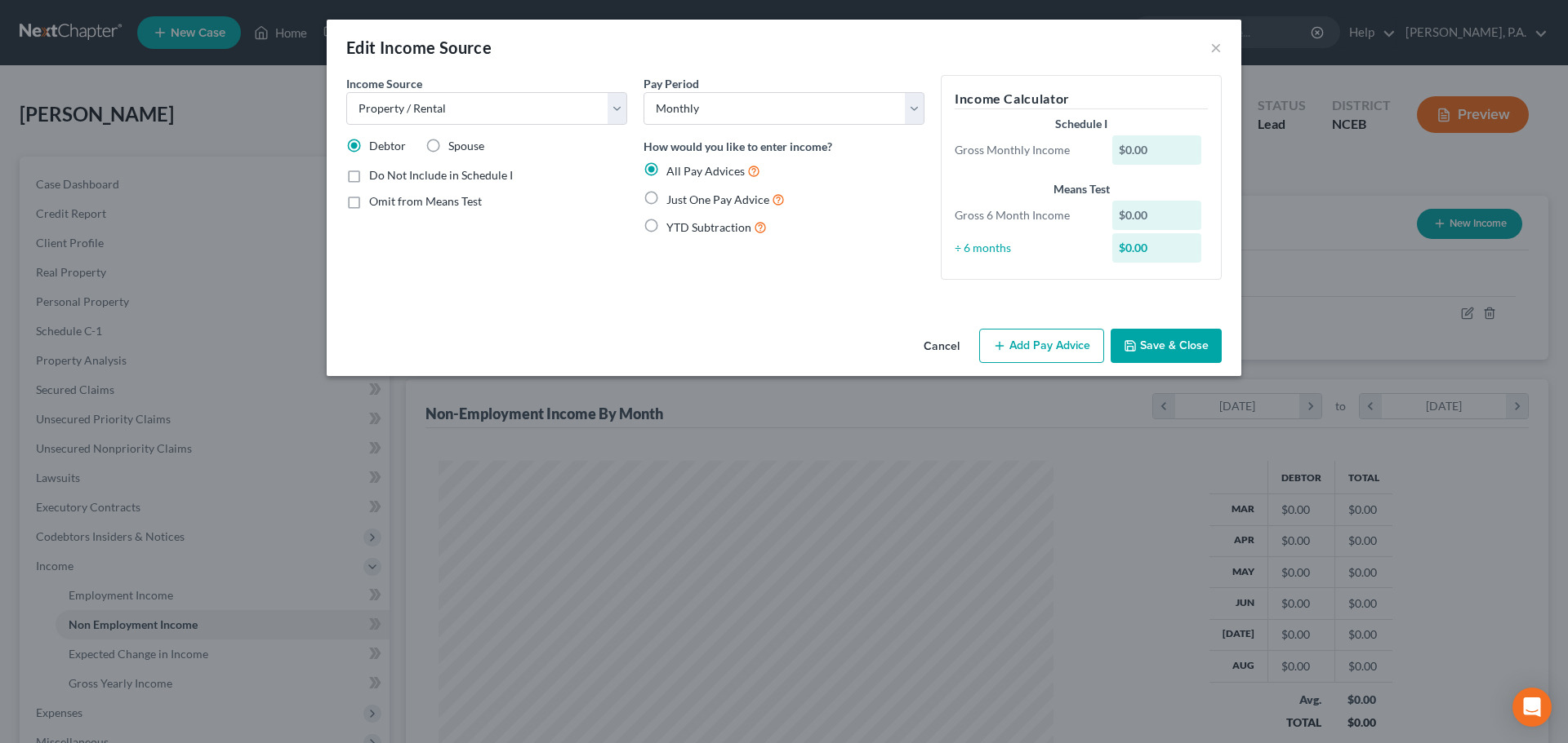
click at [666, 200] on label "Just One Pay Advice" at bounding box center [725, 200] width 118 height 19
click at [673, 200] on input "Just One Pay Advice" at bounding box center [678, 195] width 10 height 10
radio input "true"
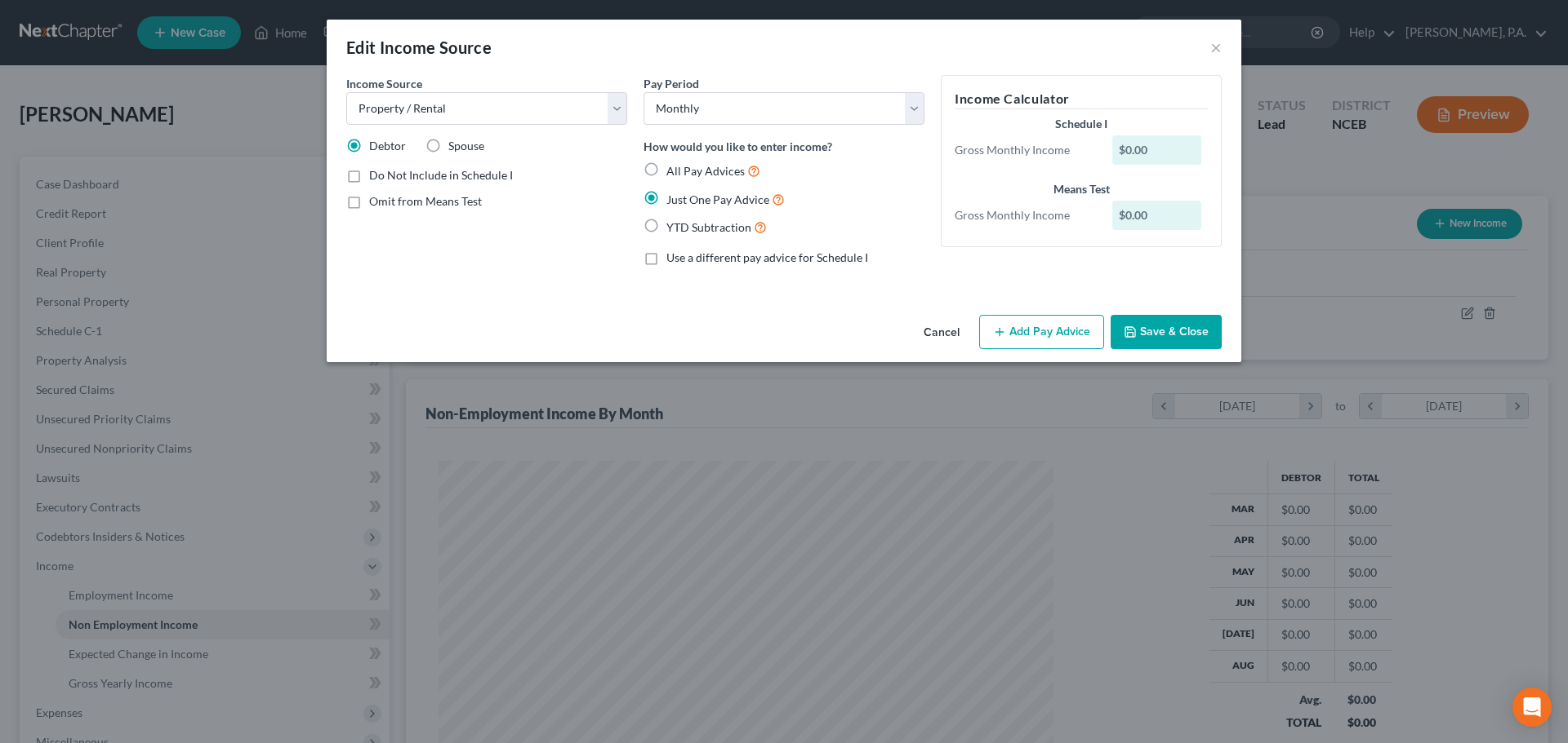
click at [782, 332] on icon "button" at bounding box center [1000, 332] width 13 height 13
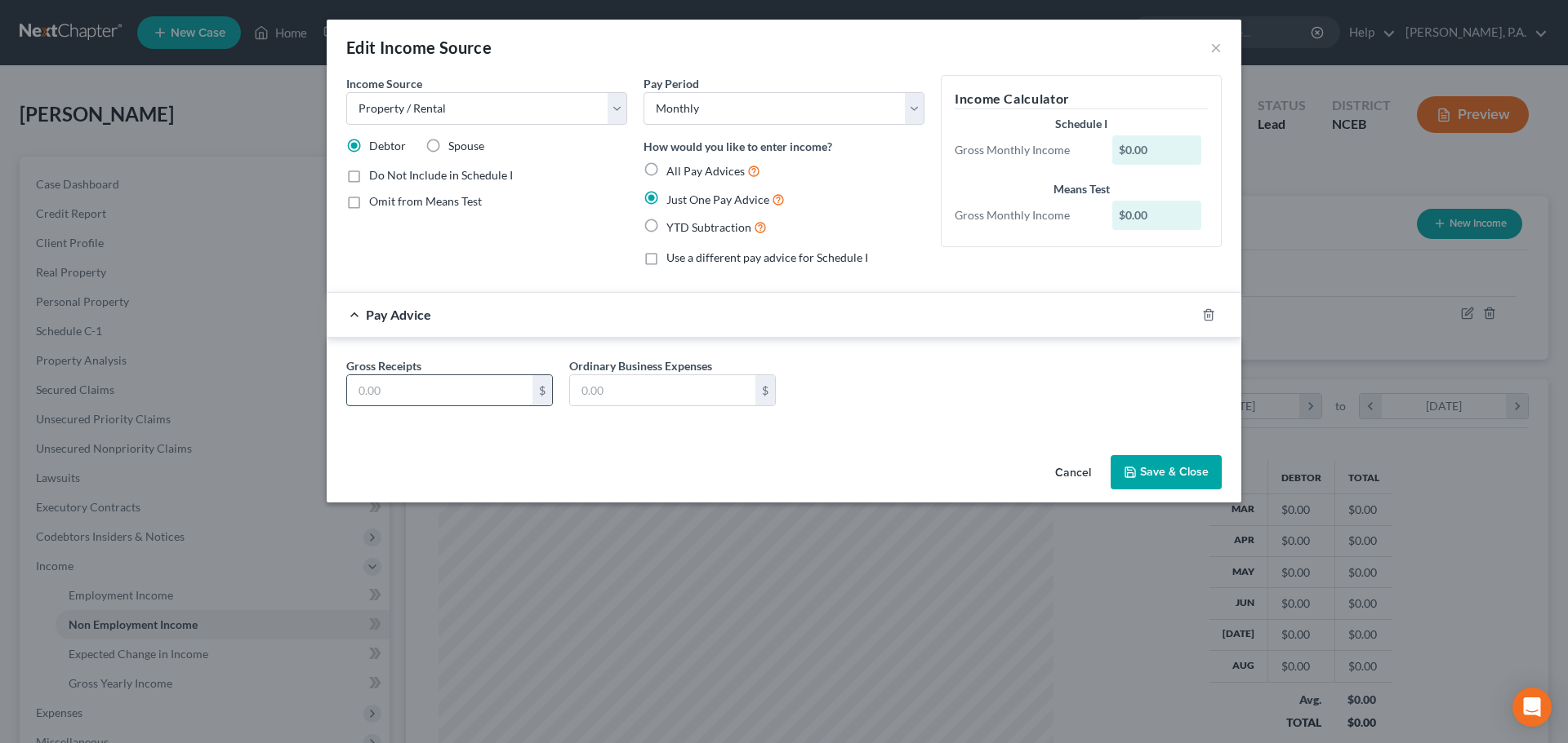
click at [522, 384] on input "text" at bounding box center [439, 391] width 185 height 31
type input "700"
click at [782, 468] on button "Save & Close" at bounding box center [1166, 472] width 111 height 34
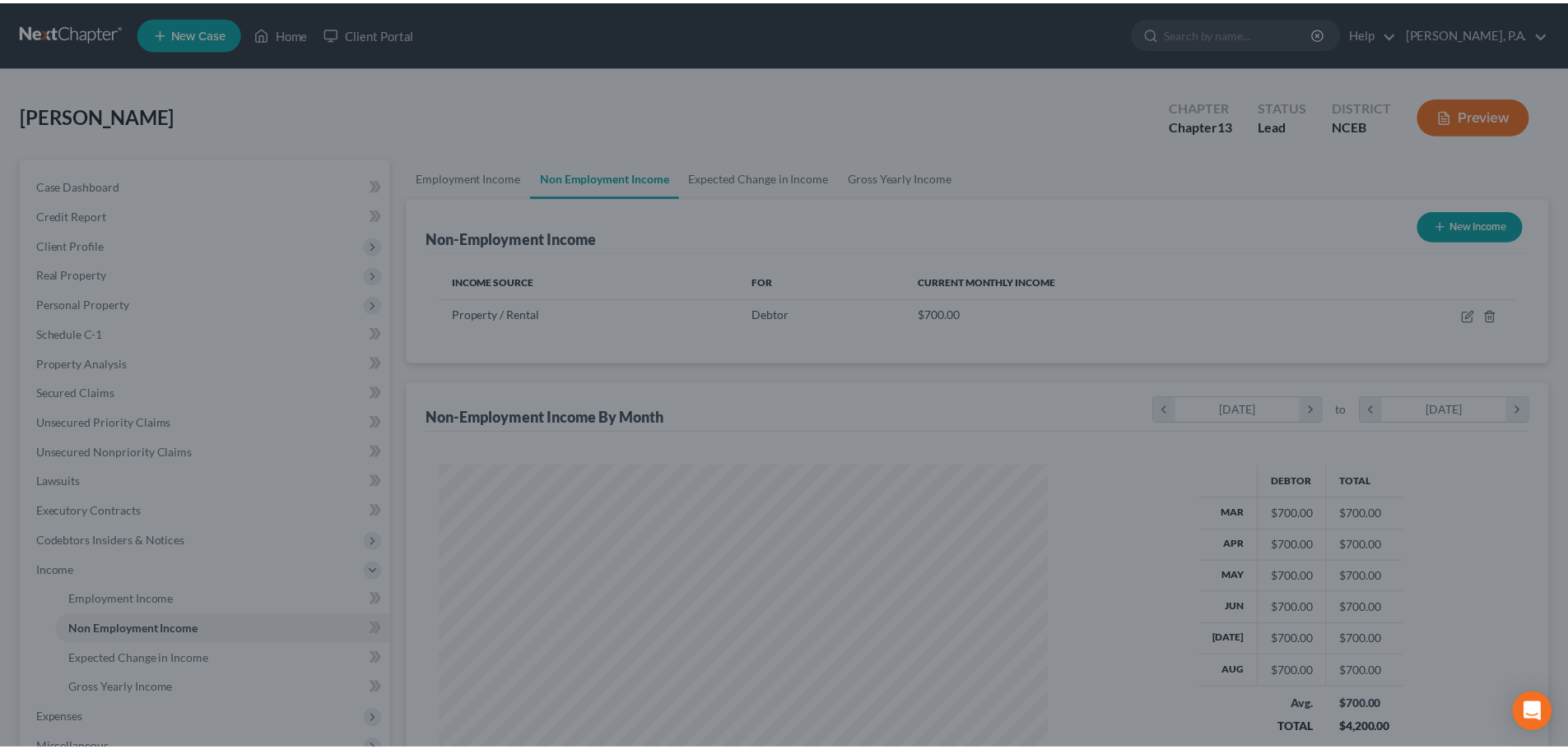
scroll to position [822173, 822285]
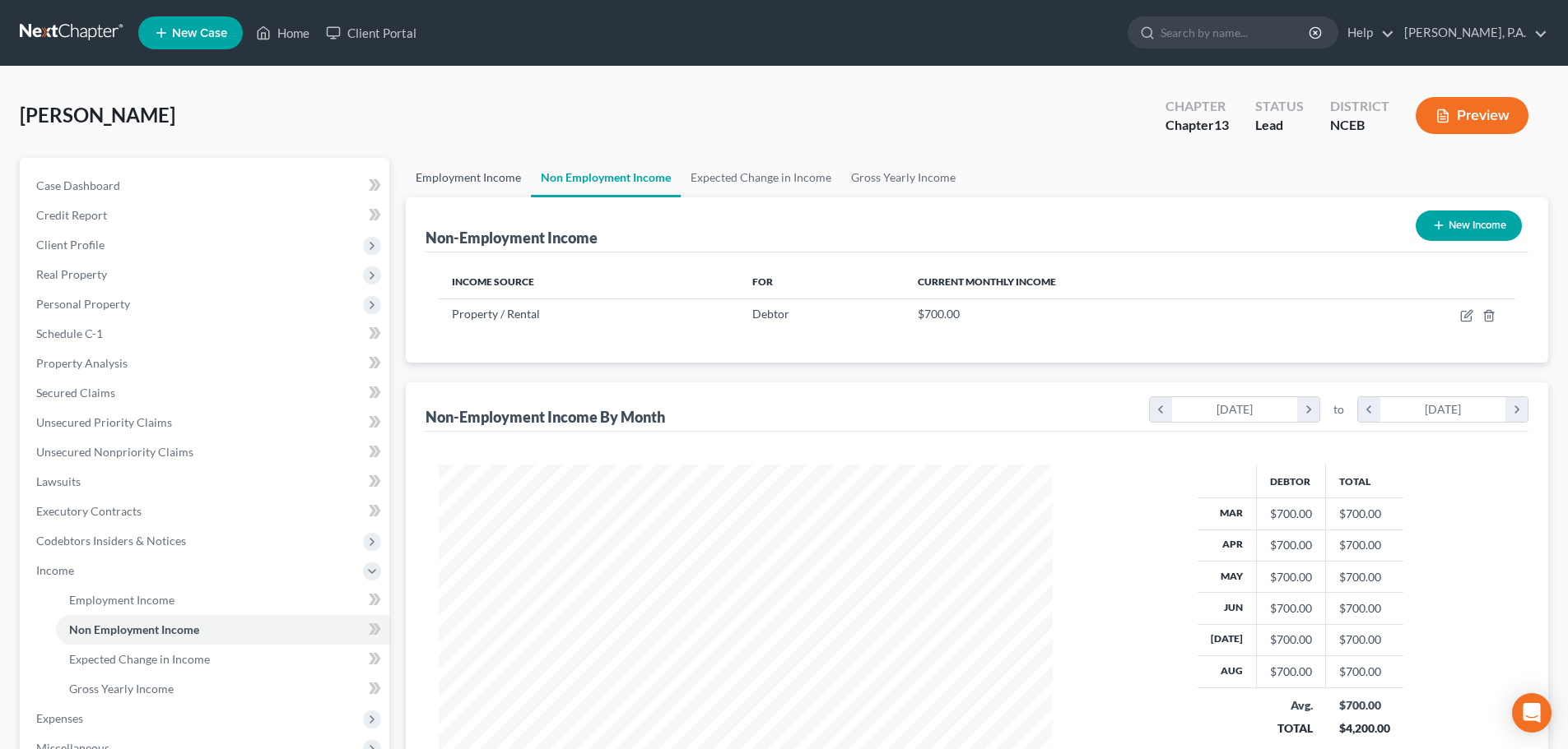
click at [462, 185] on link "Employment Income" at bounding box center [468, 177] width 125 height 39
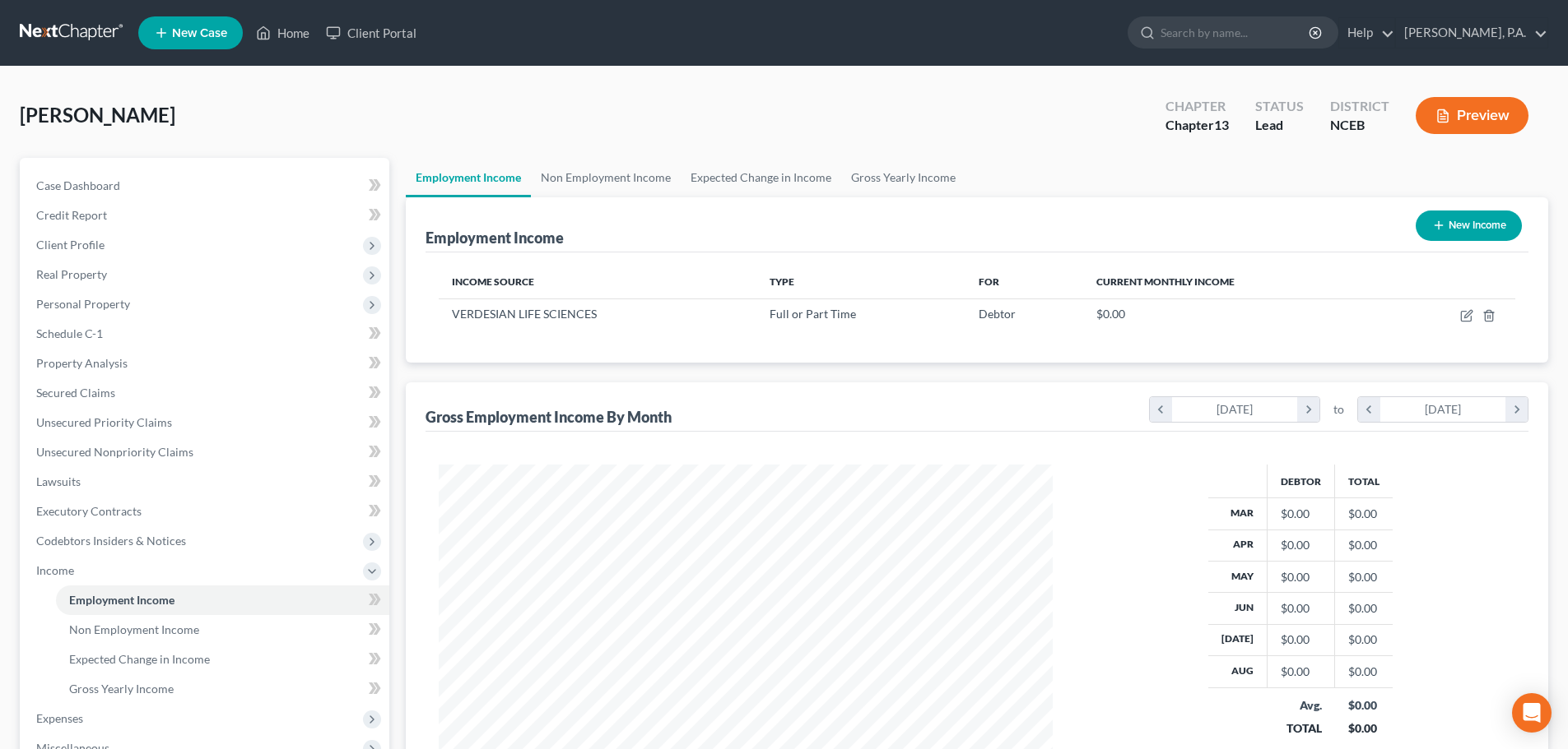
scroll to position [306, 647]
click at [284, 659] on link "Expected Change in Income" at bounding box center [222, 660] width 333 height 30
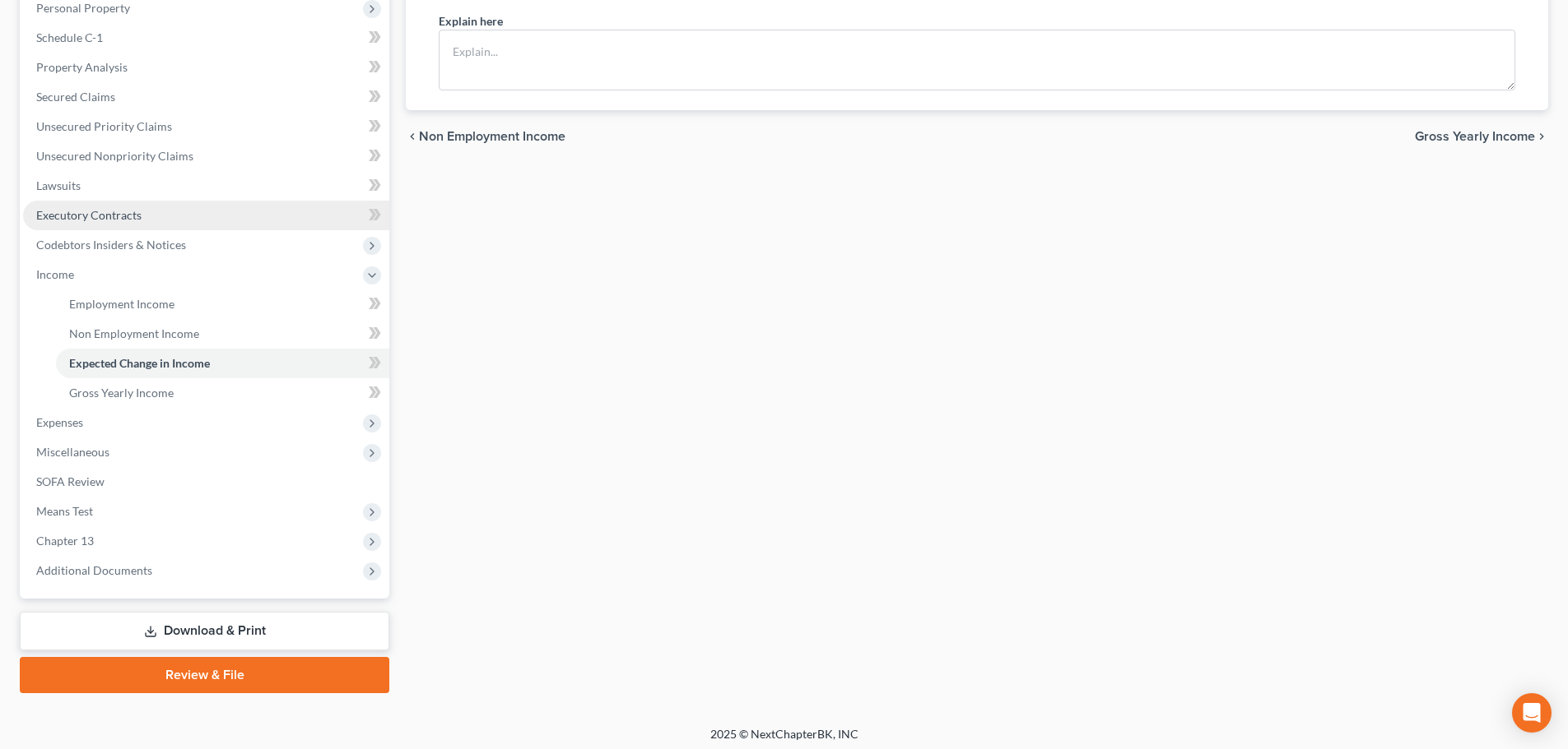
scroll to position [302, 0]
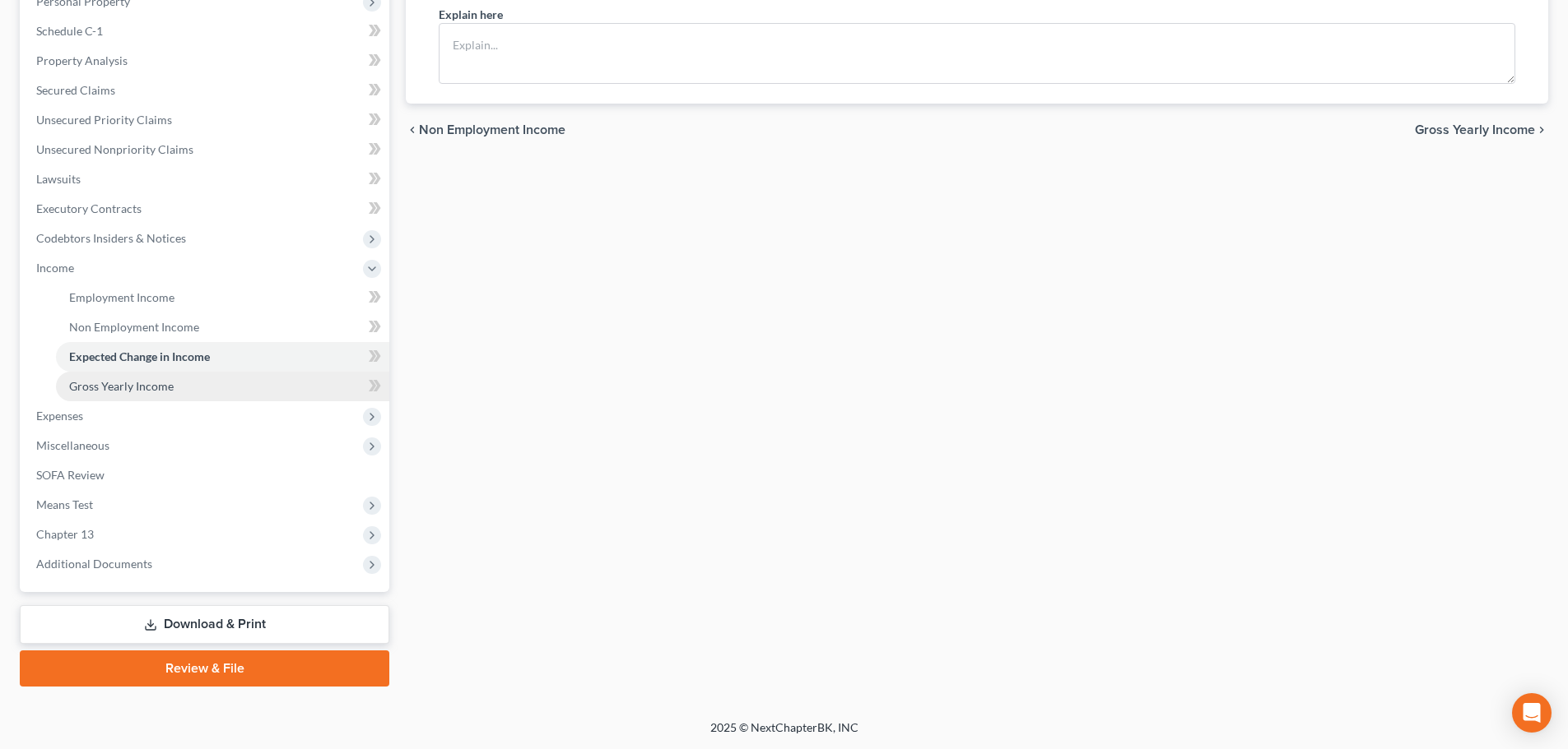
click at [179, 393] on link "Gross Yearly Income" at bounding box center [222, 386] width 333 height 30
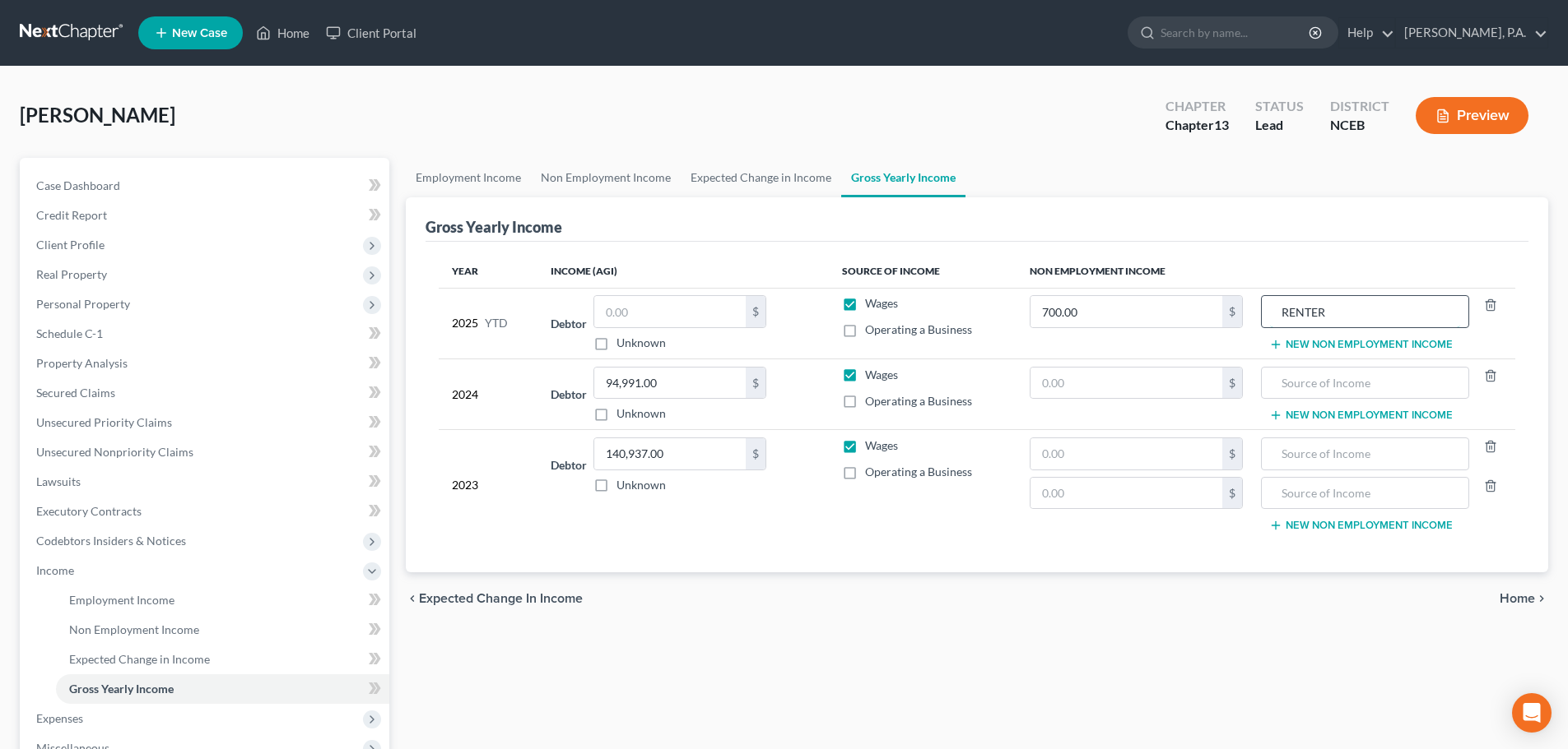
click at [788, 303] on input "RENTER" at bounding box center [1364, 311] width 189 height 32
drag, startPoint x: 1334, startPoint y: 309, endPoint x: 1282, endPoint y: 310, distance: 52.0
click at [788, 310] on input "RENTER" at bounding box center [1364, 311] width 189 height 32
type input "Rental Income"
click at [788, 602] on span "Home" at bounding box center [1517, 599] width 36 height 13
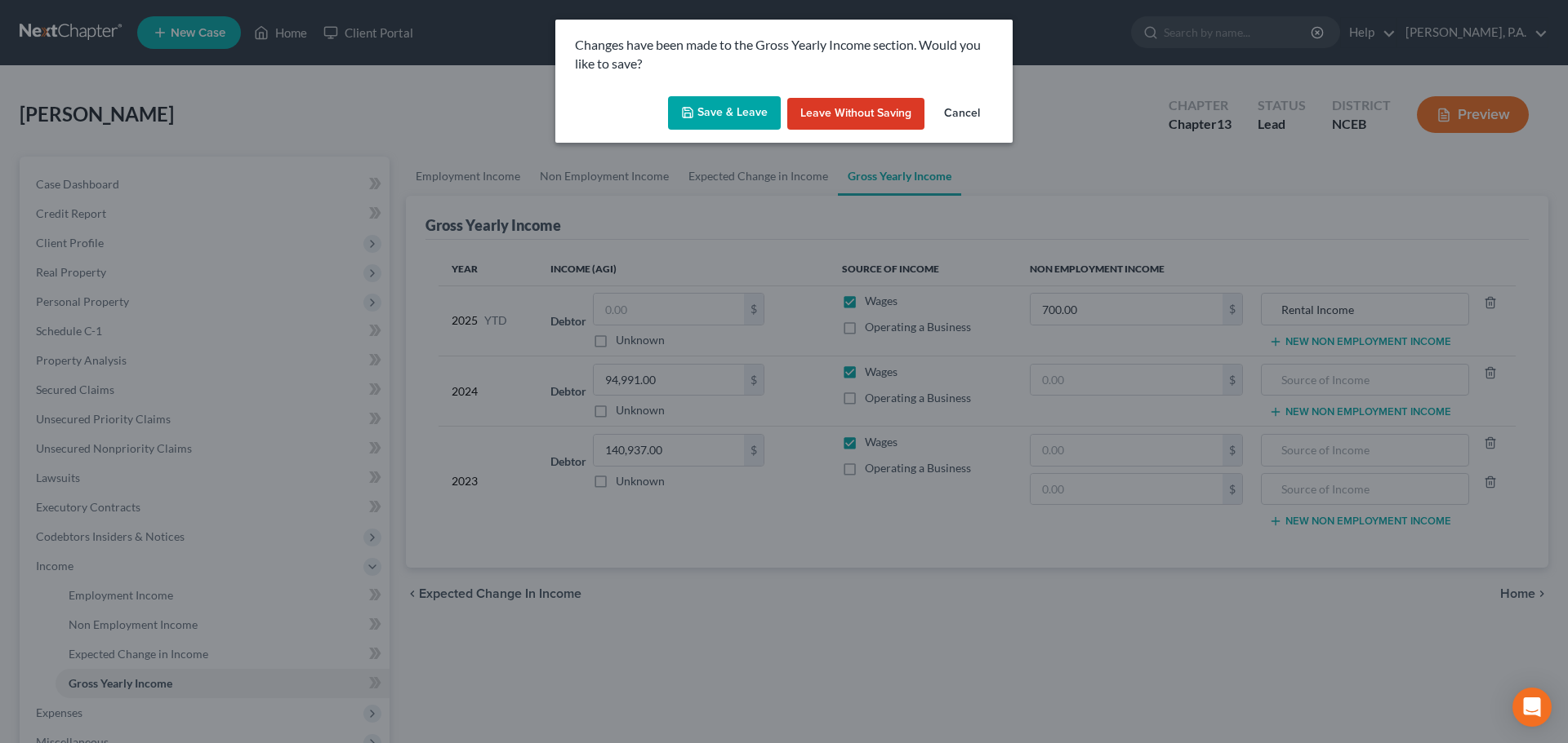
click at [730, 120] on button "Save & Leave" at bounding box center [724, 113] width 112 height 34
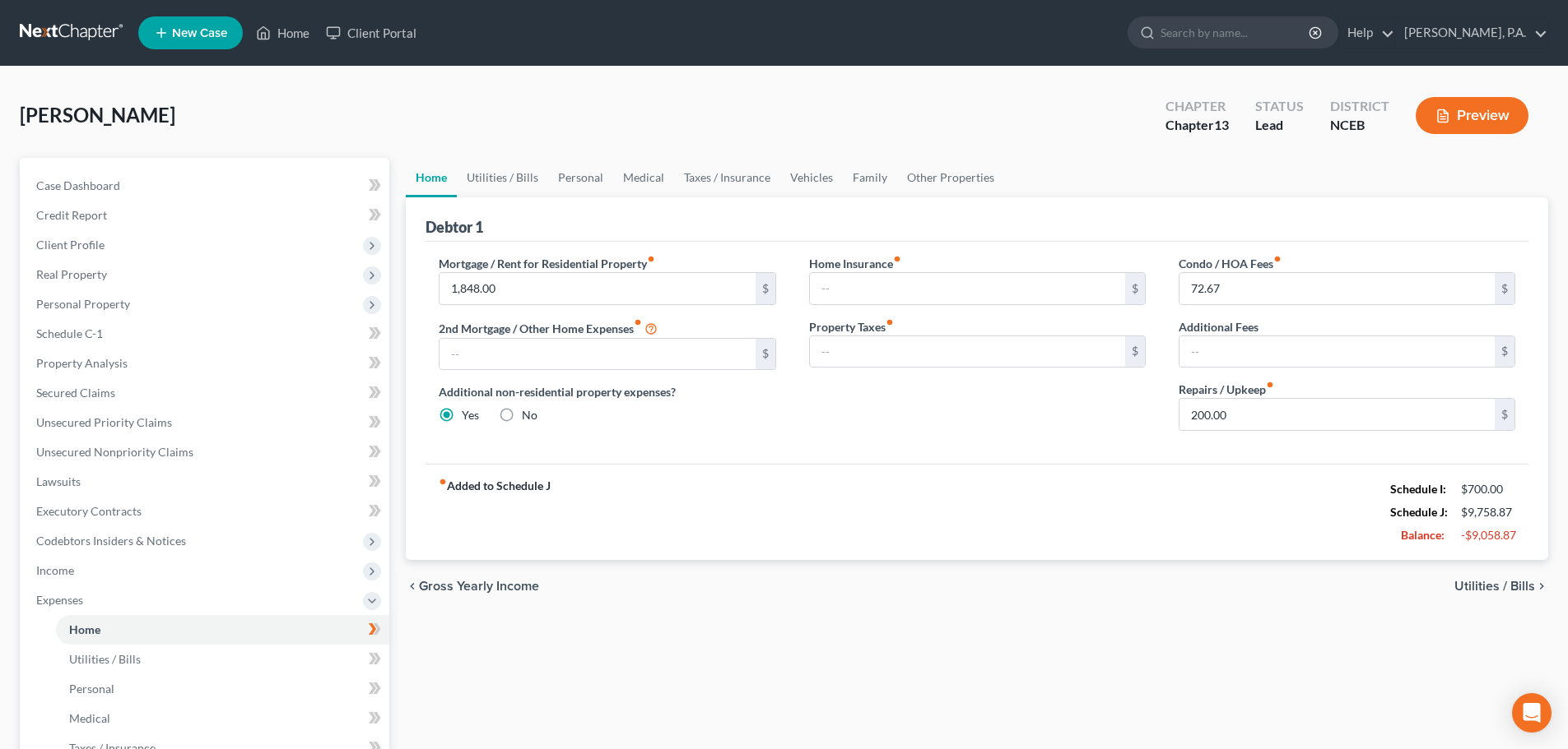
scroll to position [422, 0]
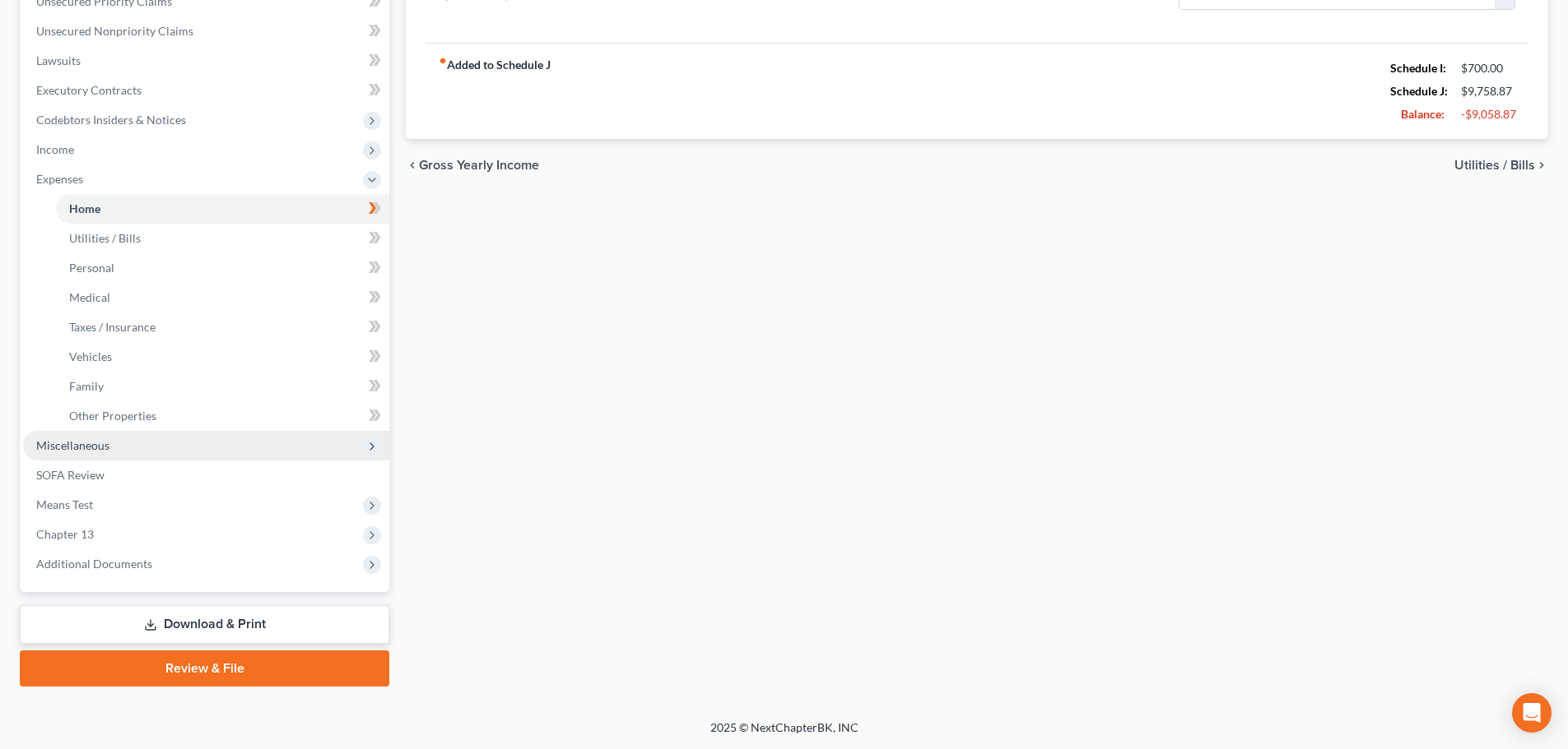
click at [278, 447] on span "Miscellaneous" at bounding box center [206, 446] width 366 height 30
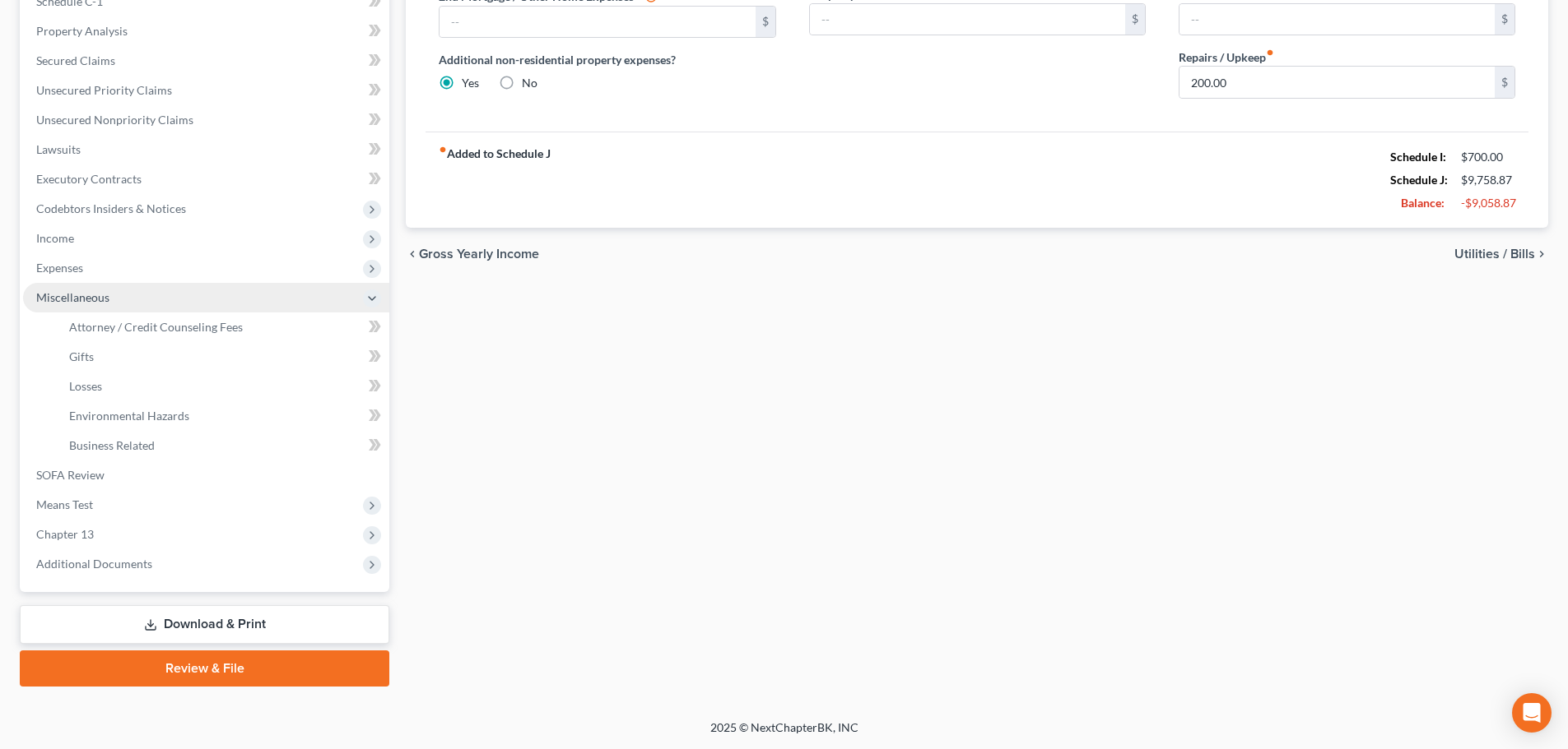
scroll to position [332, 0]
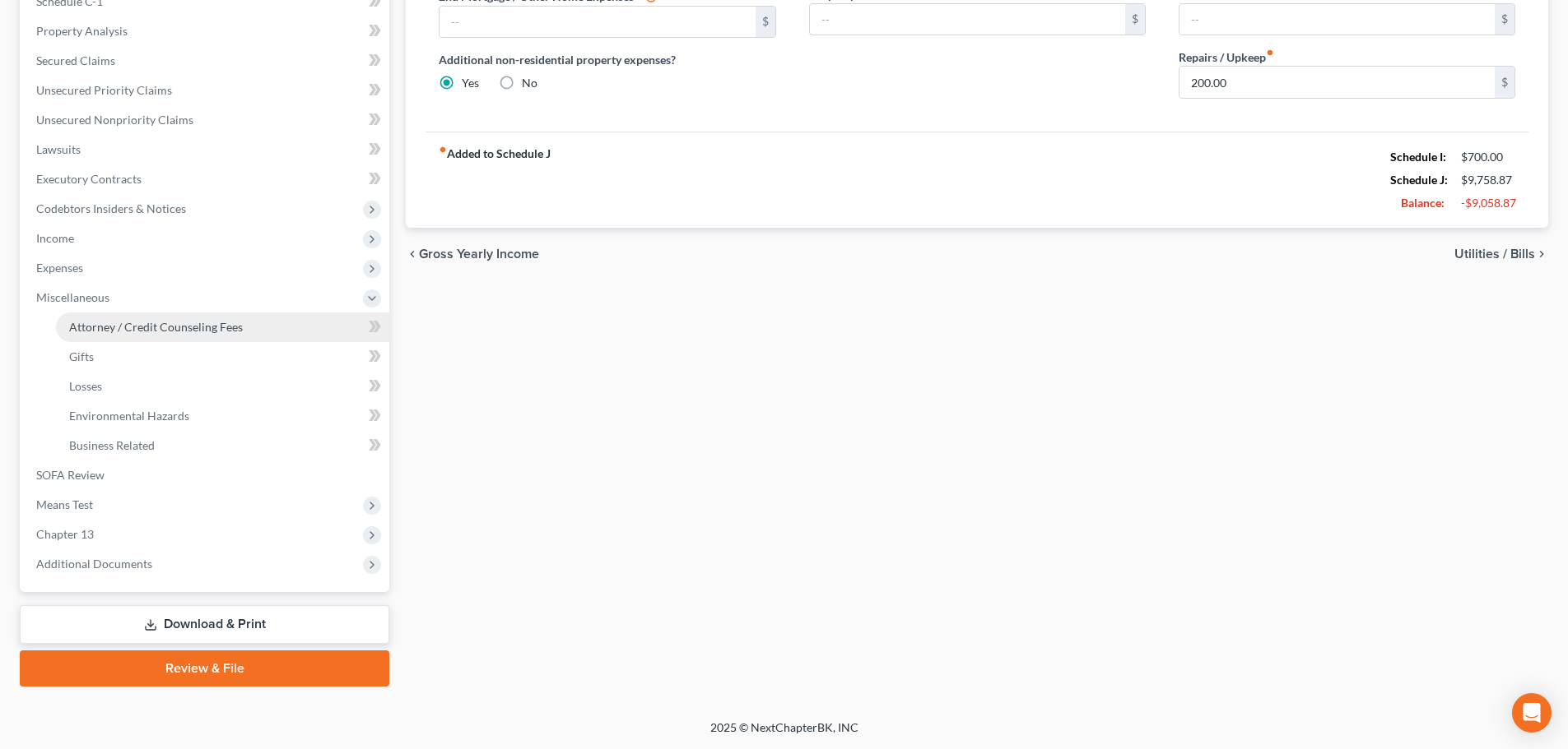
click at [228, 336] on link "Attorney / Credit Counseling Fees" at bounding box center [222, 326] width 333 height 30
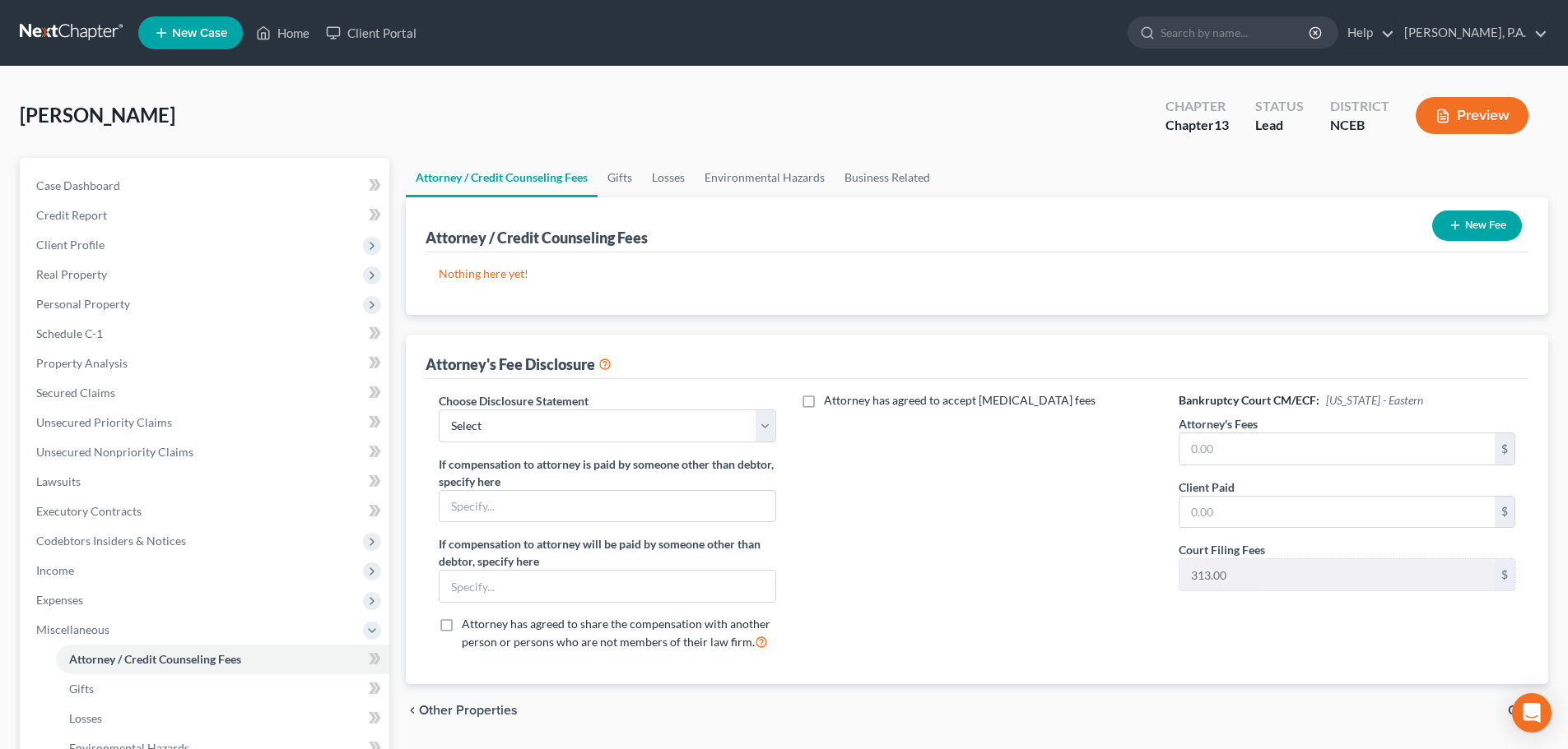
click at [788, 227] on button "New Fee" at bounding box center [1476, 226] width 89 height 31
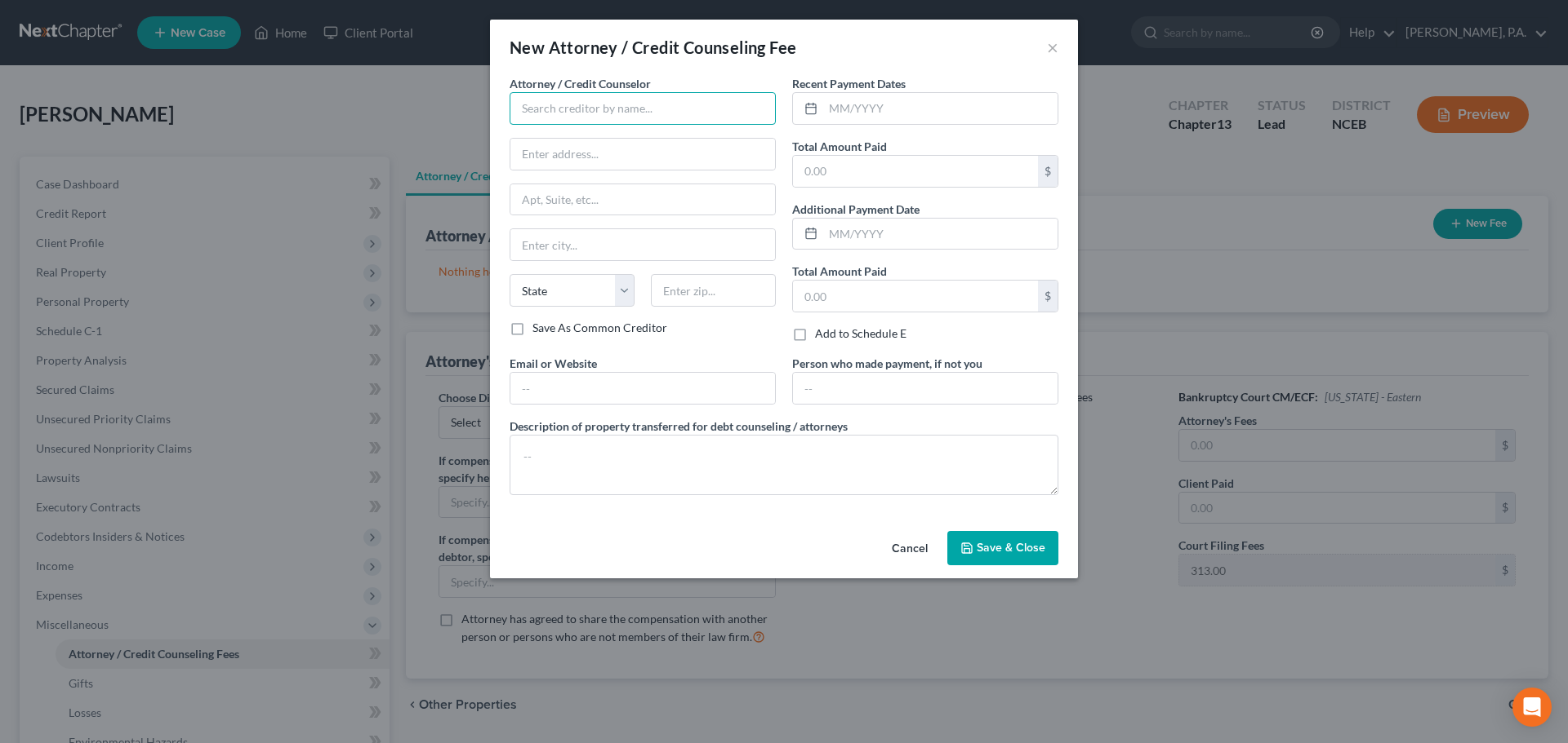
click at [751, 117] on input "text" at bounding box center [641, 109] width 266 height 32
click at [659, 136] on div "Butterfly Financial Education, Inc." at bounding box center [607, 136] width 171 height 16
type input "Butterfly Financial Education, Inc."
type input "96 Oak Creek Drive"
type input "Clayton"
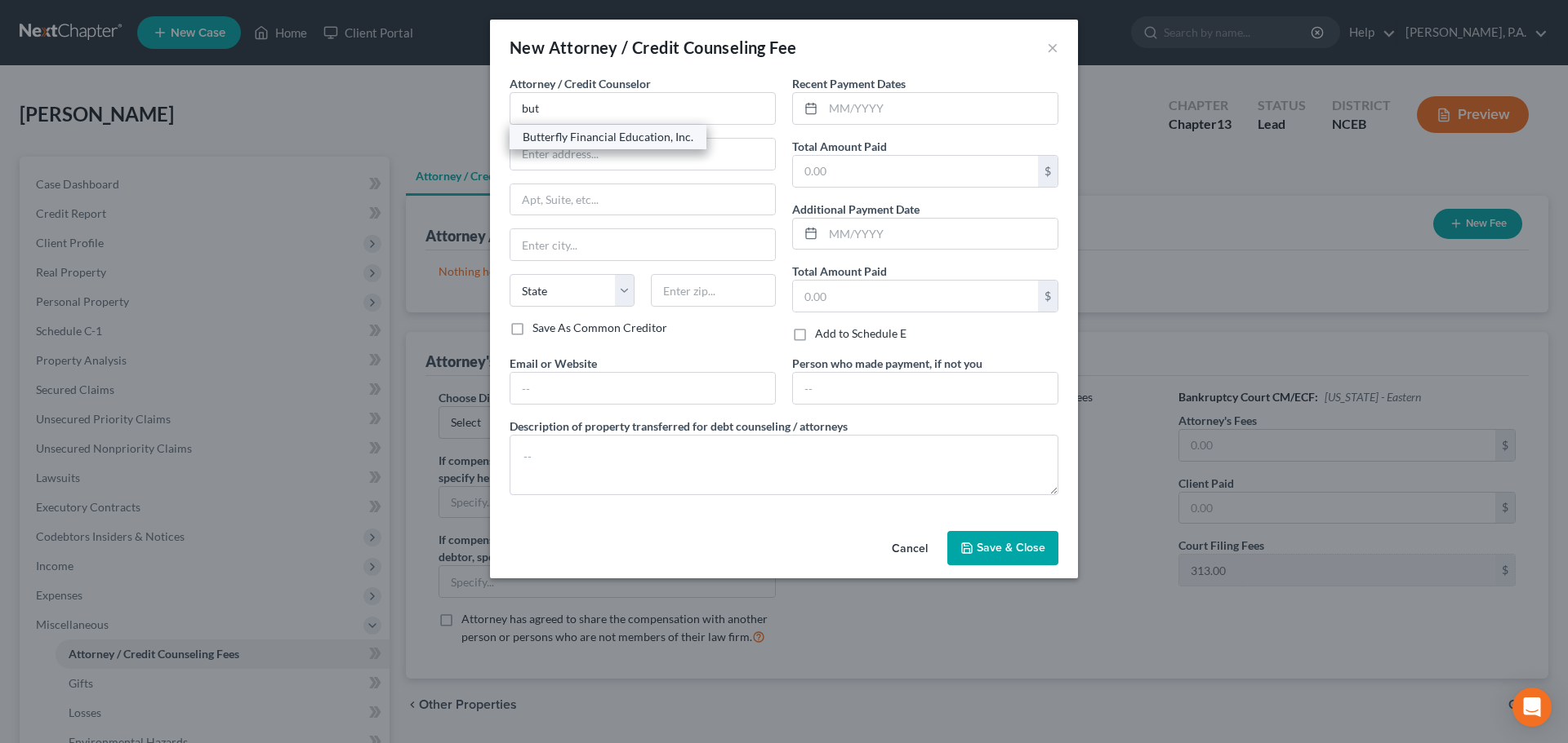
select select "28"
type input "27520"
click at [782, 178] on input "text" at bounding box center [915, 171] width 245 height 31
type input "37"
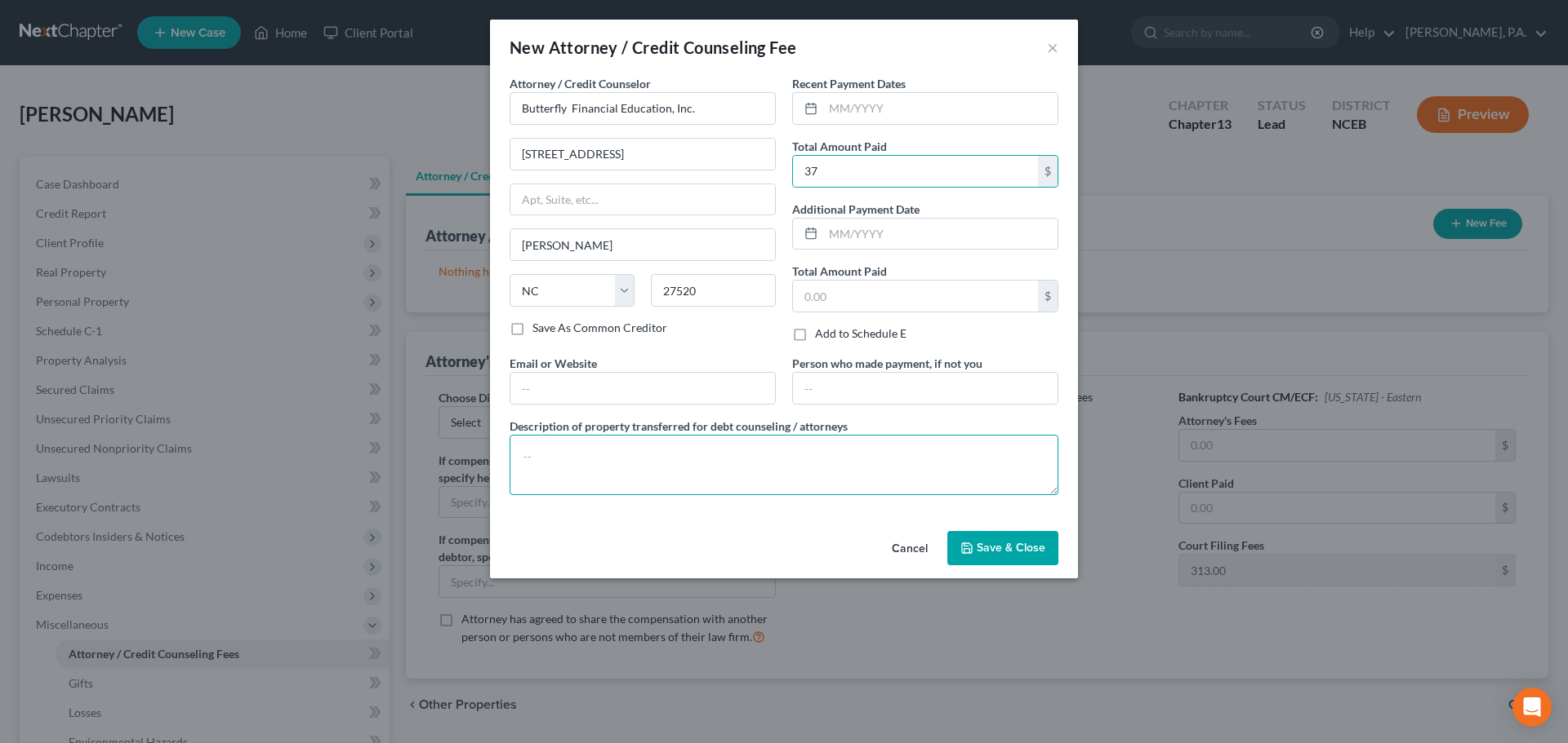
click at [757, 480] on textarea at bounding box center [784, 465] width 549 height 60
type textarea "Credit Counseling Certificate"
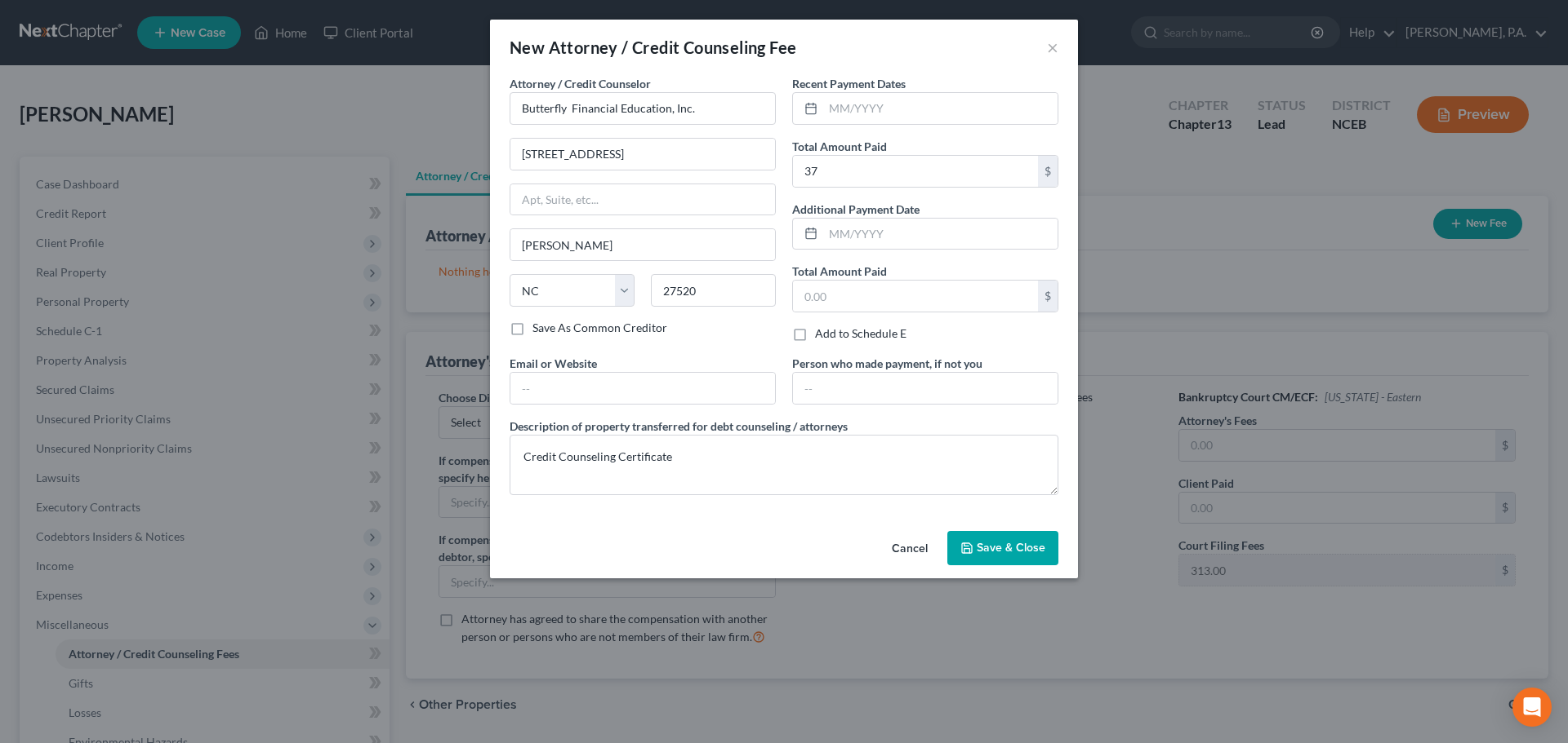
click at [782, 541] on span "Save & Close" at bounding box center [1010, 548] width 69 height 14
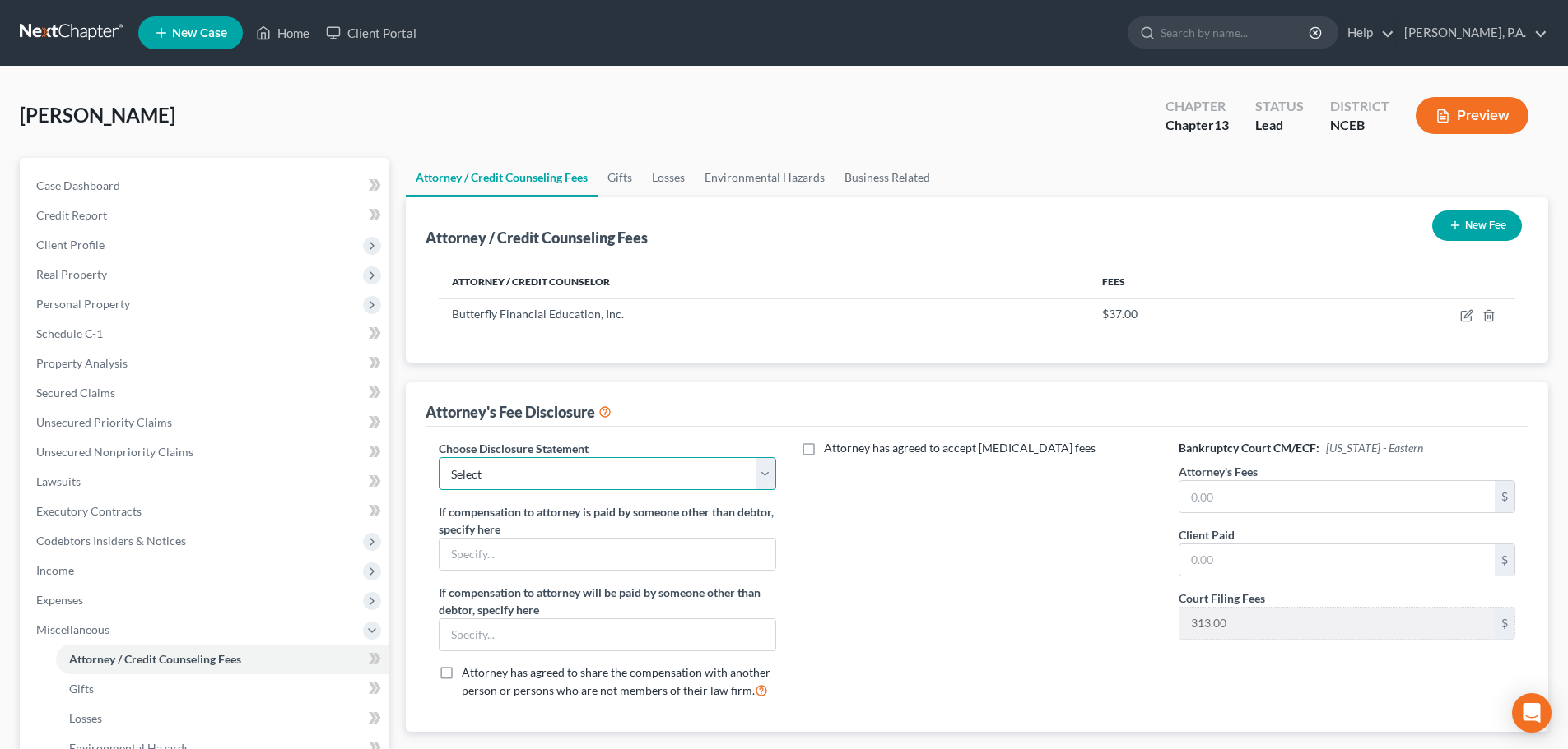
click at [744, 461] on select "Select Attorney Disclosure Statement - Consumer Attorney Disclosure Statment - …" at bounding box center [607, 473] width 336 height 33
select select "0"
click at [439, 457] on select "Select Attorney Disclosure Statement - Consumer Attorney Disclosure Statment - …" at bounding box center [607, 473] width 336 height 33
click at [788, 495] on div "$" at bounding box center [1347, 496] width 336 height 33
click at [788, 498] on input "text" at bounding box center [1336, 496] width 315 height 32
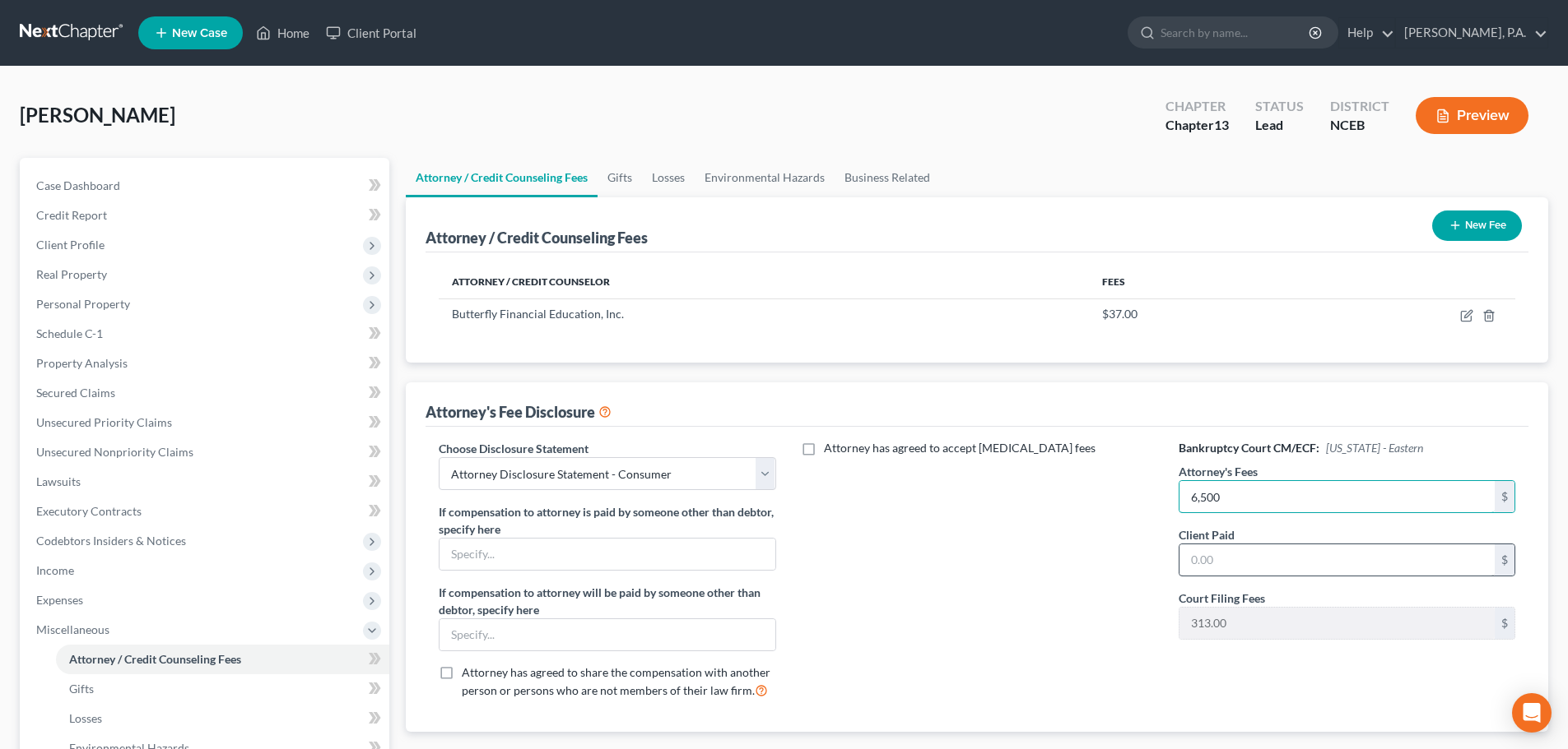
type input "6,500"
click at [788, 561] on input "text" at bounding box center [1336, 560] width 315 height 32
type input "0"
click at [788, 570] on div "Attorney has agreed to accept retainer fees" at bounding box center [977, 576] width 370 height 273
click at [788, 231] on icon "button" at bounding box center [1455, 226] width 13 height 13
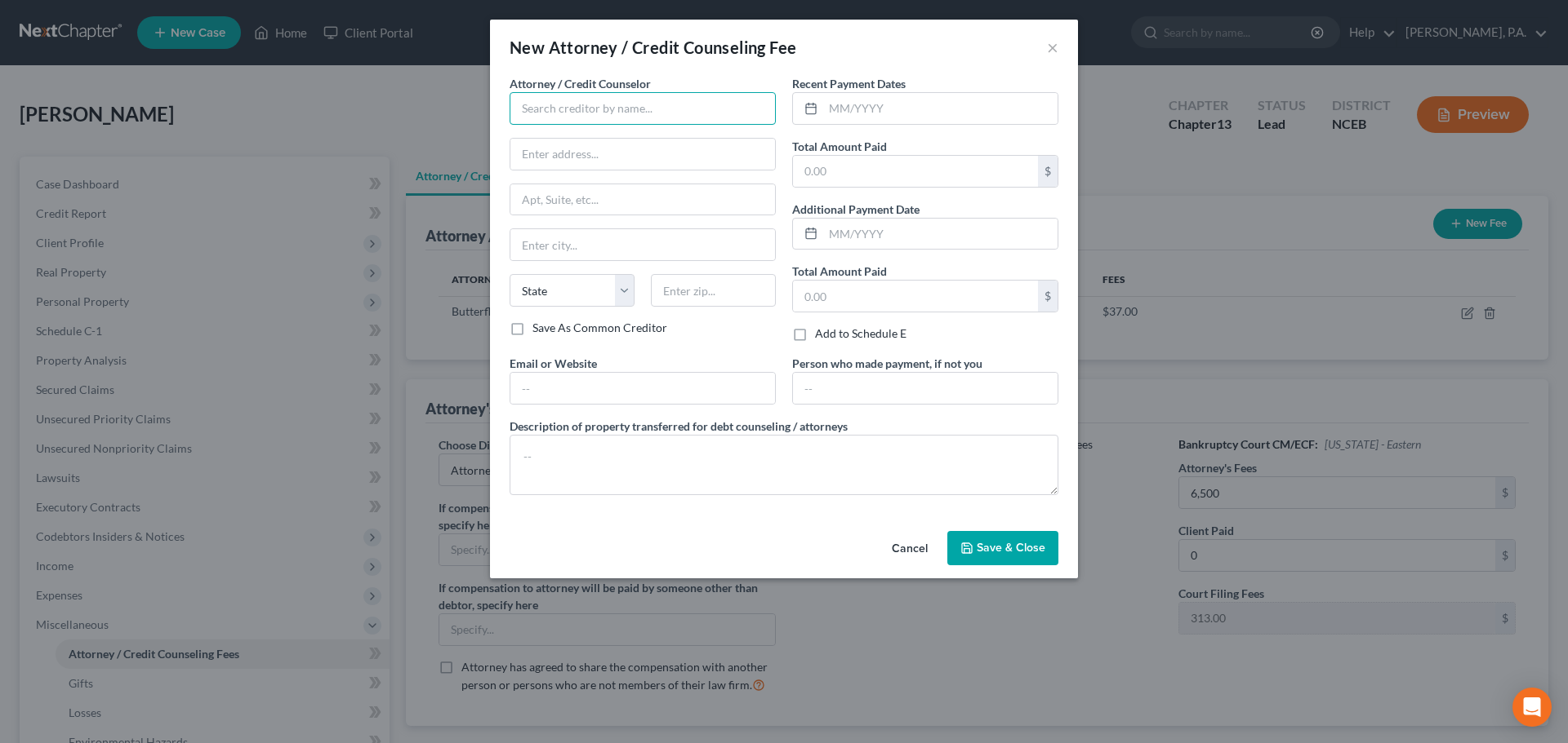
click at [713, 117] on input "text" at bounding box center [641, 109] width 266 height 32
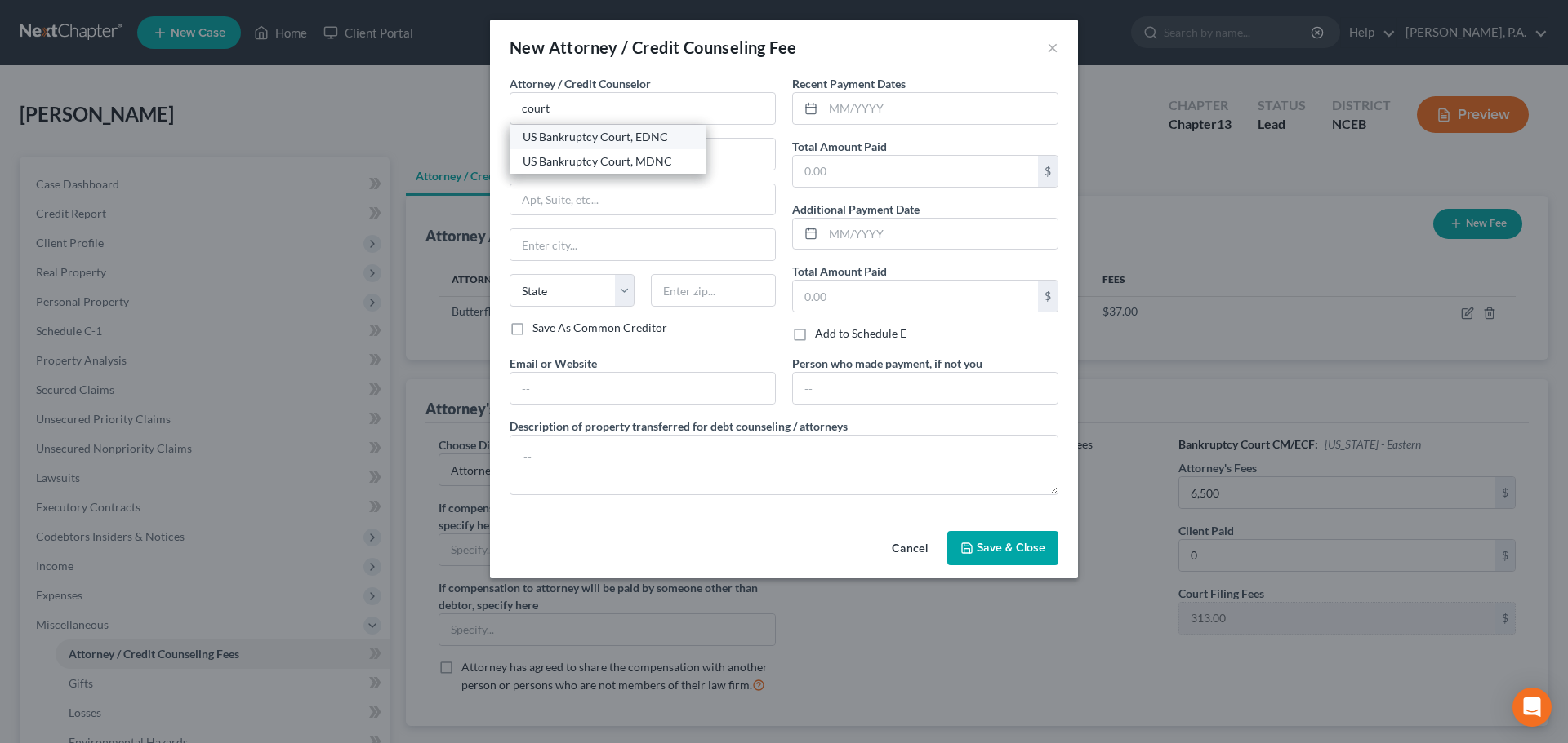
click at [670, 133] on div "US Bankruptcy Court, EDNC" at bounding box center [607, 136] width 170 height 16
type input "US Bankruptcy Court, EDNC"
type input "P.O. Box 791"
type input "Raleigh"
select select "28"
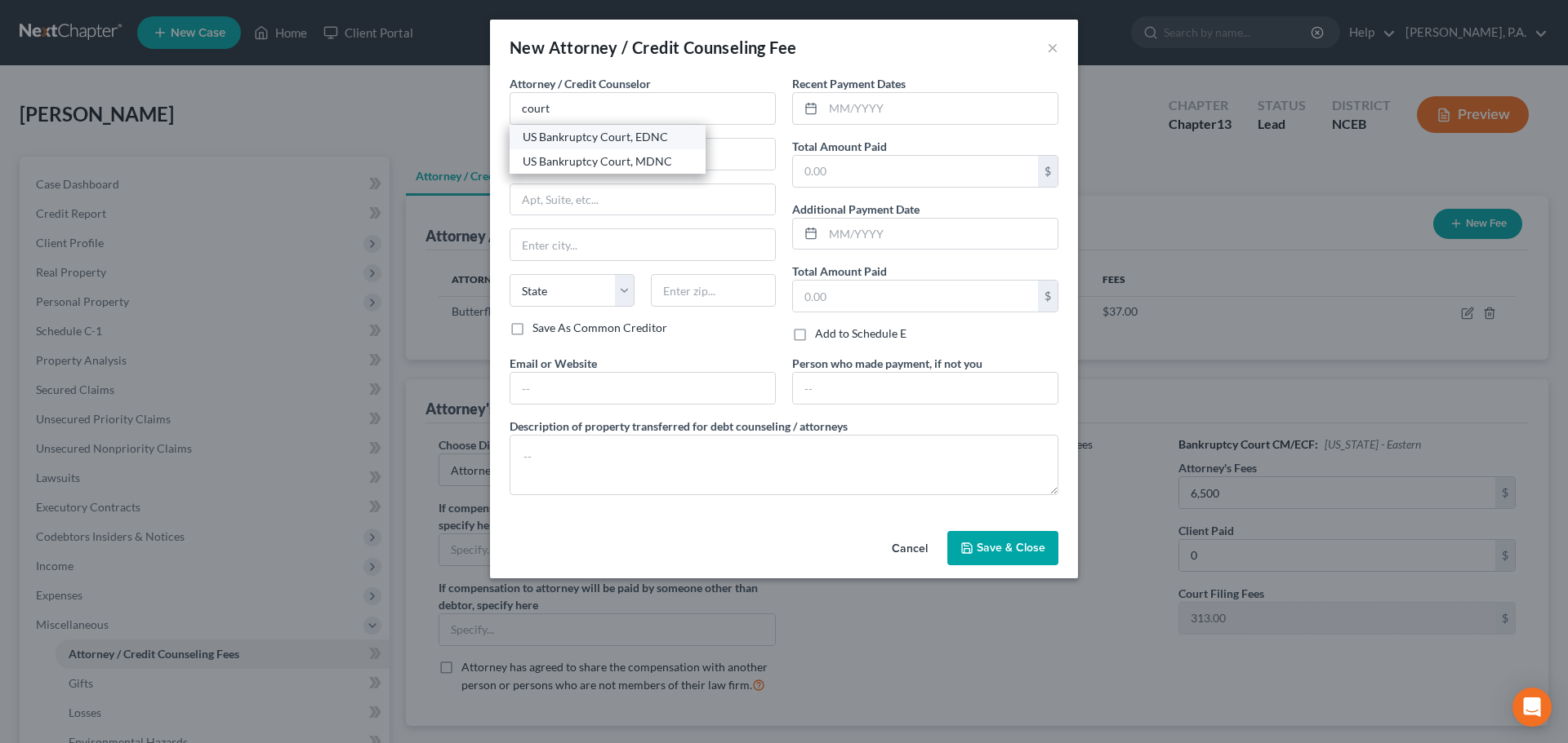
type input "27601"
click at [782, 176] on input "text" at bounding box center [915, 171] width 245 height 31
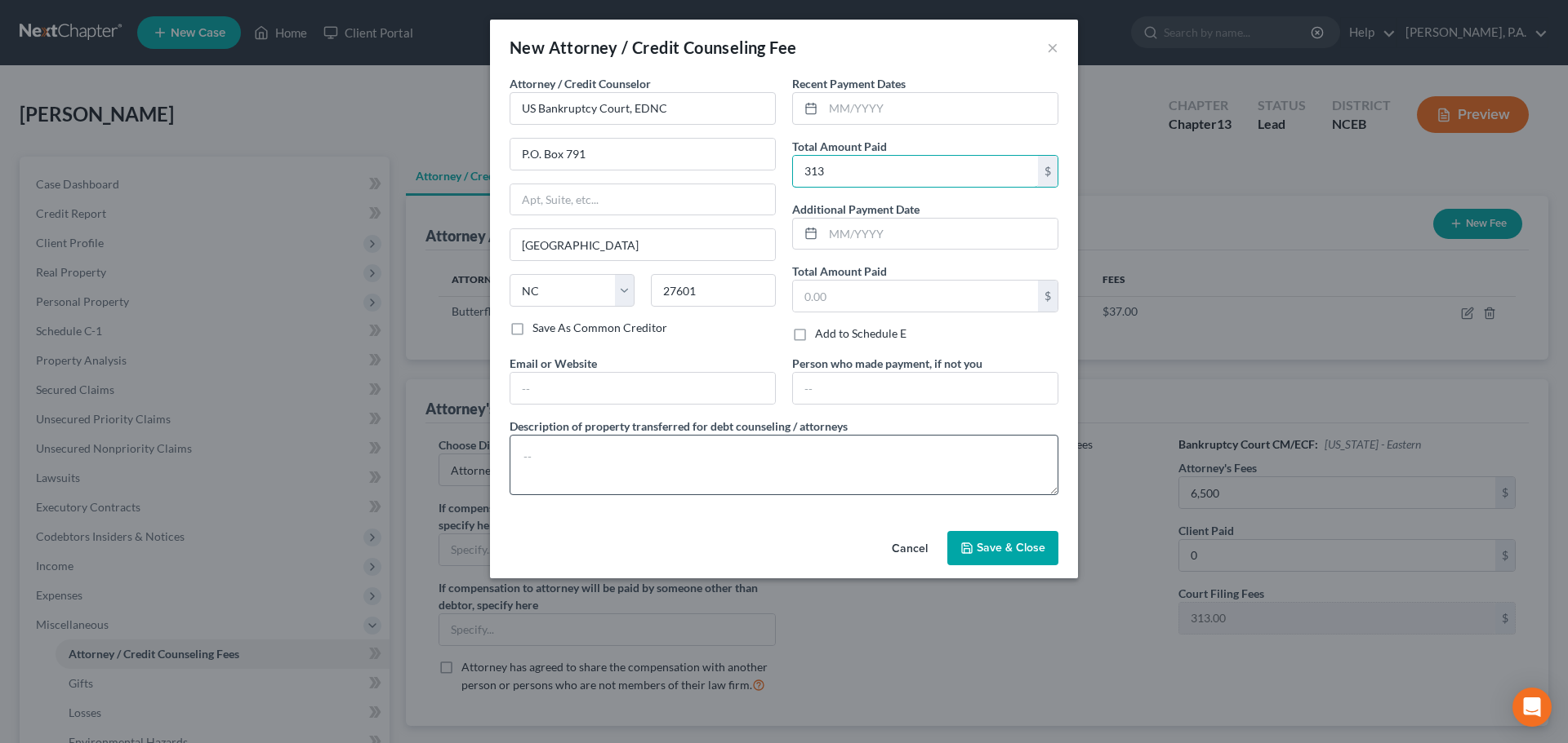
type input "313"
click at [673, 476] on textarea at bounding box center [784, 465] width 549 height 60
type textarea "Filing fee"
click at [782, 554] on button "Save & Close" at bounding box center [1003, 549] width 111 height 34
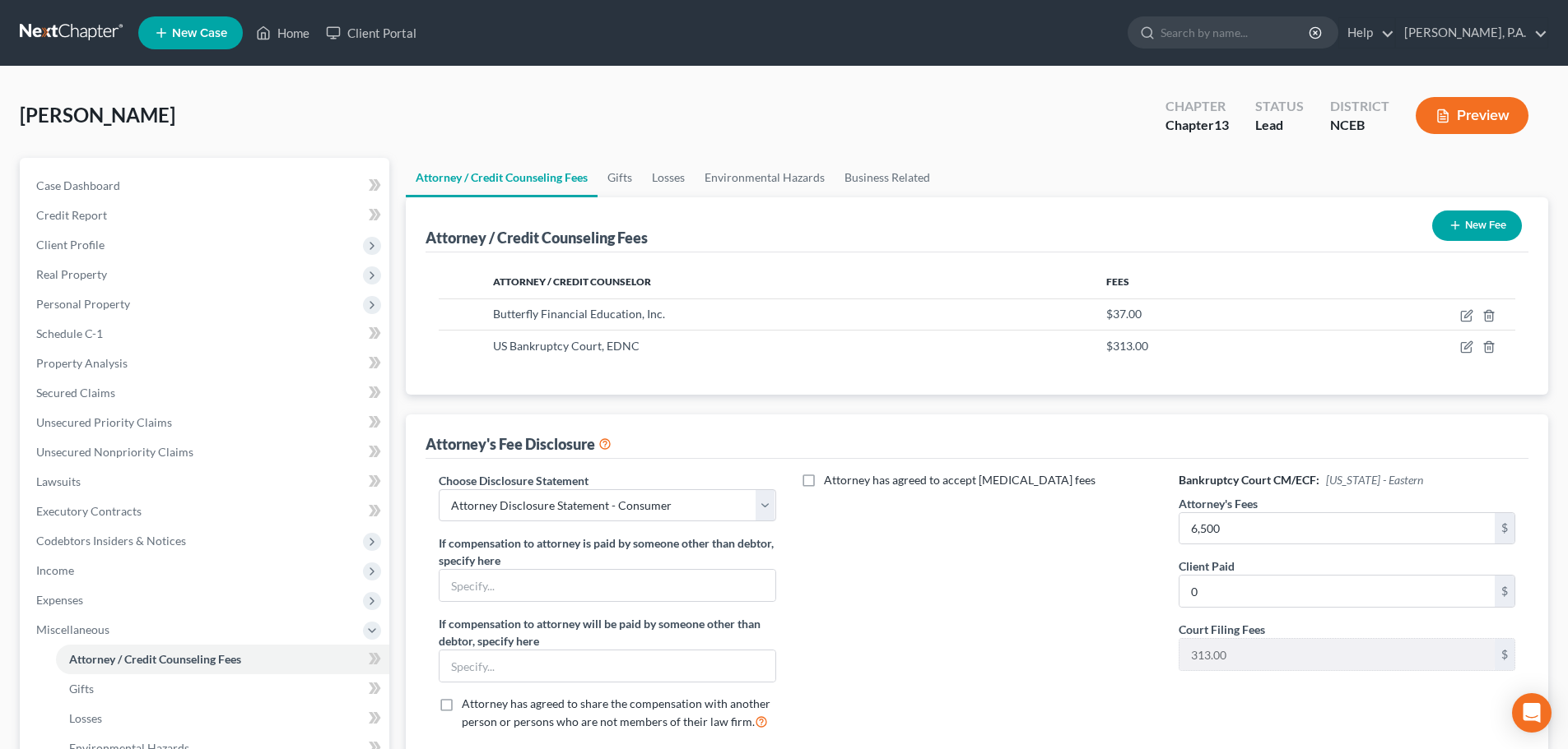
click at [788, 228] on icon "button" at bounding box center [1455, 226] width 13 height 13
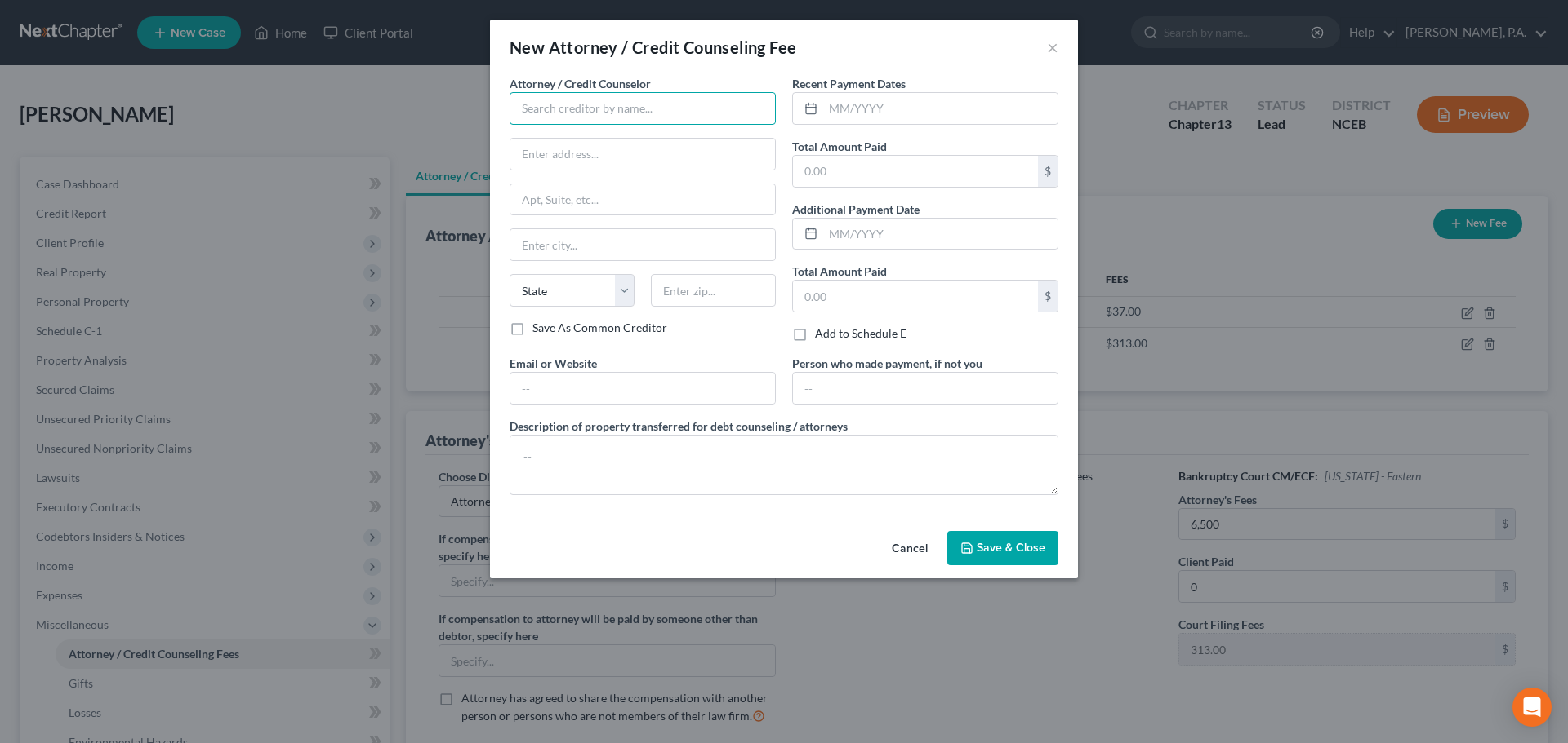
click at [700, 112] on input "text" at bounding box center [641, 109] width 266 height 32
click at [644, 135] on div "NextChapter" at bounding box center [607, 136] width 170 height 16
type input "NextChapter"
type input "875 N High St #20"
type input "Columbus"
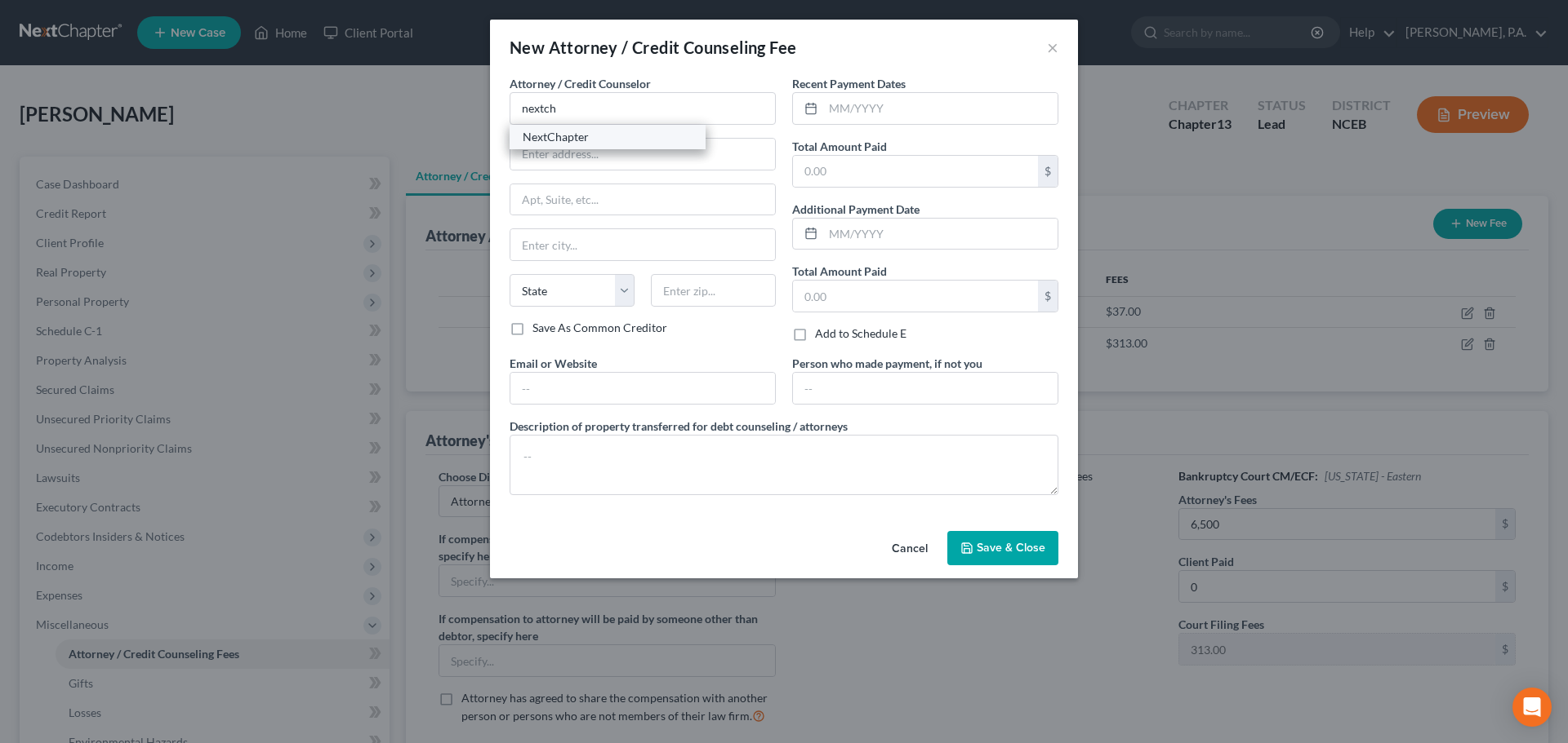
select select "36"
type input "43215"
click at [782, 173] on input "text" at bounding box center [915, 171] width 245 height 31
type input "100"
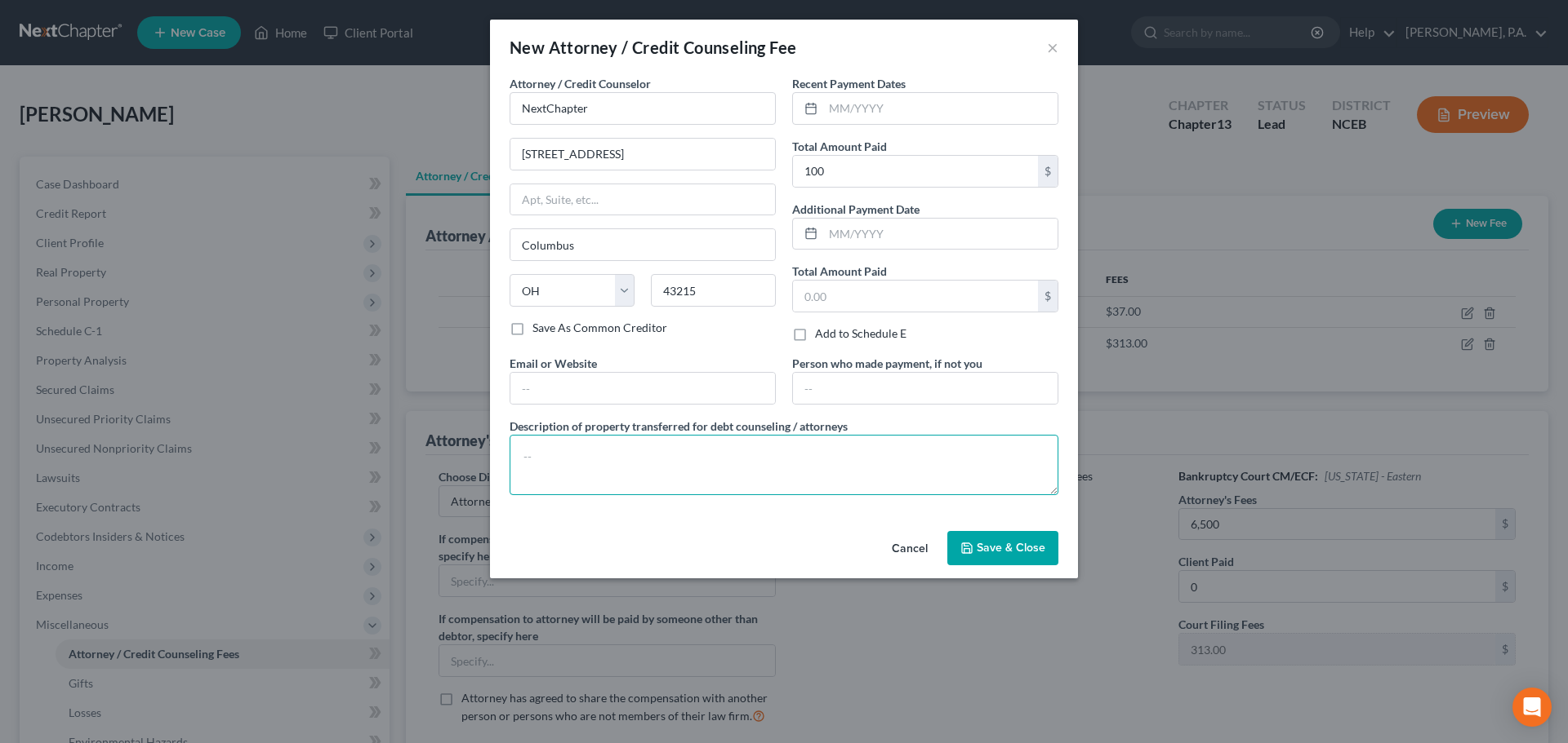
click at [782, 435] on textarea at bounding box center [784, 465] width 549 height 60
type textarea "Petition preparation software"
click at [782, 539] on button "Save & Close" at bounding box center [1003, 549] width 111 height 34
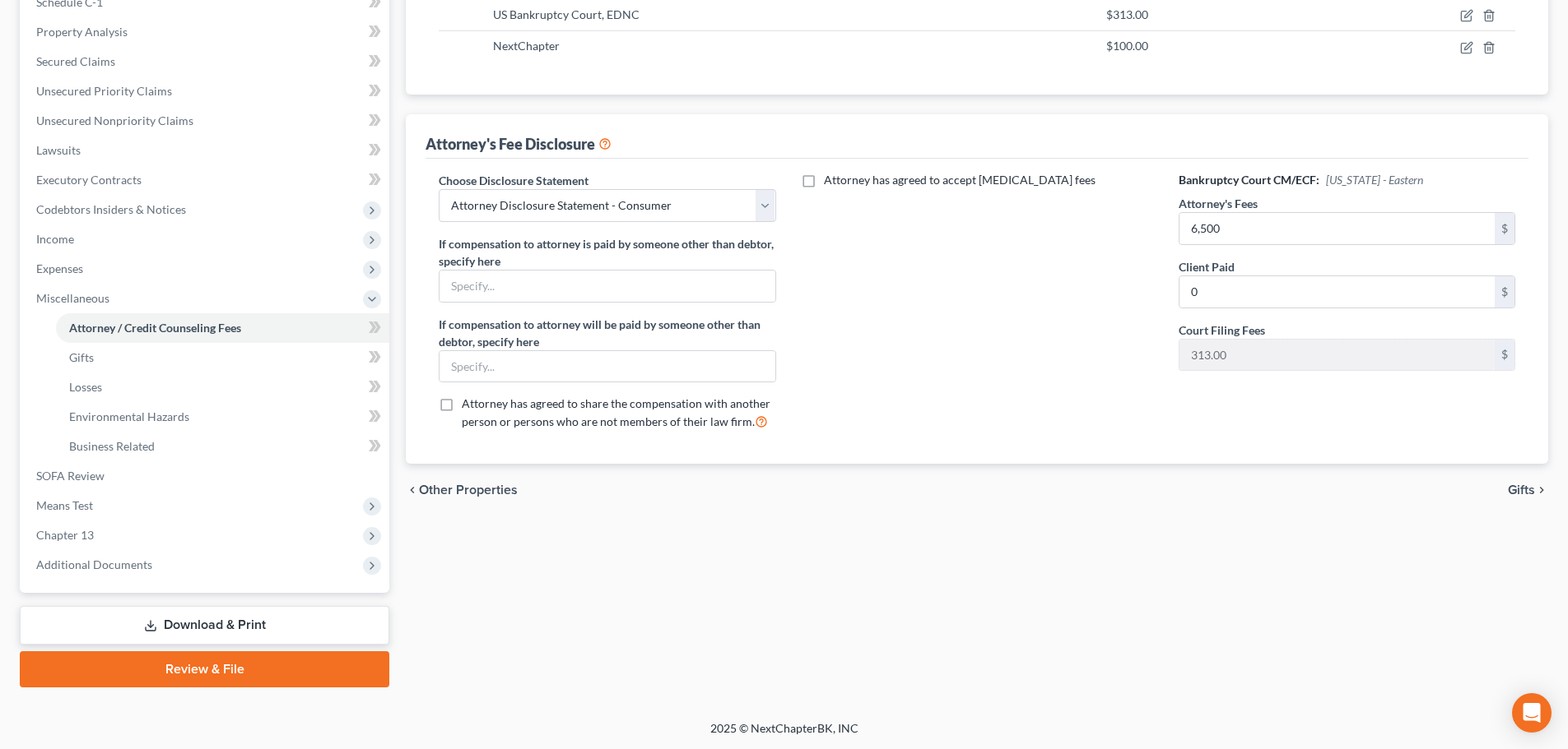
scroll to position [332, 0]
click at [254, 463] on link "SOFA Review" at bounding box center [206, 475] width 366 height 30
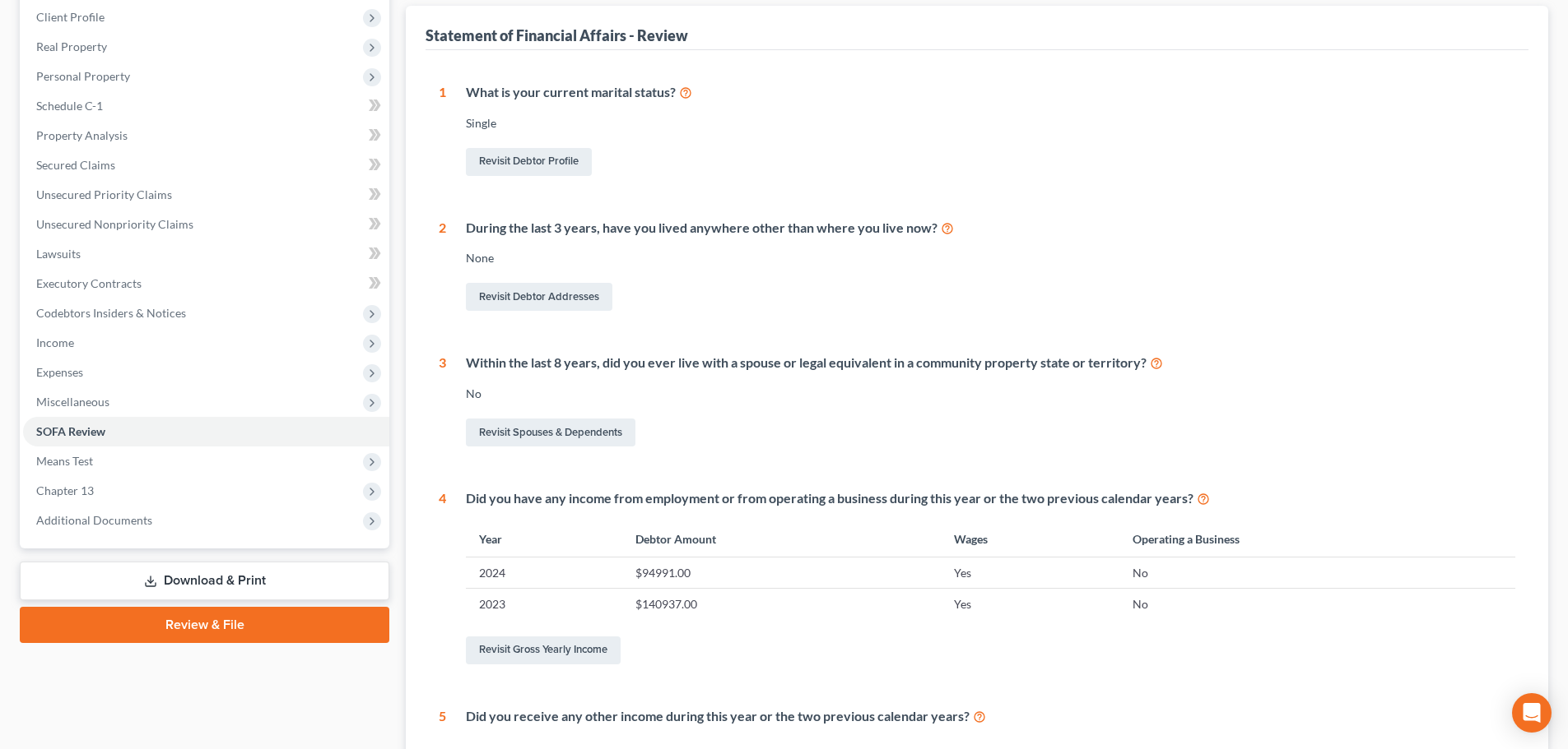
scroll to position [270, 0]
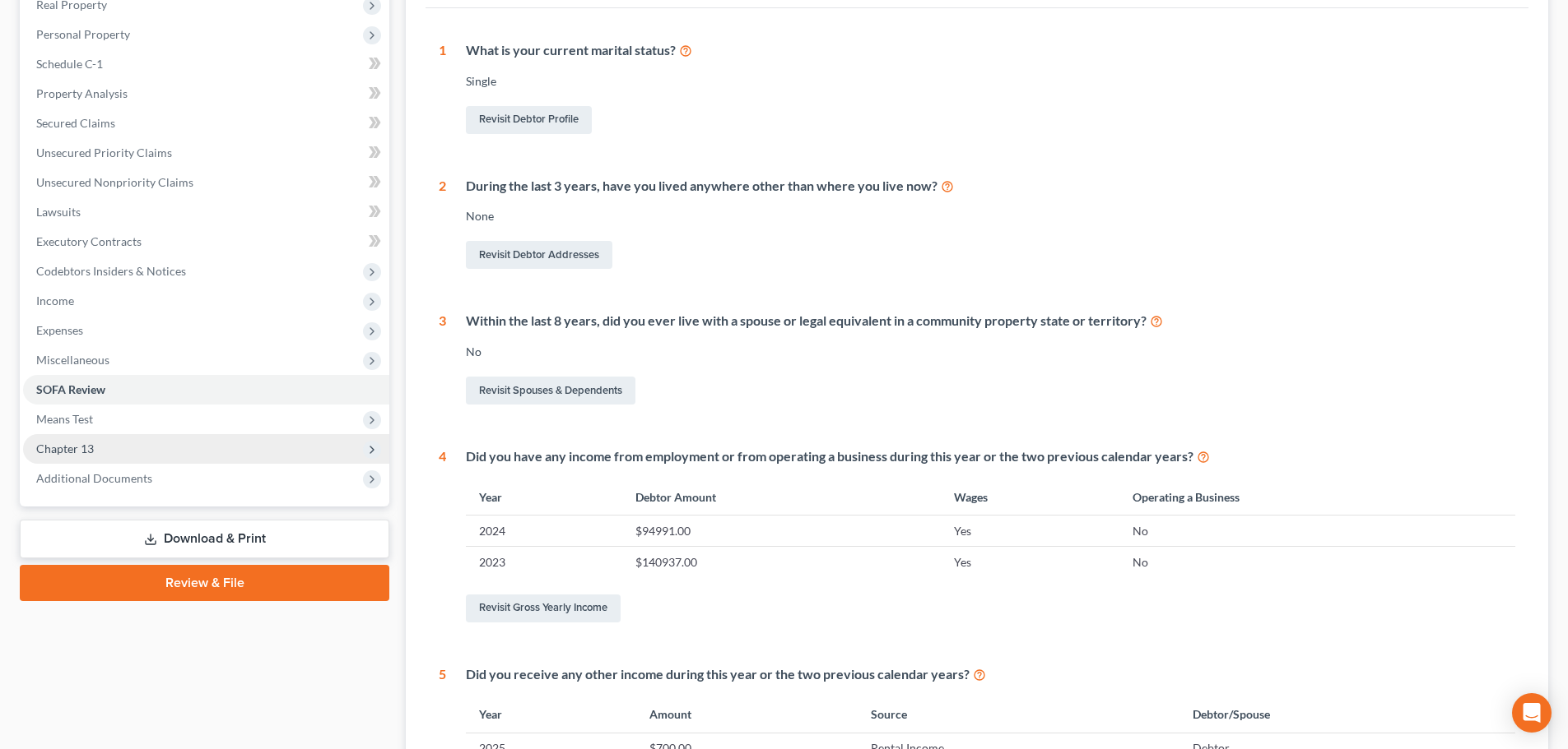
click at [89, 445] on span "Chapter 13" at bounding box center [65, 448] width 58 height 14
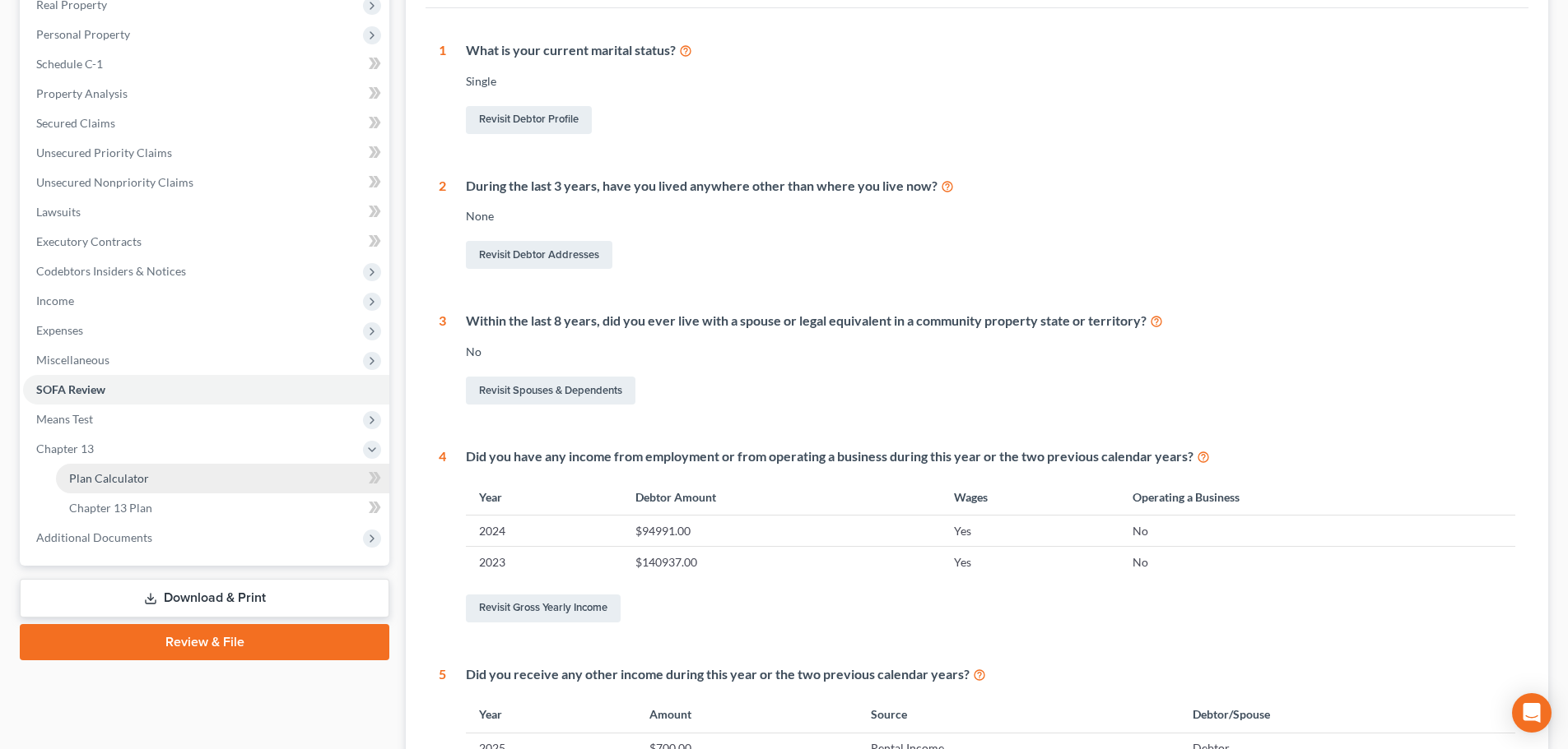
click at [113, 473] on span "Plan Calculator" at bounding box center [109, 478] width 80 height 14
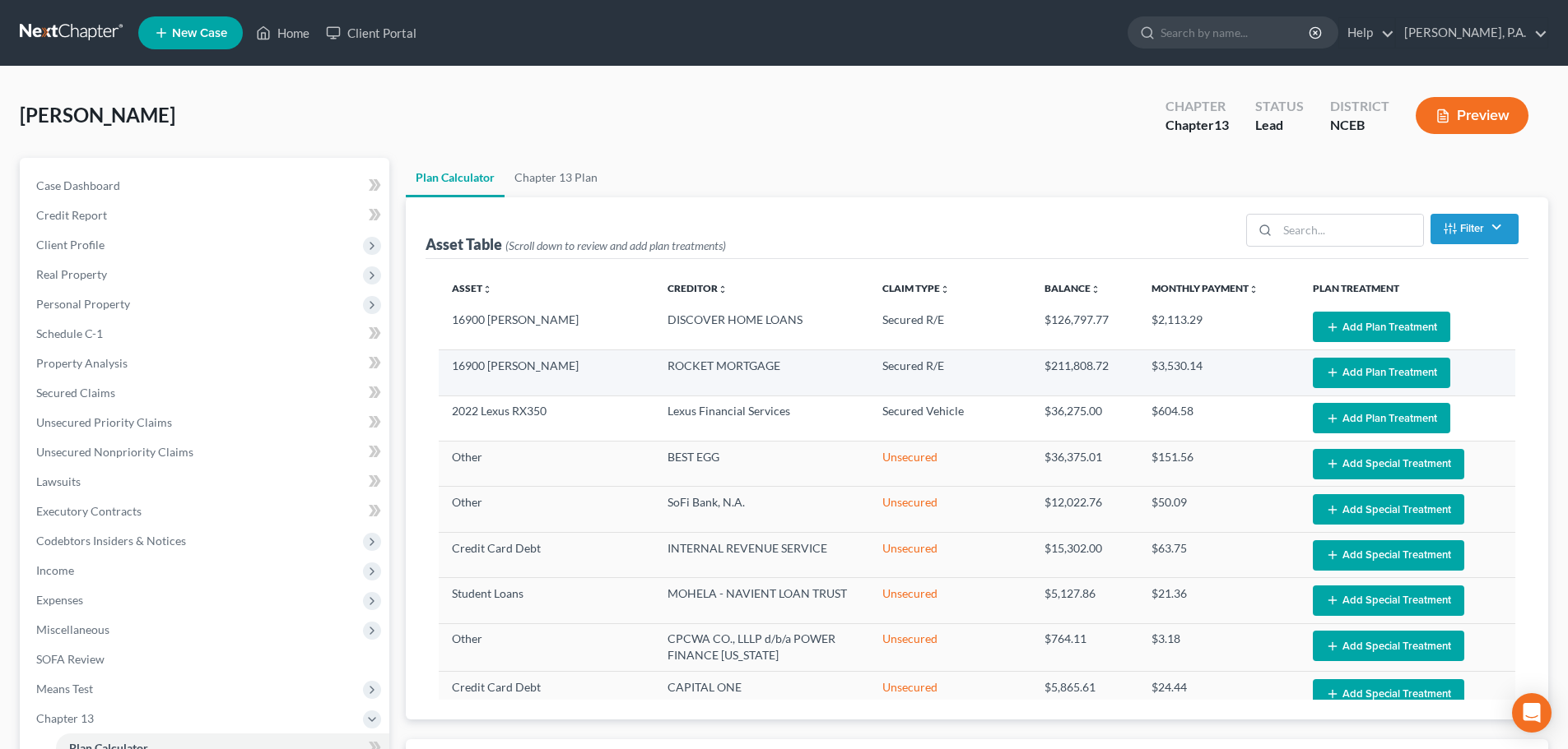
select select "59"
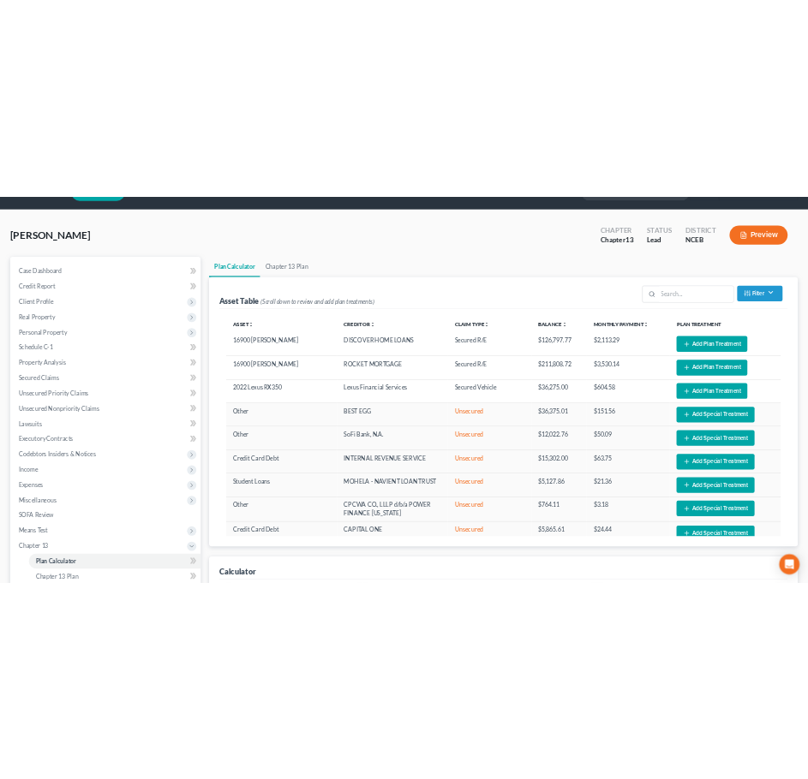
scroll to position [14, 0]
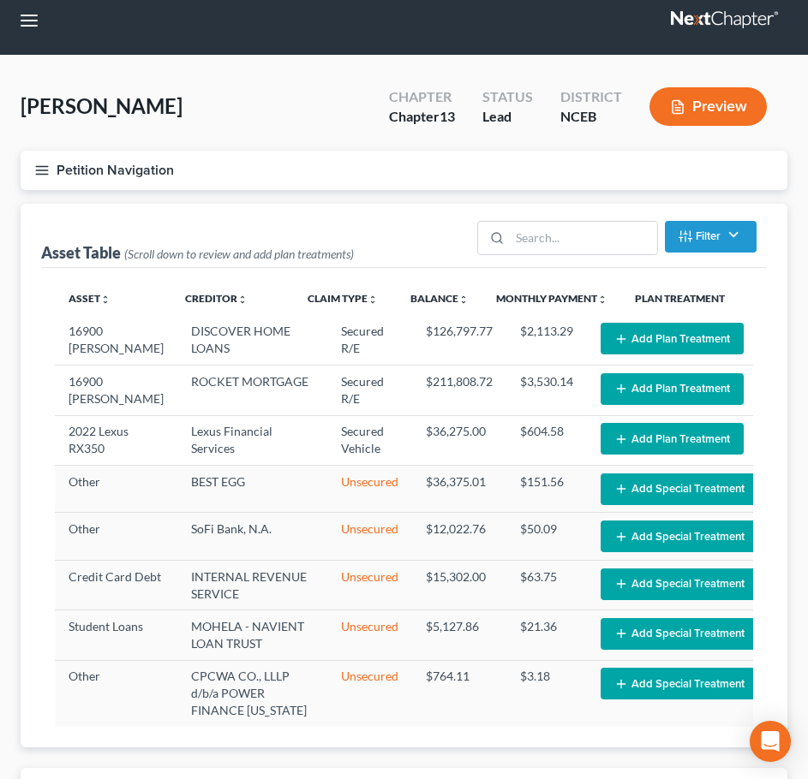
click at [39, 166] on line "button" at bounding box center [42, 166] width 12 height 0
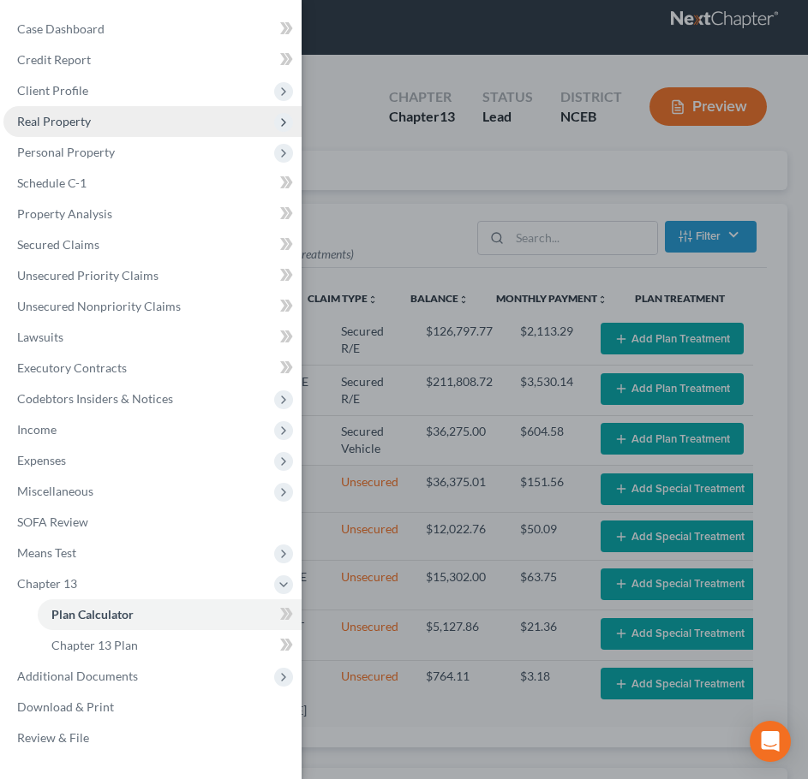
click at [73, 134] on span "Real Property" at bounding box center [152, 121] width 298 height 31
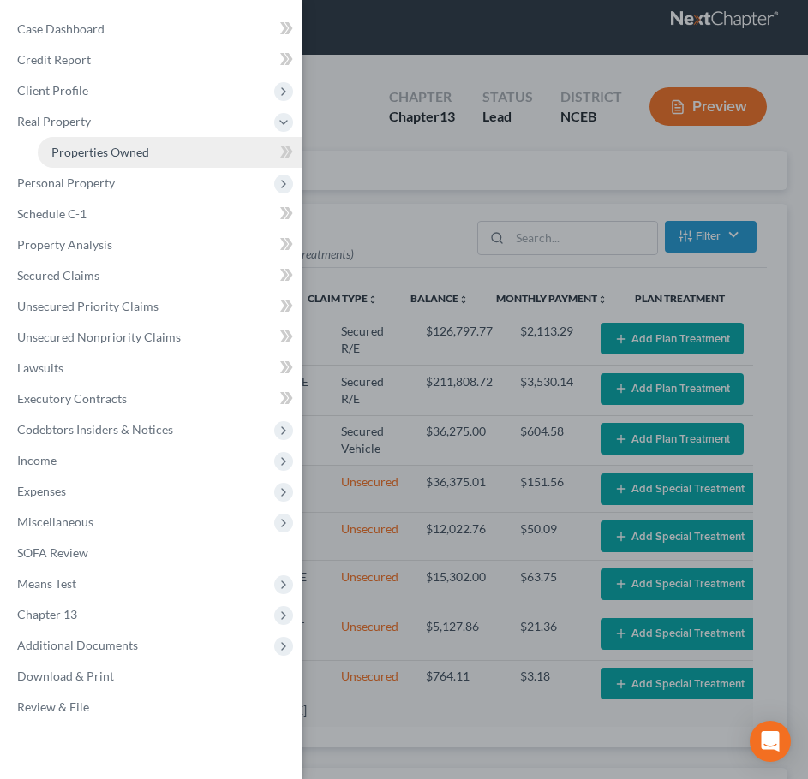
click at [109, 152] on span "Properties Owned" at bounding box center [100, 152] width 98 height 15
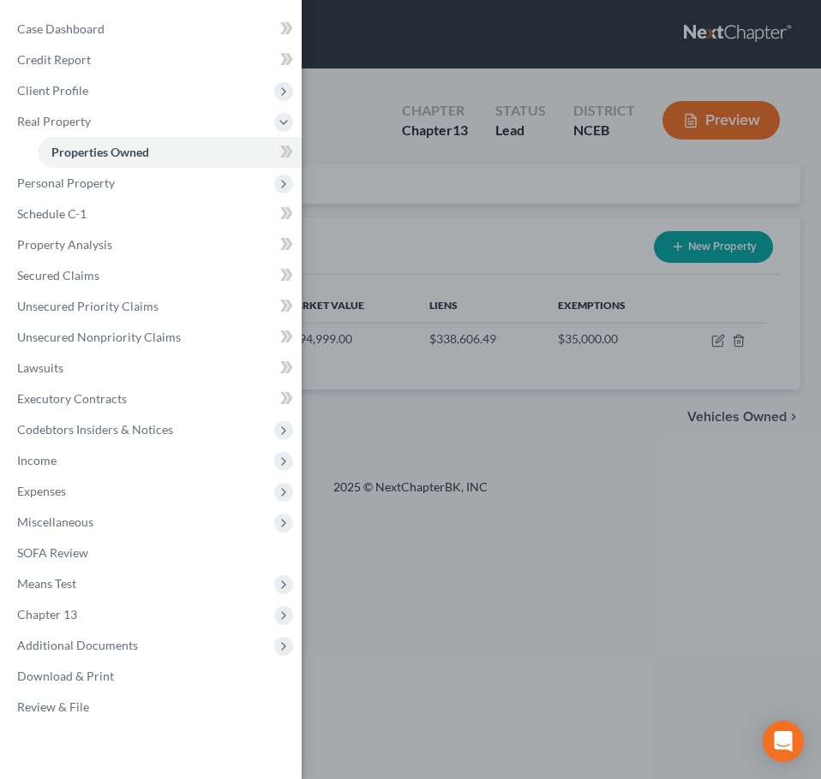
click at [415, 230] on div "Case Dashboard Payments Invoices Payments Payments Credit Report Client Profile" at bounding box center [410, 389] width 821 height 779
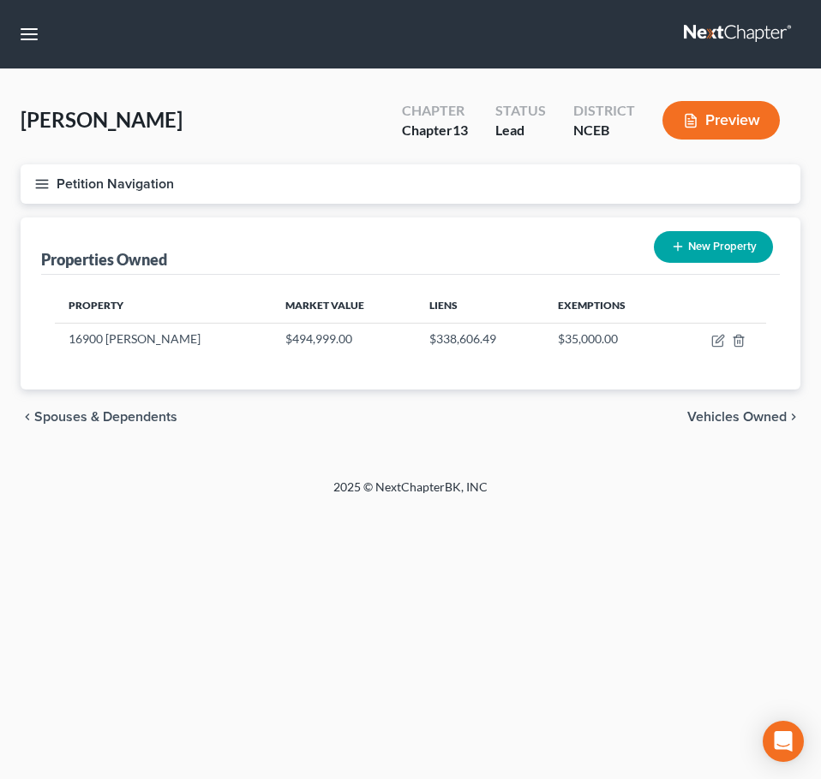
click at [50, 181] on button "Petition Navigation" at bounding box center [410, 183] width 779 height 39
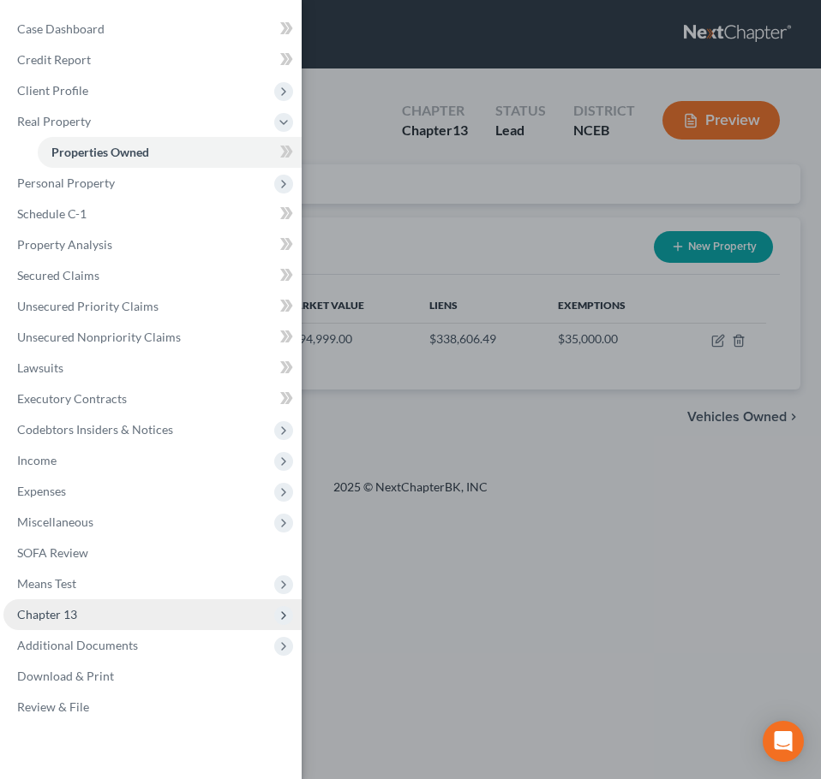
click at [162, 617] on span "Chapter 13" at bounding box center [152, 615] width 298 height 31
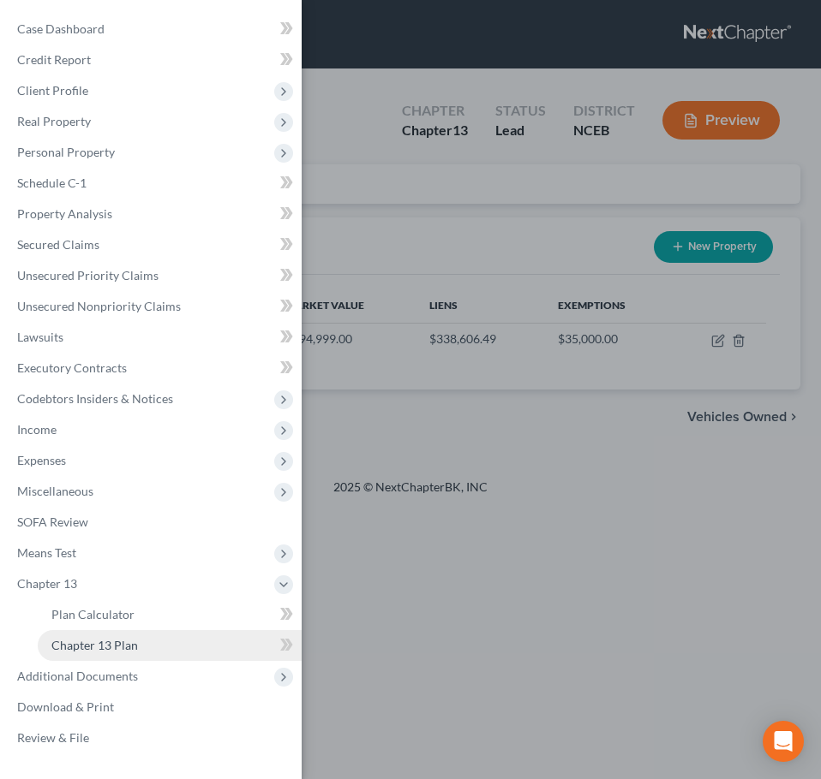
click at [171, 641] on link "Chapter 13 Plan" at bounding box center [170, 645] width 264 height 31
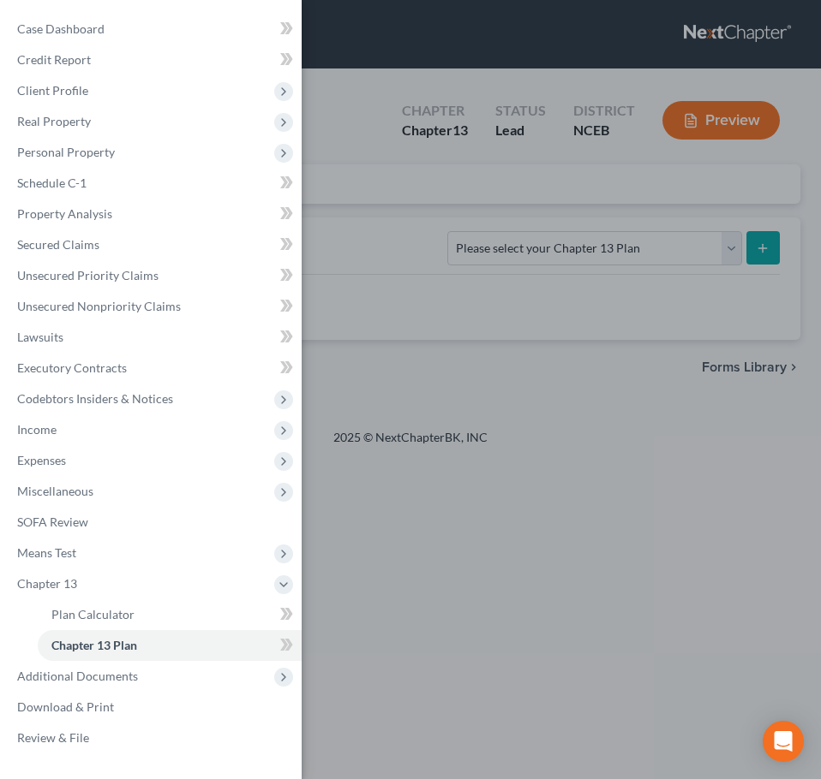
click at [388, 445] on div "Case Dashboard Payments Invoices Payments Payments Credit Report Client Profile" at bounding box center [410, 389] width 821 height 779
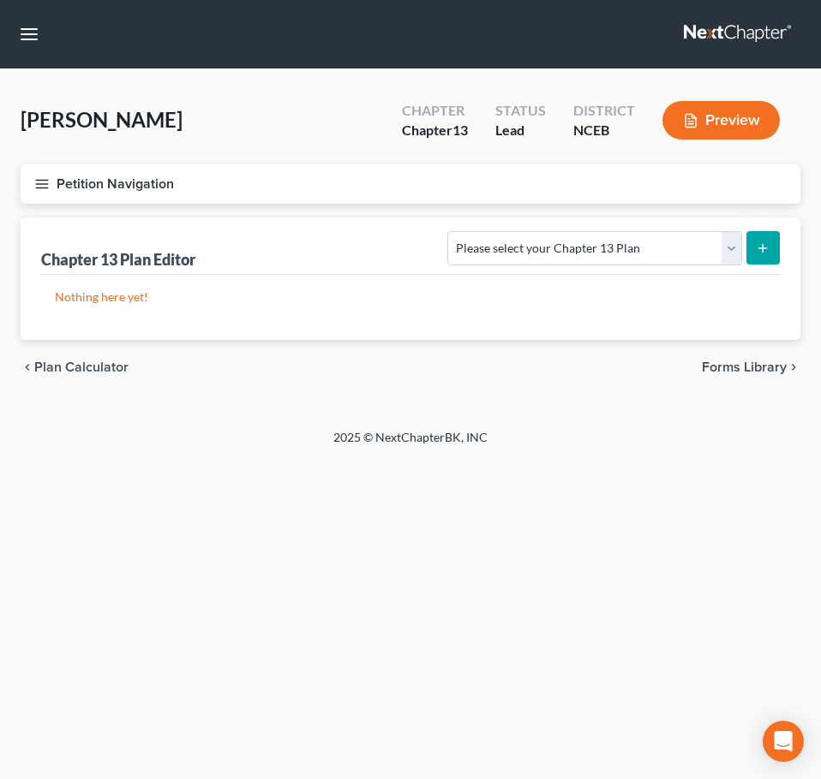
click at [47, 182] on icon "button" at bounding box center [41, 183] width 15 height 15
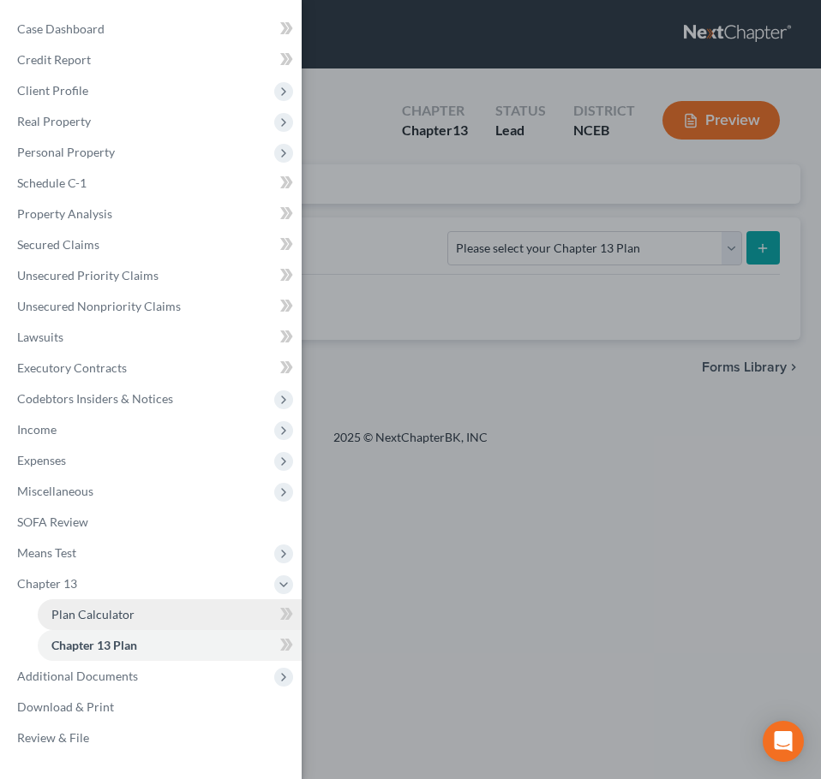
click at [184, 605] on link "Plan Calculator" at bounding box center [170, 615] width 264 height 31
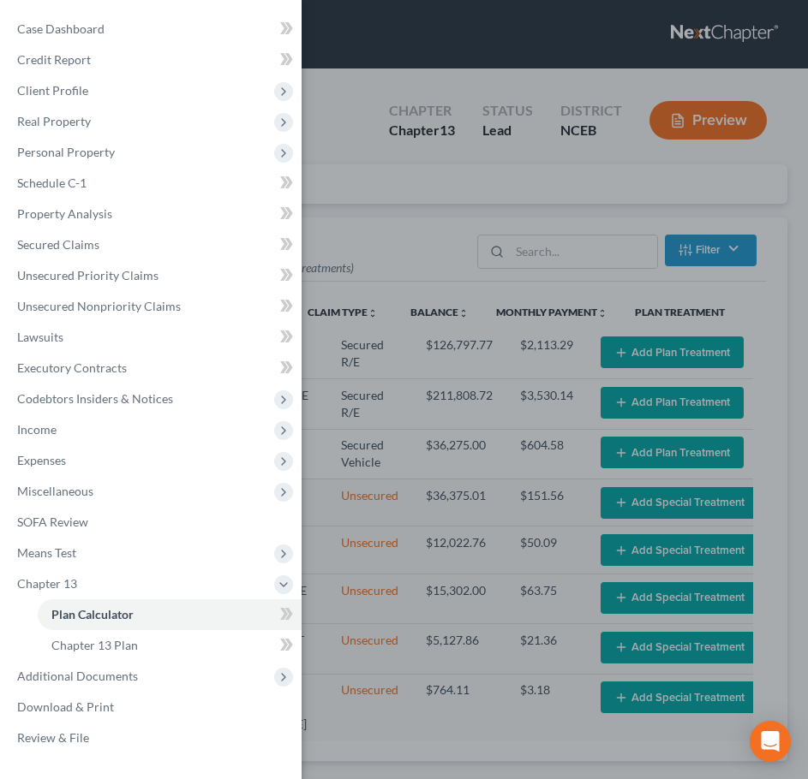
select select "59"
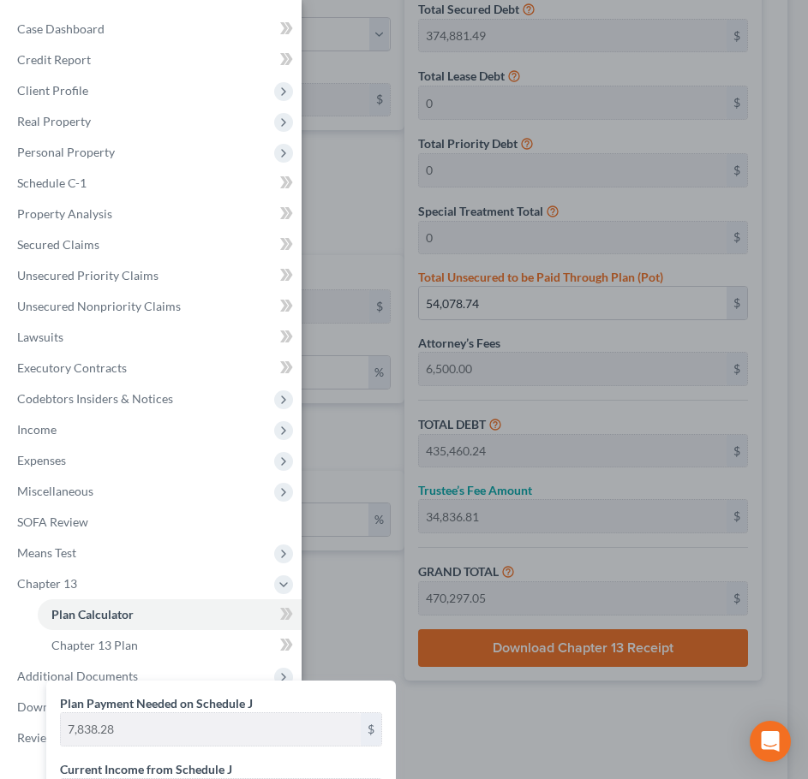
click at [516, 712] on div "Case Dashboard Payments Invoices Payments Payments Credit Report Client Profile" at bounding box center [404, 389] width 808 height 779
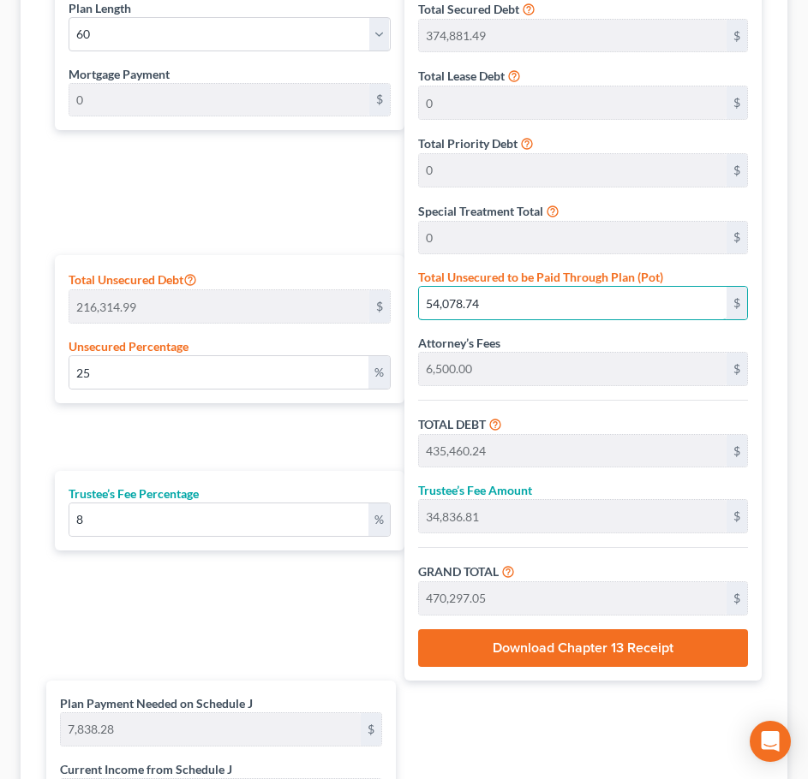
paste input "$85,592.65"
type input "39.568522756165784"
type input "$85,592.65"
type input "466,974.14"
type input "37,357.93"
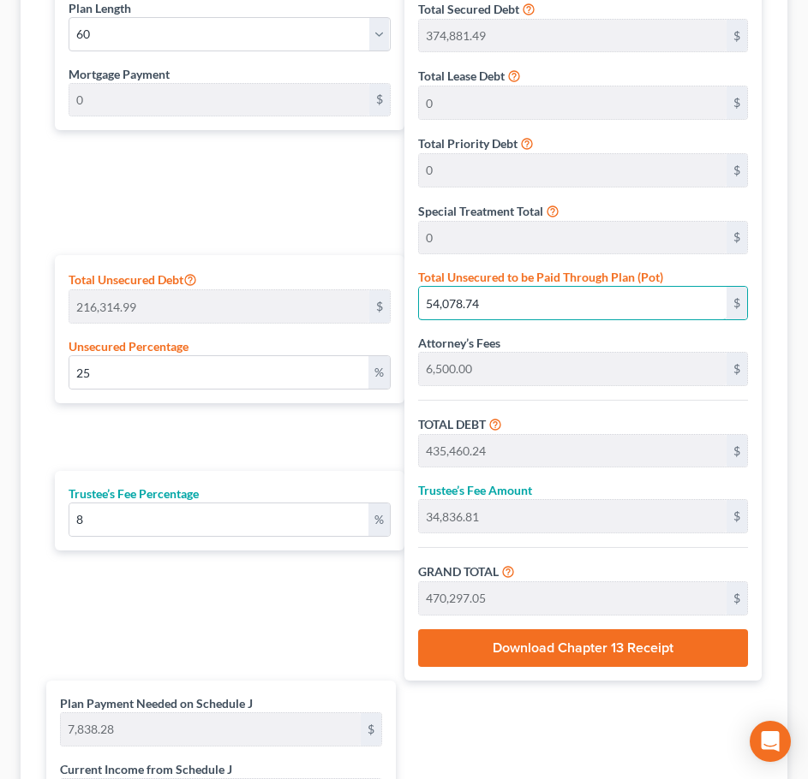
type input "504,332.07"
type input "8,405.53"
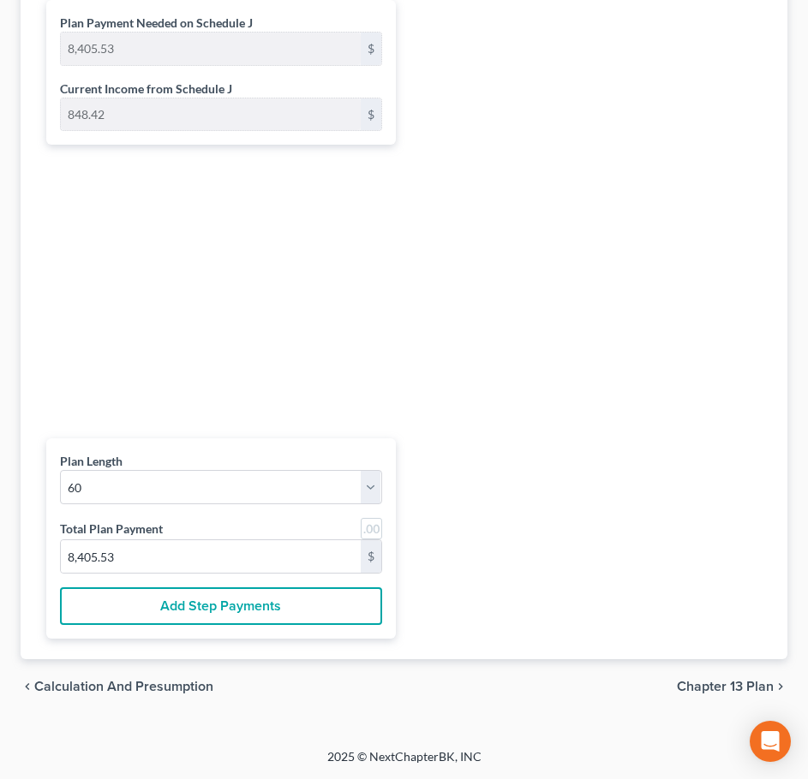
type input "85,592.65"
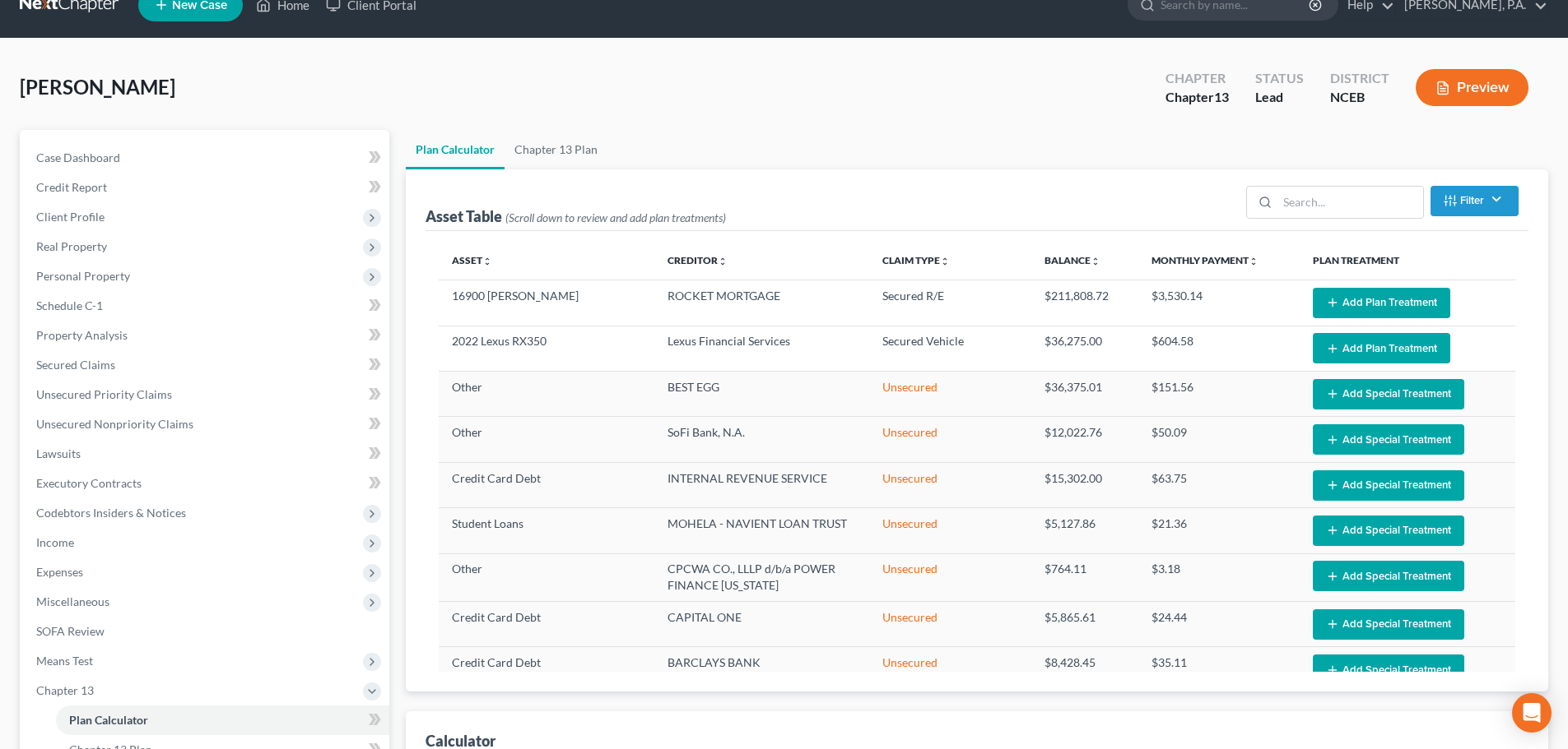
scroll to position [0, 0]
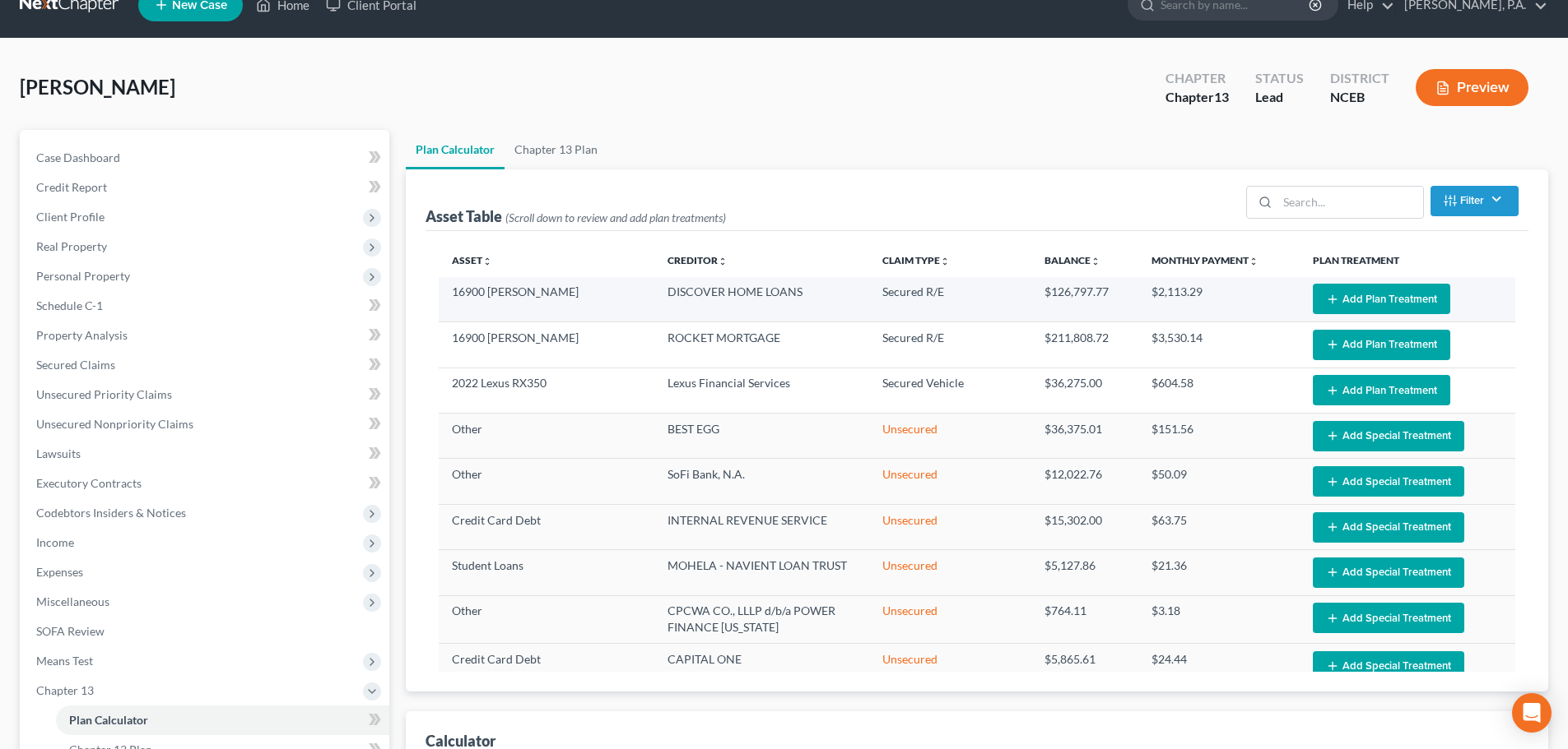
click at [788, 301] on button "Add Plan Treatment" at bounding box center [1381, 299] width 137 height 31
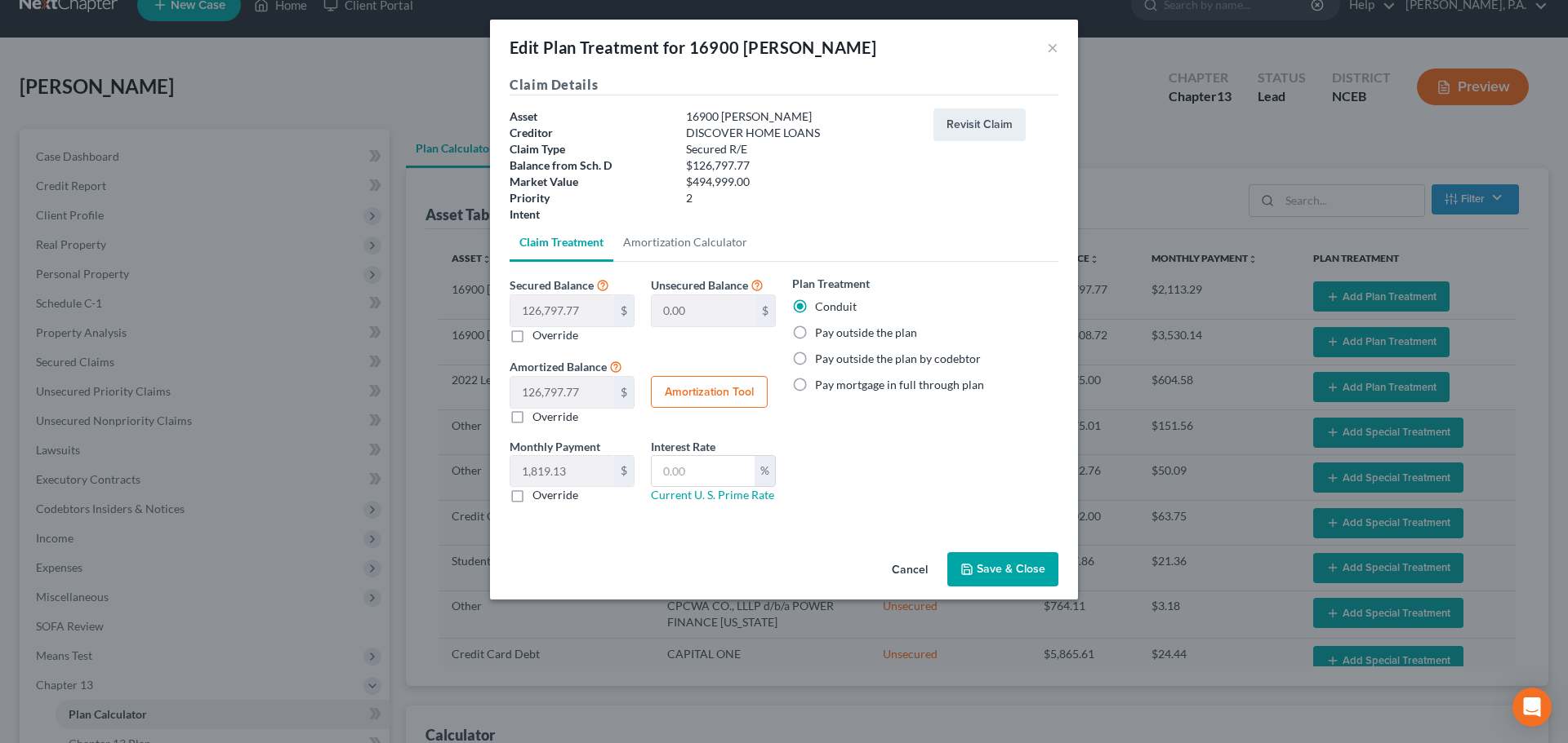
click at [782, 574] on button "Save & Close" at bounding box center [1003, 570] width 111 height 34
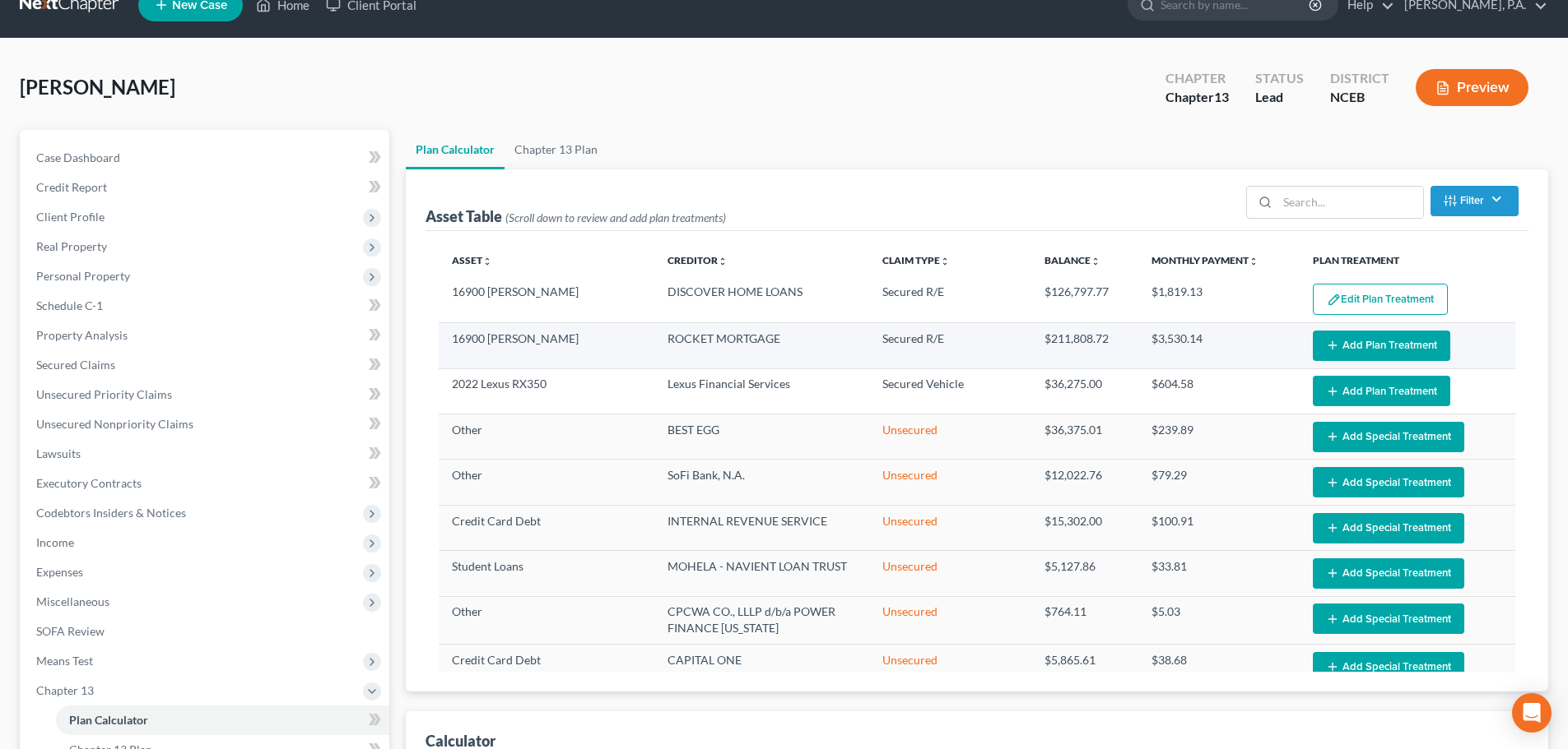
select select "59"
click at [788, 349] on button "Add Plan Treatment" at bounding box center [1381, 346] width 137 height 31
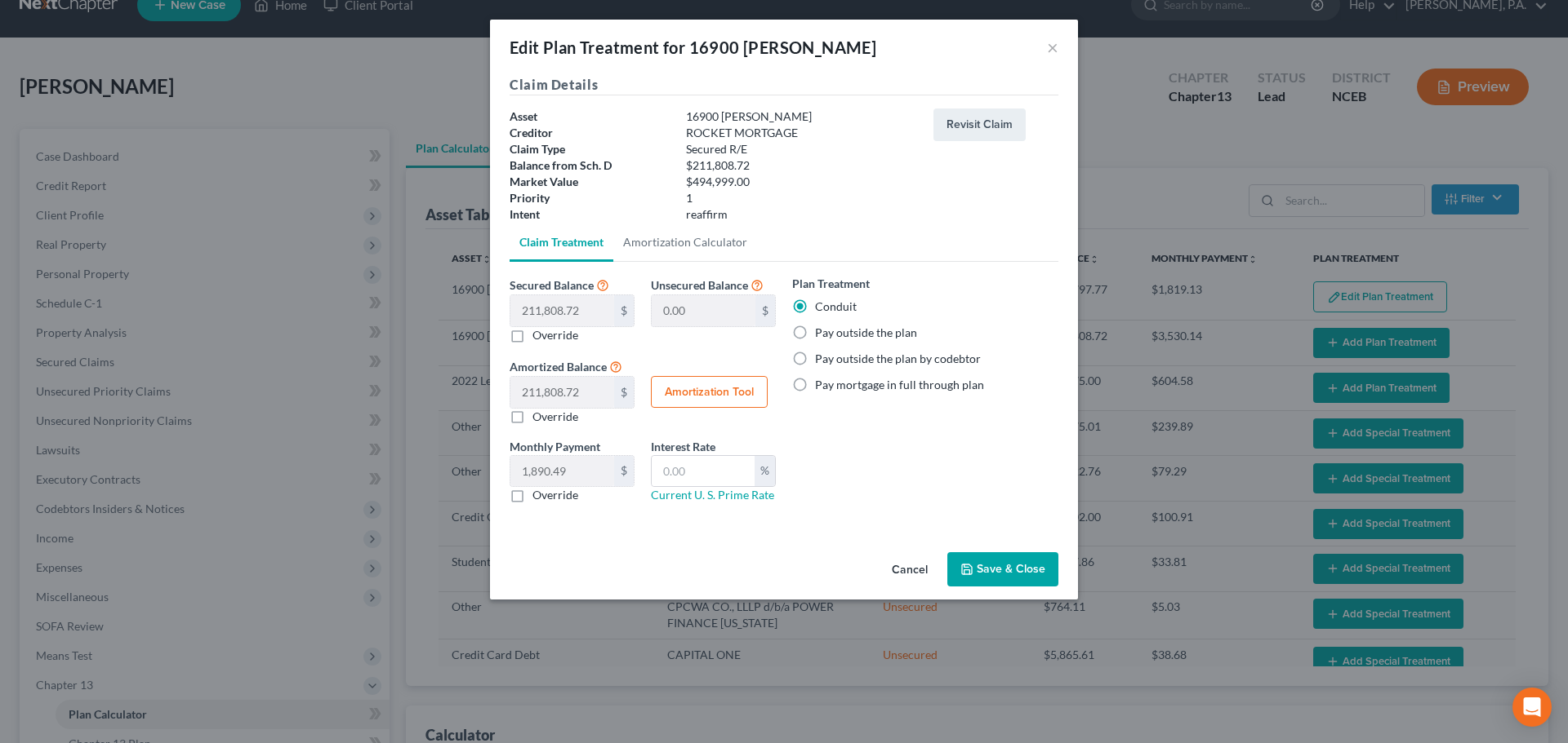
click at [782, 571] on button "Save & Close" at bounding box center [1003, 570] width 111 height 34
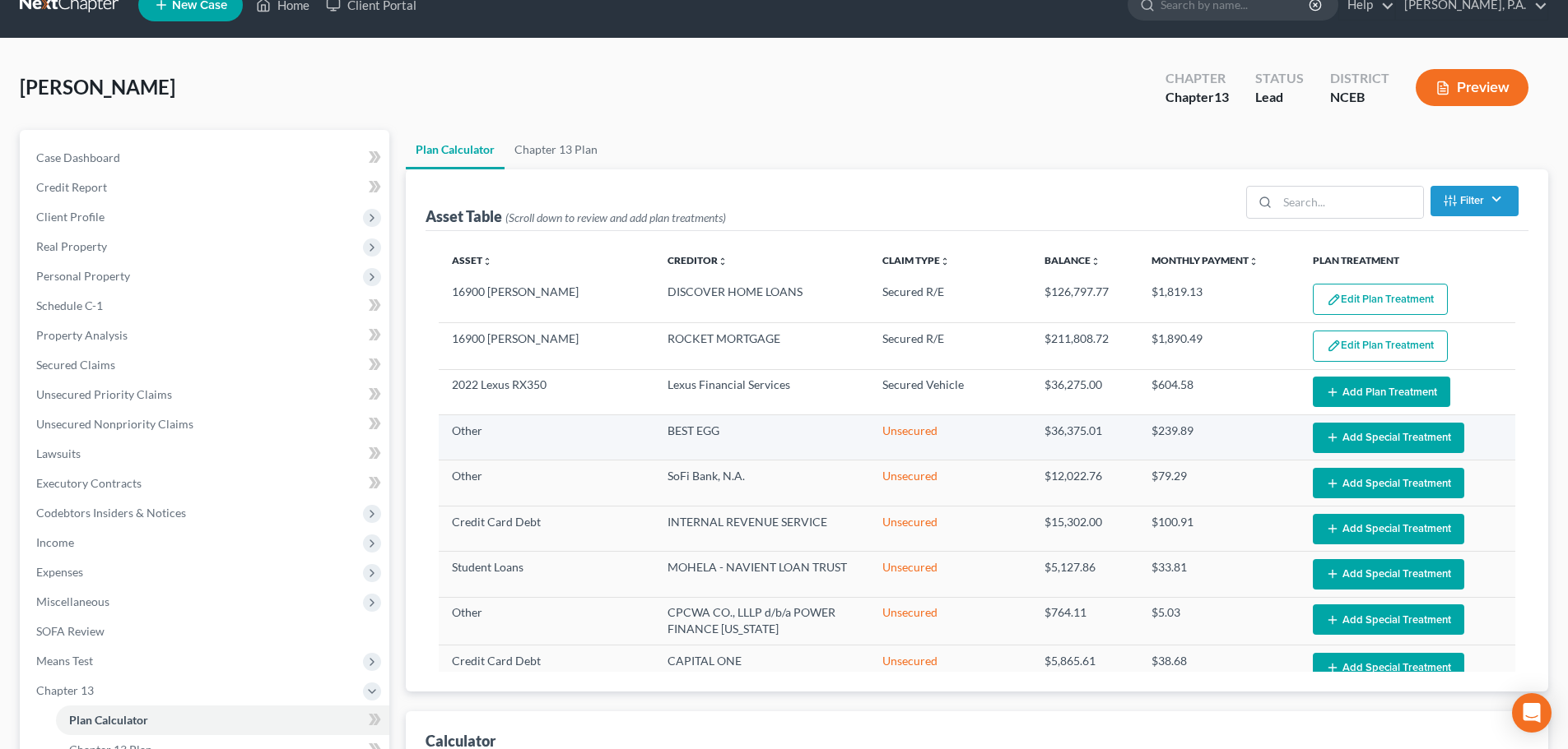
select select "59"
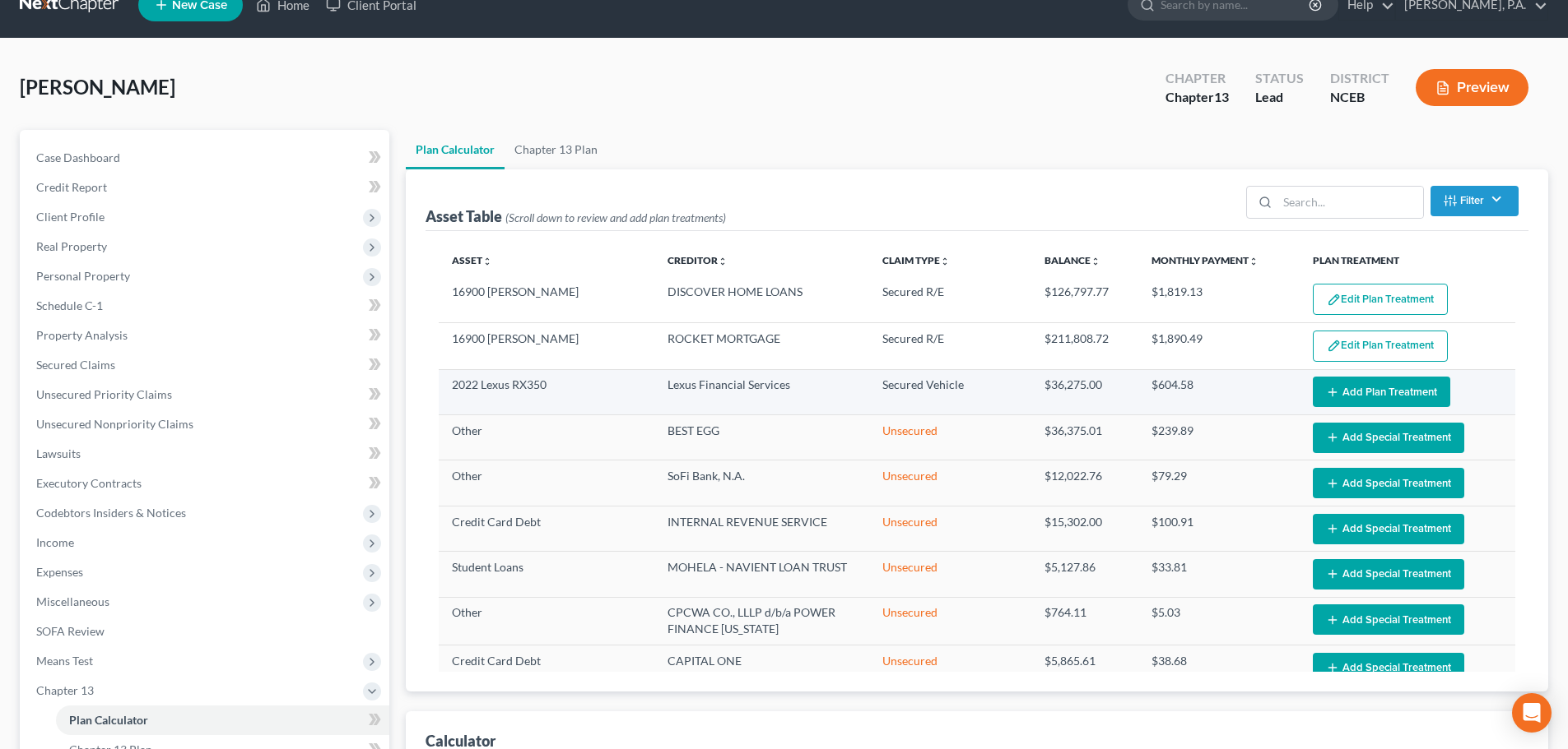
click at [788, 384] on button "Add Plan Treatment" at bounding box center [1381, 392] width 137 height 31
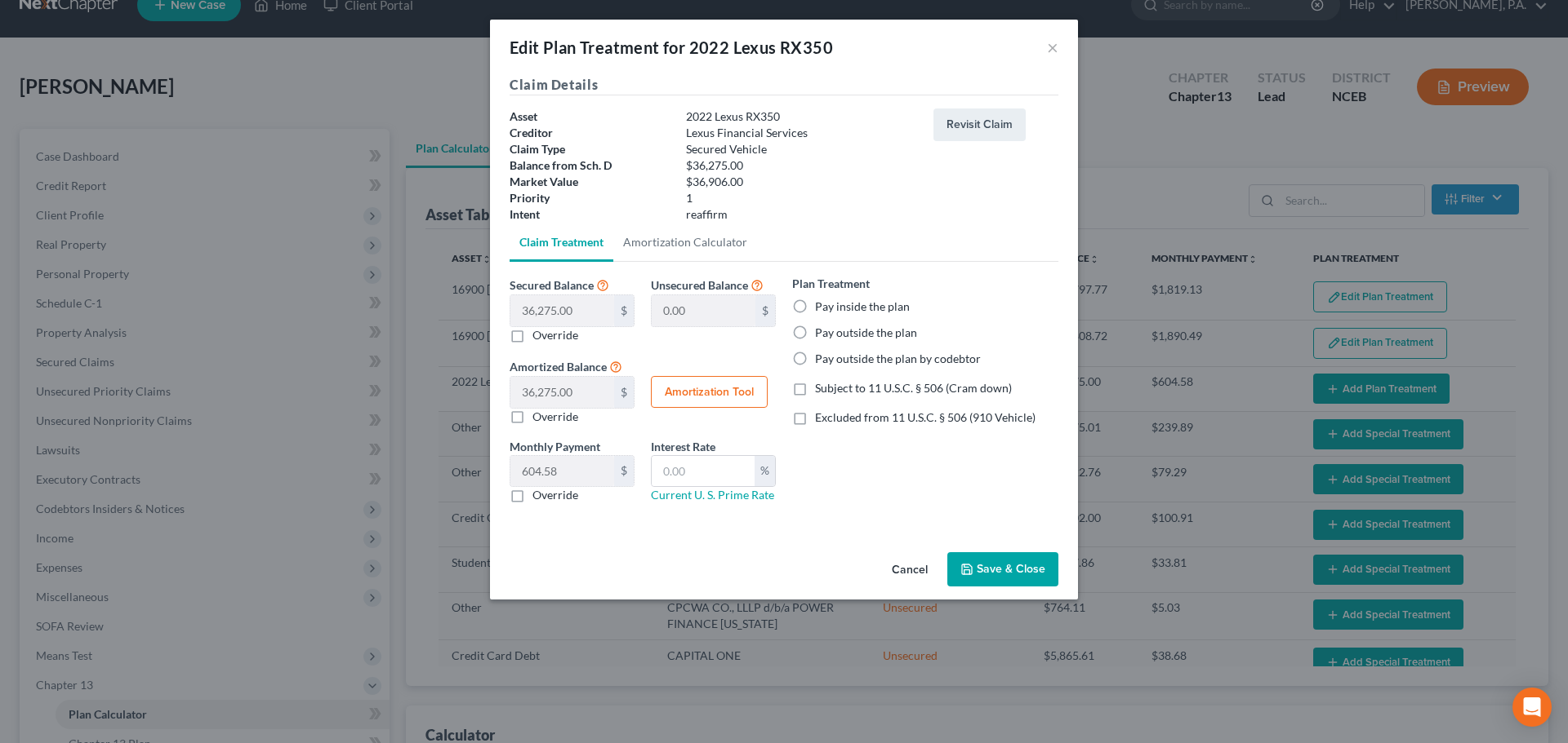
drag, startPoint x: 891, startPoint y: 333, endPoint x: 901, endPoint y: 333, distance: 10.0
click at [782, 333] on label "Pay outside the plan" at bounding box center [865, 332] width 102 height 16
click at [782, 331] on label "Pay outside the plan" at bounding box center [865, 332] width 102 height 16
click at [782, 331] on input "Pay outside the plan" at bounding box center [826, 330] width 10 height 10
radio input "true"
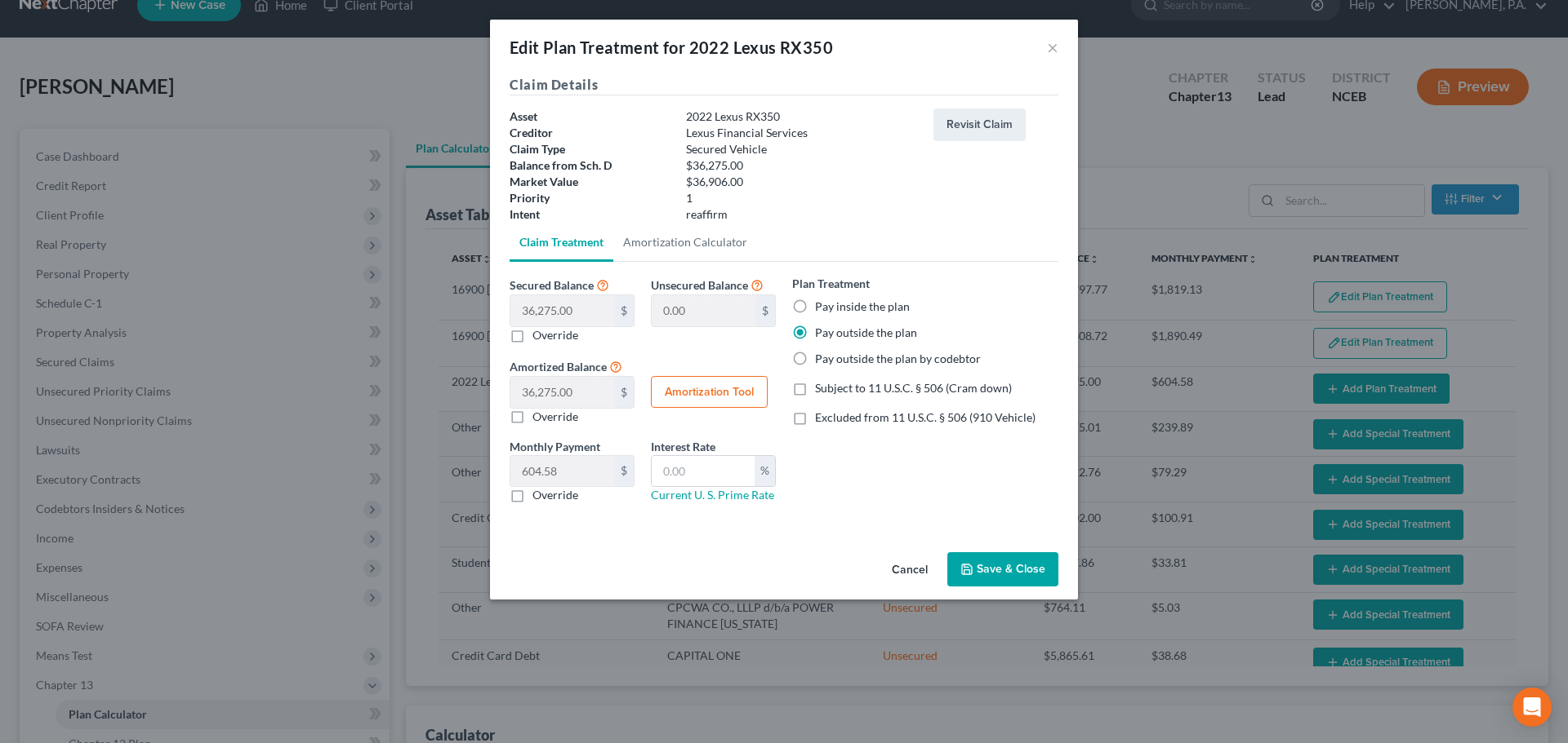
click at [782, 555] on button "Save & Close" at bounding box center [1003, 570] width 111 height 34
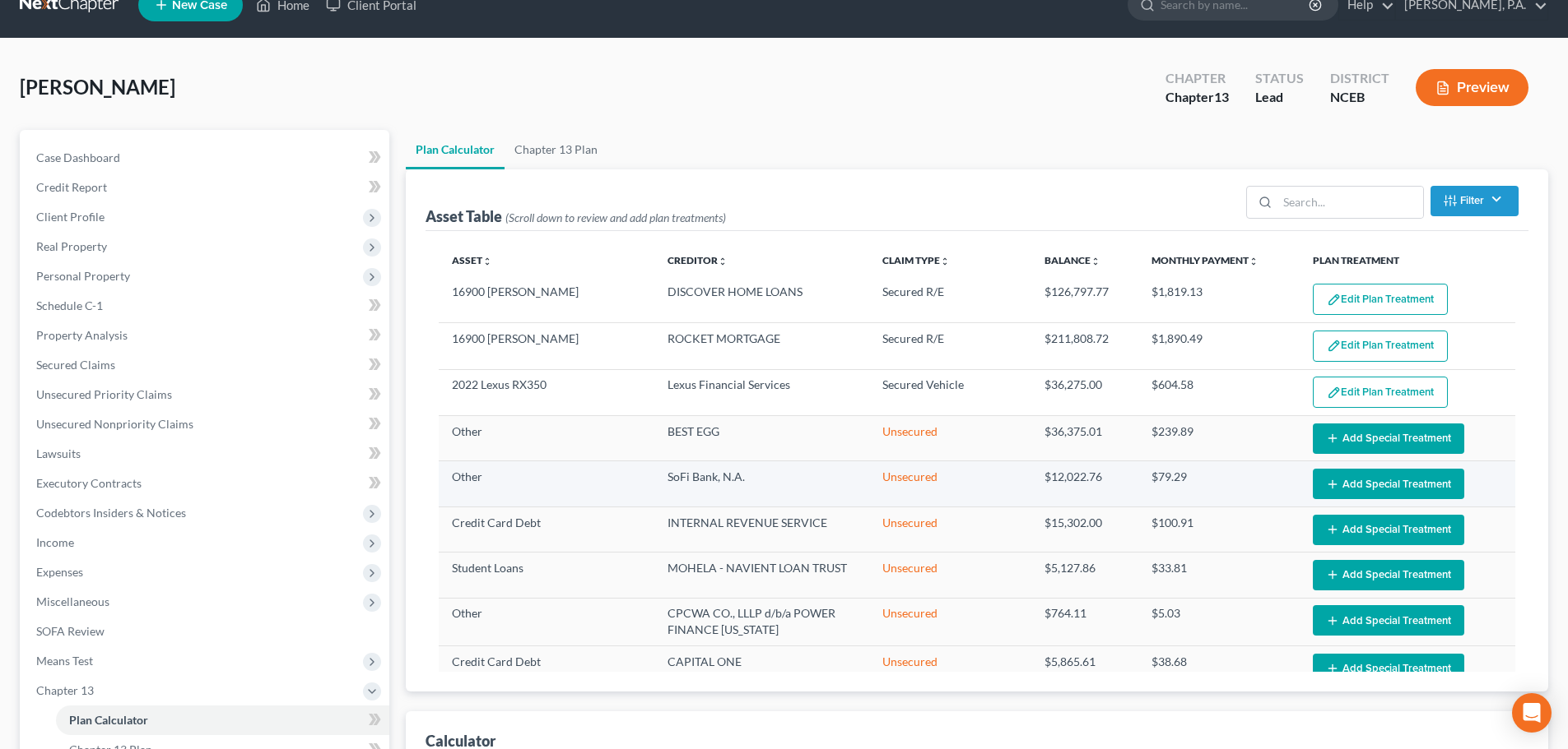
select select "59"
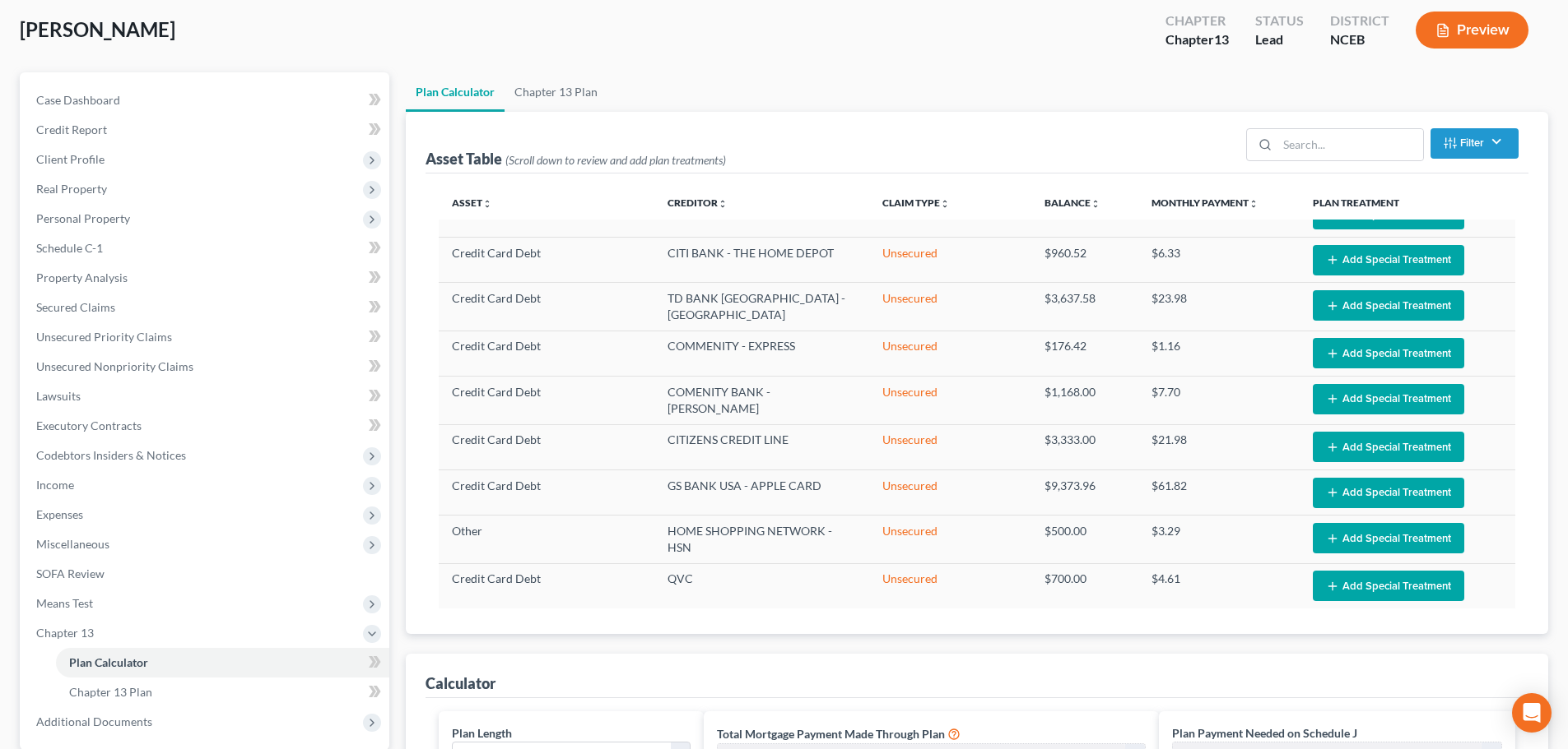
scroll to position [42, 0]
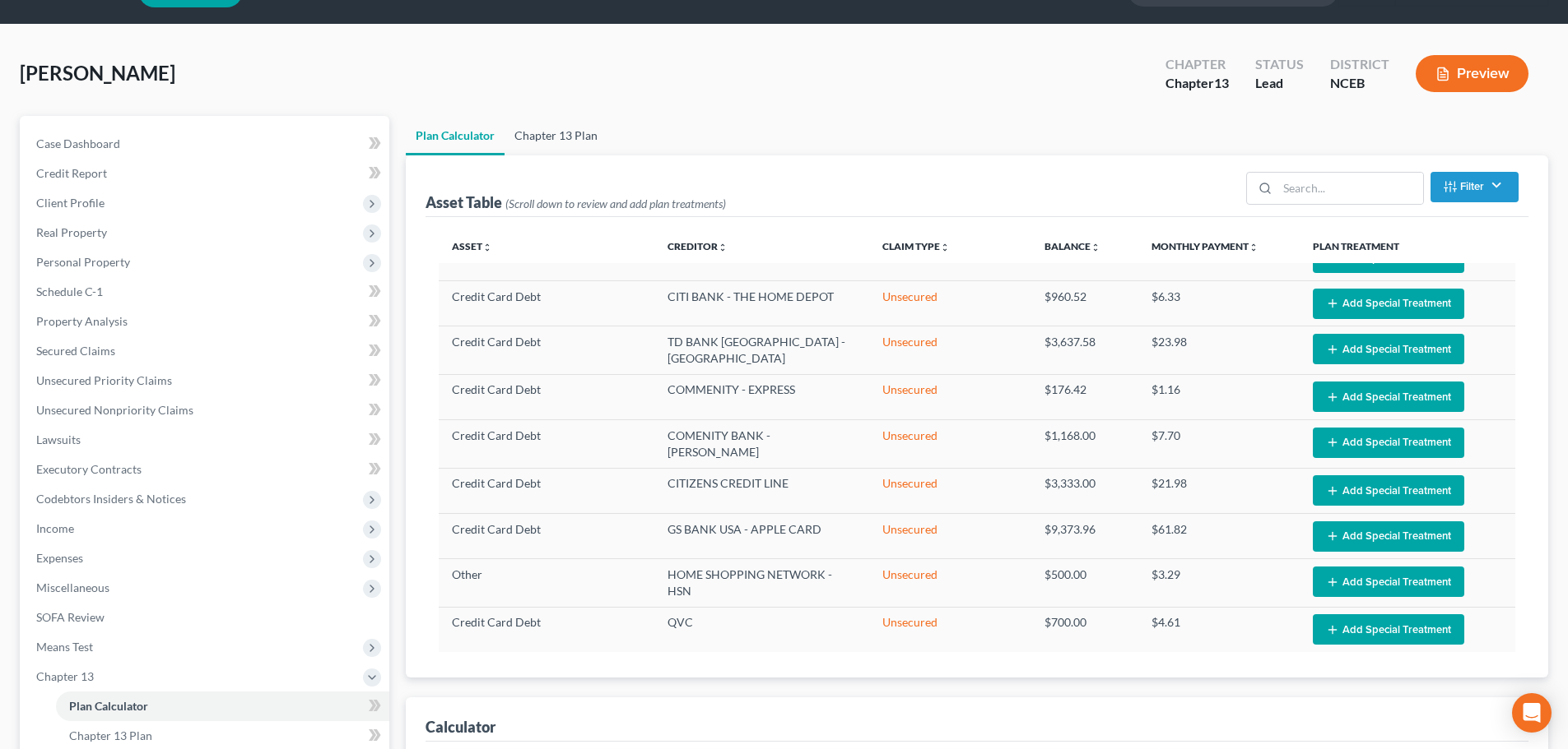
click at [551, 143] on link "Chapter 13 Plan" at bounding box center [555, 135] width 103 height 39
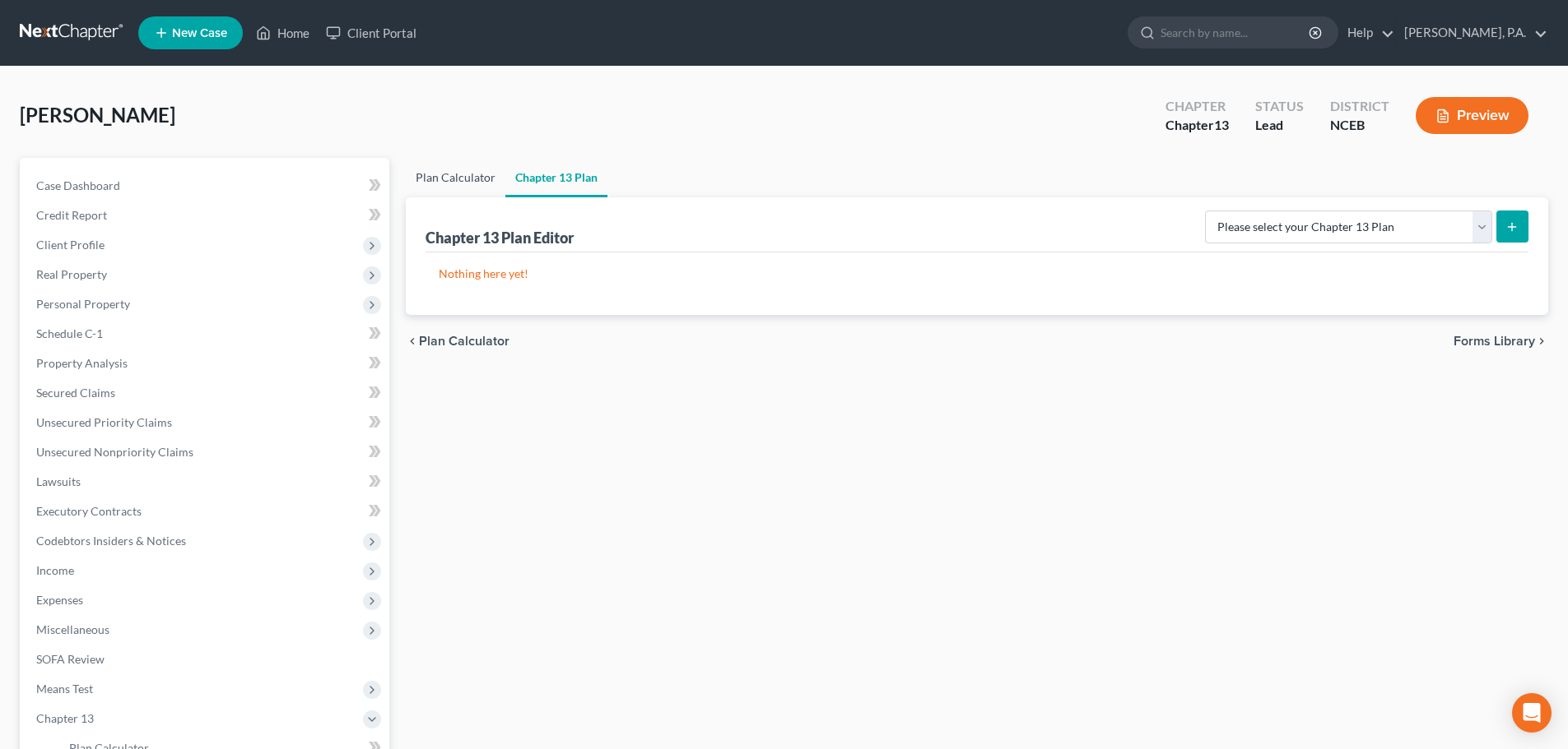
click at [462, 188] on link "Plan Calculator" at bounding box center [455, 177] width 100 height 39
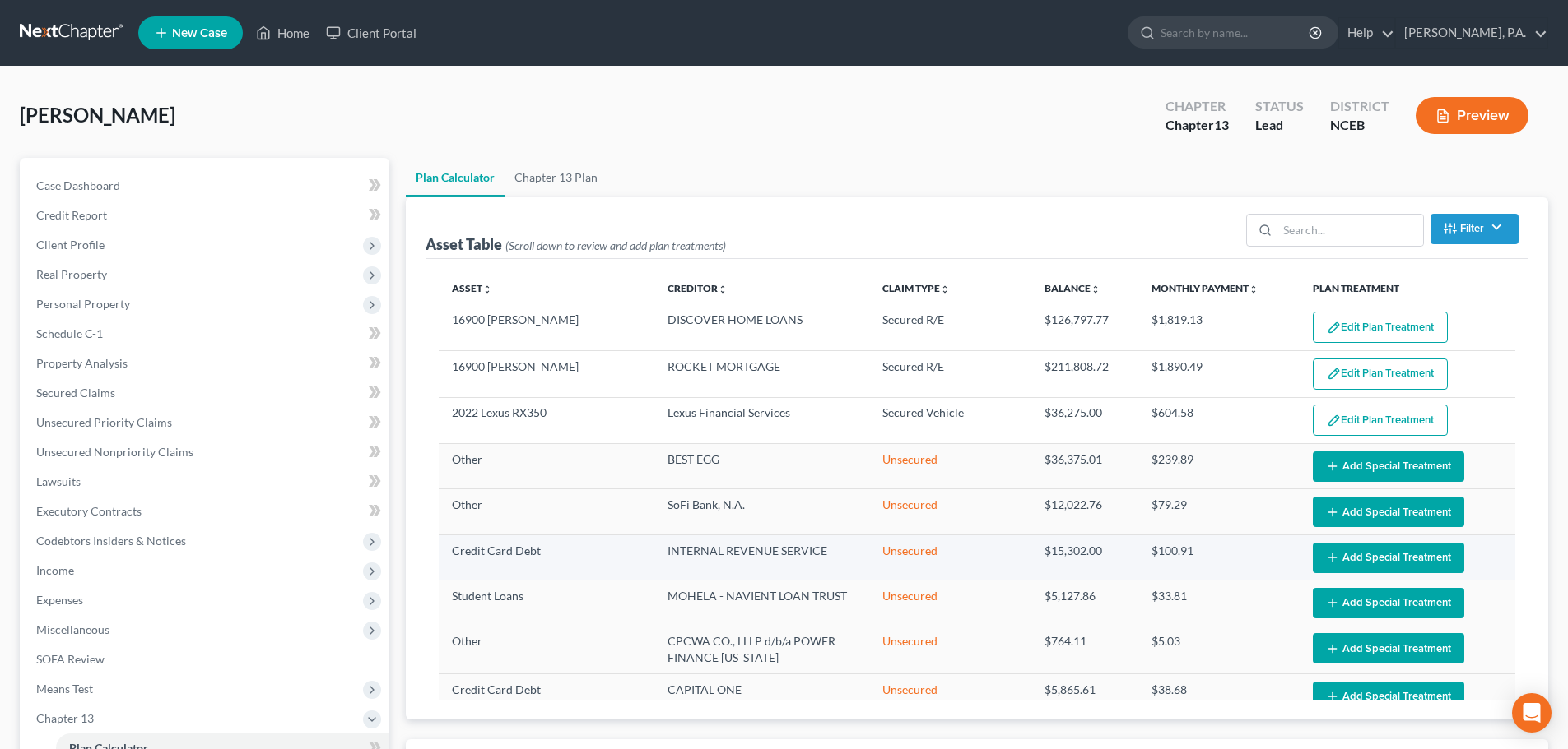
select select "59"
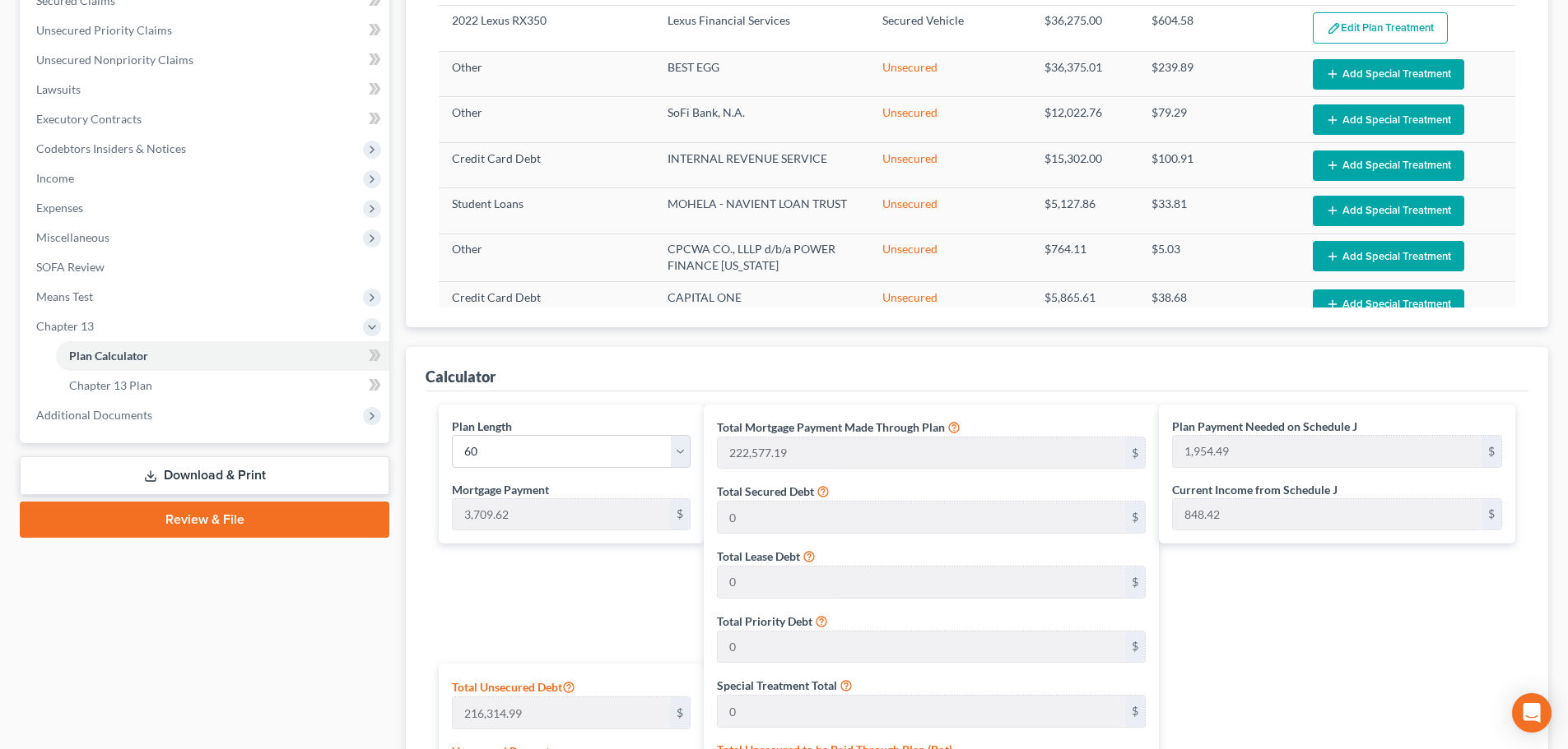
scroll to position [396, 0]
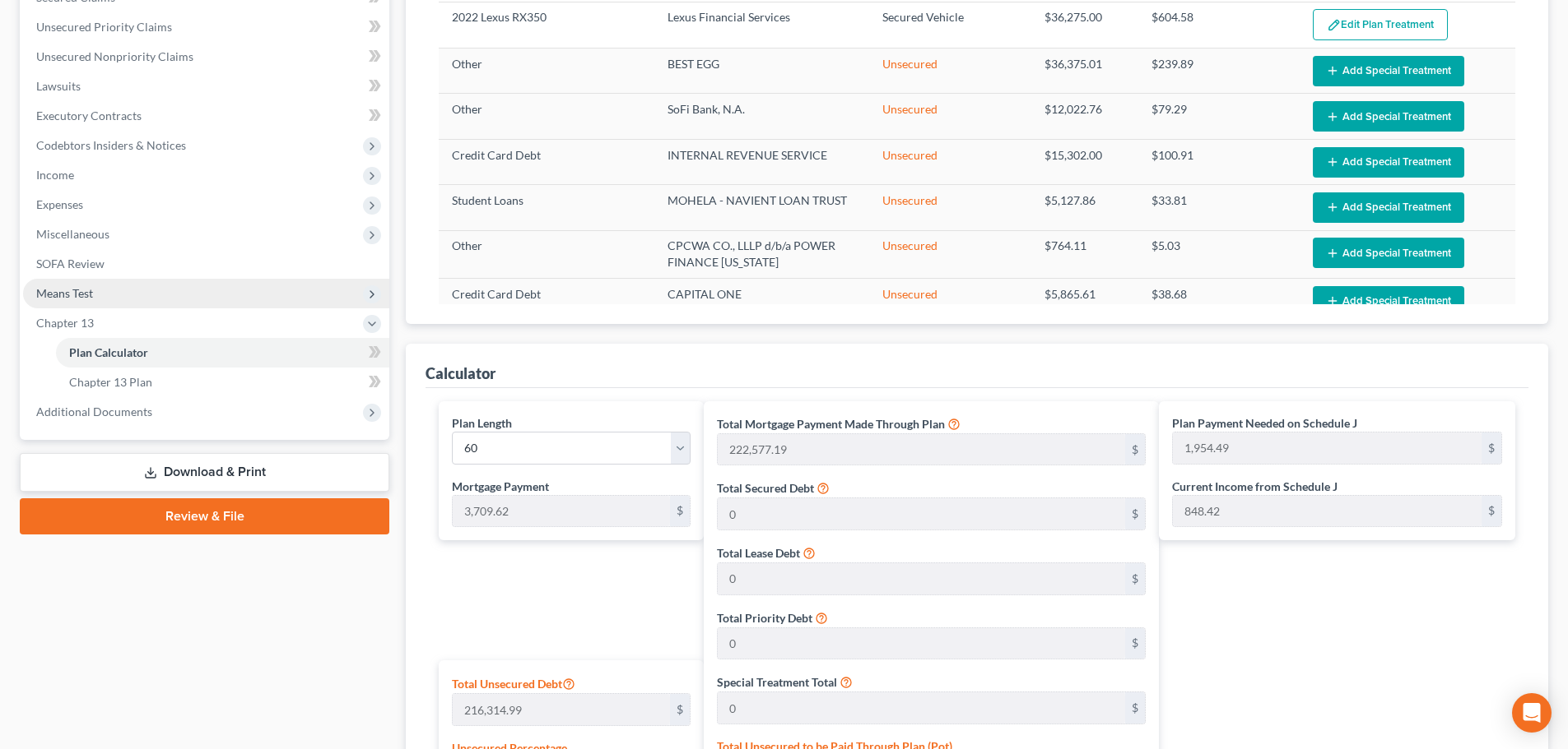
click at [51, 294] on span "Means Test" at bounding box center [64, 293] width 57 height 14
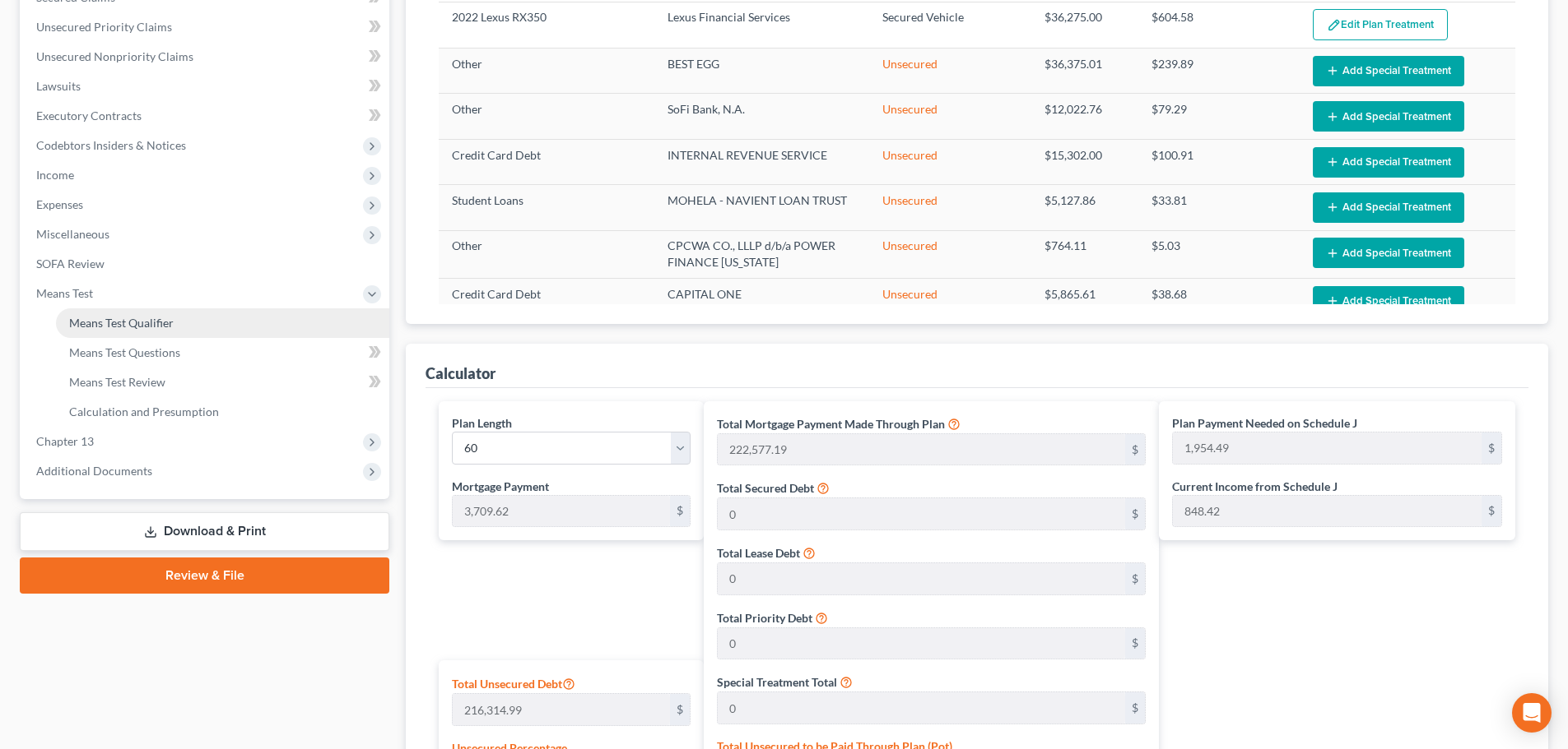
click at [111, 310] on link "Means Test Qualifier" at bounding box center [222, 323] width 333 height 30
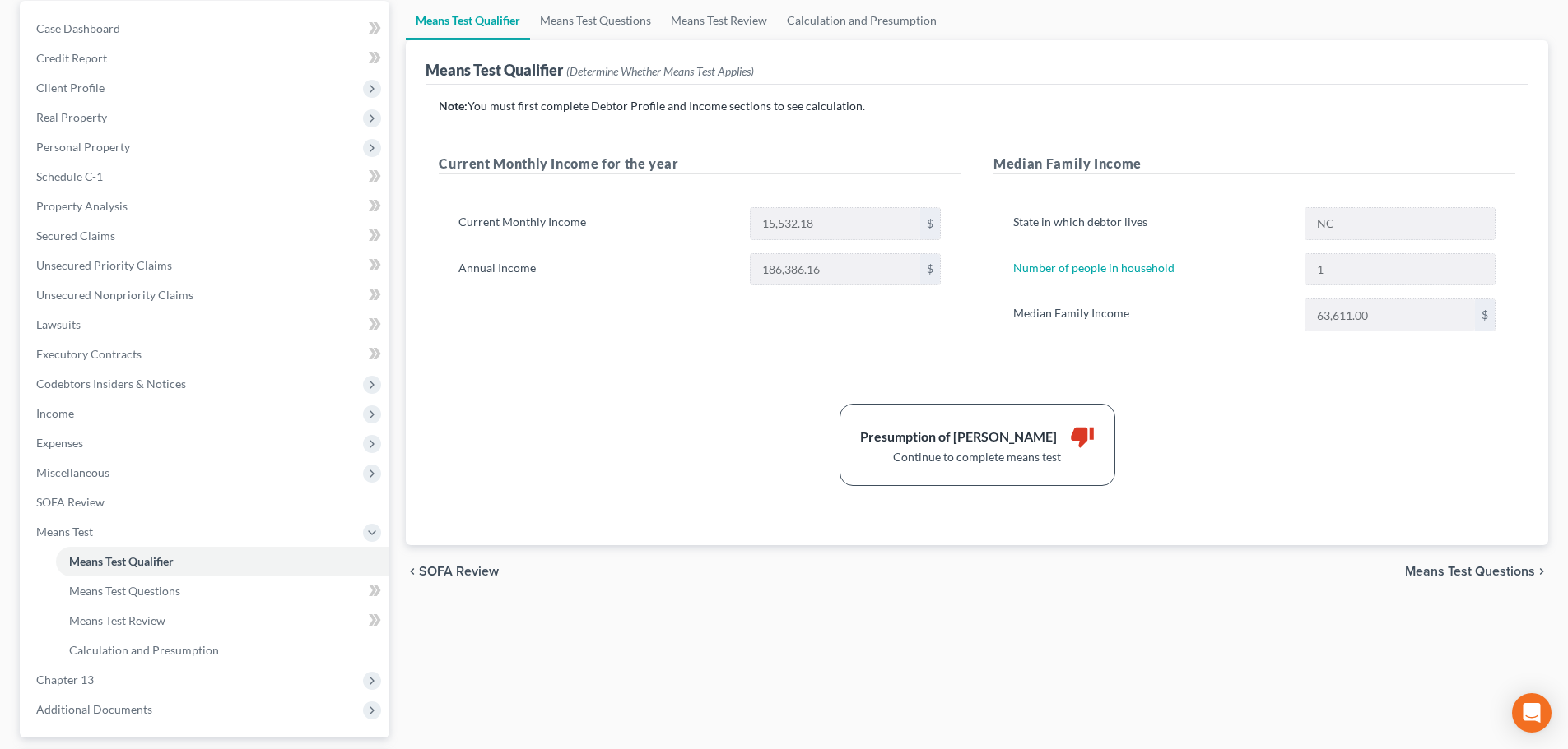
scroll to position [175, 0]
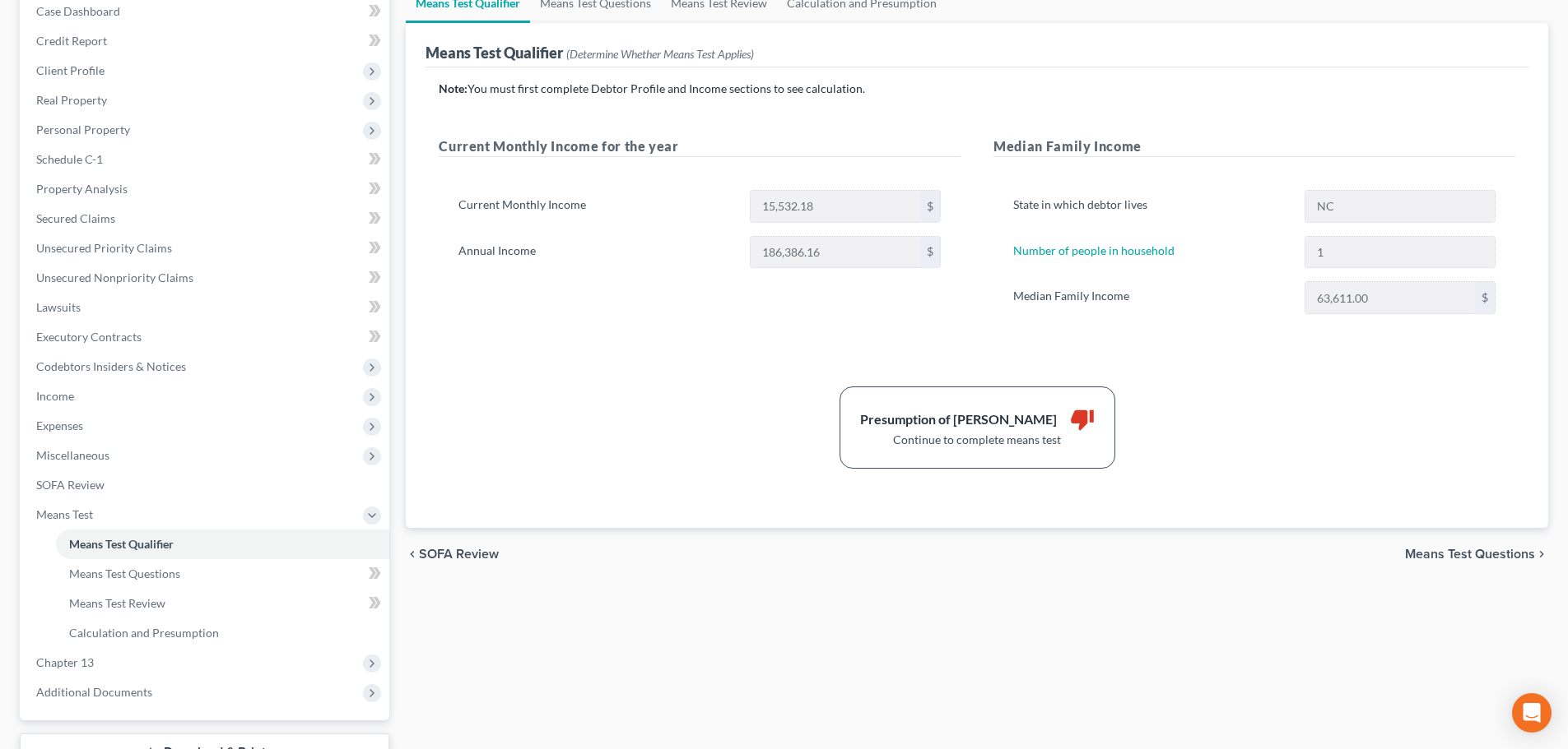
click at [788, 558] on span "Means Test Questions" at bounding box center [1469, 554] width 130 height 13
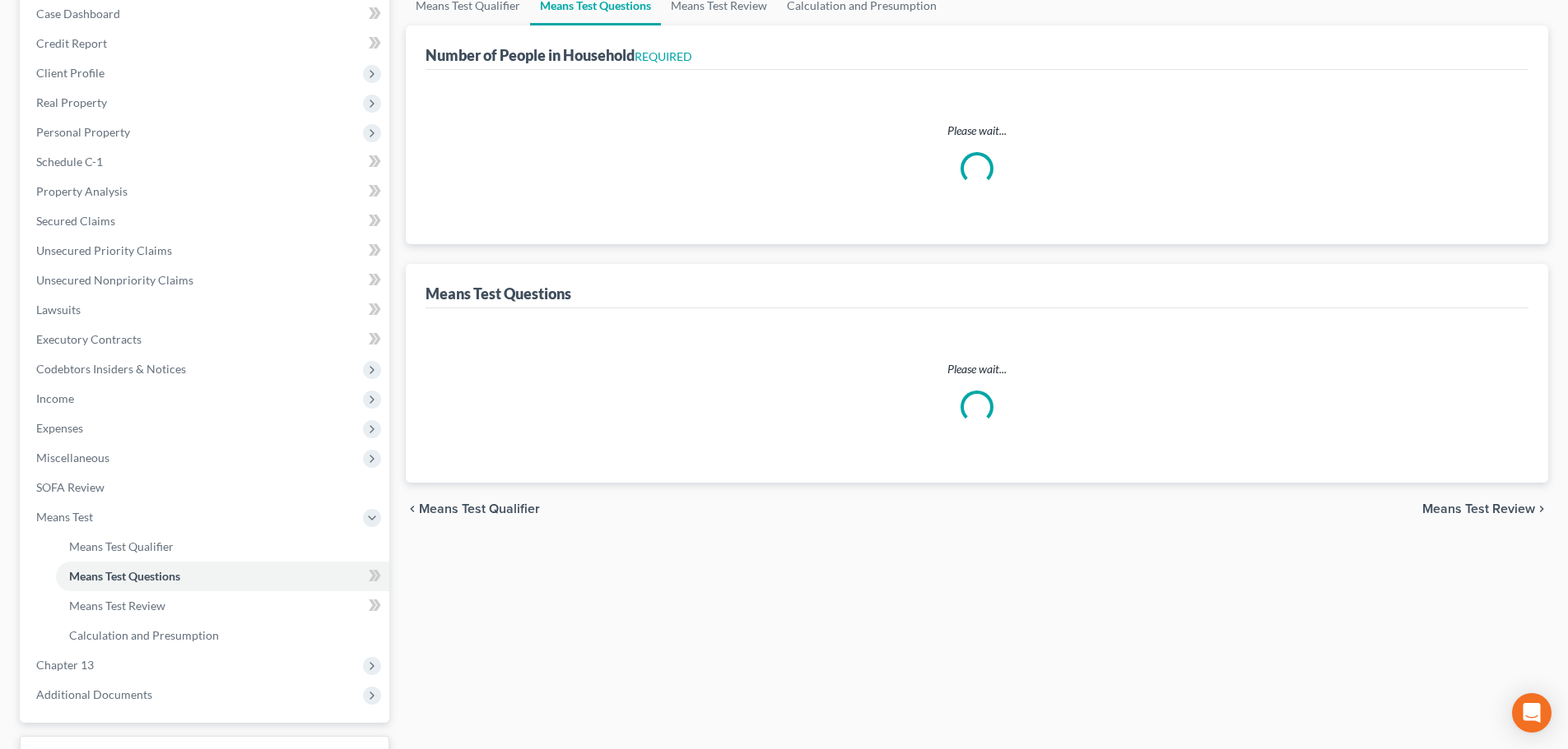
scroll to position [12, 0]
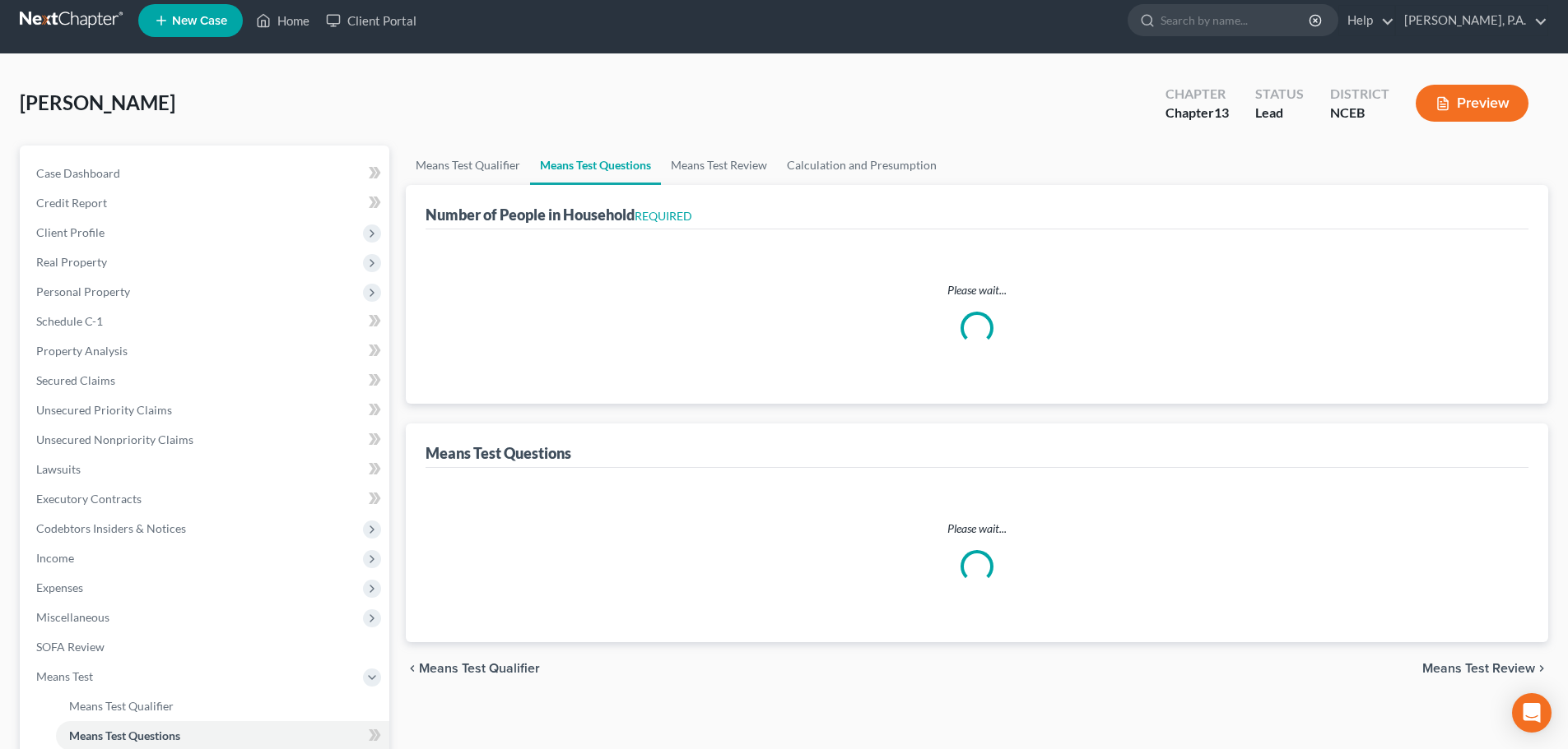
select select "1"
select select "60"
select select "0"
select select "60"
select select "0"
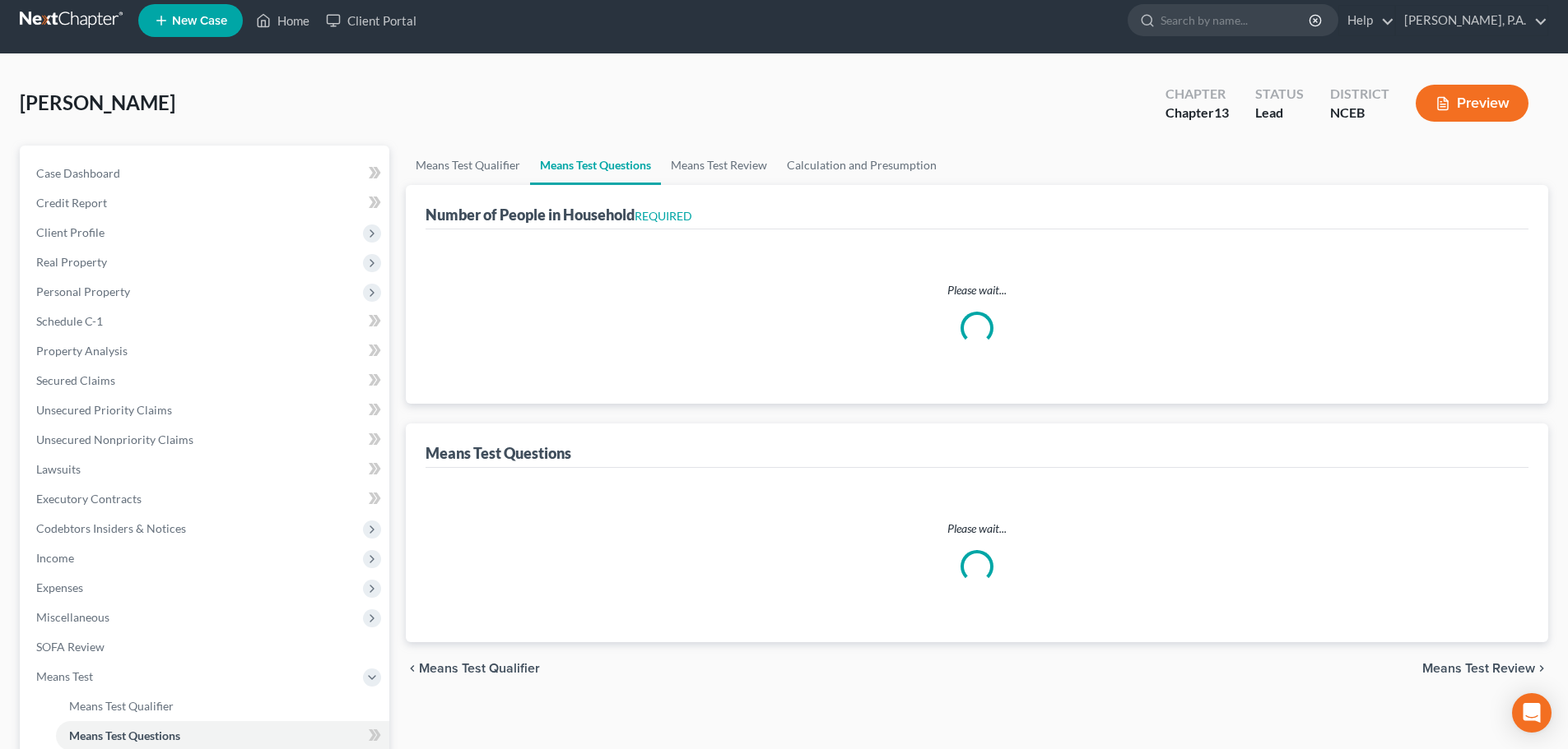
select select "60"
select select "1"
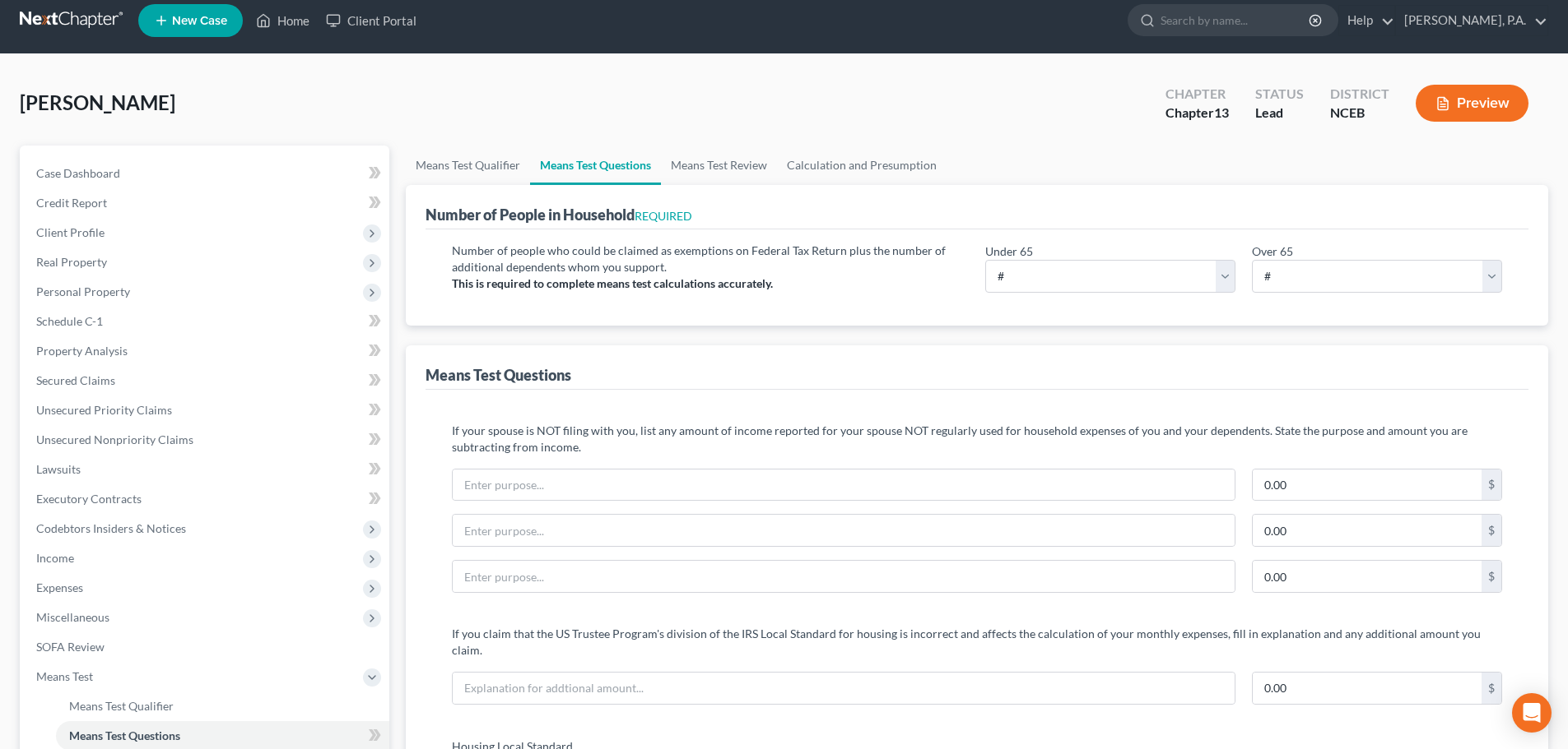
scroll to position [0, 0]
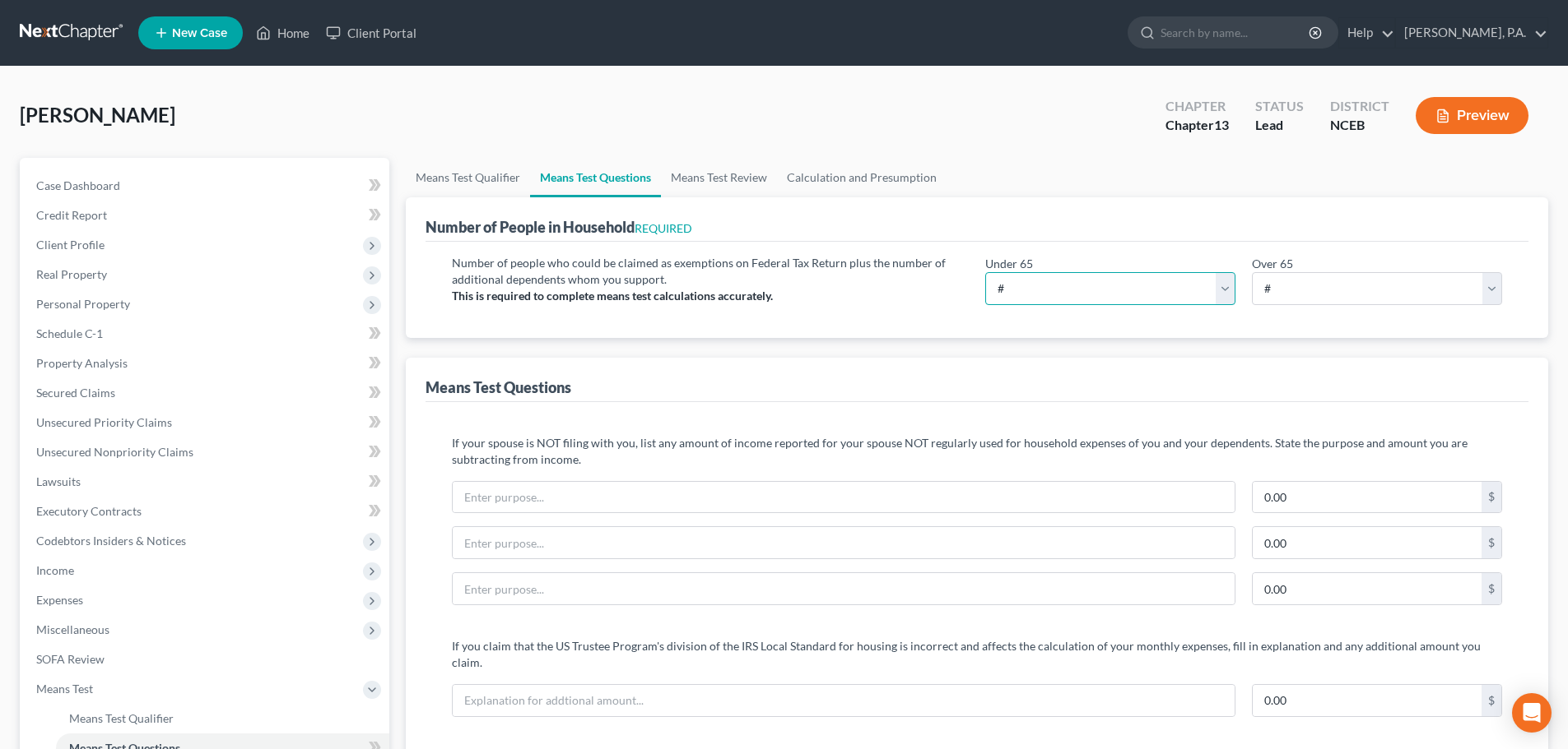
click at [788, 297] on select "# 0 1 2 3 4 5 6 7 8 9 10" at bounding box center [1110, 289] width 250 height 33
select select "1"
click at [788, 273] on select "# 0 1 2 3 4 5 6 7 8 9 10" at bounding box center [1110, 289] width 250 height 33
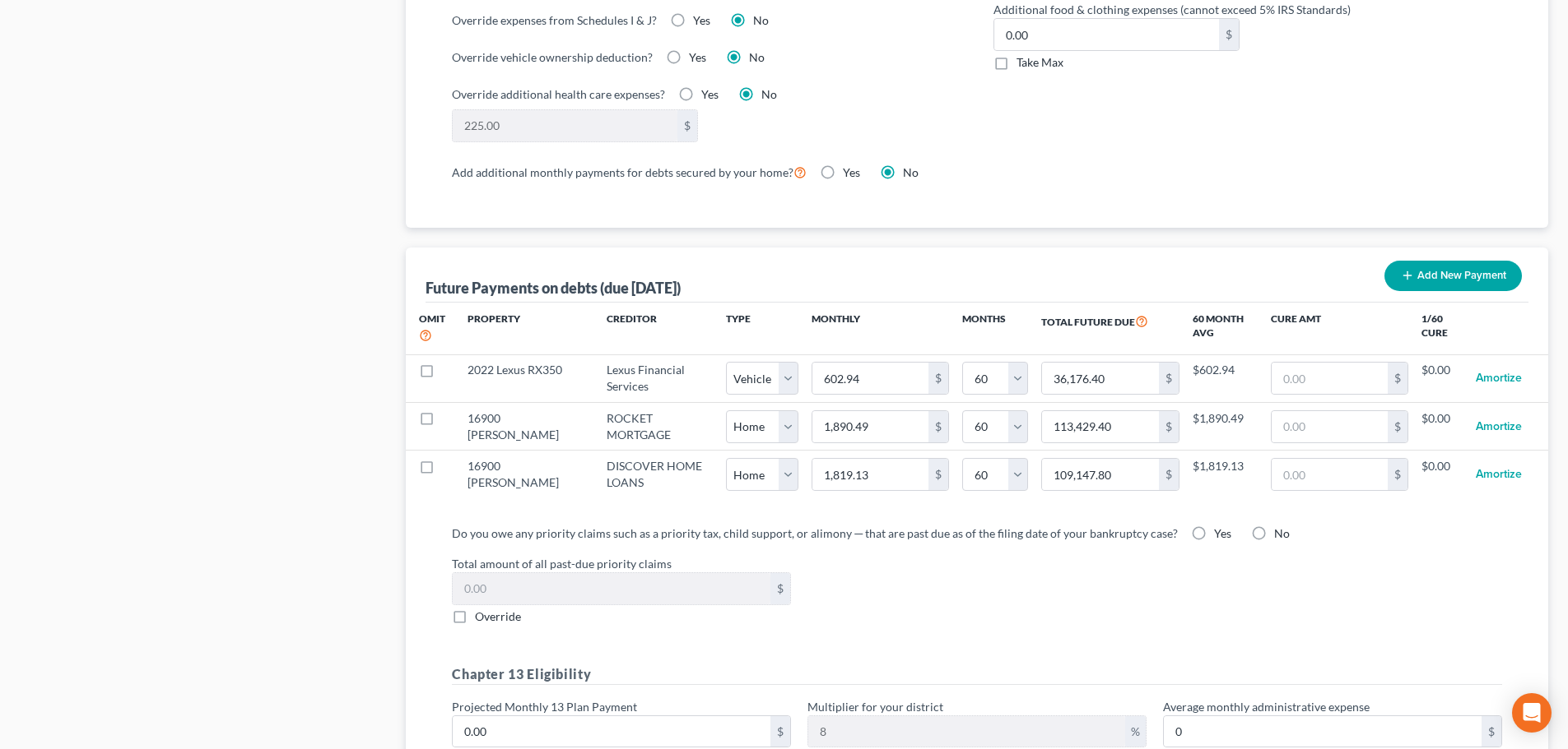
scroll to position [1437, 0]
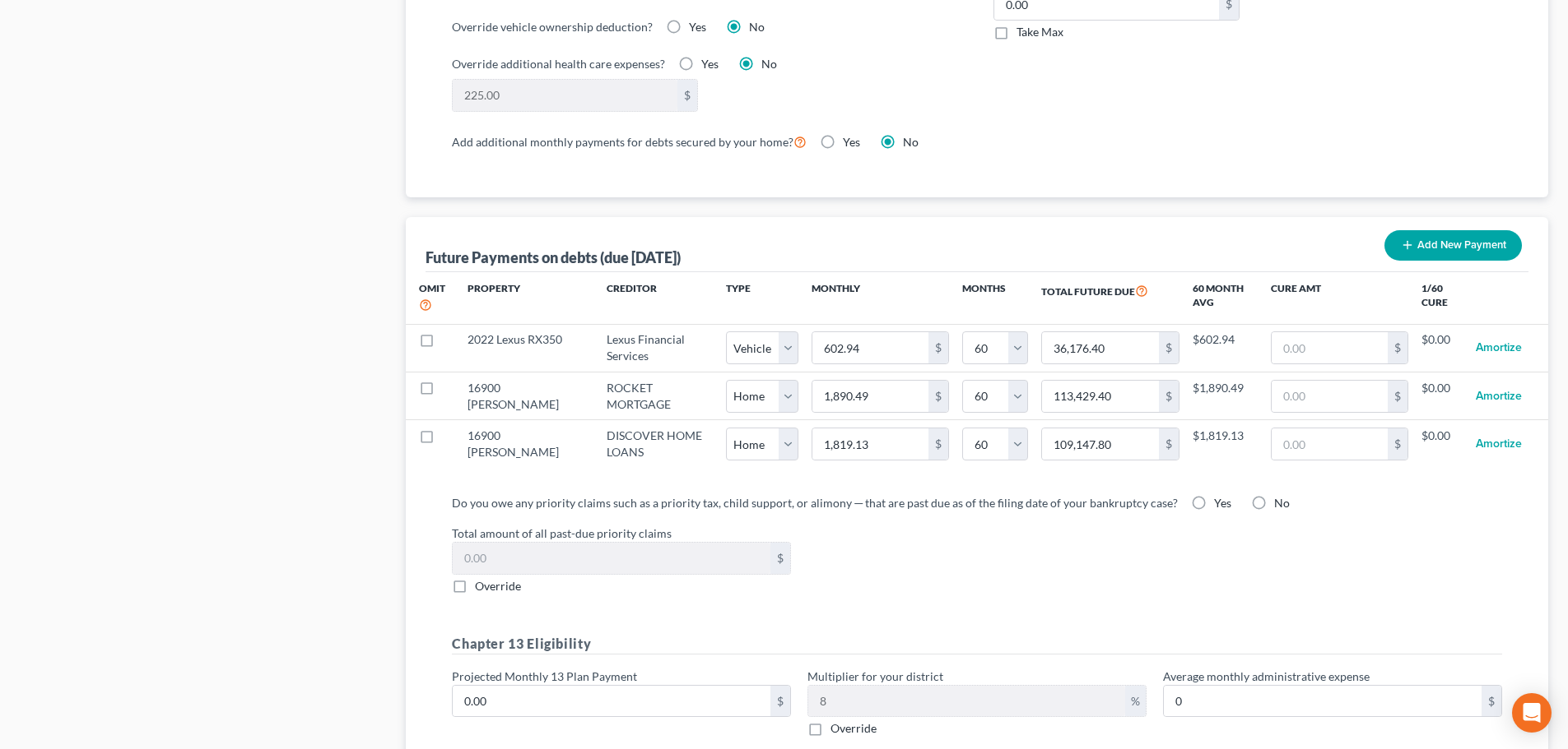
click at [788, 495] on label "Yes" at bounding box center [1222, 503] width 17 height 16
click at [788, 495] on input "Yes" at bounding box center [1225, 500] width 11 height 11
radio input "true"
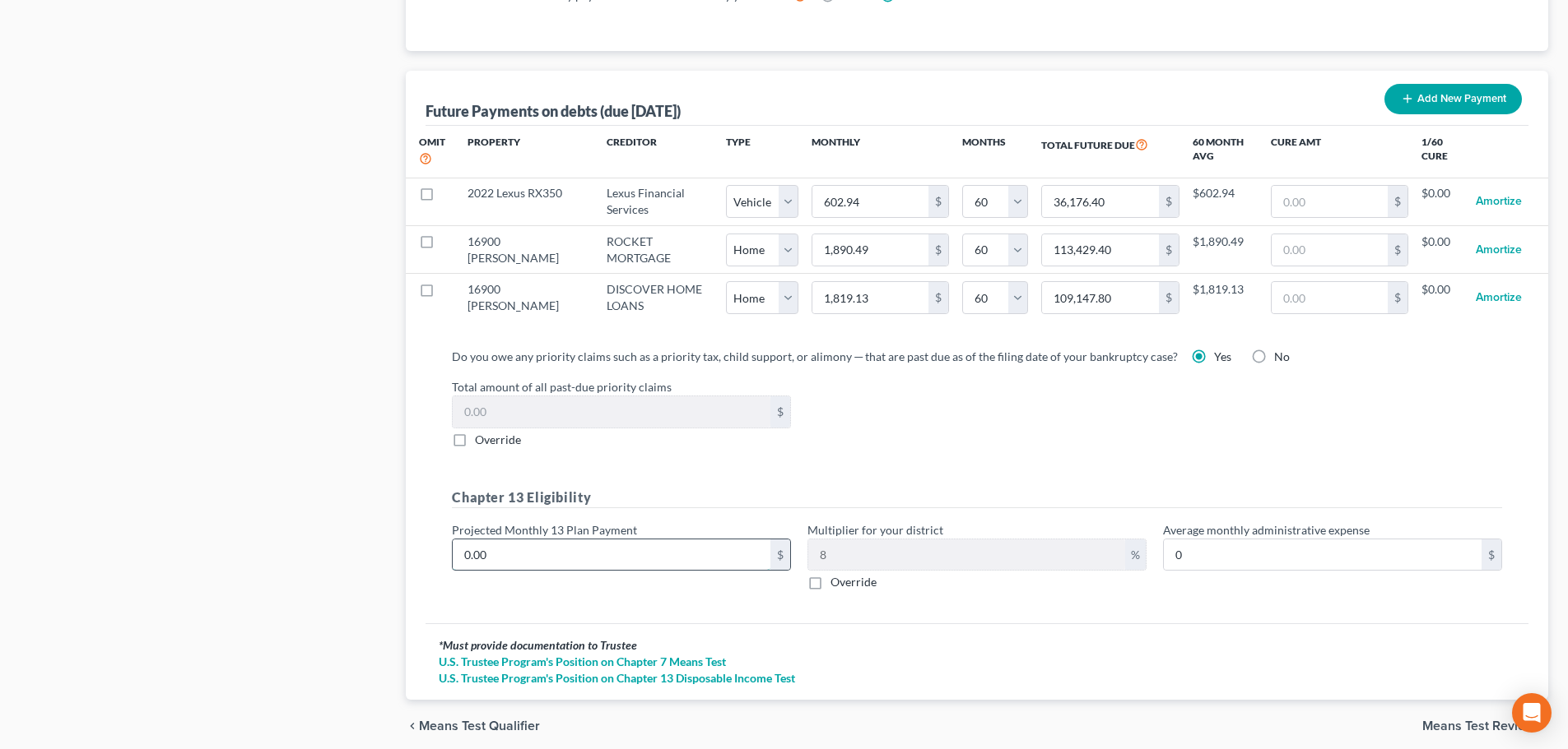
type input "6"
type input "0.48"
type input "65"
type input "5.20"
type input "650"
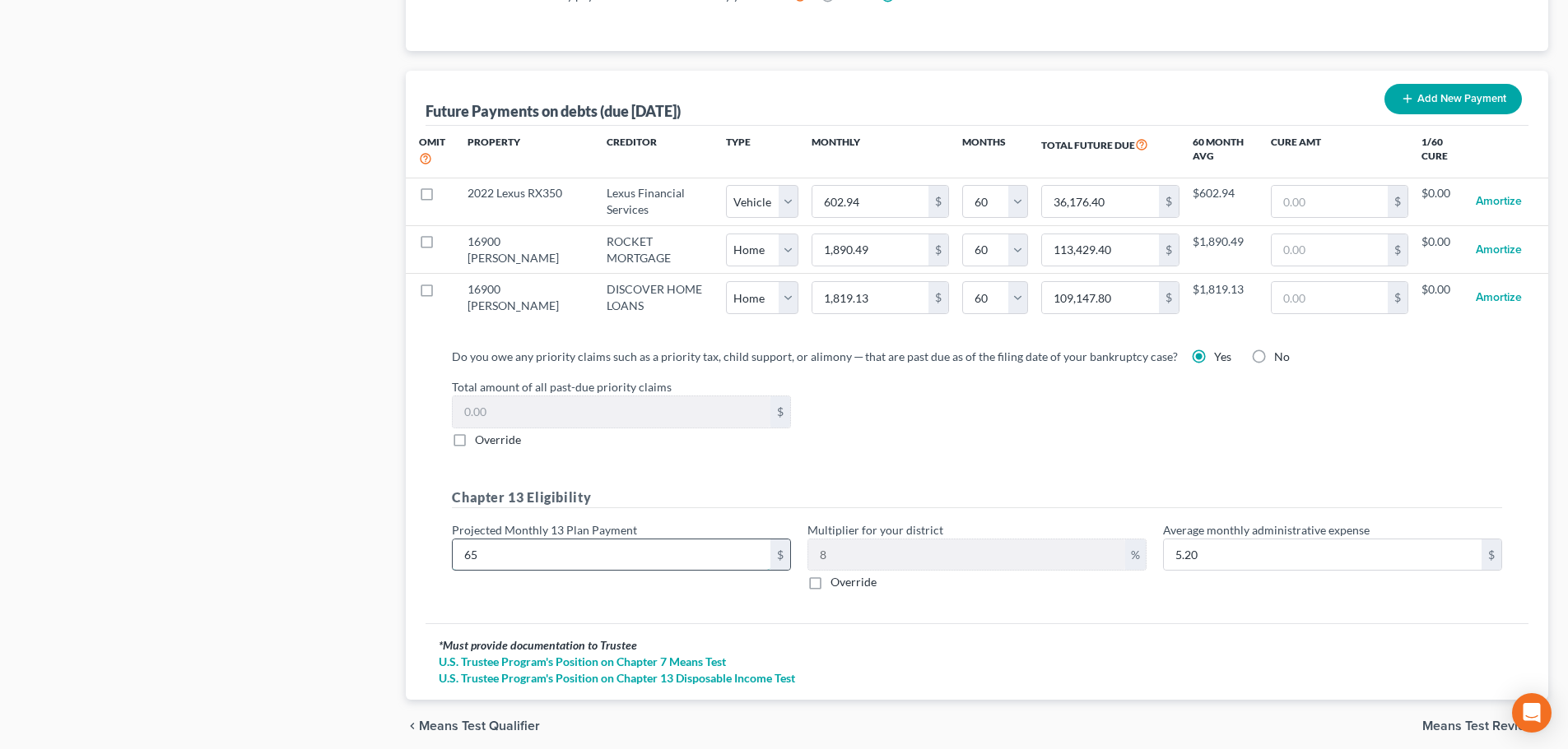
type input "52.00"
type input "65"
type input "5.20"
type input "6"
type input "0.48"
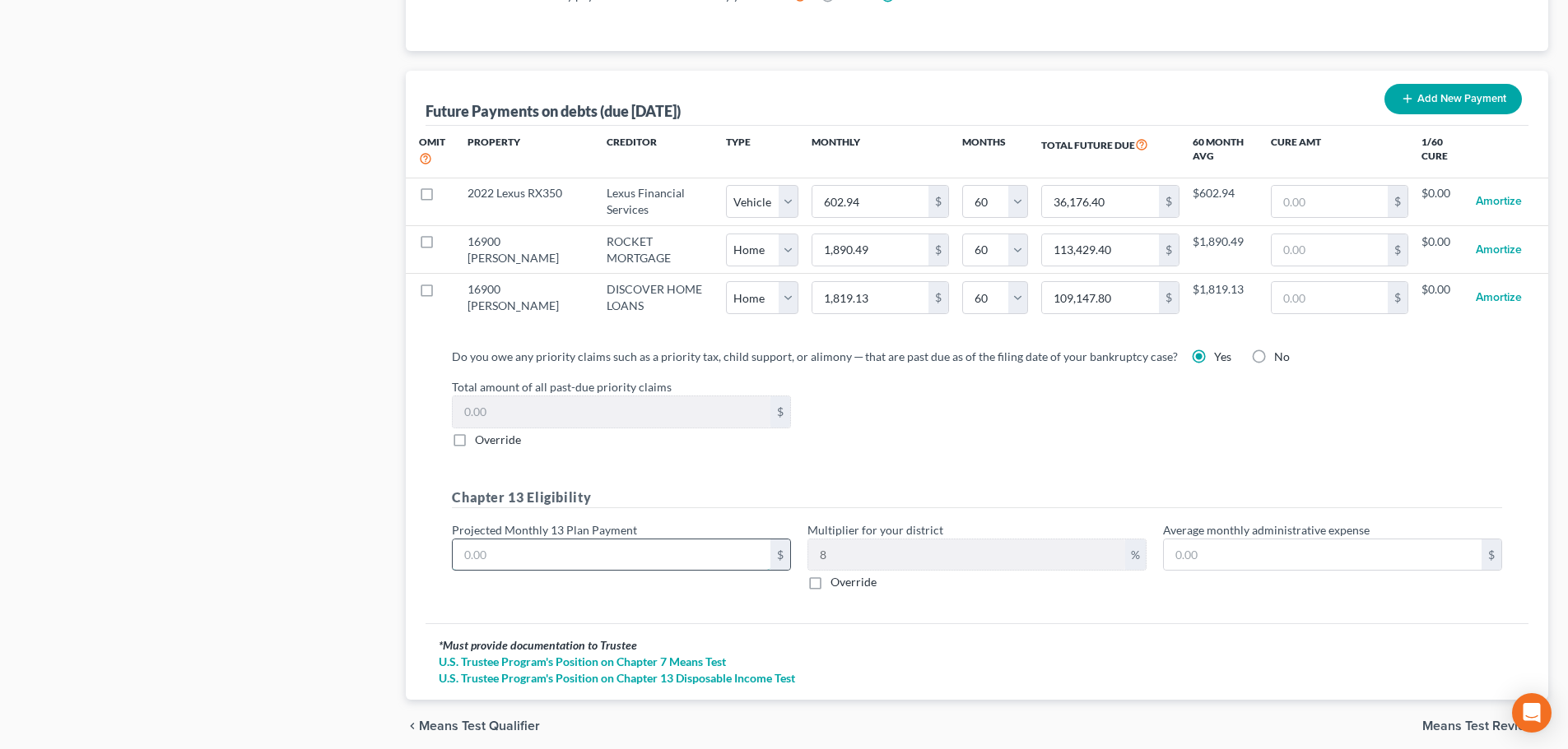
type input "5"
type input "0.40"
type input "56"
type input "4.48"
type input "566"
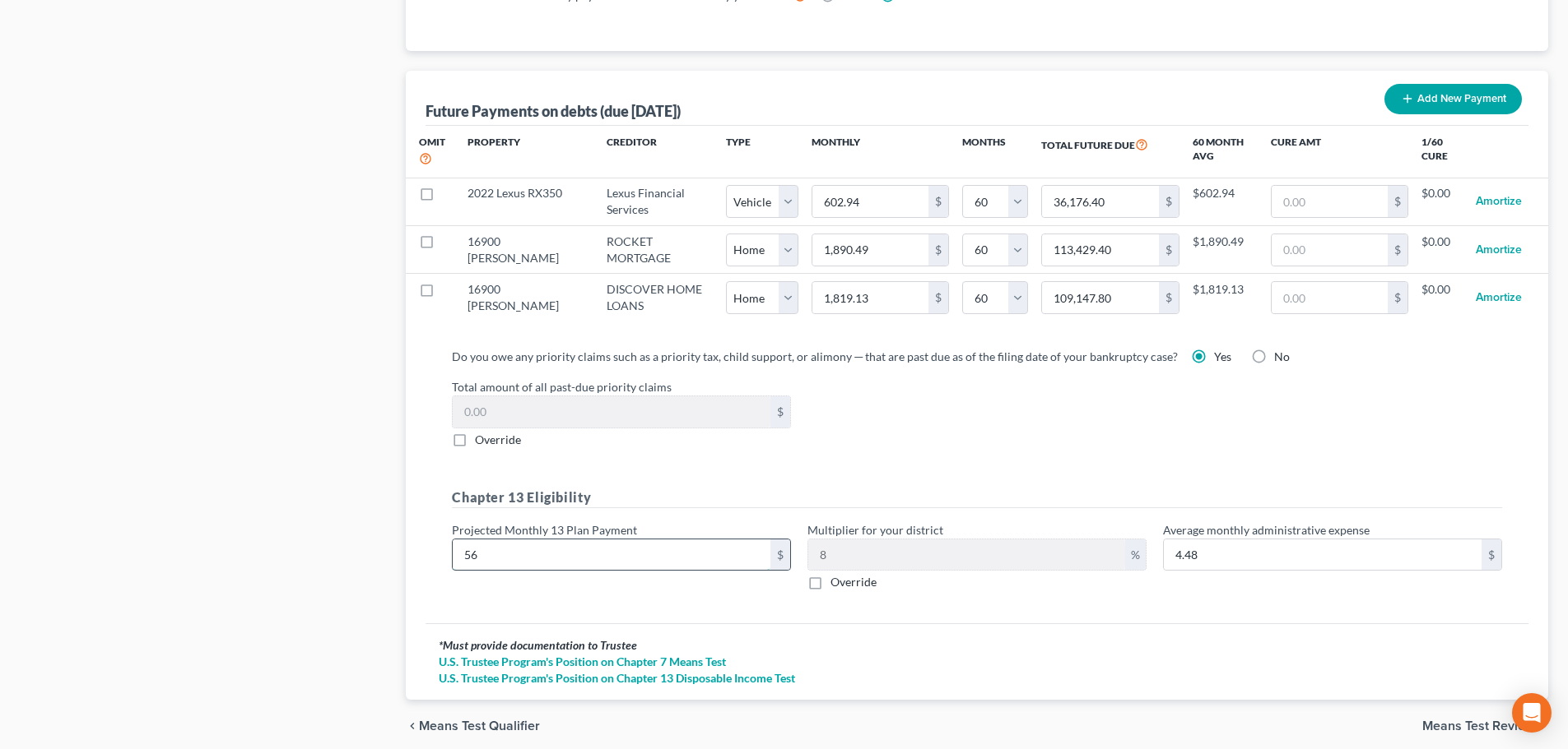
type input "45.28"
type input "5665"
type input "453.20"
type input "5,66"
type input "45.28"
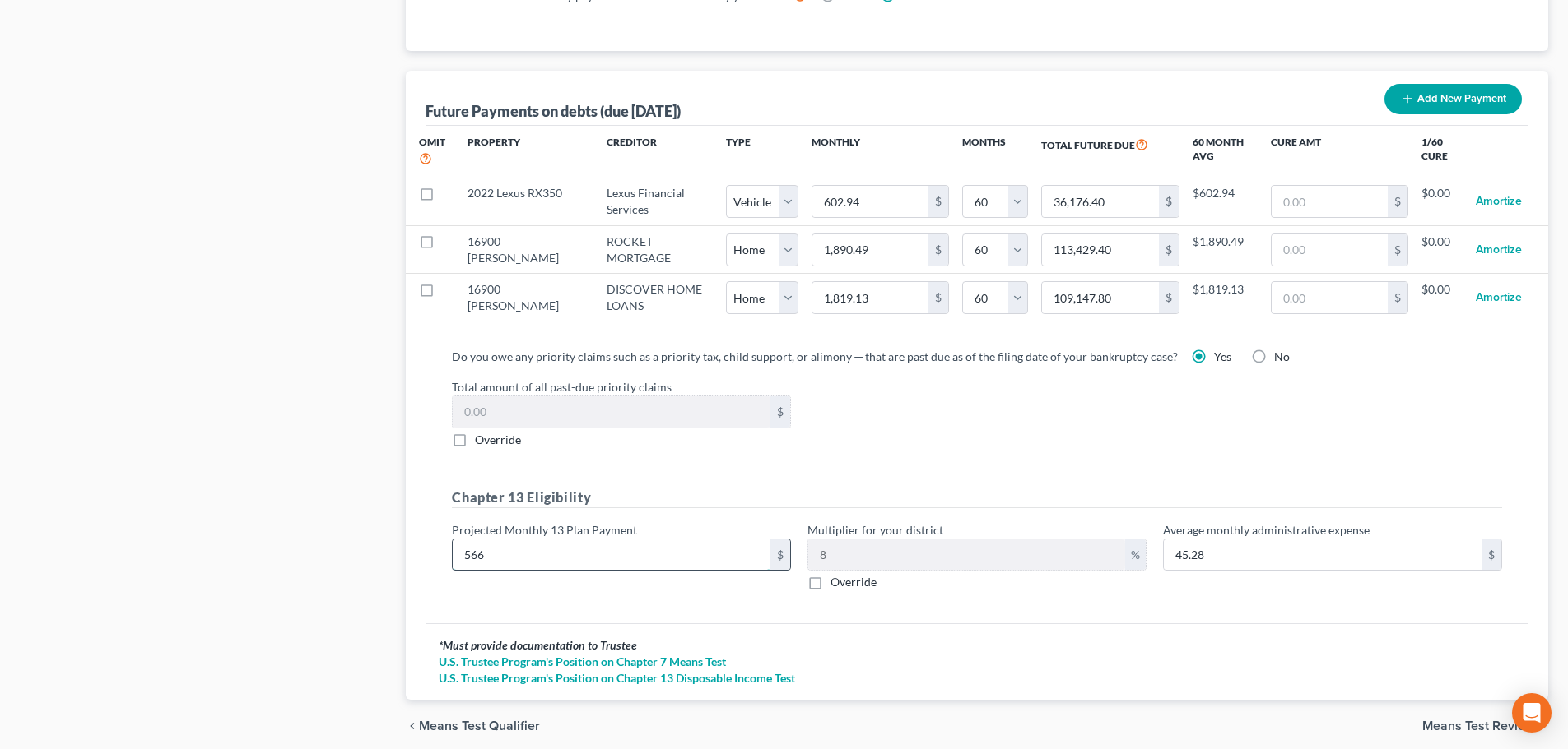
type input "5664"
type input "453.12"
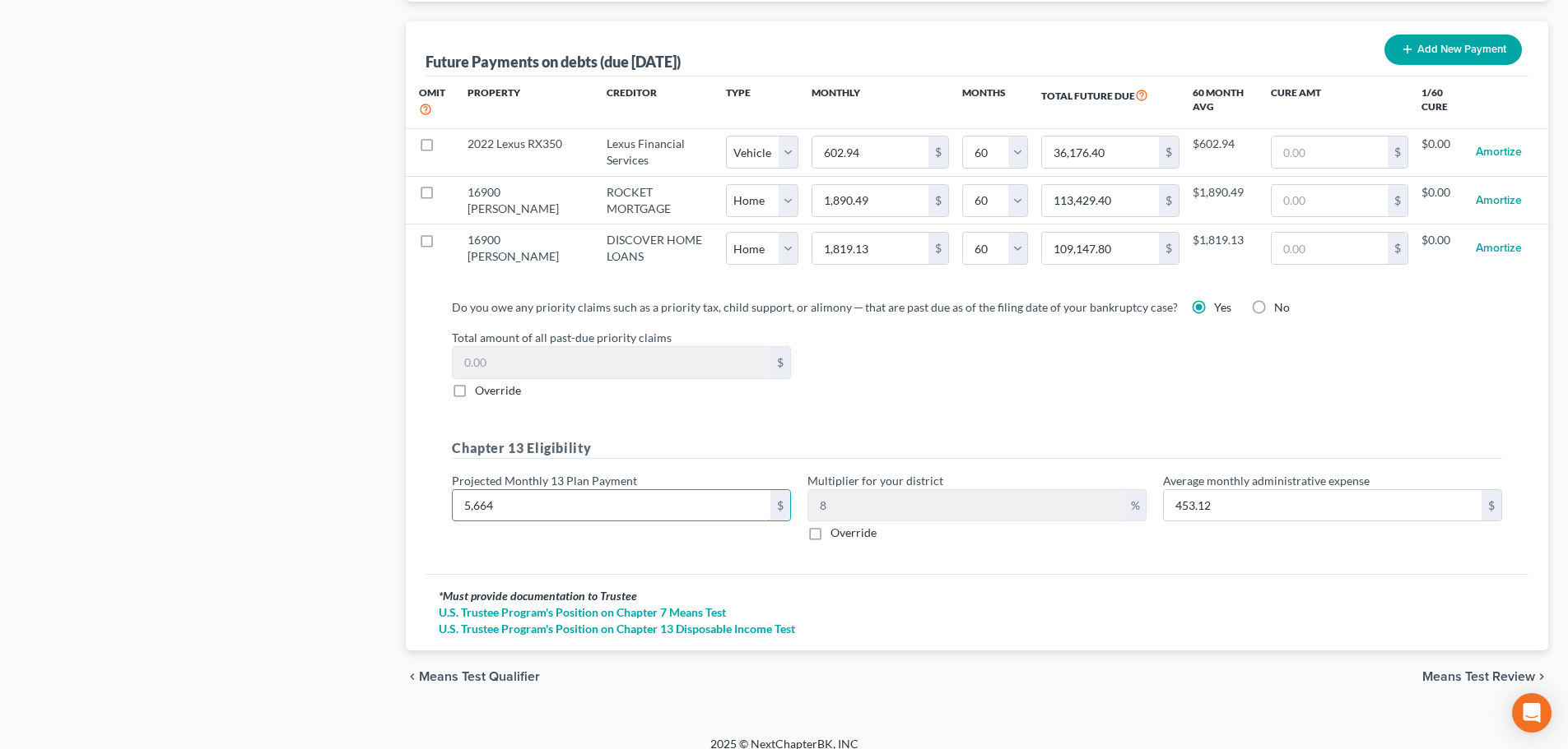
type input "5,664"
click at [788, 670] on span "Means Test Review" at bounding box center [1478, 677] width 112 height 13
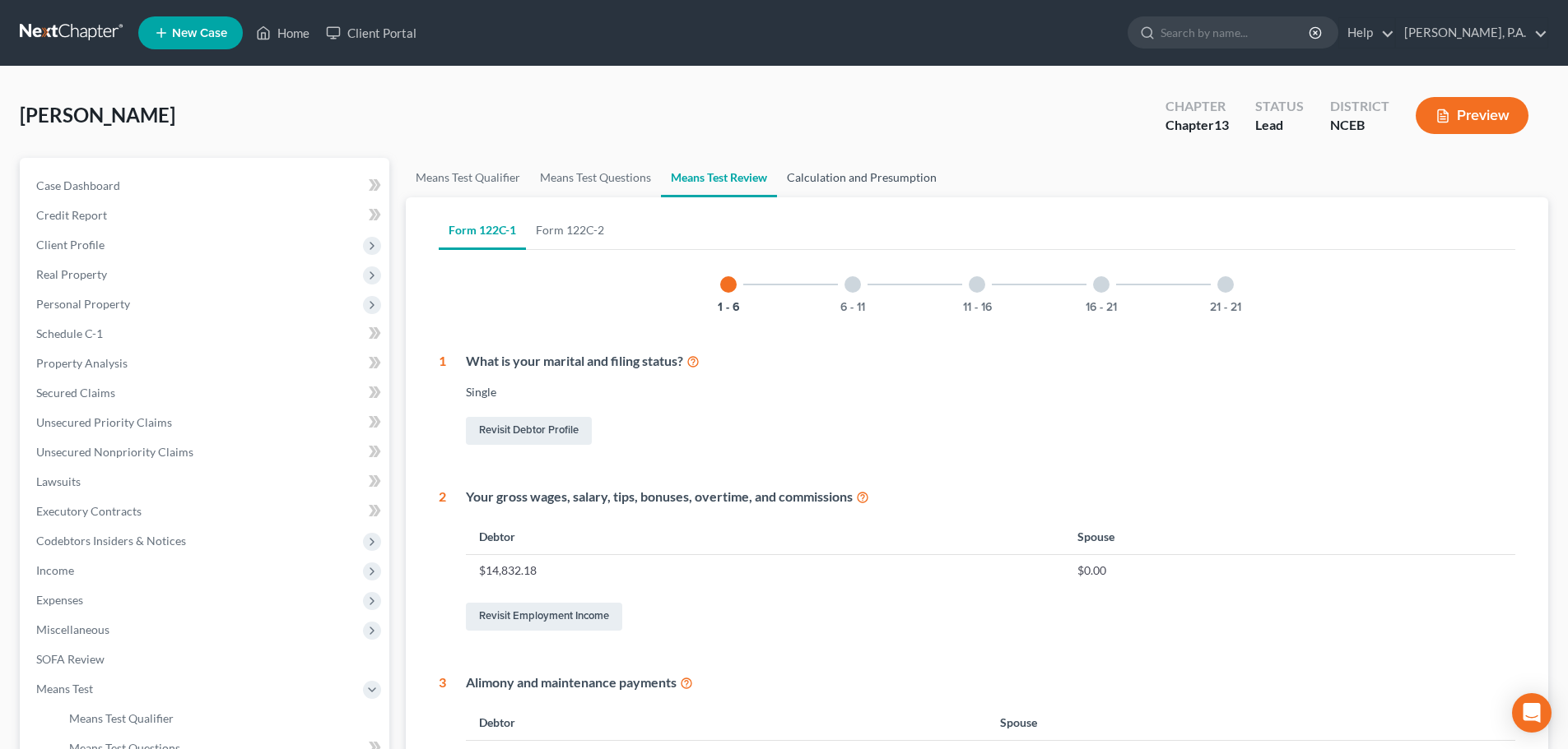
click at [788, 188] on link "Calculation and Presumption" at bounding box center [862, 177] width 169 height 39
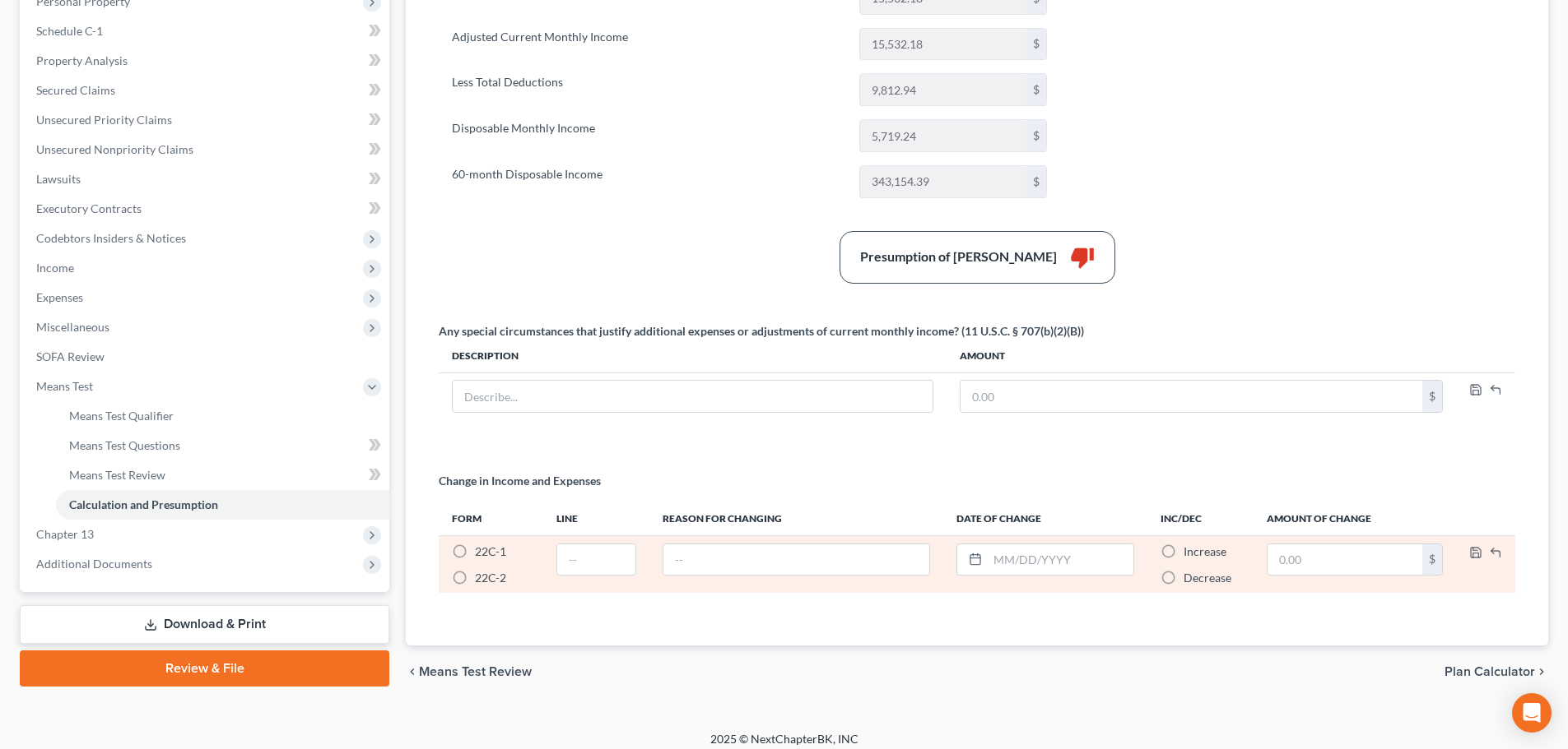
scroll to position [314, 0]
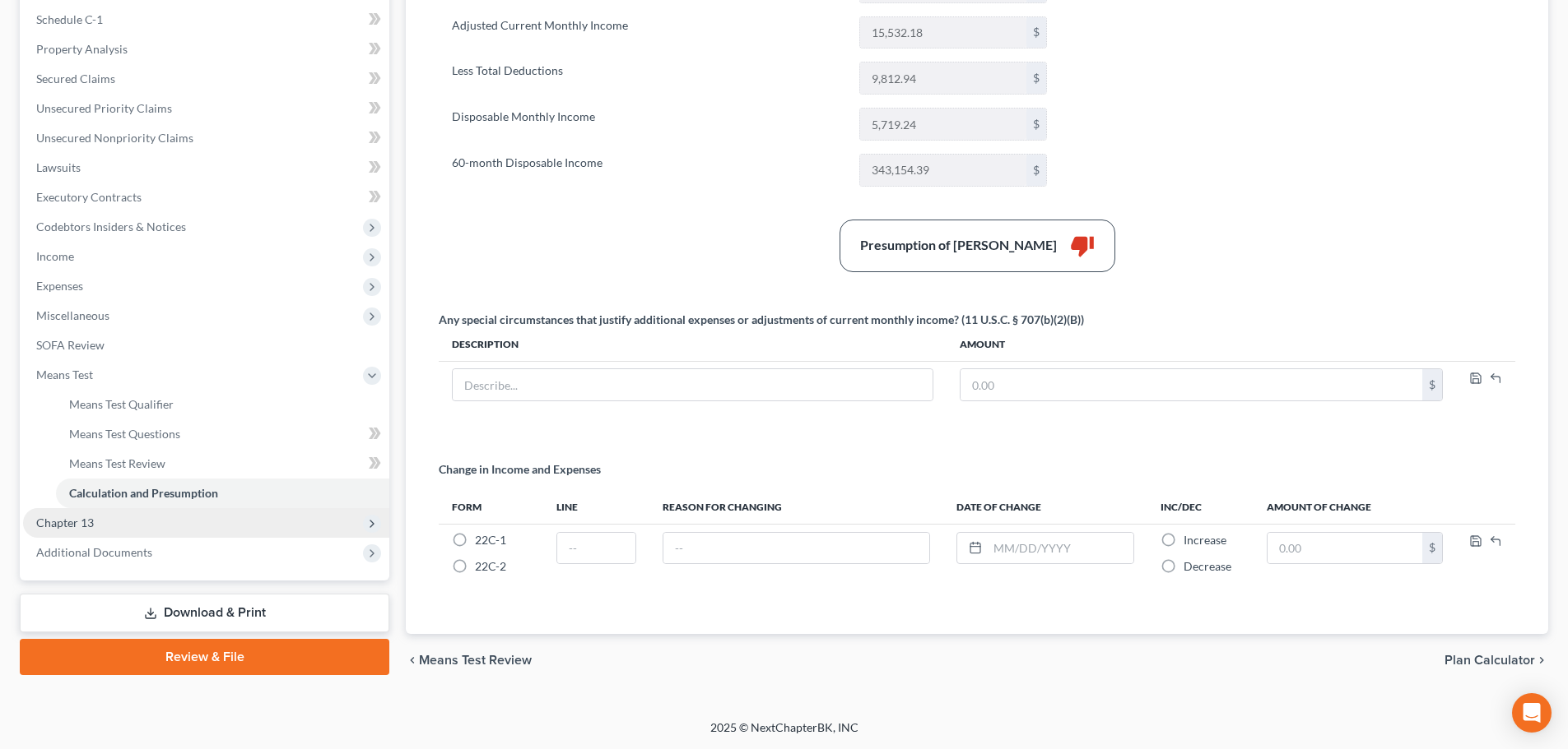
click at [169, 532] on span "Chapter 13" at bounding box center [206, 522] width 366 height 30
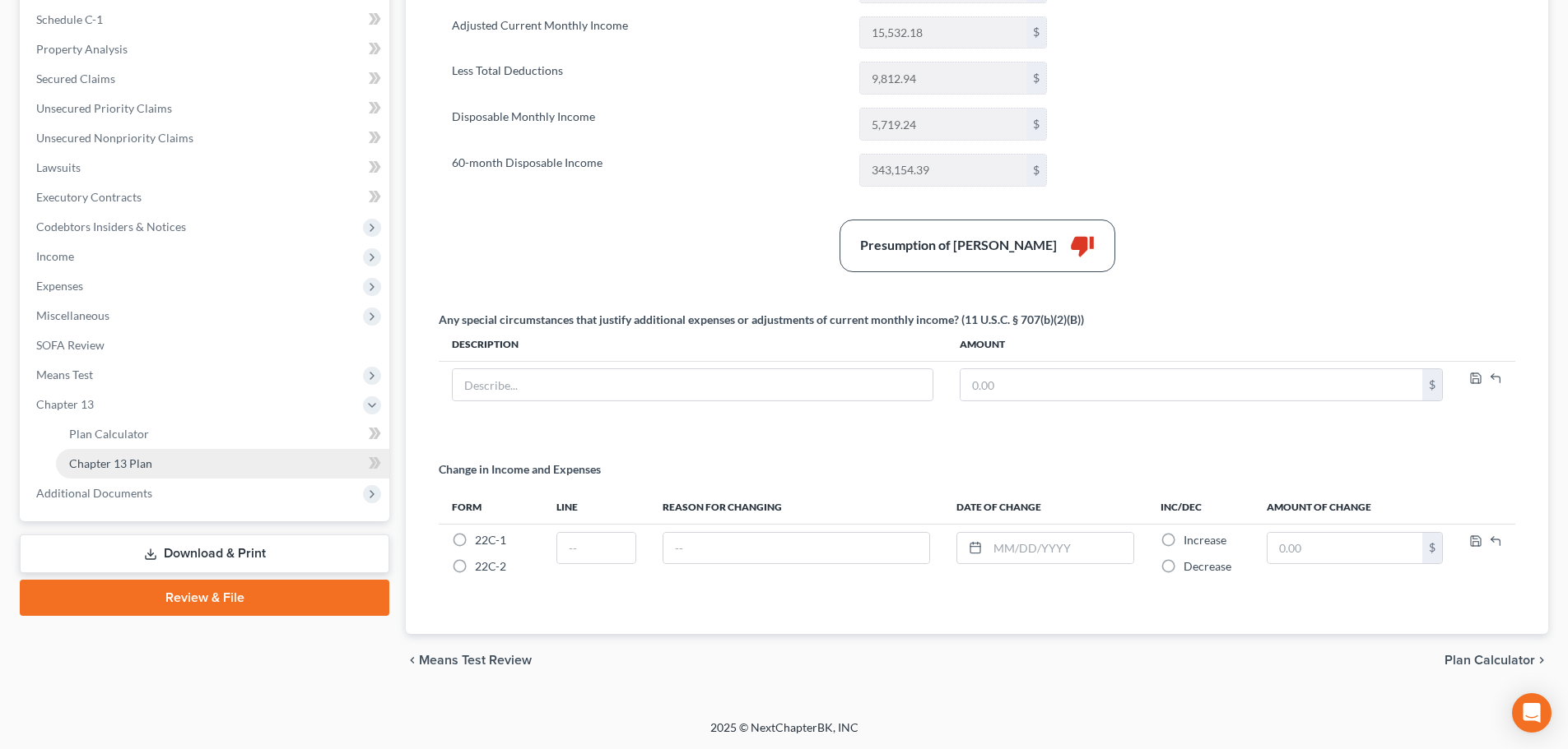
click at [206, 468] on link "Chapter 13 Plan" at bounding box center [222, 464] width 333 height 30
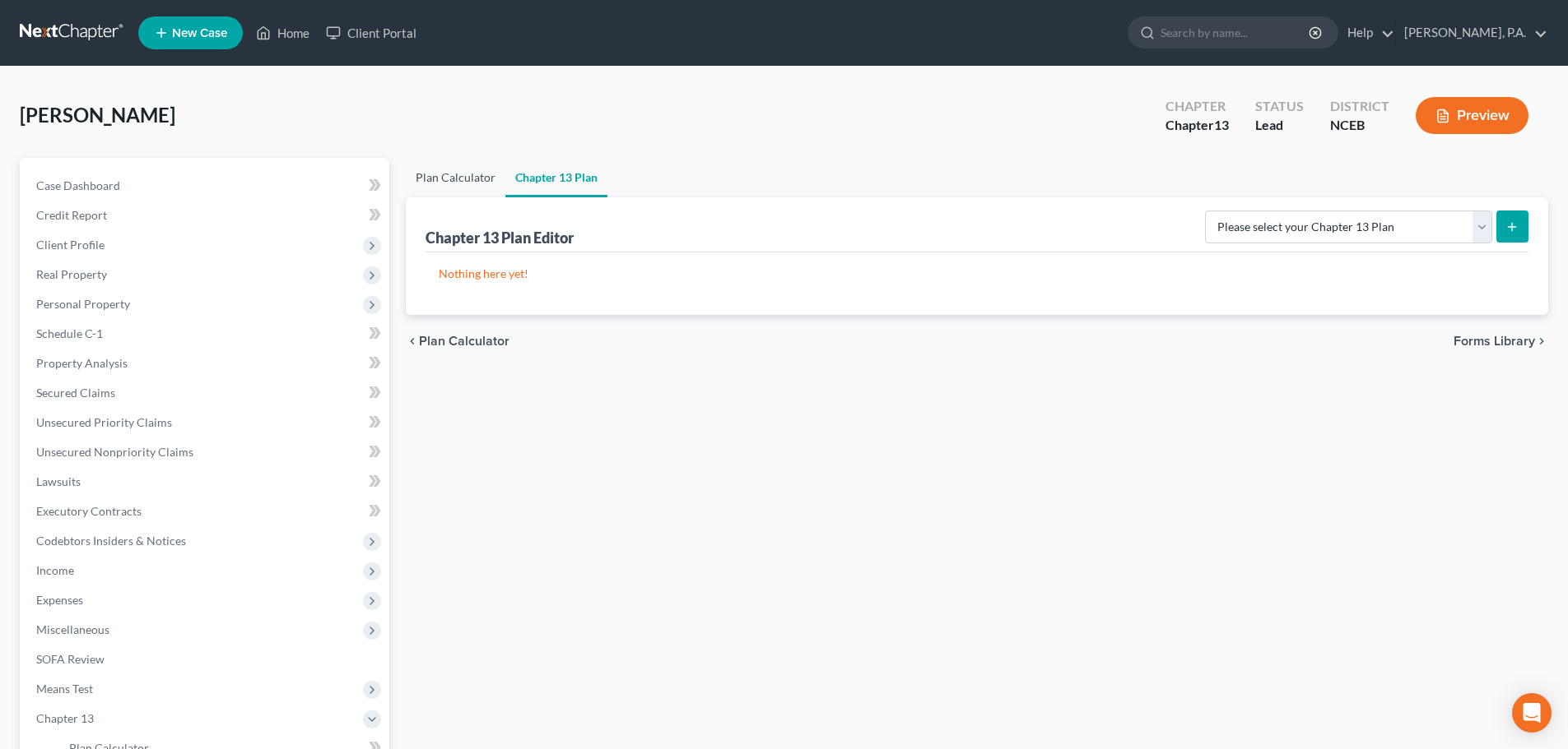
click at [455, 181] on link "Plan Calculator" at bounding box center [455, 177] width 100 height 39
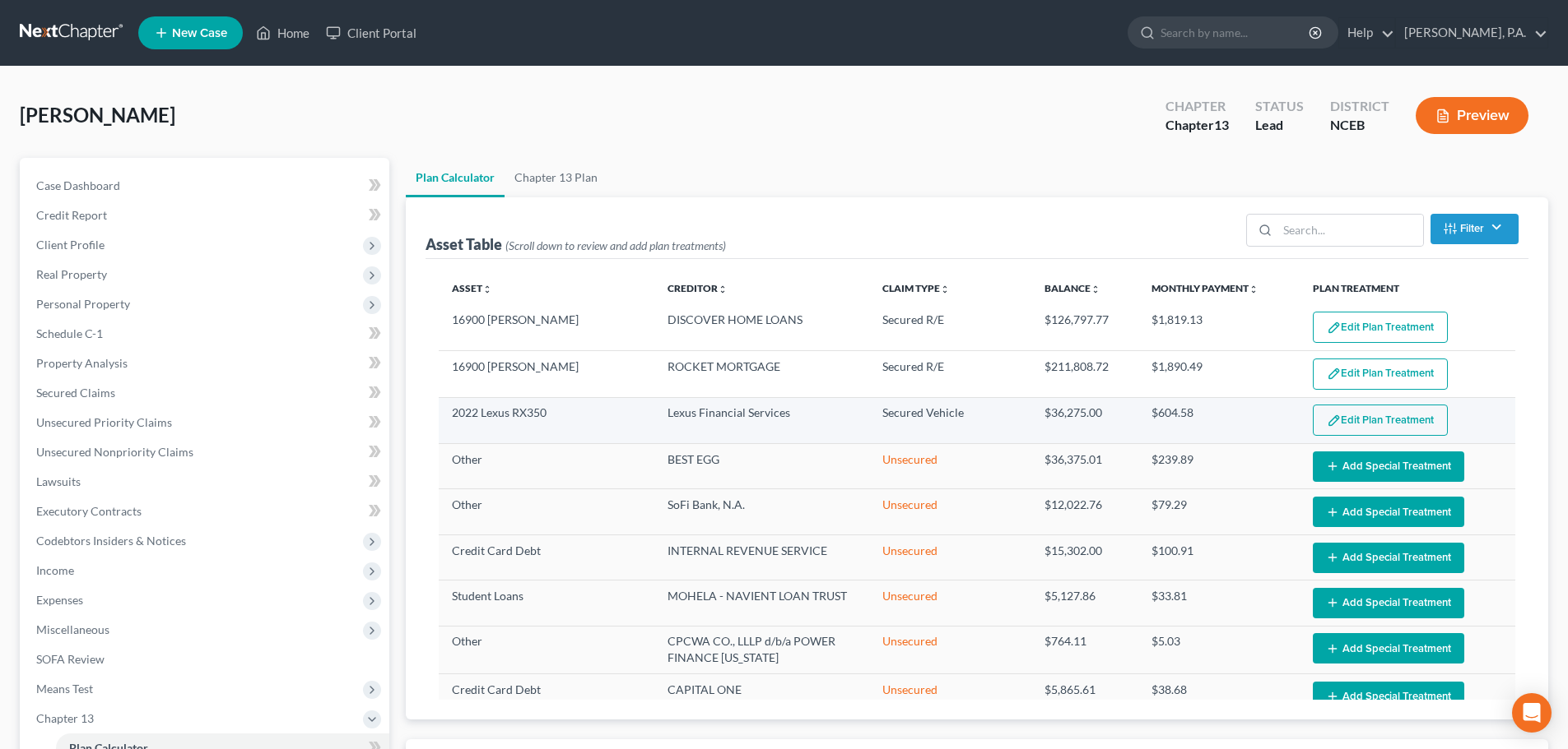
scroll to position [823, 0]
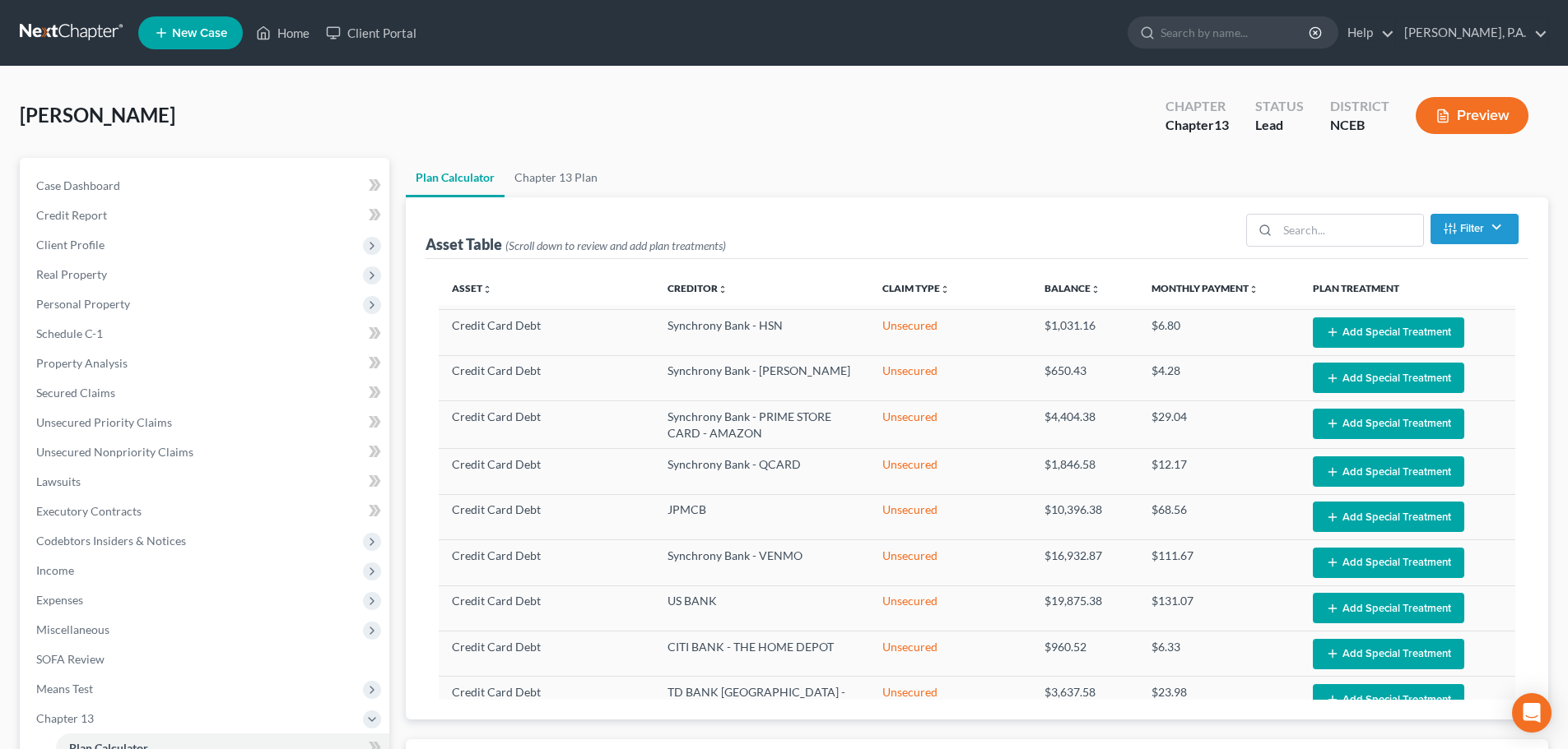
select select "59"
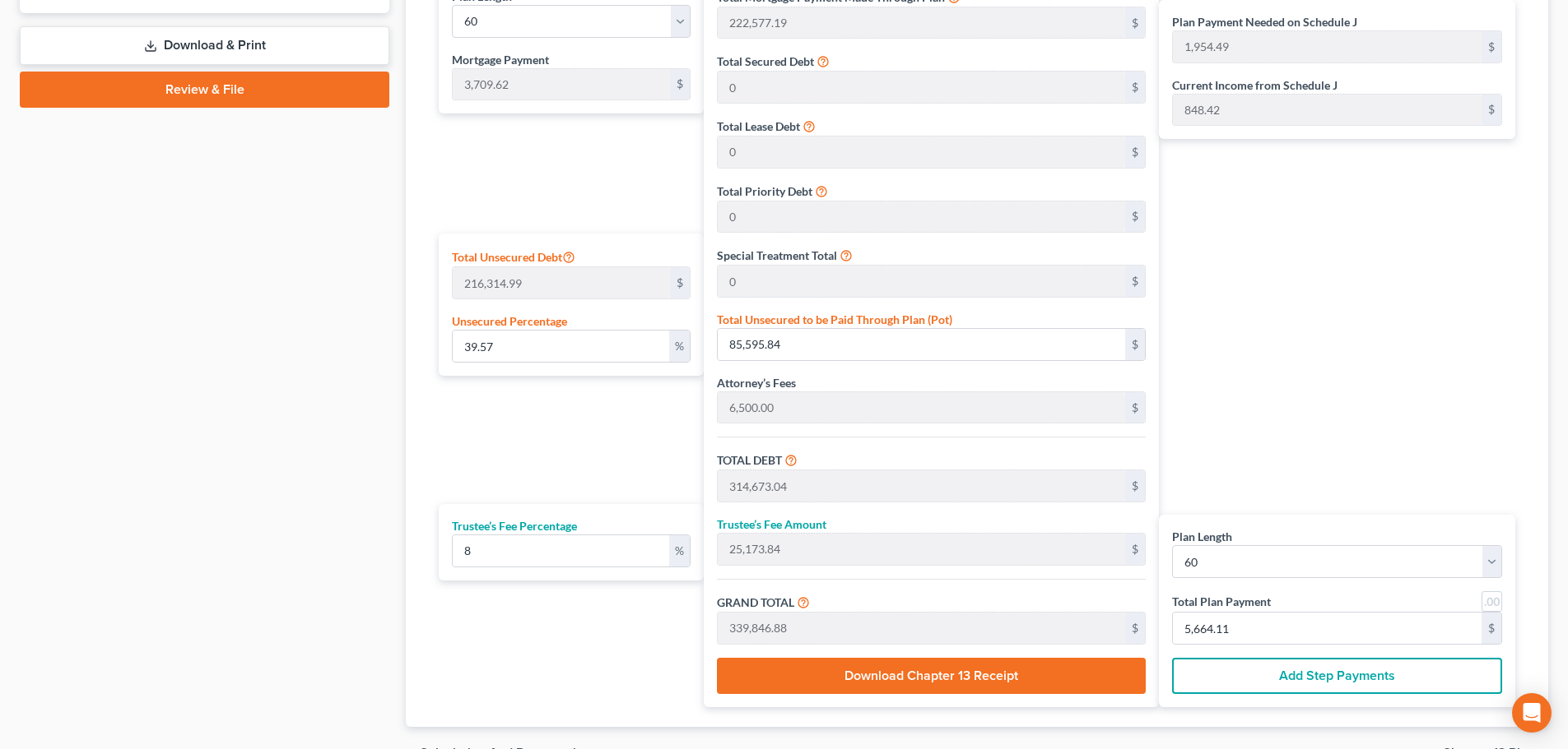
scroll to position [0, 0]
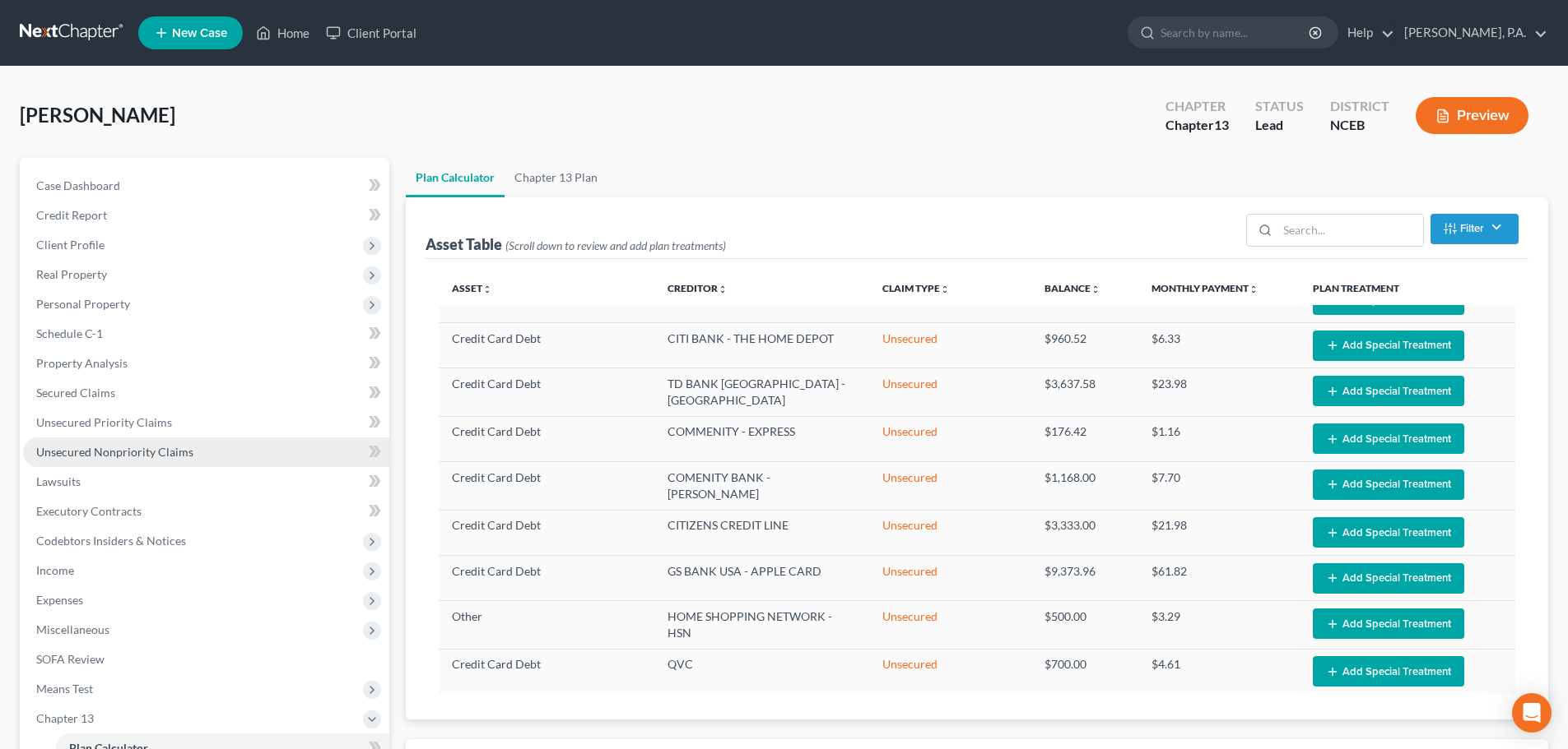
click at [157, 460] on link "Unsecured Nonpriority Claims" at bounding box center [206, 452] width 366 height 30
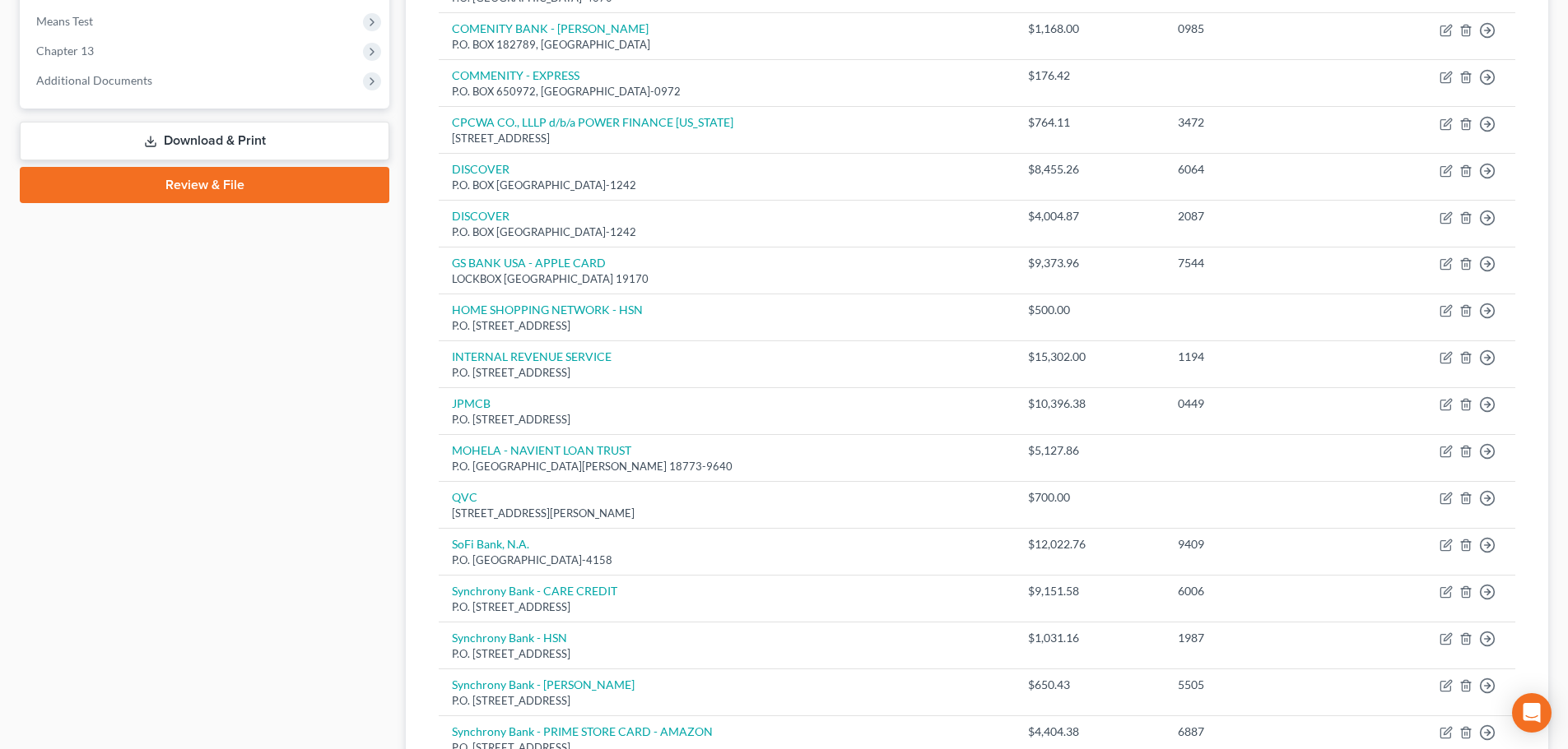
scroll to position [653, 0]
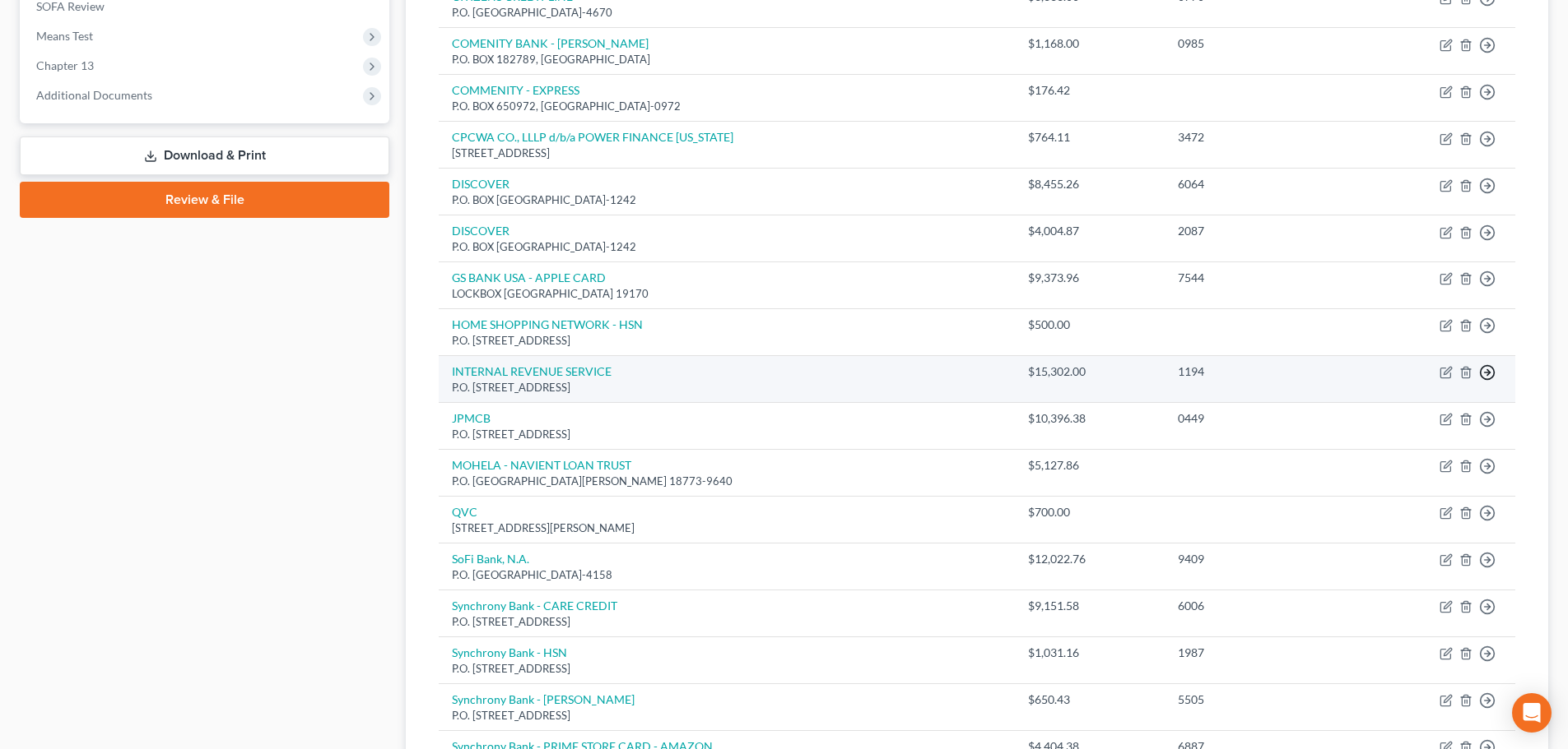
click at [788, 375] on icon "button" at bounding box center [1486, 372] width 16 height 16
click at [788, 414] on link "Move to E" at bounding box center [1411, 412] width 137 height 28
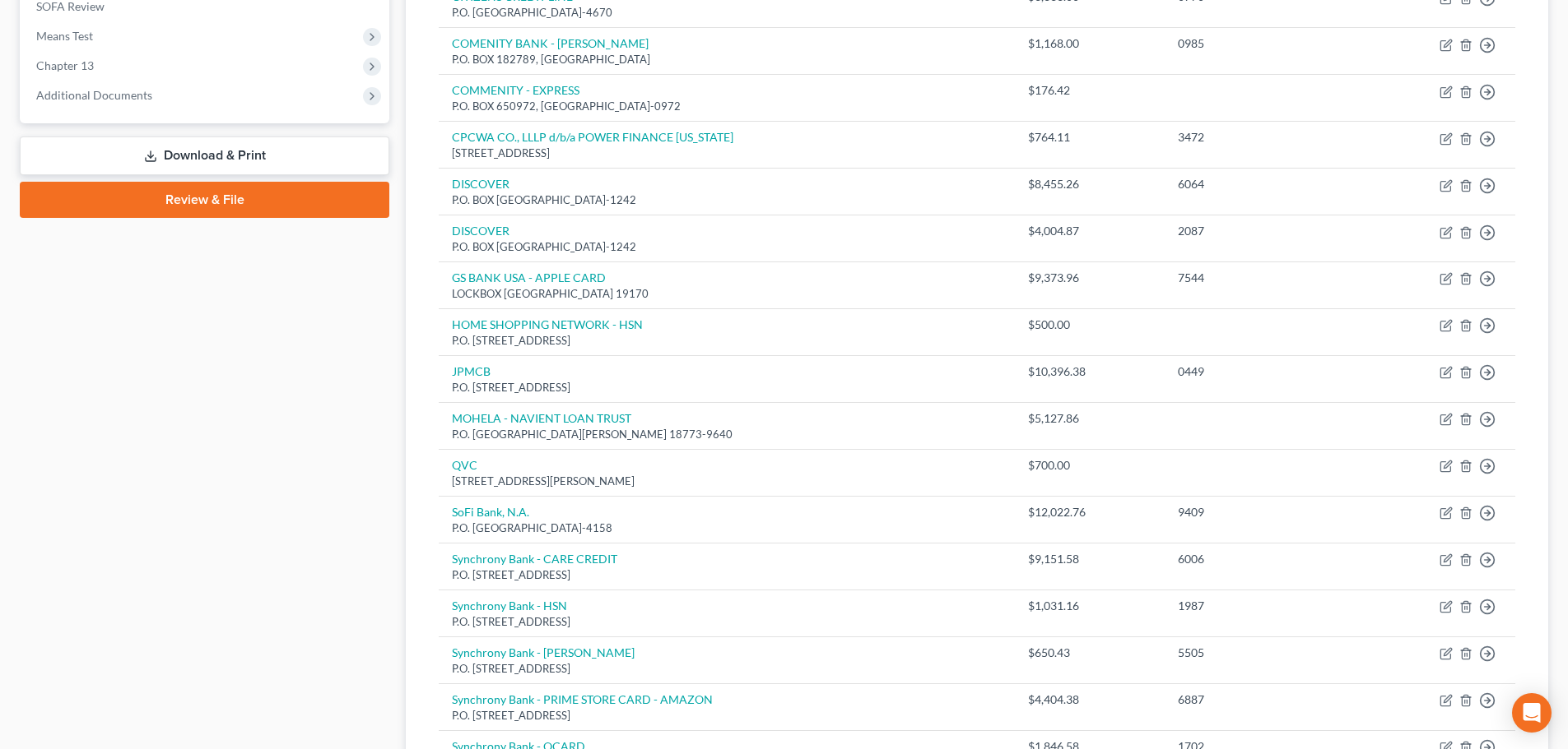
scroll to position [0, 0]
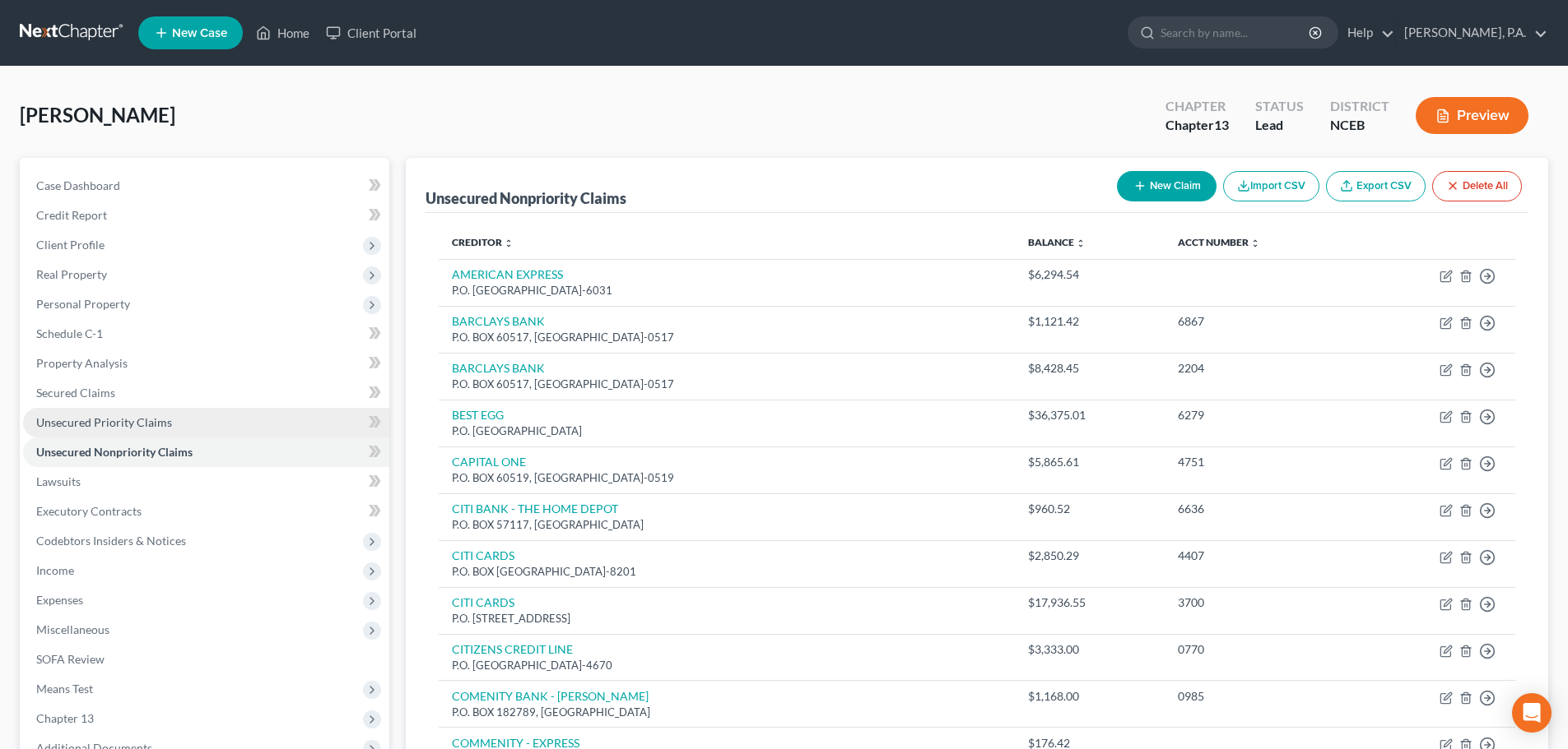
click at [214, 425] on link "Unsecured Priority Claims" at bounding box center [206, 423] width 366 height 30
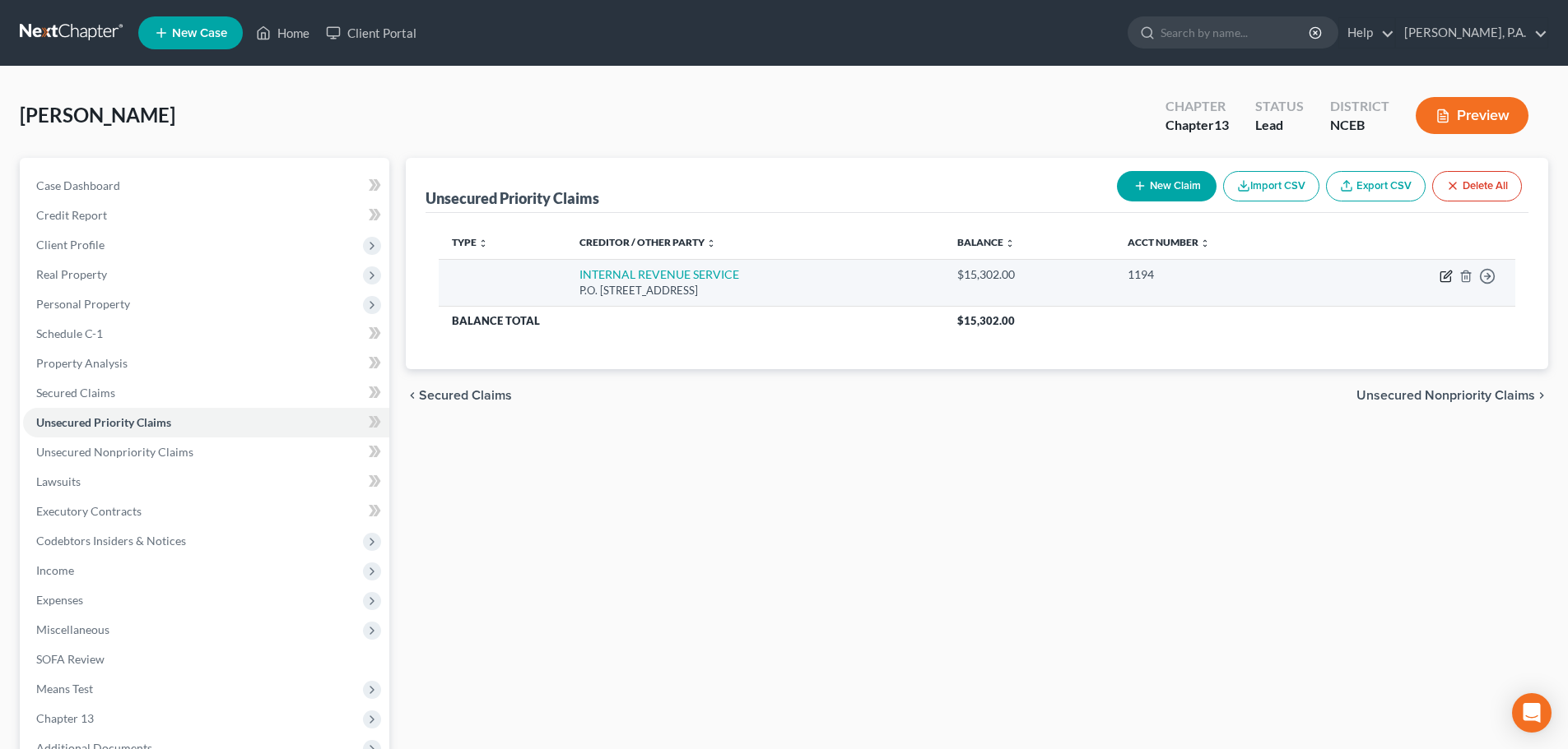
click at [788, 278] on icon "button" at bounding box center [1446, 277] width 13 height 13
select select "28"
select select "0"
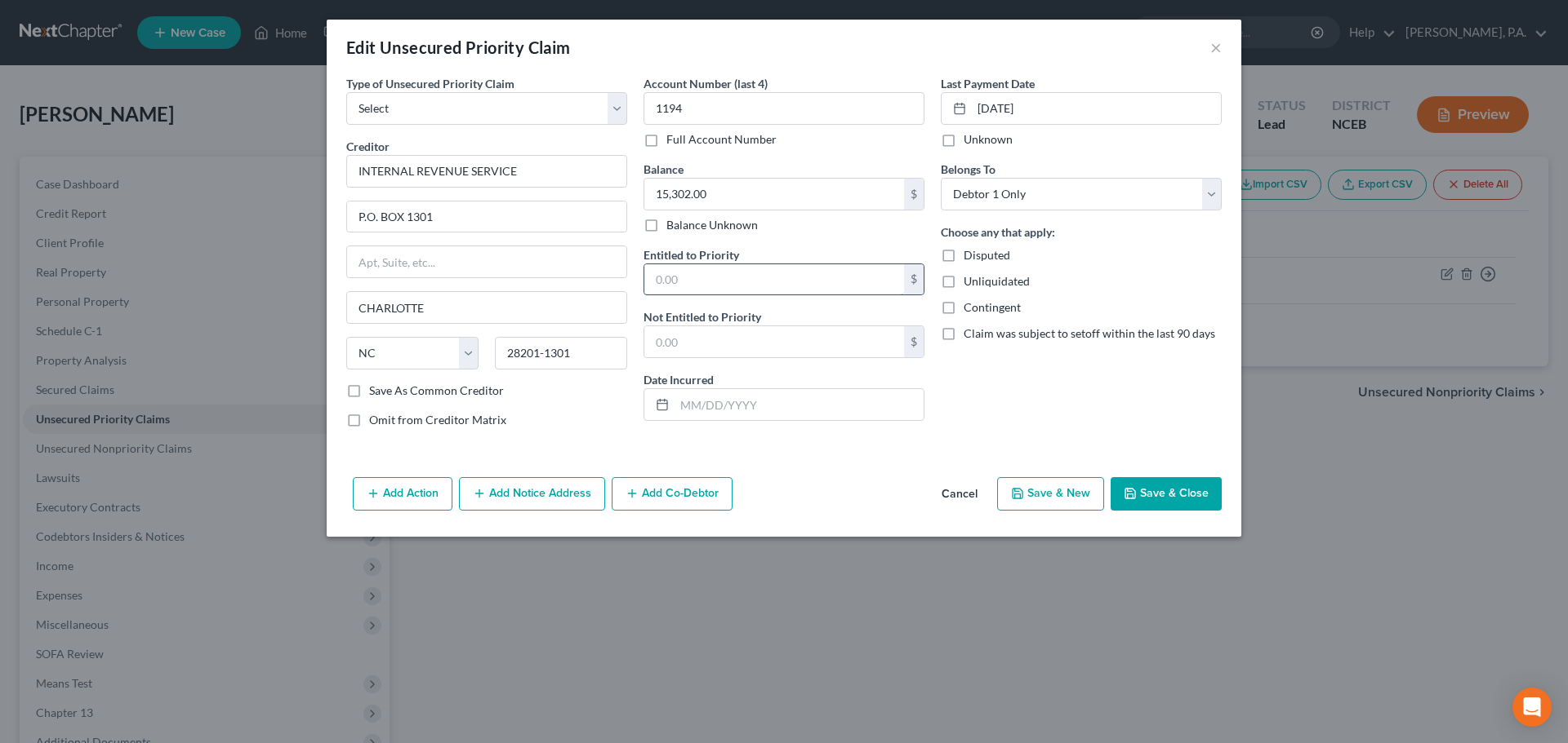
click at [782, 278] on input "text" at bounding box center [774, 280] width 259 height 31
type input "15,302"
click at [782, 350] on input "text" at bounding box center [774, 342] width 259 height 31
type input "0"
drag, startPoint x: 526, startPoint y: 175, endPoint x: 328, endPoint y: 179, distance: 198.0
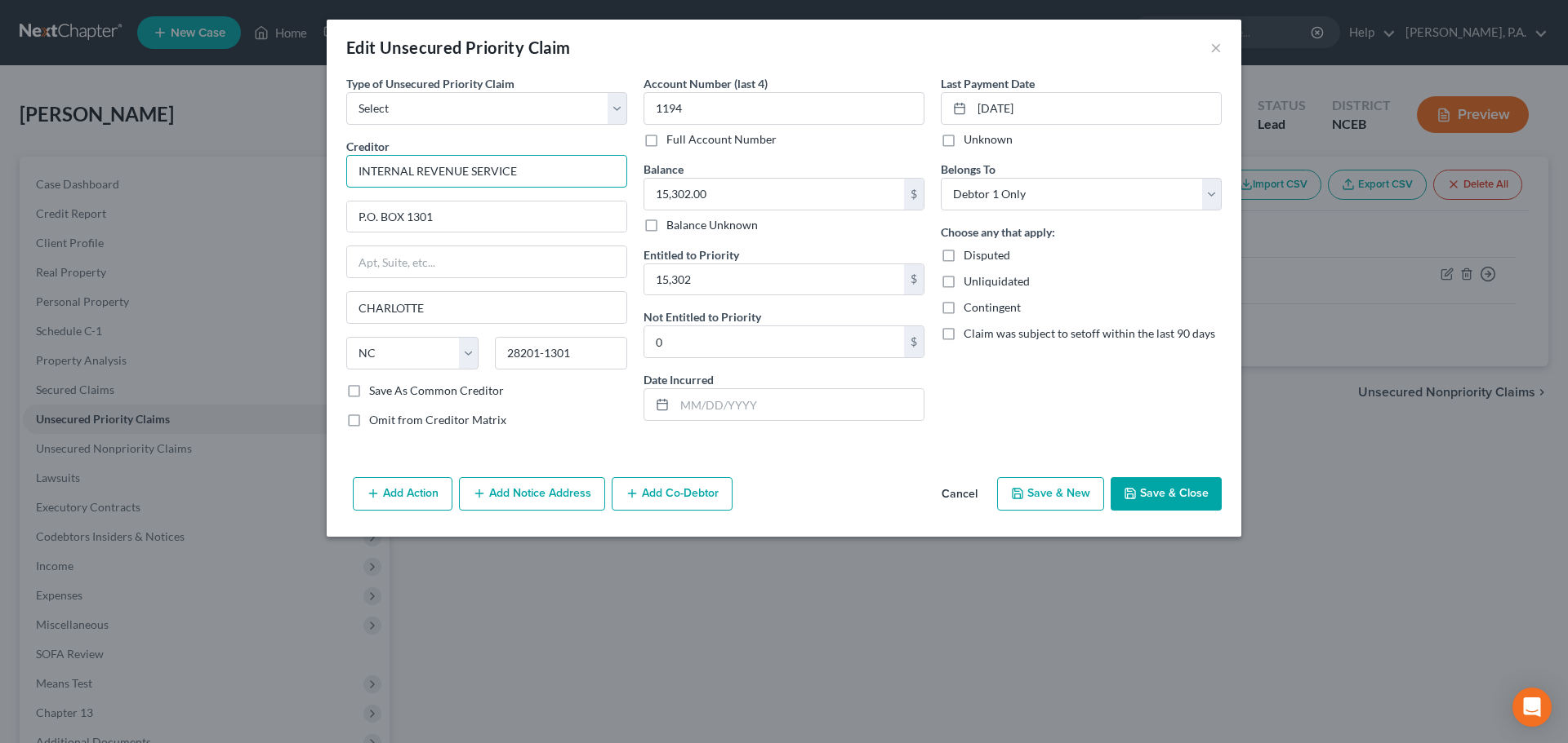
click at [369, 177] on input "INTERNAL REVENUE SERVICE" at bounding box center [486, 171] width 281 height 32
click at [449, 110] on select "Select Taxes & Other Government Units Domestic Support Obligations Extensions o…" at bounding box center [486, 109] width 281 height 32
select select "28"
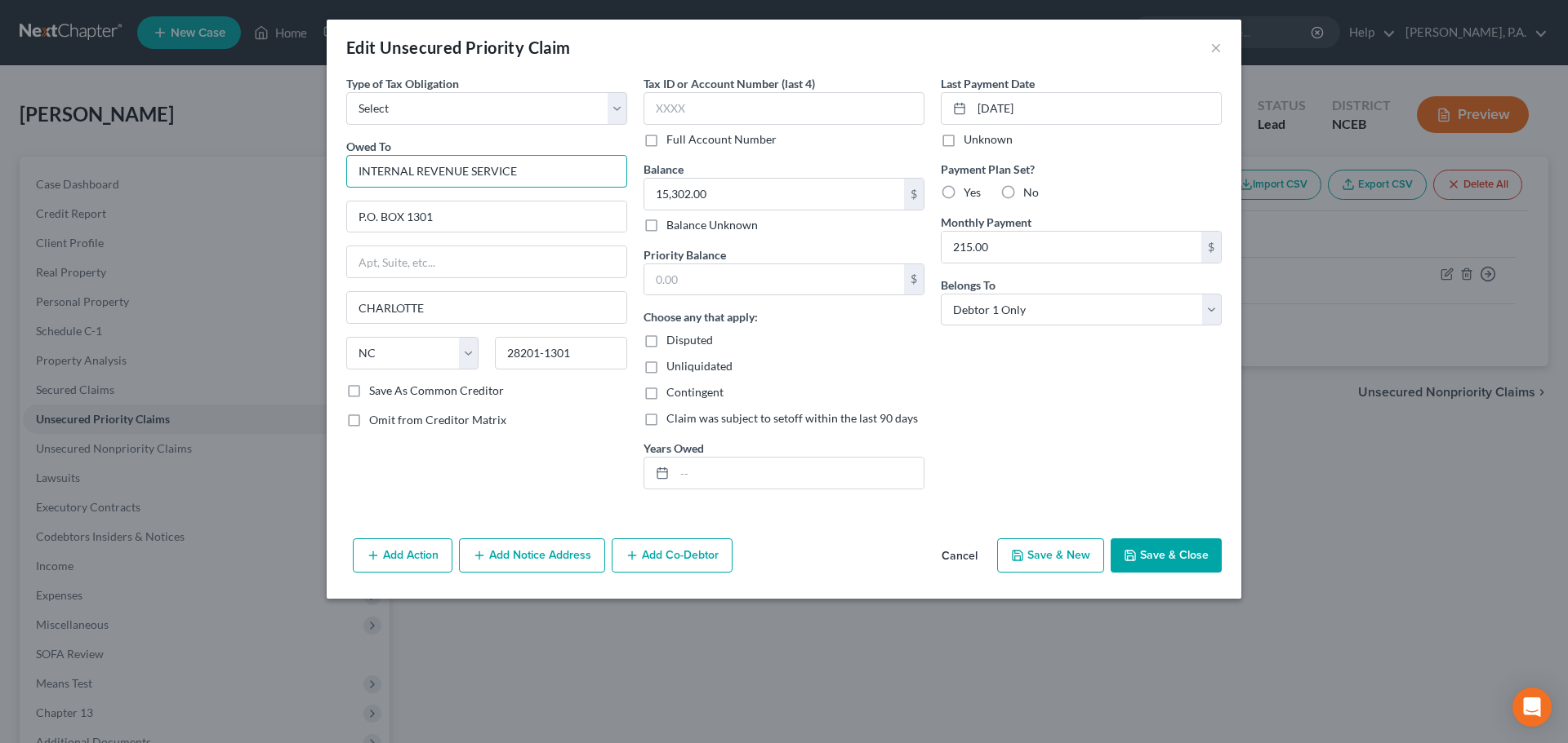
drag, startPoint x: 430, startPoint y: 171, endPoint x: 487, endPoint y: 167, distance: 57.1
click at [487, 167] on input "INTERNAL REVENUE SERVICE" at bounding box center [486, 171] width 281 height 32
drag, startPoint x: 522, startPoint y: 169, endPoint x: 292, endPoint y: 148, distance: 231.0
click at [344, 151] on div "Type of Tax Obligation * Select Federal City State Franchise Tax Board Other Ow…" at bounding box center [487, 289] width 297 height 428
click at [396, 195] on div "Internal Revenue Service" at bounding box center [444, 199] width 170 height 16
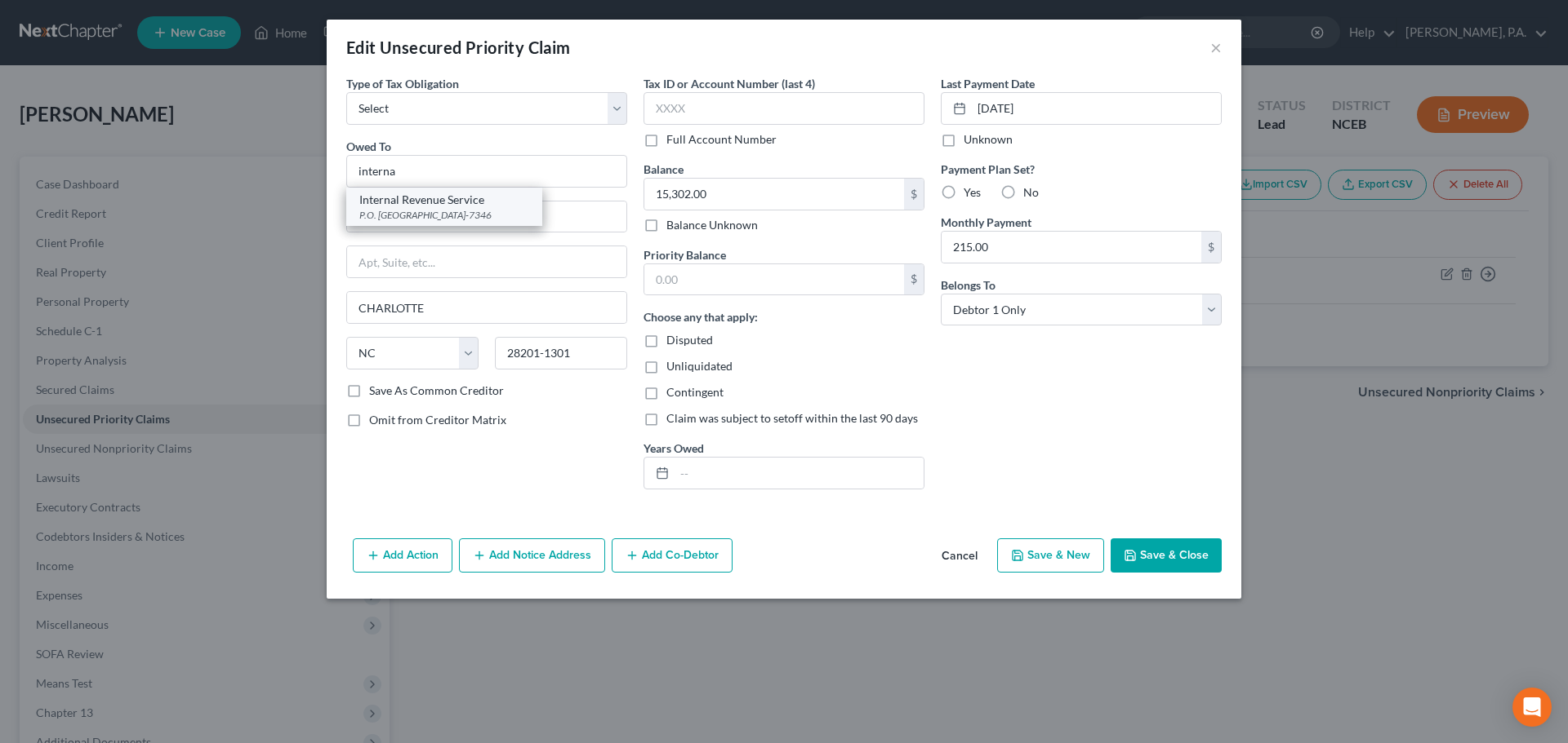
type input "Internal Revenue Service"
type input "P.O. Box 7346"
type input "Philadelphia"
select select "39"
type input "19101-7346"
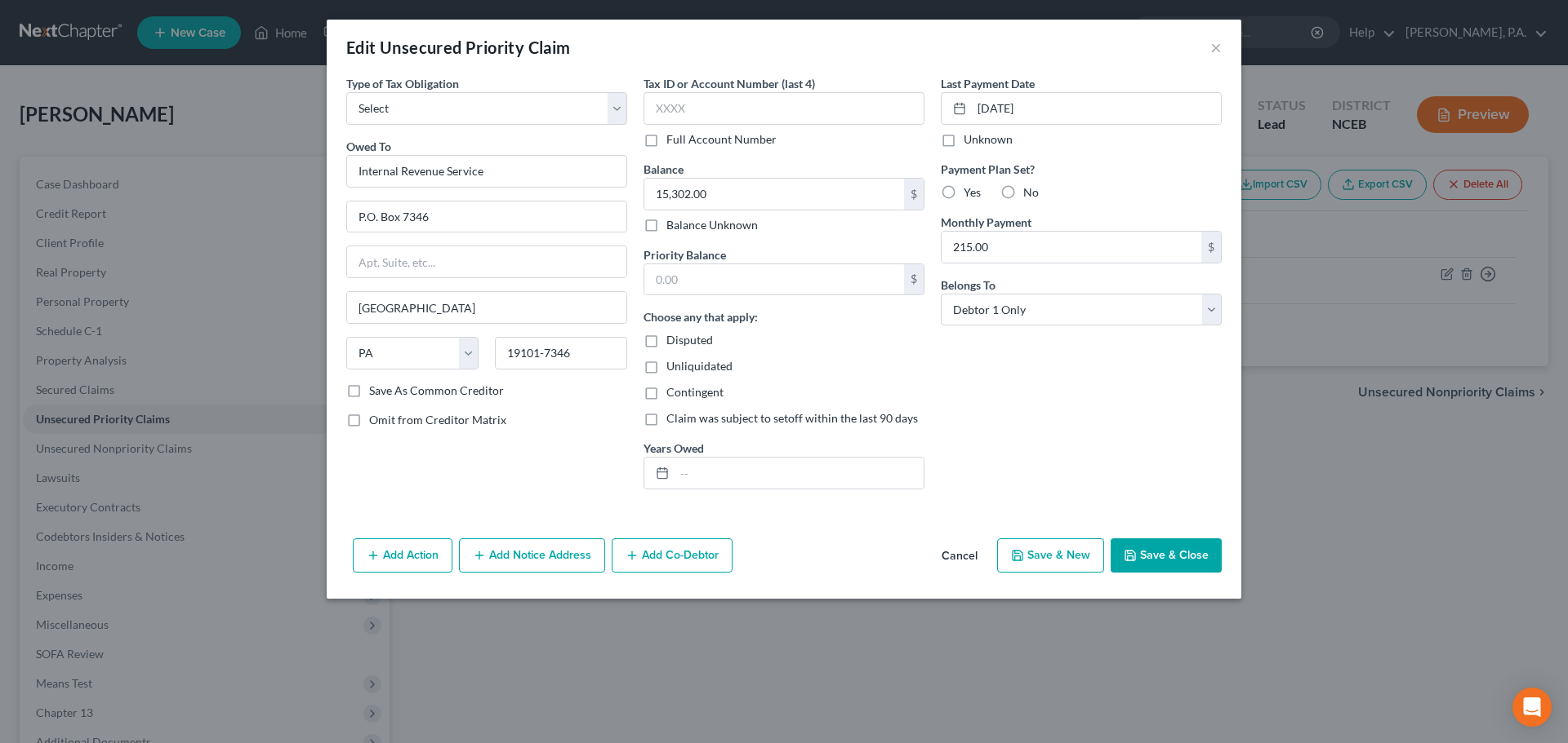
click at [782, 195] on label "No" at bounding box center [1030, 192] width 15 height 16
click at [782, 195] on input "No" at bounding box center [1034, 190] width 10 height 10
radio input "true"
click at [782, 556] on button "Save & Close" at bounding box center [1166, 555] width 111 height 34
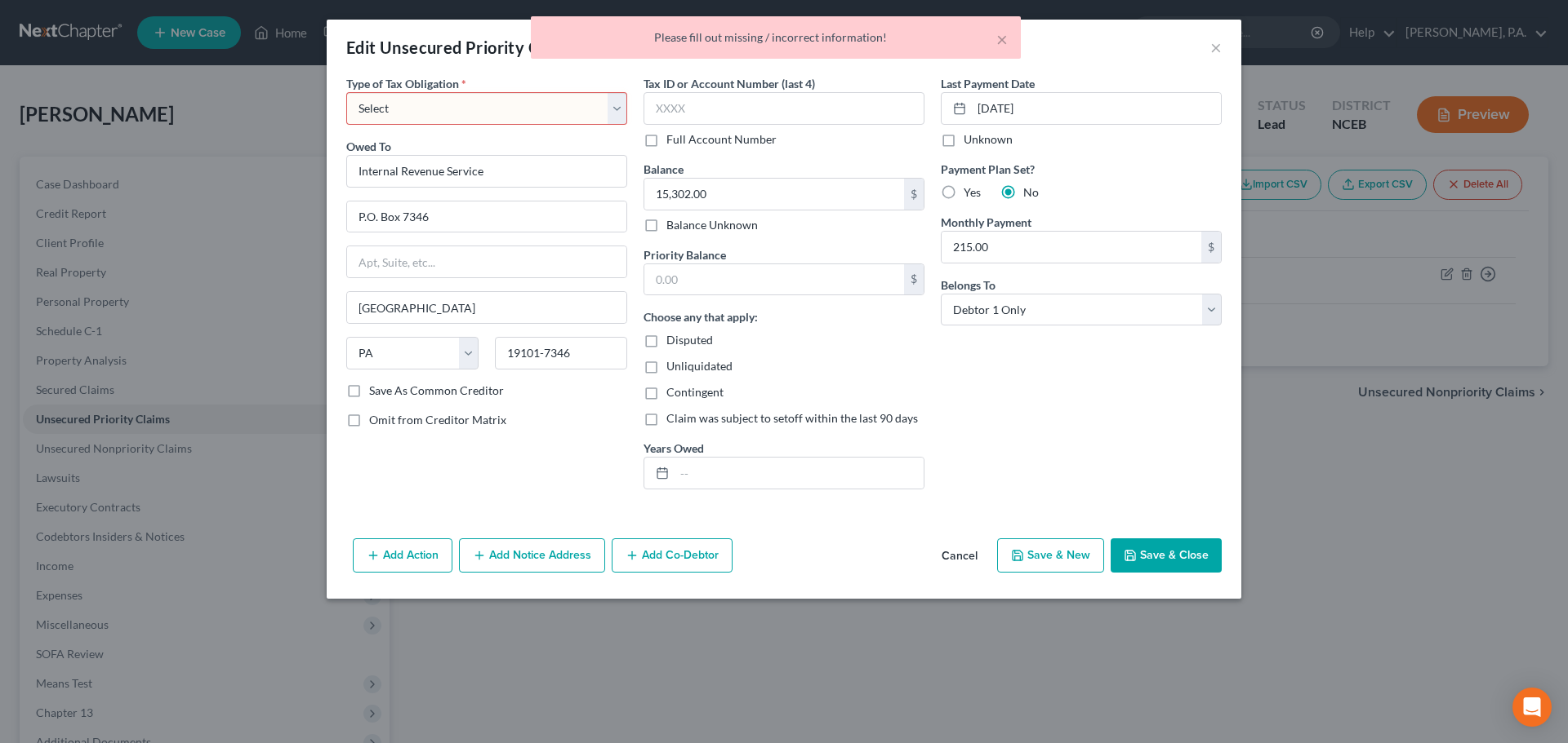
click at [621, 122] on select "Select Federal City State Franchise Tax Board Other" at bounding box center [486, 109] width 281 height 32
select select "0"
click at [346, 92] on select "Select Federal City State Franchise Tax Board Other" at bounding box center [486, 109] width 281 height 32
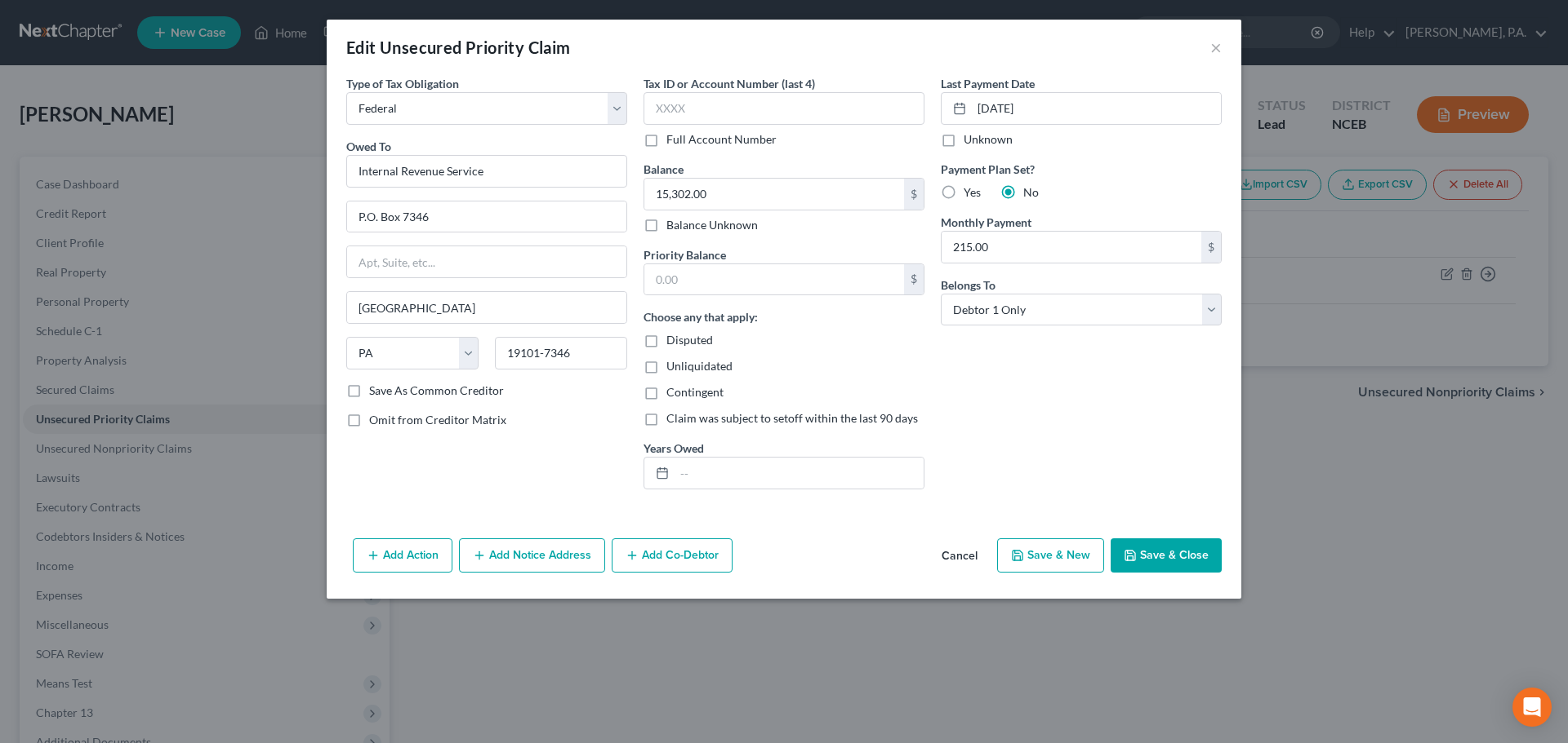
click at [782, 546] on button "Save & Close" at bounding box center [1166, 555] width 111 height 34
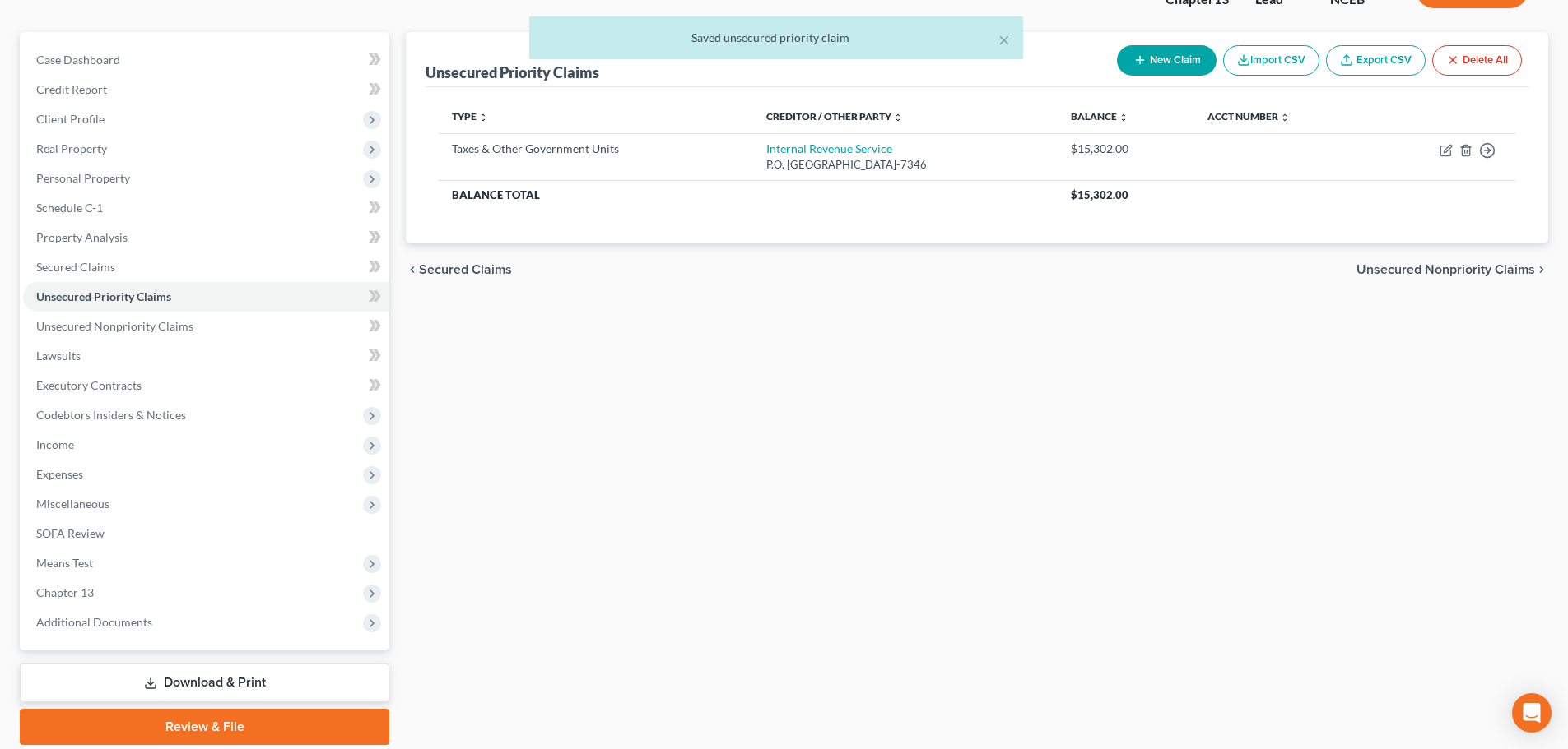
scroll to position [184, 0]
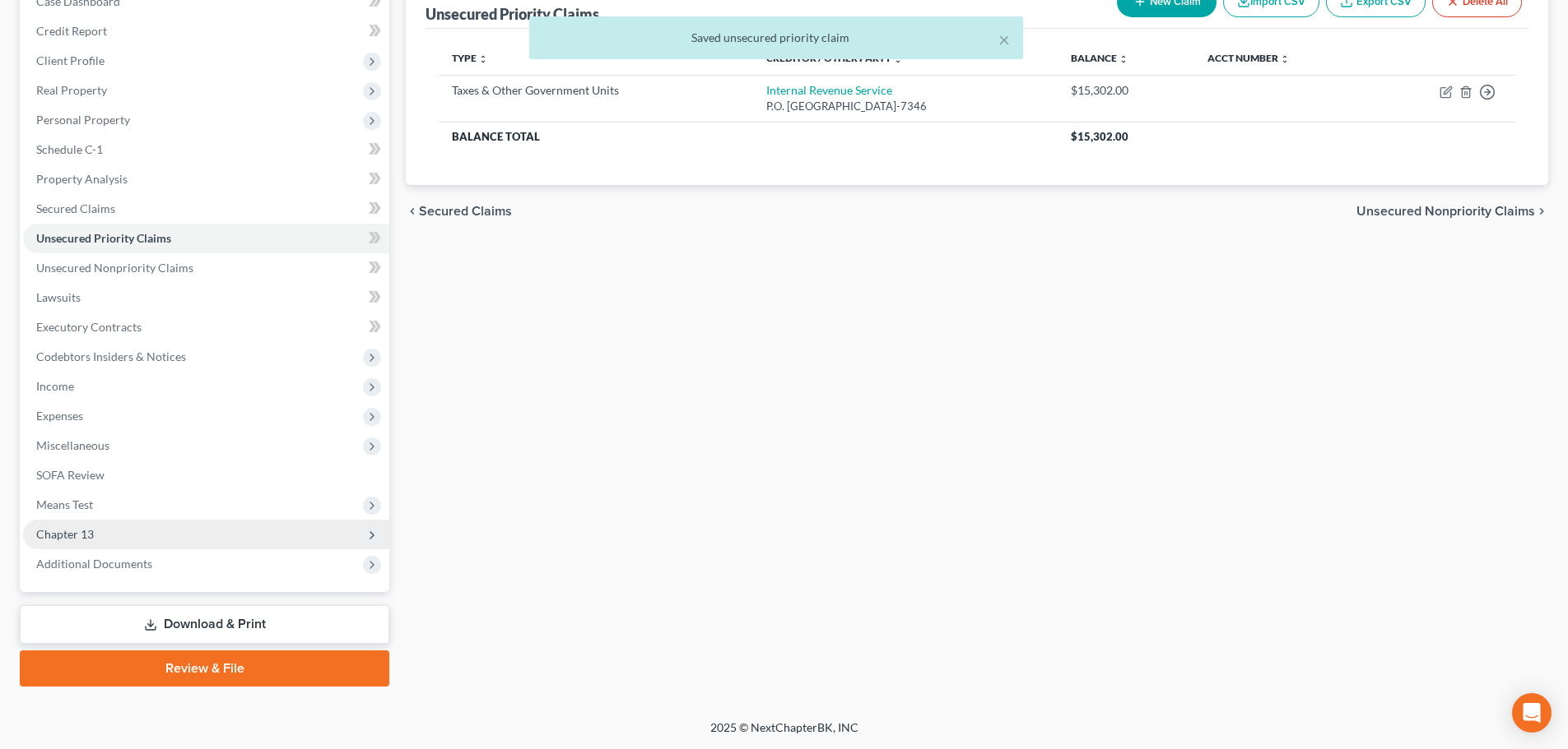
click at [297, 541] on span "Chapter 13" at bounding box center [206, 534] width 366 height 30
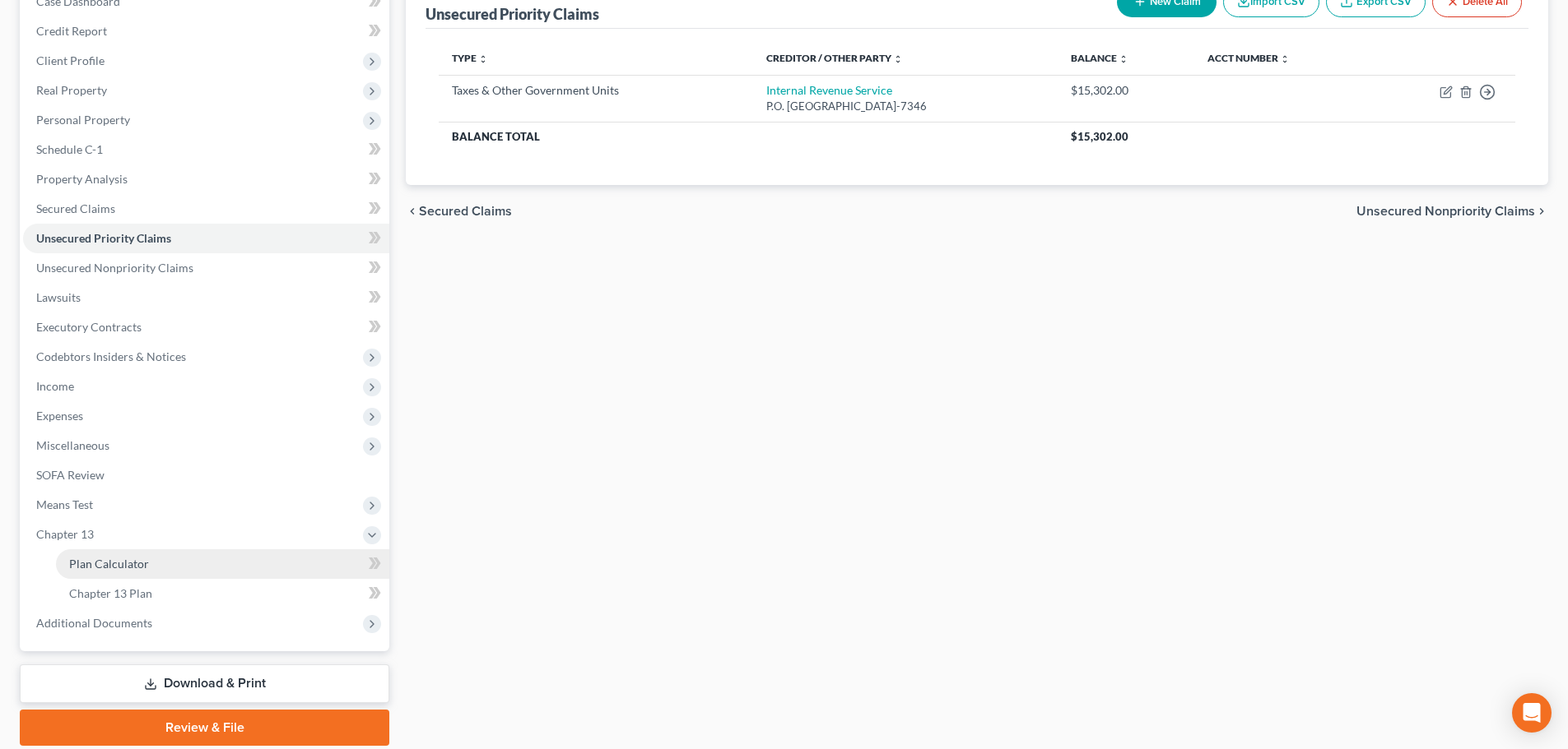
click at [287, 568] on link "Plan Calculator" at bounding box center [222, 564] width 333 height 30
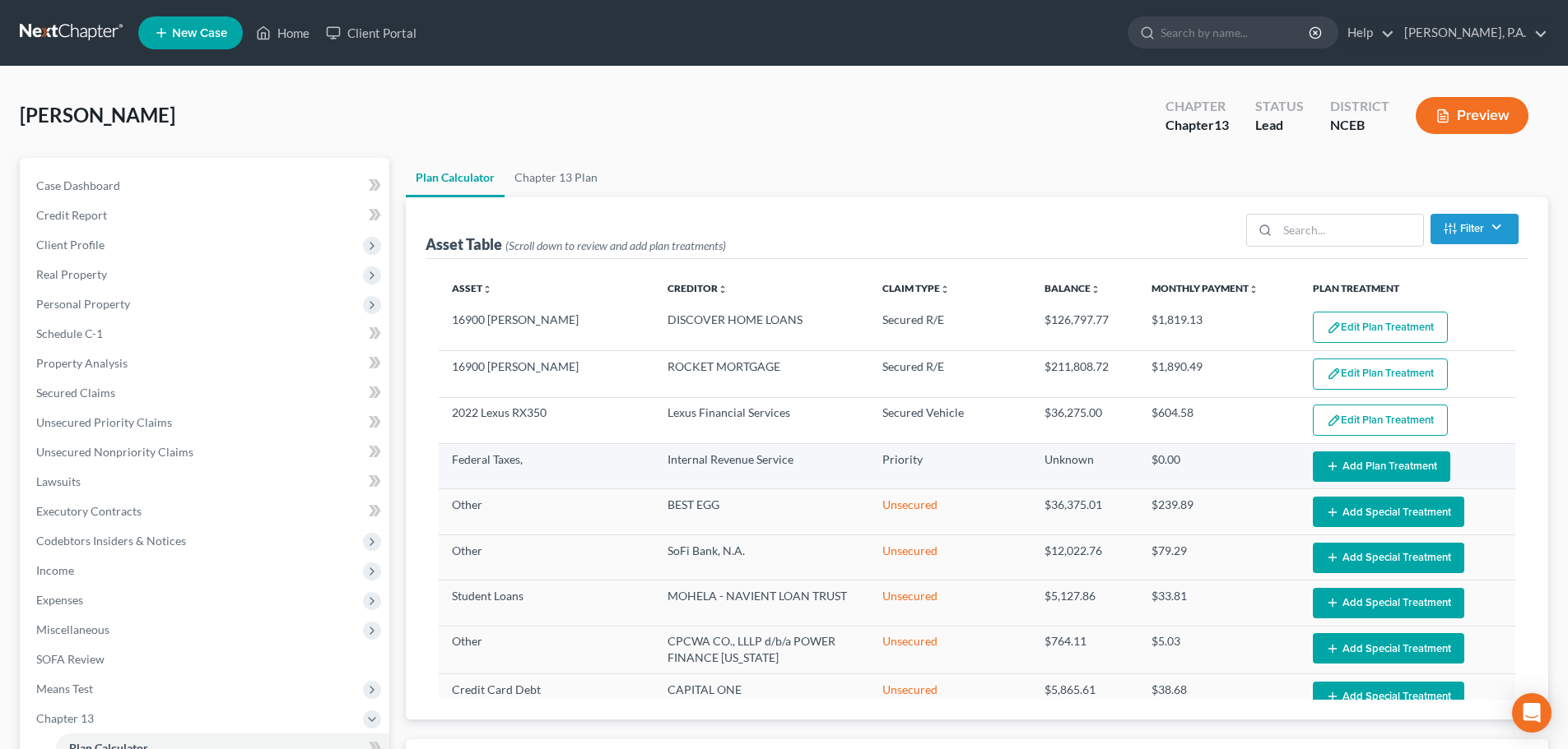
select select "59"
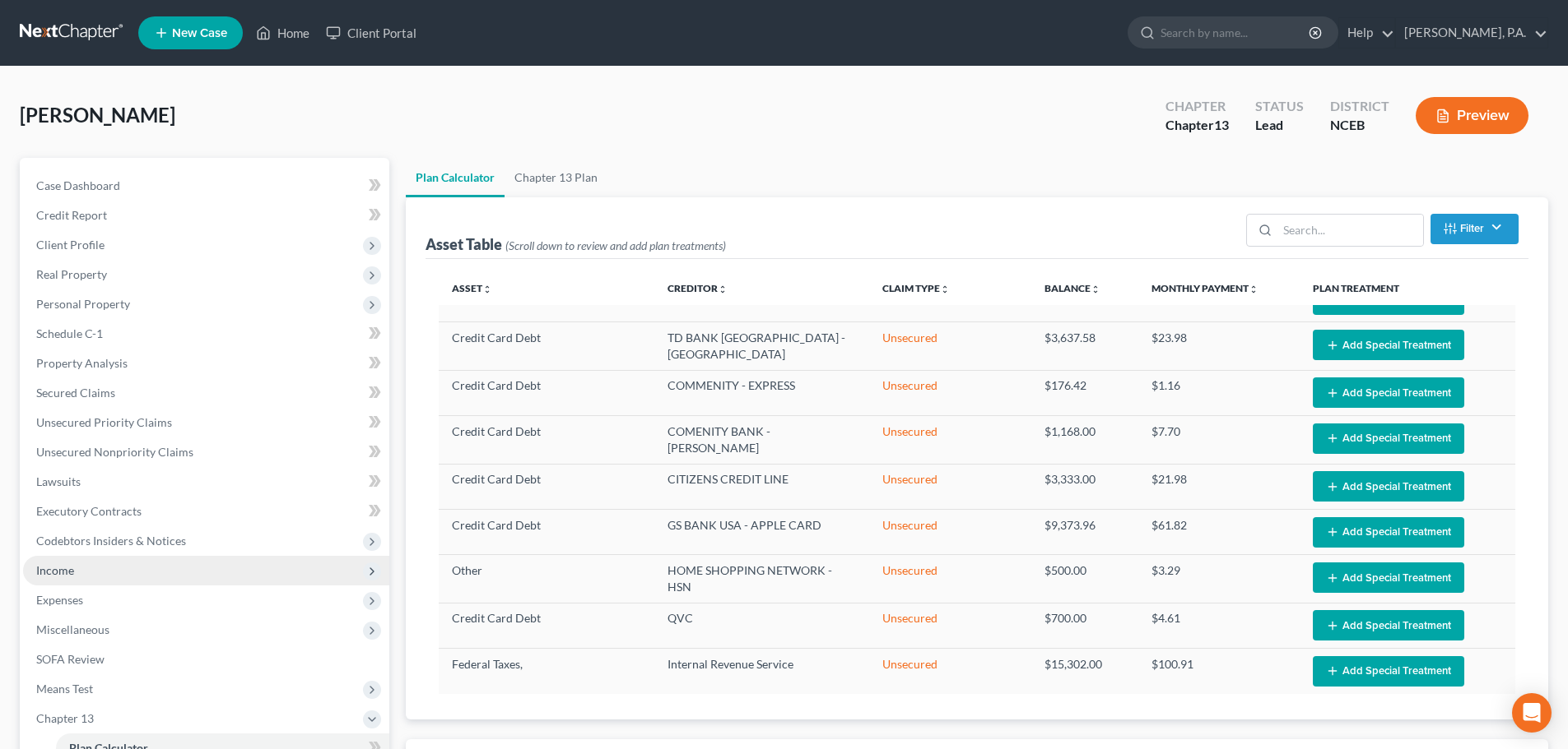
click at [169, 573] on span "Income" at bounding box center [206, 570] width 366 height 30
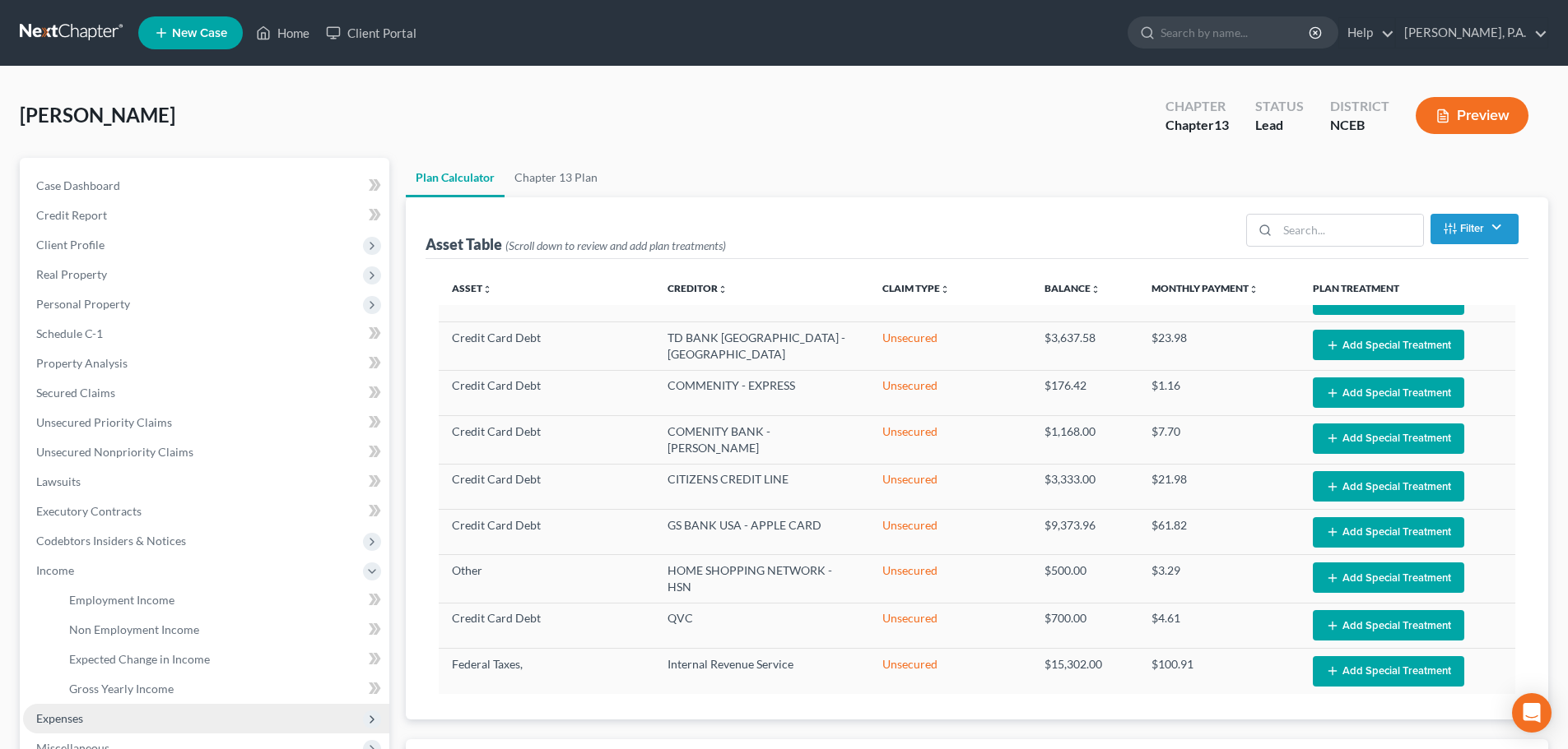
click at [190, 713] on span "Expenses" at bounding box center [206, 718] width 366 height 30
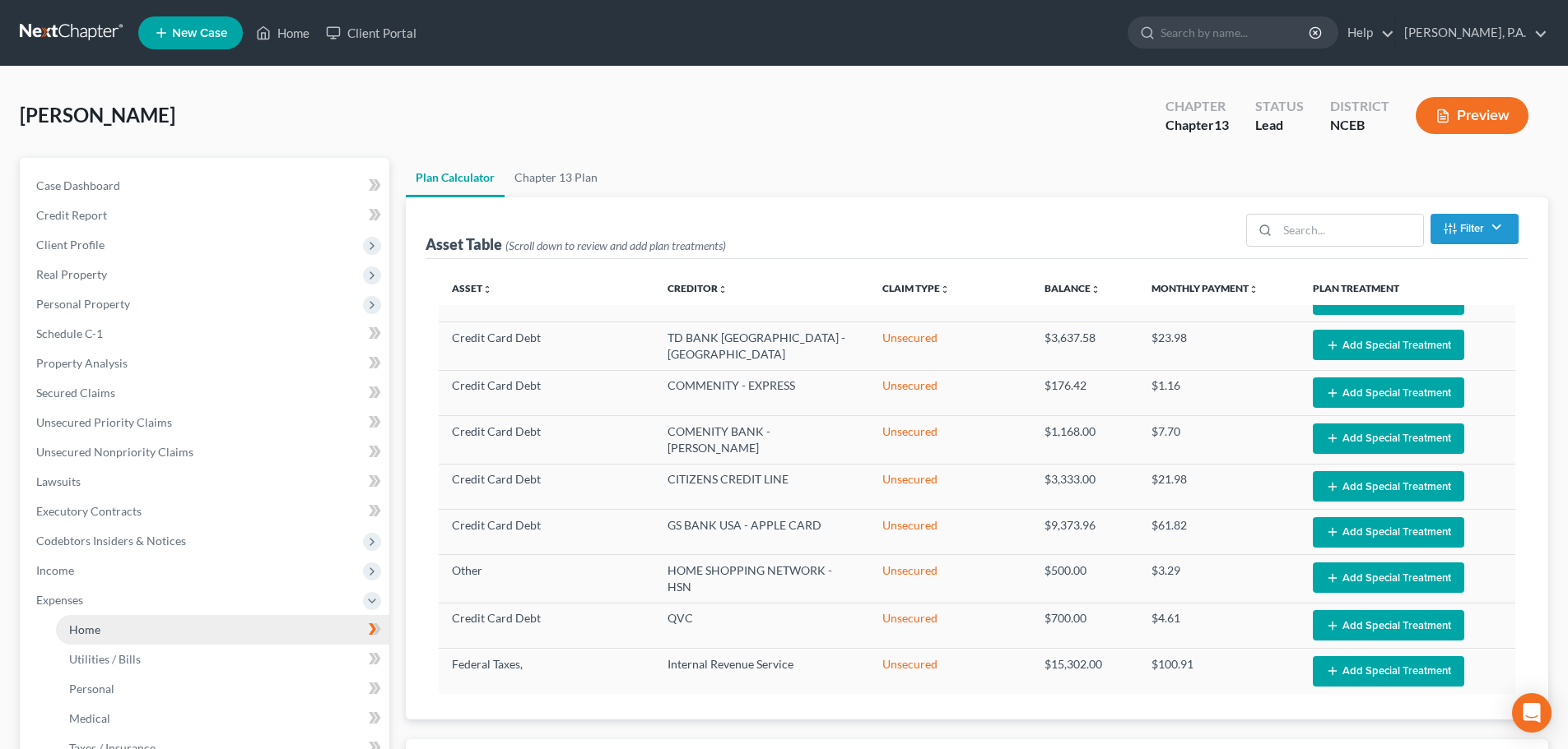
click at [224, 631] on link "Home" at bounding box center [222, 630] width 333 height 30
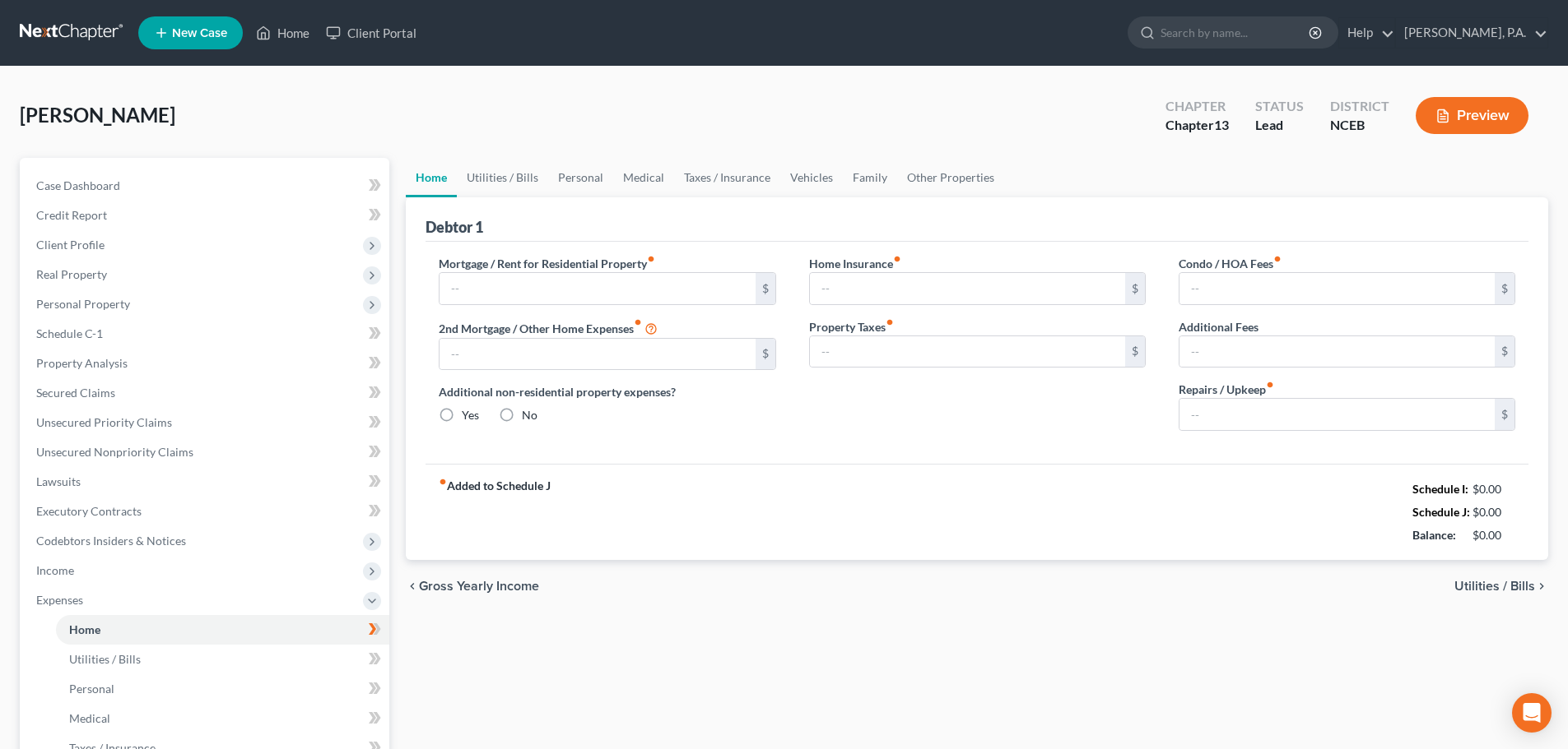
type input "1,848.00"
radio input "true"
type input "72.67"
type input "200.00"
click at [581, 178] on link "Personal" at bounding box center [580, 177] width 65 height 39
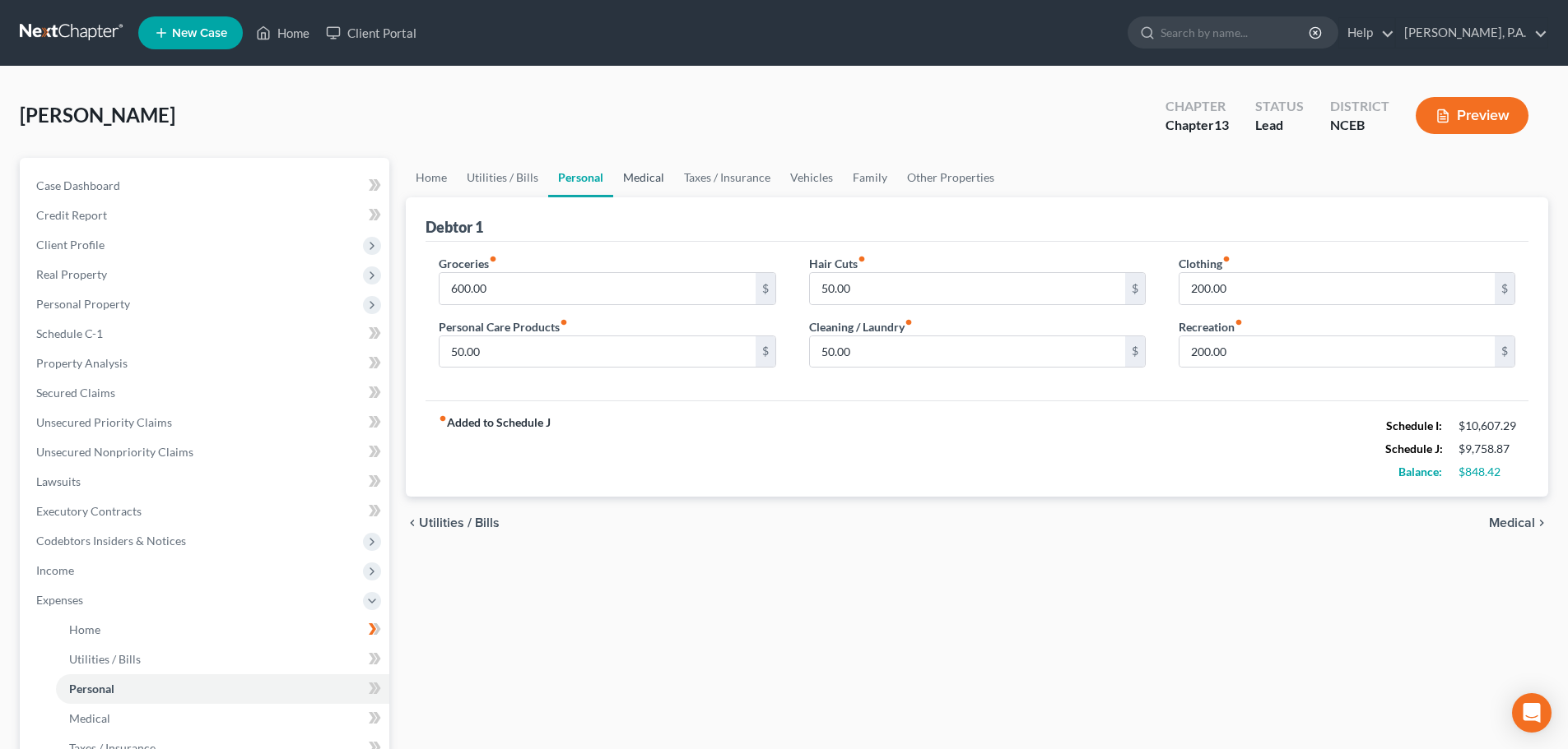
click at [652, 182] on link "Medical" at bounding box center [643, 177] width 61 height 39
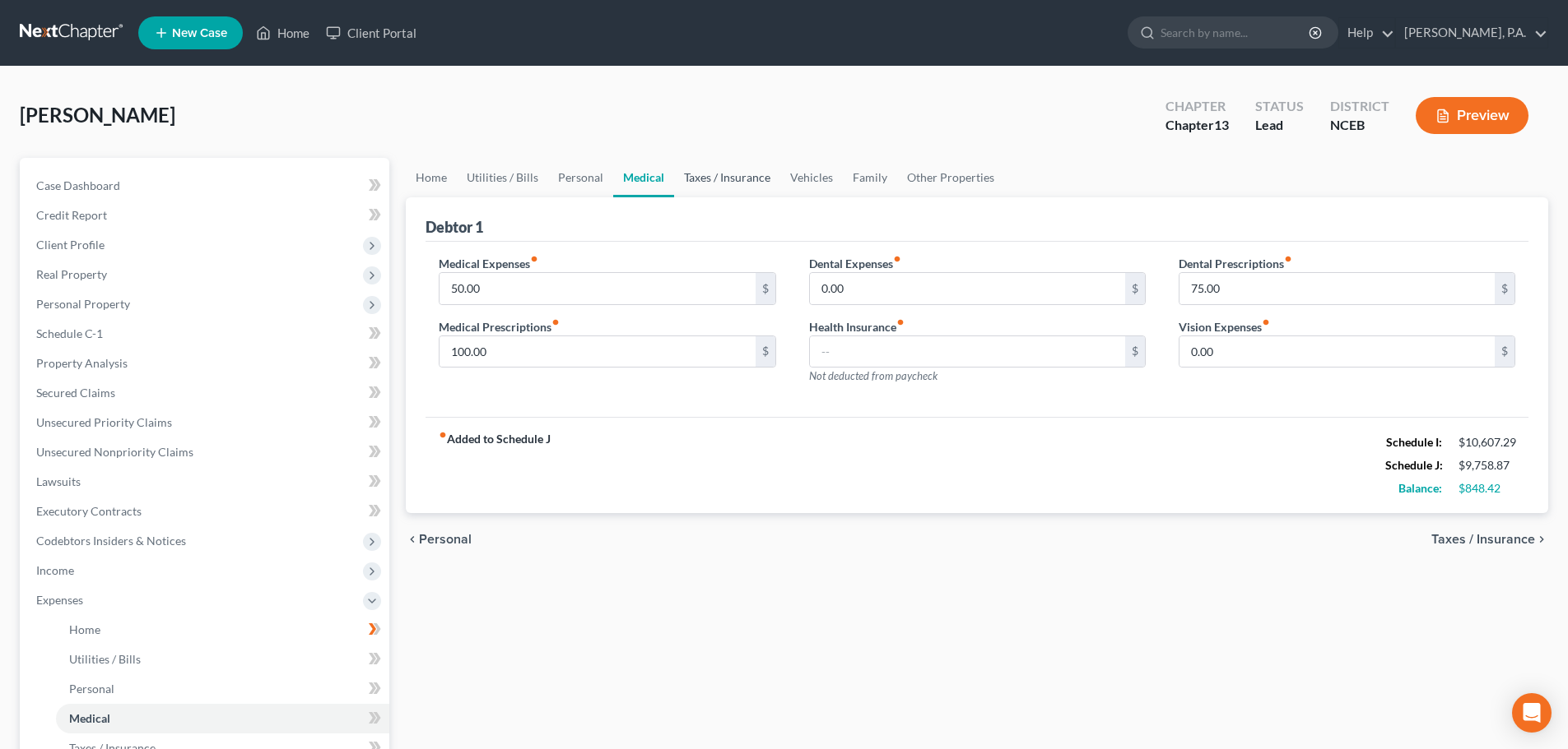
click at [720, 180] on link "Taxes / Insurance" at bounding box center [726, 177] width 106 height 39
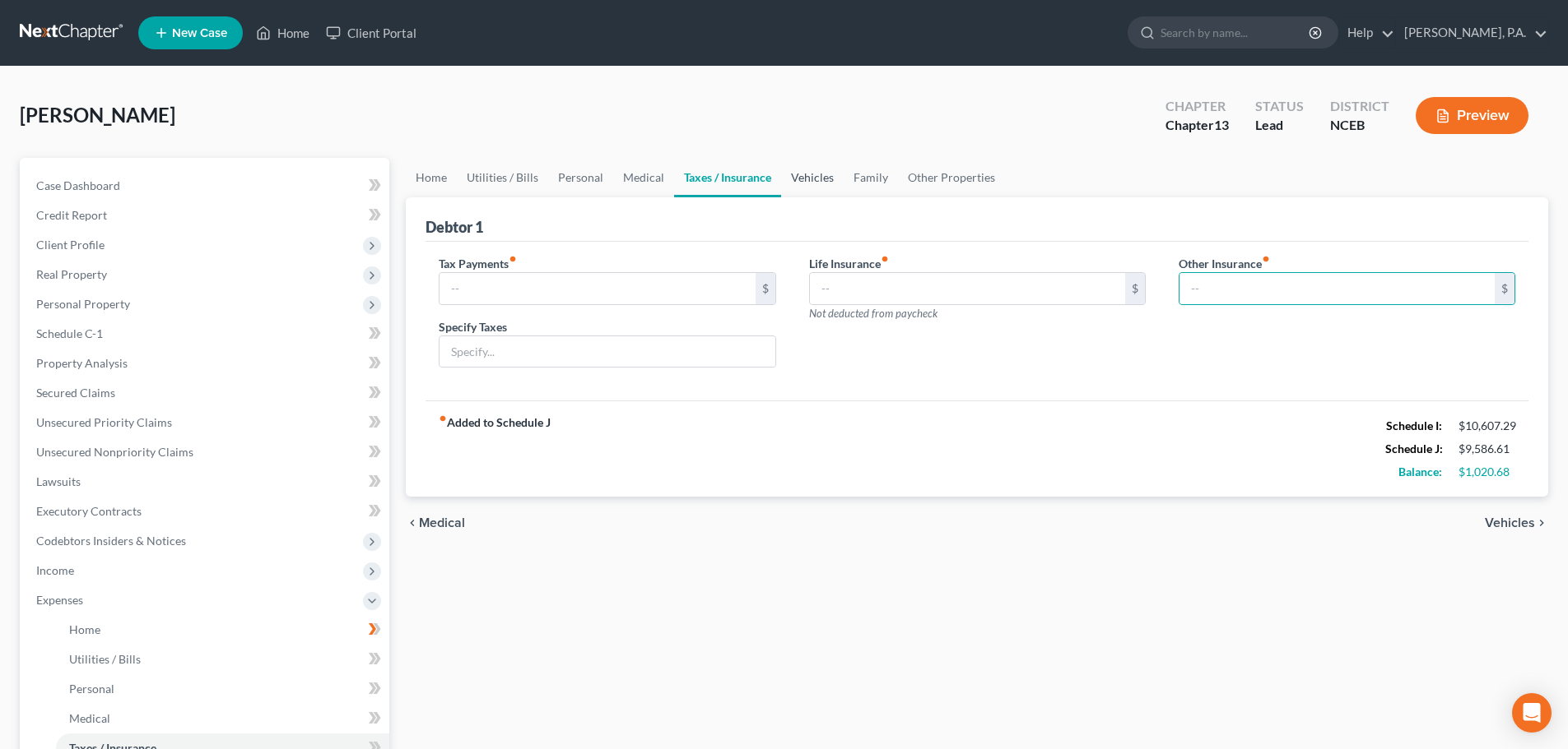
click at [788, 188] on link "Vehicles" at bounding box center [812, 177] width 62 height 39
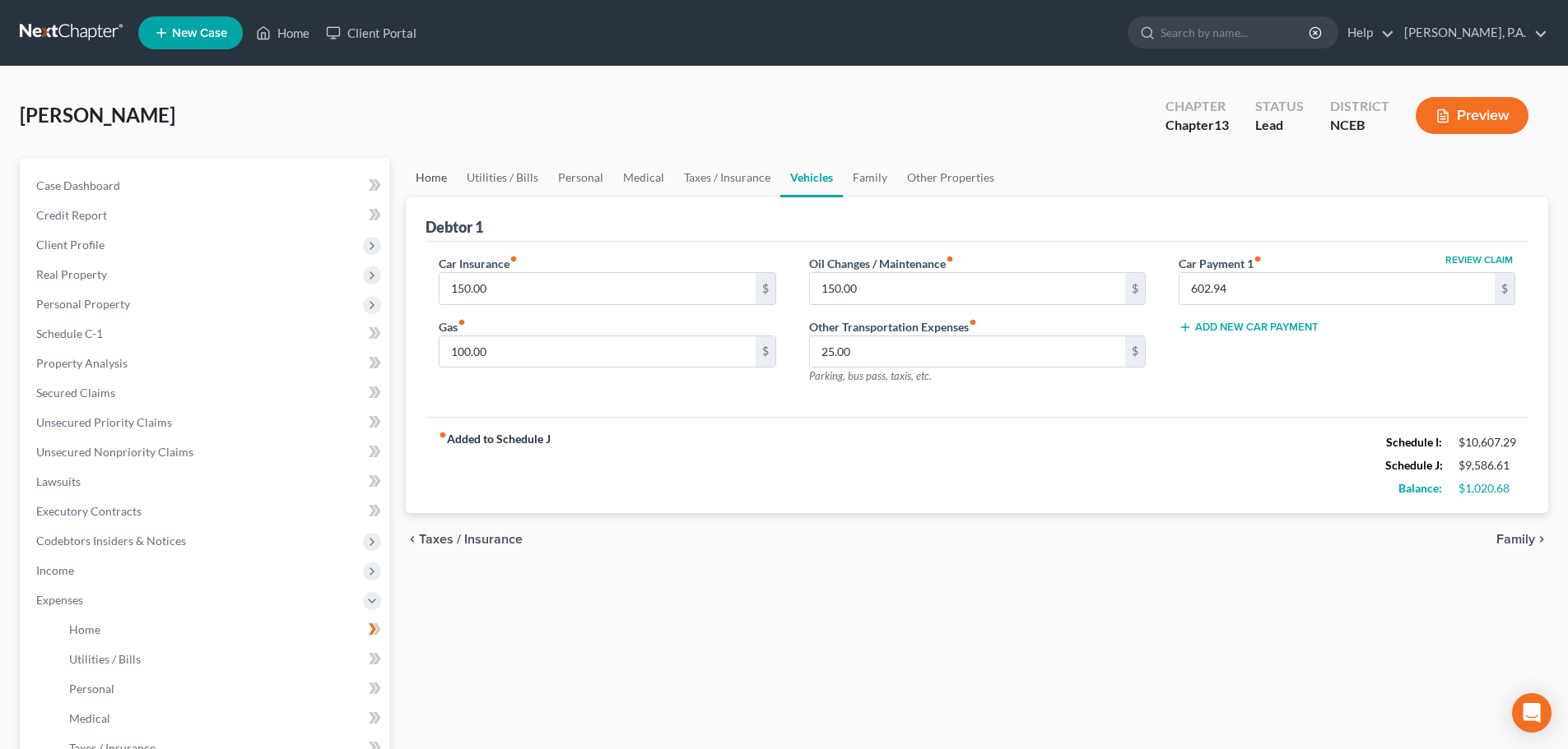
click at [451, 185] on link "Home" at bounding box center [430, 177] width 51 height 39
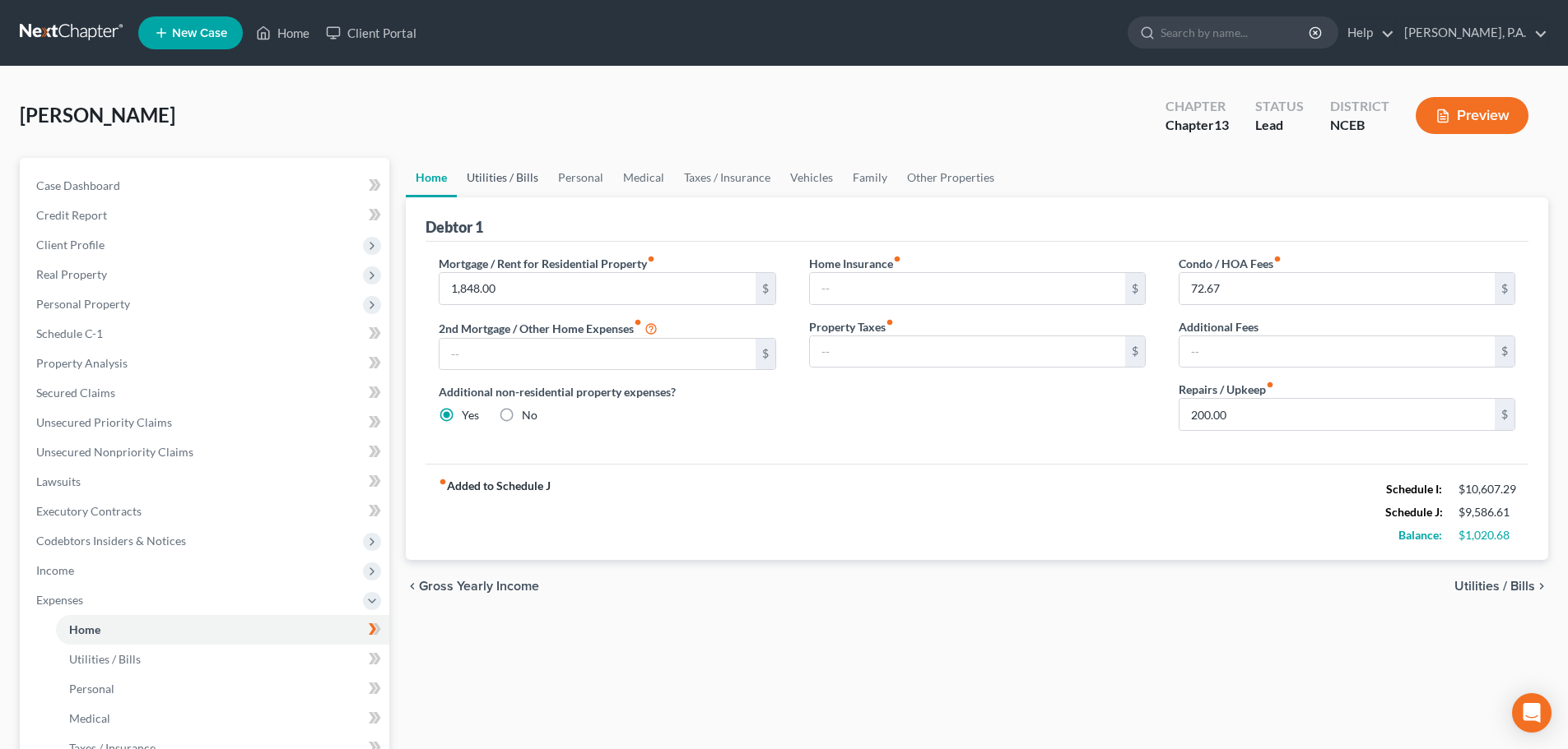
click at [512, 187] on link "Utilities / Bills" at bounding box center [502, 177] width 91 height 39
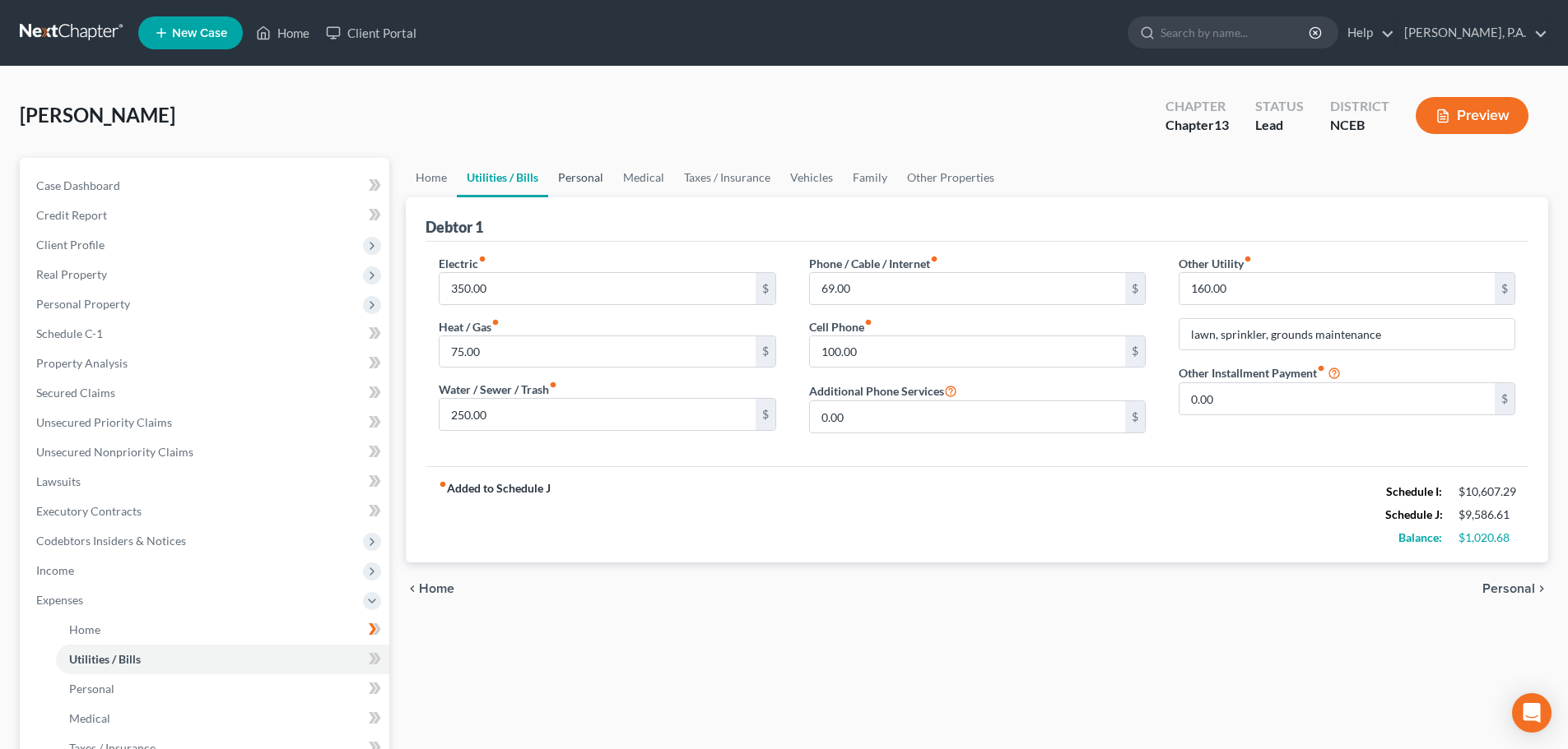
click at [590, 174] on link "Personal" at bounding box center [580, 177] width 65 height 39
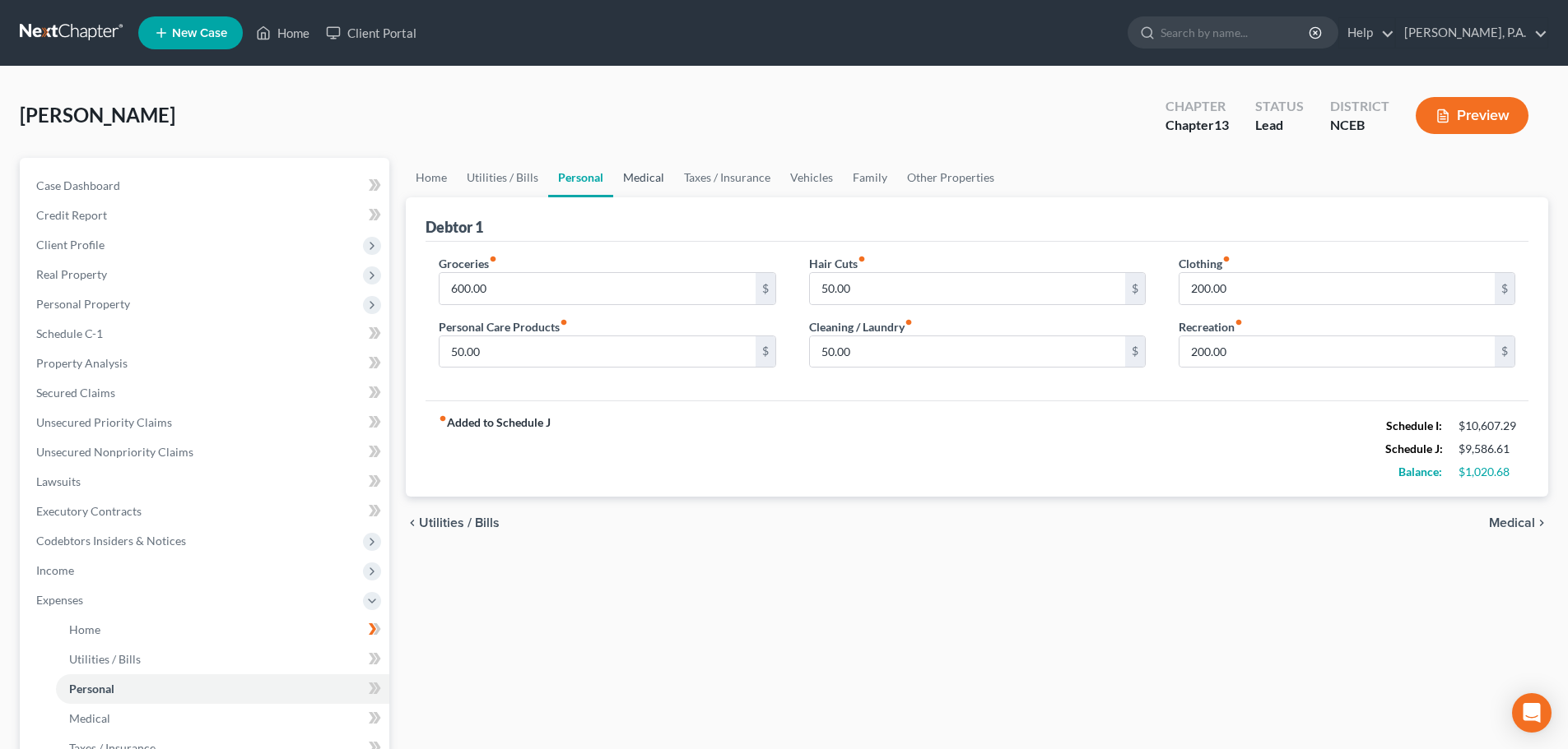
click at [638, 181] on link "Medical" at bounding box center [643, 177] width 61 height 39
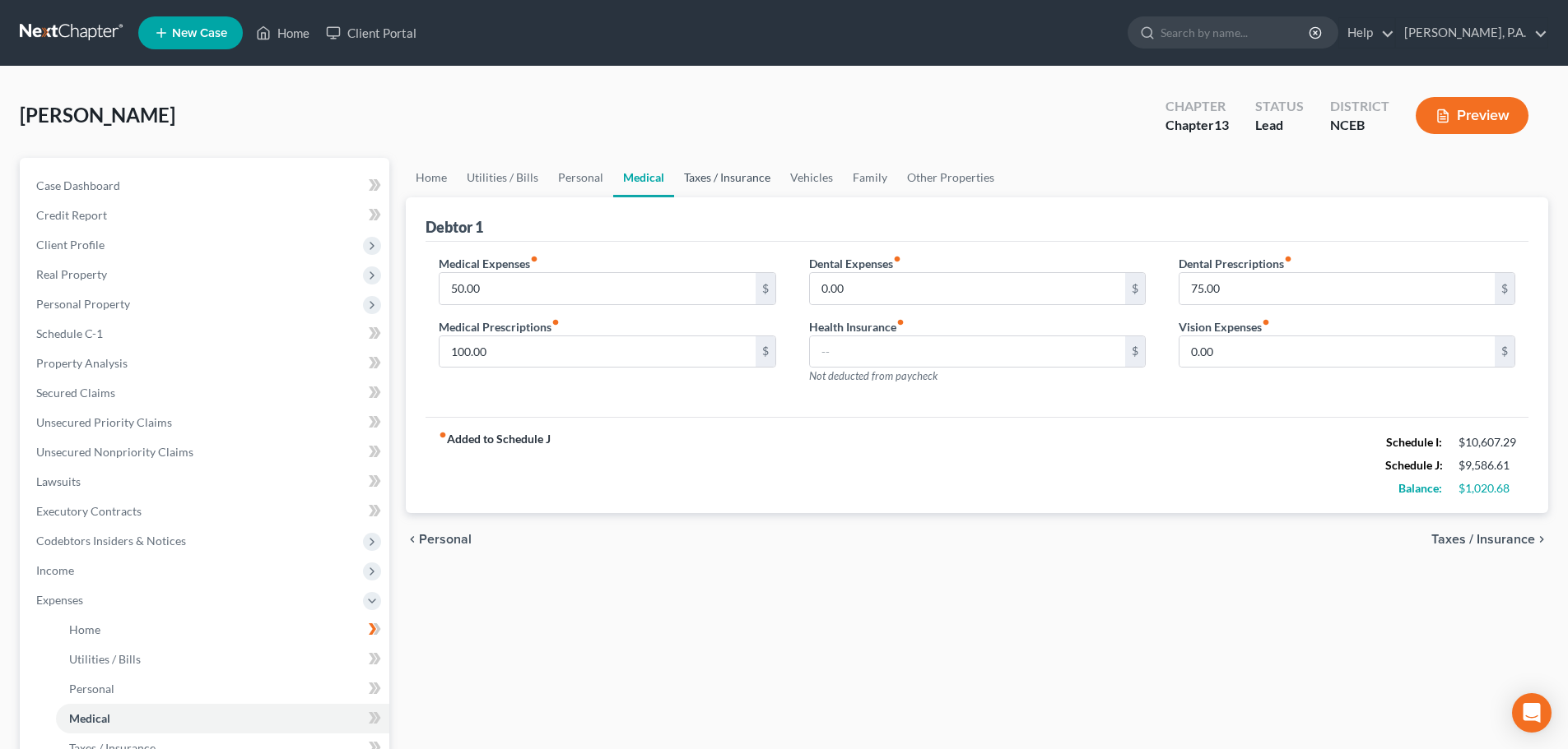
click at [704, 169] on link "Taxes / Insurance" at bounding box center [726, 177] width 106 height 39
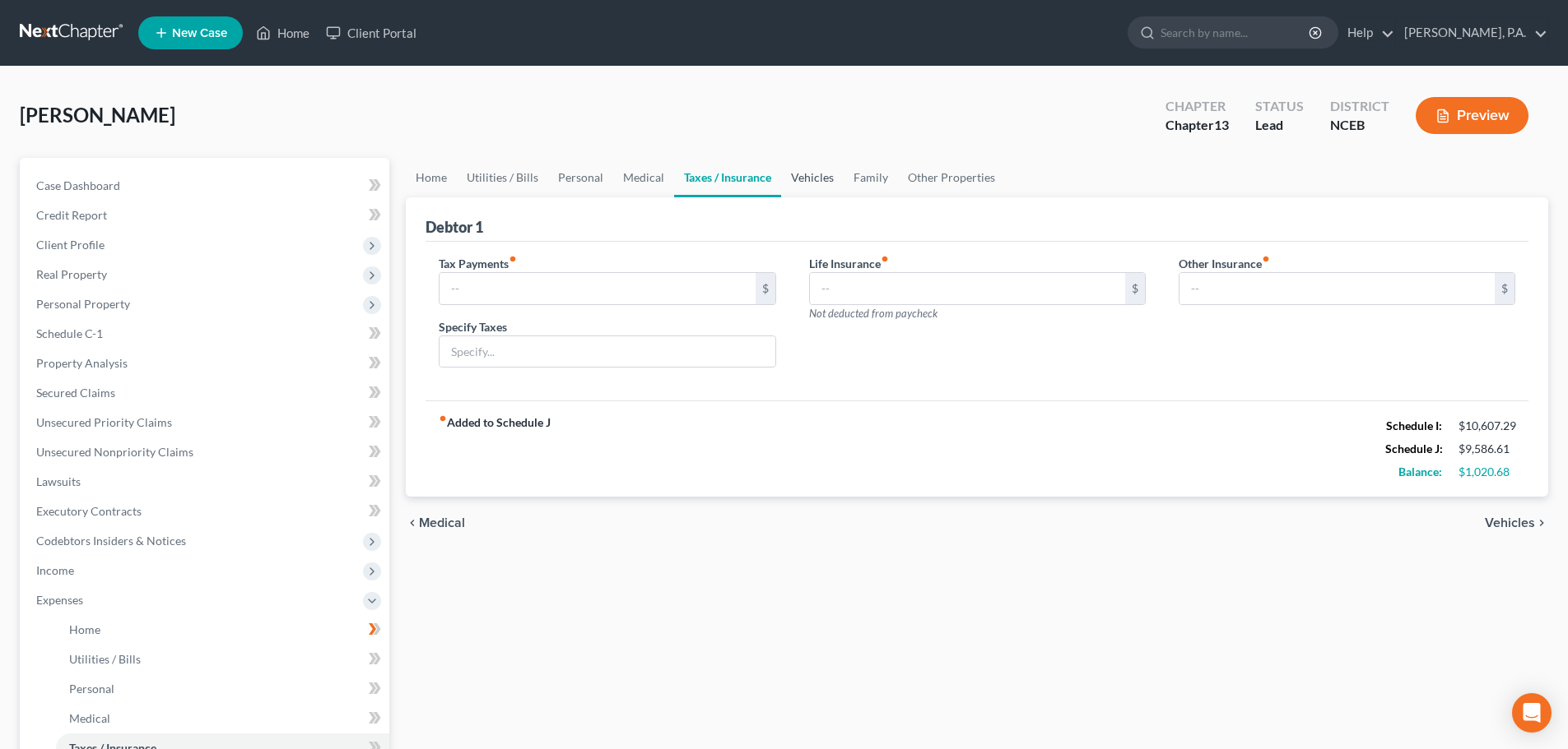
click at [788, 178] on link "Vehicles" at bounding box center [812, 177] width 62 height 39
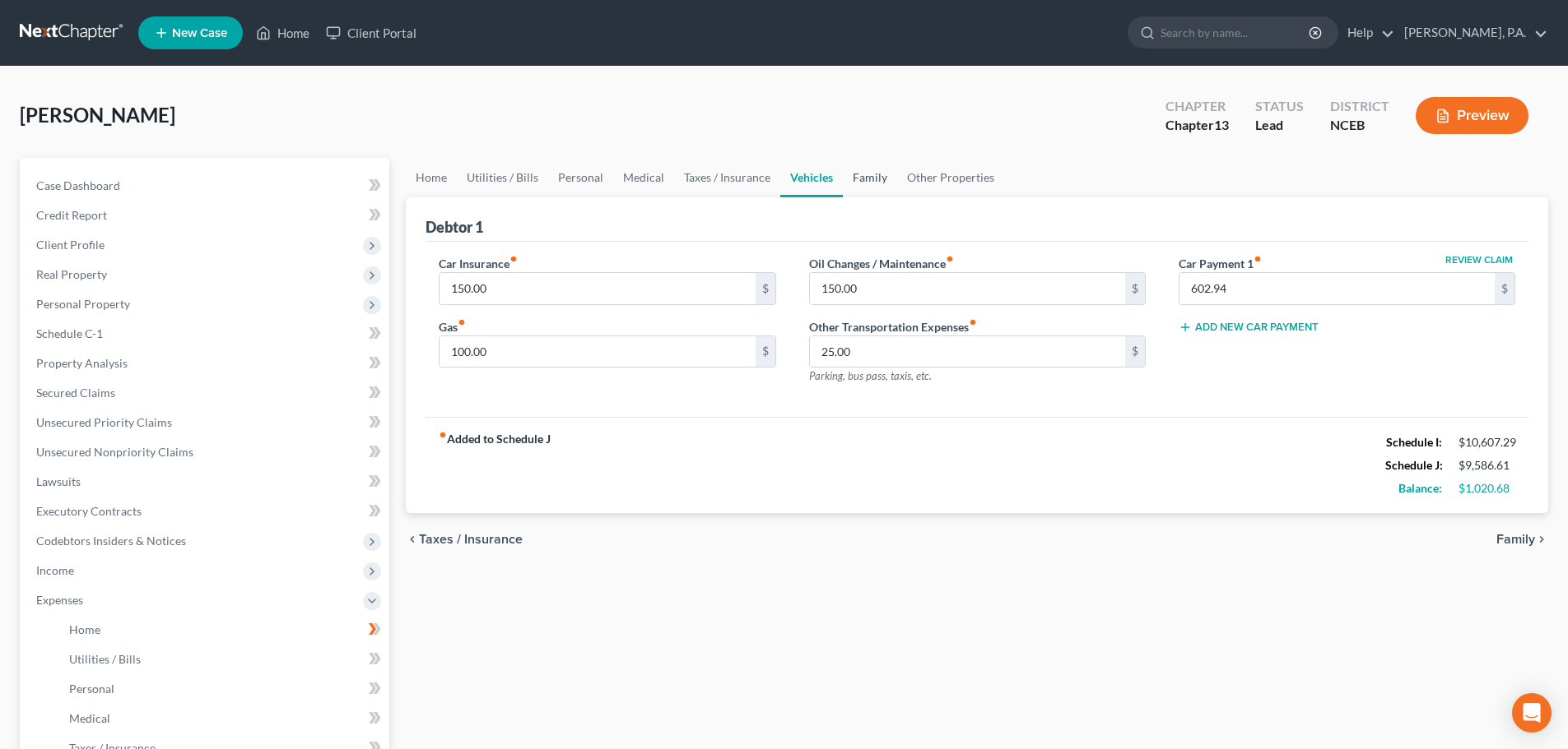
click at [788, 178] on link "Family" at bounding box center [870, 177] width 55 height 39
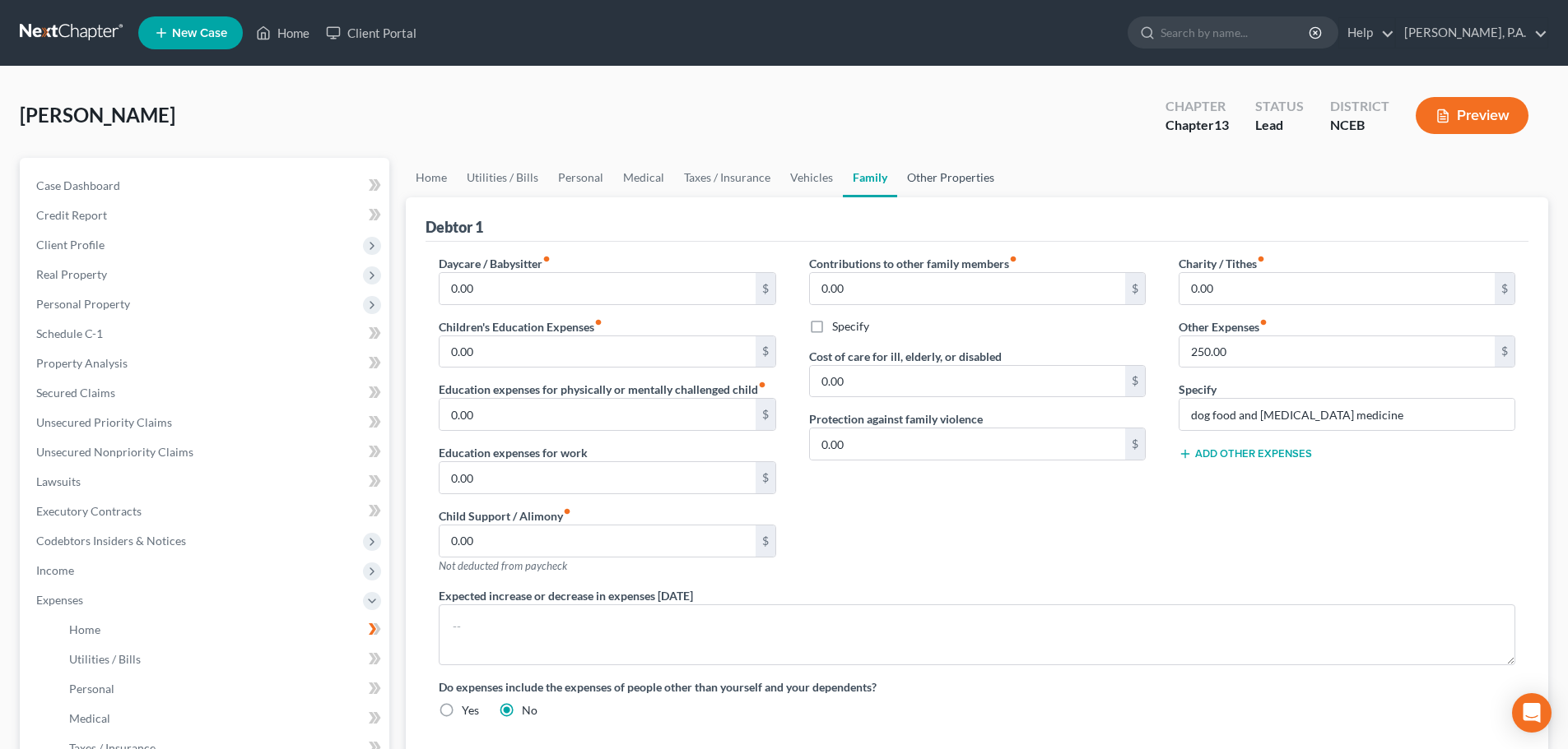
click at [788, 181] on link "Other Properties" at bounding box center [950, 177] width 107 height 39
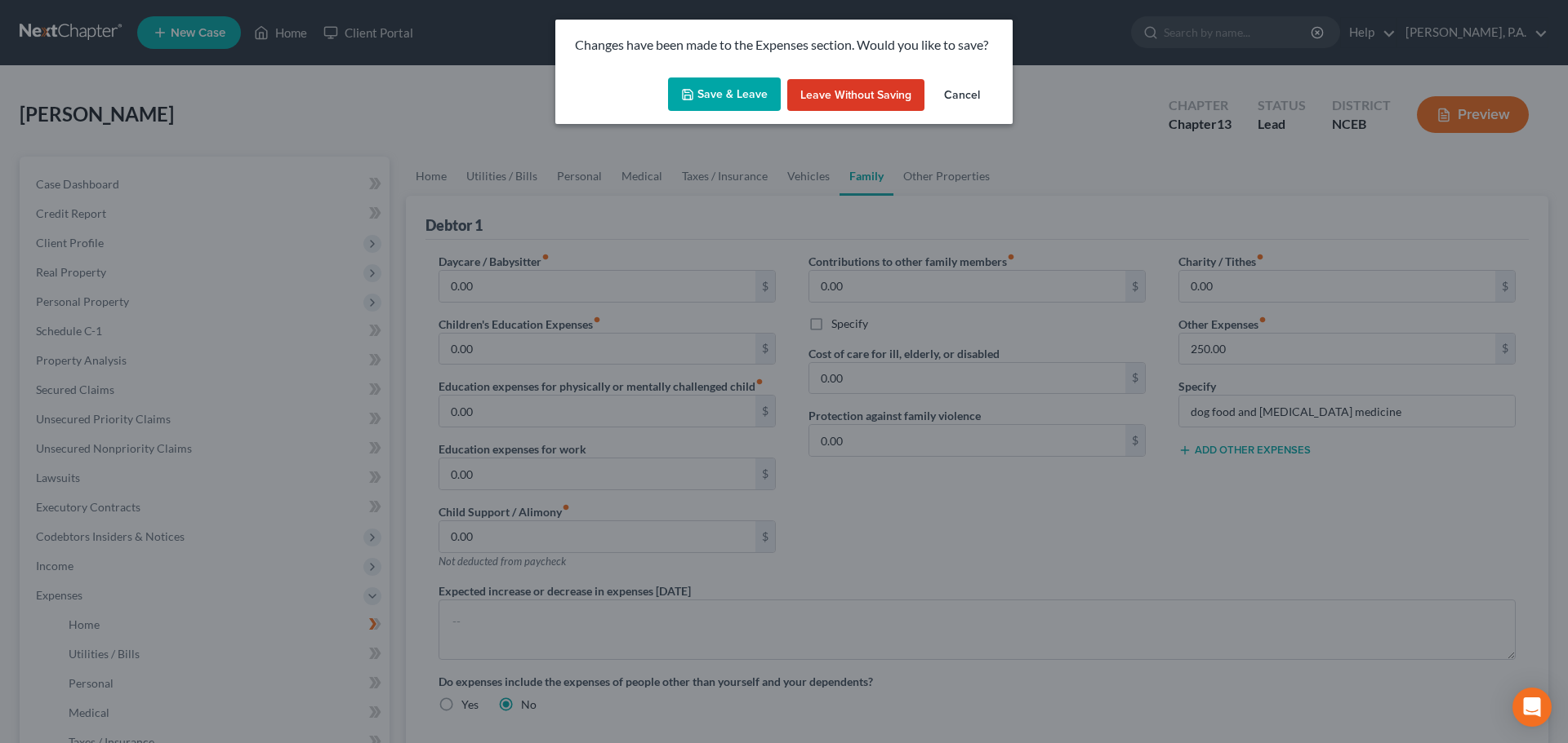
click at [738, 96] on button "Save & Leave" at bounding box center [724, 94] width 112 height 34
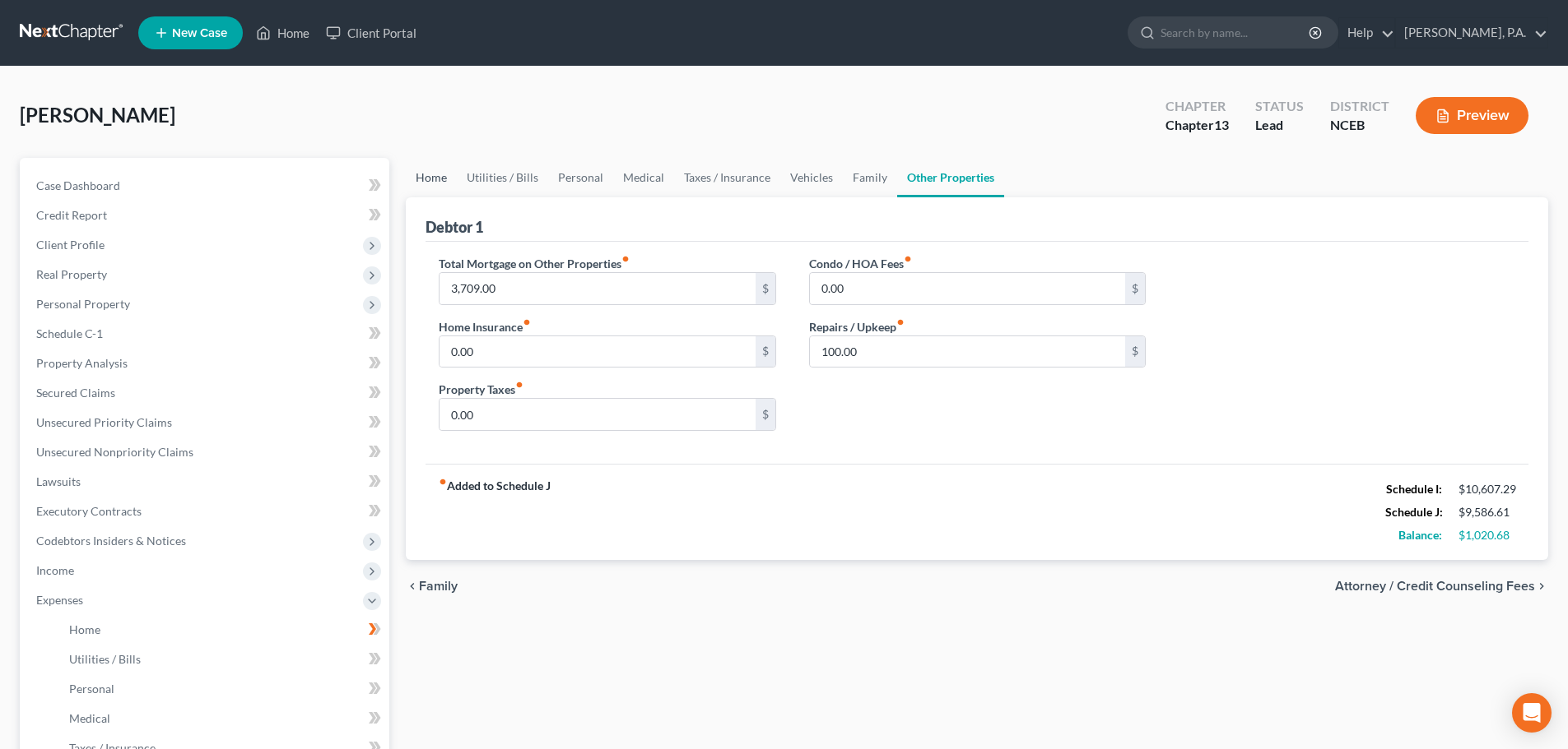
click at [416, 183] on link "Home" at bounding box center [430, 177] width 51 height 39
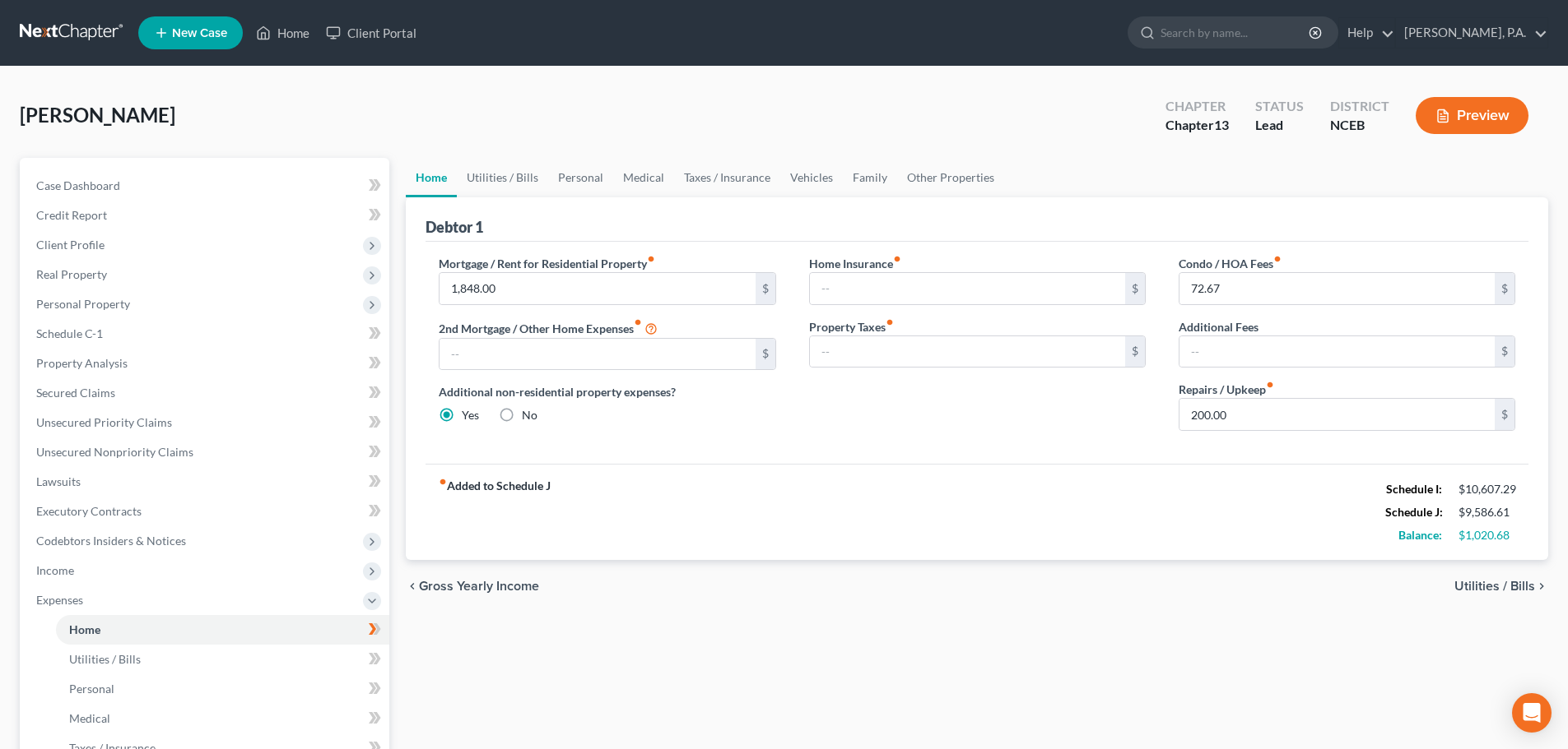
scroll to position [422, 0]
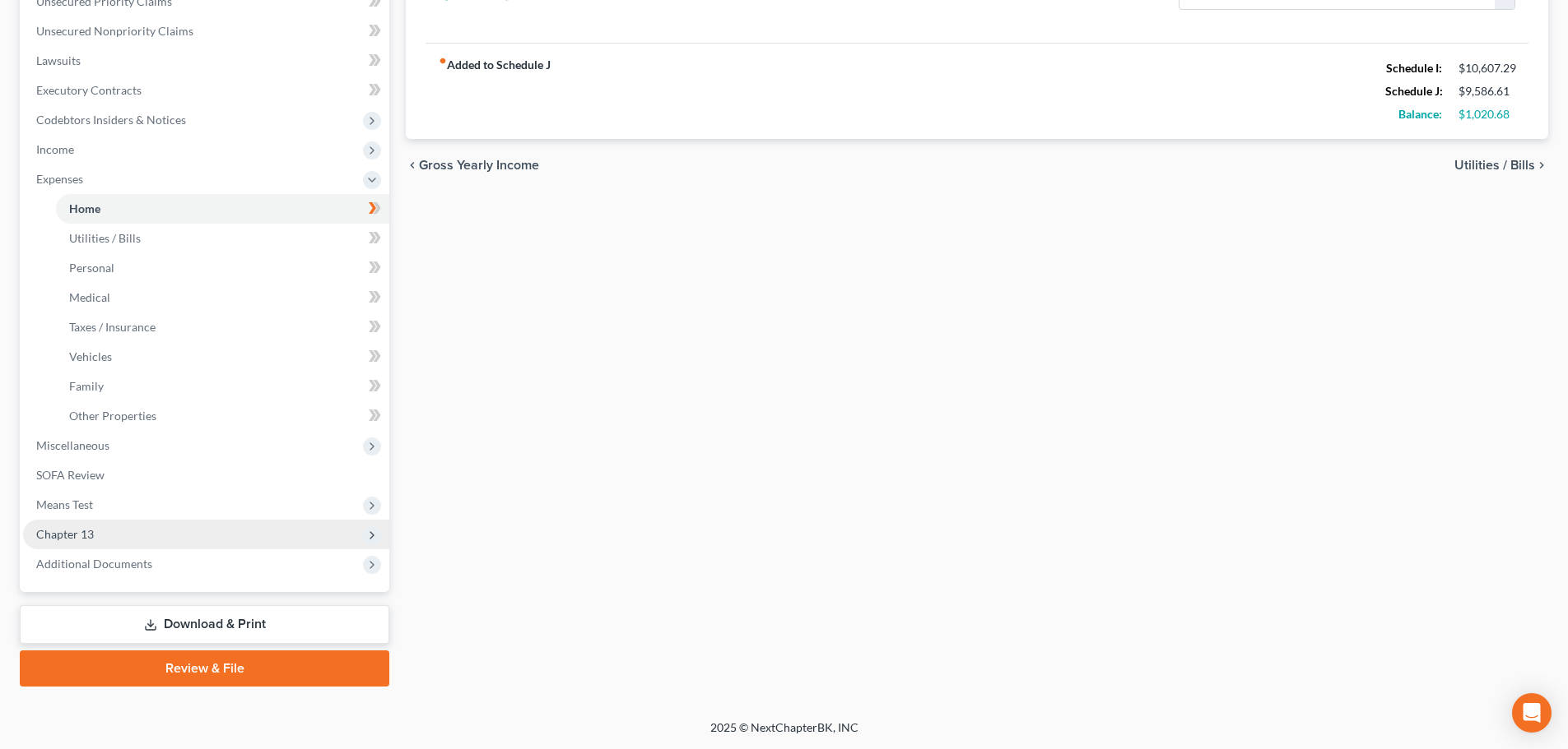
click at [228, 520] on span "Chapter 13" at bounding box center [206, 534] width 366 height 30
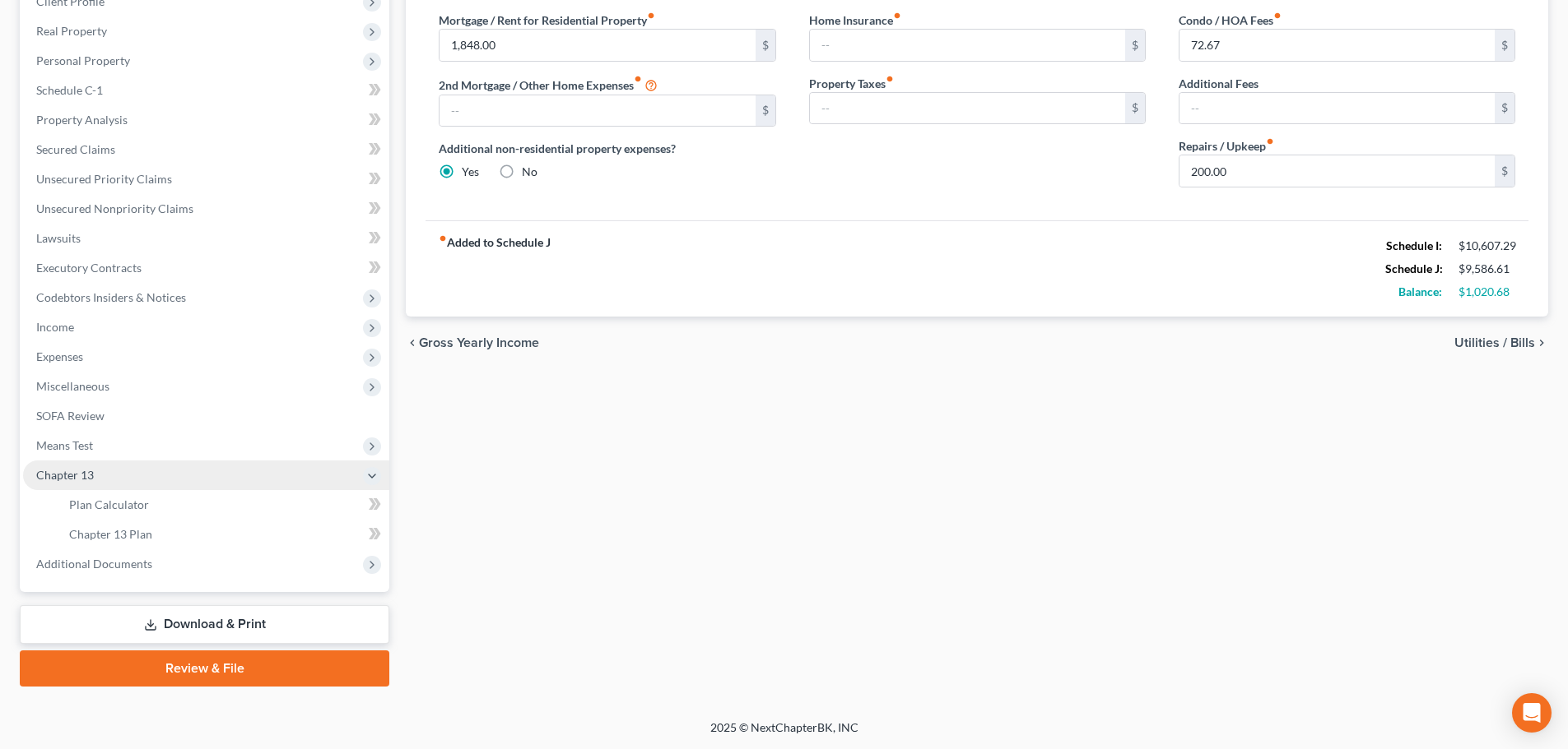
scroll to position [244, 0]
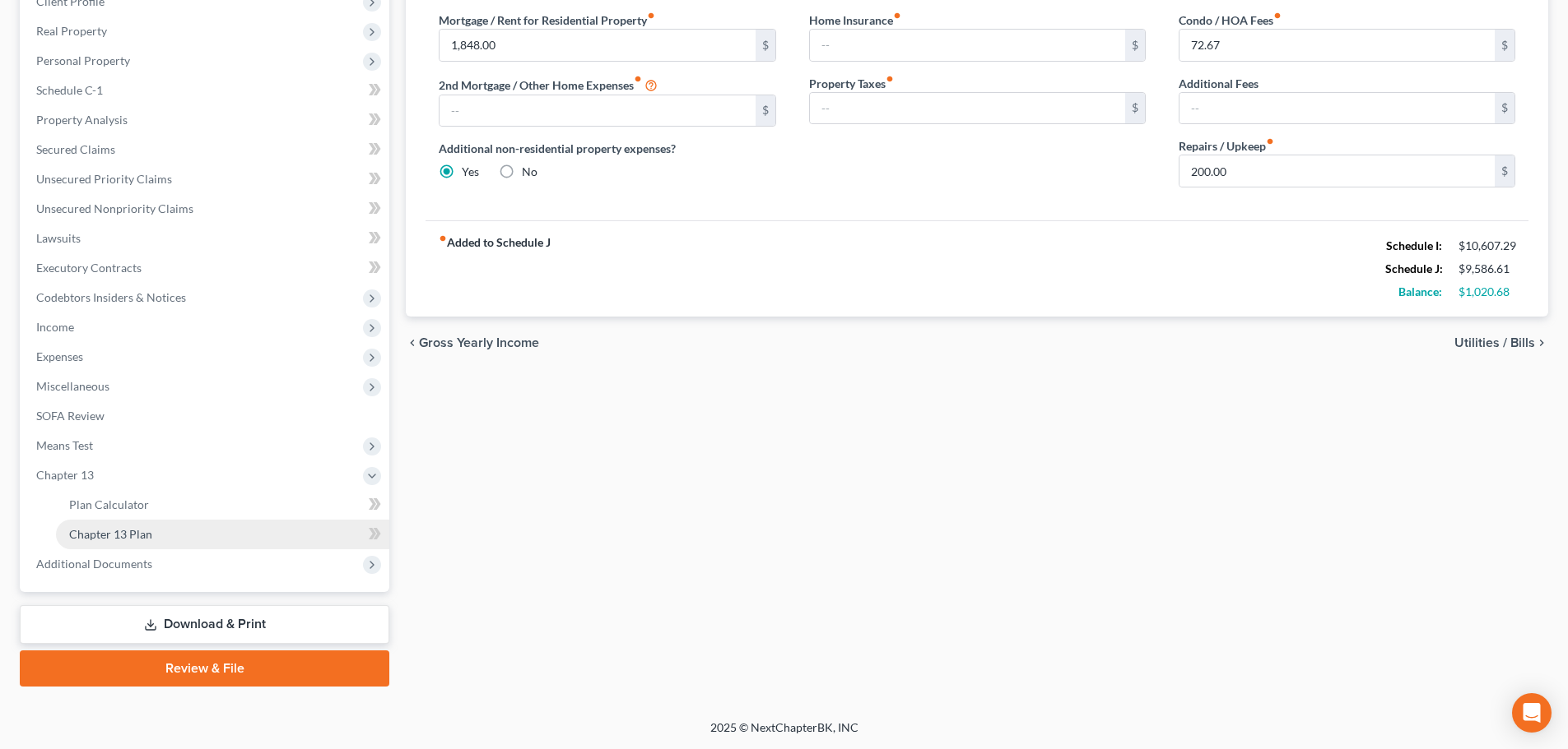
click at [259, 537] on link "Chapter 13 Plan" at bounding box center [222, 534] width 333 height 30
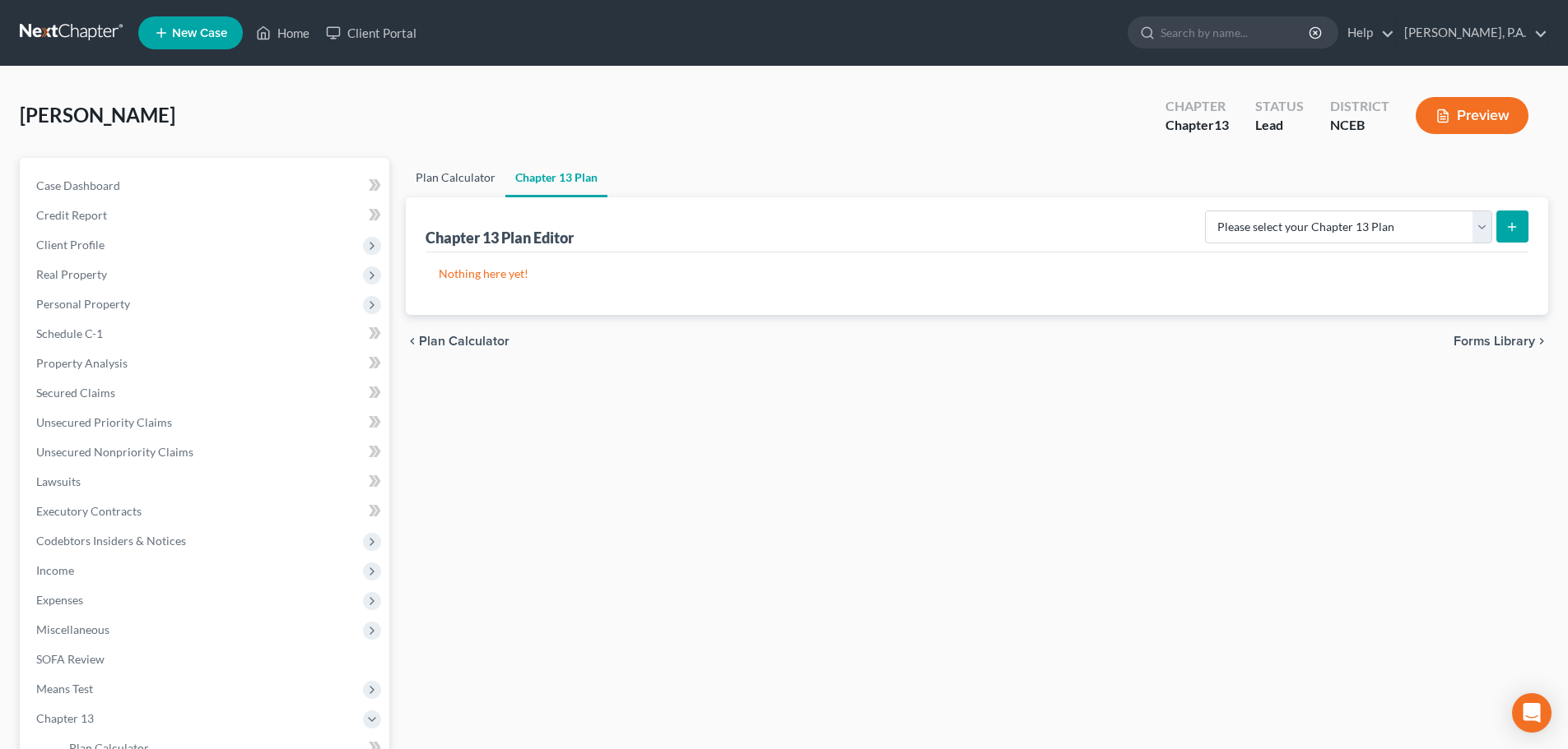
click at [458, 188] on link "Plan Calculator" at bounding box center [455, 177] width 100 height 39
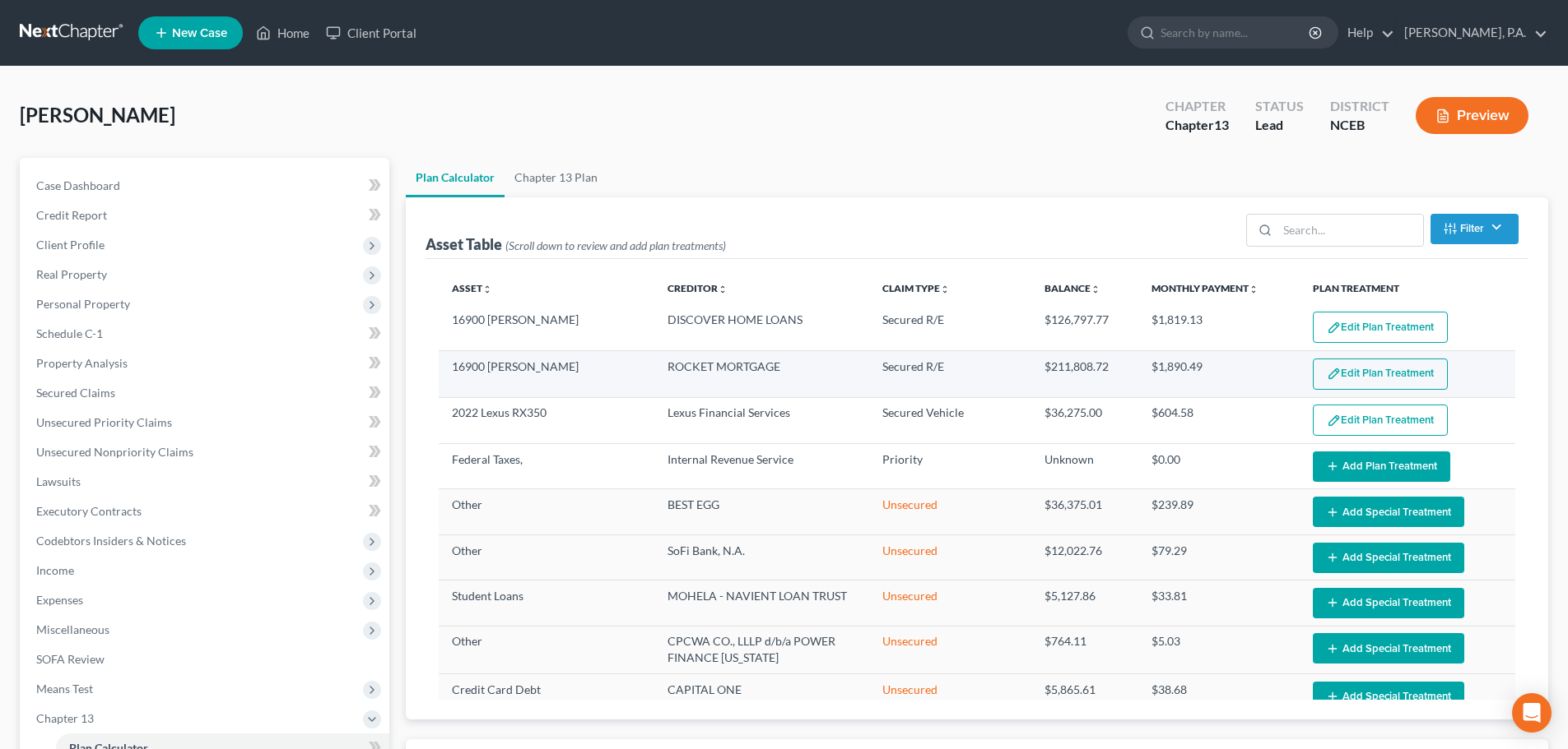
select select "59"
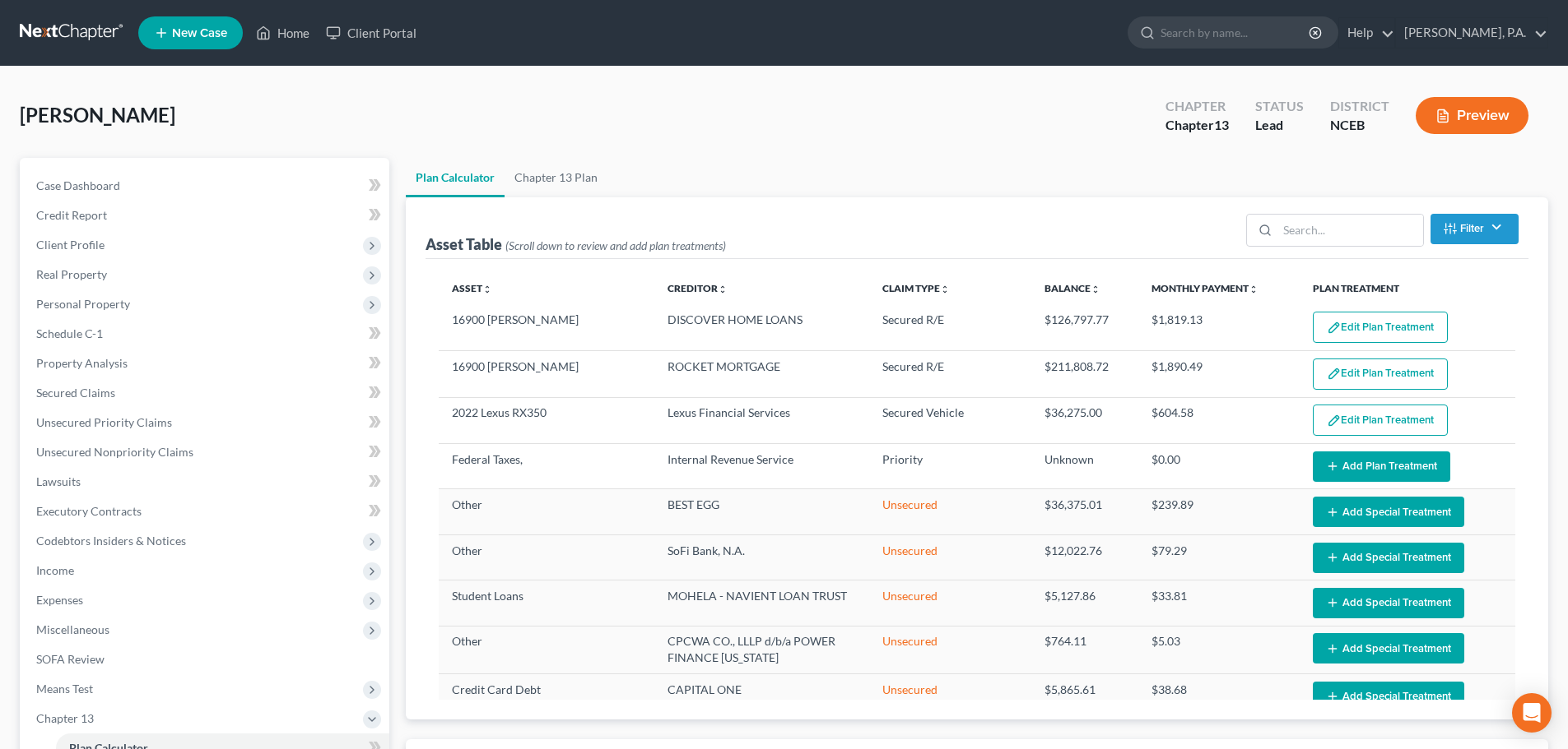
click at [788, 328] on button "Edit Plan Treatment" at bounding box center [1380, 327] width 135 height 32
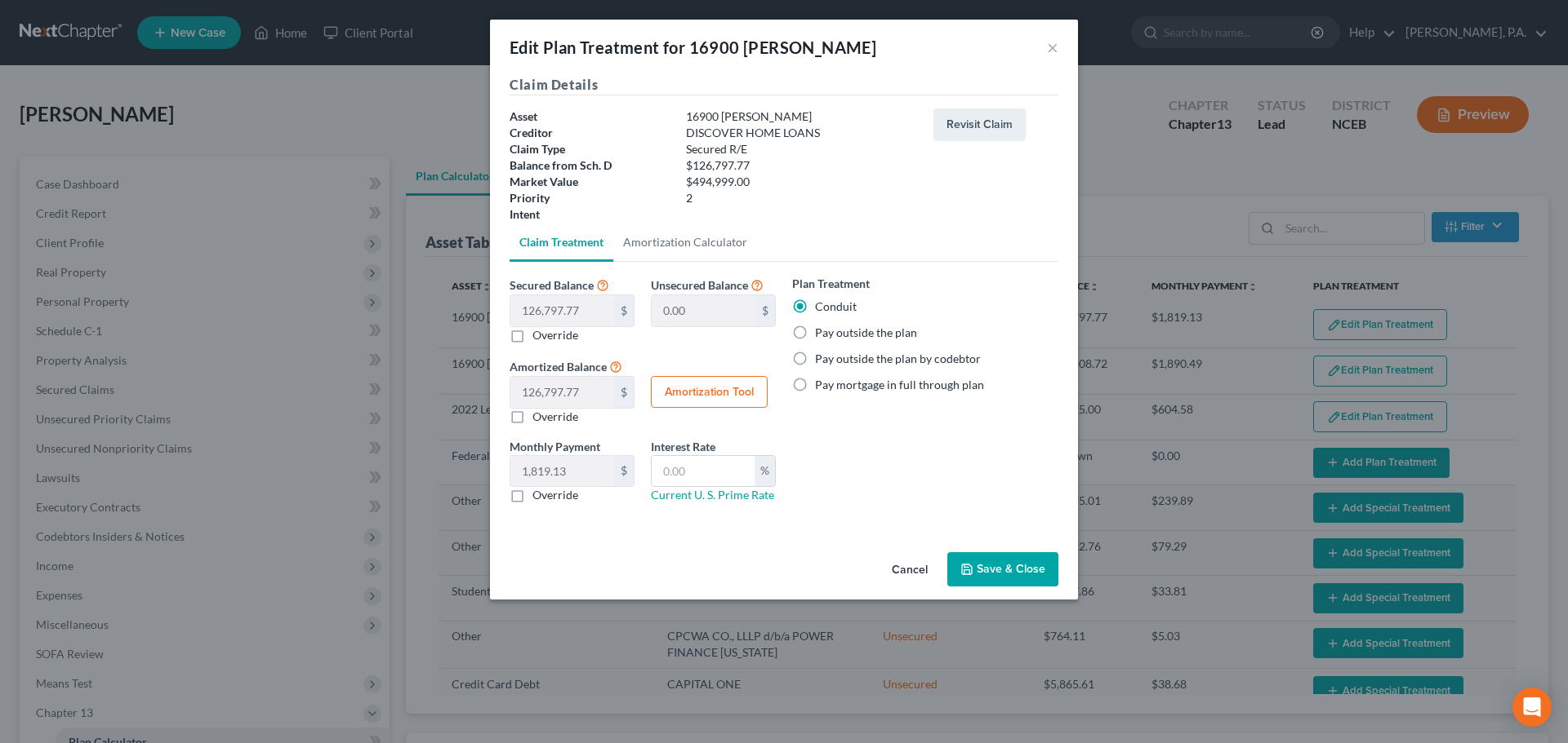
click at [782, 335] on label "Pay outside the plan" at bounding box center [865, 332] width 102 height 16
click at [782, 335] on input "Pay outside the plan" at bounding box center [826, 330] width 10 height 10
radio input "true"
click at [782, 559] on button "Save & Close" at bounding box center [1003, 570] width 111 height 34
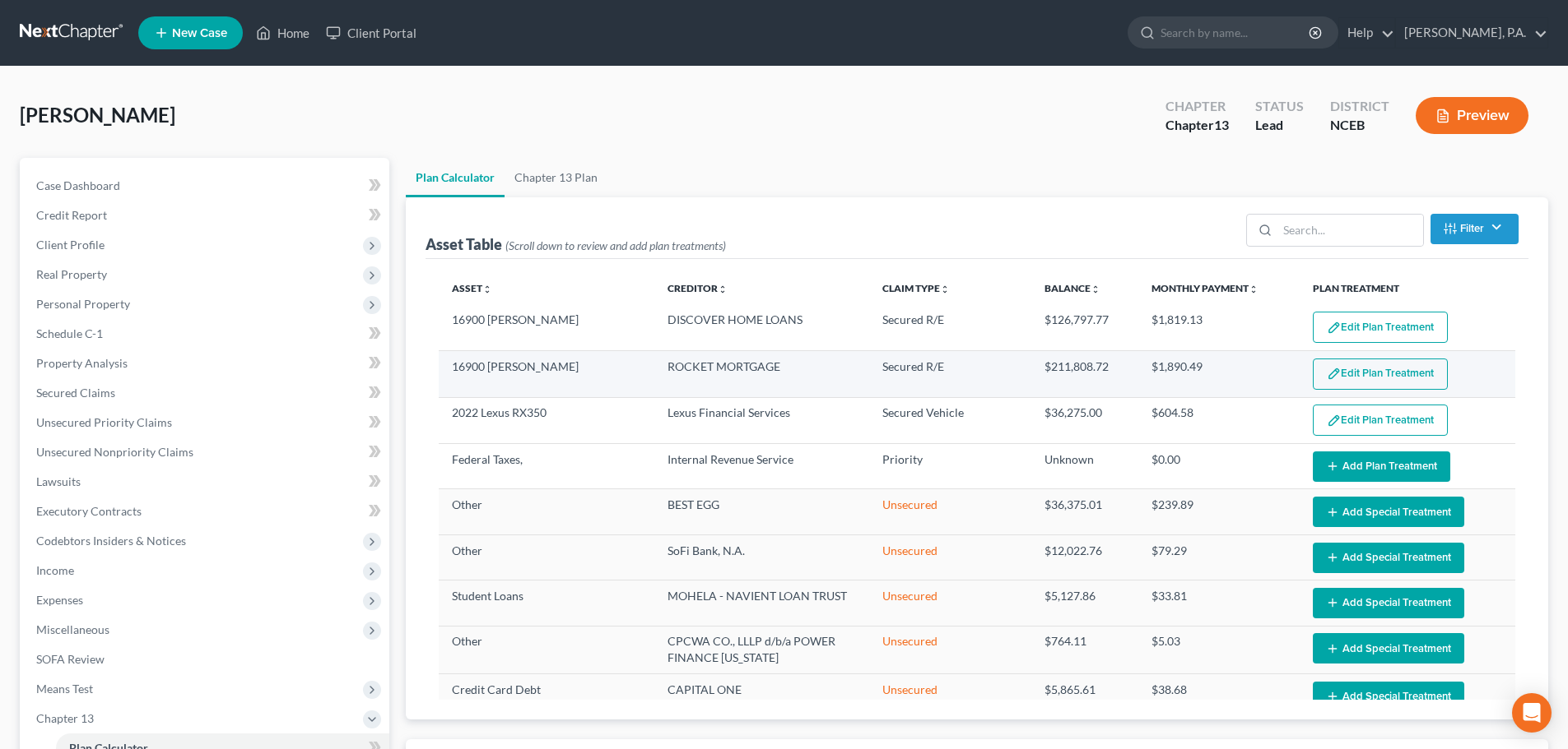
click at [788, 370] on img "button" at bounding box center [1334, 374] width 14 height 14
select select "59"
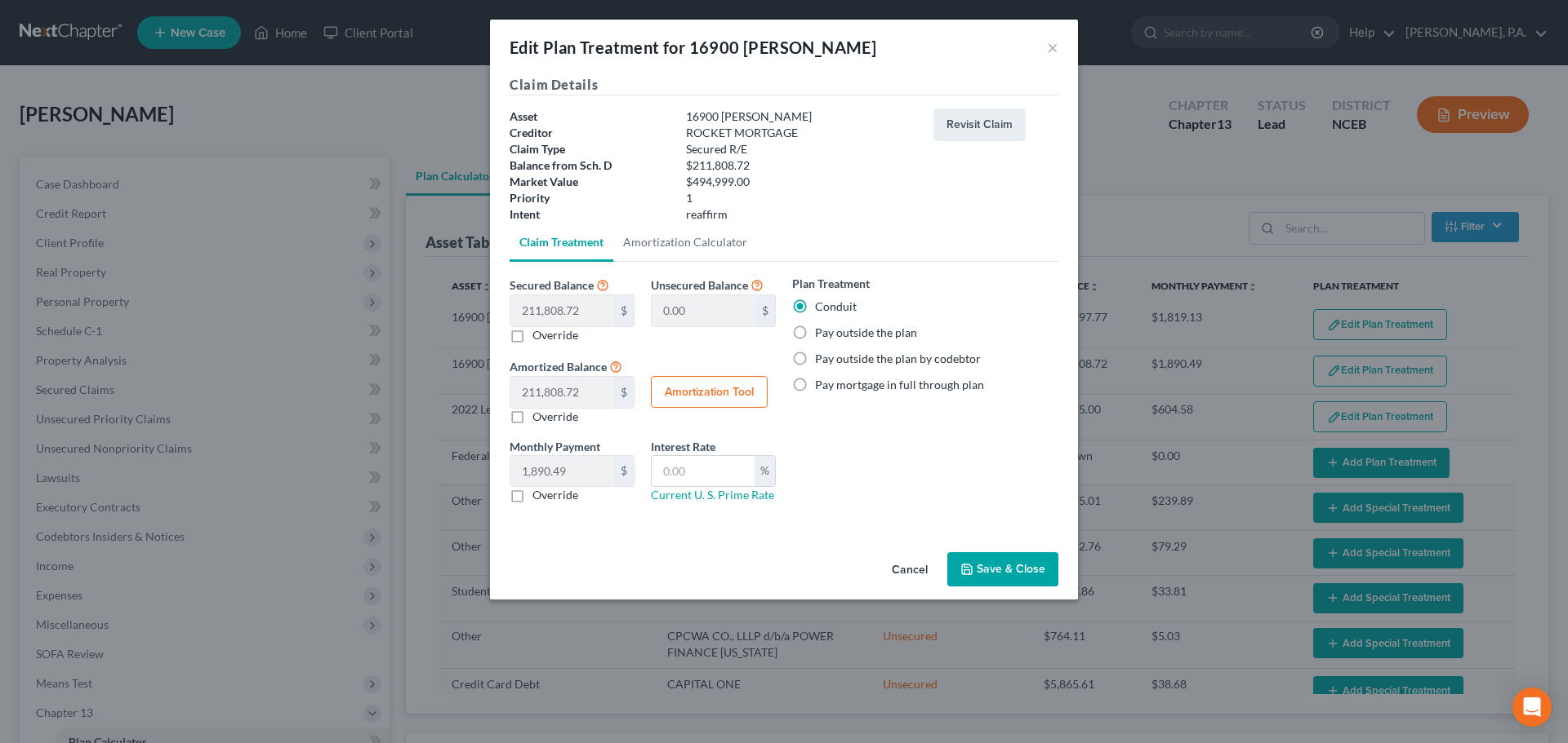
click at [782, 332] on label "Pay outside the plan" at bounding box center [865, 332] width 102 height 16
click at [782, 332] on input "Pay outside the plan" at bounding box center [826, 330] width 10 height 10
radio input "true"
click at [782, 557] on button "Save & Close" at bounding box center [1003, 570] width 111 height 34
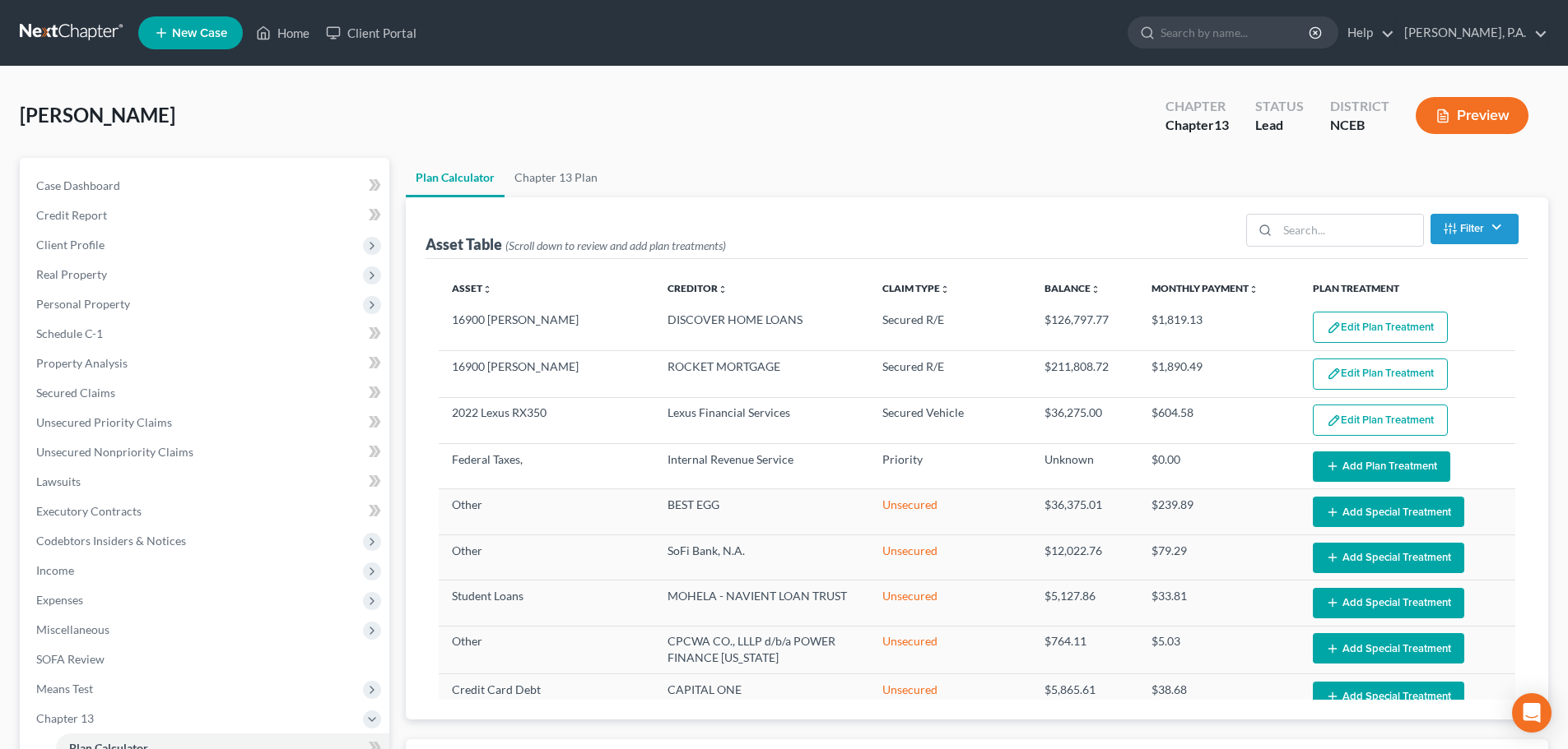
select select "59"
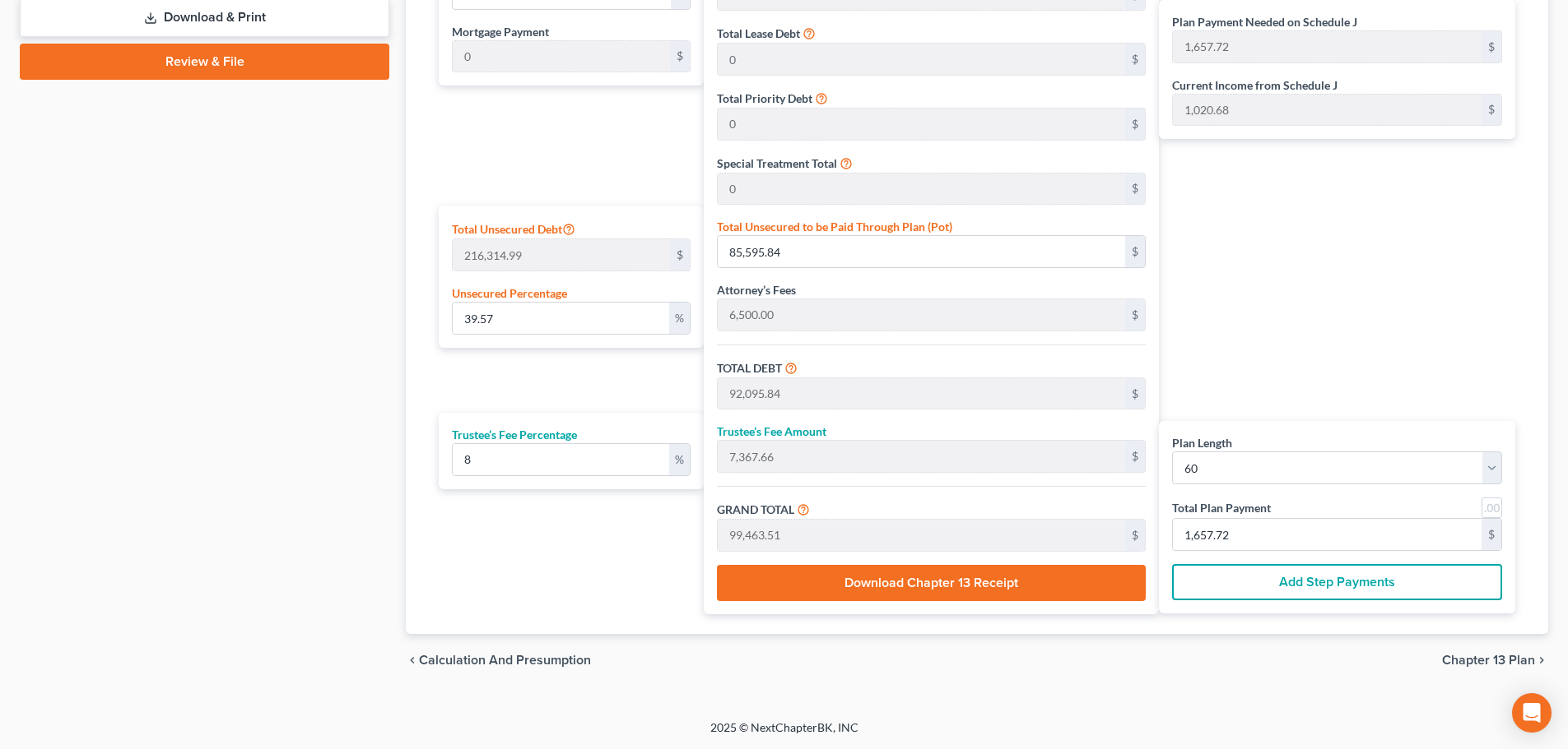
scroll to position [28, 0]
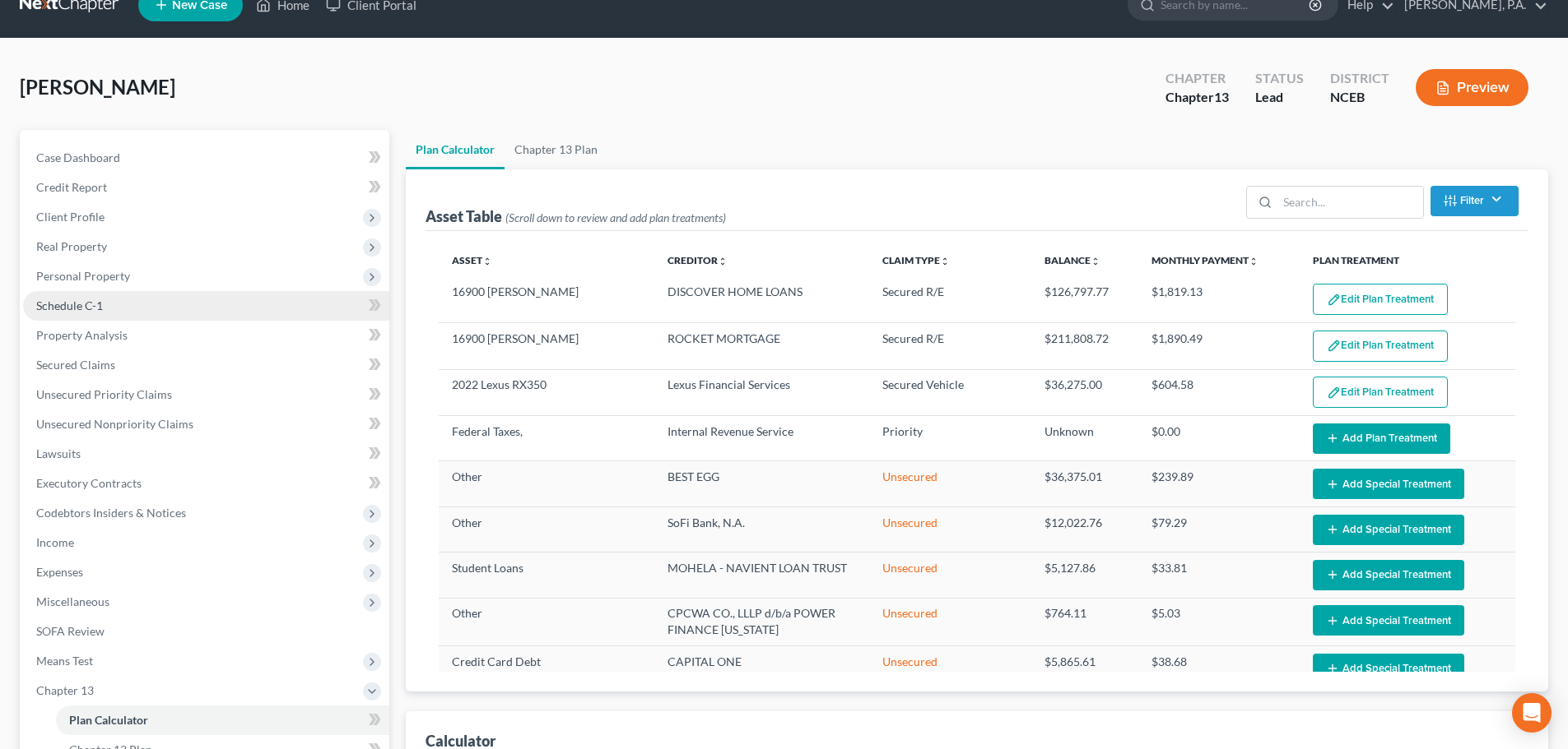
click at [100, 299] on span "Schedule C-1" at bounding box center [69, 305] width 66 height 14
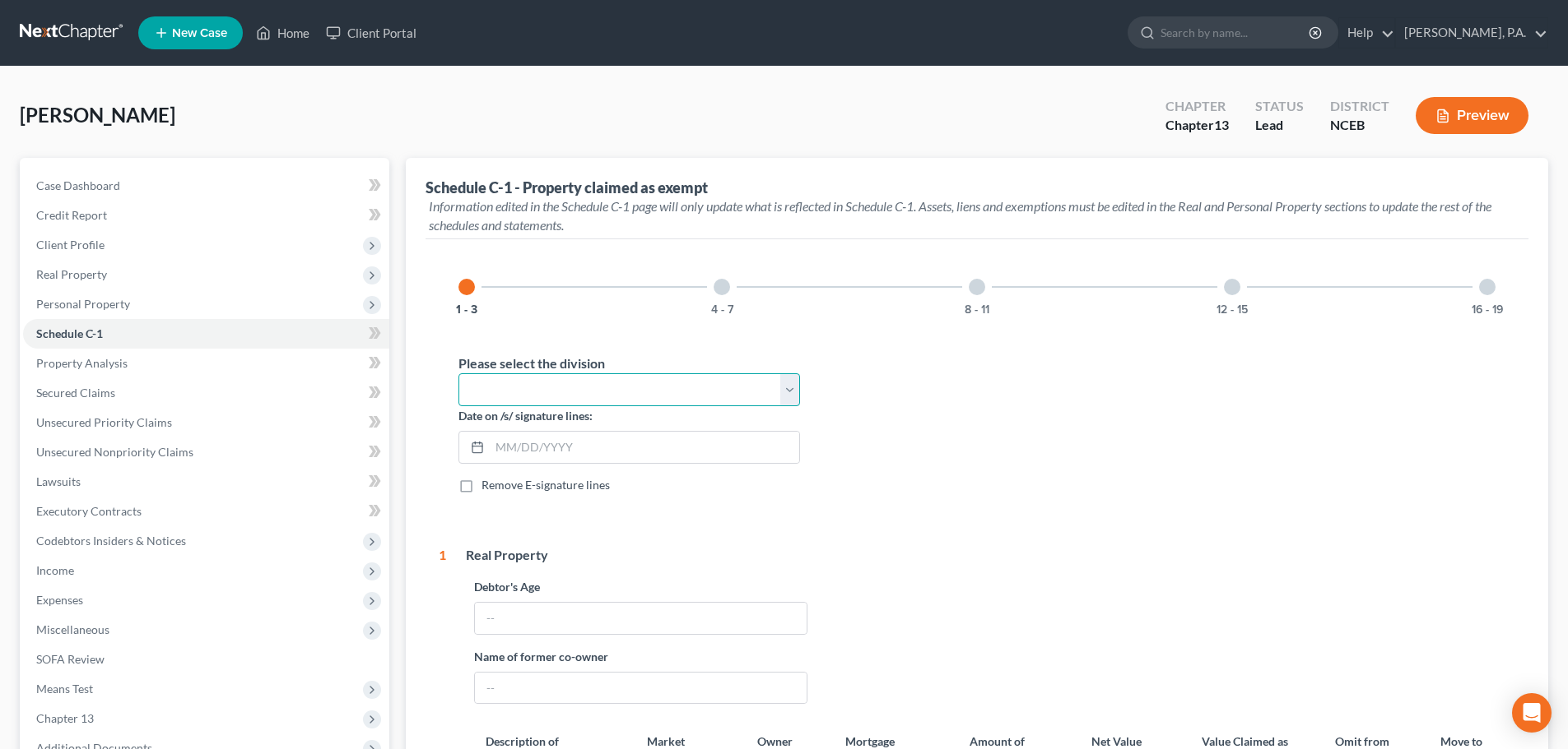
click at [658, 386] on select "Select Fayetteville Greenville New Bern Raleigh Wilmington" at bounding box center [628, 390] width 341 height 33
select select "Raleigh"
click at [458, 374] on select "Select Fayetteville Greenville New Bern Raleigh Wilmington" at bounding box center [628, 390] width 341 height 33
click at [616, 483] on div "Remove E-signature lines" at bounding box center [628, 485] width 341 height 16
click at [617, 452] on input "text" at bounding box center [645, 447] width 309 height 32
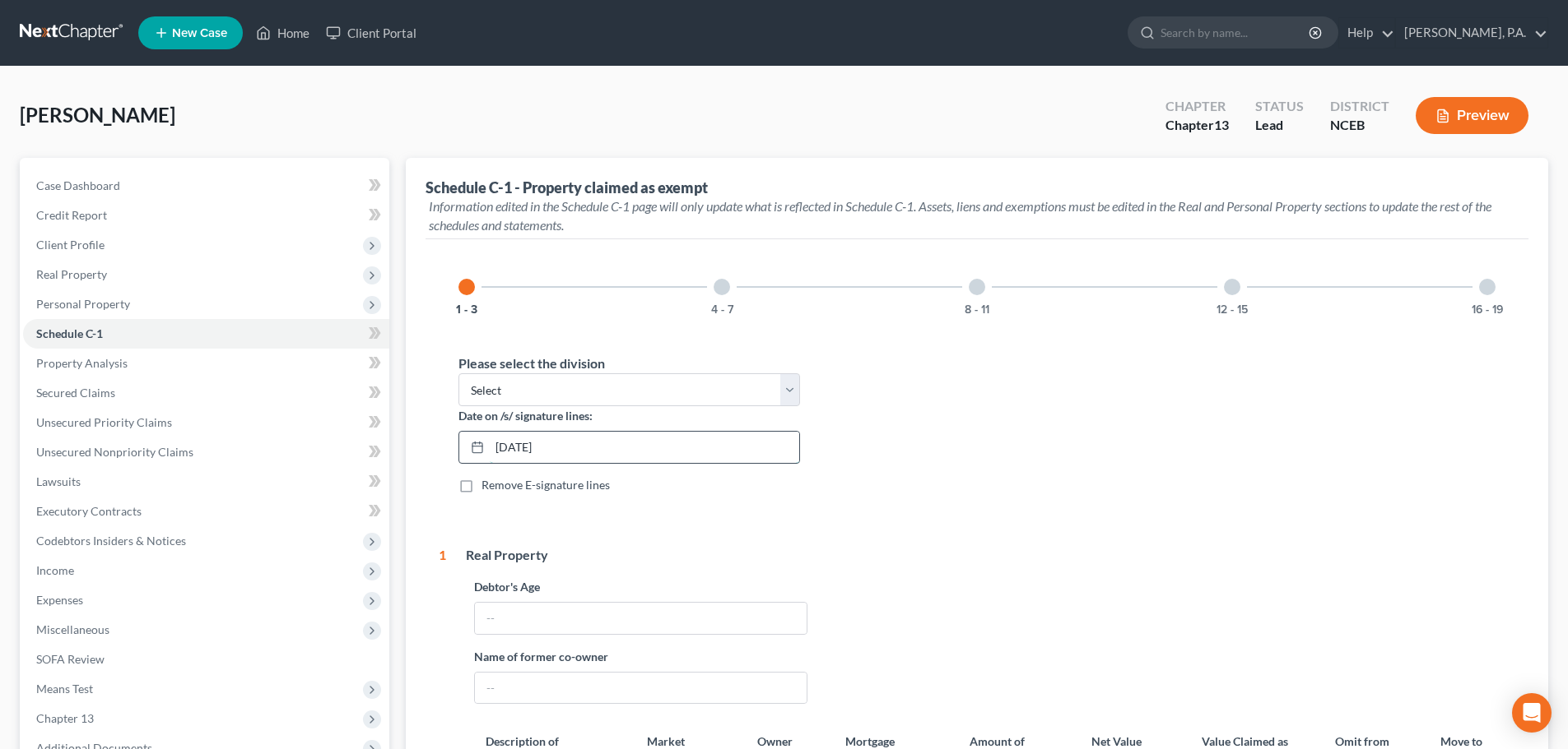
click at [522, 447] on input "09/17/2025" at bounding box center [645, 447] width 309 height 32
type input "09/18/2025"
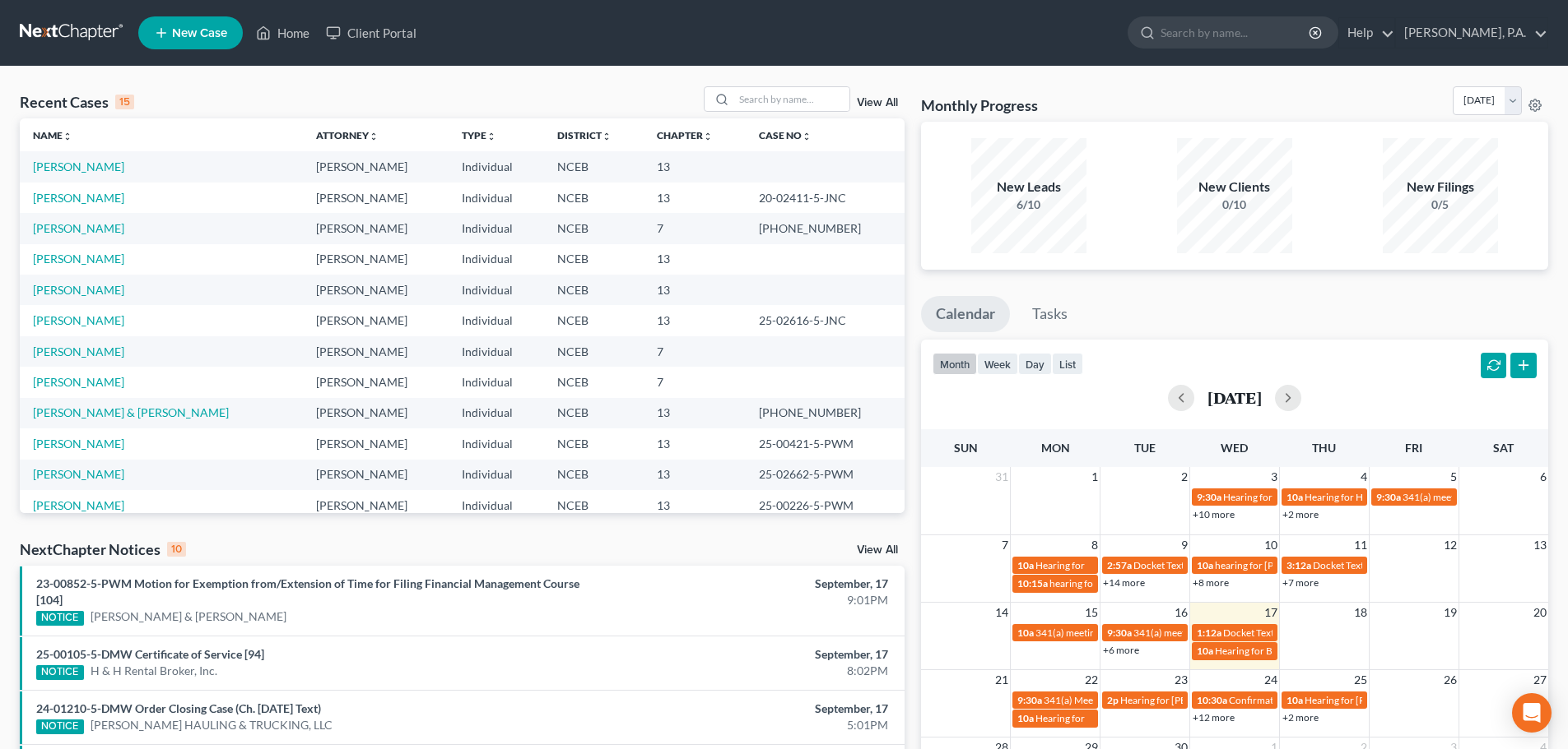
click at [212, 43] on link "New Case" at bounding box center [190, 33] width 105 height 33
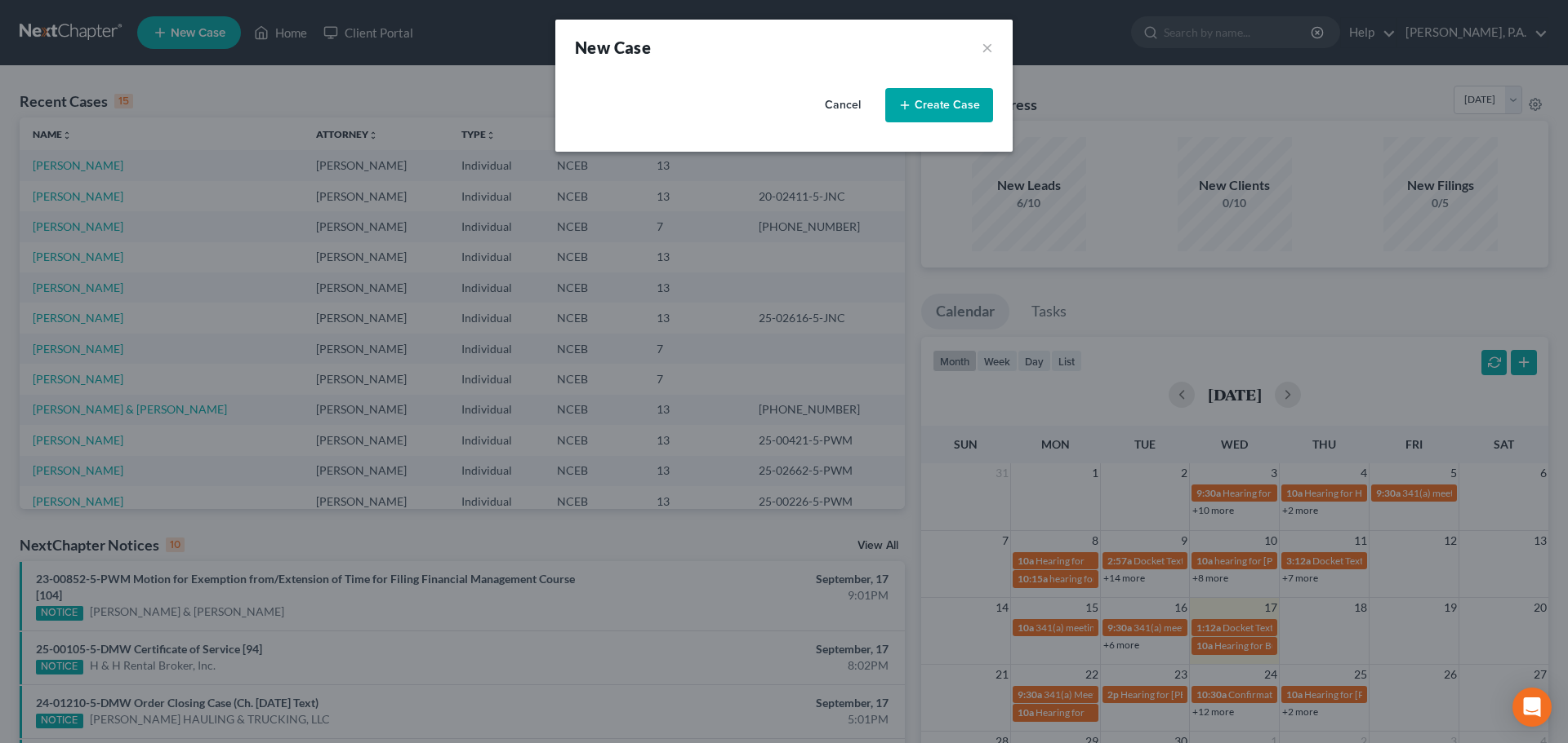
select select "57"
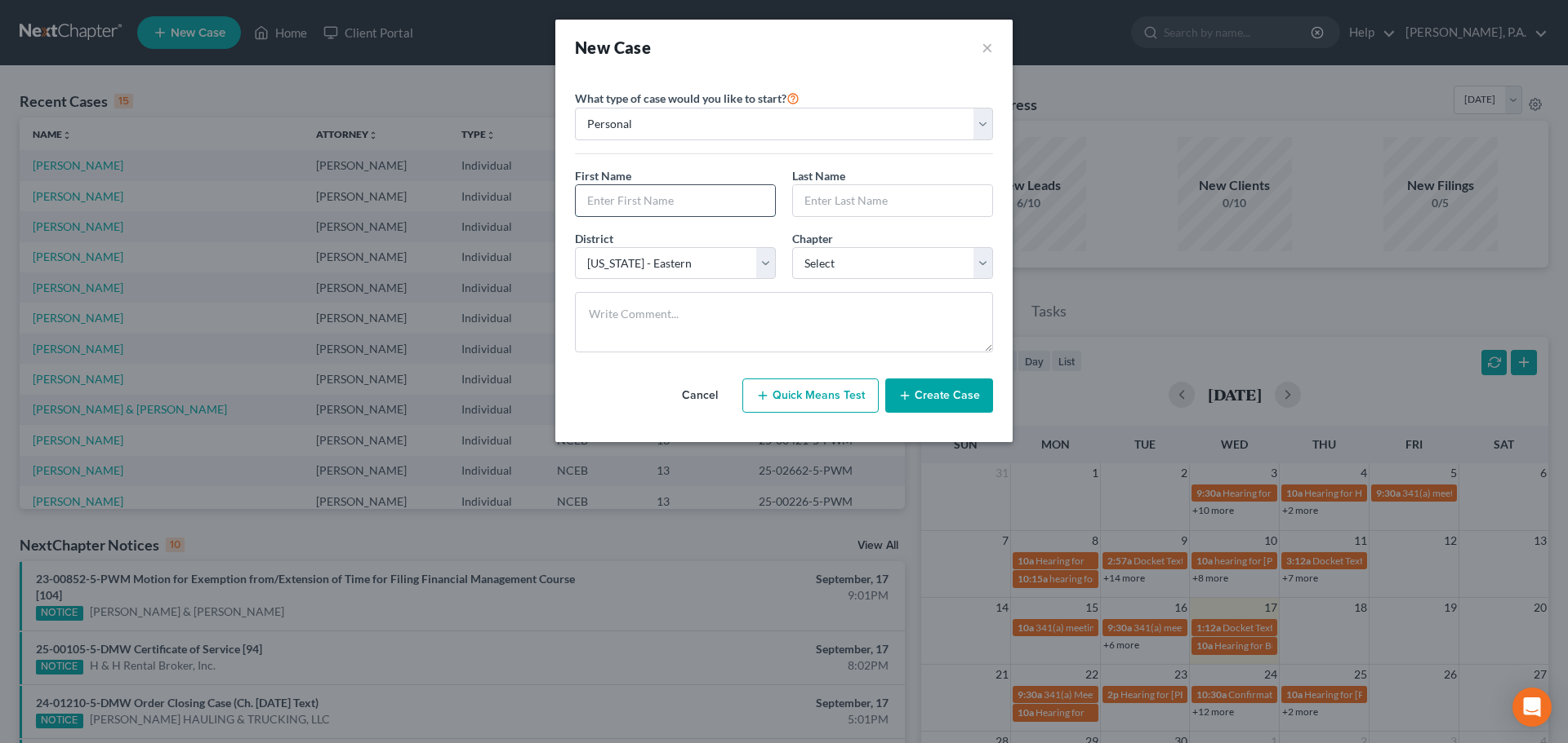
click at [666, 202] on input "text" at bounding box center [675, 200] width 199 height 31
type input "Lauren"
type input "[PERSON_NAME]"
click at [885, 265] on select "Select 7 11 12 13" at bounding box center [892, 264] width 201 height 32
select select "0"
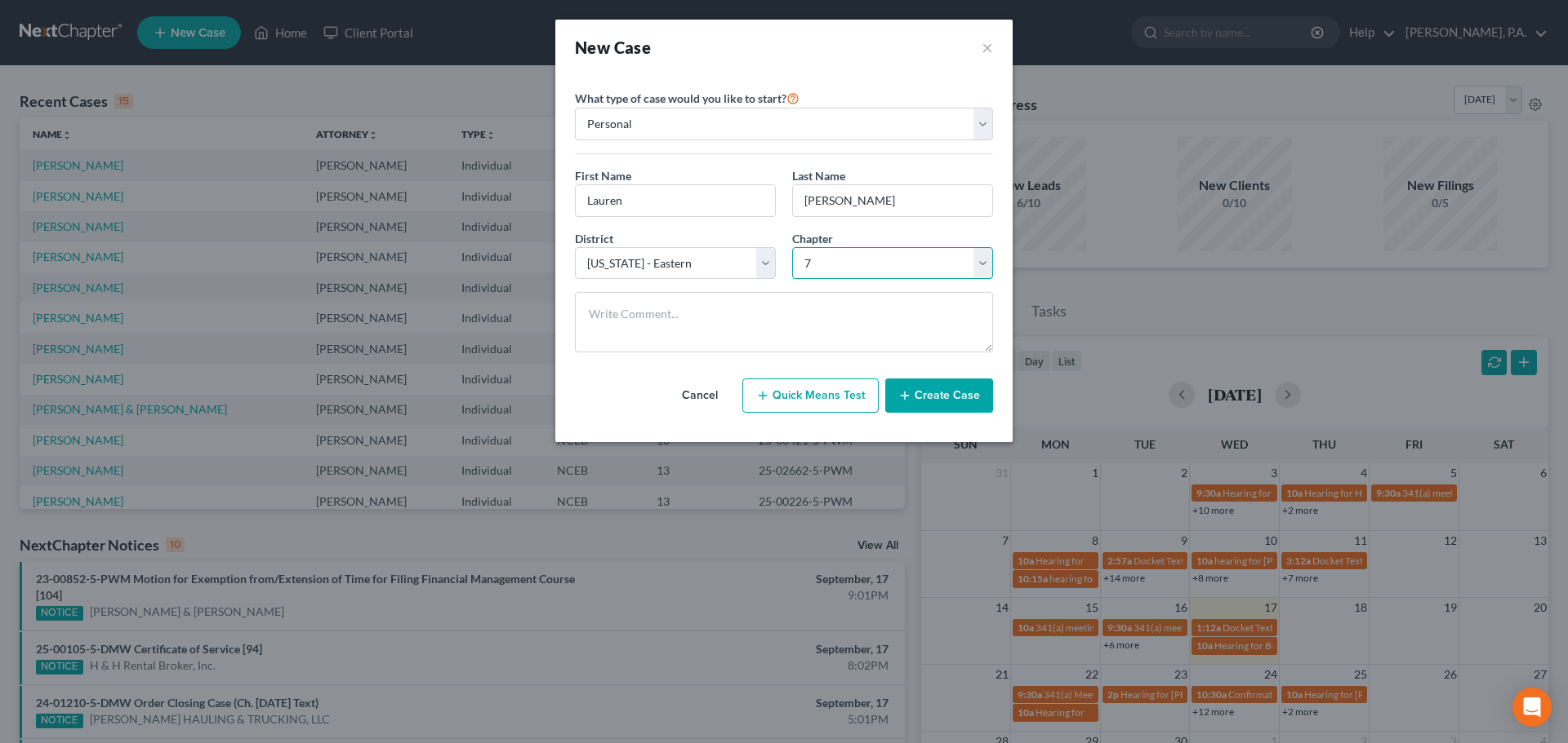
click at [792, 248] on select "Select 7 11 12 13" at bounding box center [892, 264] width 201 height 32
click at [898, 382] on button "Create Case" at bounding box center [938, 395] width 108 height 34
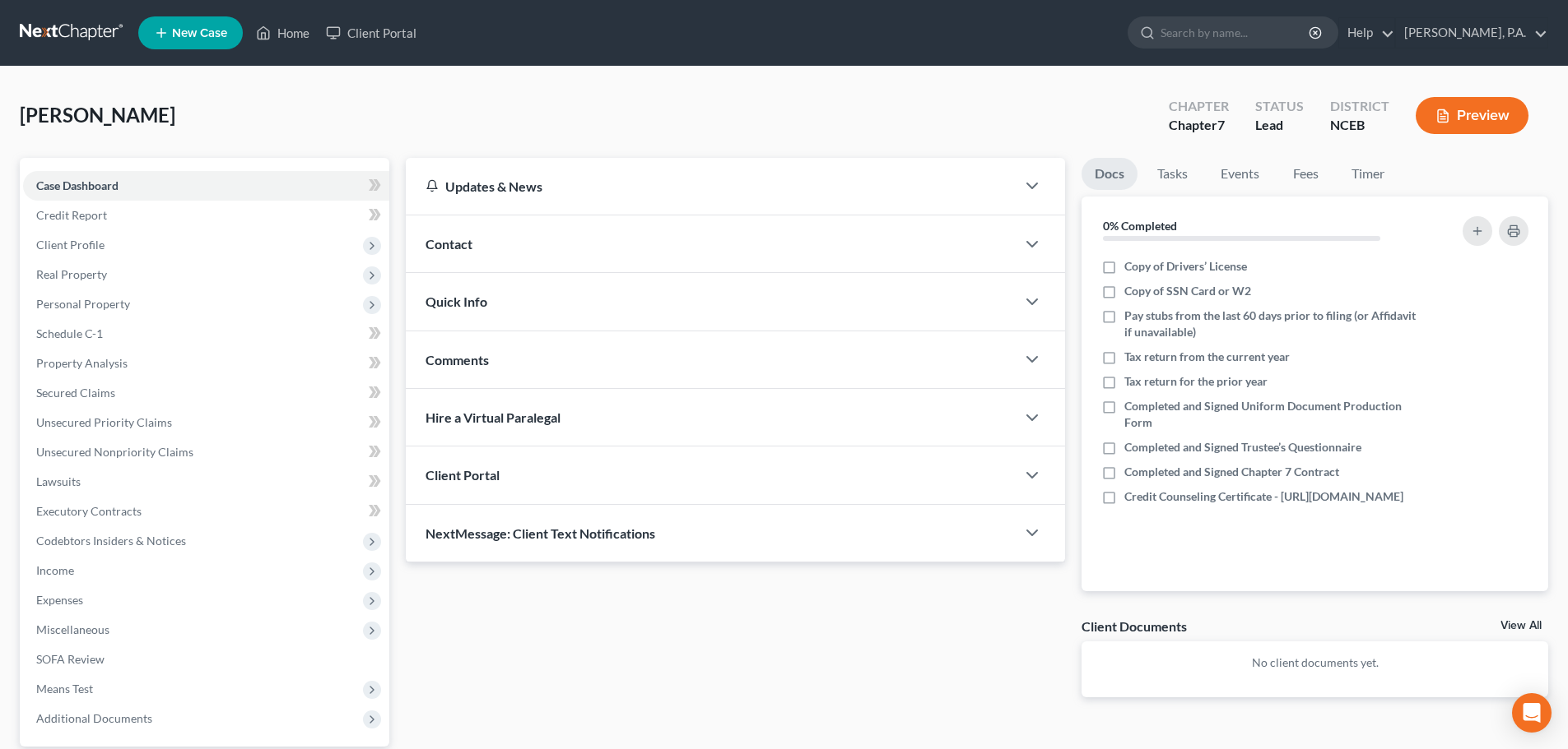
click at [490, 246] on div "Contact" at bounding box center [710, 243] width 610 height 57
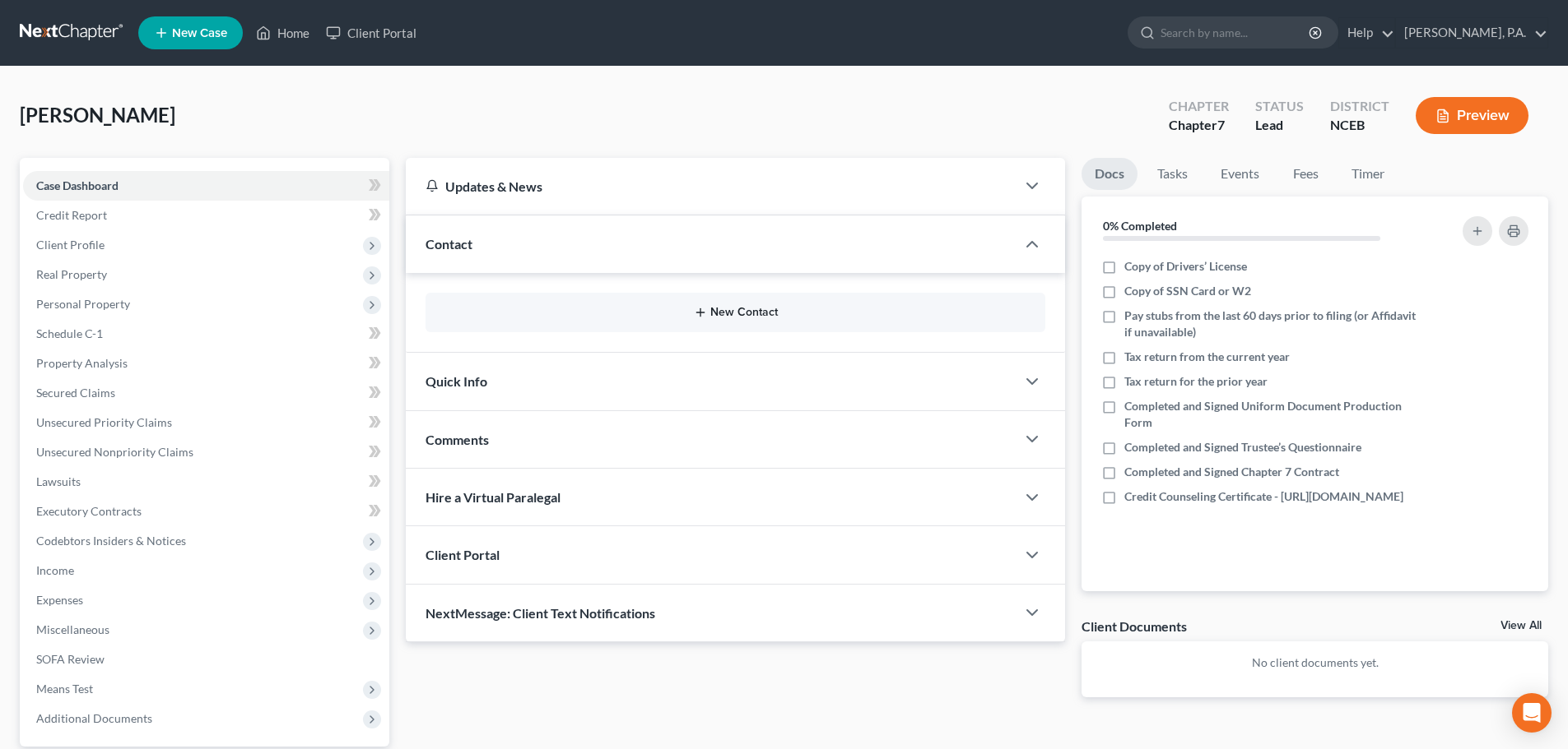
click at [735, 306] on button "New Contact" at bounding box center [736, 313] width 594 height 13
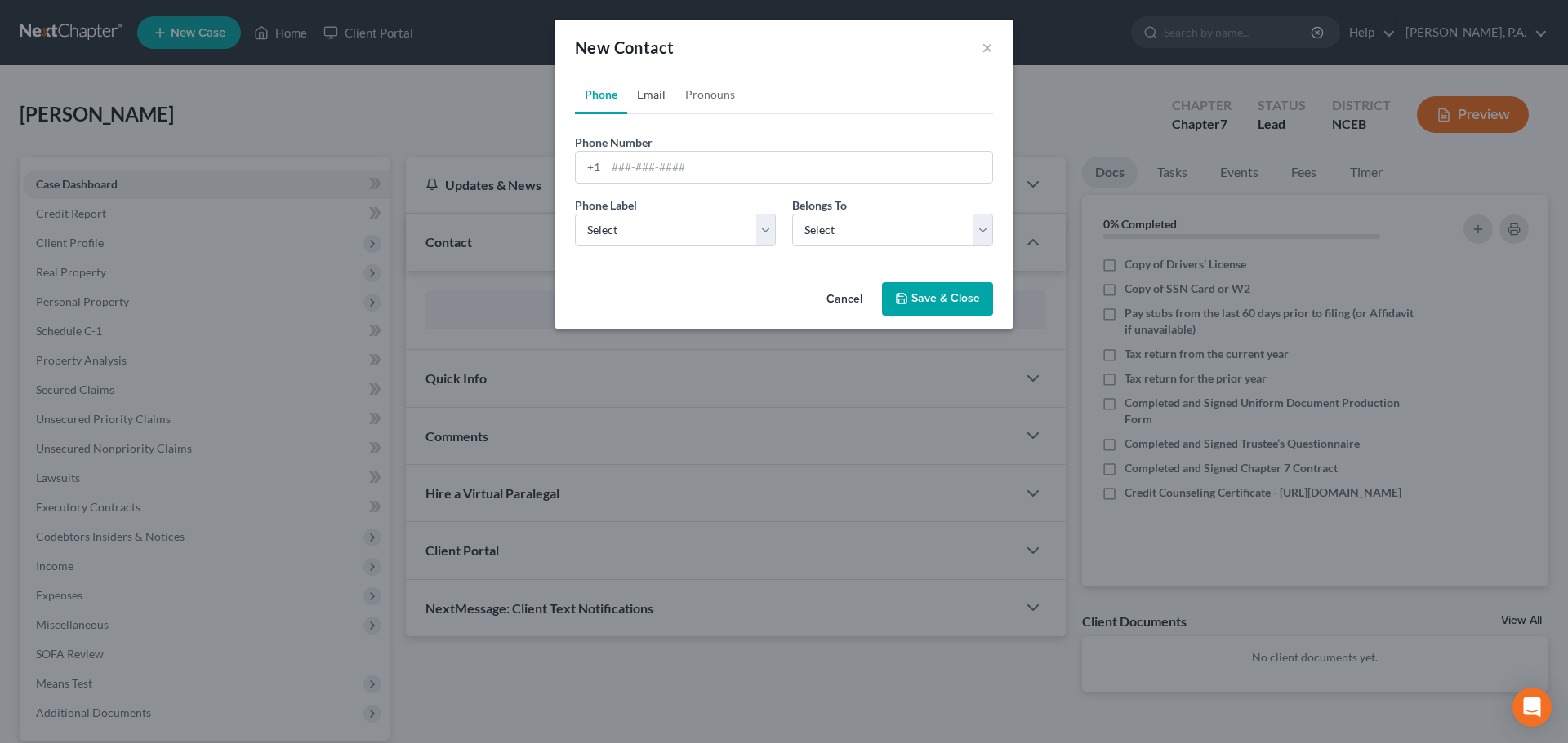
click at [655, 97] on link "Email" at bounding box center [651, 94] width 49 height 39
click at [702, 157] on input "email" at bounding box center [799, 167] width 386 height 31
paste input "[EMAIL_ADDRESS][DOMAIN_NAME]"
type input "[EMAIL_ADDRESS][DOMAIN_NAME]"
click at [720, 232] on select "Select Home Work Other" at bounding box center [675, 230] width 201 height 32
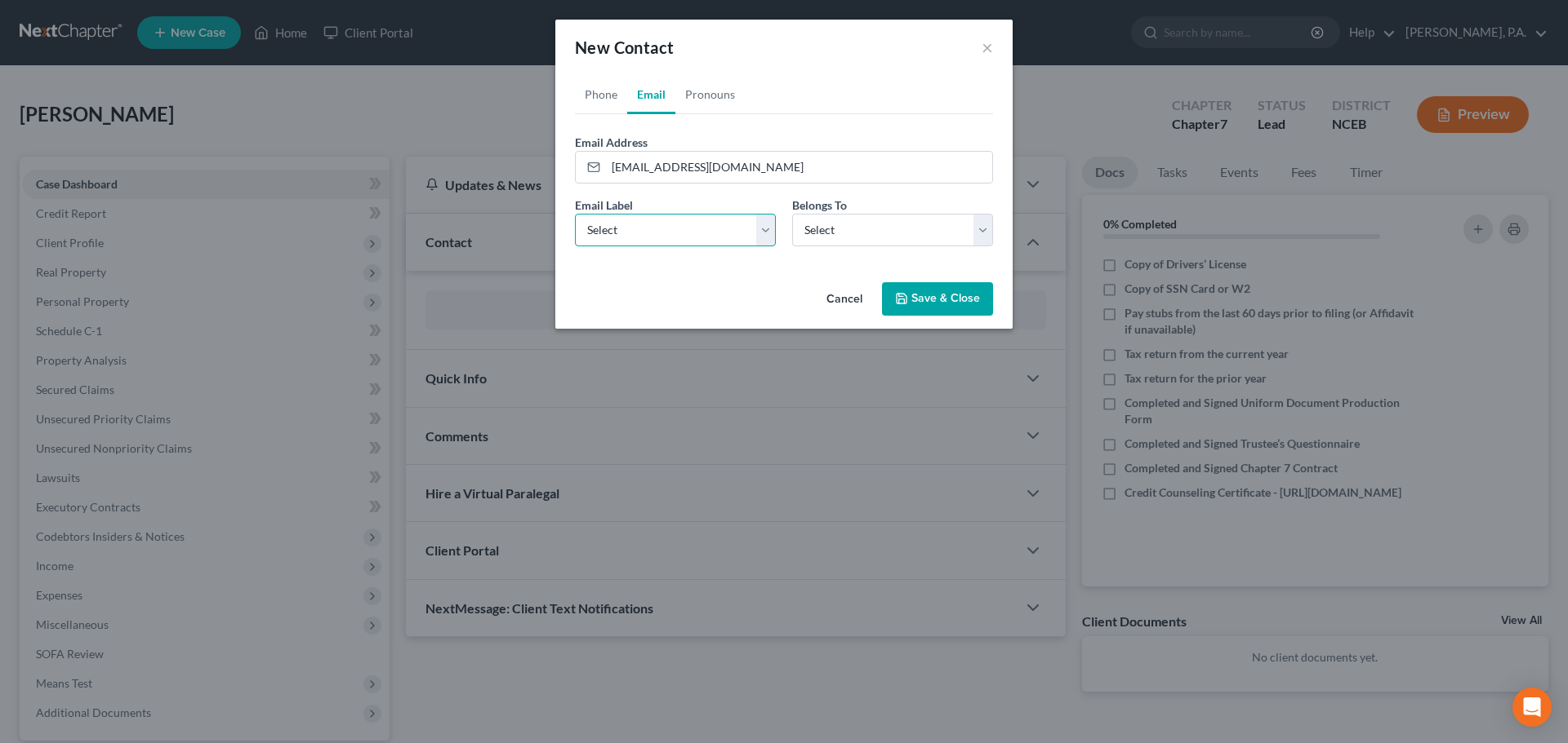
select select "0"
click at [575, 213] on select "Select Home Work Other" at bounding box center [675, 230] width 201 height 32
click at [860, 231] on select "Select Client Other" at bounding box center [892, 230] width 201 height 32
select select "0"
click at [792, 213] on select "Select Client Other" at bounding box center [892, 230] width 201 height 32
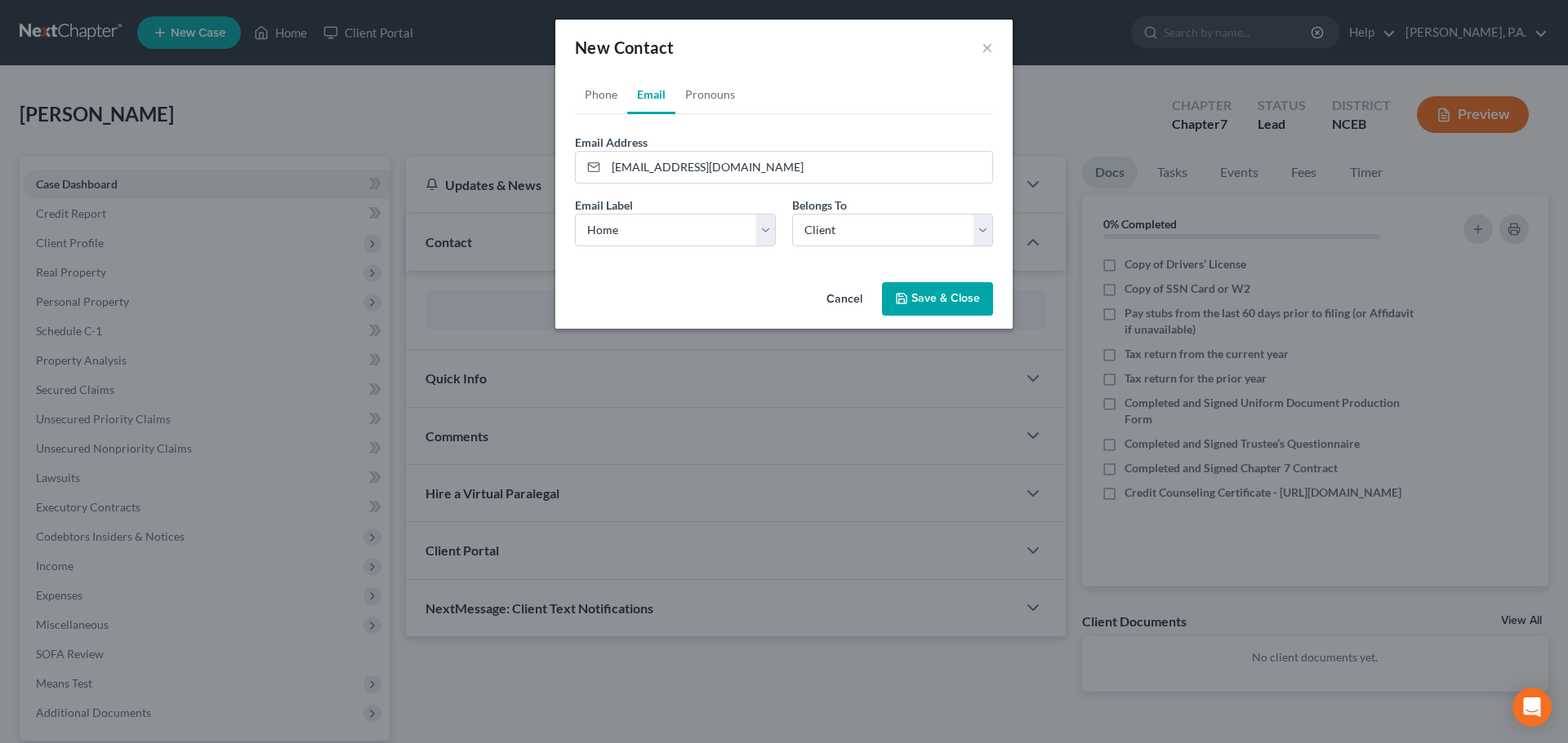
click at [993, 304] on div "Cancel Save & Close" at bounding box center [784, 303] width 458 height 54
click at [962, 305] on button "Save & Close" at bounding box center [937, 299] width 111 height 34
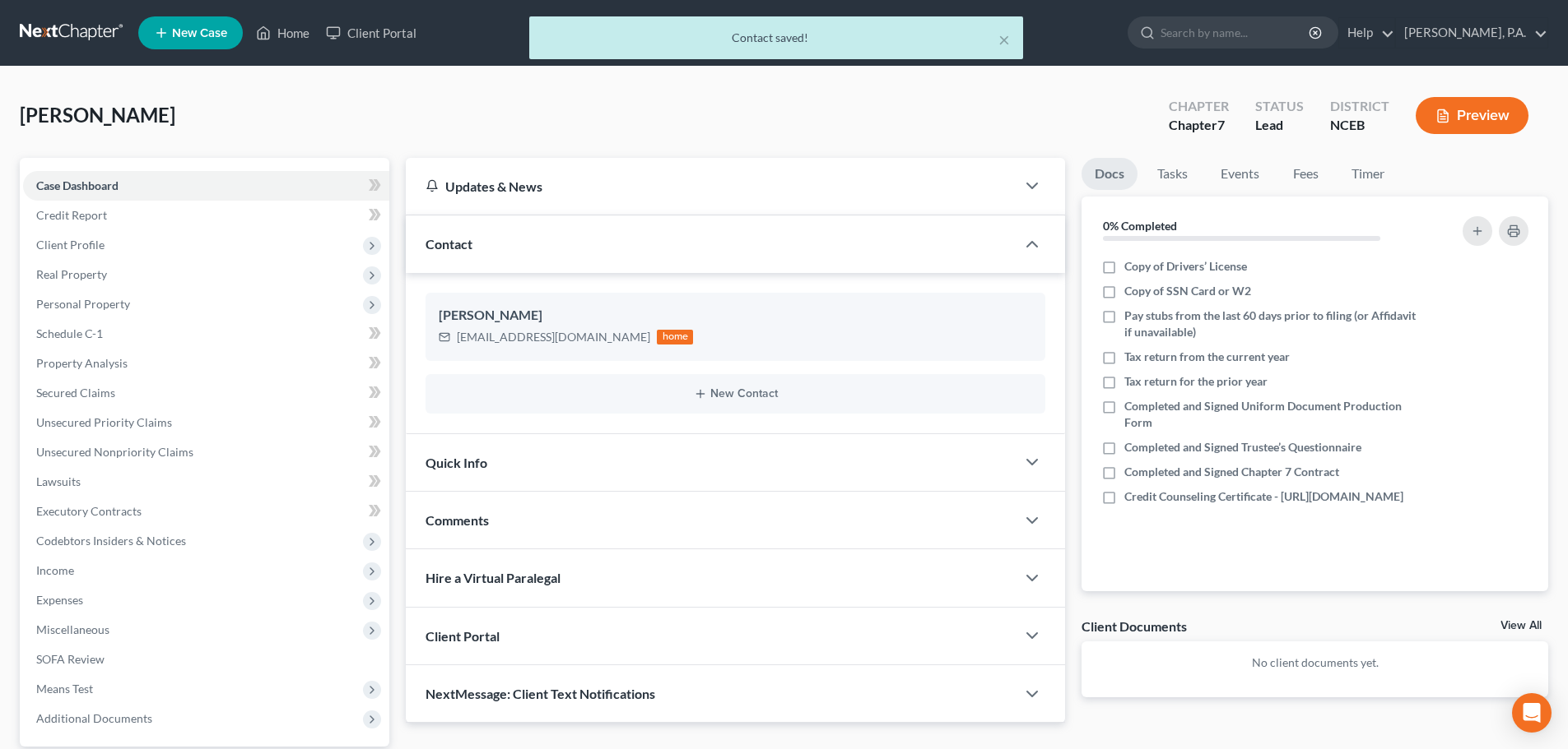
click at [766, 643] on div "Client Portal" at bounding box center [710, 636] width 610 height 57
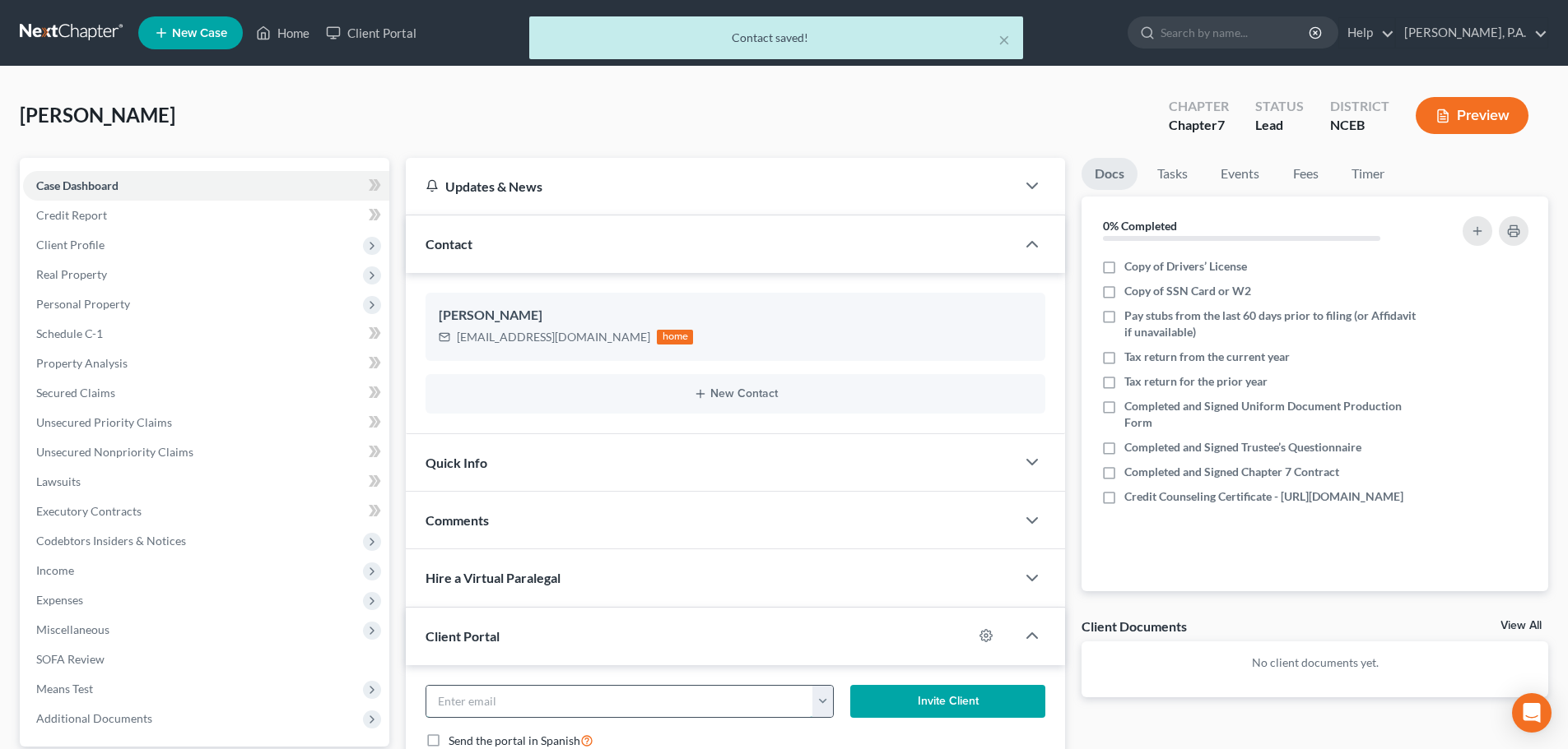
click at [801, 707] on input "email" at bounding box center [620, 701] width 387 height 32
click at [814, 705] on button "button" at bounding box center [821, 701] width 20 height 32
click at [827, 675] on link "[EMAIL_ADDRESS][DOMAIN_NAME]" at bounding box center [924, 664] width 225 height 28
type input "[EMAIL_ADDRESS][DOMAIN_NAME]"
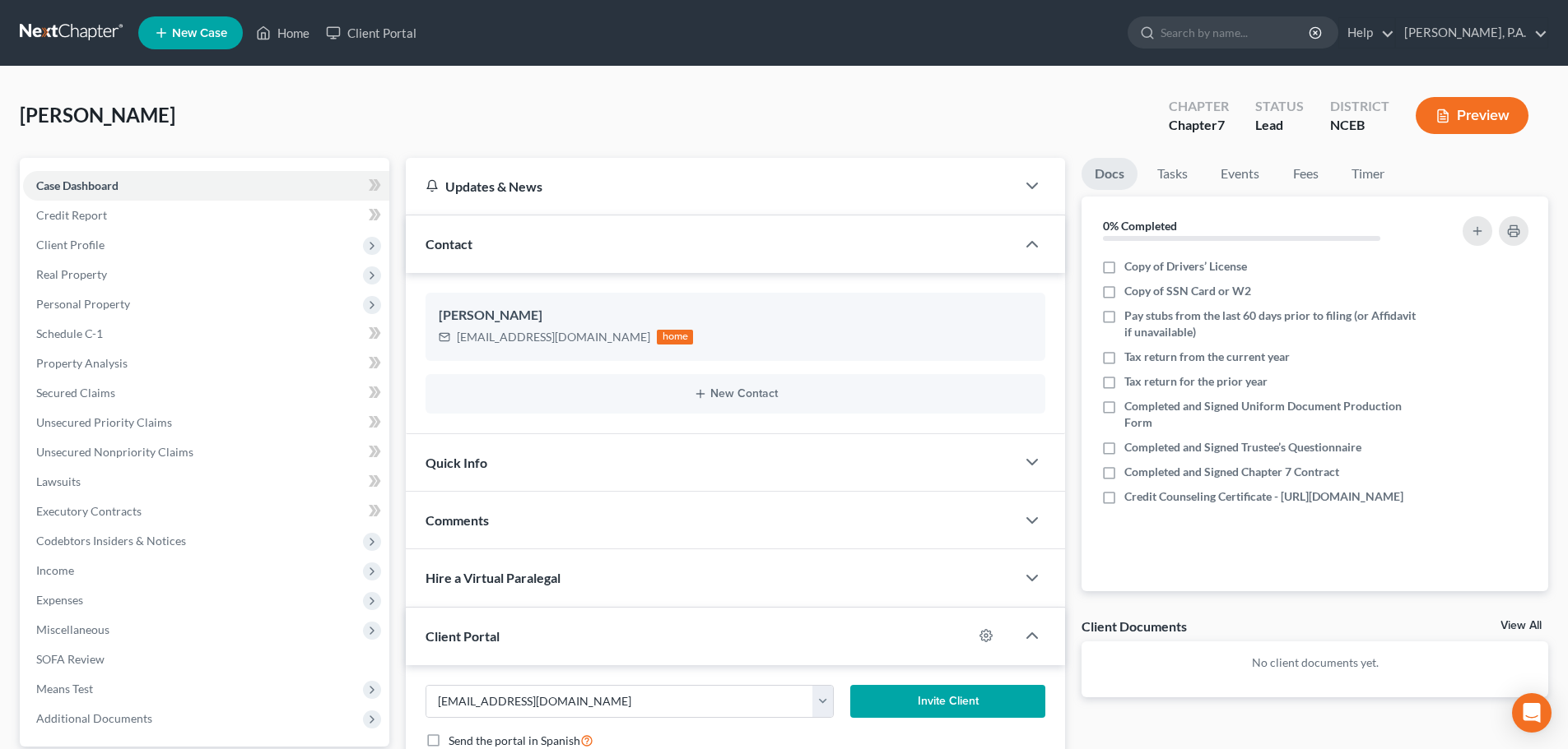
click at [898, 708] on button "Invite Client" at bounding box center [948, 701] width 196 height 33
